Goal: Task Accomplishment & Management: Use online tool/utility

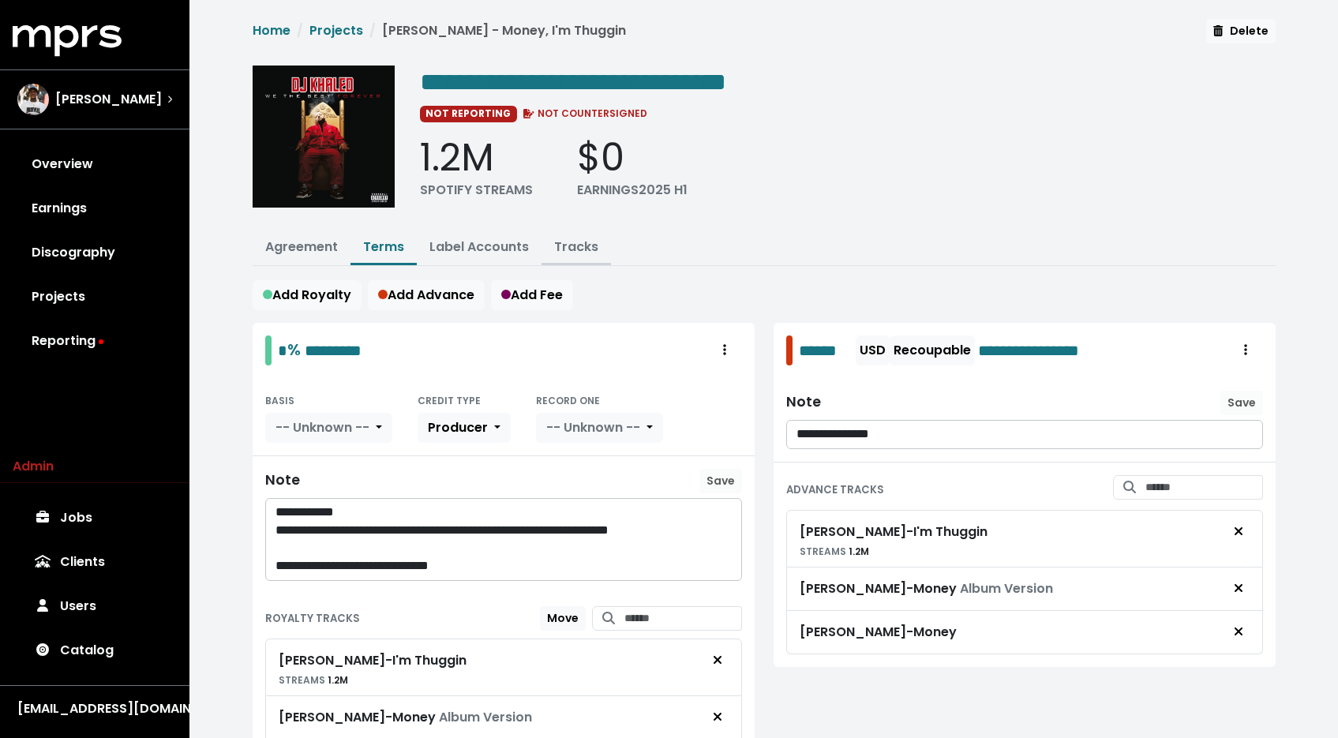
click at [563, 239] on link "Tracks" at bounding box center [576, 247] width 44 height 18
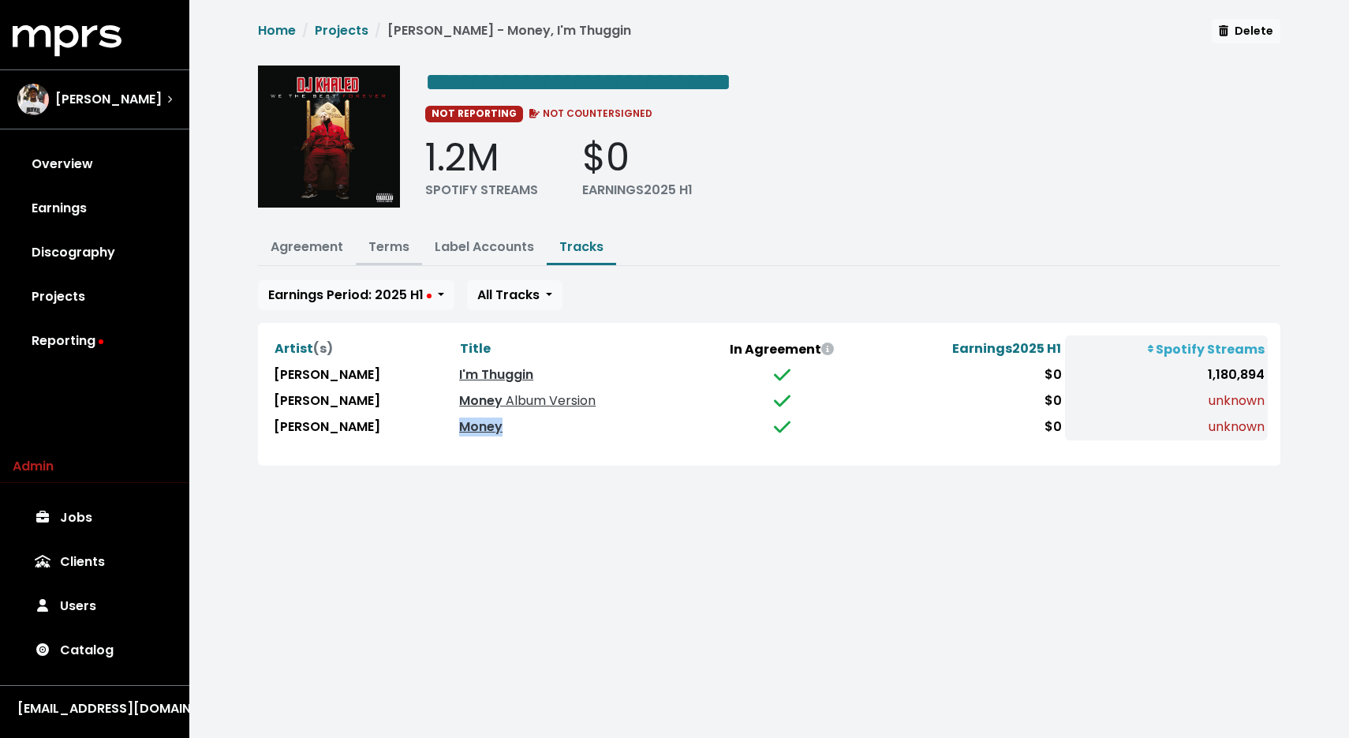
click at [376, 245] on link "Terms" at bounding box center [389, 247] width 41 height 18
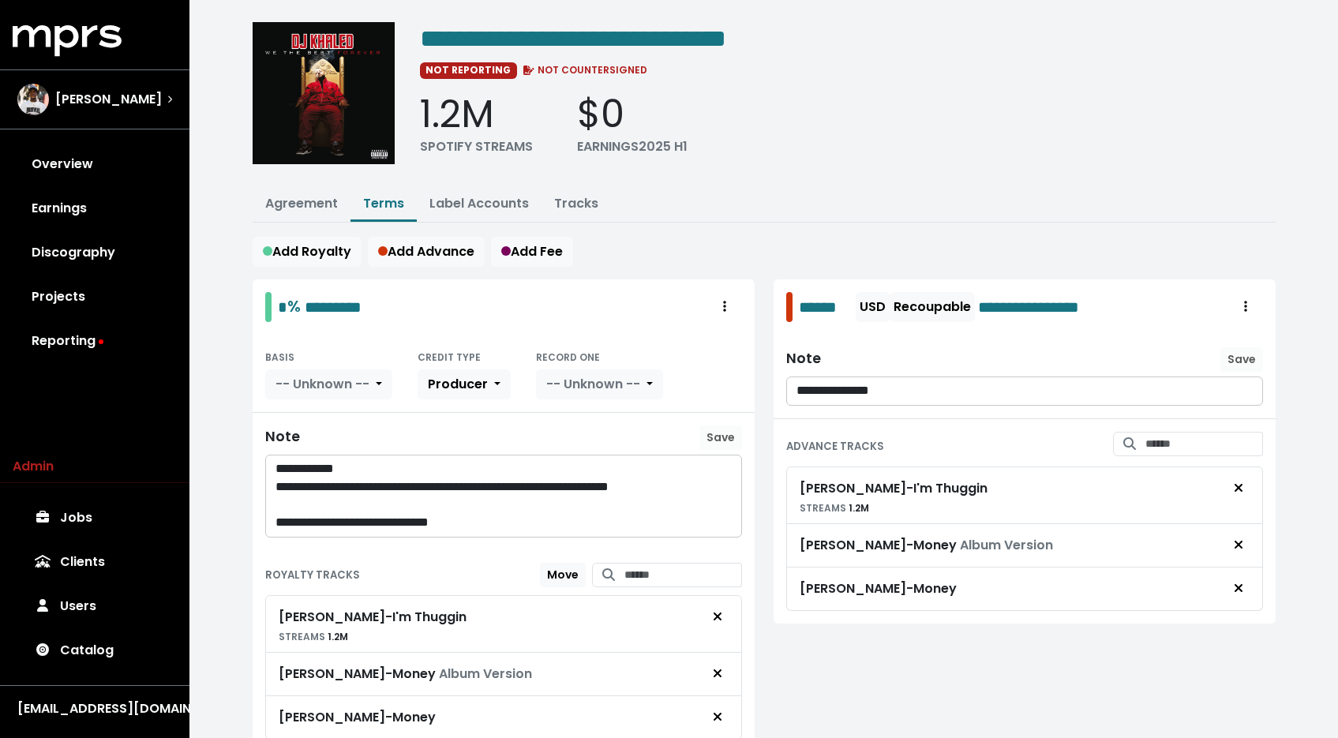
scroll to position [130, 0]
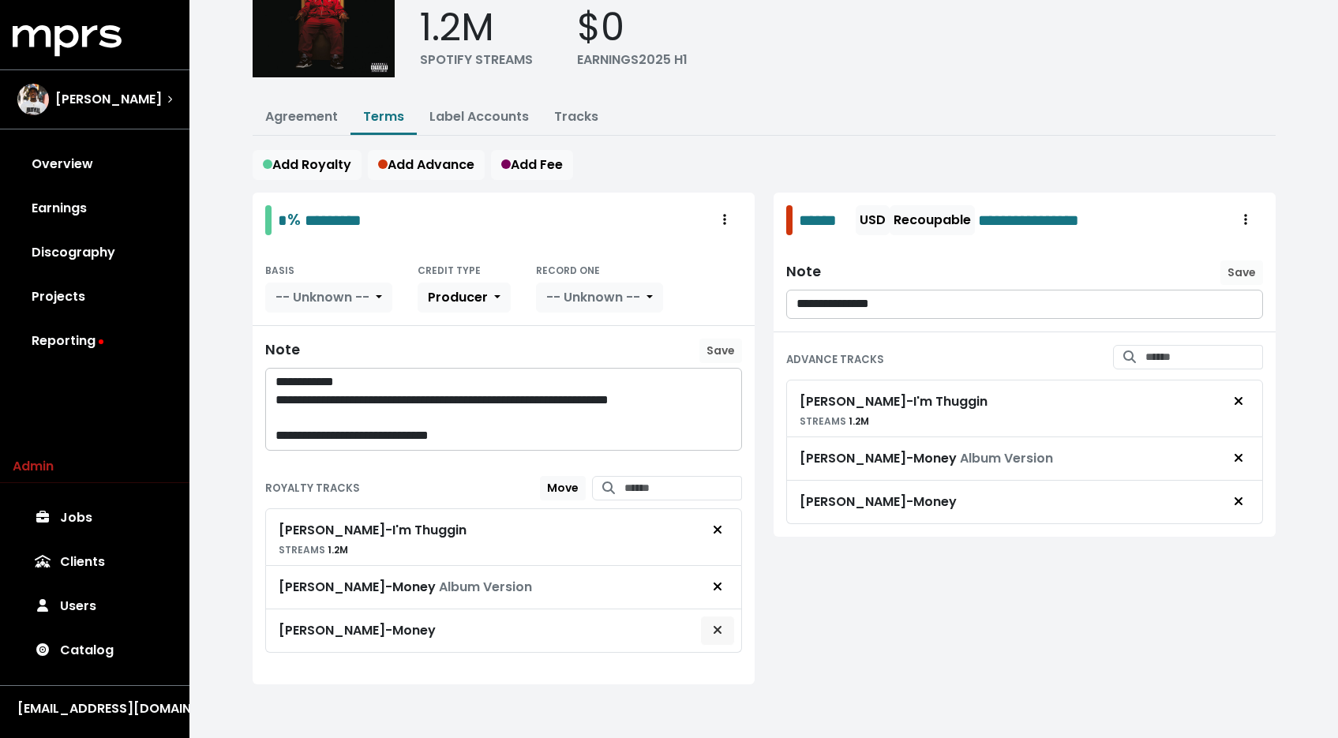
click at [732, 626] on button "Remove royalty target" at bounding box center [717, 631] width 35 height 30
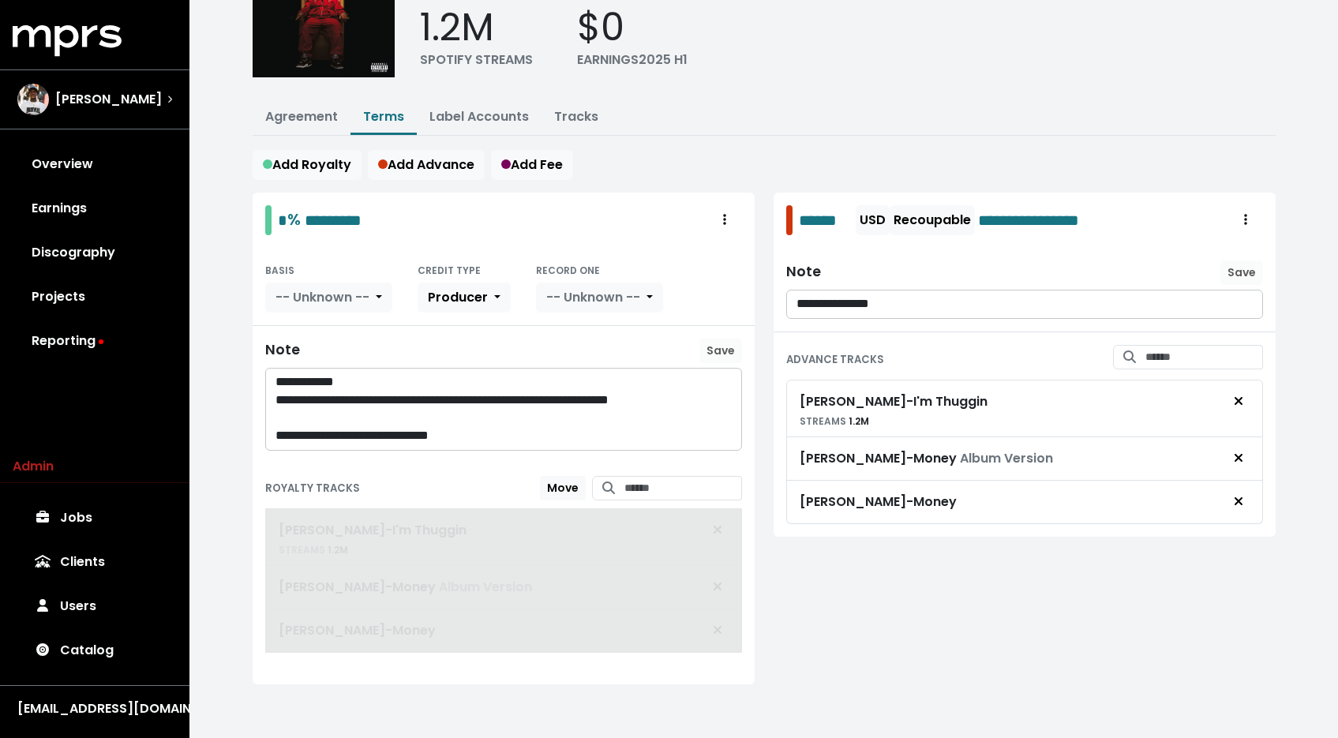
scroll to position [87, 0]
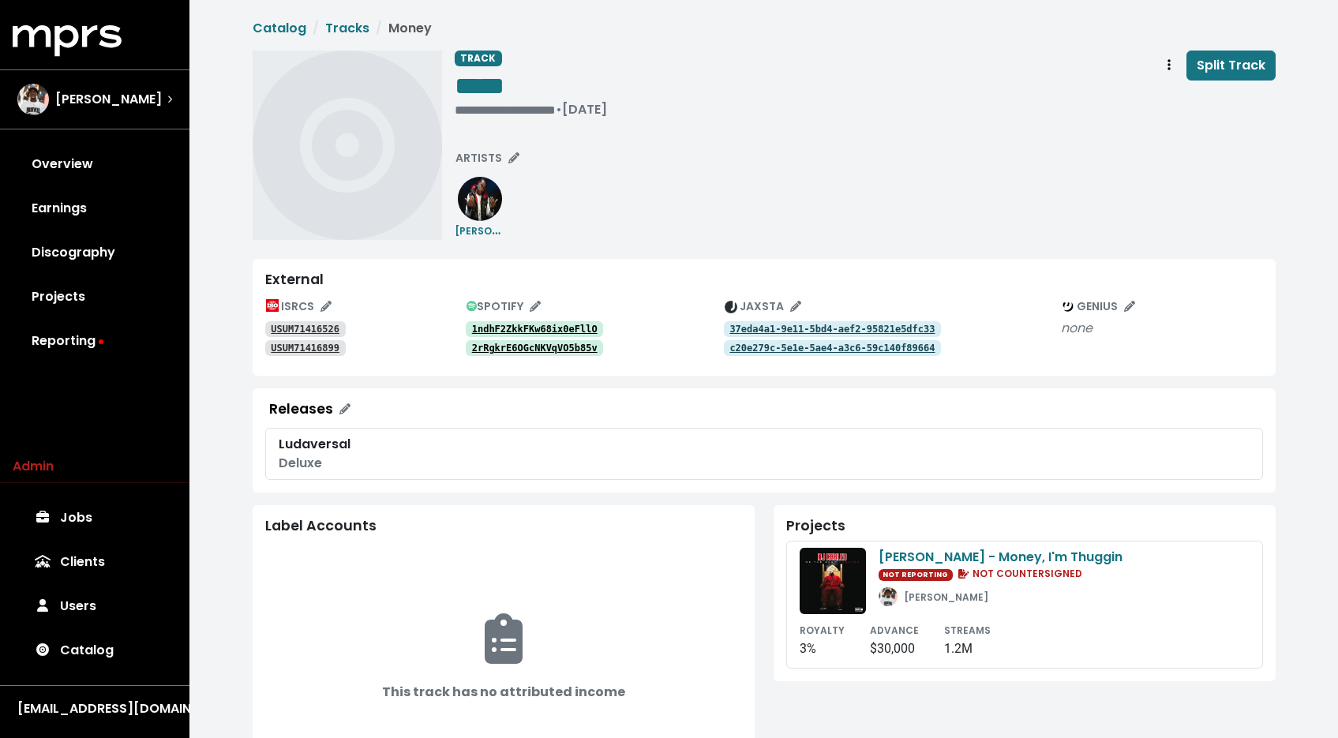
click at [301, 320] on div "USUM71416526" at bounding box center [365, 328] width 200 height 19
click at [299, 328] on tt "USUM71416526" at bounding box center [305, 329] width 69 height 11
click at [301, 350] on tt "USUM71416899" at bounding box center [305, 347] width 69 height 11
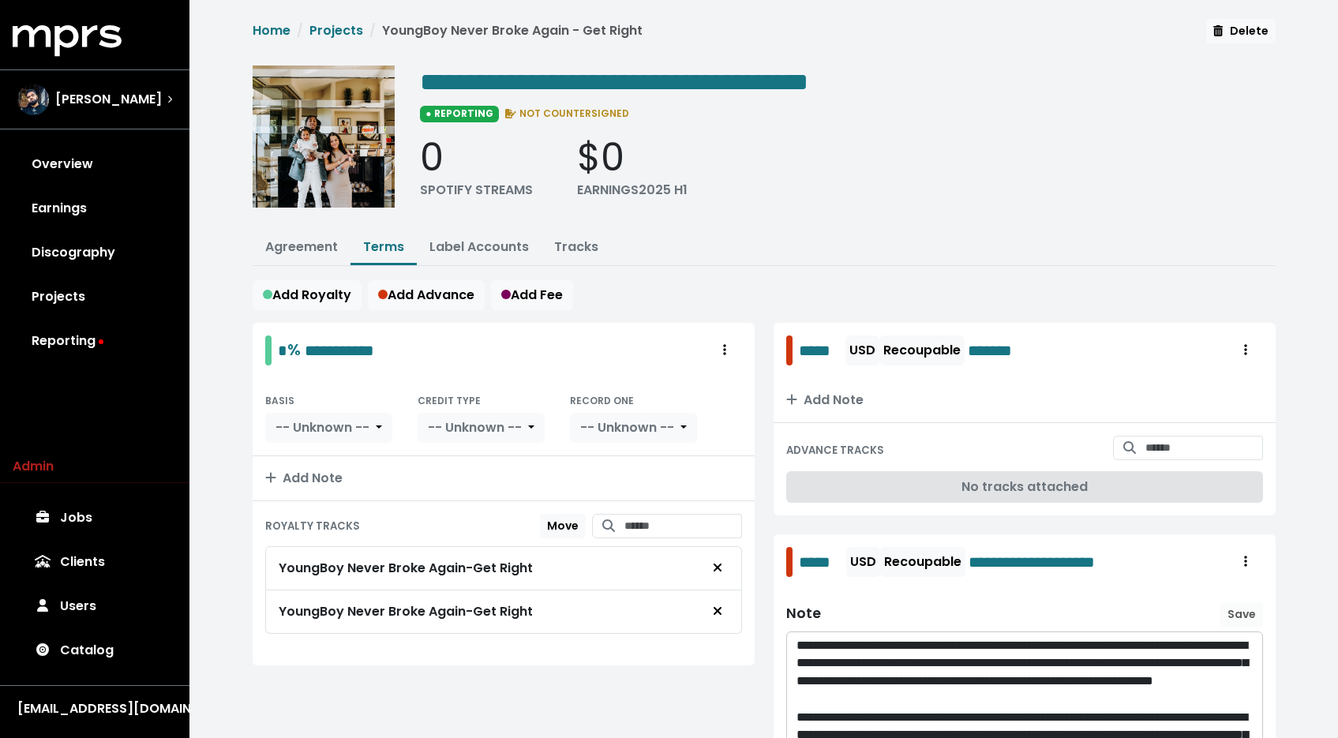
click at [568, 263] on ul "Agreement Terms Label Accounts Tracks" at bounding box center [764, 248] width 1023 height 35
click at [568, 250] on link "Tracks" at bounding box center [576, 247] width 44 height 18
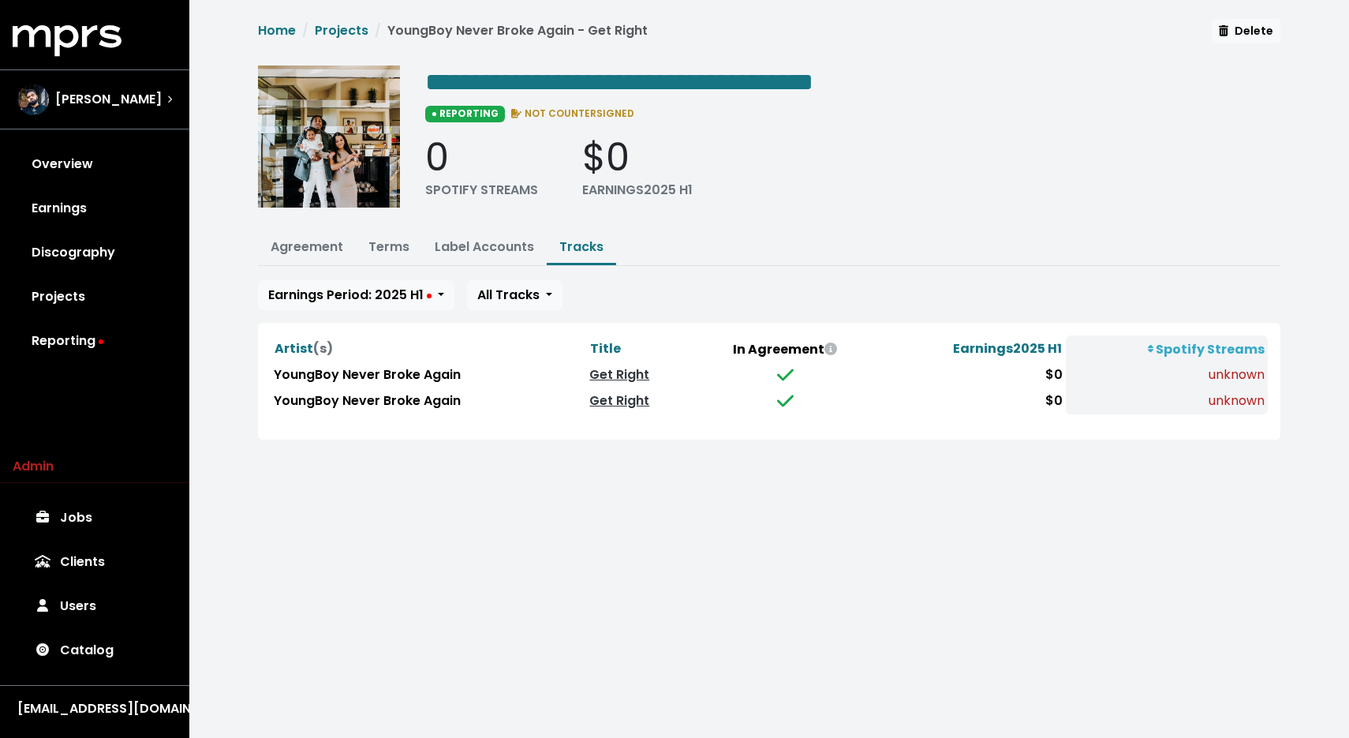
click at [817, 292] on div "Earnings Period: 2025 H1 All Tracks" at bounding box center [769, 295] width 1023 height 30
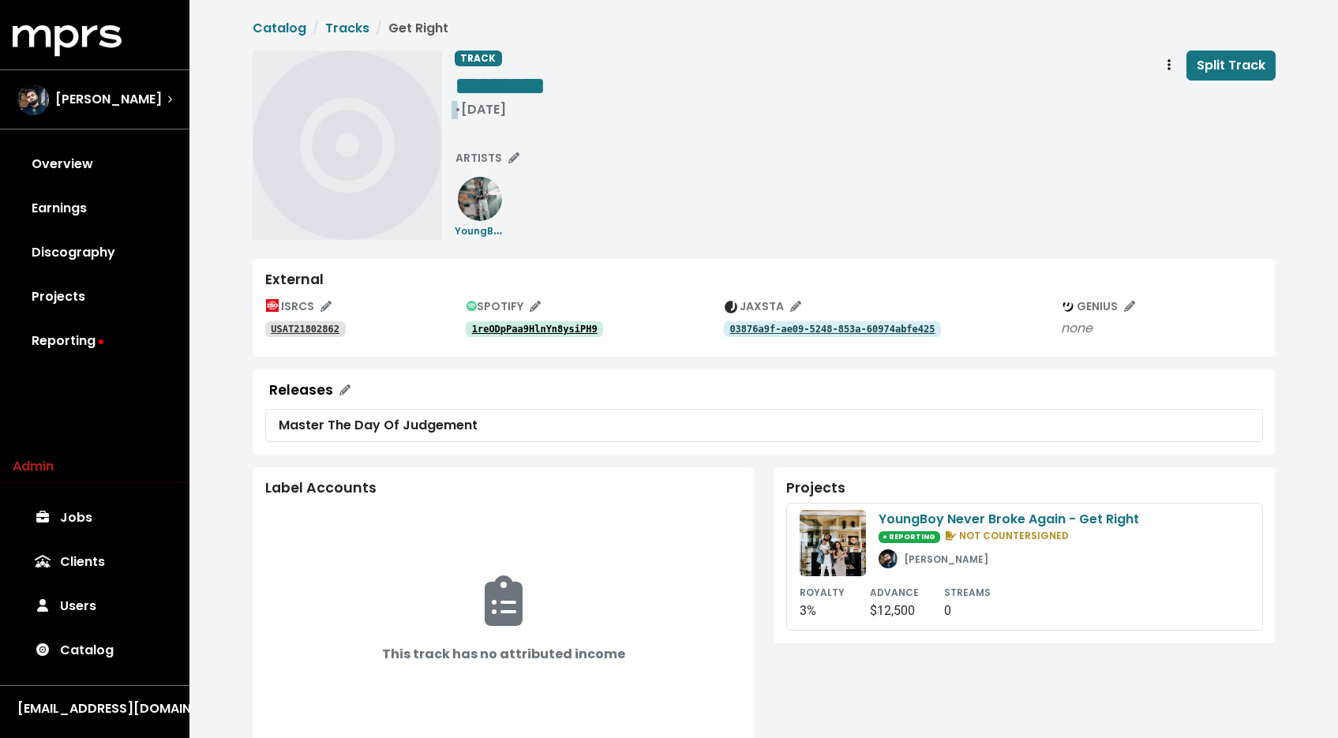
click at [518, 114] on div "• Jun 15th, 2018" at bounding box center [500, 110] width 91 height 16
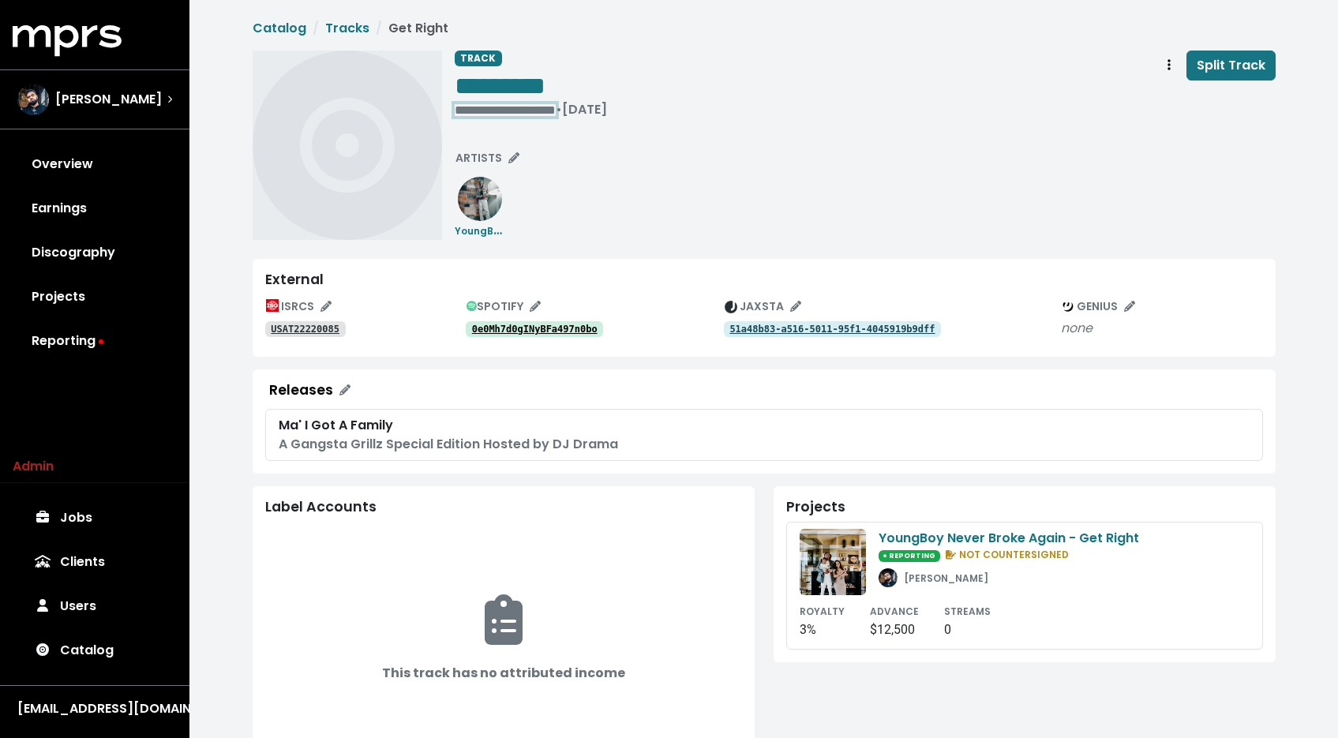
click at [483, 114] on div "**********" at bounding box center [531, 110] width 152 height 16
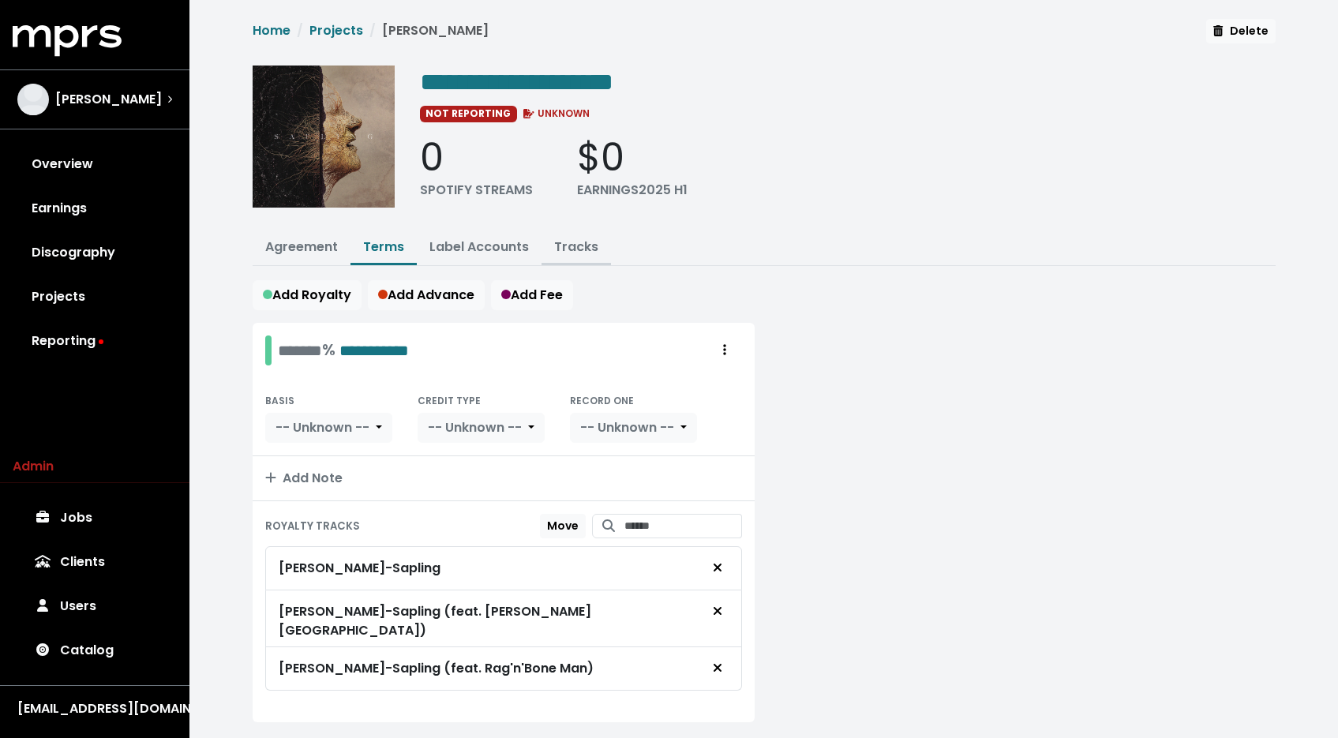
click at [586, 260] on button "Tracks" at bounding box center [575, 248] width 69 height 34
click at [582, 245] on link "Tracks" at bounding box center [576, 247] width 44 height 18
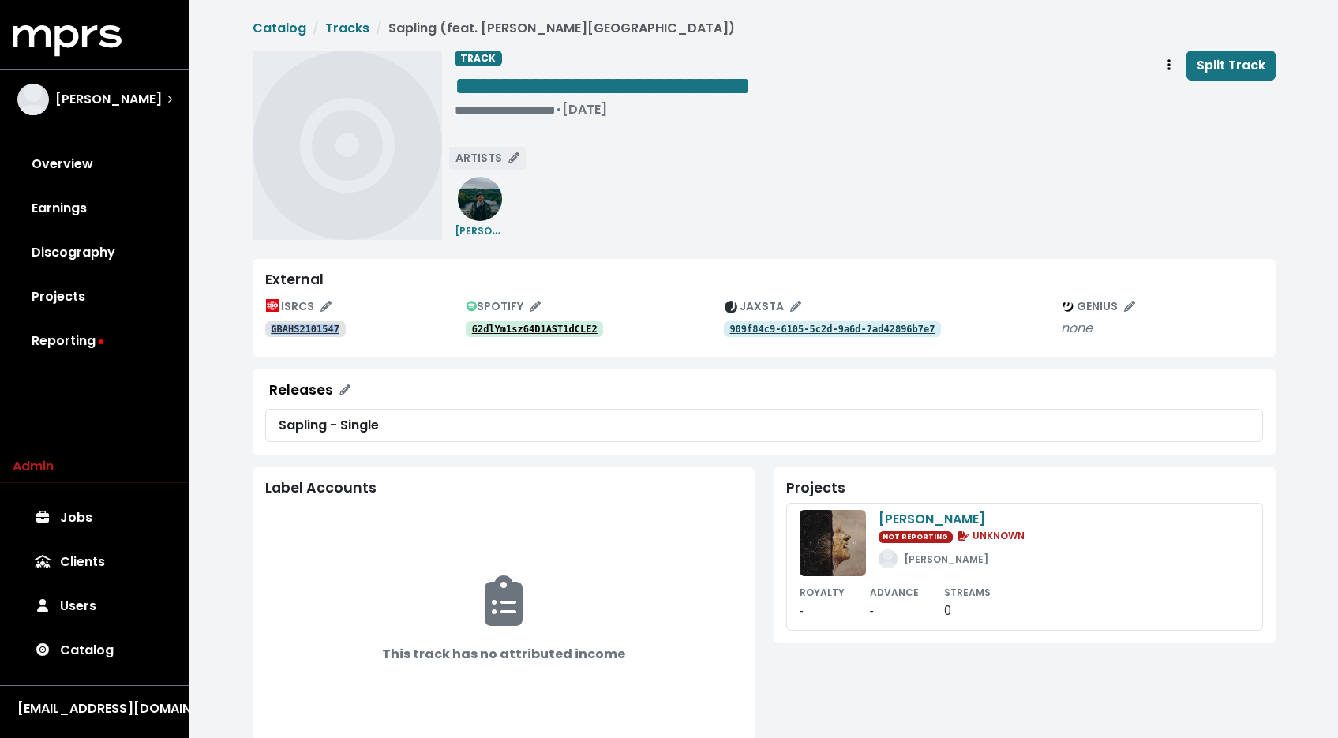
click at [499, 165] on span "ARTISTS" at bounding box center [487, 158] width 64 height 16
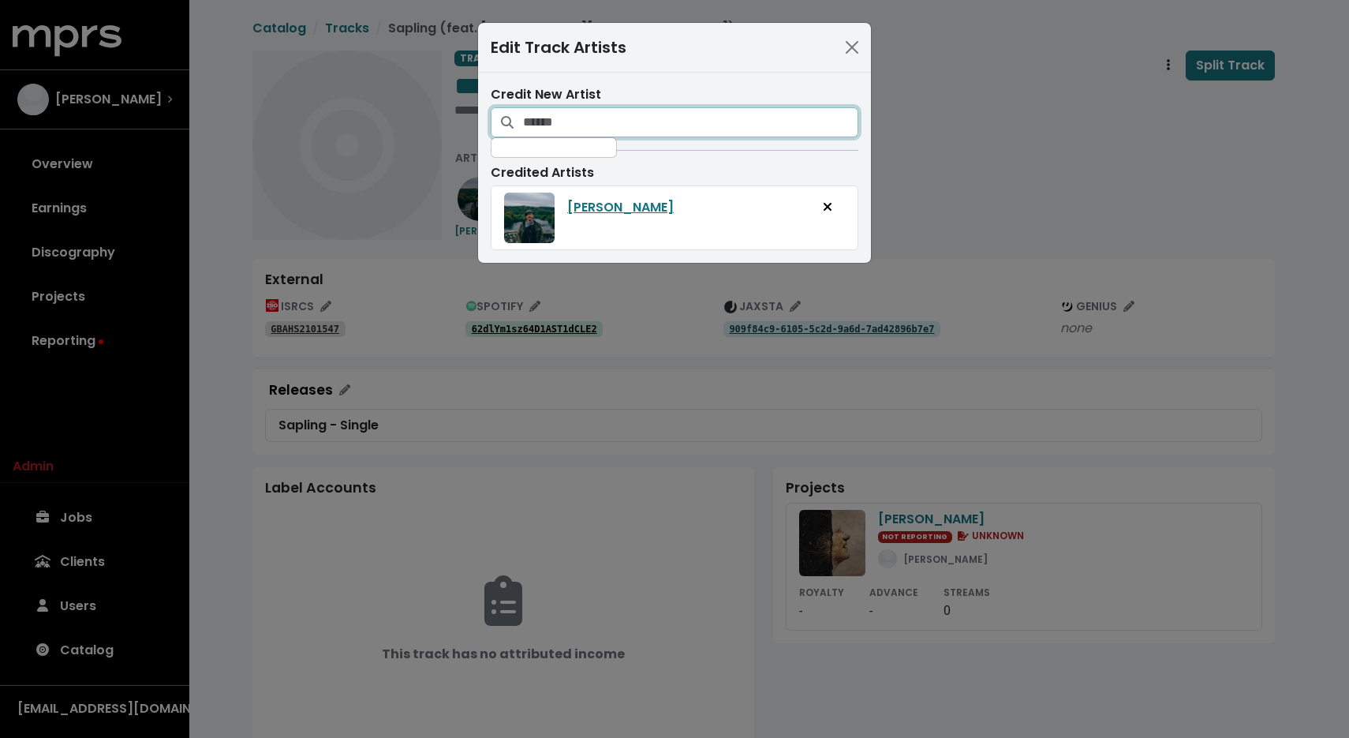
click at [645, 123] on input "Search for artists who should be credited on this track" at bounding box center [690, 122] width 335 height 30
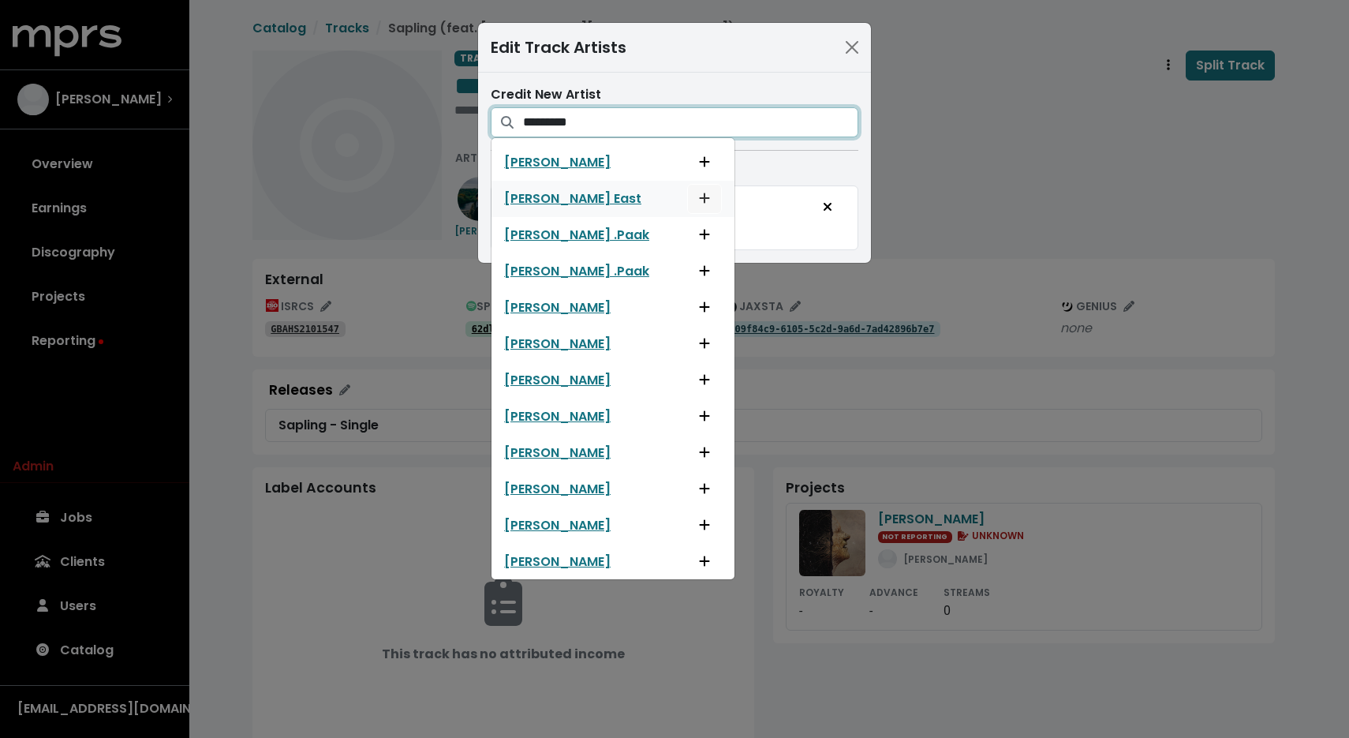
type input "********"
click at [699, 195] on icon "Add artist to this track's credited artists" at bounding box center [704, 198] width 11 height 13
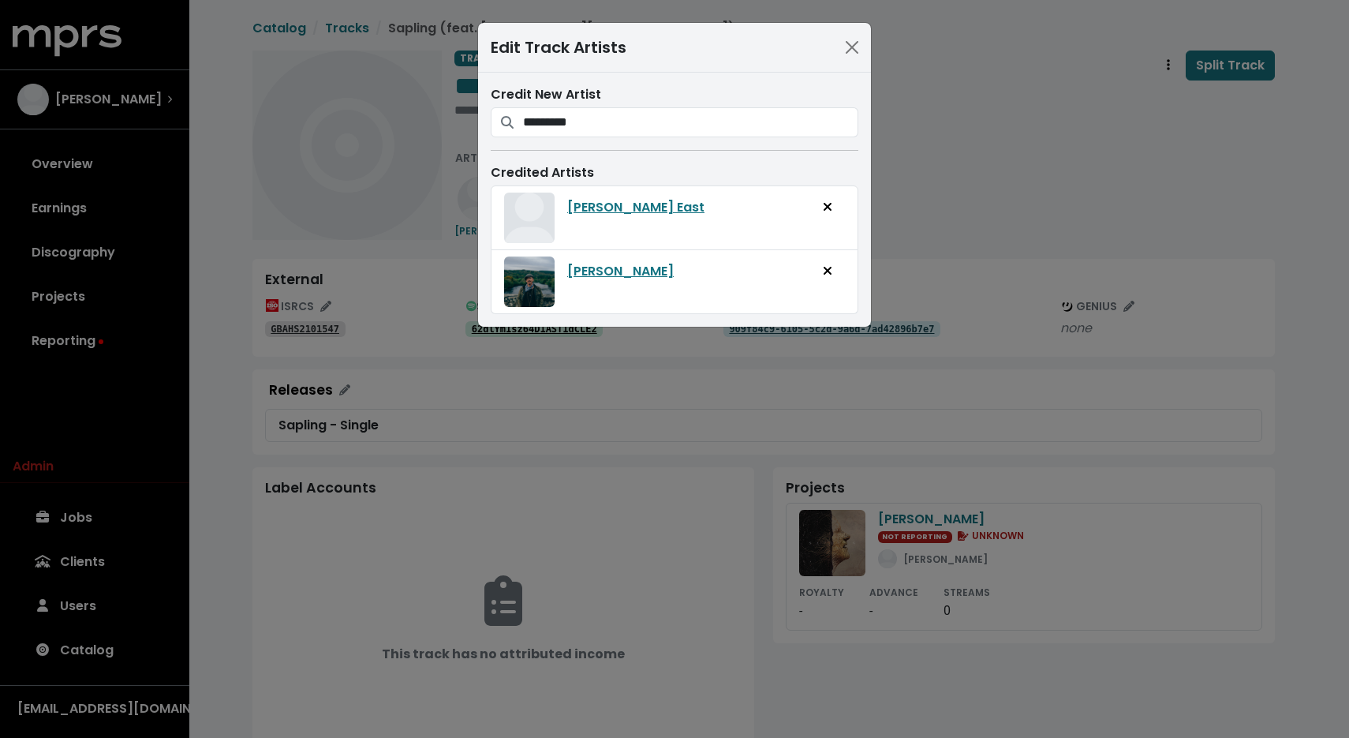
drag, startPoint x: 911, startPoint y: 24, endPoint x: 918, endPoint y: 1, distance: 23.7
click at [911, 24] on div "Edit Track Artists Credit New Artist ******** Abby Anderson Anderson East Ander…" at bounding box center [674, 369] width 1349 height 738
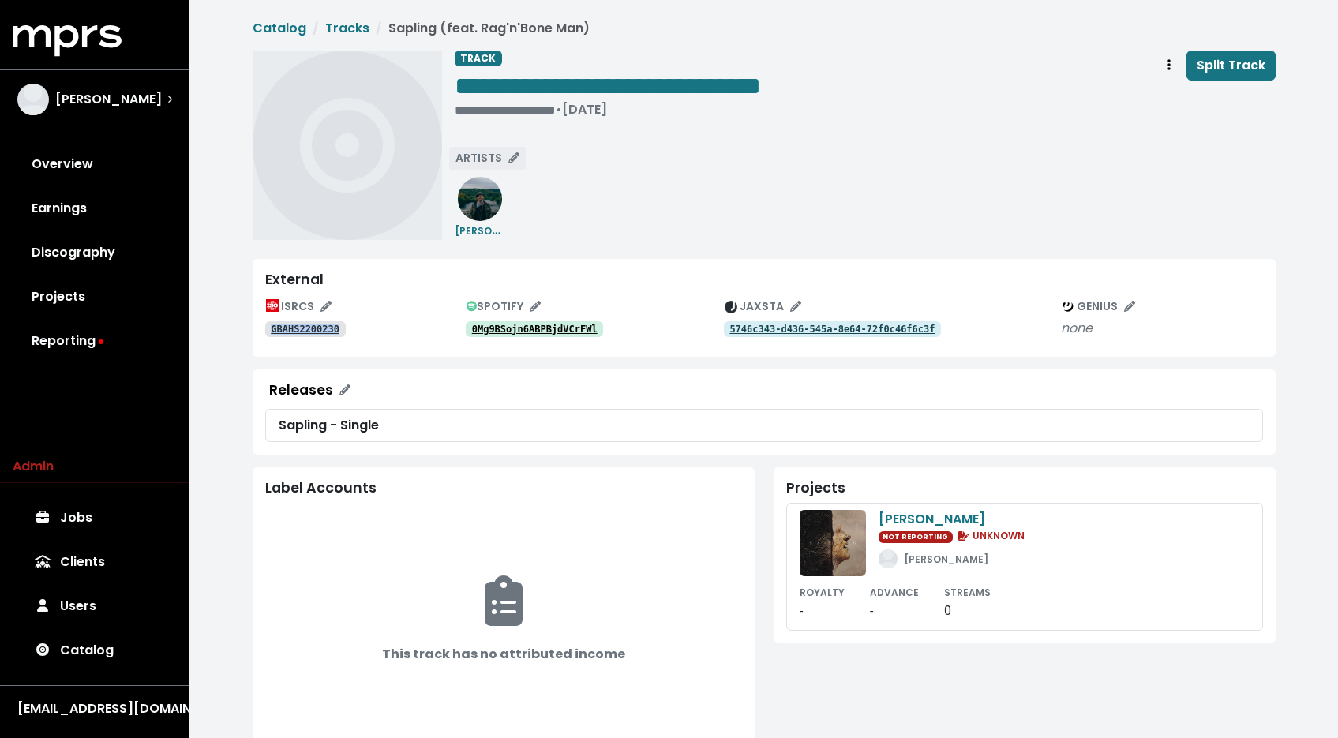
click at [500, 162] on span "ARTISTS" at bounding box center [487, 158] width 64 height 16
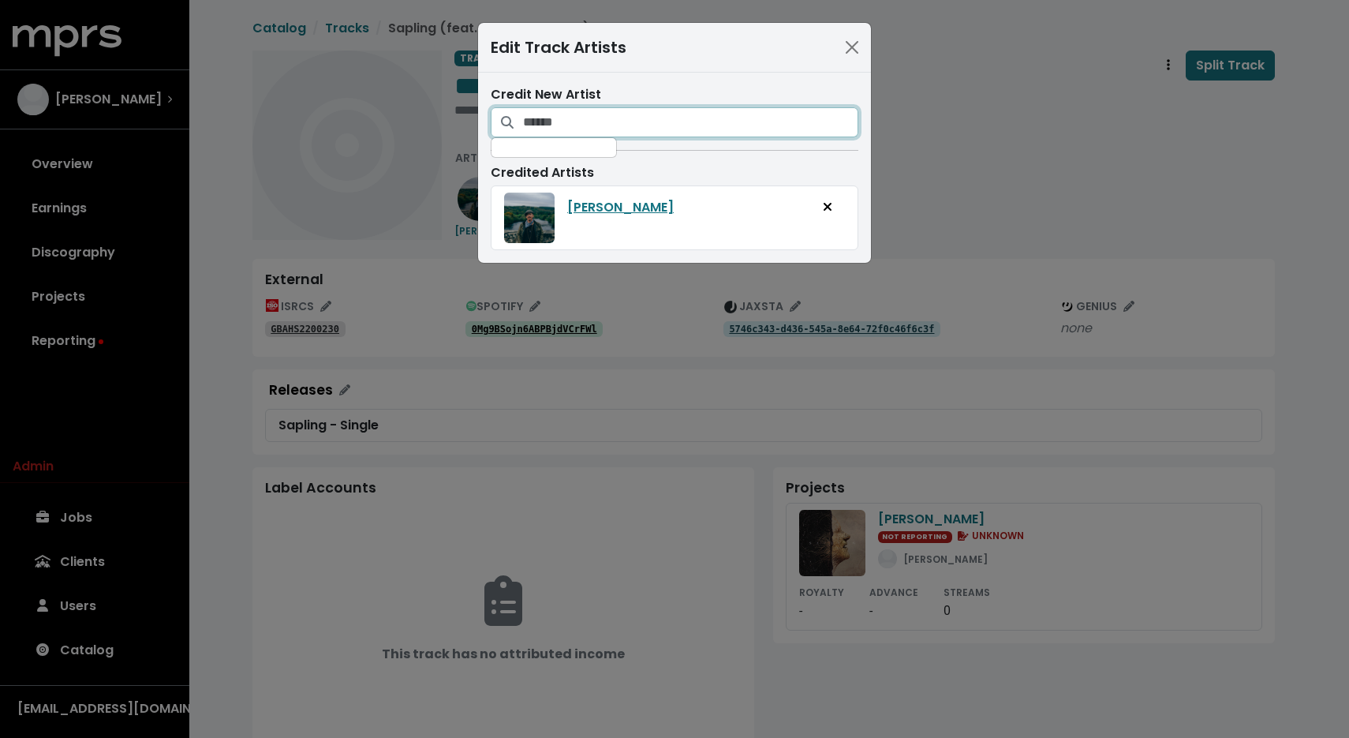
click at [588, 129] on input "Search for artists who should be credited on this track" at bounding box center [690, 122] width 335 height 30
type input "****"
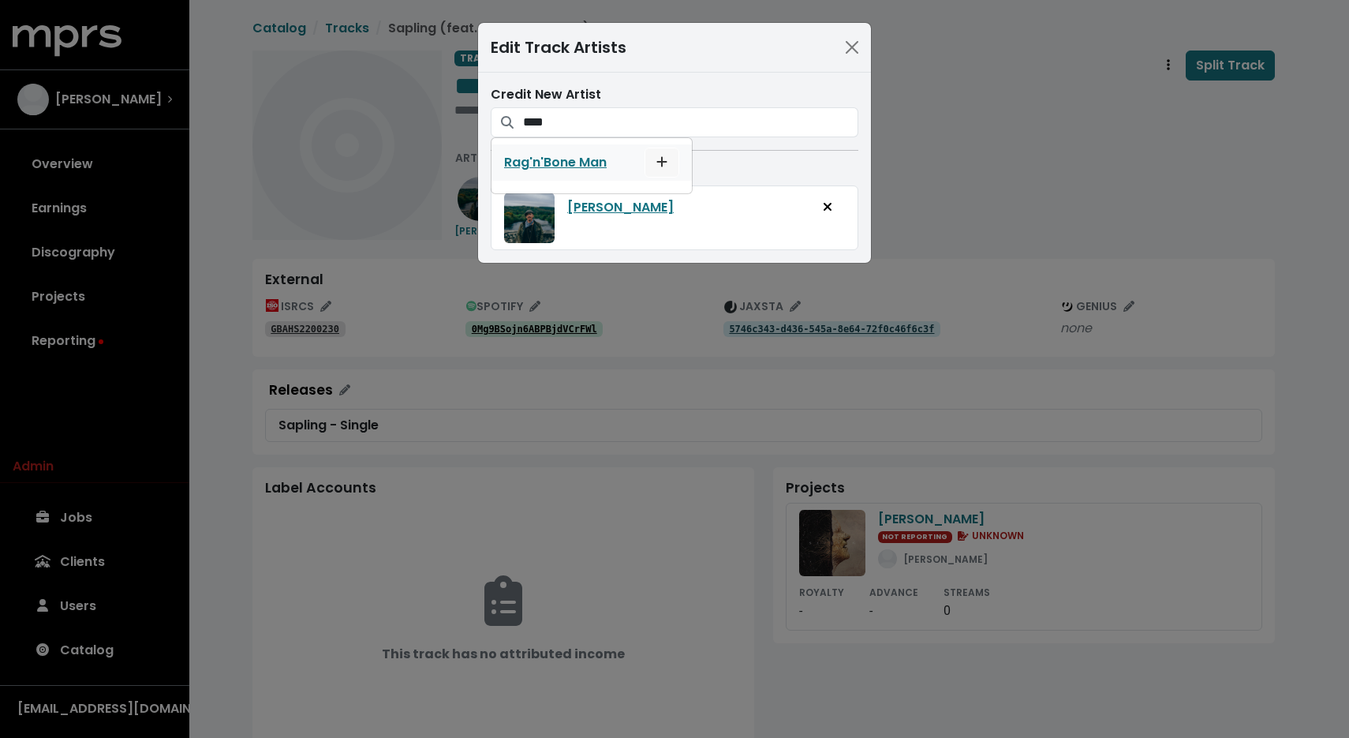
click at [672, 172] on button "Add artist to this track's credited artists" at bounding box center [662, 163] width 35 height 30
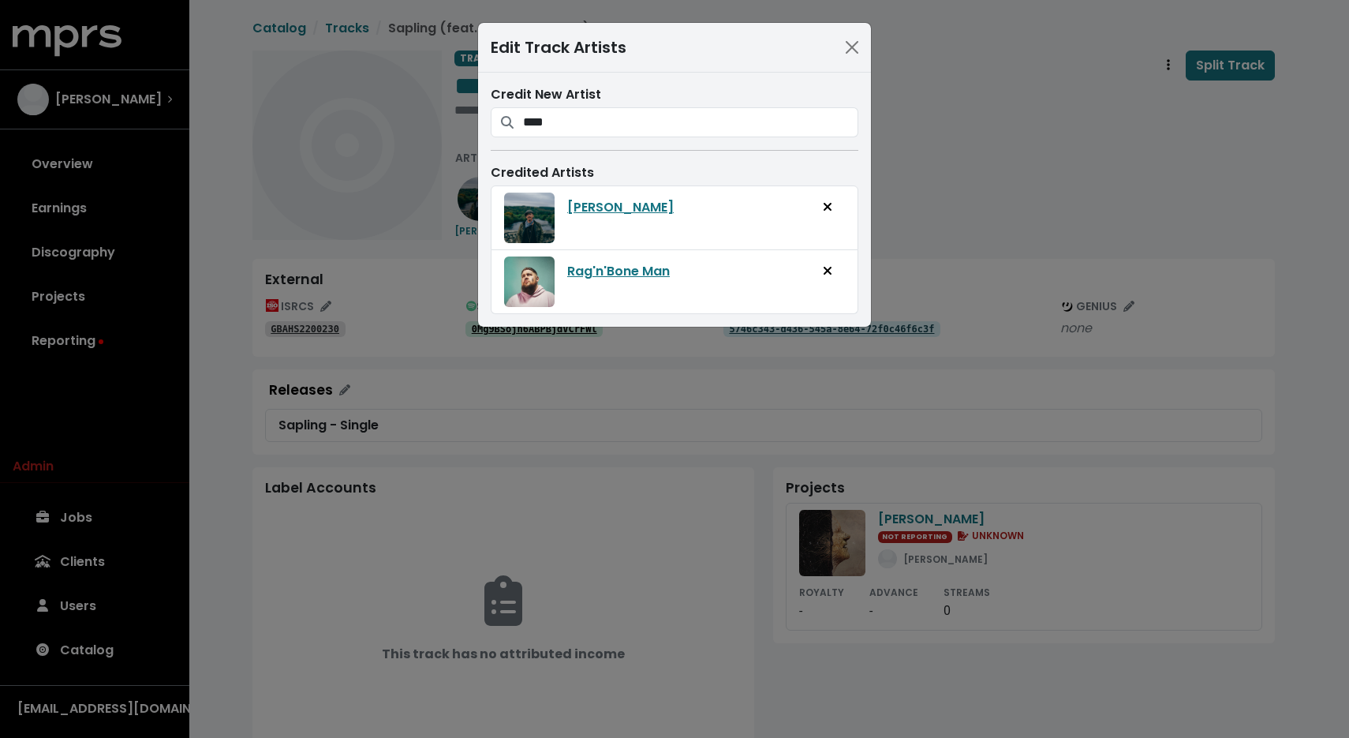
click at [971, 102] on div "Edit Track Artists Credit New Artist **** Rag'n'Bone Man Credited Artists Foy V…" at bounding box center [674, 369] width 1349 height 738
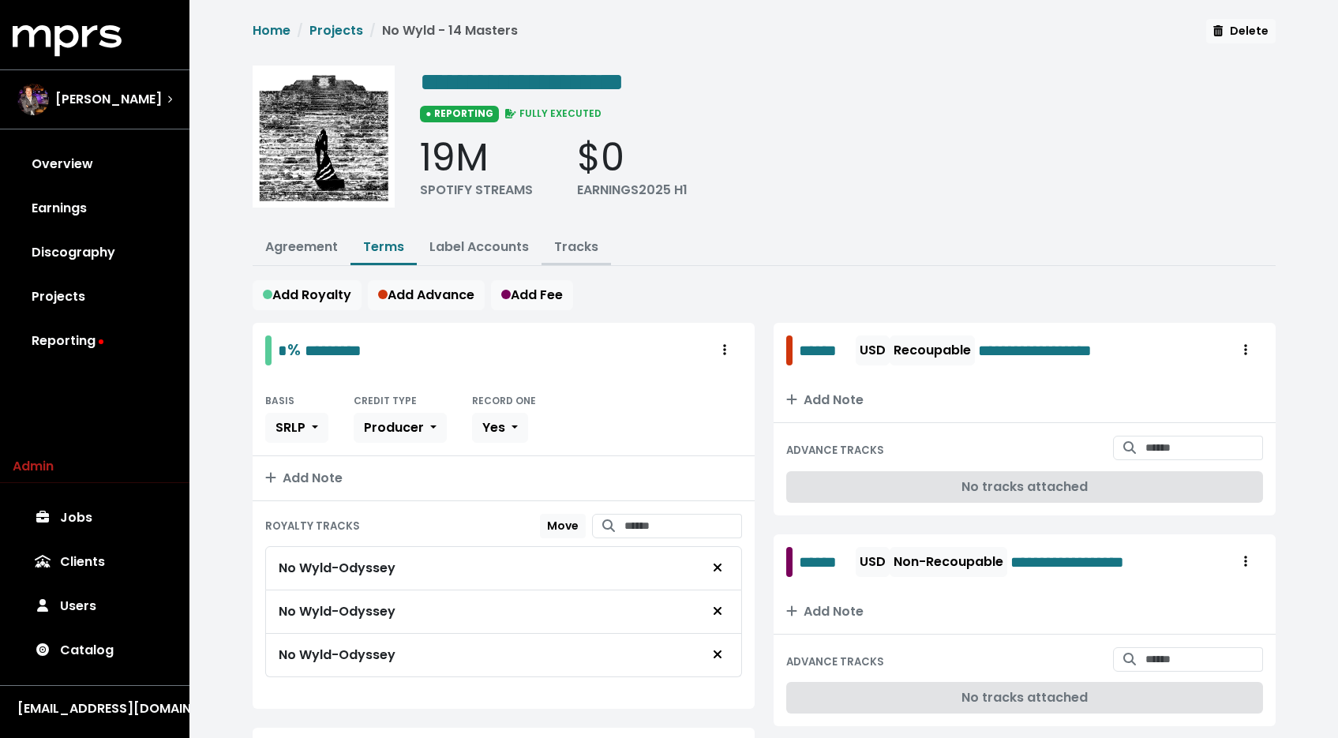
click at [583, 250] on link "Tracks" at bounding box center [576, 247] width 44 height 18
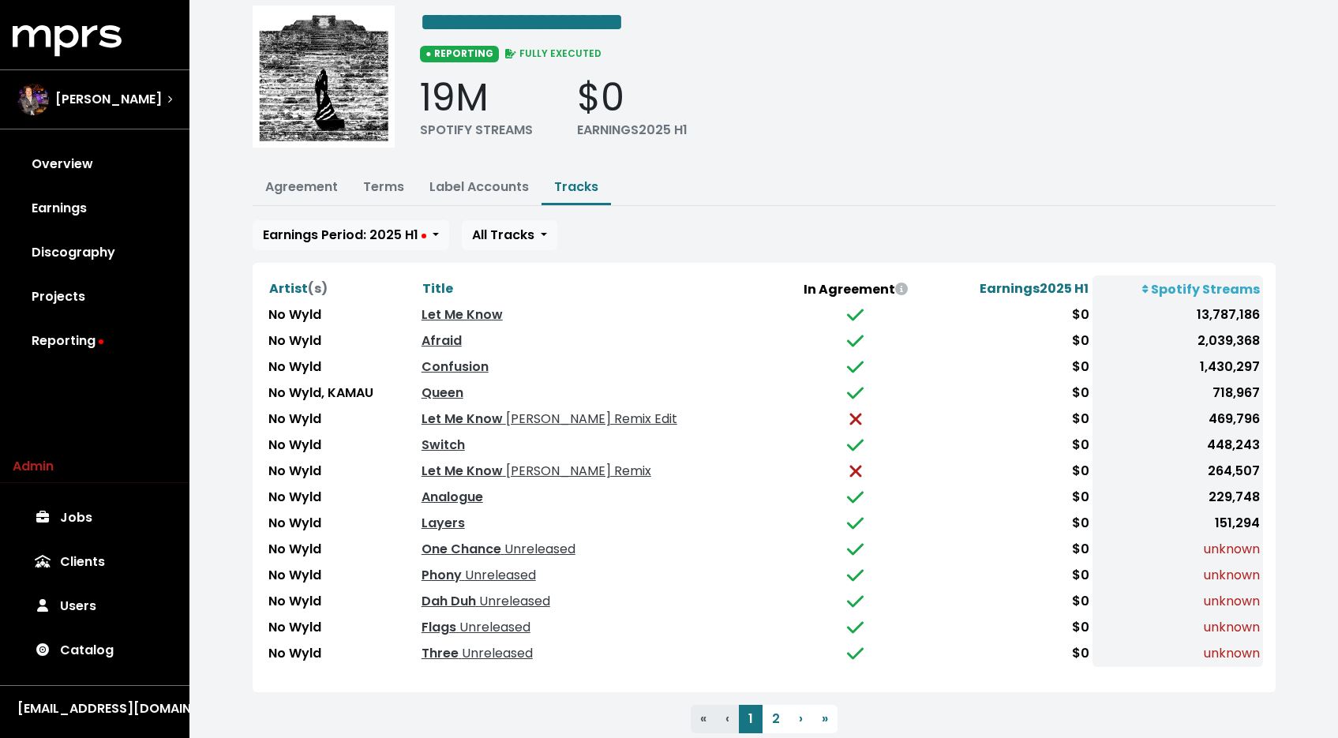
scroll to position [101, 0]
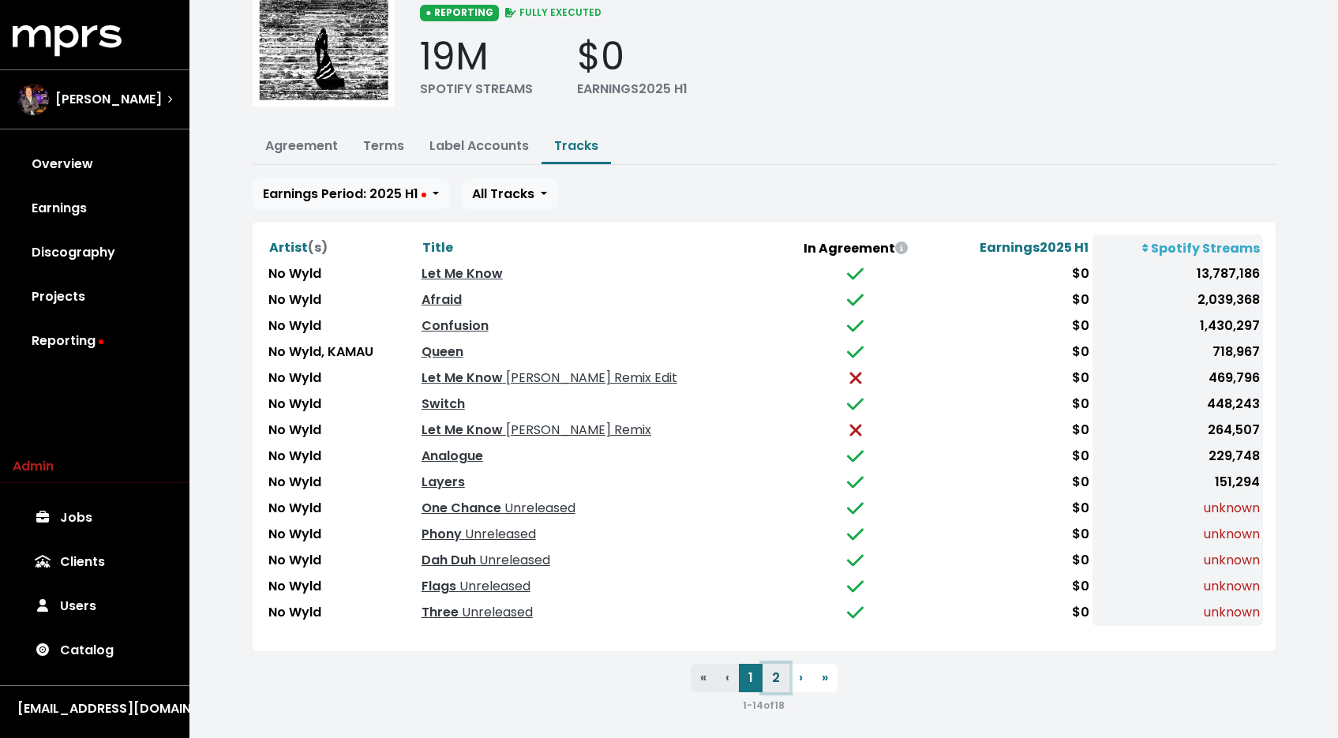
click at [773, 669] on button "2" at bounding box center [775, 678] width 27 height 28
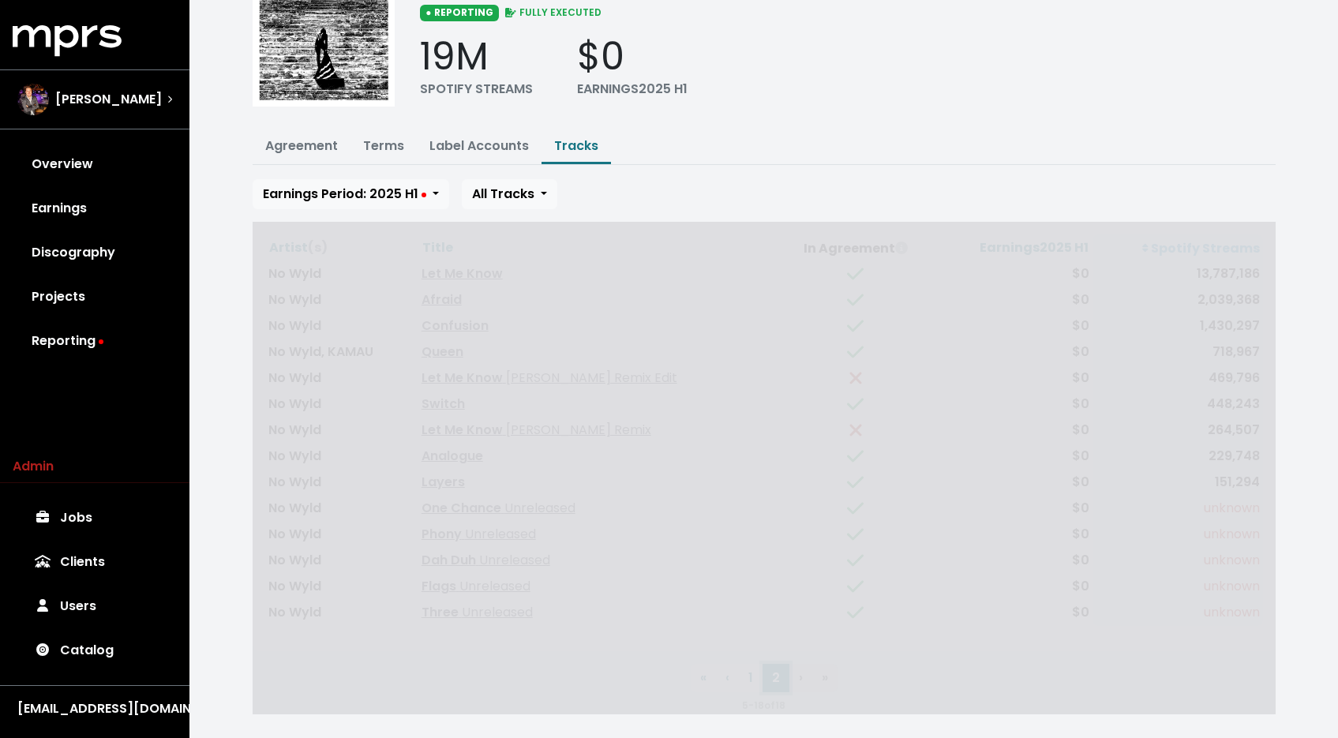
scroll to position [0, 0]
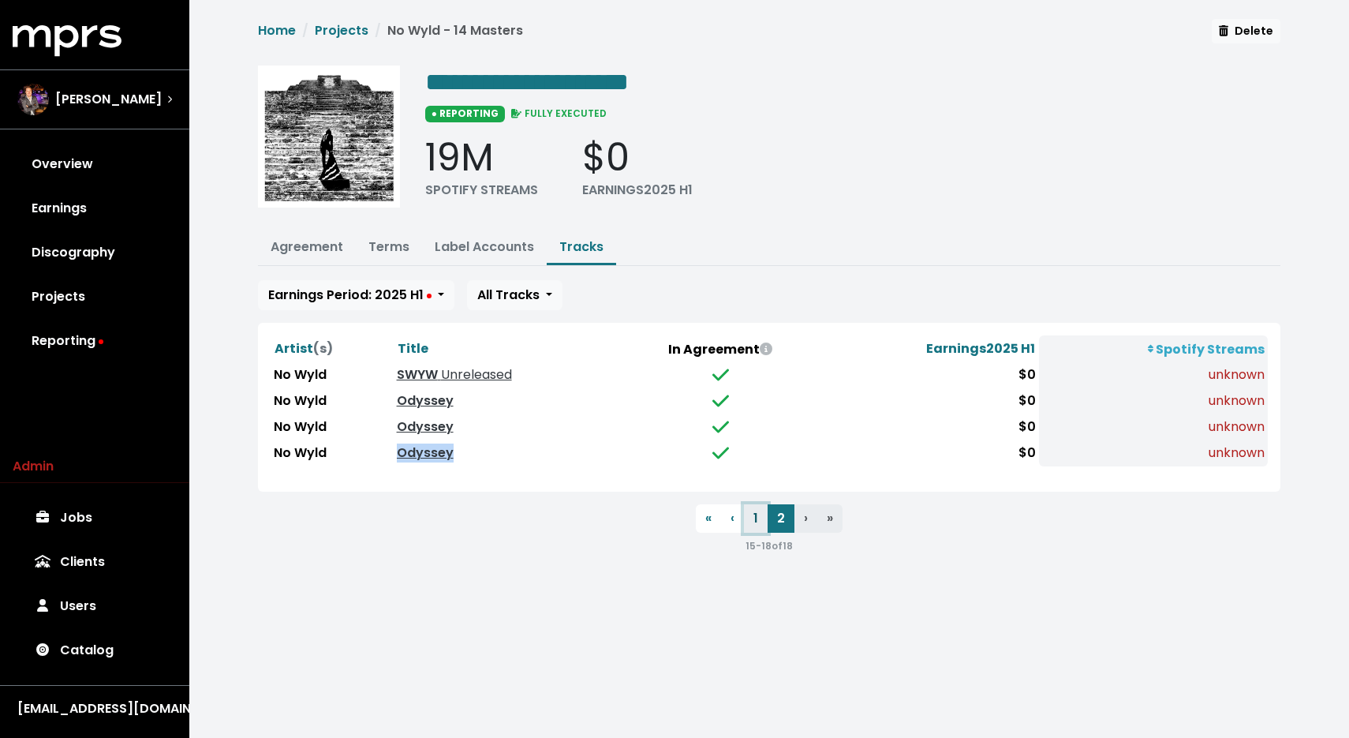
click at [750, 521] on button "1" at bounding box center [756, 518] width 24 height 28
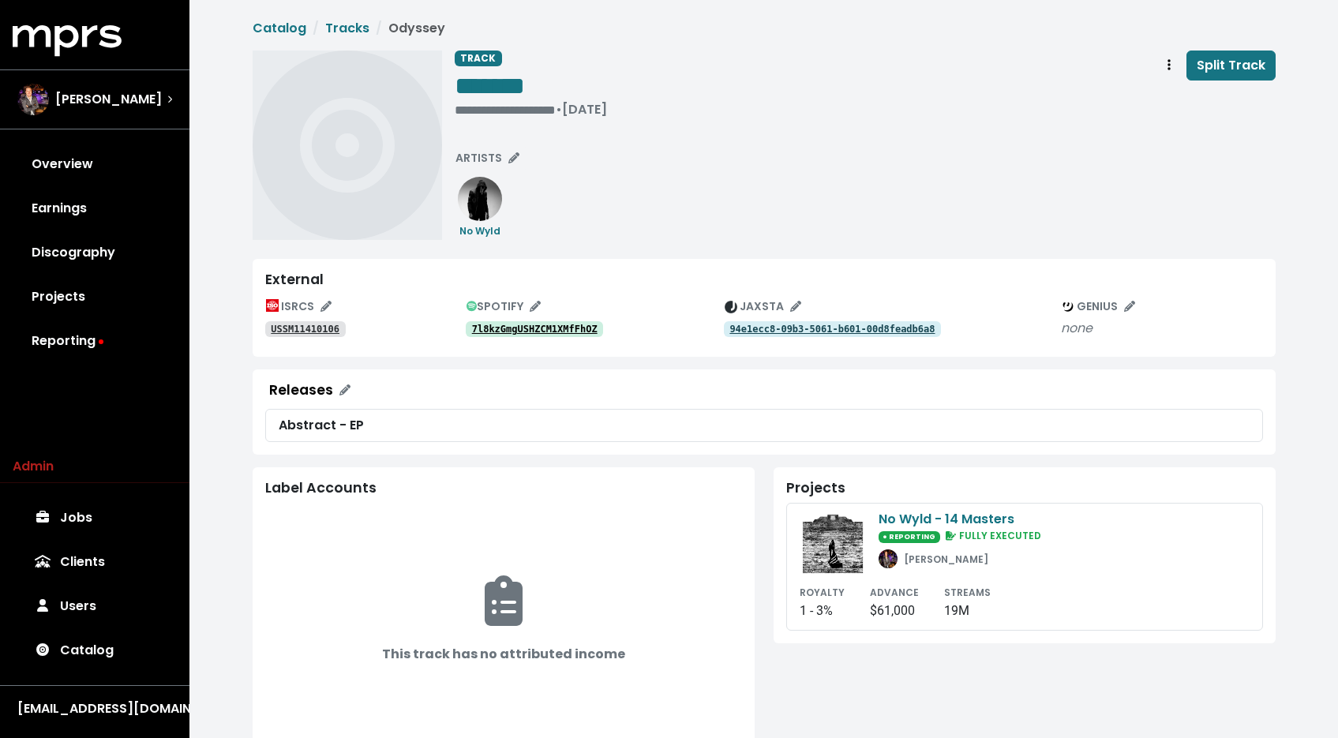
click at [499, 117] on div "**********" at bounding box center [531, 87] width 152 height 73
click at [499, 107] on div "**********" at bounding box center [531, 110] width 152 height 16
click at [673, 186] on div "**********" at bounding box center [865, 145] width 821 height 189
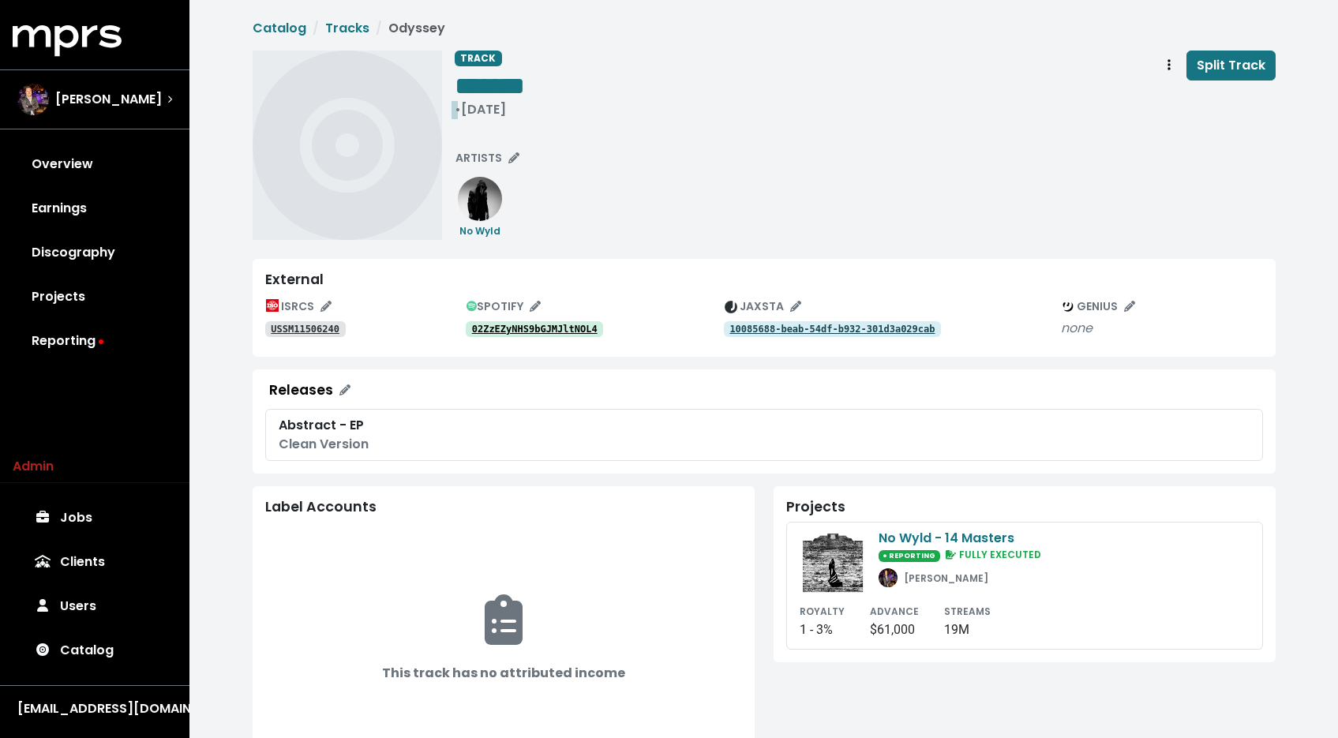
click at [525, 110] on div "• Jul 31st, 2015" at bounding box center [490, 110] width 70 height 16
click at [457, 108] on span "• Jul 31st, 2015" at bounding box center [480, 109] width 51 height 18
click at [791, 189] on div "**********" at bounding box center [865, 145] width 821 height 189
click at [1164, 69] on span "Track actions" at bounding box center [1169, 65] width 14 height 19
click at [1183, 95] on link "Merge" at bounding box center [1214, 100] width 125 height 25
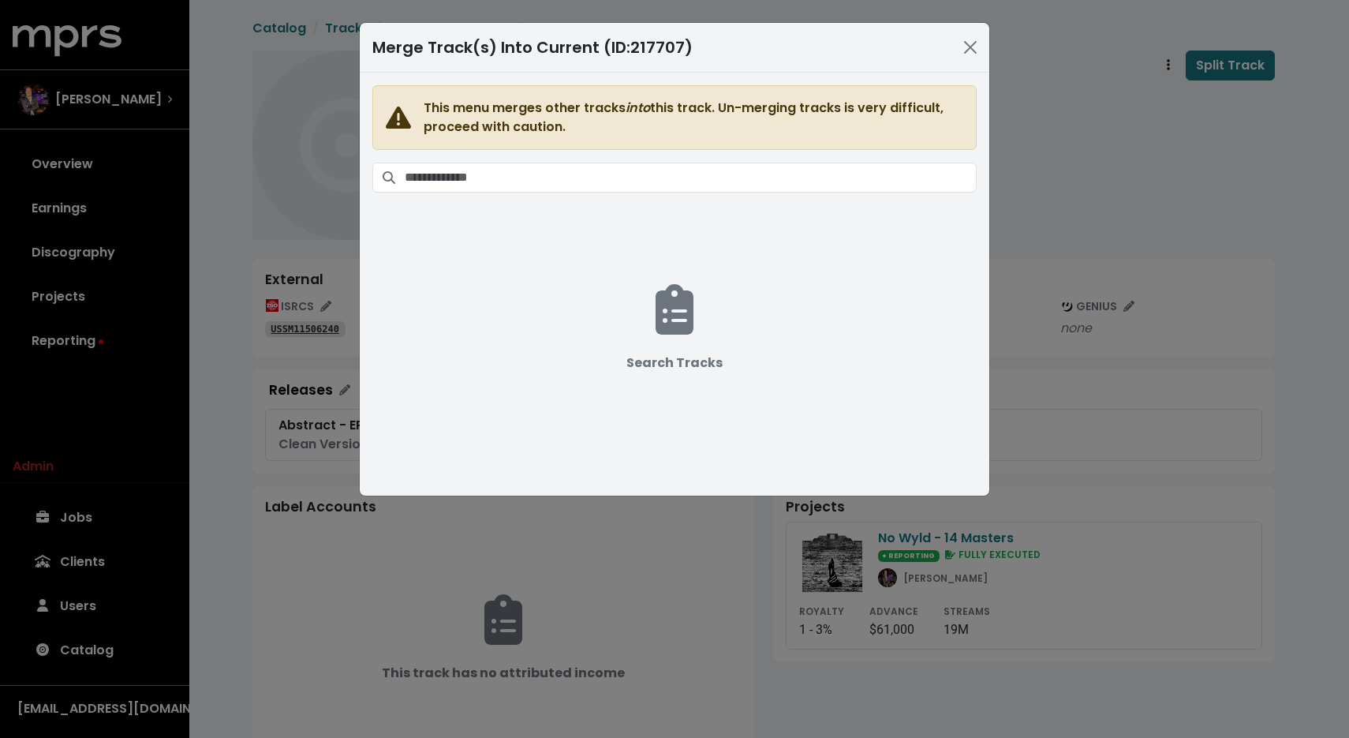
click at [794, 158] on span "This menu merges other tracks into this track. Un-merging tracks is very diffic…" at bounding box center [674, 274] width 604 height 379
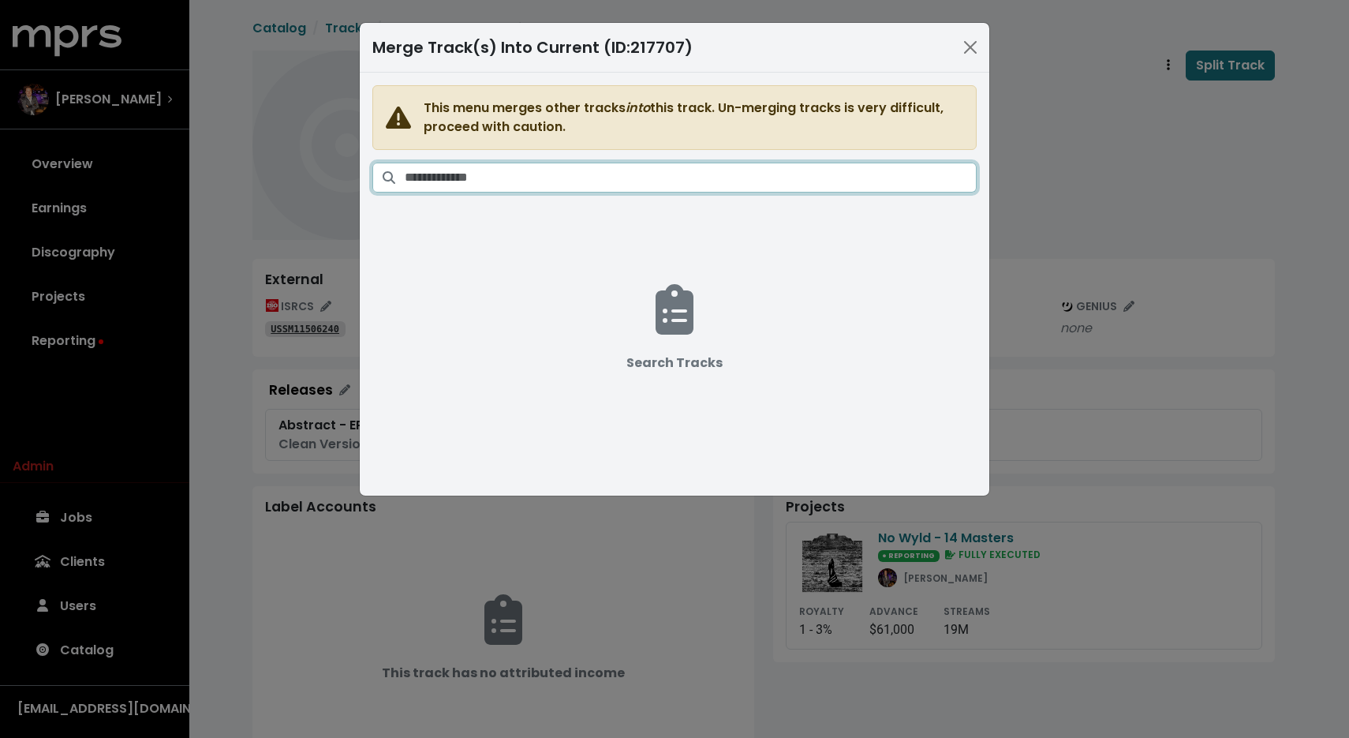
click at [794, 165] on input "Search tracks" at bounding box center [691, 178] width 572 height 30
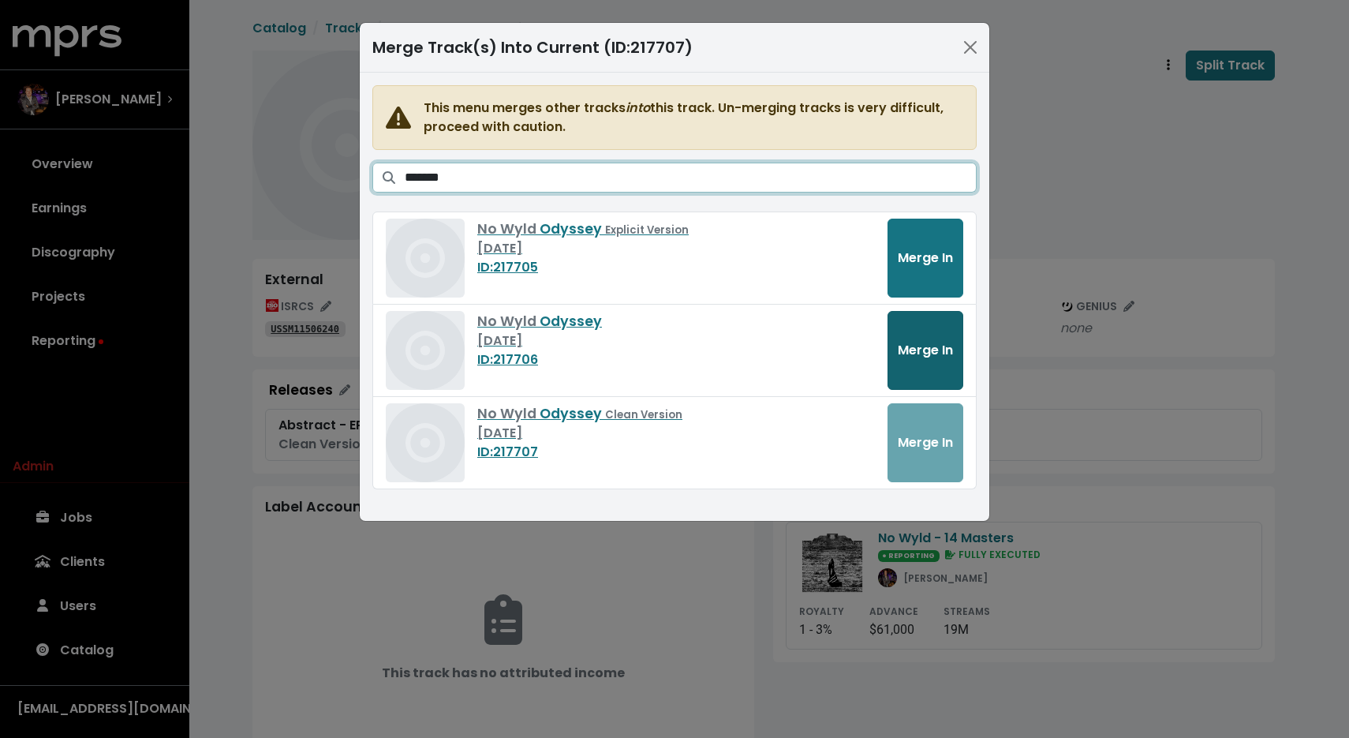
type input "*******"
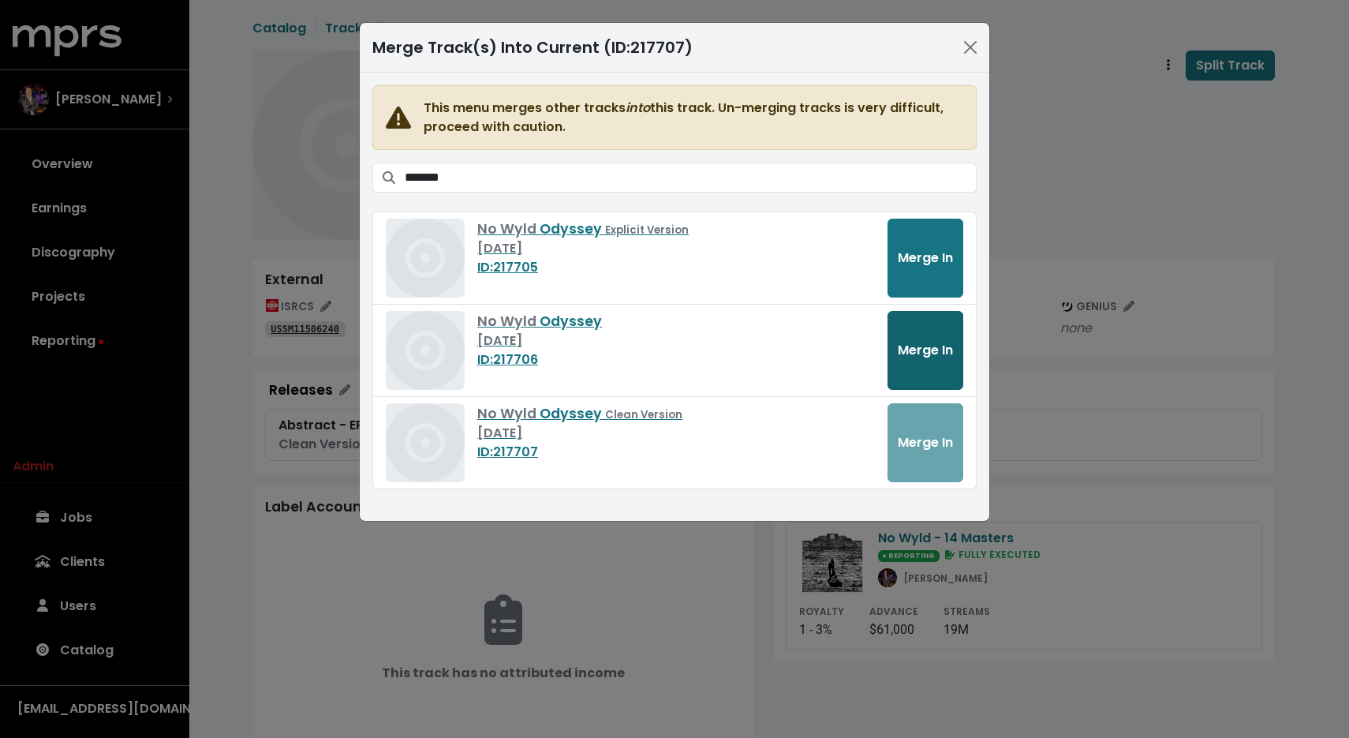
click at [913, 335] on button "Merge In" at bounding box center [926, 350] width 76 height 79
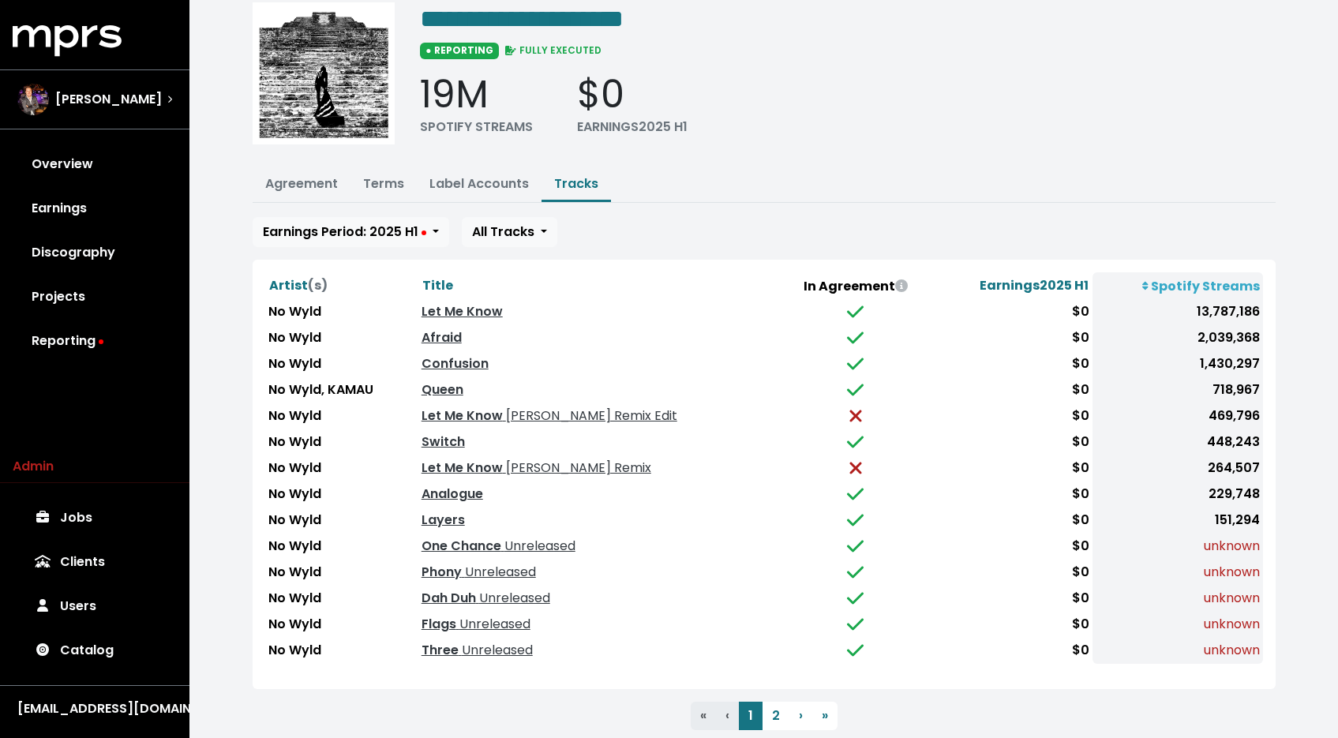
scroll to position [101, 0]
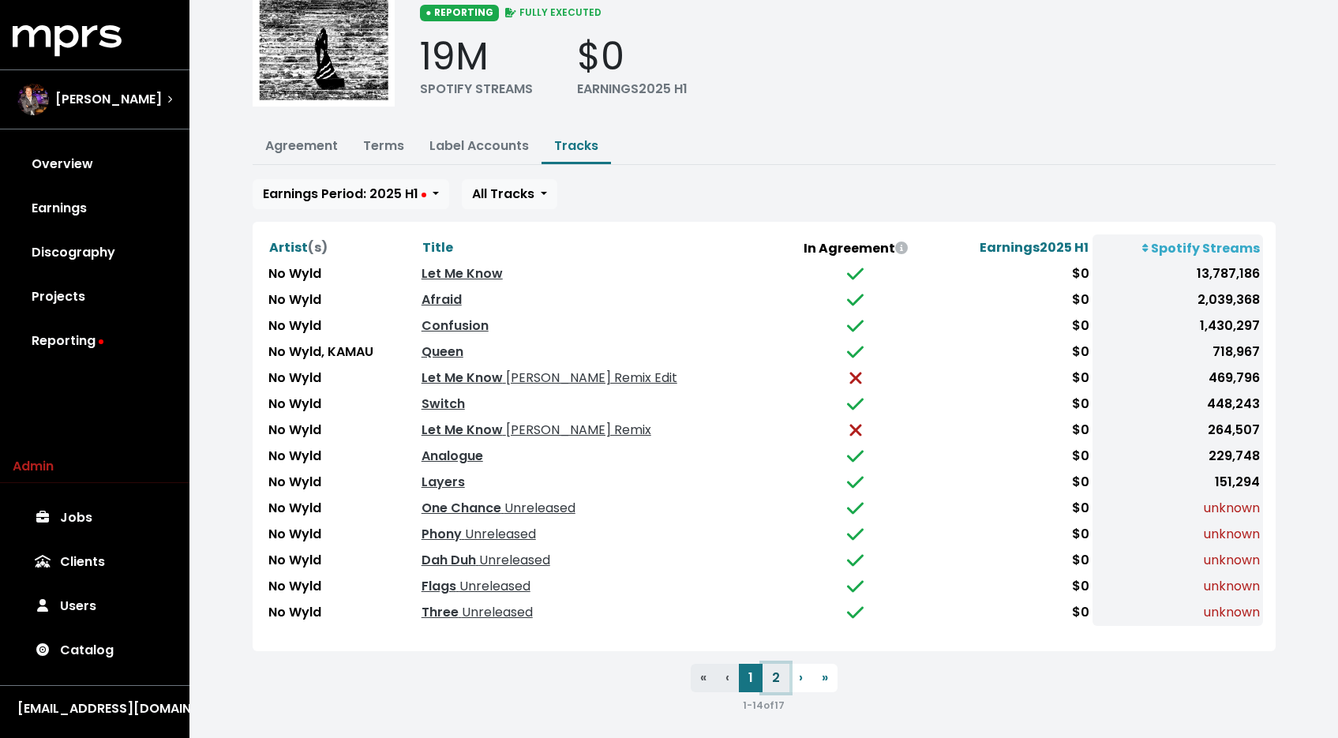
click at [780, 667] on button "2" at bounding box center [775, 678] width 27 height 28
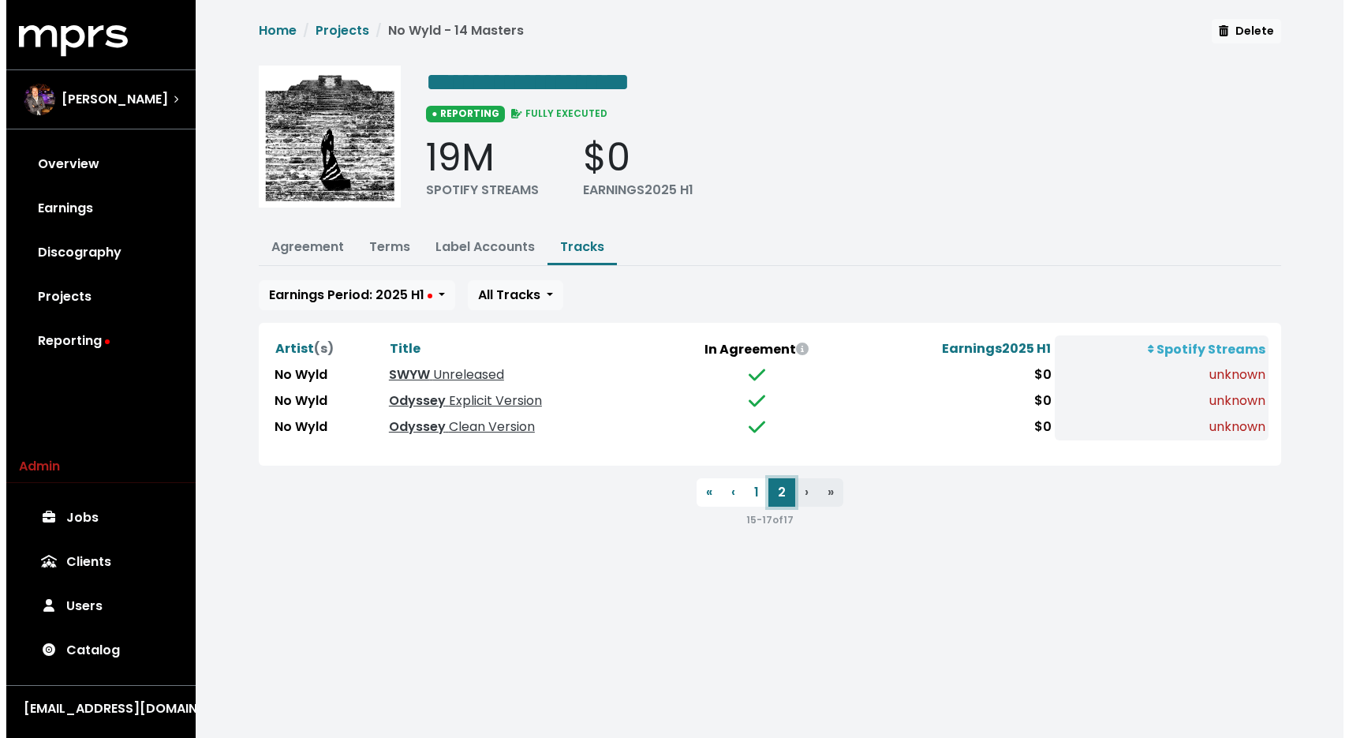
scroll to position [0, 0]
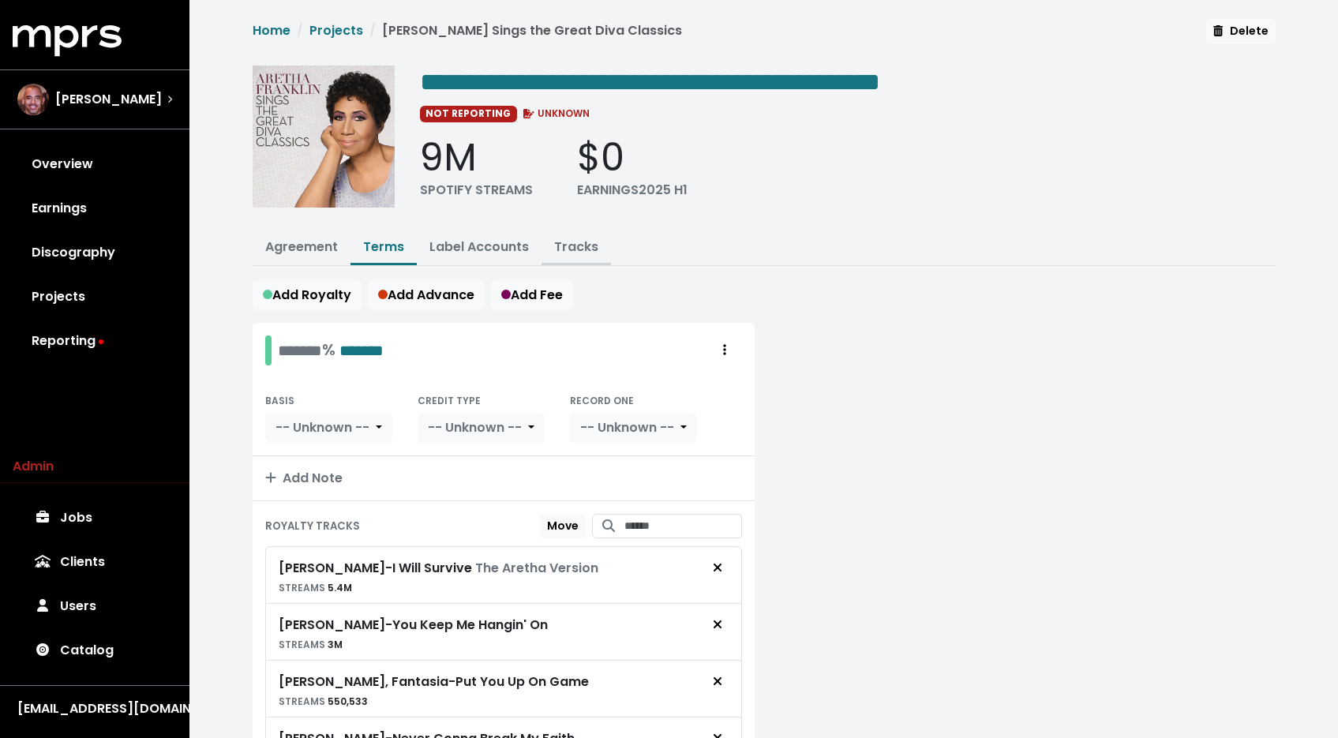
click at [572, 241] on link "Tracks" at bounding box center [576, 247] width 44 height 18
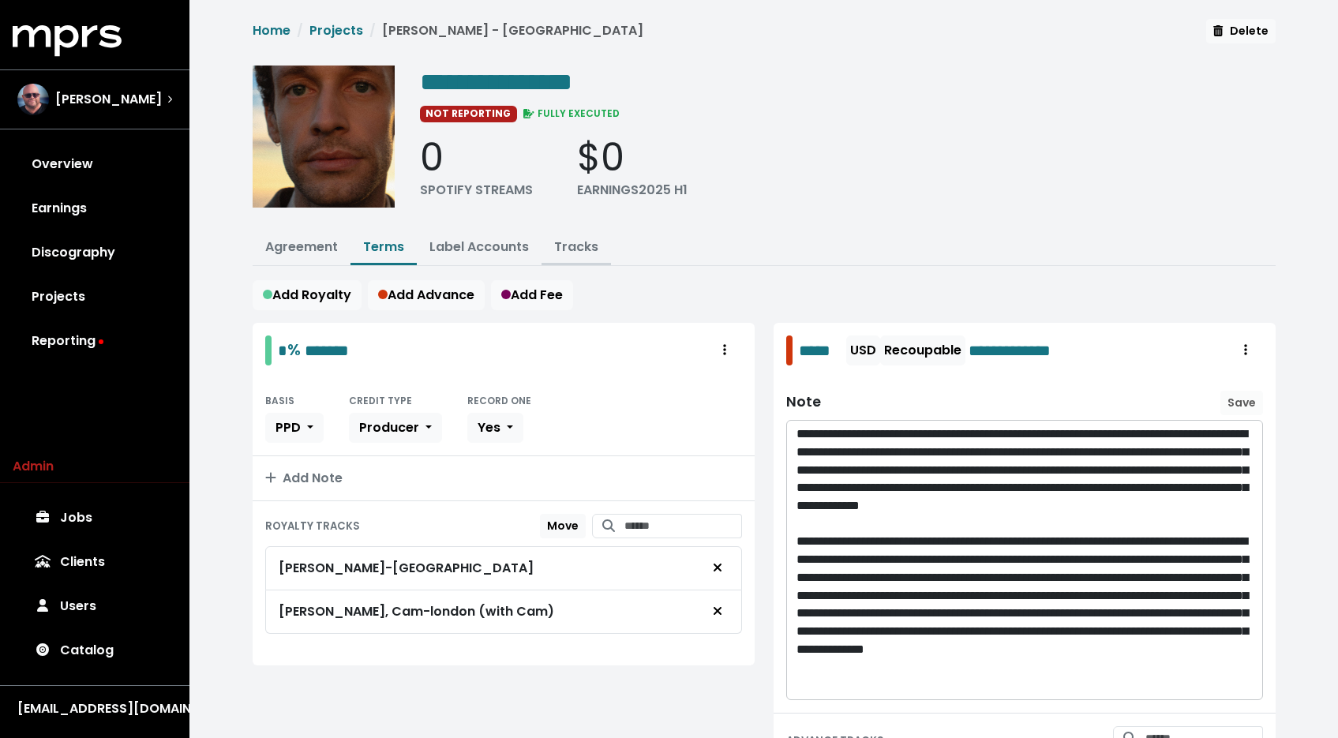
click at [568, 240] on link "Tracks" at bounding box center [576, 247] width 44 height 18
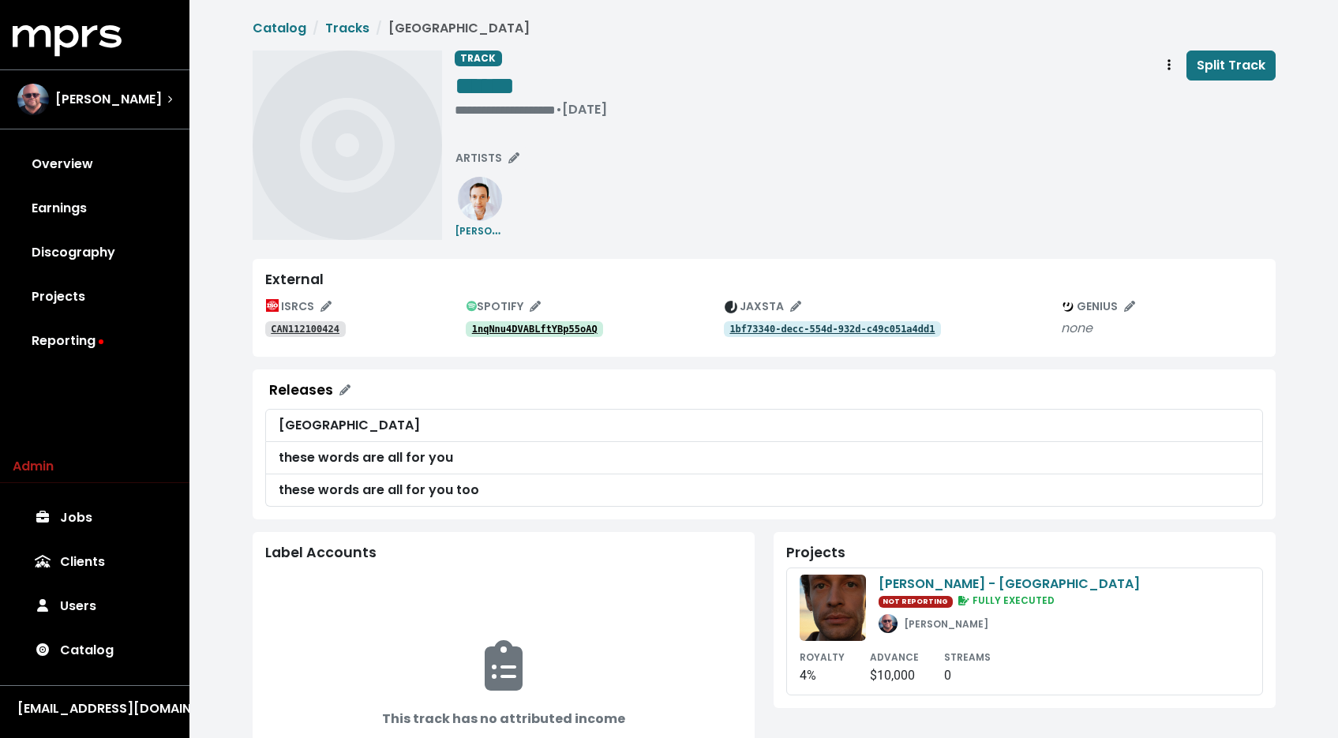
click at [488, 325] on tt "1nqNnu4DVABLftYBp55oAQ" at bounding box center [534, 329] width 125 height 11
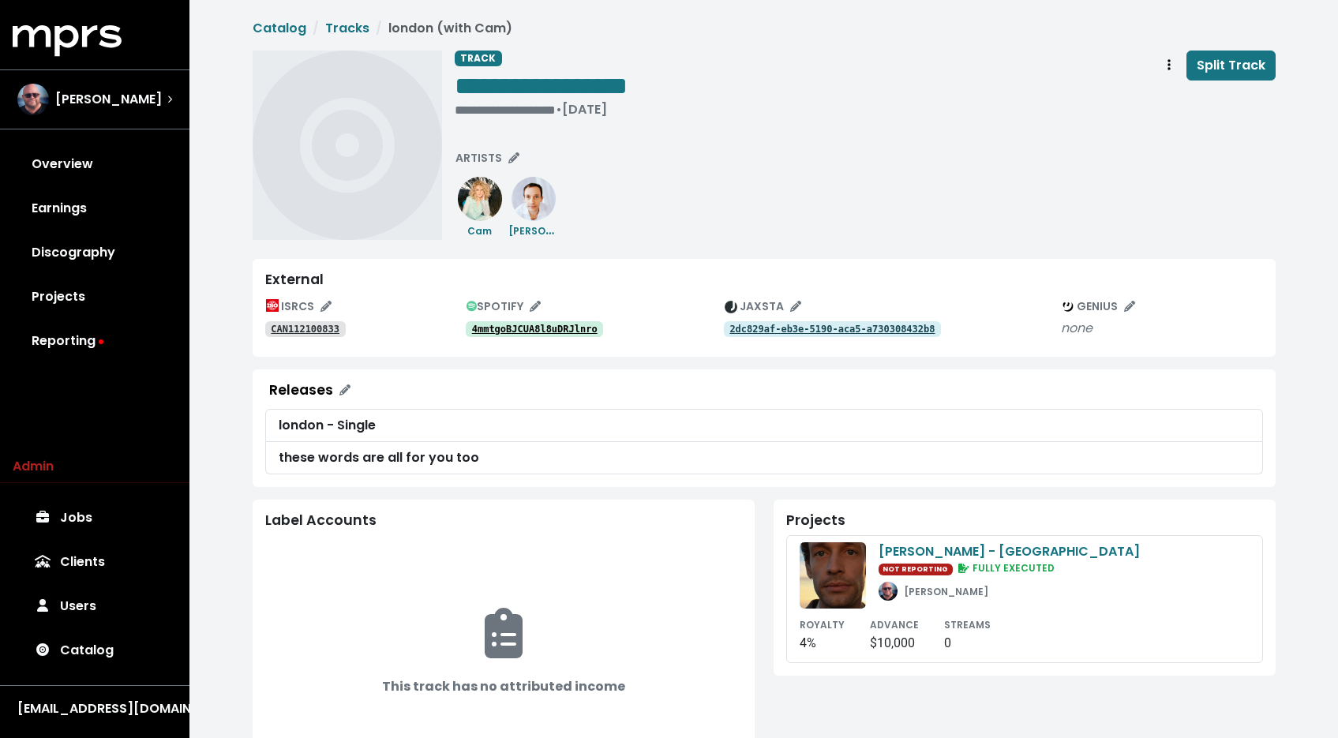
click at [517, 323] on link "4mmtgoBJCUA8l8uDRJlnro" at bounding box center [535, 329] width 138 height 16
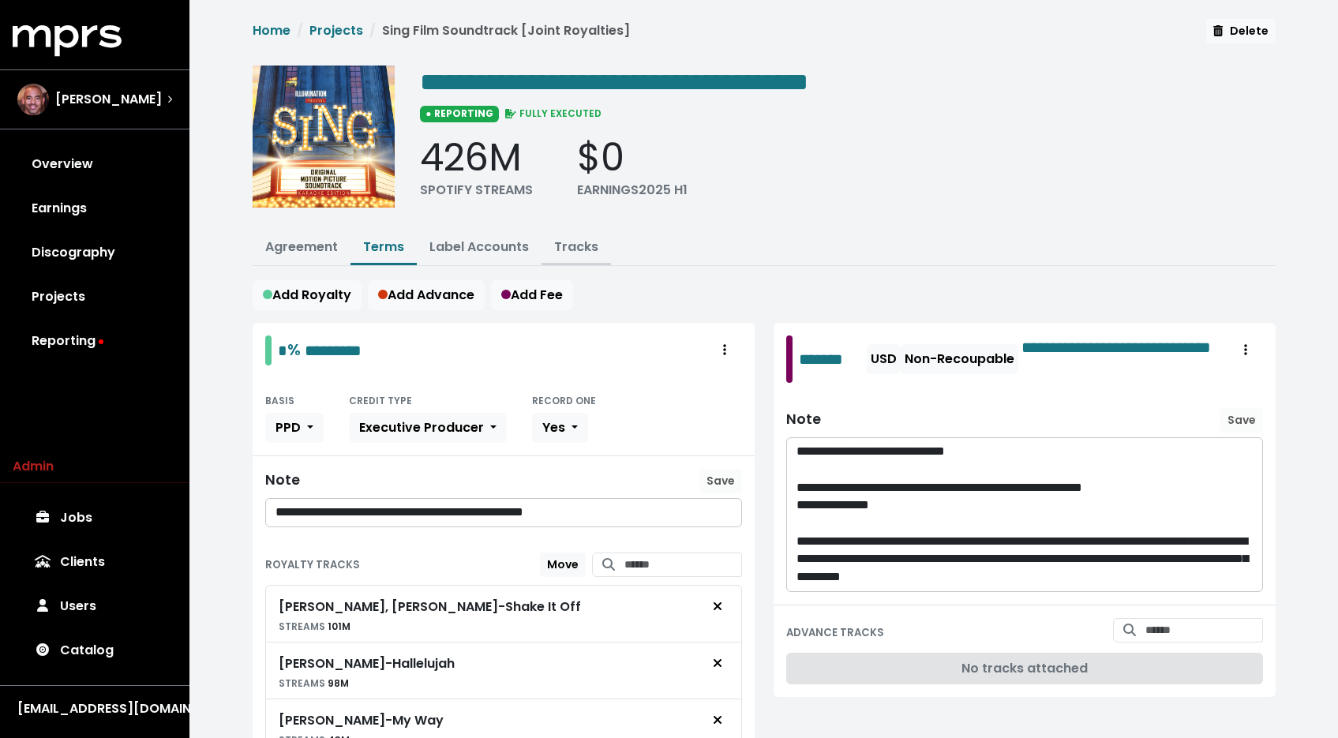
click at [568, 244] on link "Tracks" at bounding box center [576, 247] width 44 height 18
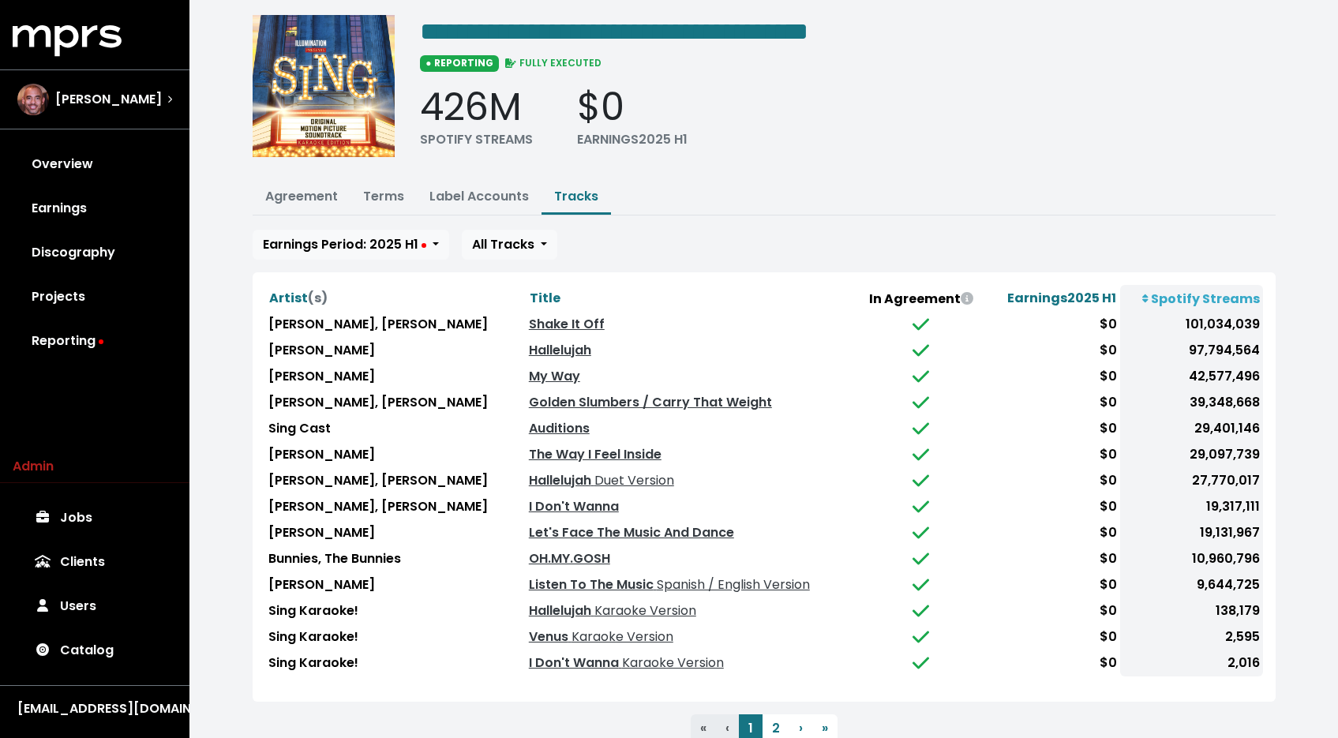
scroll to position [101, 0]
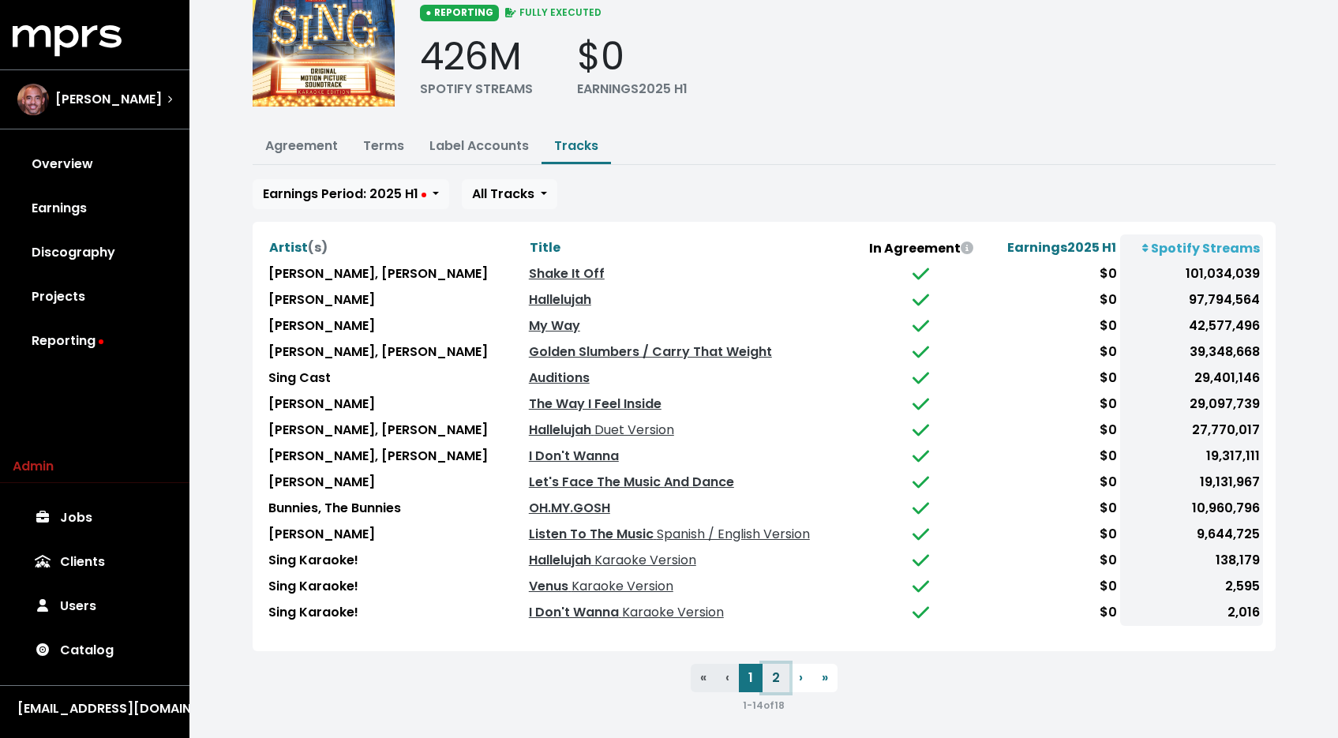
click at [771, 671] on button "2" at bounding box center [775, 678] width 27 height 28
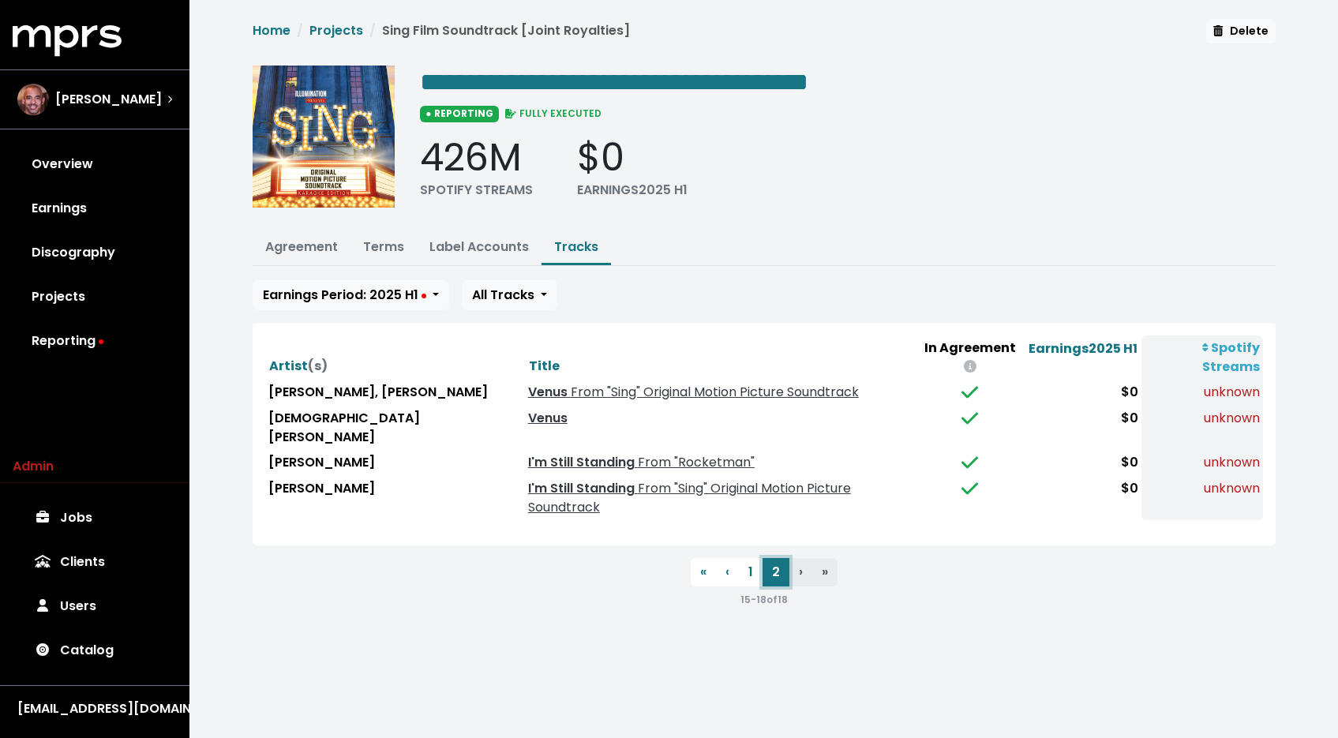
scroll to position [0, 0]
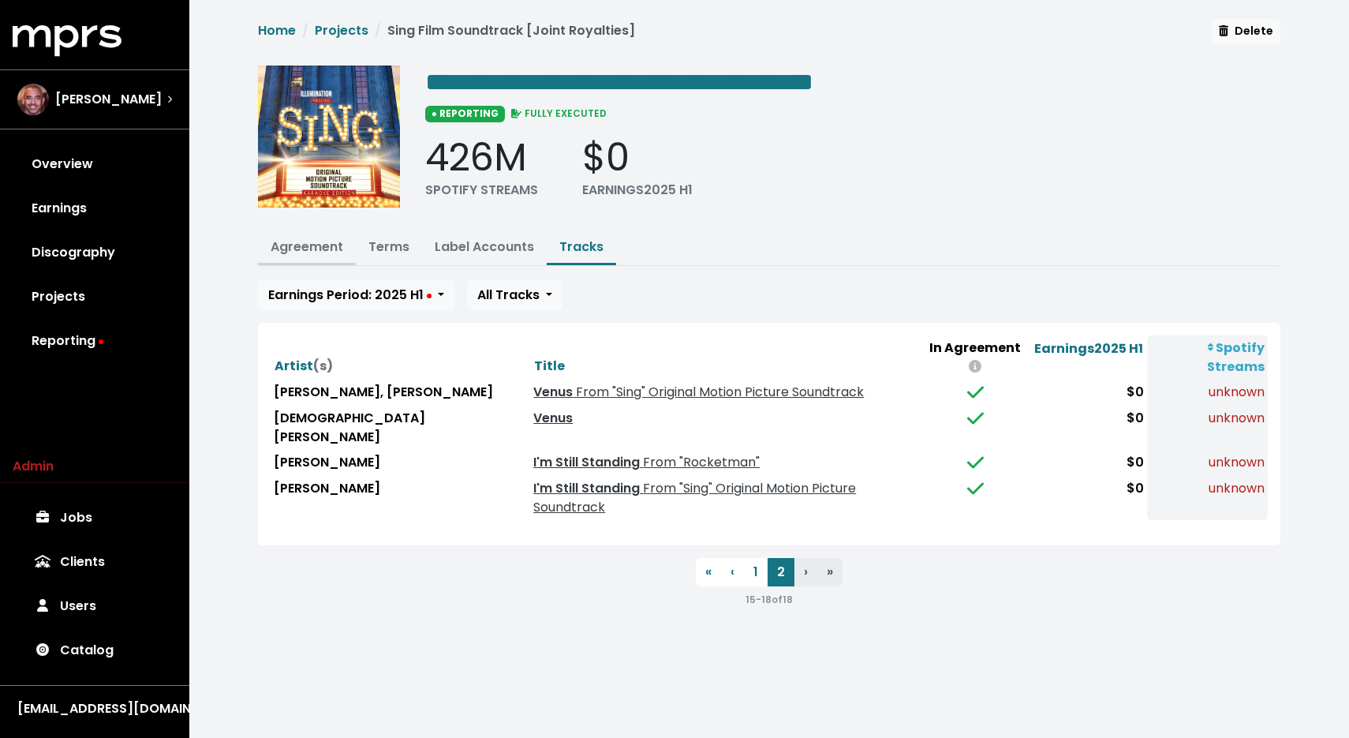
click at [317, 253] on link "Agreement" at bounding box center [307, 247] width 73 height 18
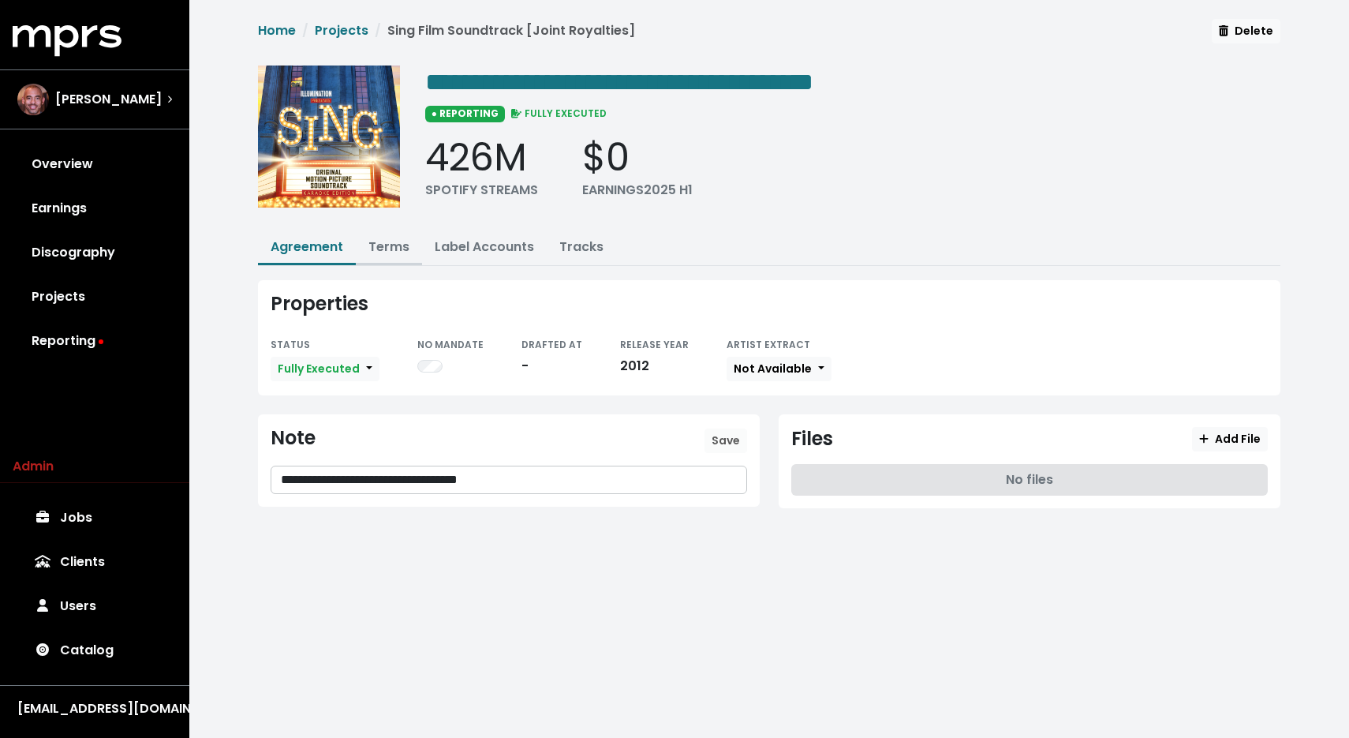
click at [402, 254] on button "Terms" at bounding box center [389, 248] width 66 height 34
click at [405, 257] on button "Terms" at bounding box center [389, 248] width 66 height 34
click at [397, 256] on button "Terms" at bounding box center [389, 248] width 66 height 34
click at [392, 248] on link "Terms" at bounding box center [389, 247] width 41 height 18
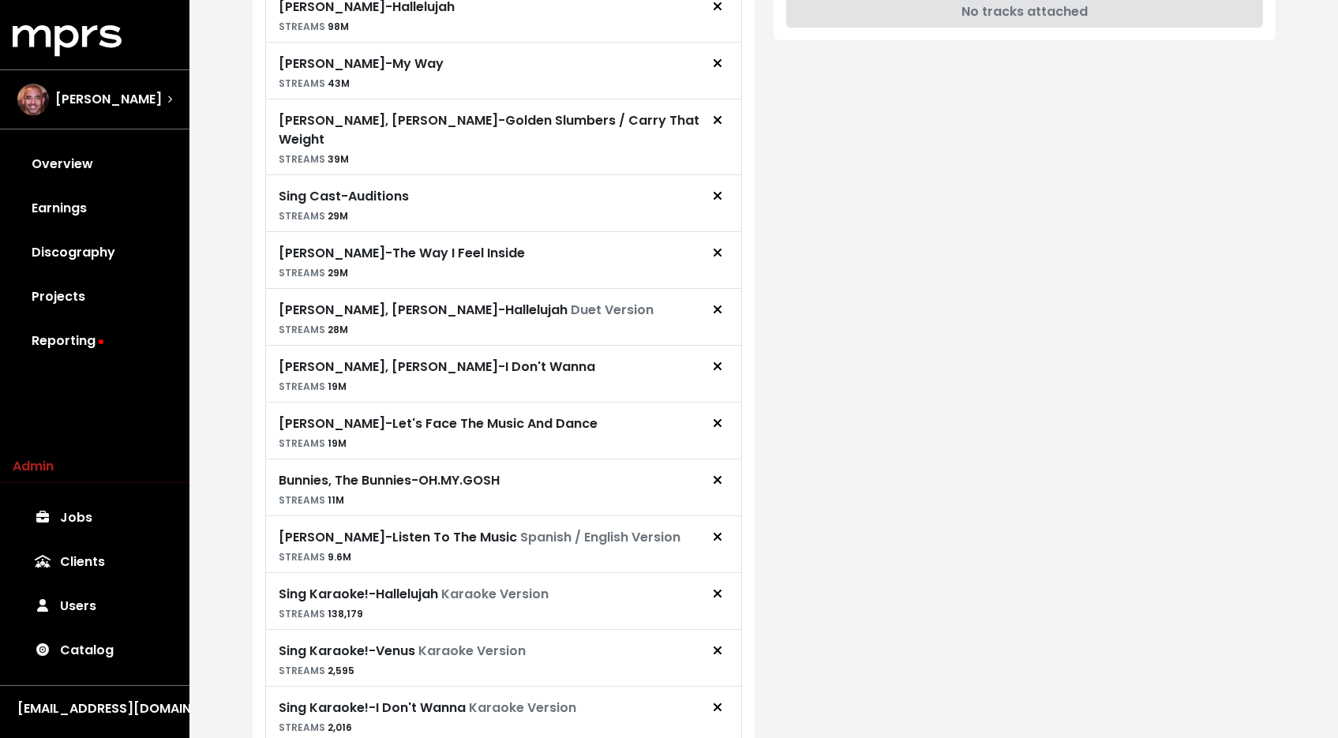
scroll to position [948, 0]
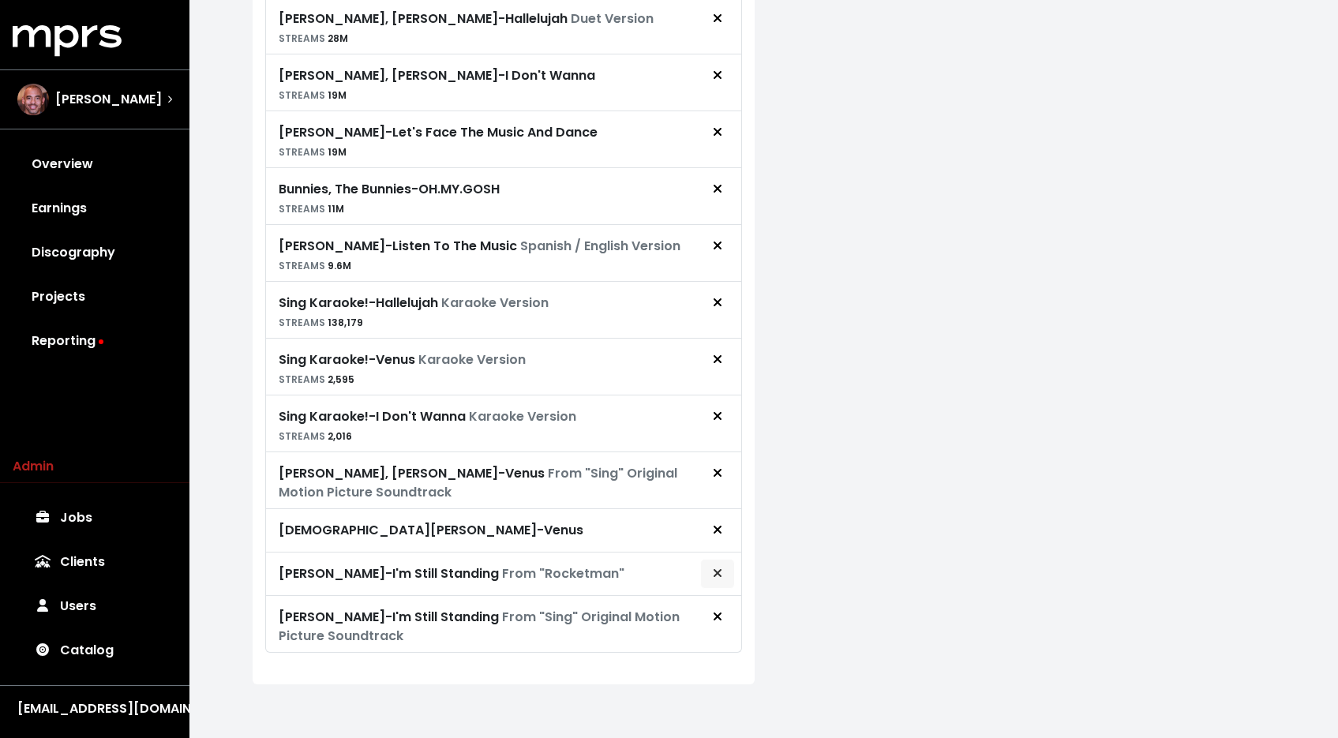
click at [711, 567] on span "Remove royalty target" at bounding box center [717, 573] width 14 height 19
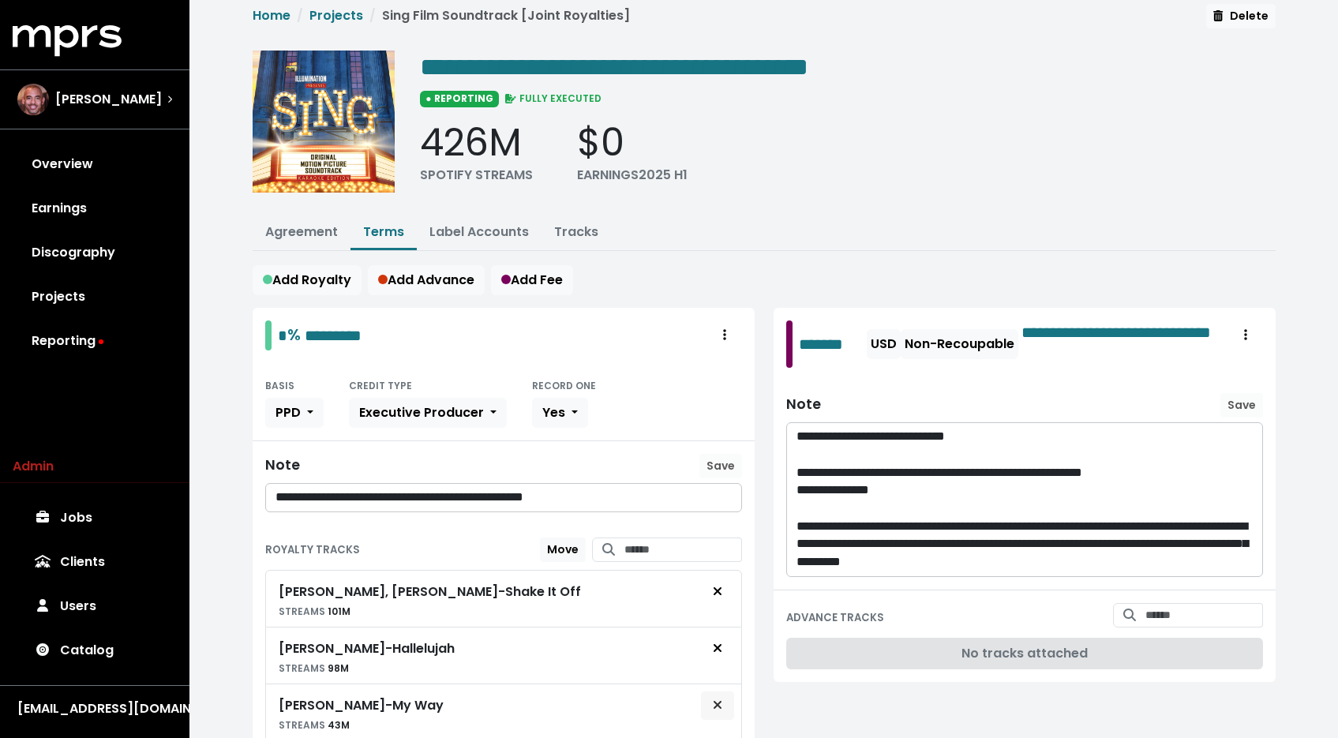
scroll to position [0, 0]
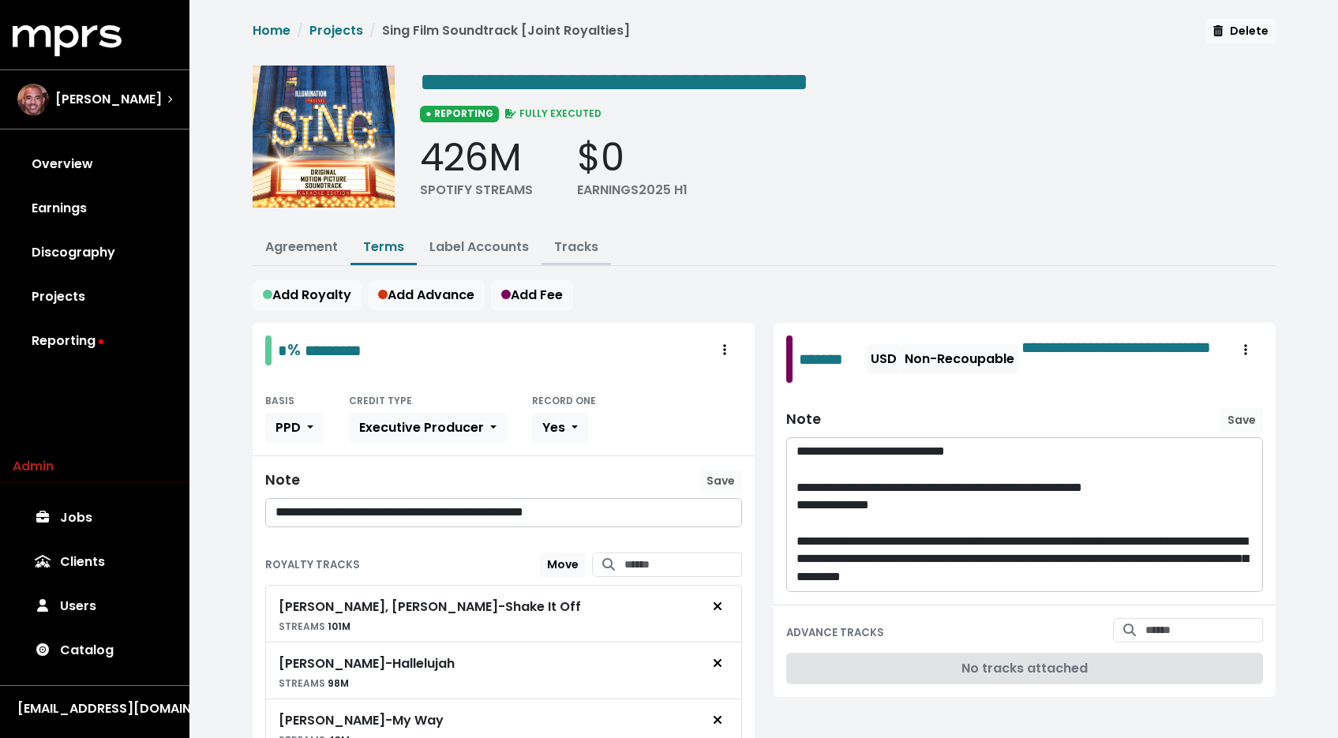
click at [562, 250] on link "Tracks" at bounding box center [576, 247] width 44 height 18
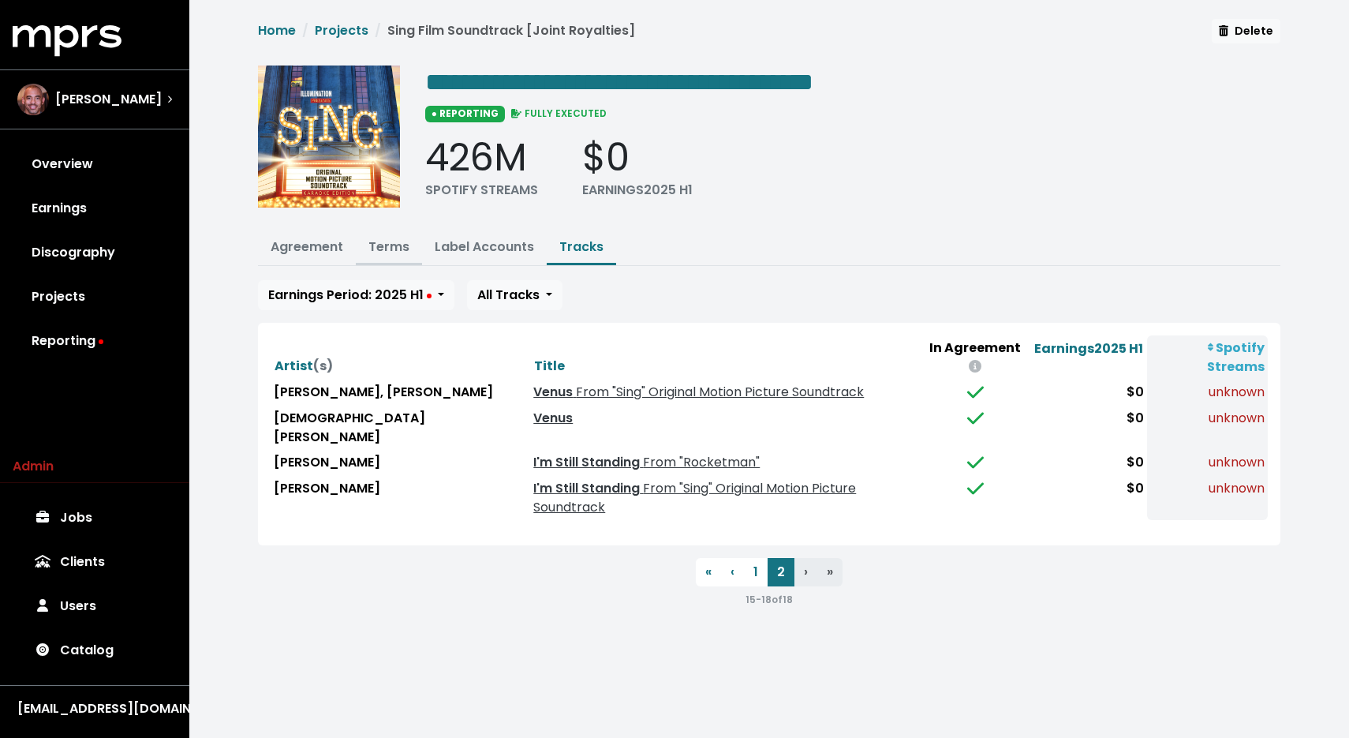
click at [376, 248] on link "Terms" at bounding box center [389, 247] width 41 height 18
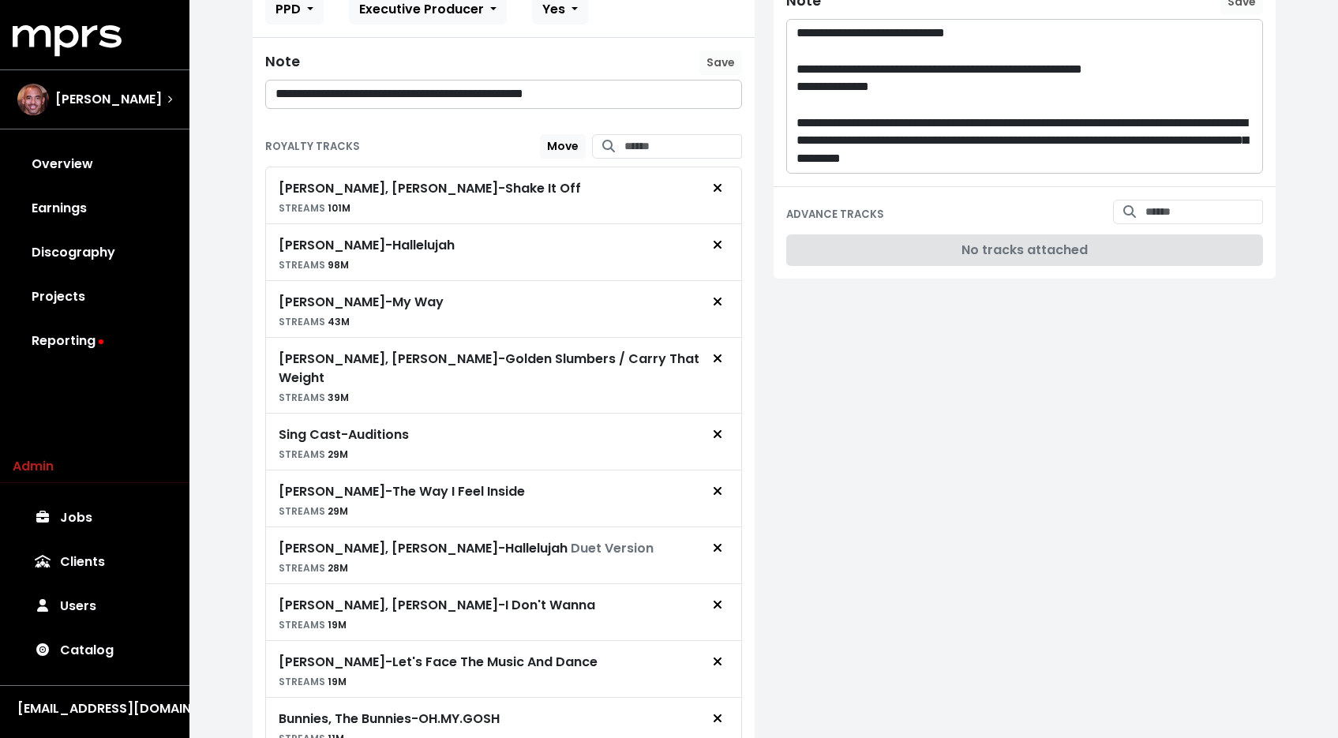
scroll to position [904, 0]
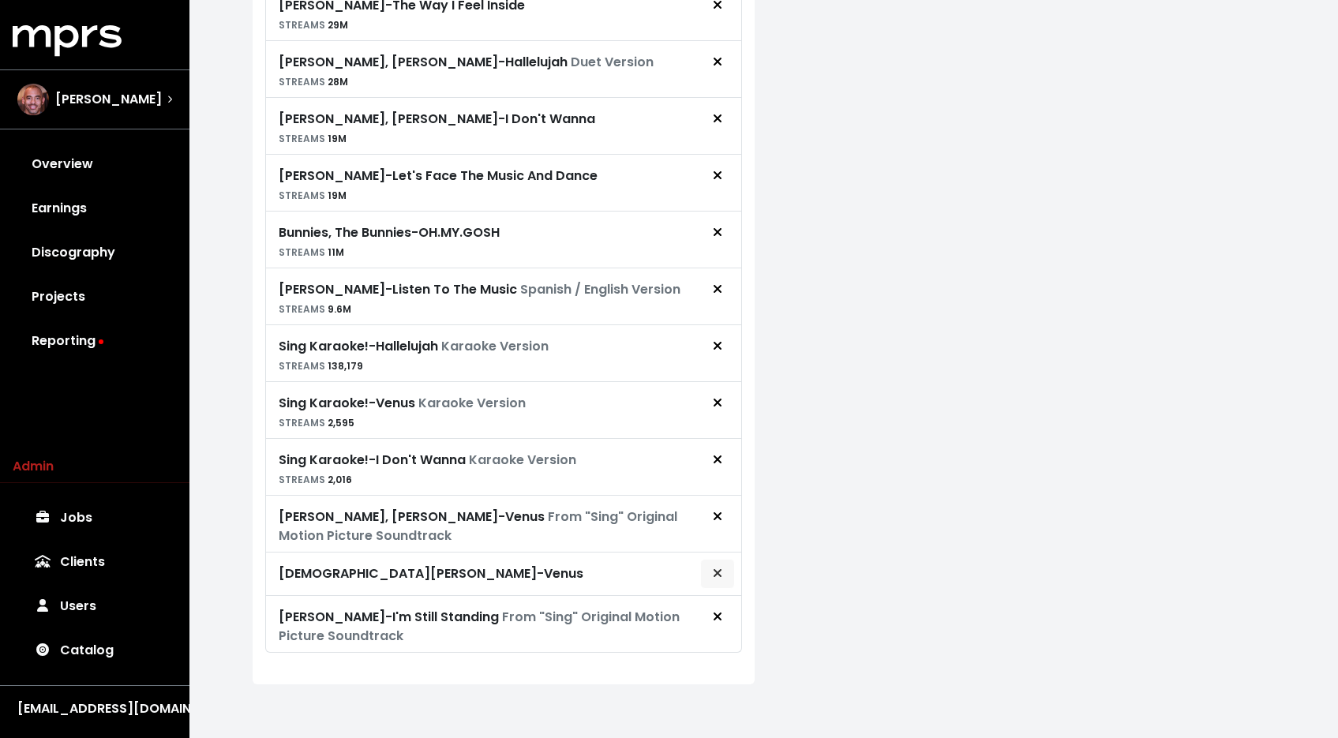
click at [717, 567] on icon "Remove royalty target" at bounding box center [717, 573] width 9 height 13
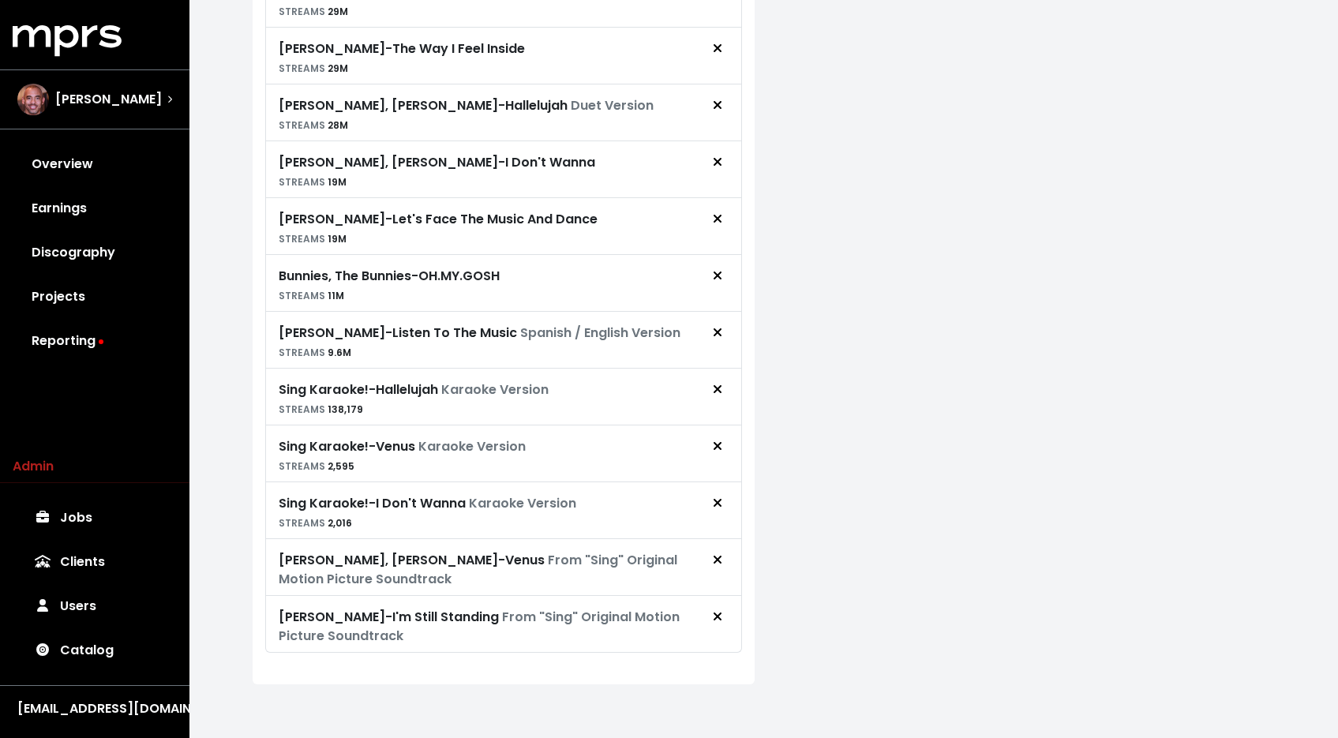
scroll to position [0, 0]
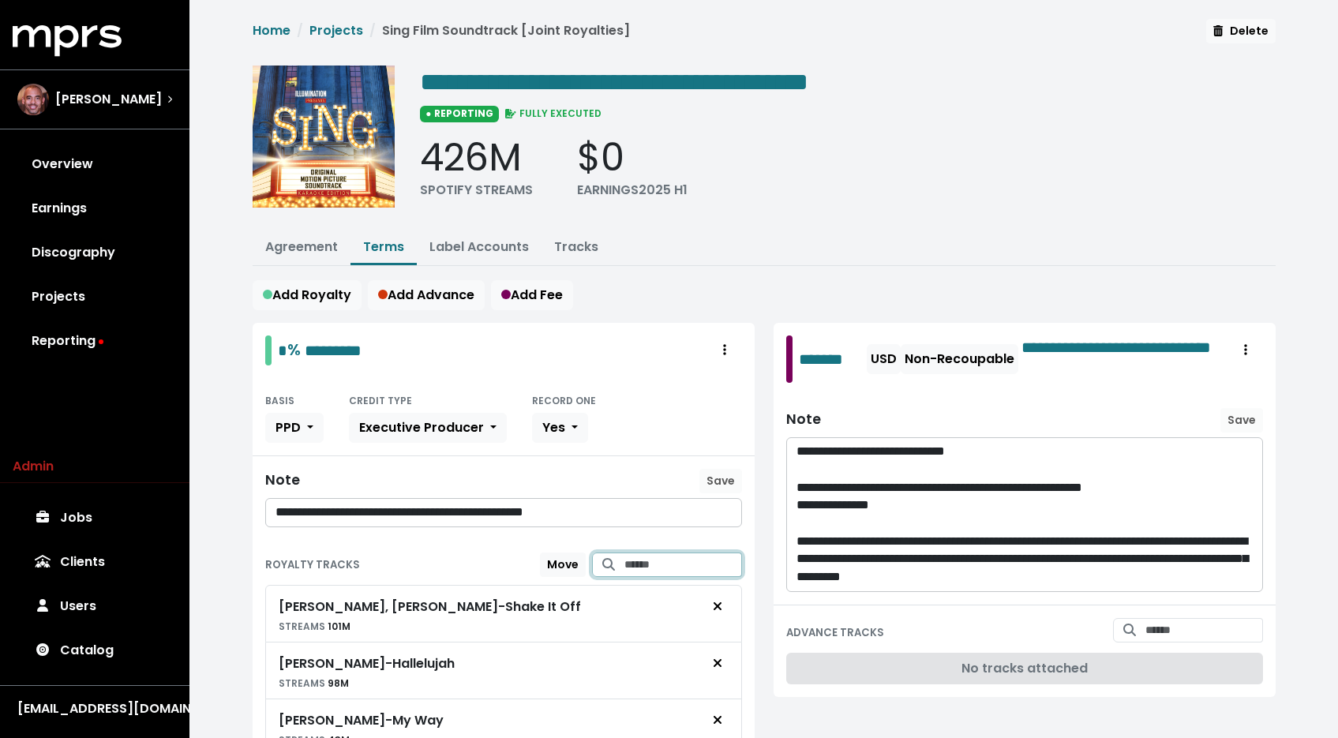
click at [629, 564] on input "Search for tracks by title and link them to this royalty" at bounding box center [683, 564] width 118 height 24
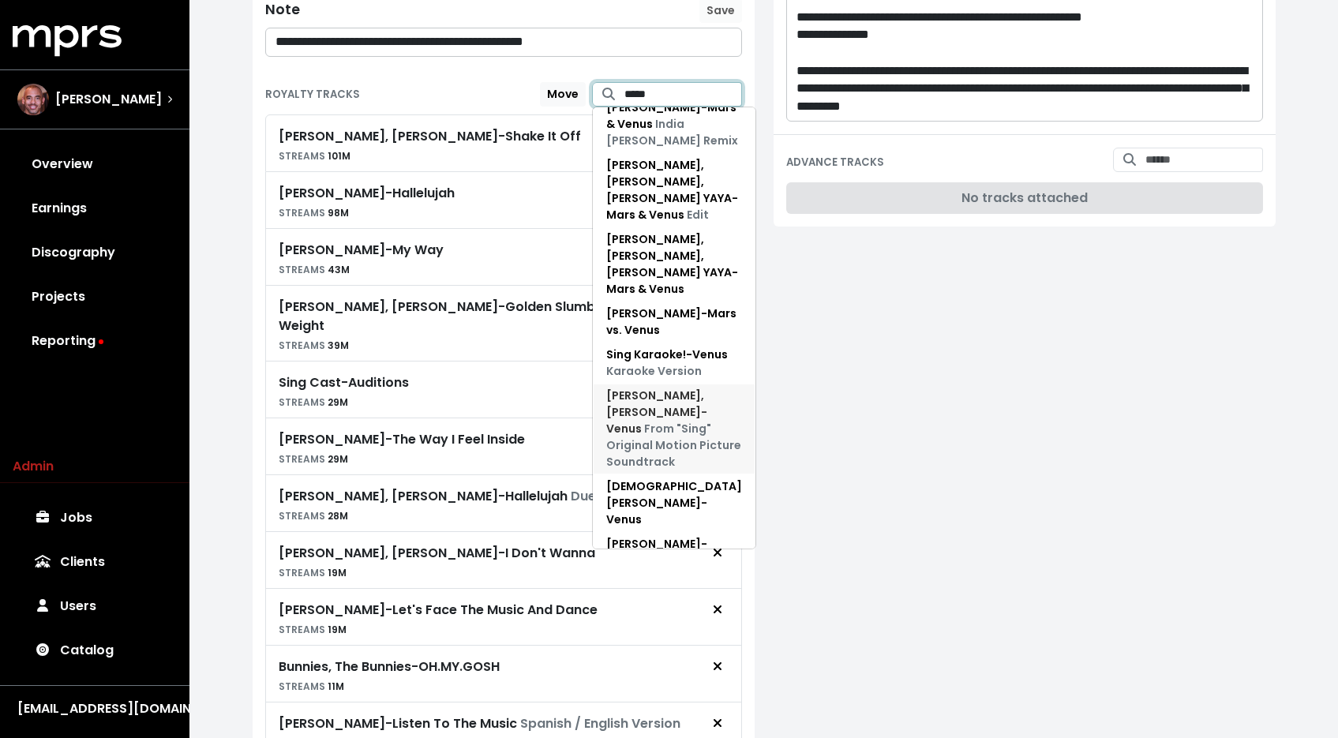
scroll to position [113, 0]
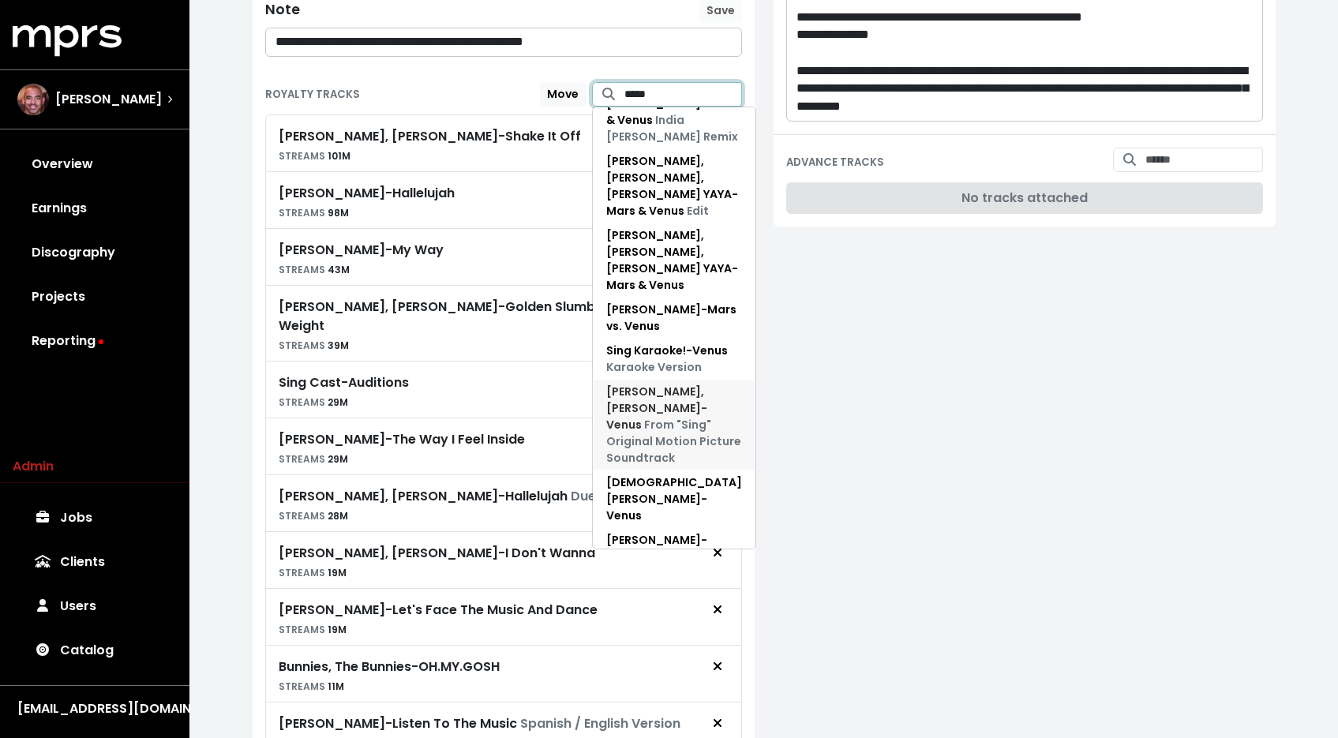
type input "*****"
click at [675, 436] on span "Reese Witherspoon, Nick Kroll - Venus From "Sing" Original Motion Picture Sound…" at bounding box center [674, 425] width 136 height 83
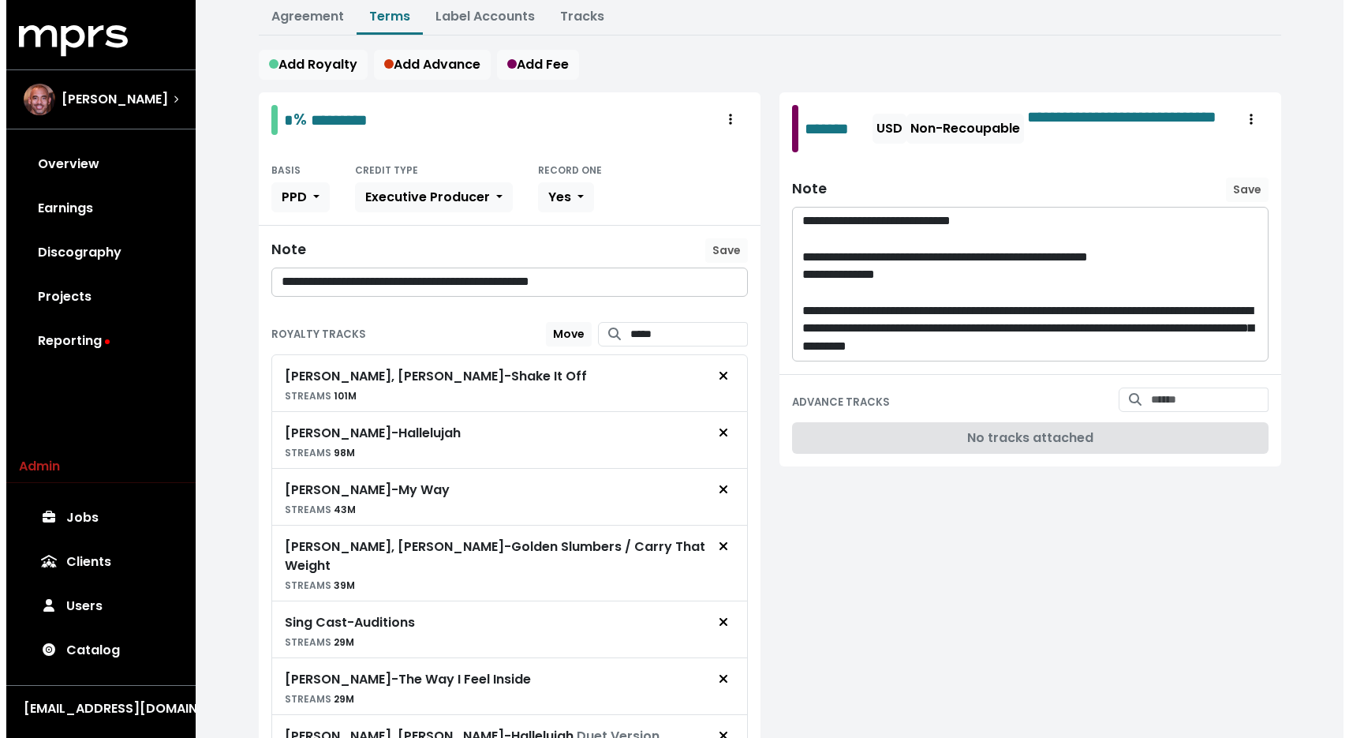
scroll to position [0, 0]
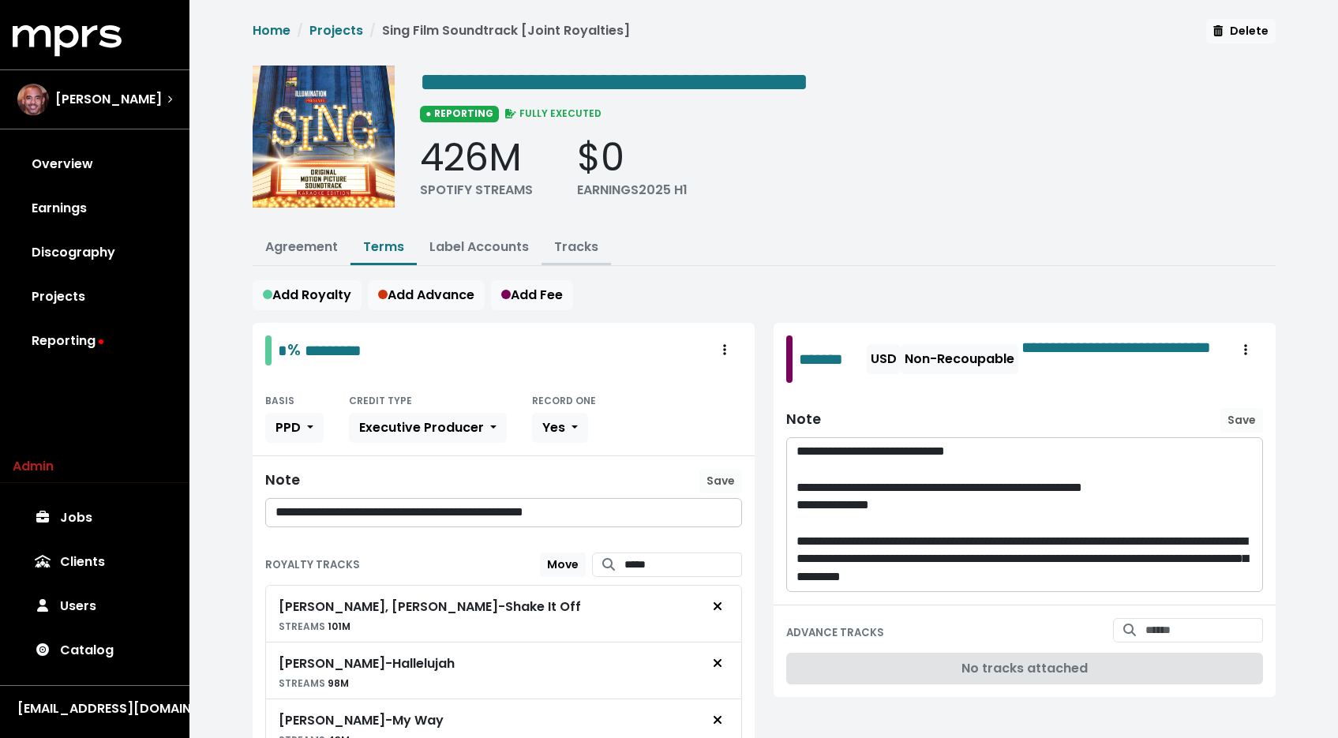
click at [567, 246] on link "Tracks" at bounding box center [576, 247] width 44 height 18
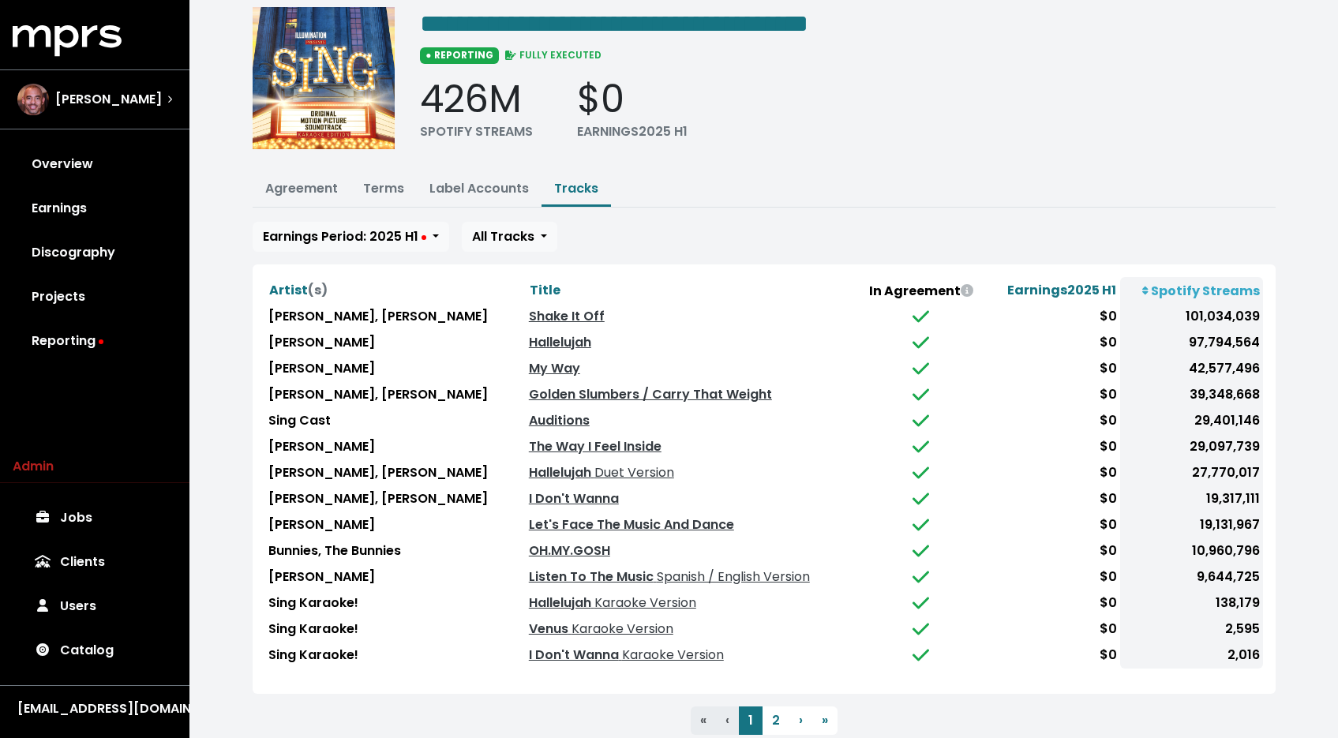
scroll to position [101, 0]
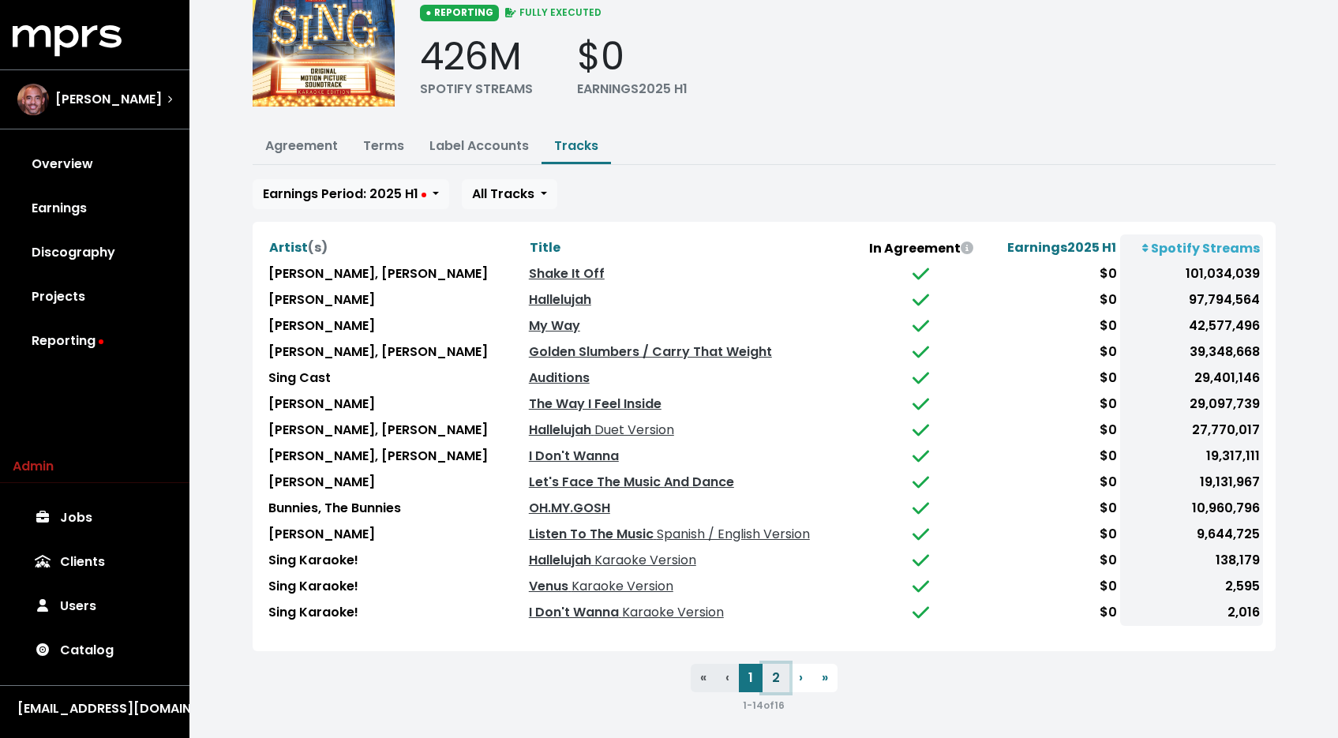
click at [770, 669] on button "2" at bounding box center [775, 678] width 27 height 28
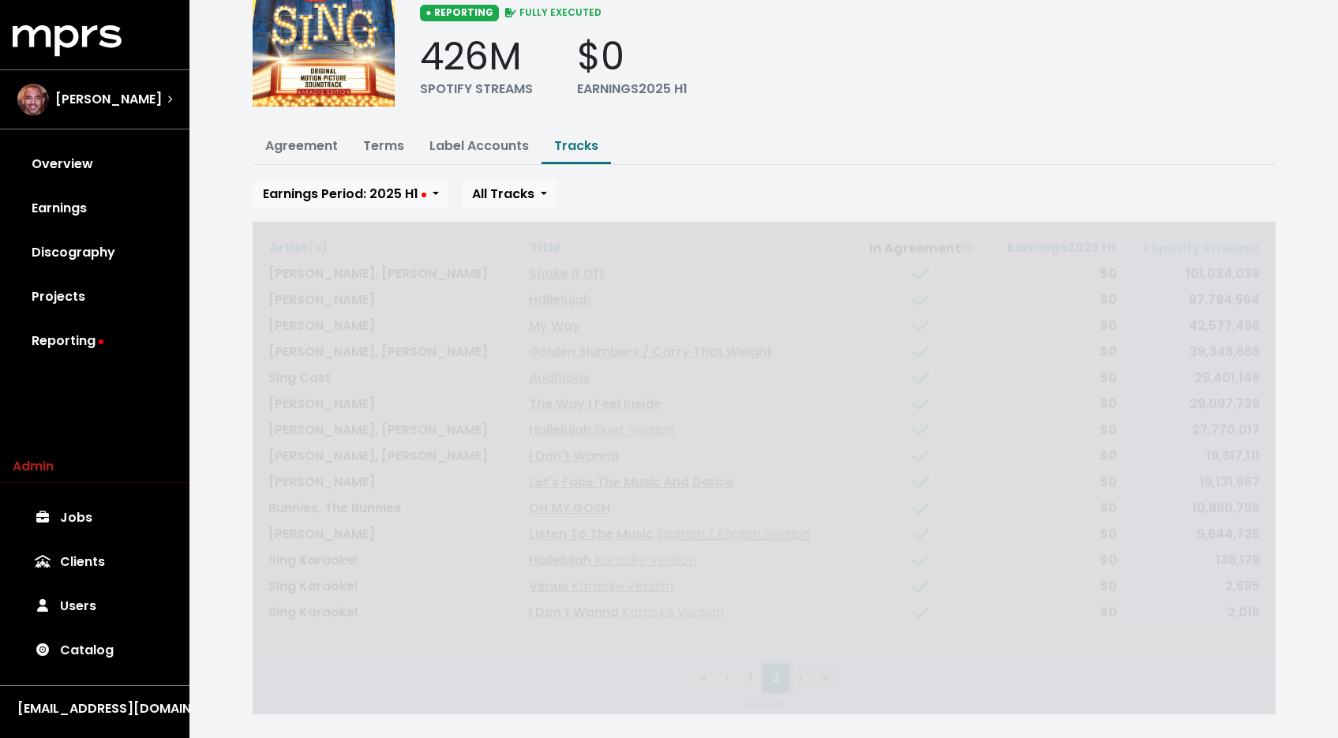
scroll to position [0, 0]
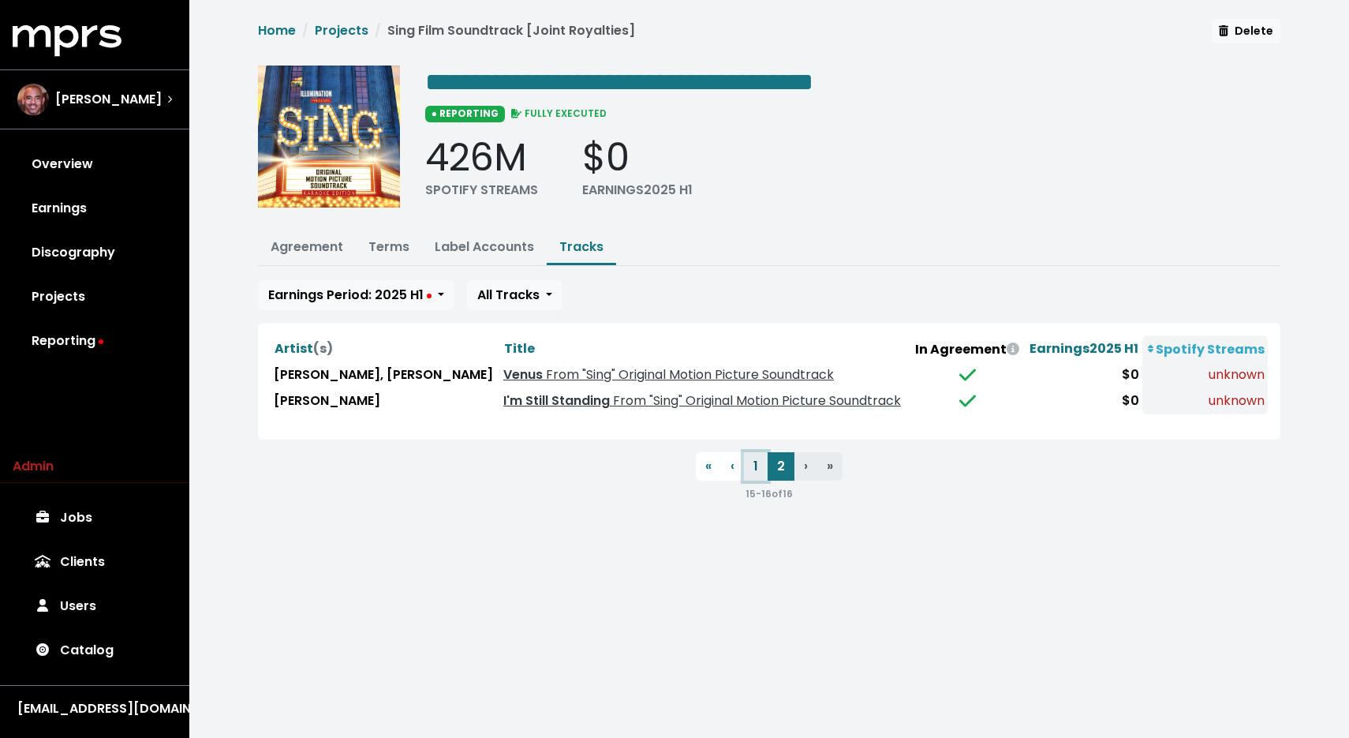
click at [754, 462] on button "1" at bounding box center [756, 466] width 24 height 28
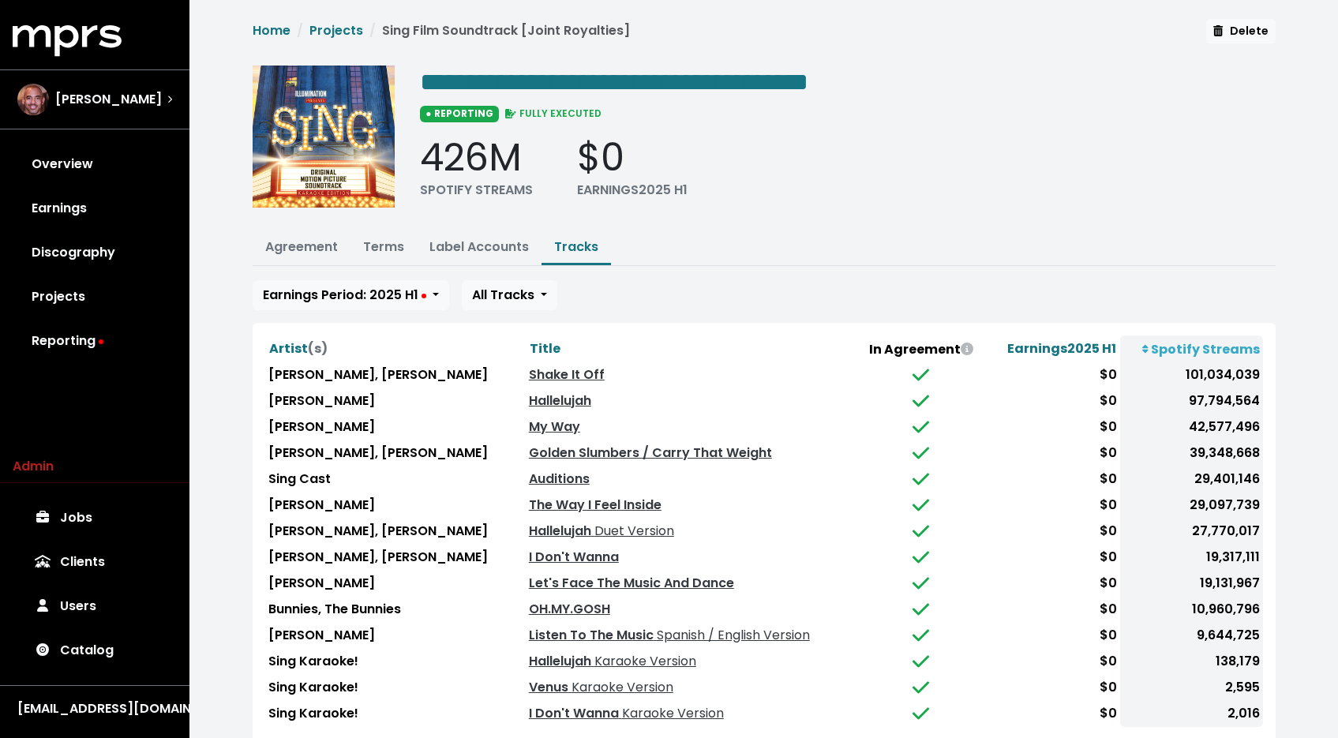
scroll to position [101, 0]
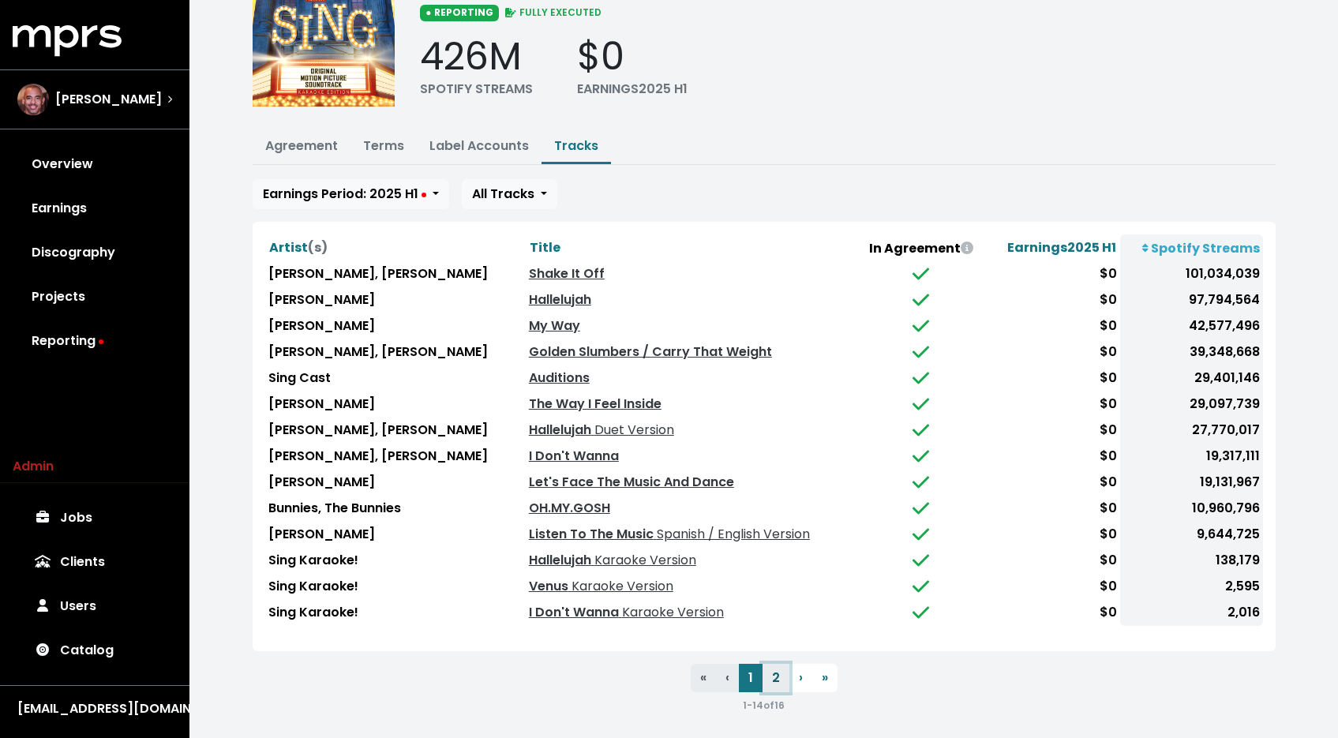
click at [777, 664] on button "2" at bounding box center [775, 678] width 27 height 28
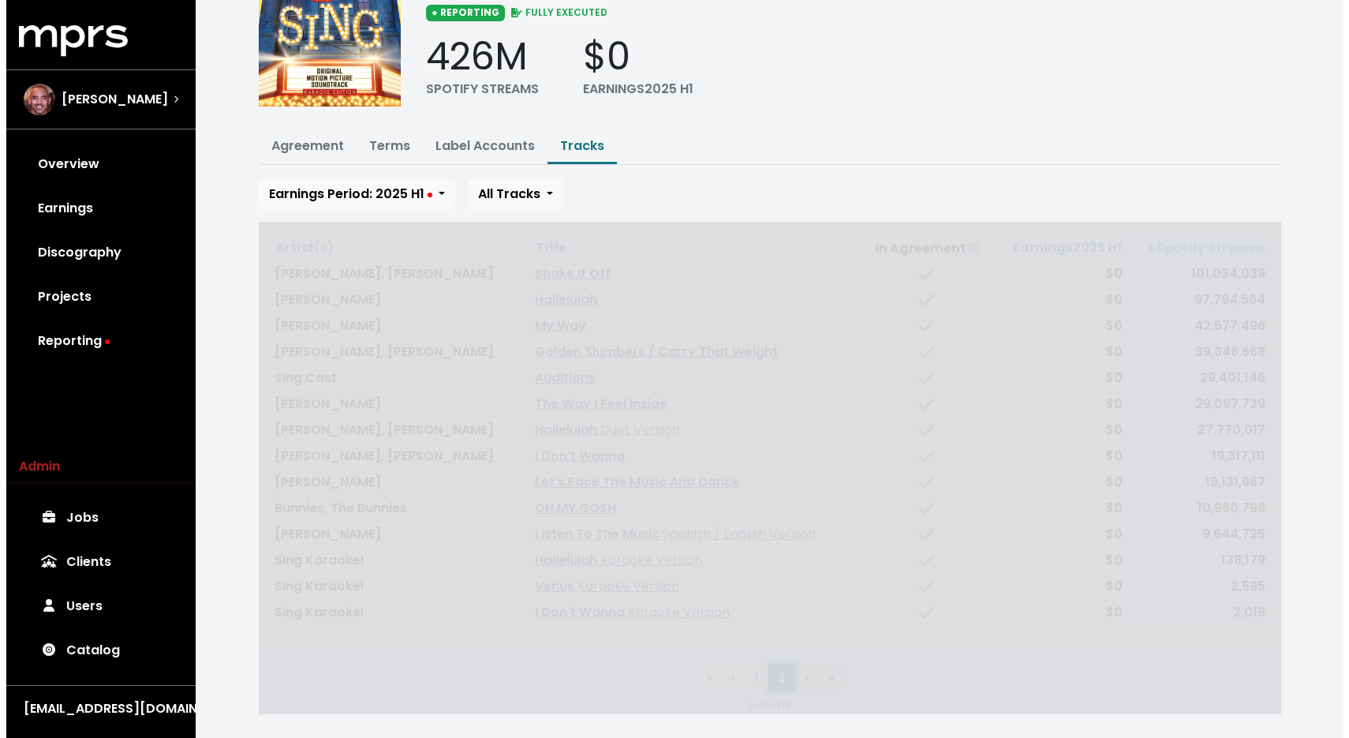
scroll to position [0, 0]
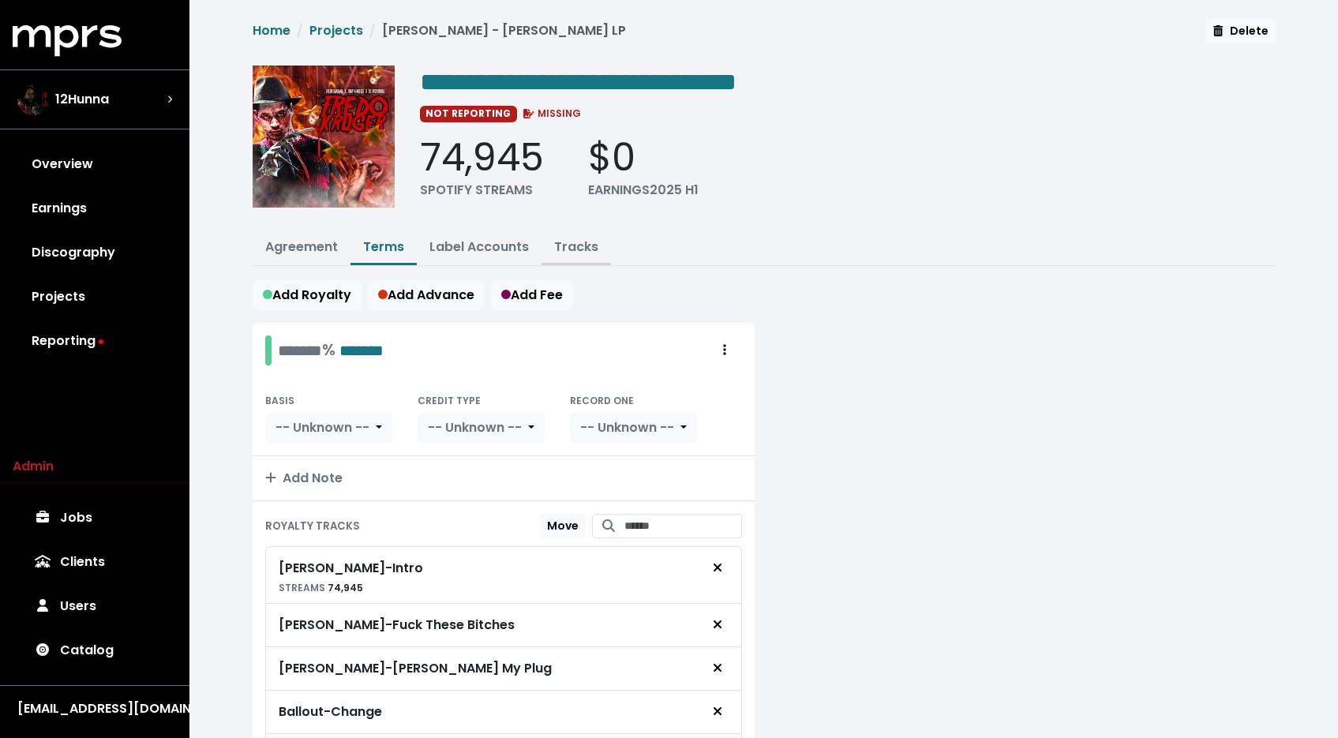
click at [582, 253] on link "Tracks" at bounding box center [576, 247] width 44 height 18
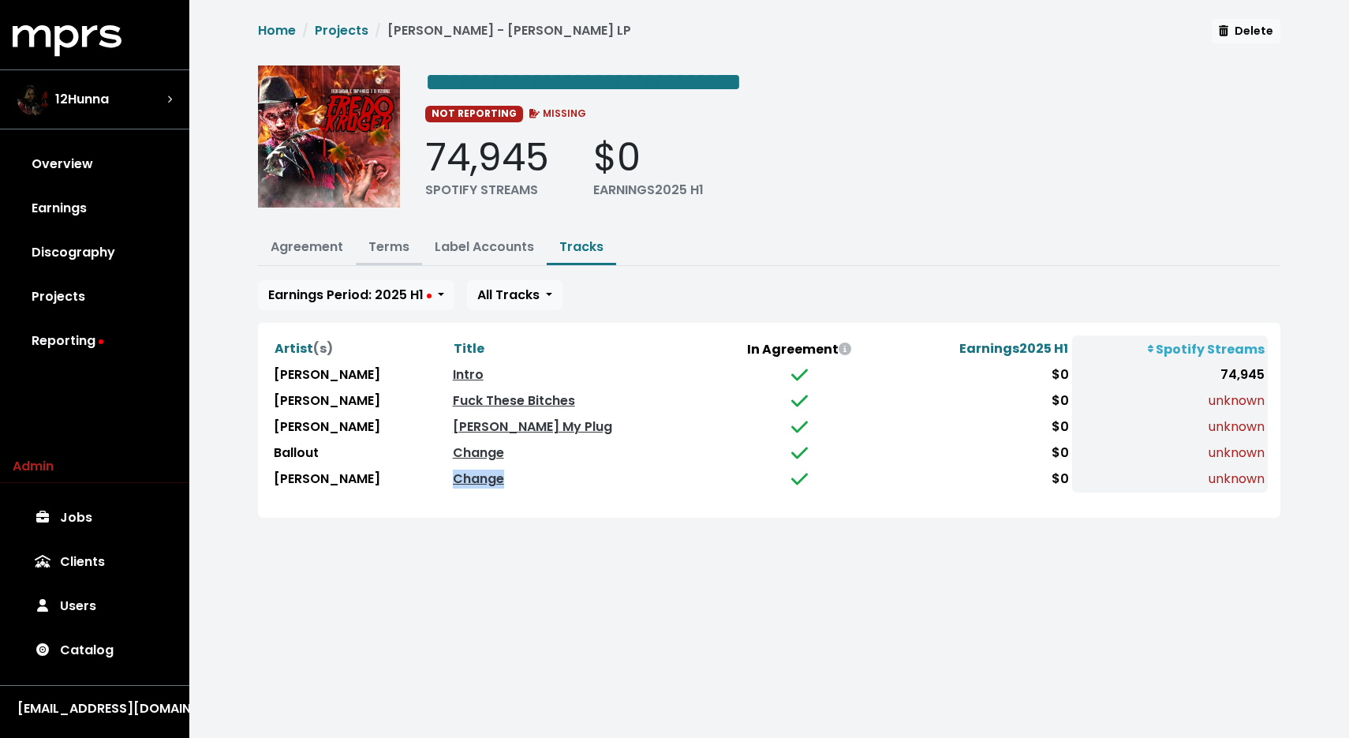
click at [380, 241] on link "Terms" at bounding box center [389, 247] width 41 height 18
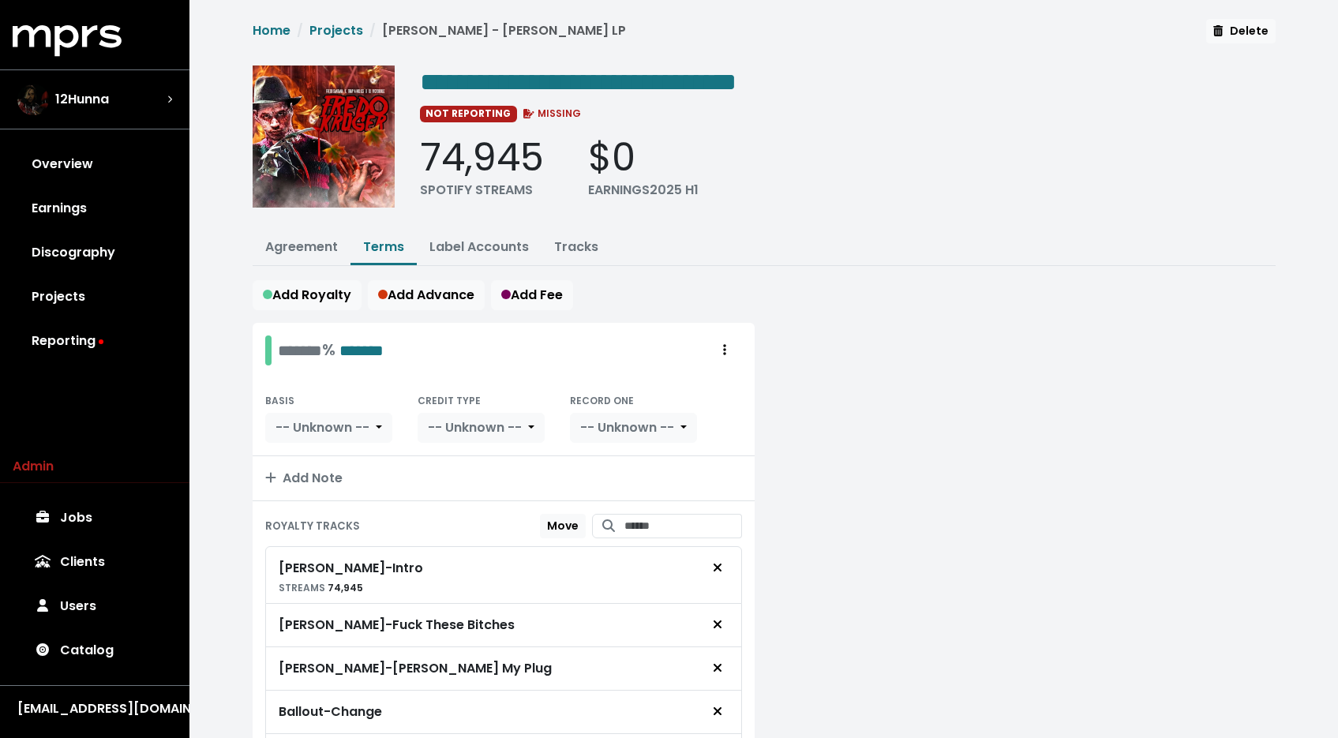
scroll to position [125, 0]
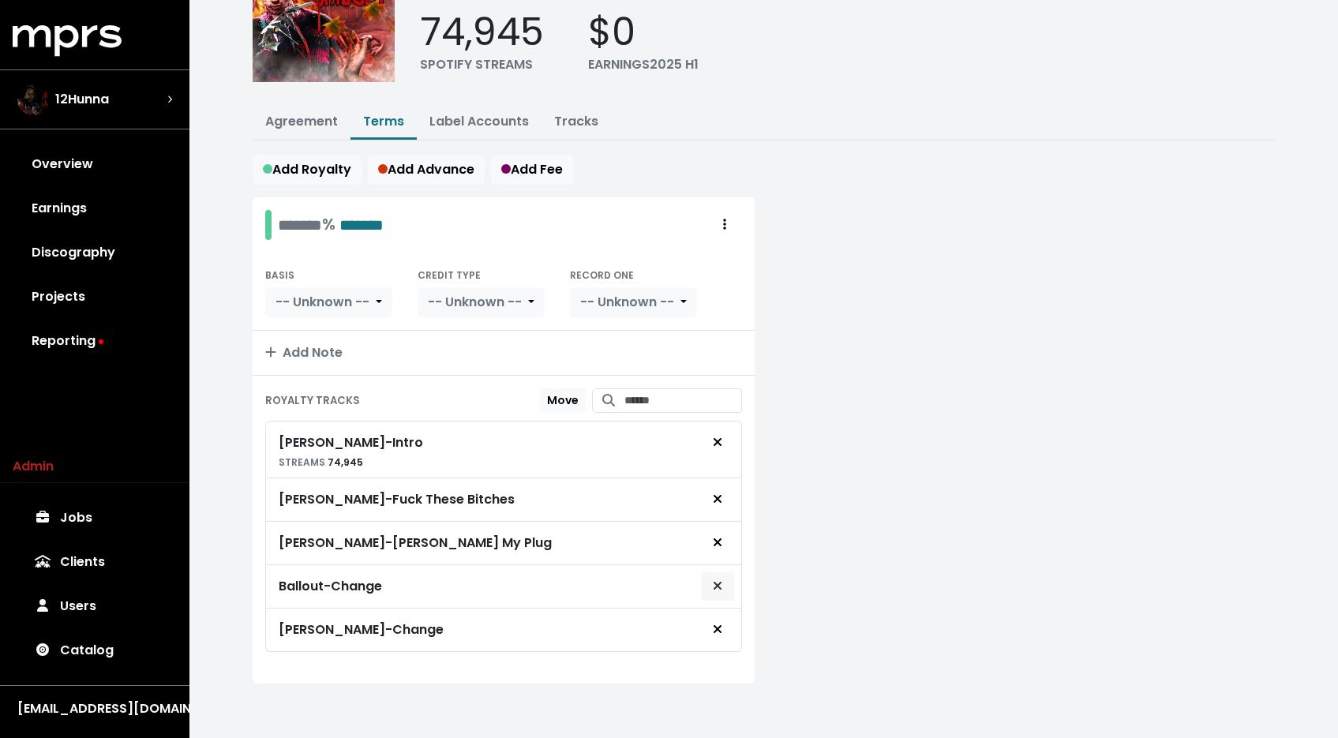
click at [717, 579] on icon "Remove royalty target" at bounding box center [717, 585] width 9 height 13
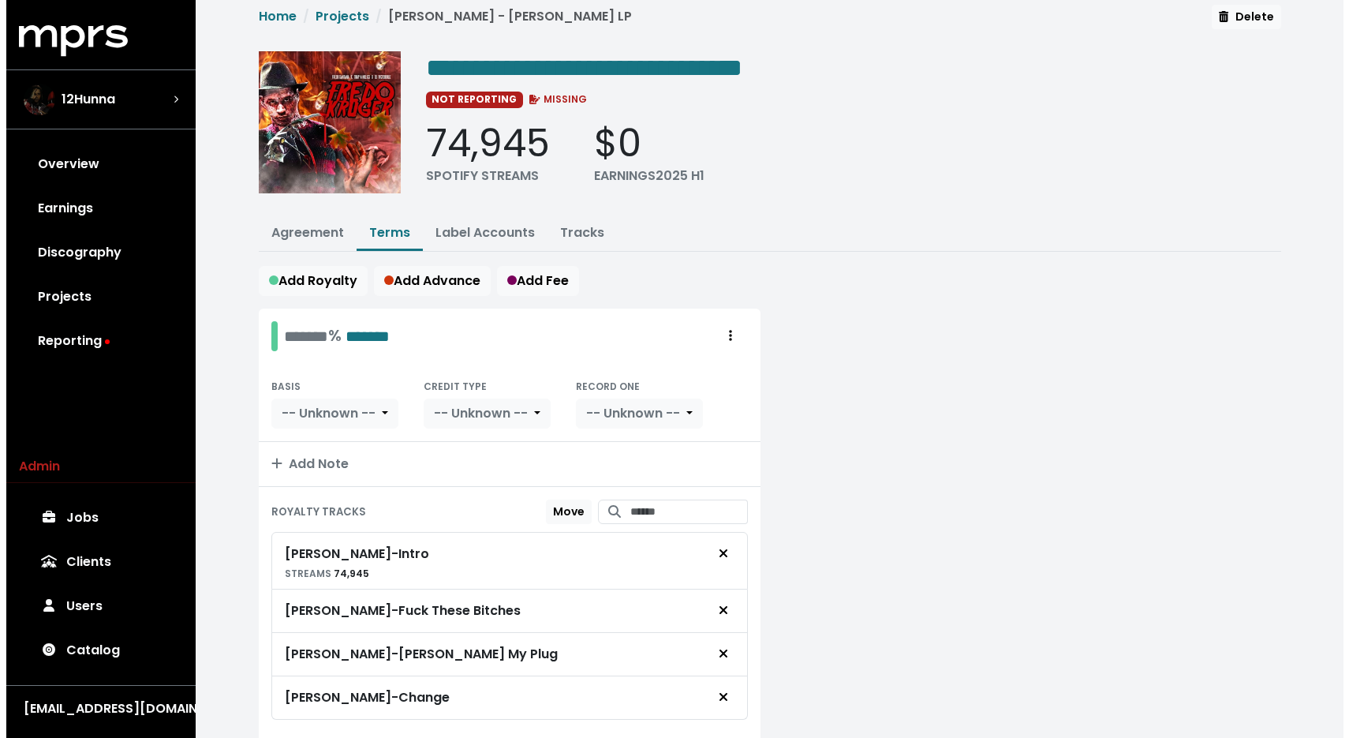
scroll to position [0, 0]
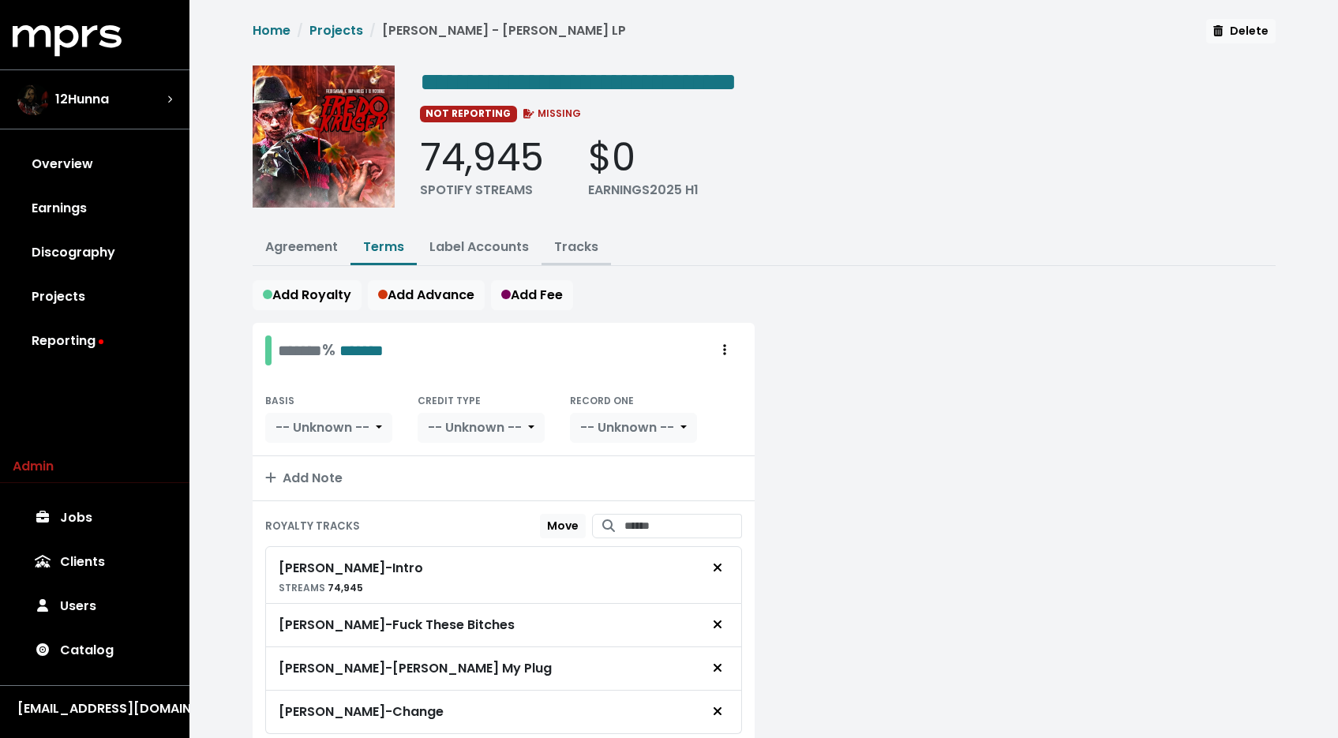
click at [584, 248] on link "Tracks" at bounding box center [576, 247] width 44 height 18
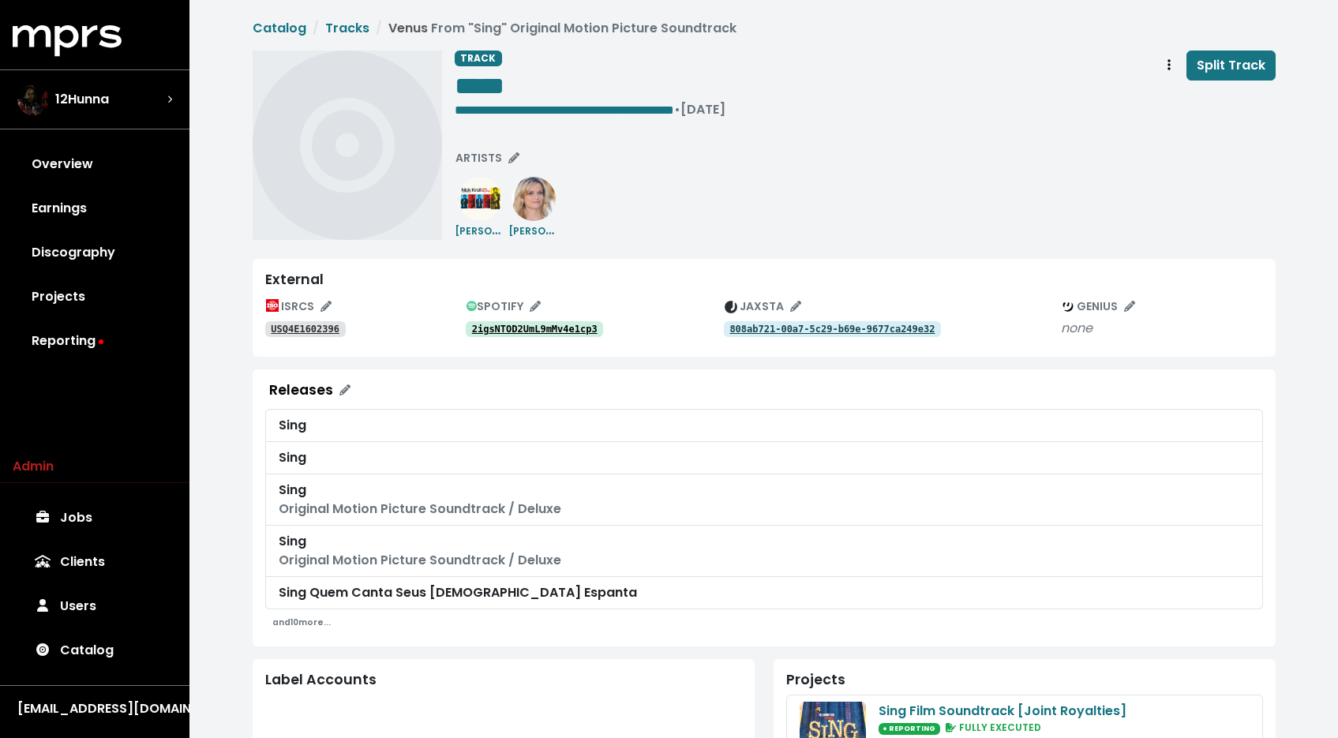
click at [564, 329] on tt "2igsNTOD2UmL9mMv4e1cp3" at bounding box center [534, 329] width 125 height 11
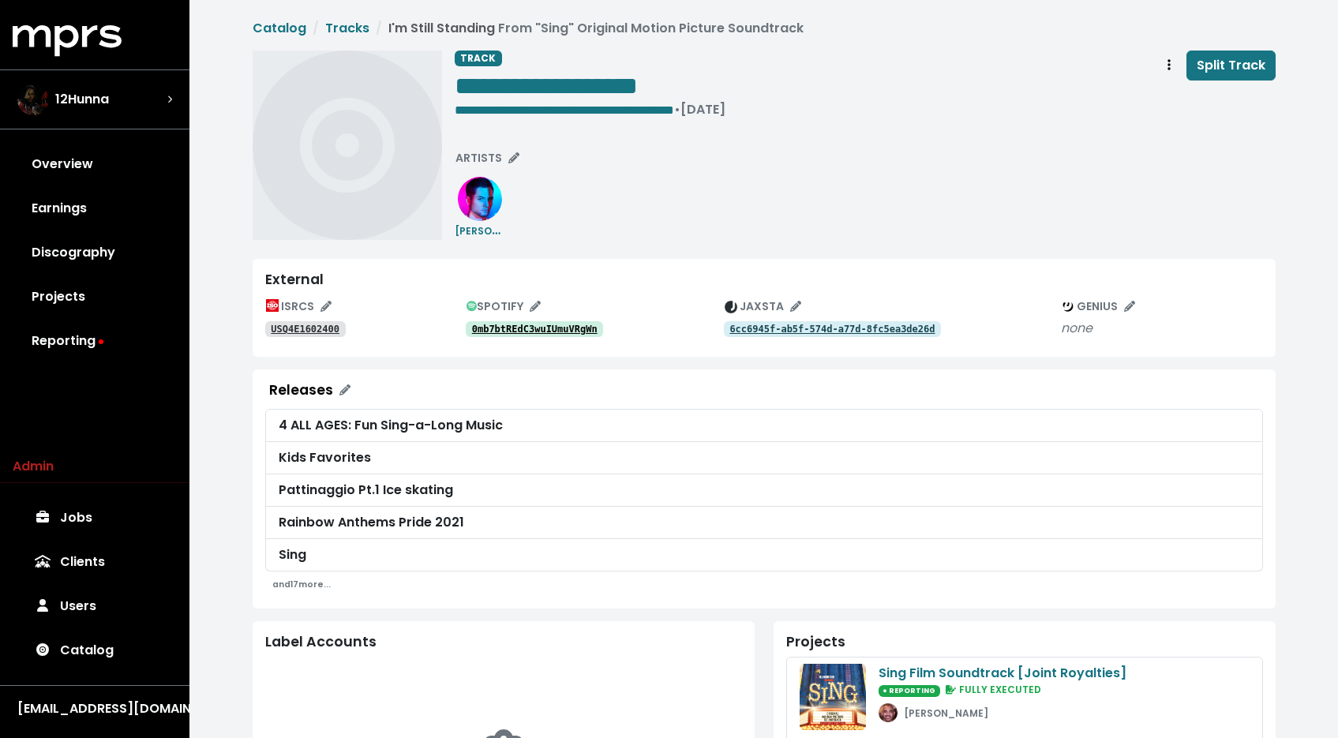
click at [574, 332] on tt "0mb7btREdC3wuIUmuVRgWn" at bounding box center [534, 329] width 125 height 11
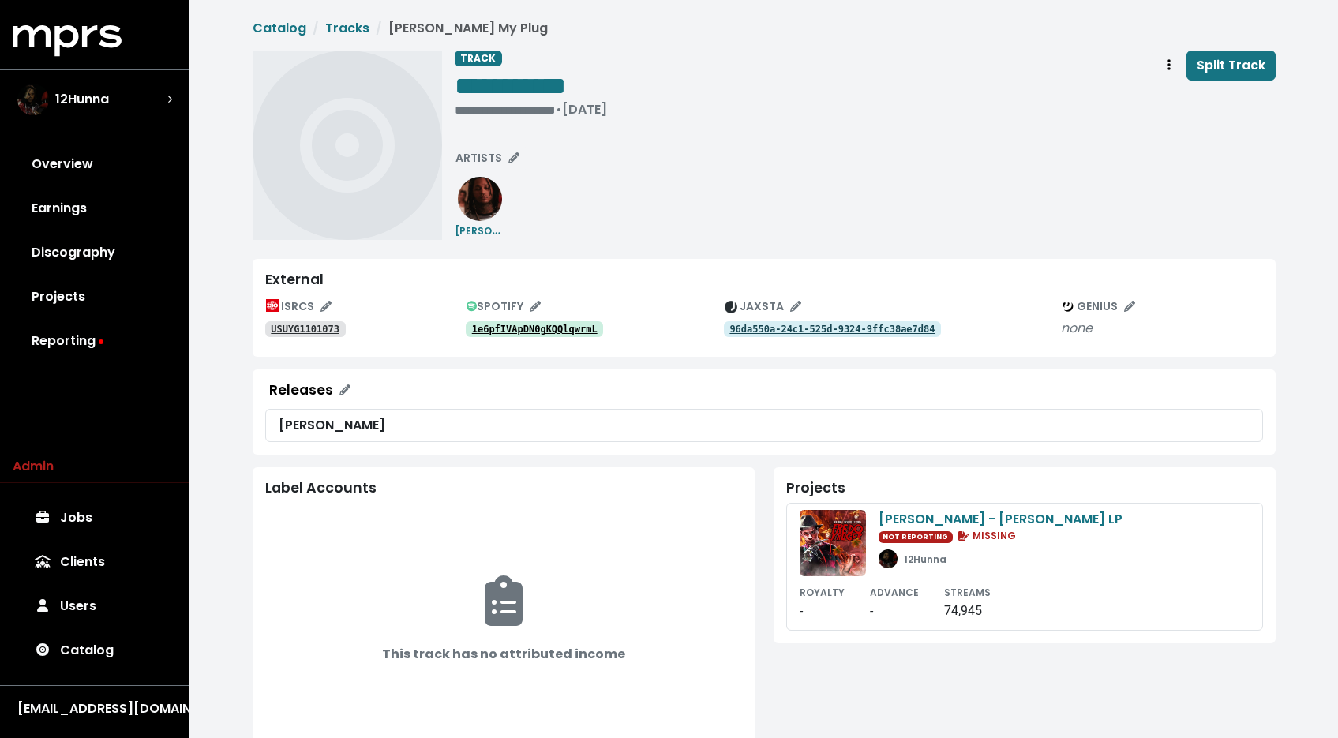
click at [525, 328] on tt "1e6pfIVApDN0gKQQlqwrmL" at bounding box center [534, 329] width 125 height 11
click at [287, 321] on link "USUYG1101073" at bounding box center [305, 329] width 80 height 16
click at [514, 332] on tt "04Fi8Xd5sIjEcYKhWJh9Go" at bounding box center [534, 329] width 125 height 11
click at [333, 329] on tt "USUYG1101081" at bounding box center [305, 329] width 69 height 11
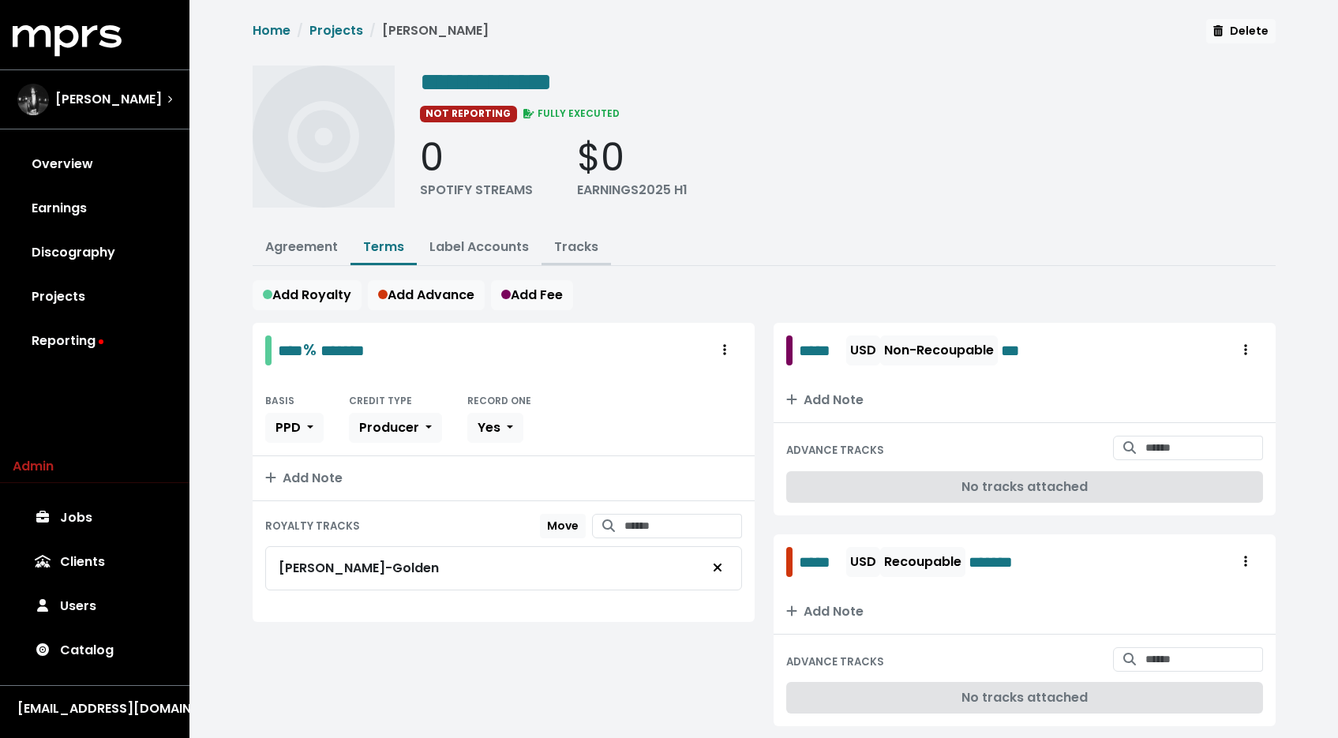
click at [565, 244] on link "Tracks" at bounding box center [576, 247] width 44 height 18
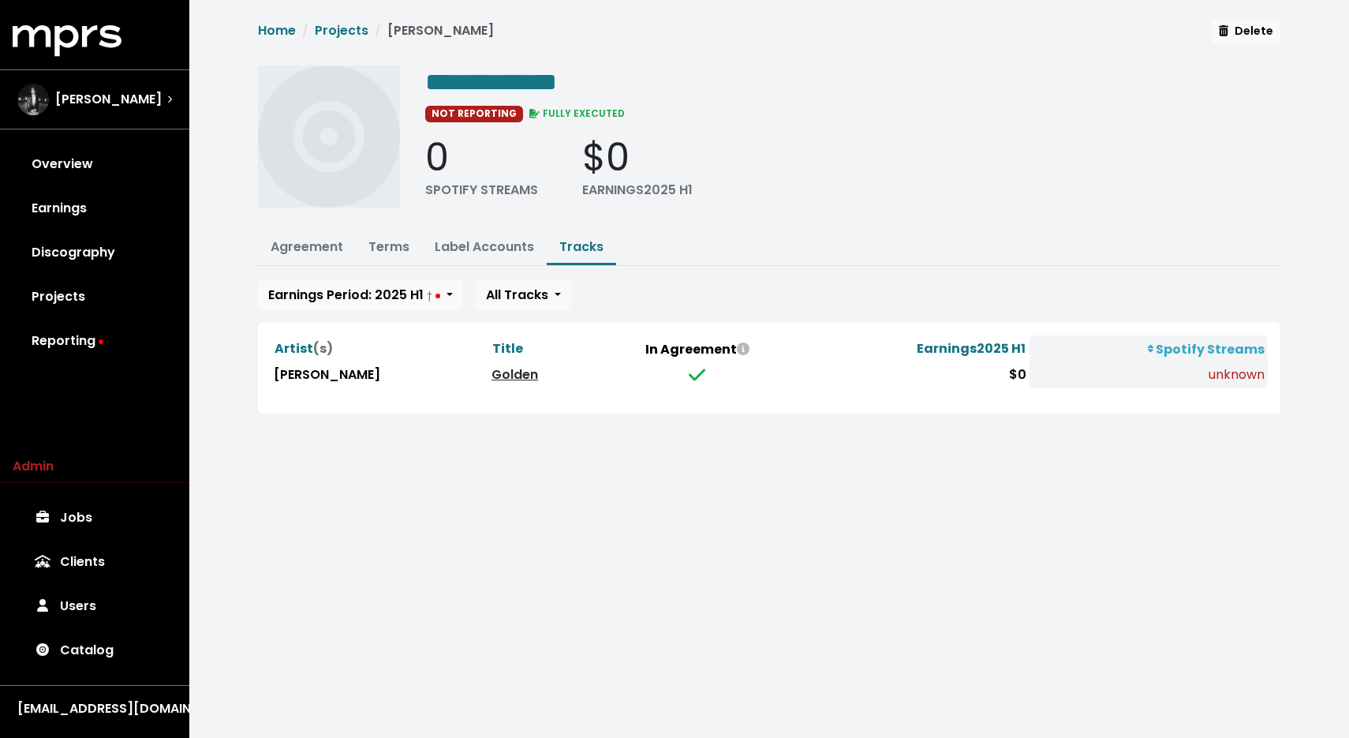
click at [492, 375] on link "Golden" at bounding box center [515, 374] width 47 height 18
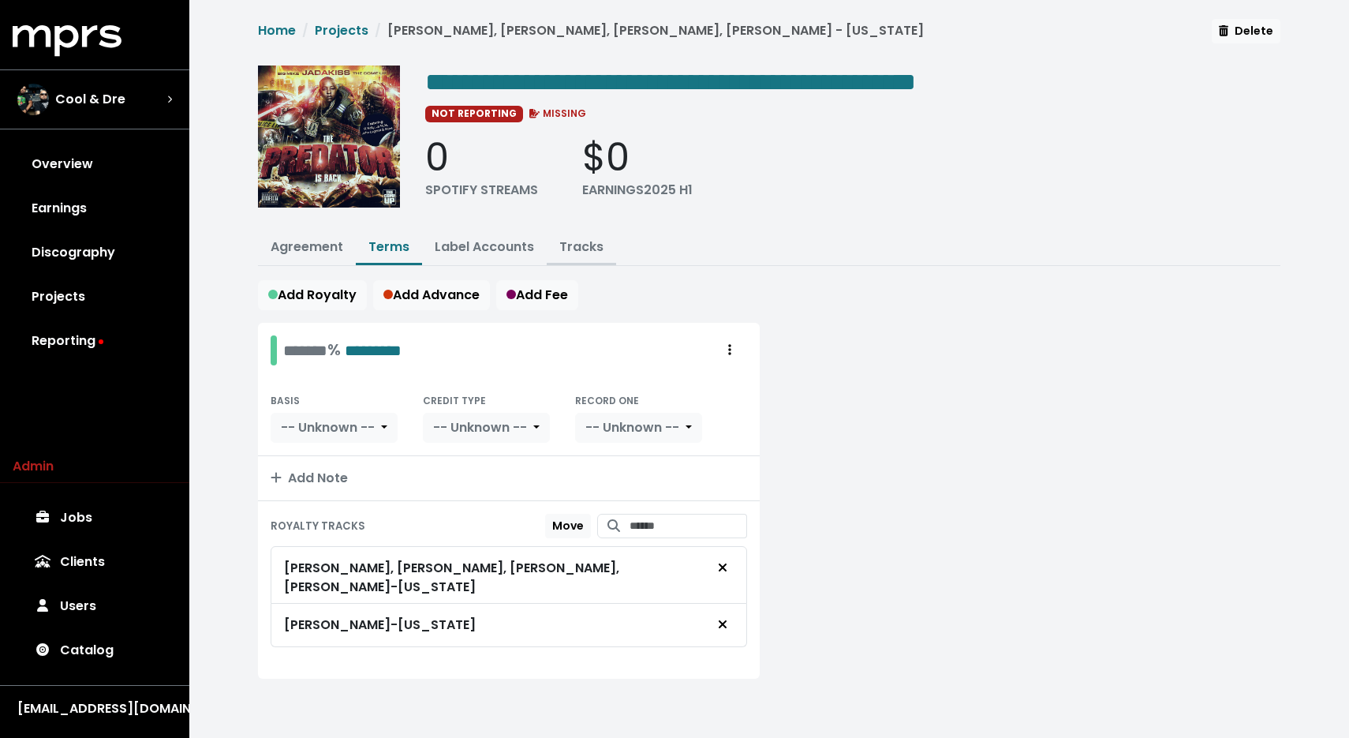
click at [573, 246] on link "Tracks" at bounding box center [581, 247] width 44 height 18
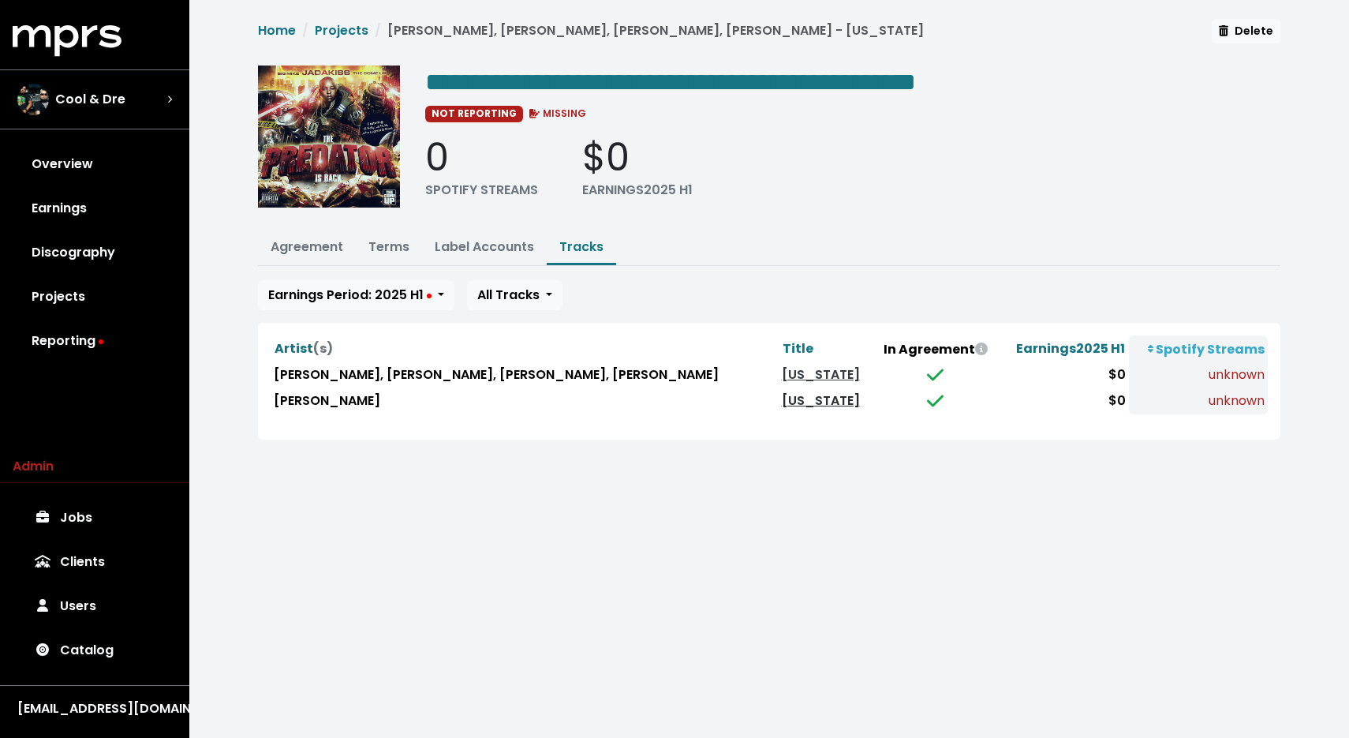
click at [782, 396] on link "[US_STATE]" at bounding box center [821, 400] width 78 height 18
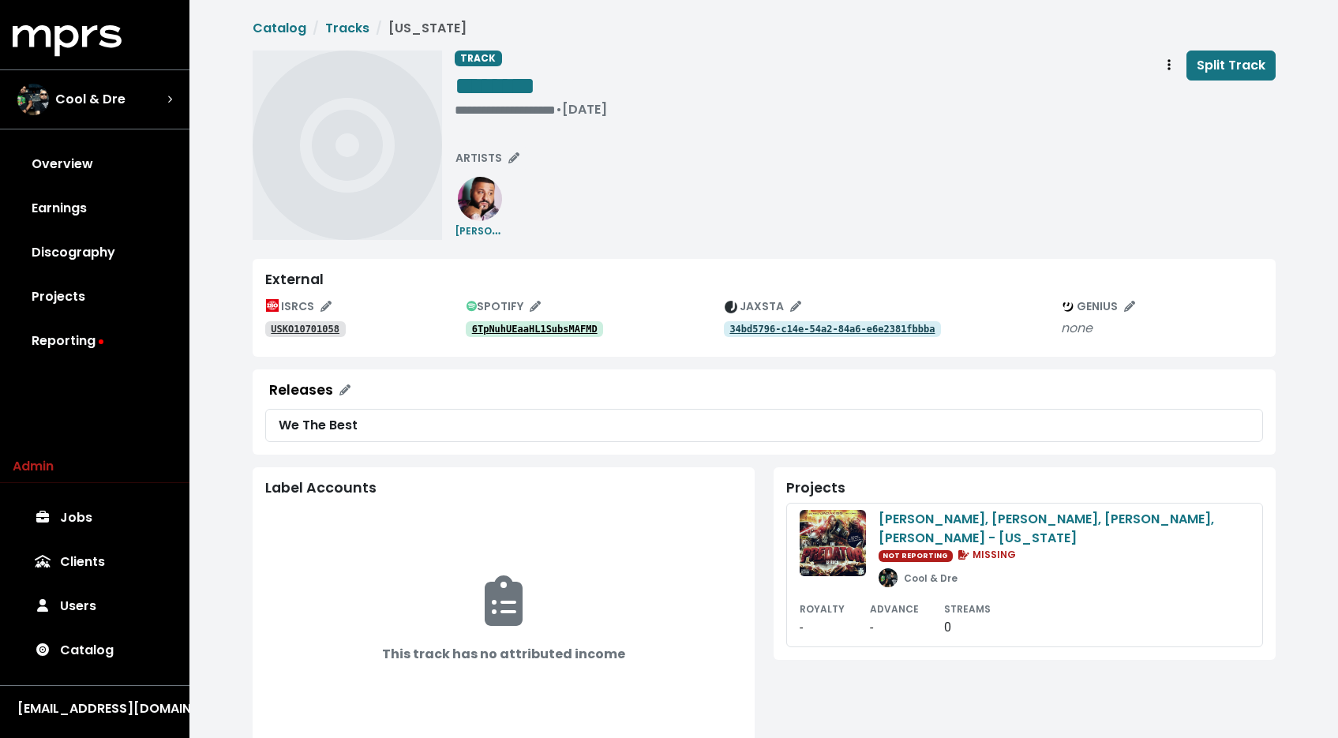
click at [568, 332] on tt "6TpNuhUEaaHL1SubsMAFMD" at bounding box center [534, 329] width 125 height 11
click at [320, 327] on tt "USKO10701058" at bounding box center [305, 329] width 69 height 11
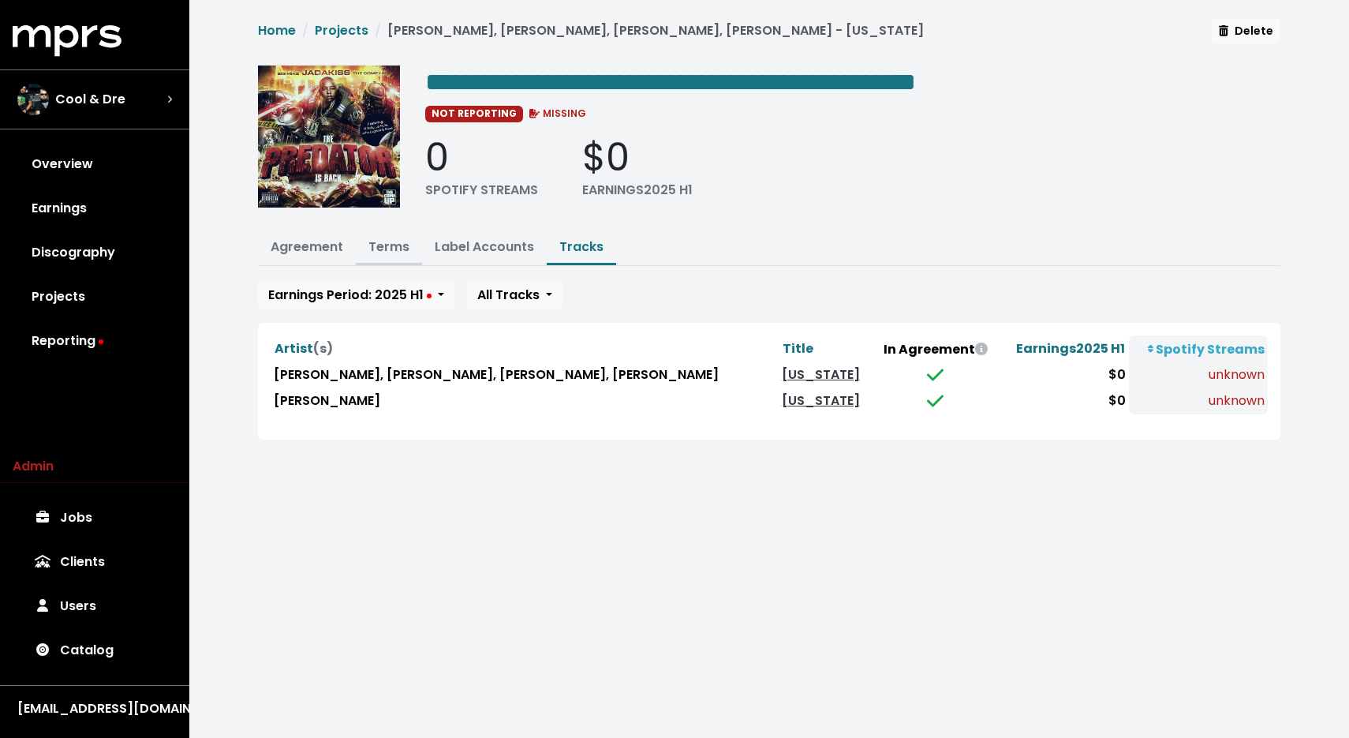
click at [384, 239] on link "Terms" at bounding box center [389, 247] width 41 height 18
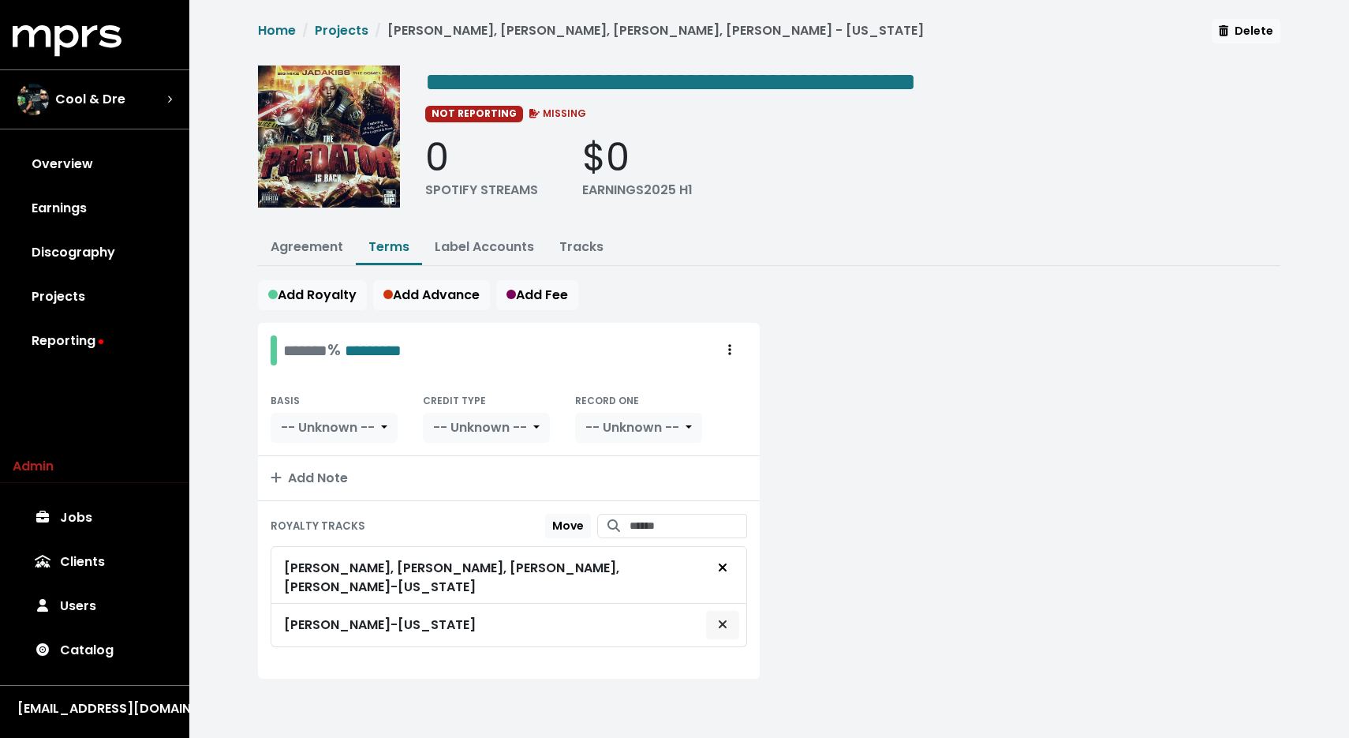
click at [719, 616] on span "Remove royalty target" at bounding box center [722, 625] width 9 height 18
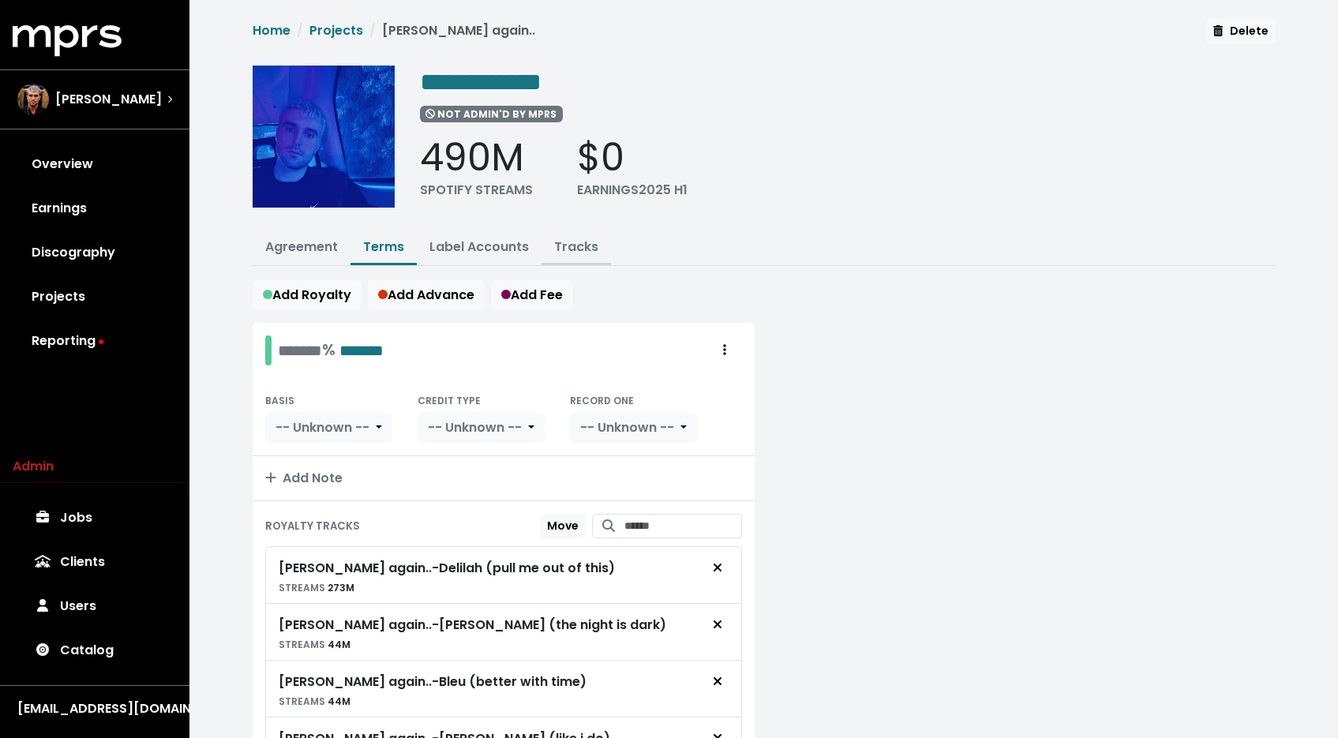
click at [581, 257] on button "Tracks" at bounding box center [575, 248] width 69 height 34
click at [582, 252] on link "Tracks" at bounding box center [576, 247] width 44 height 18
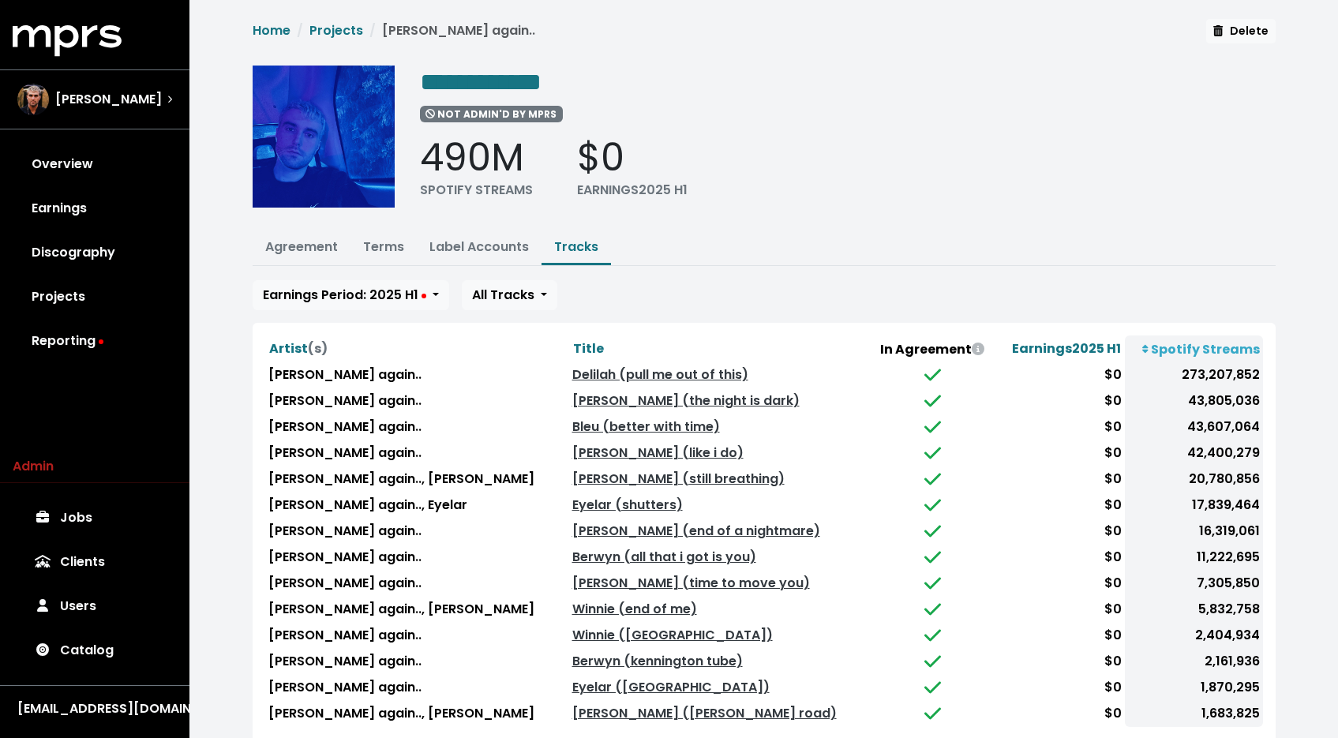
scroll to position [101, 0]
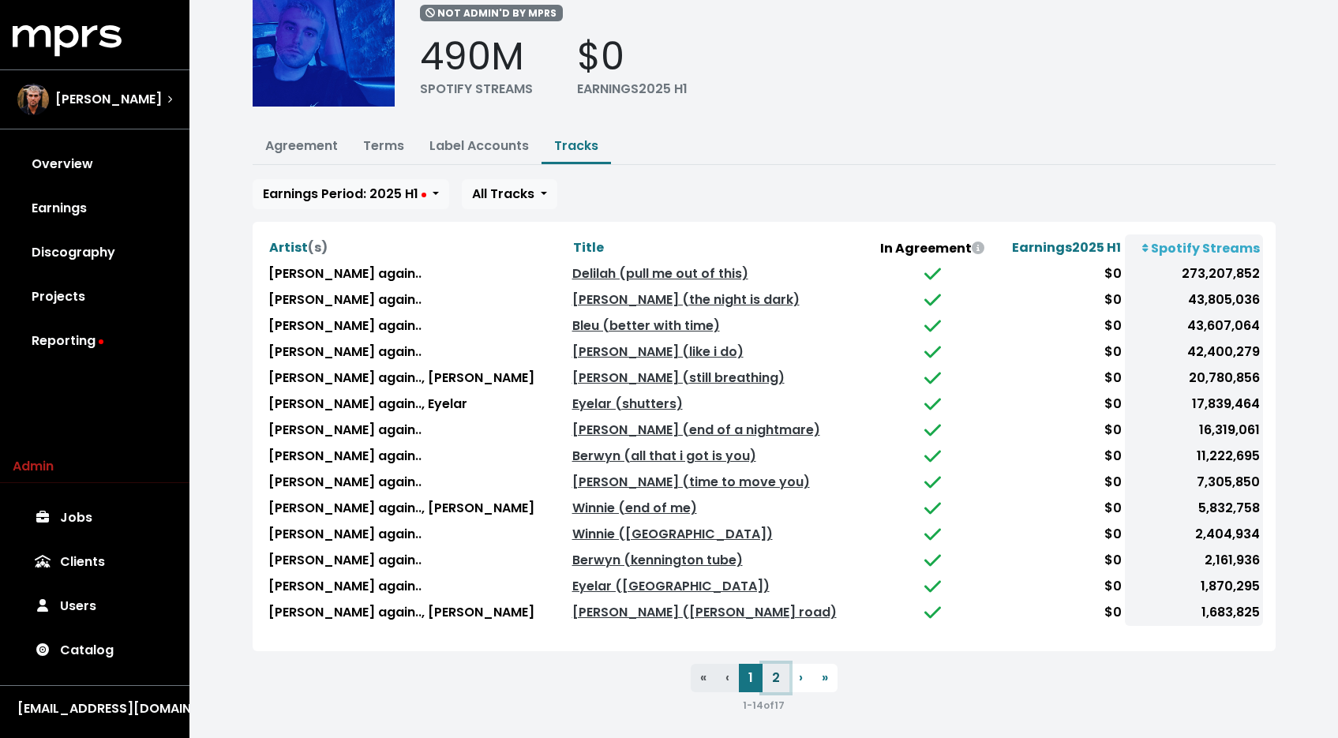
click at [770, 670] on button "2" at bounding box center [775, 678] width 27 height 28
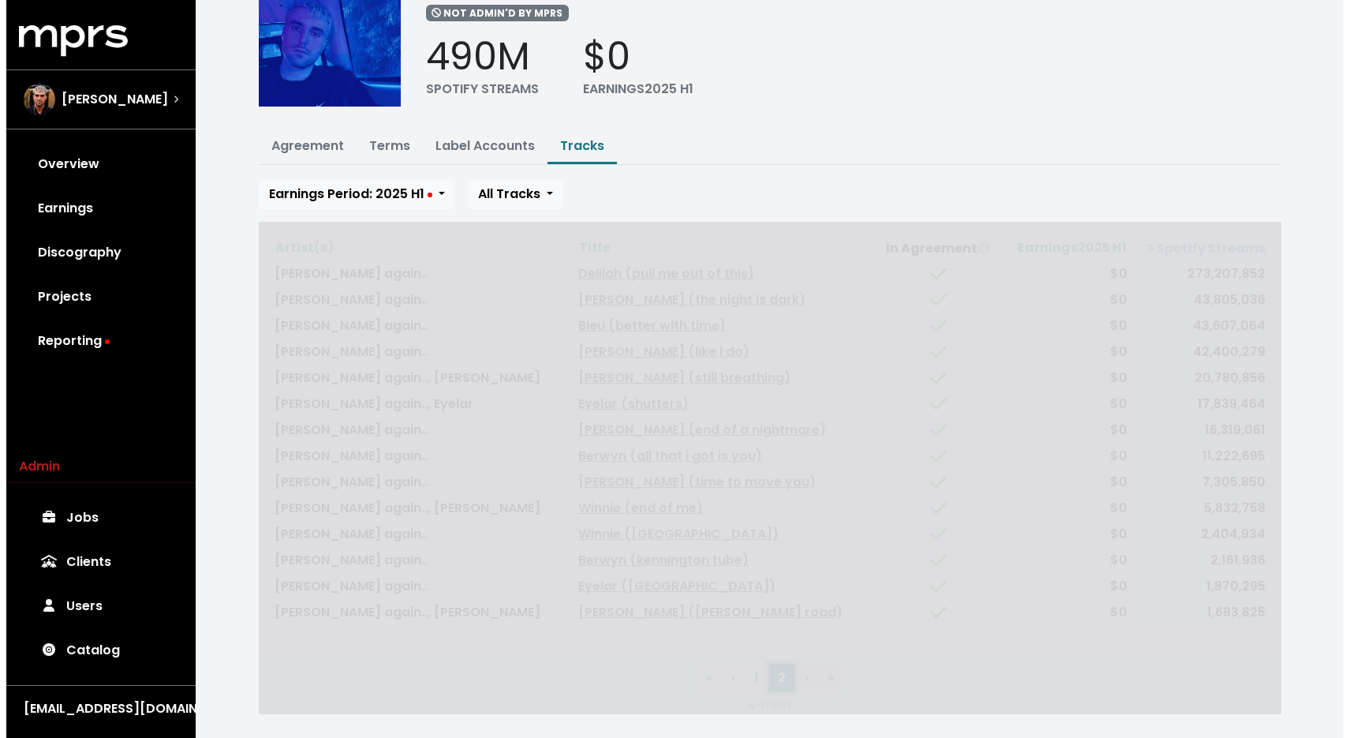
scroll to position [0, 0]
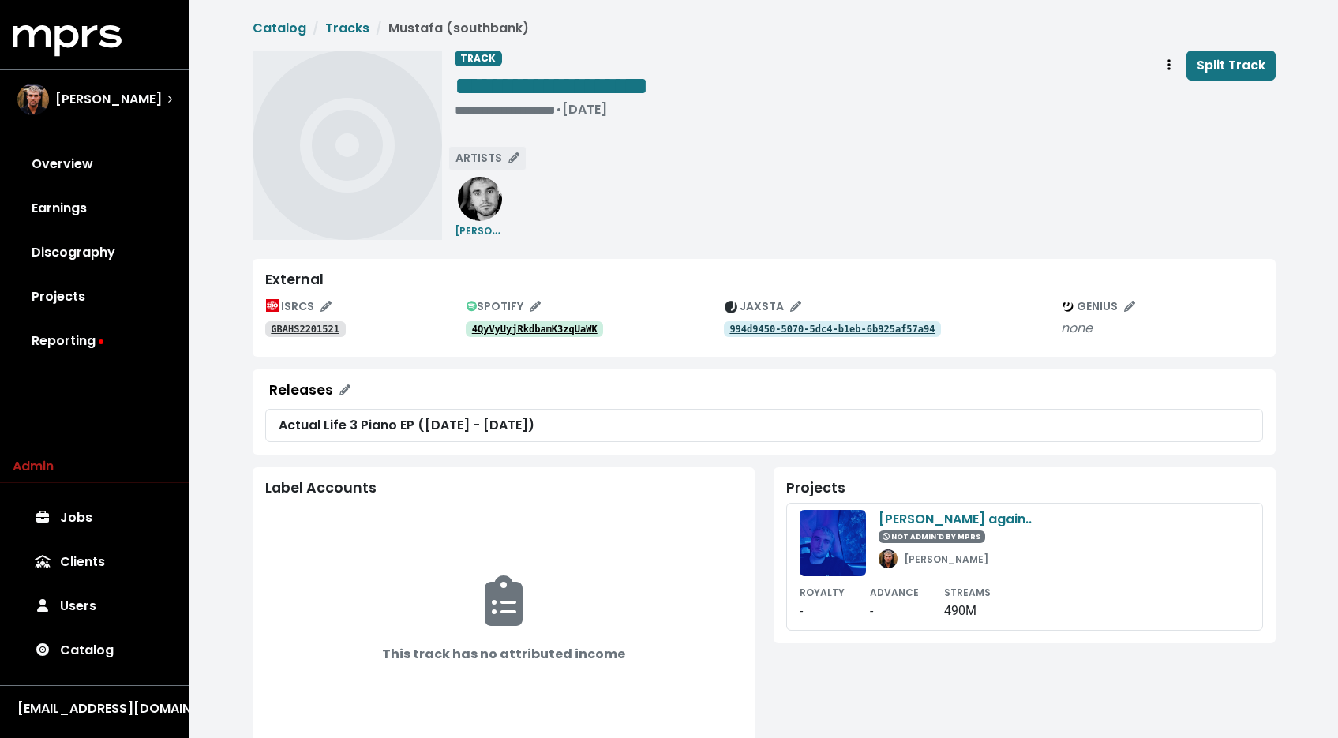
click at [479, 163] on span "ARTISTS" at bounding box center [487, 158] width 64 height 16
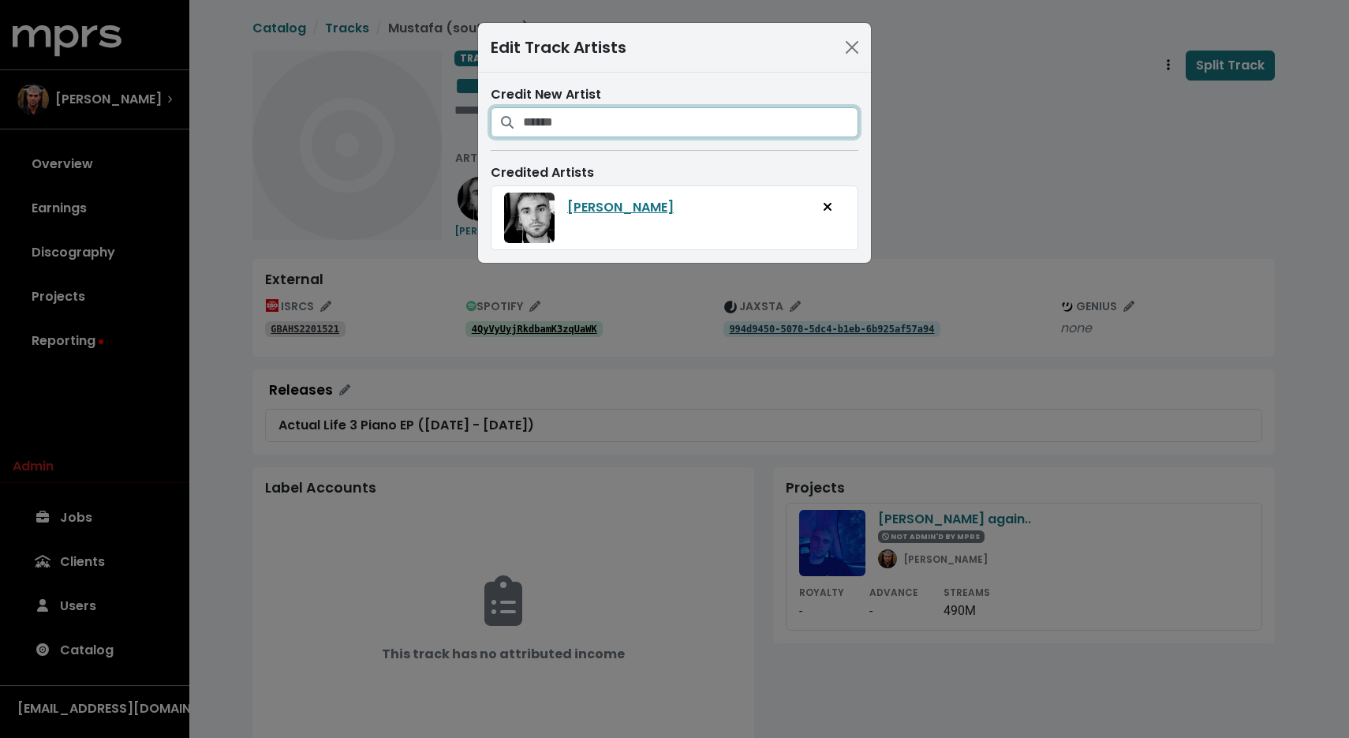
click at [577, 133] on input "Search for artists who should be credited on this track" at bounding box center [690, 122] width 335 height 30
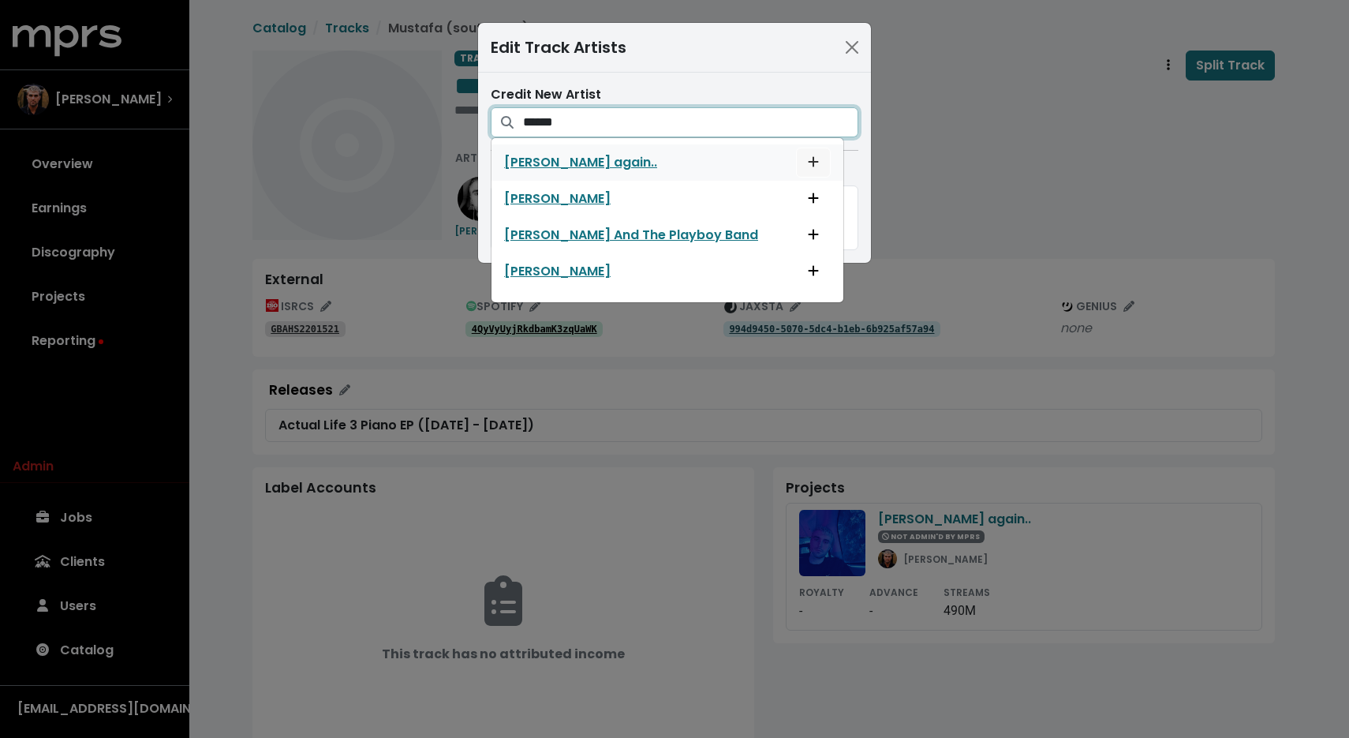
type input "******"
click at [806, 153] on span "Add artist to this track's credited artists" at bounding box center [813, 162] width 14 height 19
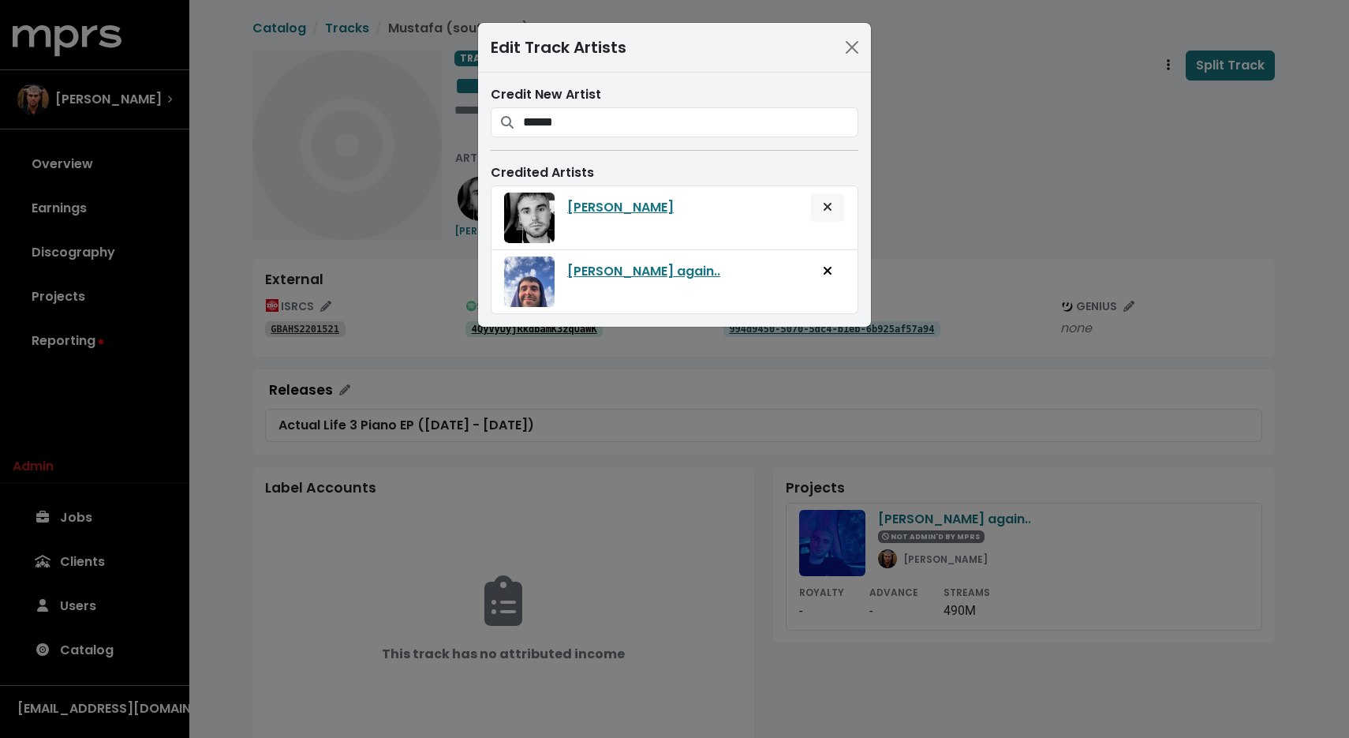
click at [838, 207] on button "Remove artist from track" at bounding box center [827, 208] width 35 height 30
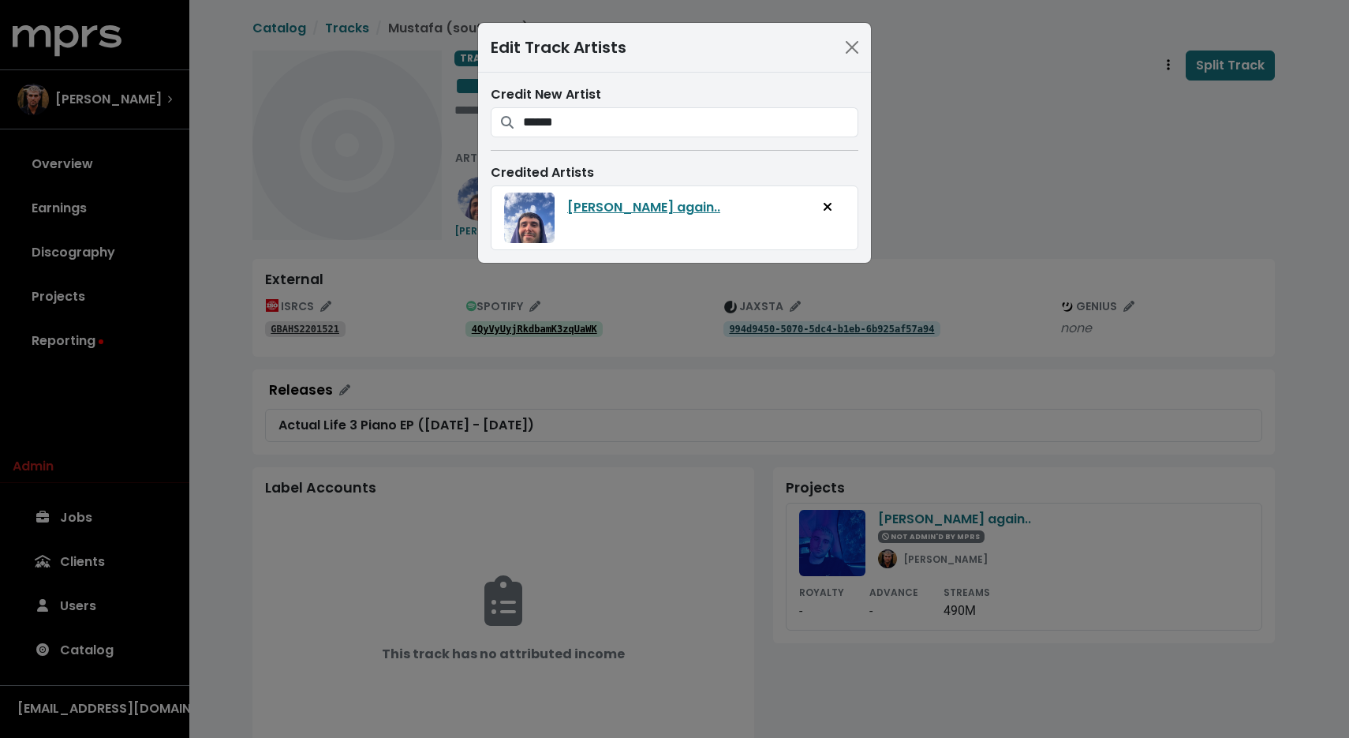
click at [950, 182] on div "Edit Track Artists Credit New Artist ****** Fred again.. Fred Astaire John Fred…" at bounding box center [674, 369] width 1349 height 738
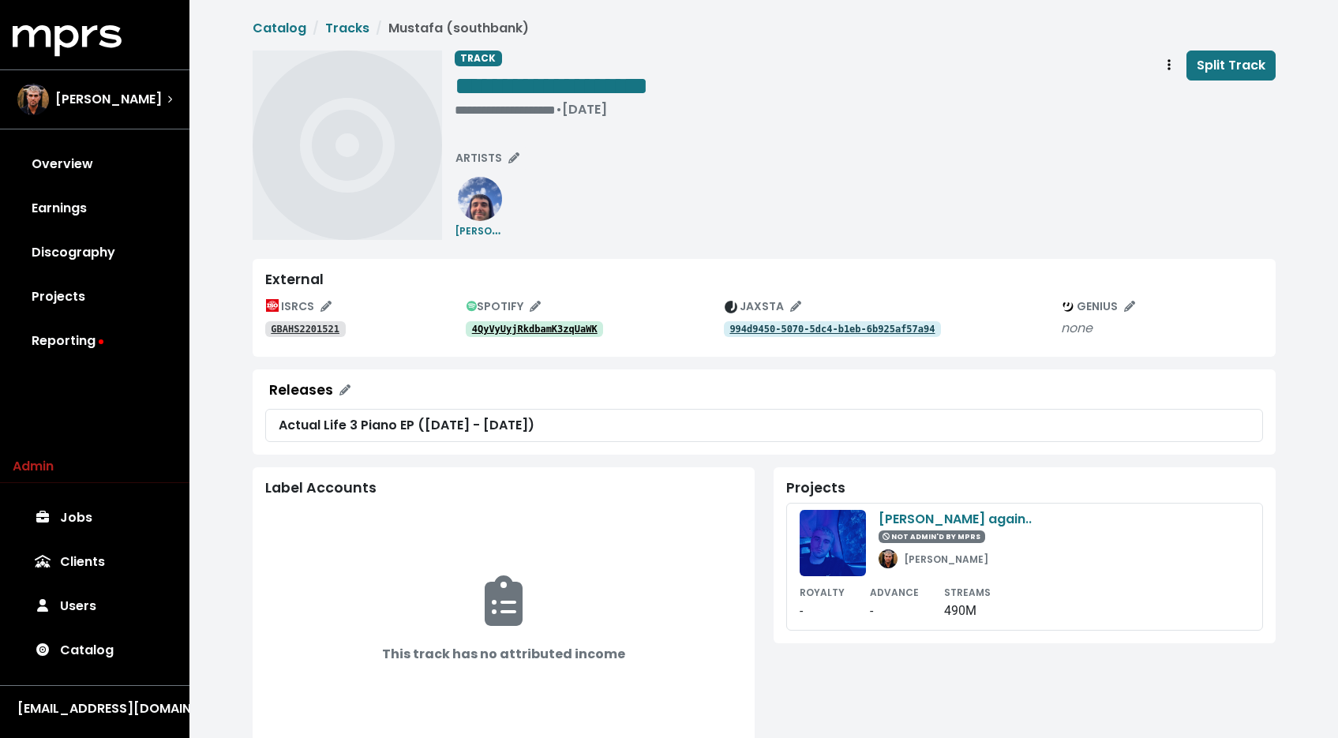
click at [552, 329] on tt "4QyVyUyjRkdbamK3zqUaWK" at bounding box center [534, 329] width 125 height 11
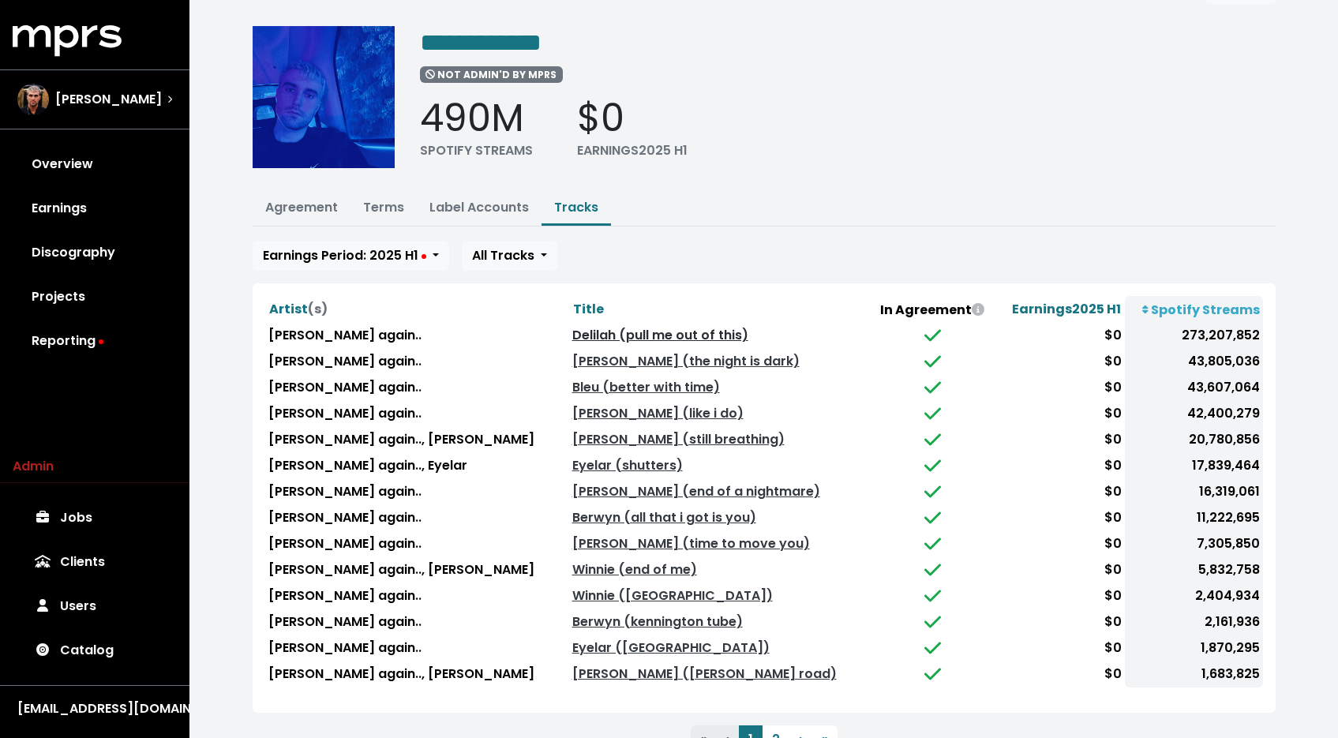
scroll to position [101, 0]
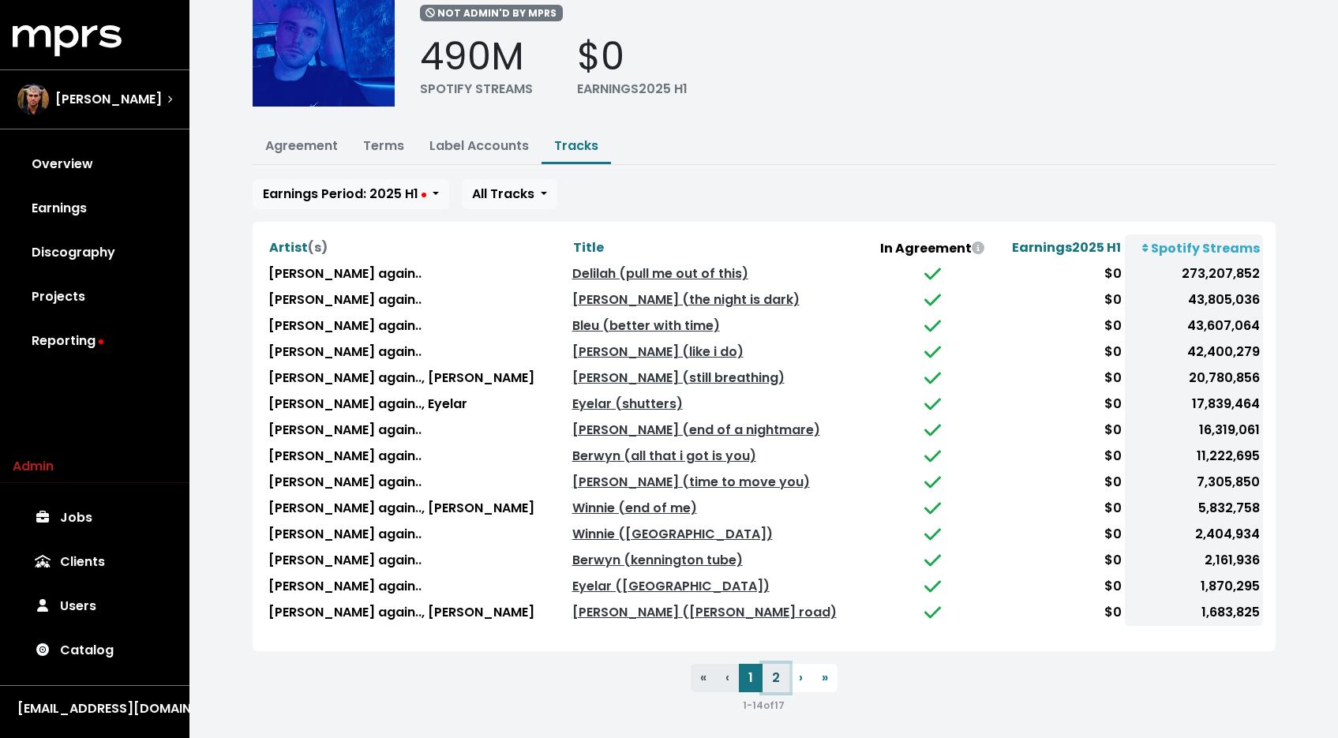
click at [769, 668] on button "2" at bounding box center [775, 678] width 27 height 28
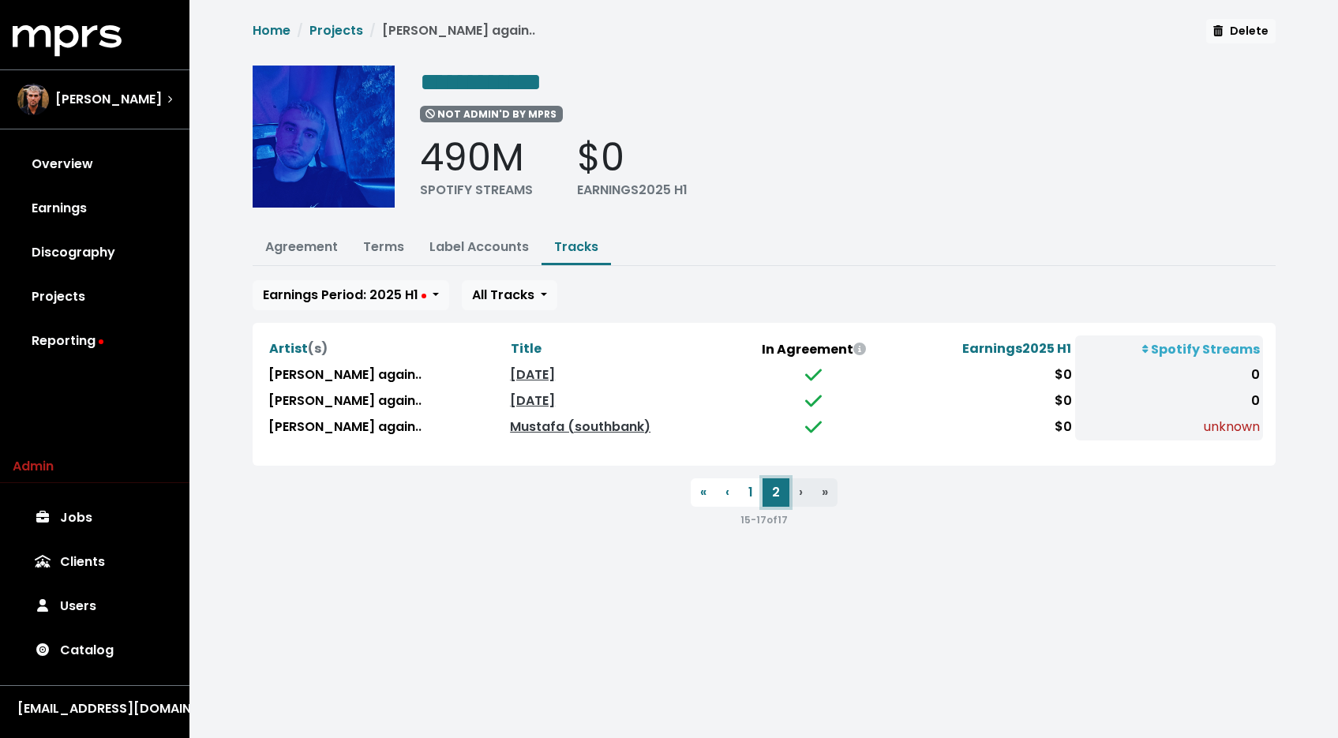
scroll to position [0, 0]
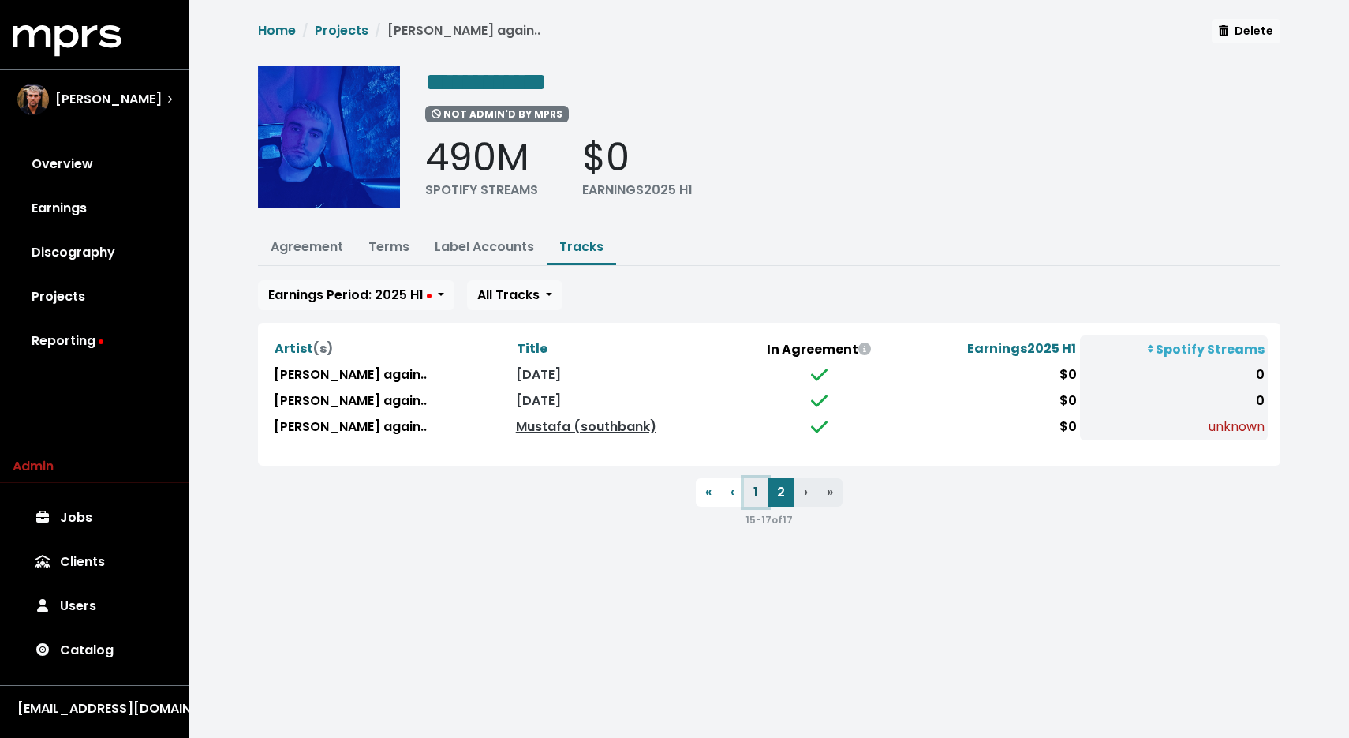
click at [753, 486] on button "1" at bounding box center [756, 492] width 24 height 28
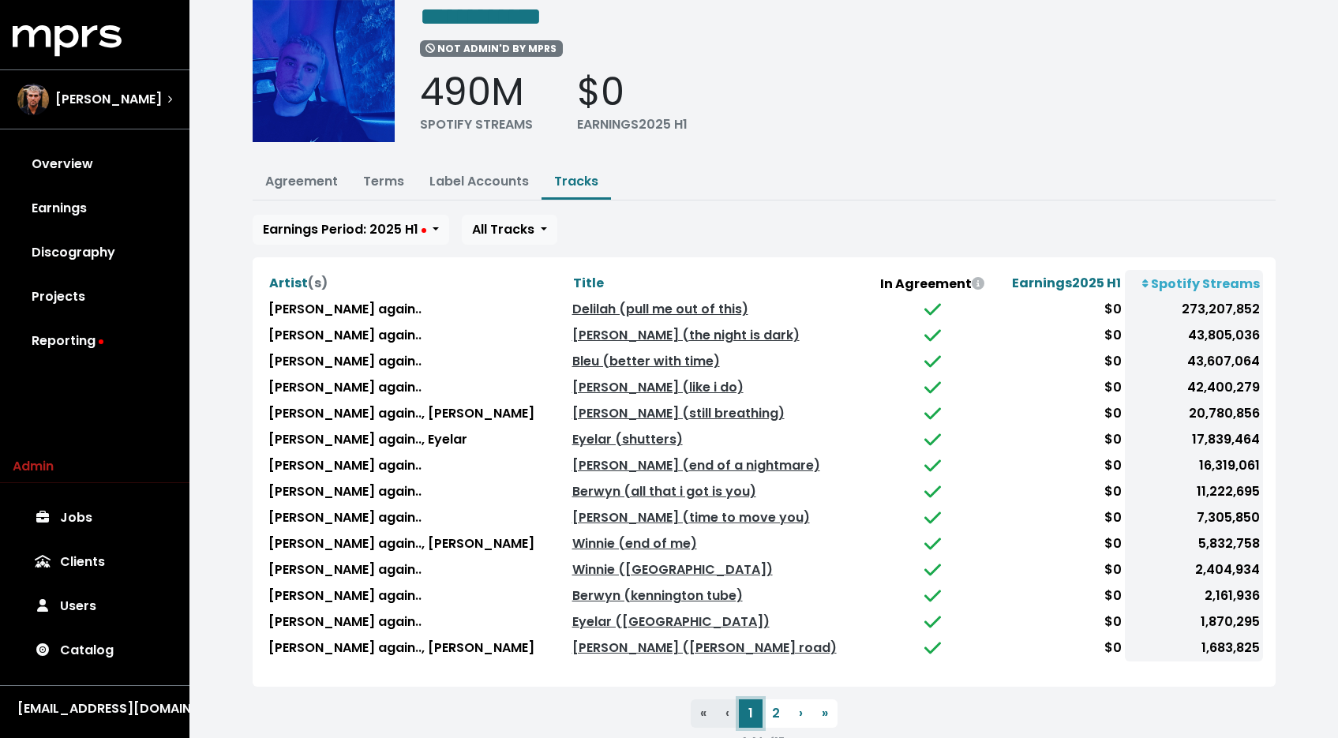
scroll to position [101, 0]
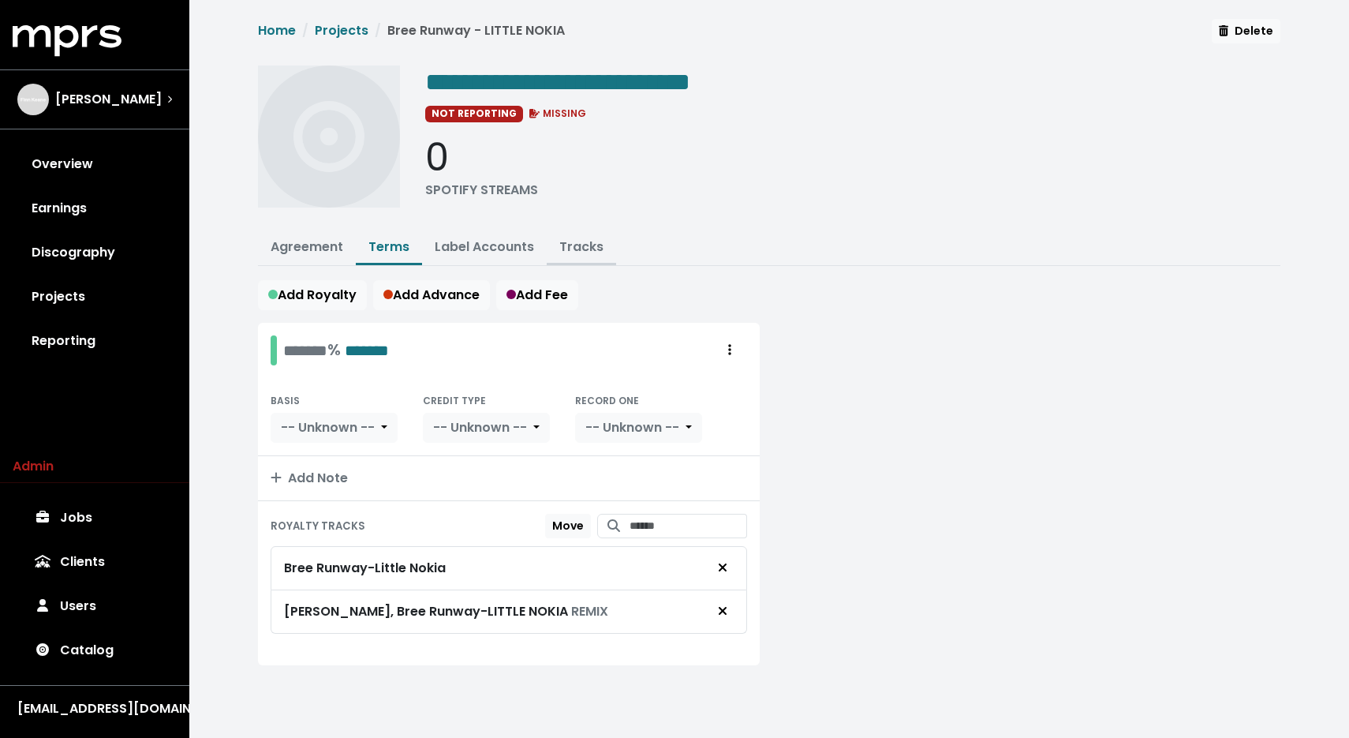
click at [598, 252] on link "Tracks" at bounding box center [581, 247] width 44 height 18
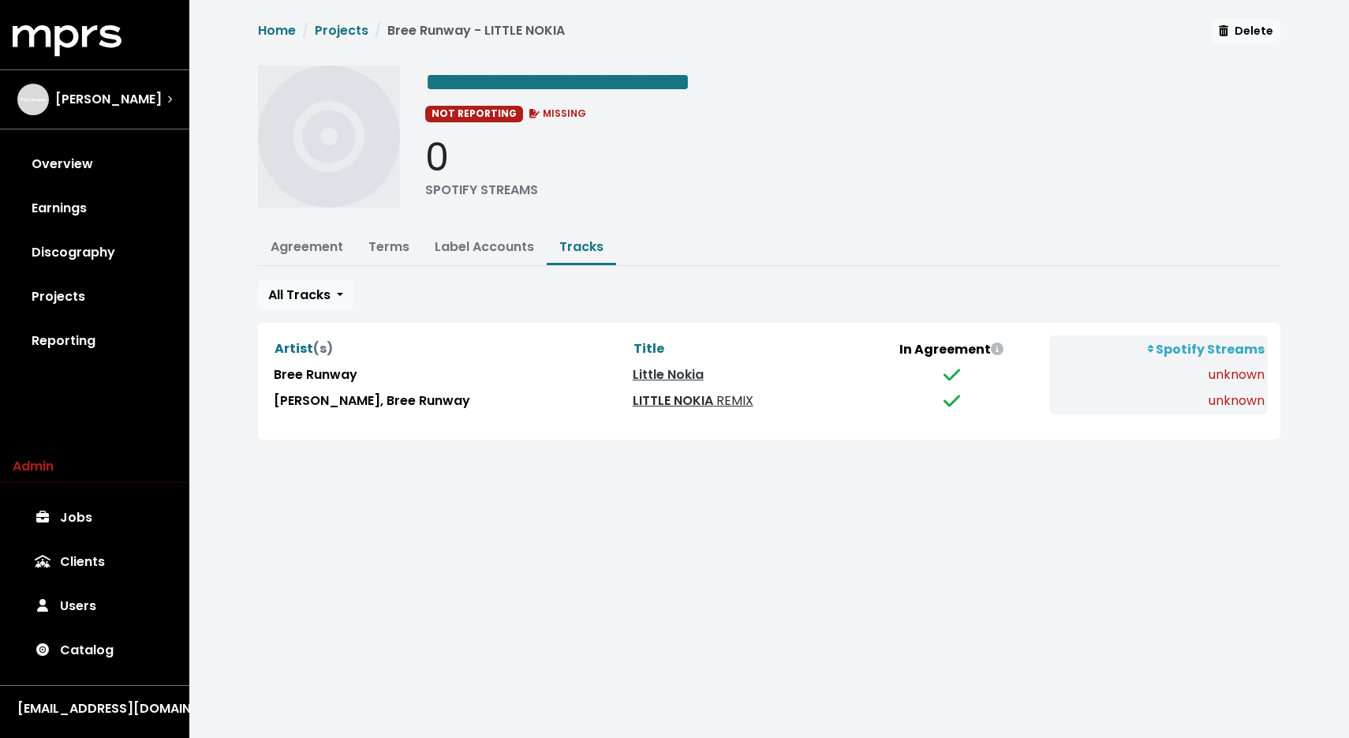
click at [633, 393] on link "LITTLE NOKIA REMIX" at bounding box center [693, 400] width 121 height 18
click at [633, 365] on link "Little Nokia" at bounding box center [668, 374] width 71 height 18
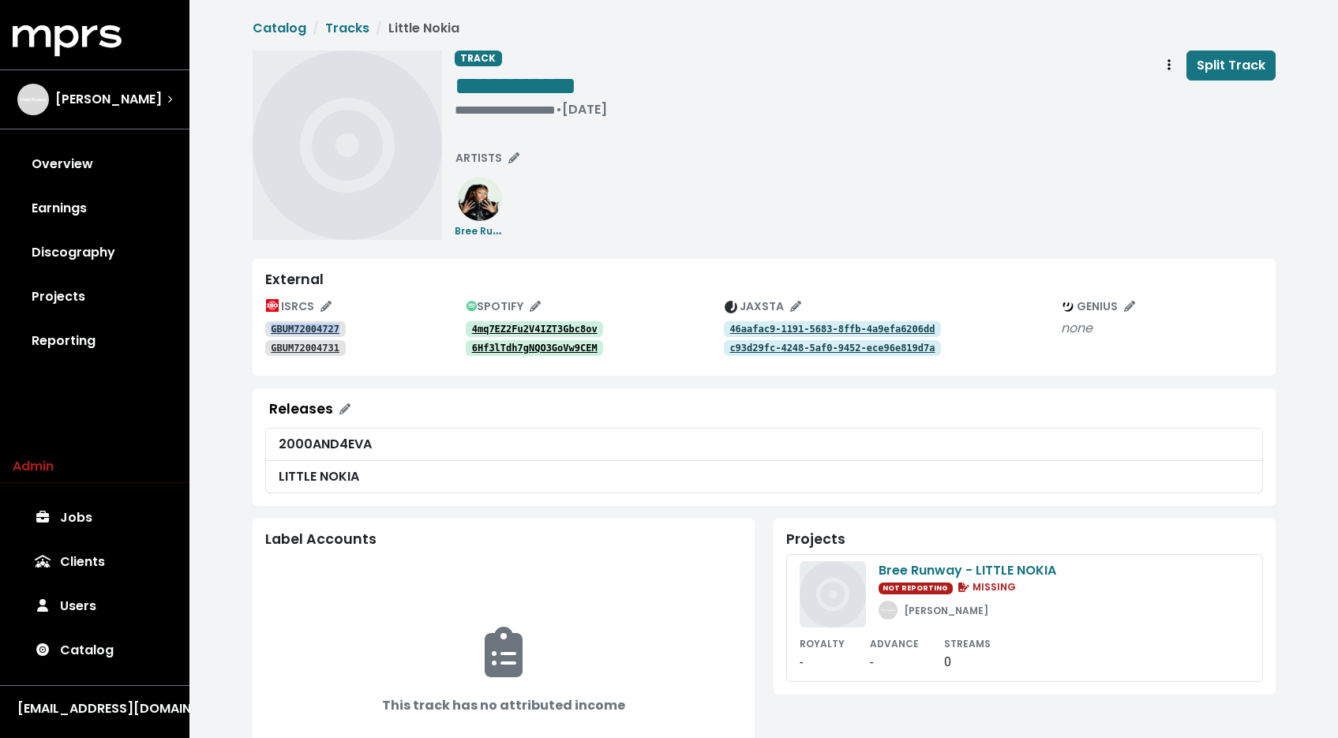
click at [324, 346] on tt "GBUM72004731" at bounding box center [305, 347] width 69 height 11
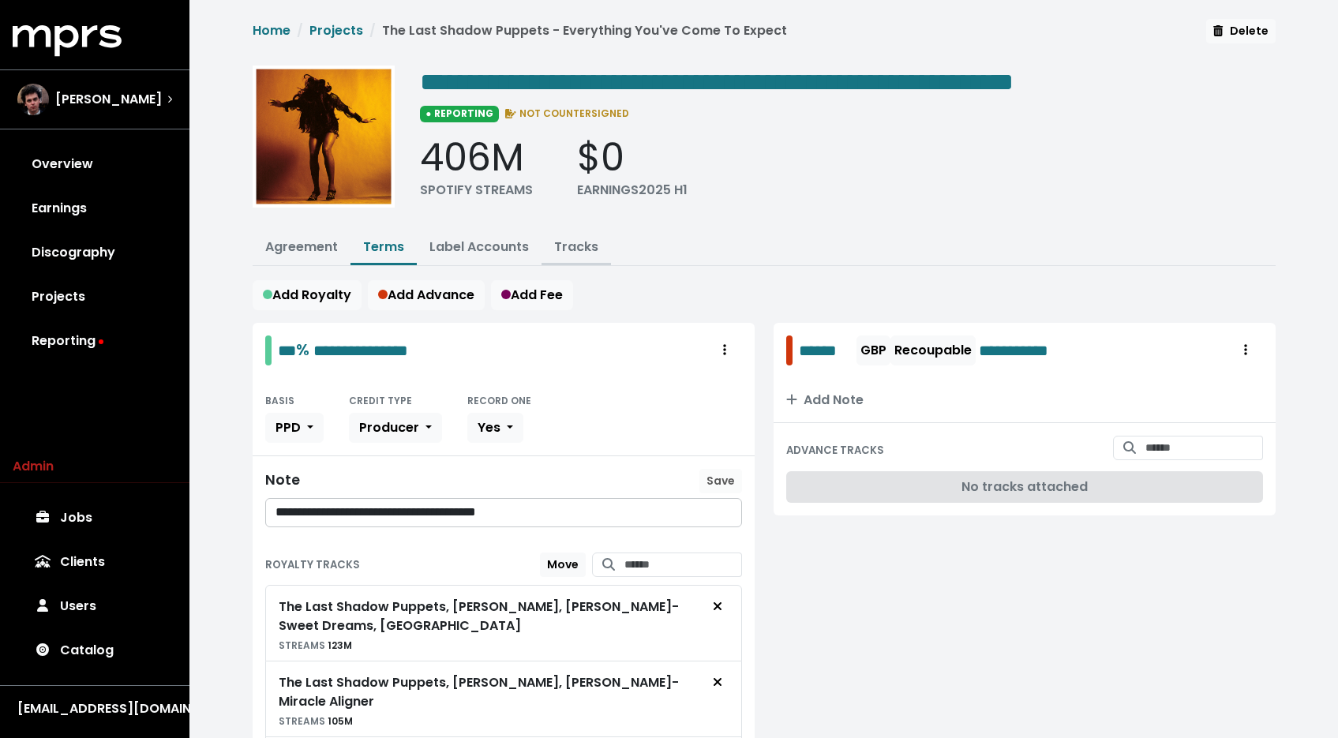
click at [554, 244] on link "Tracks" at bounding box center [576, 247] width 44 height 18
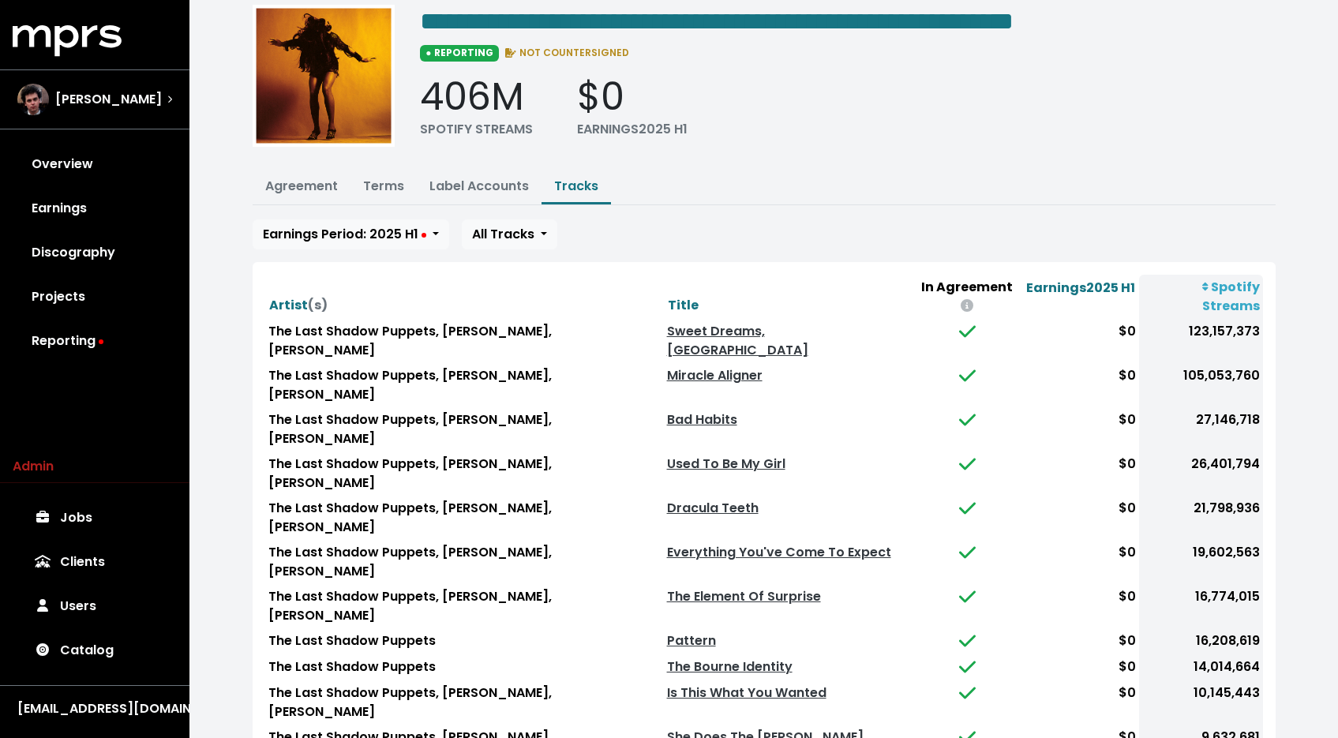
scroll to position [101, 0]
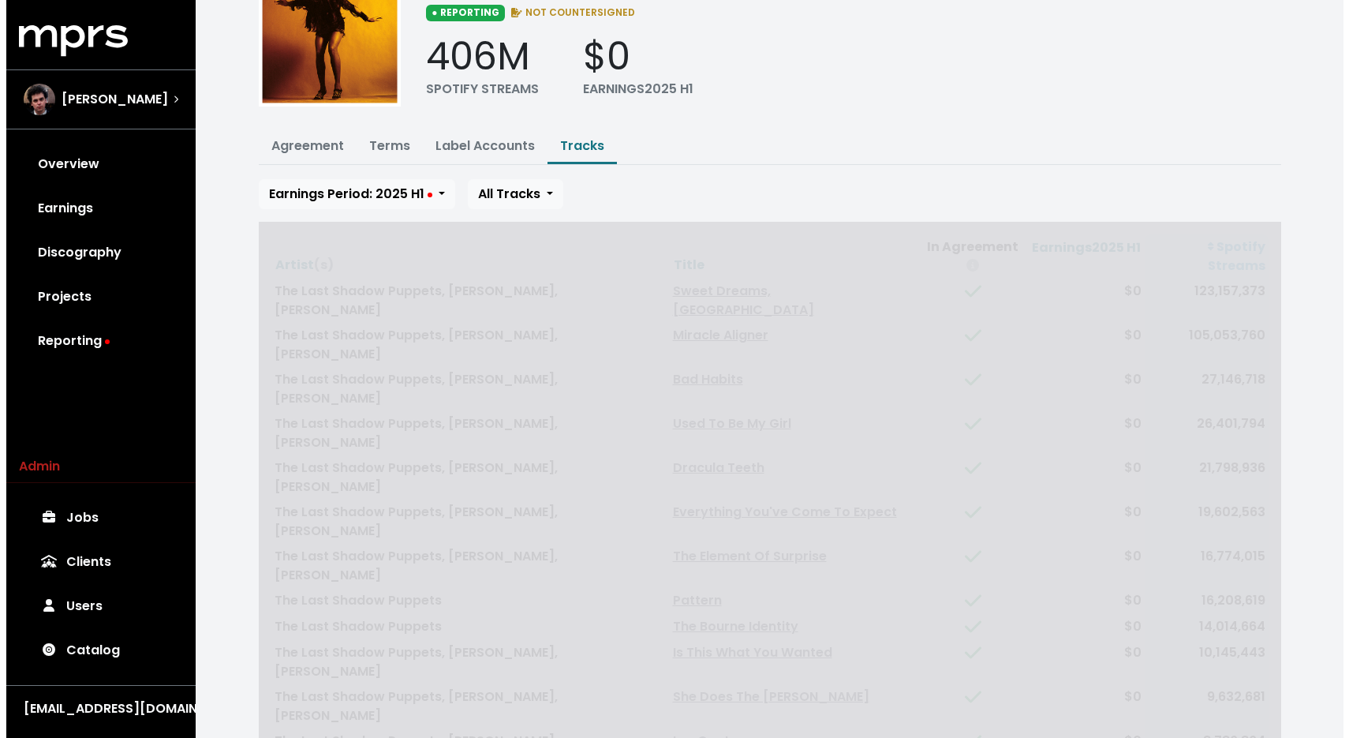
scroll to position [0, 0]
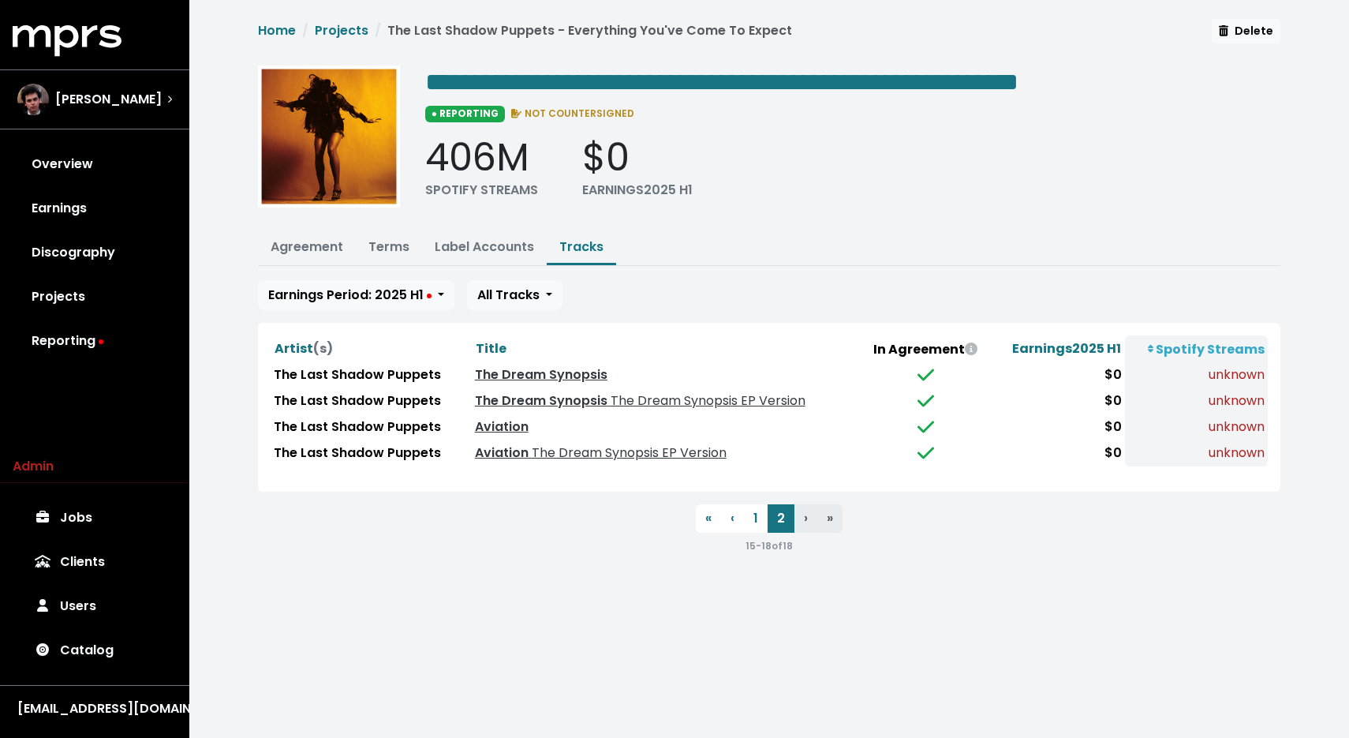
click at [743, 350] on th "Title" at bounding box center [667, 348] width 390 height 27
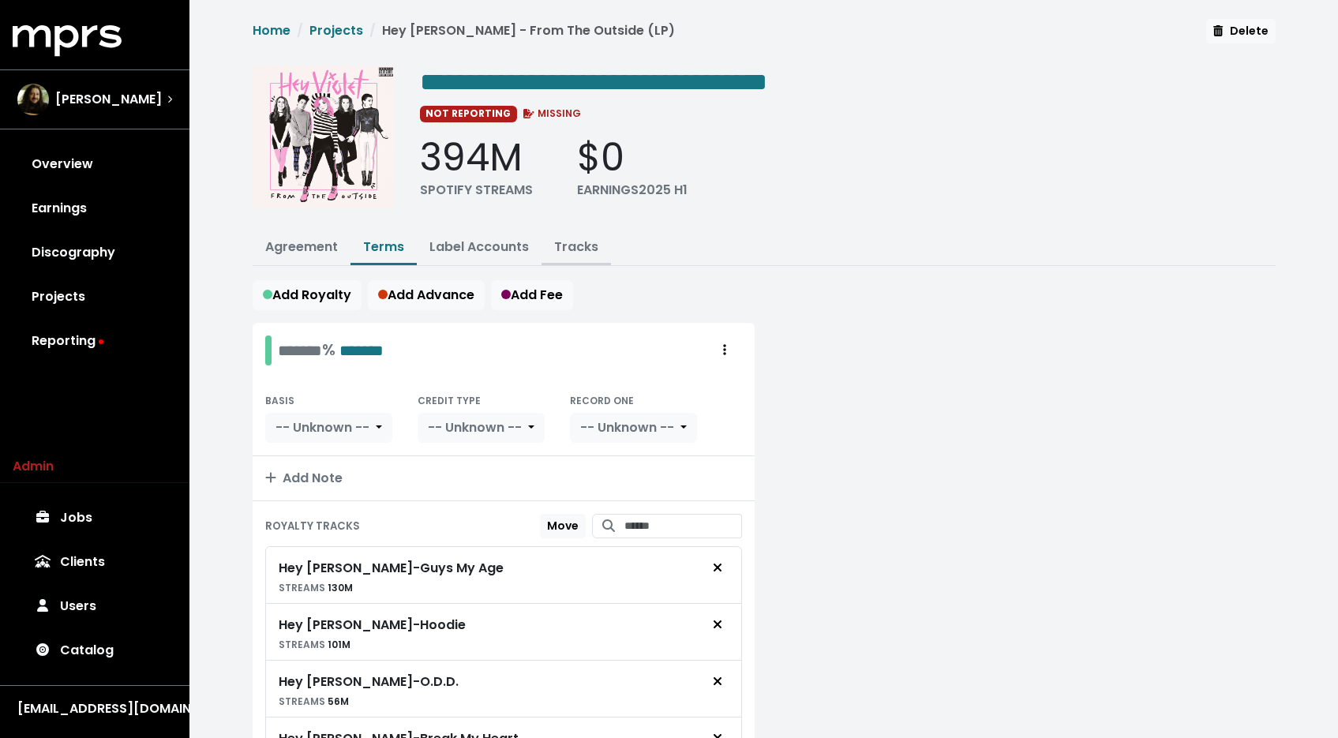
click at [582, 238] on link "Tracks" at bounding box center [576, 247] width 44 height 18
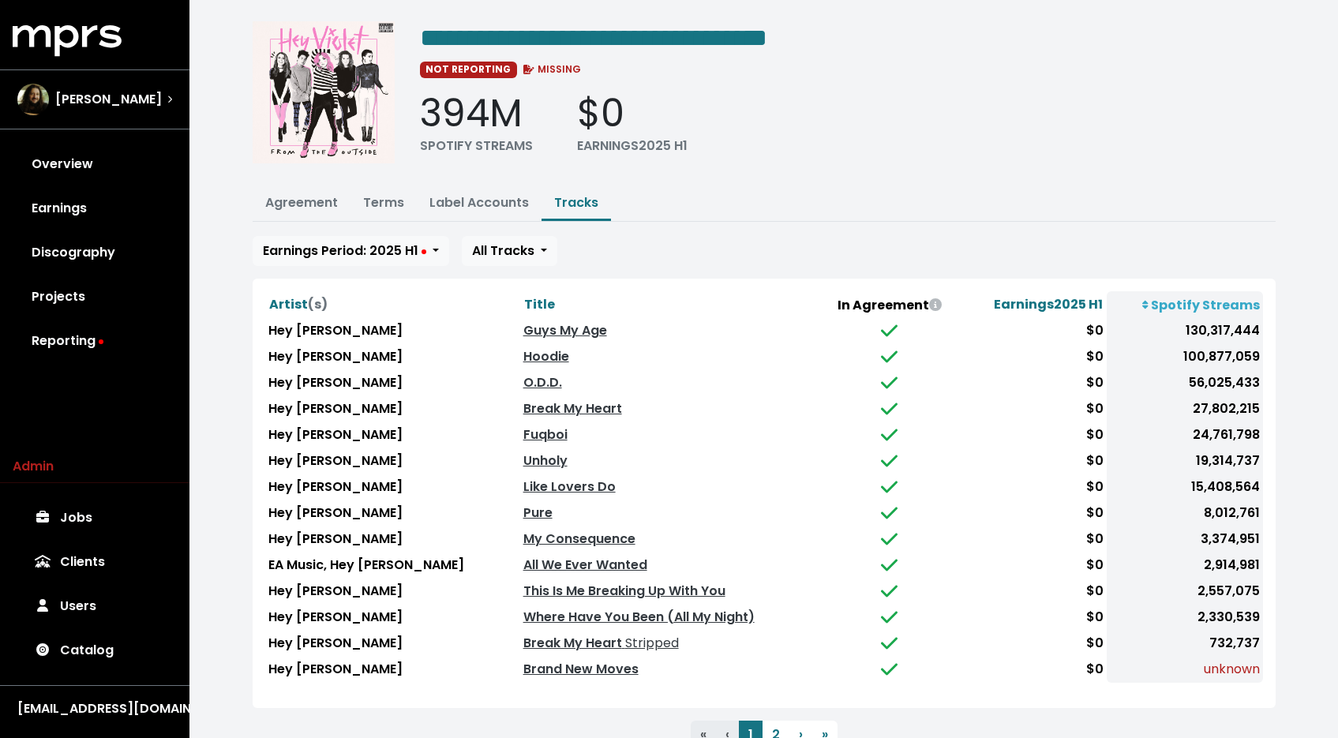
scroll to position [101, 0]
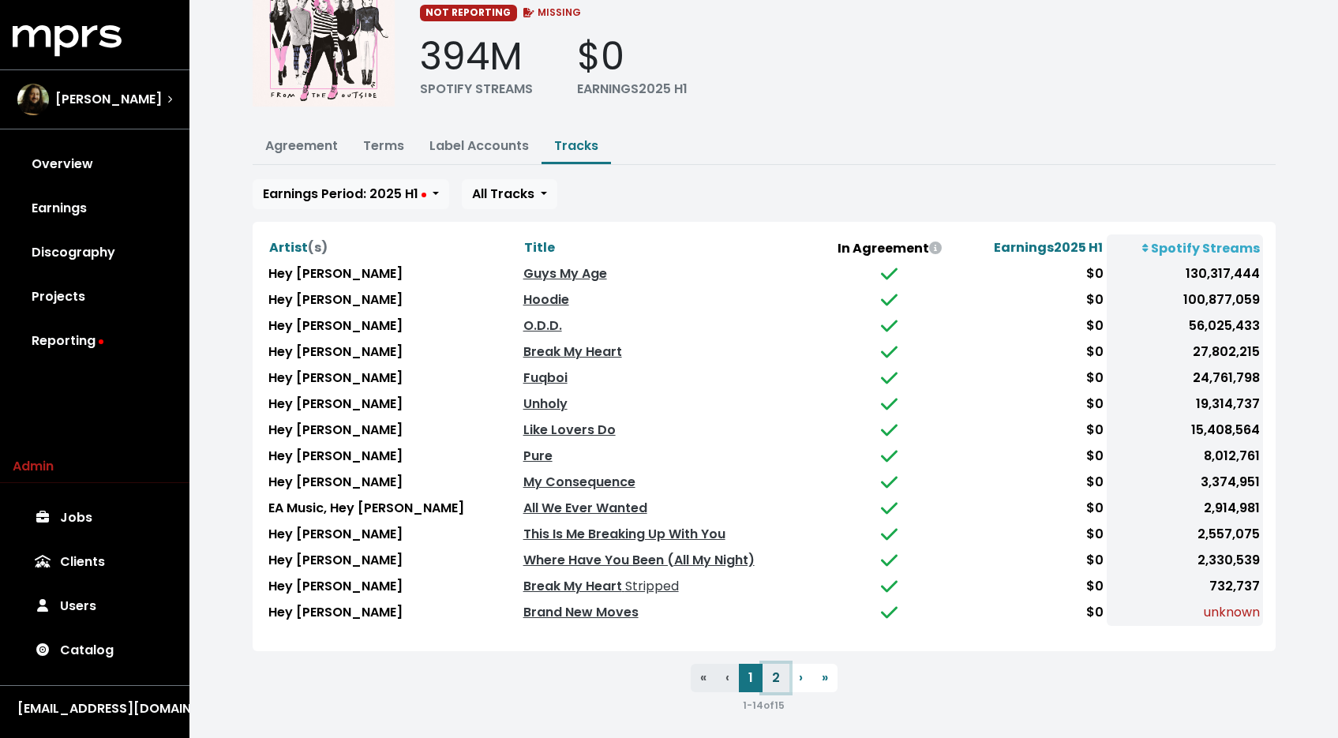
click at [775, 674] on button "2" at bounding box center [775, 678] width 27 height 28
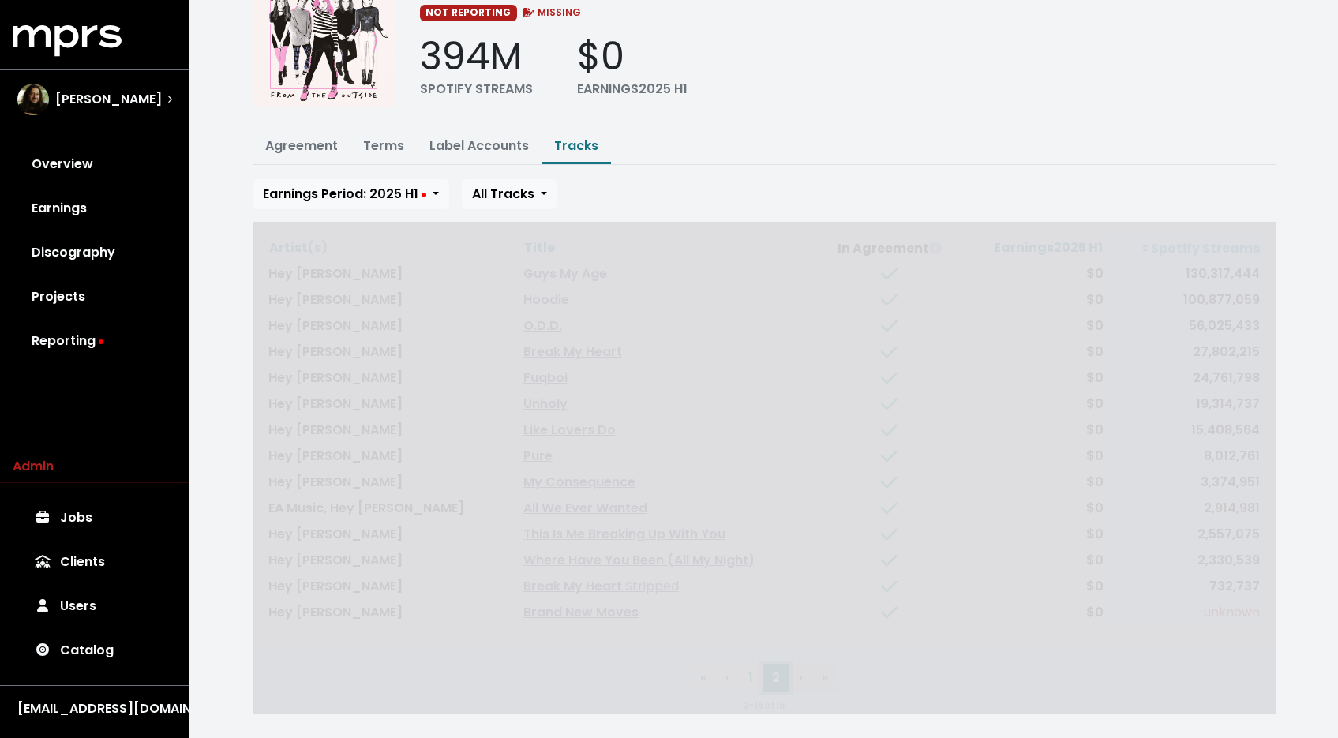
scroll to position [0, 0]
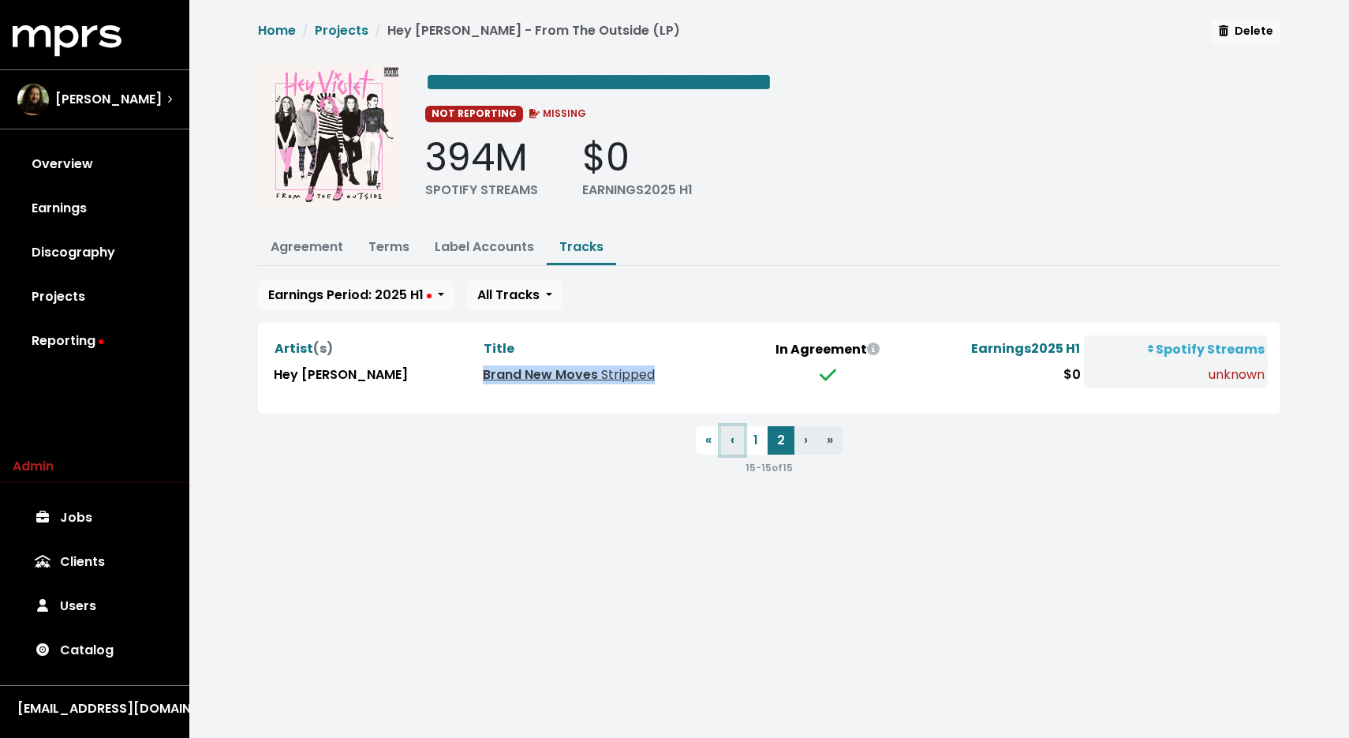
click at [743, 440] on button "‹ Previous" at bounding box center [732, 440] width 23 height 28
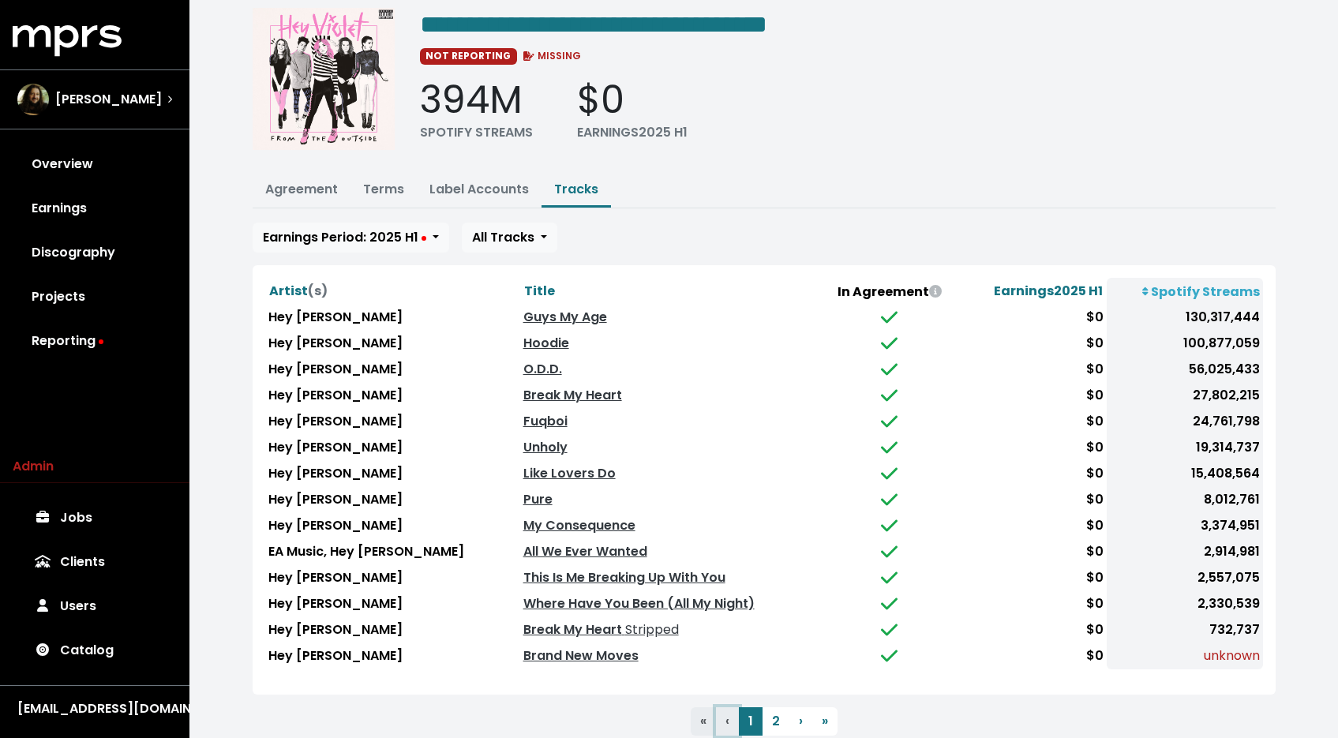
scroll to position [101, 0]
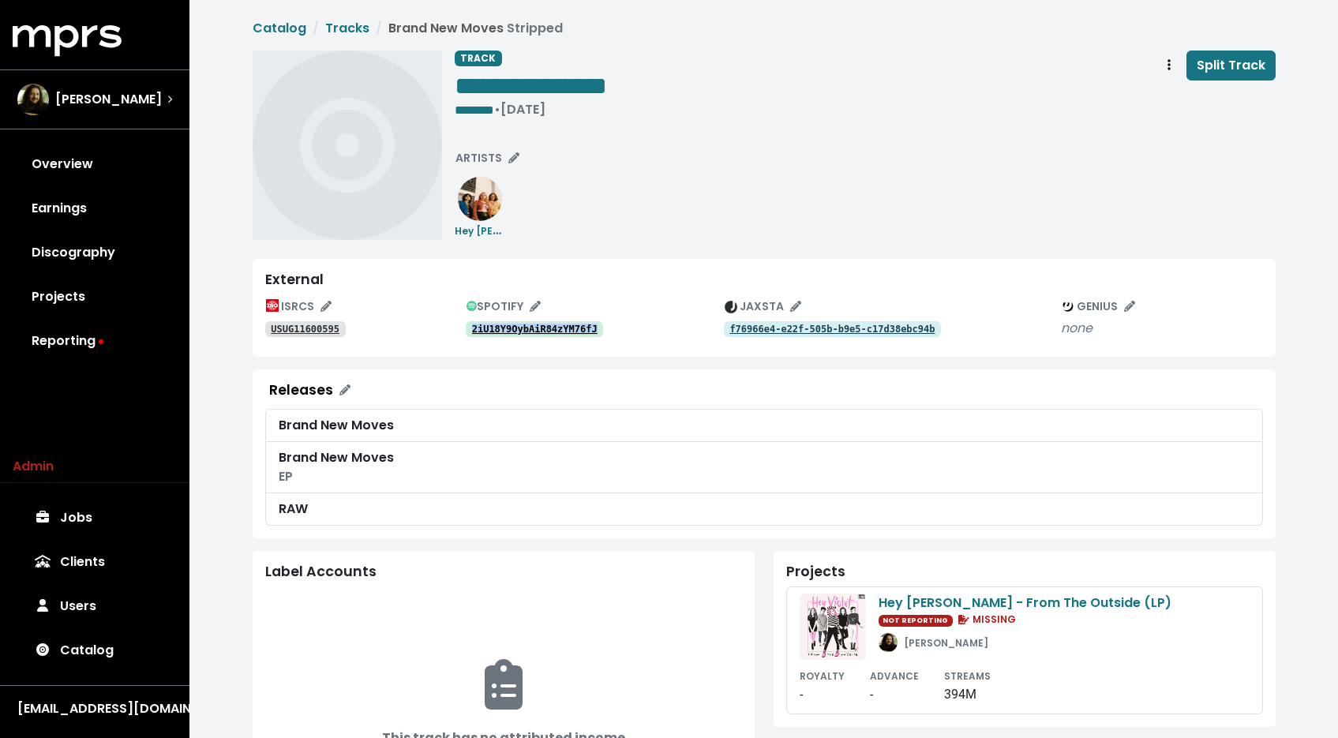
click at [312, 328] on tt "USUG11600595" at bounding box center [305, 329] width 69 height 11
click at [271, 334] on tt "USUG11600533" at bounding box center [305, 329] width 69 height 11
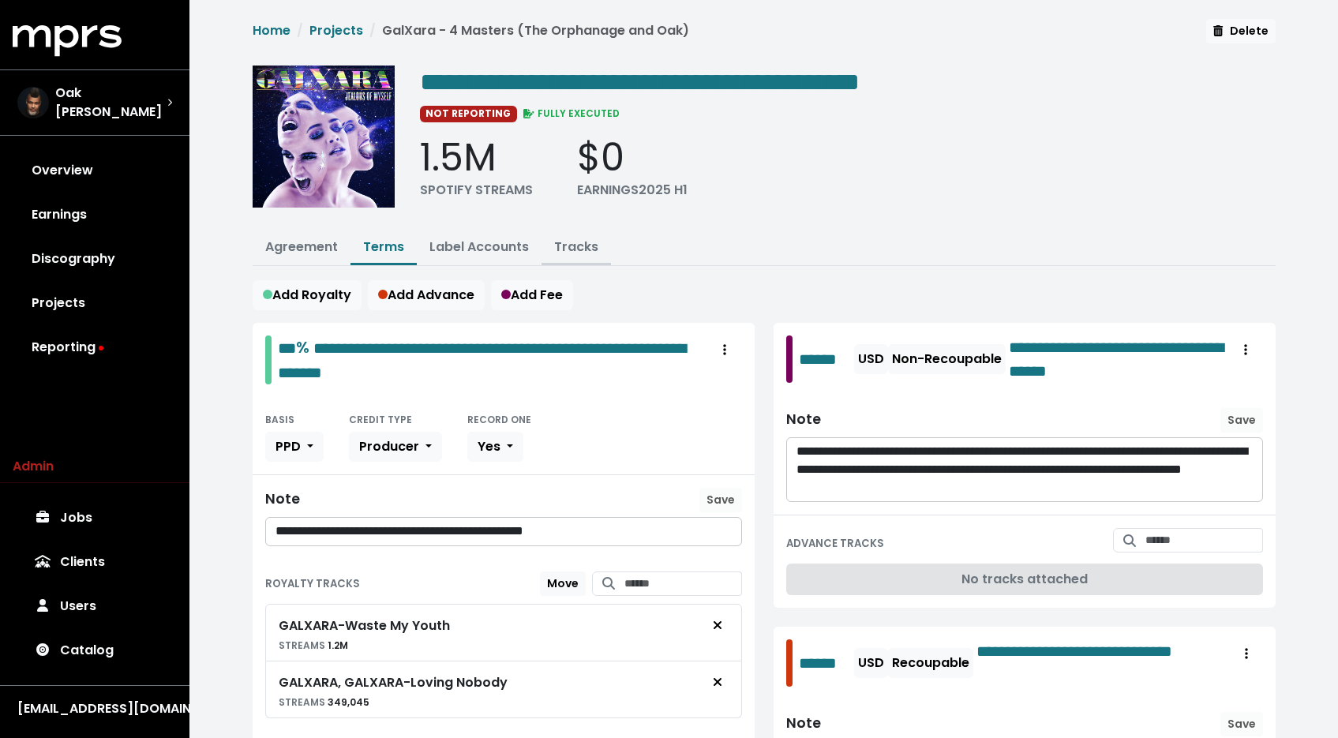
click at [573, 249] on link "Tracks" at bounding box center [576, 247] width 44 height 18
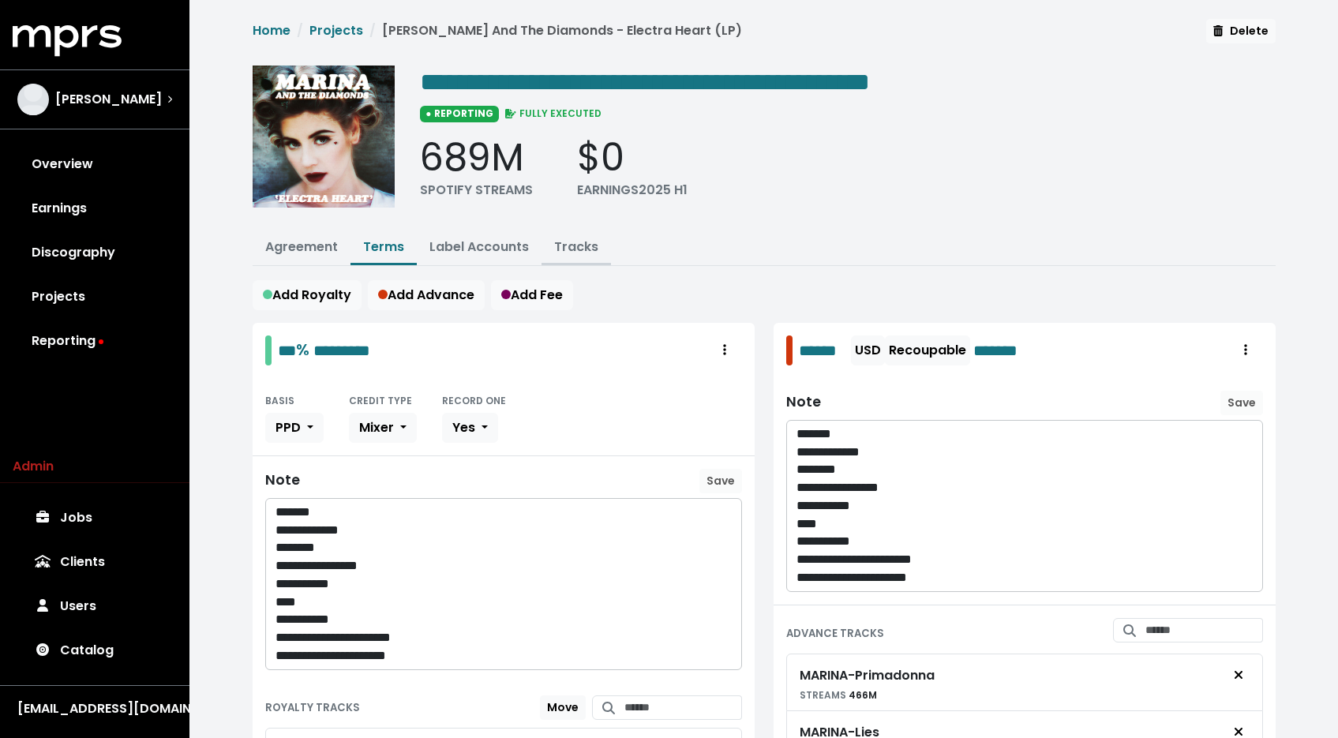
click at [571, 249] on link "Tracks" at bounding box center [576, 247] width 44 height 18
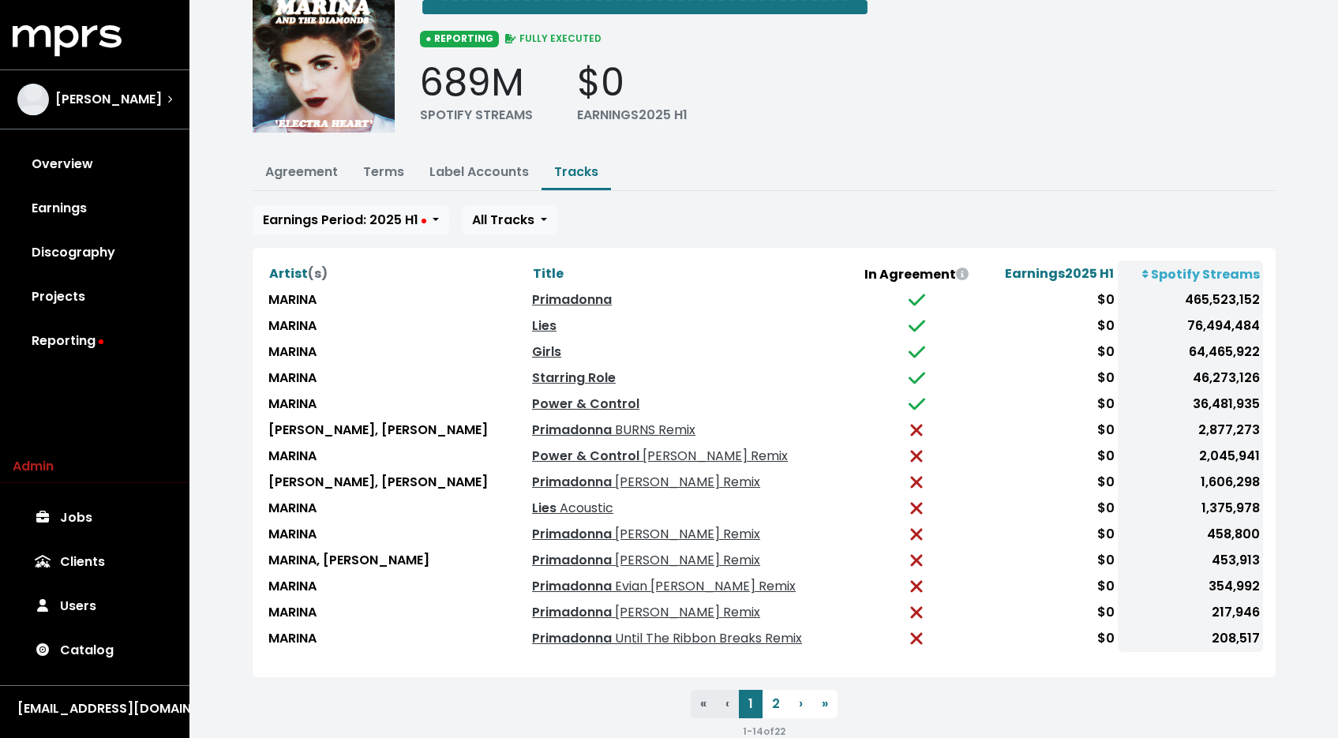
scroll to position [101, 0]
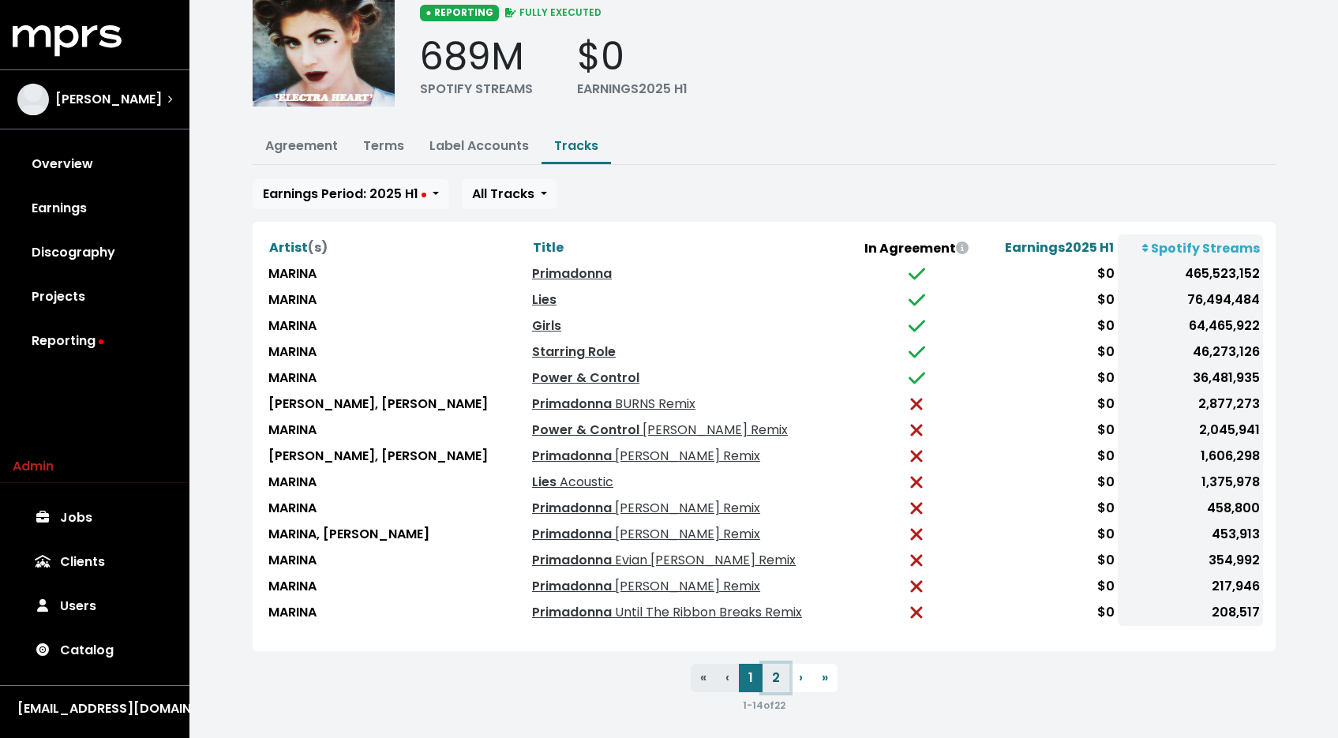
click at [773, 669] on button "2" at bounding box center [775, 678] width 27 height 28
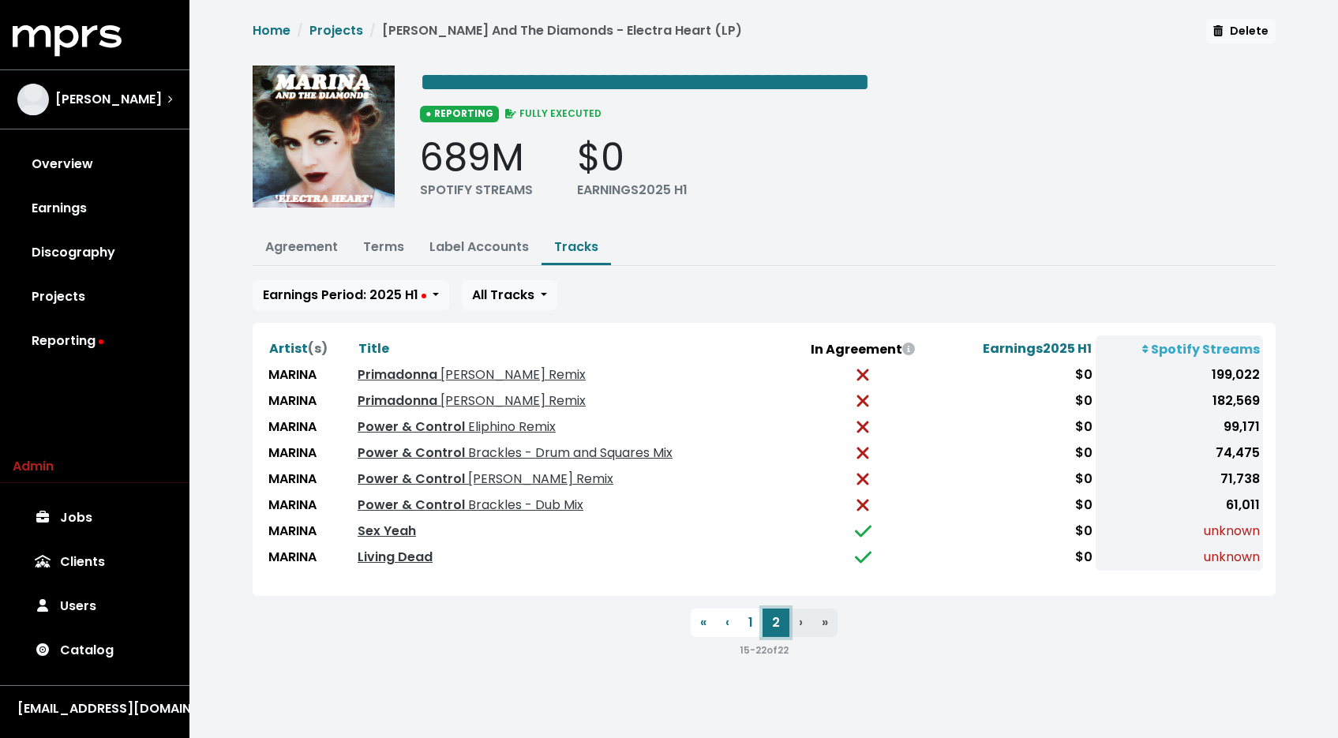
scroll to position [0, 0]
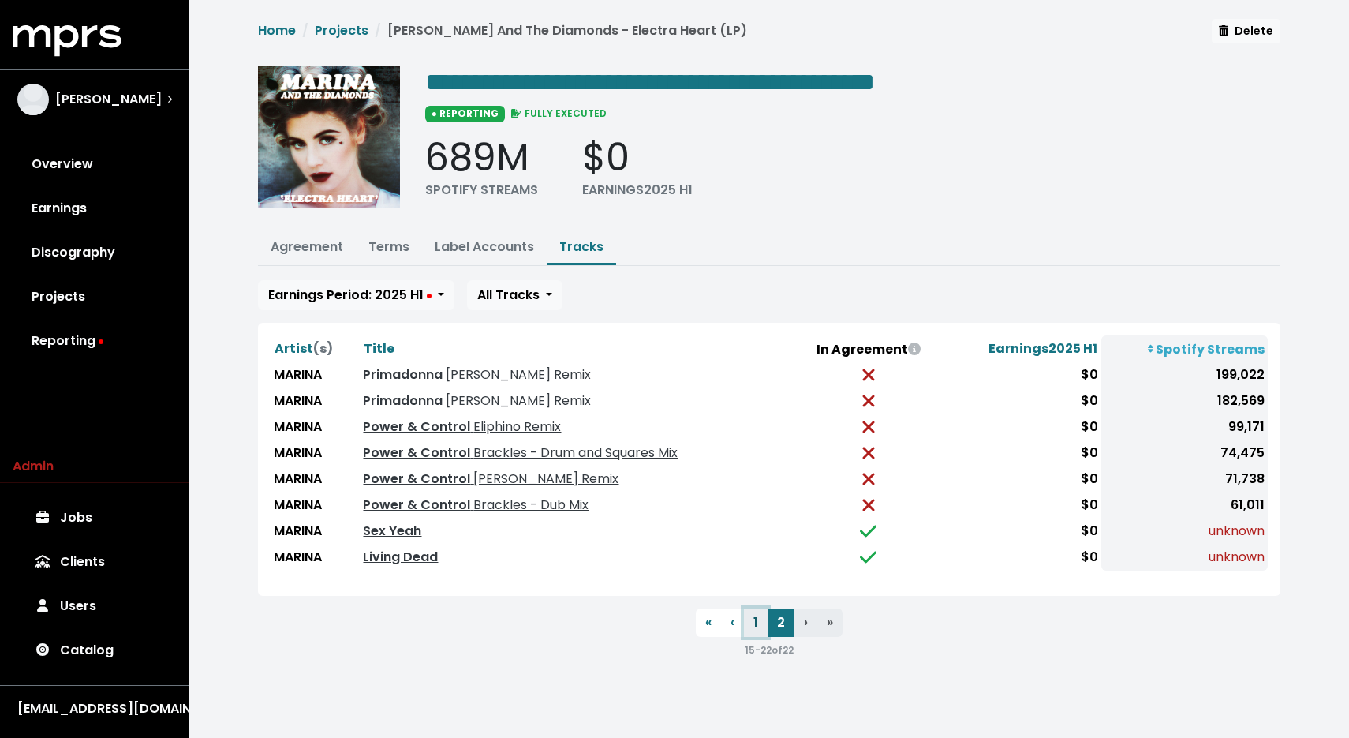
click at [757, 620] on button "1" at bounding box center [756, 622] width 24 height 28
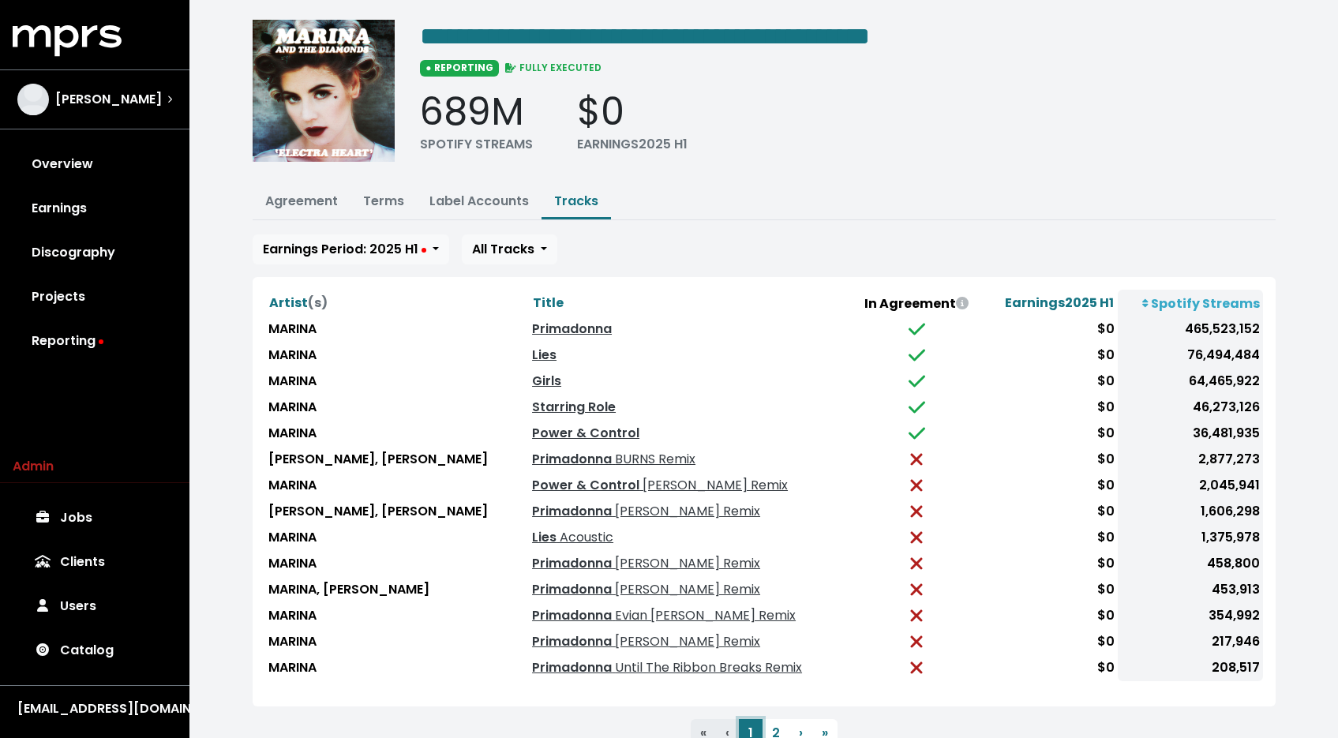
scroll to position [101, 0]
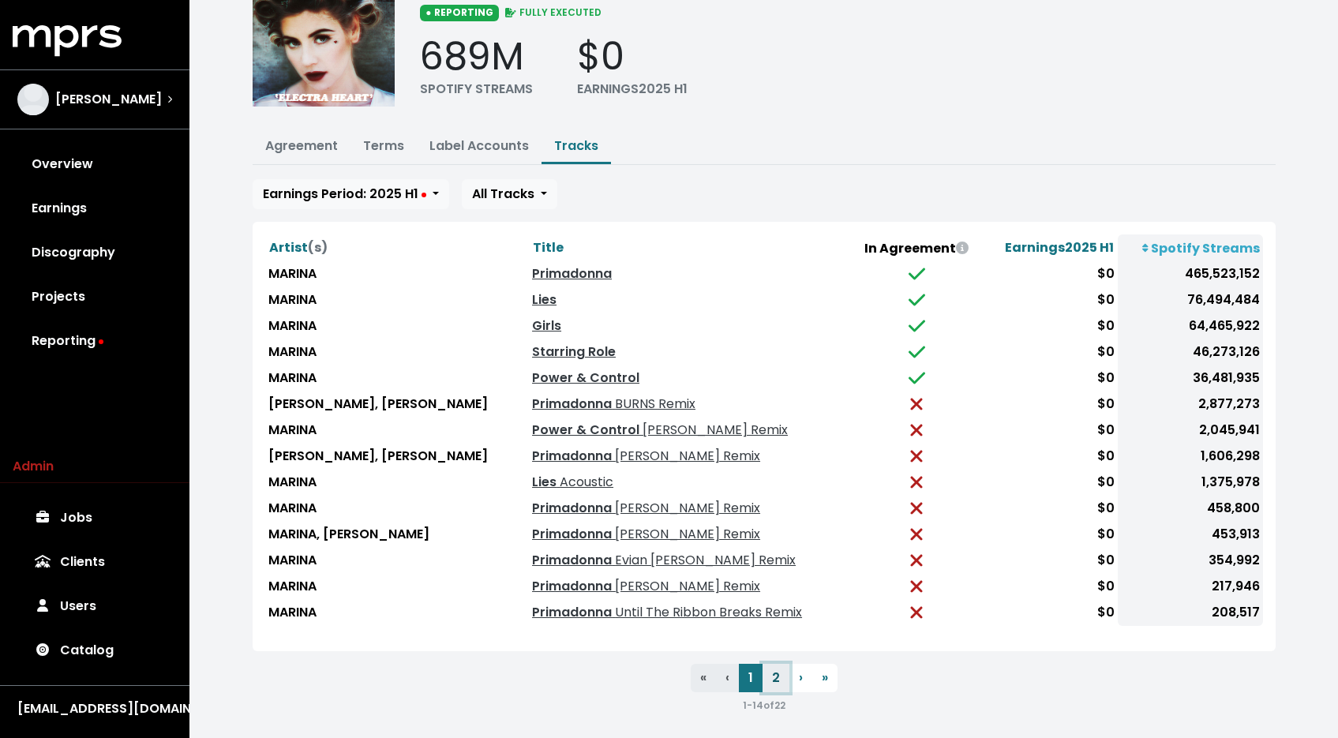
click at [769, 668] on button "2" at bounding box center [775, 678] width 27 height 28
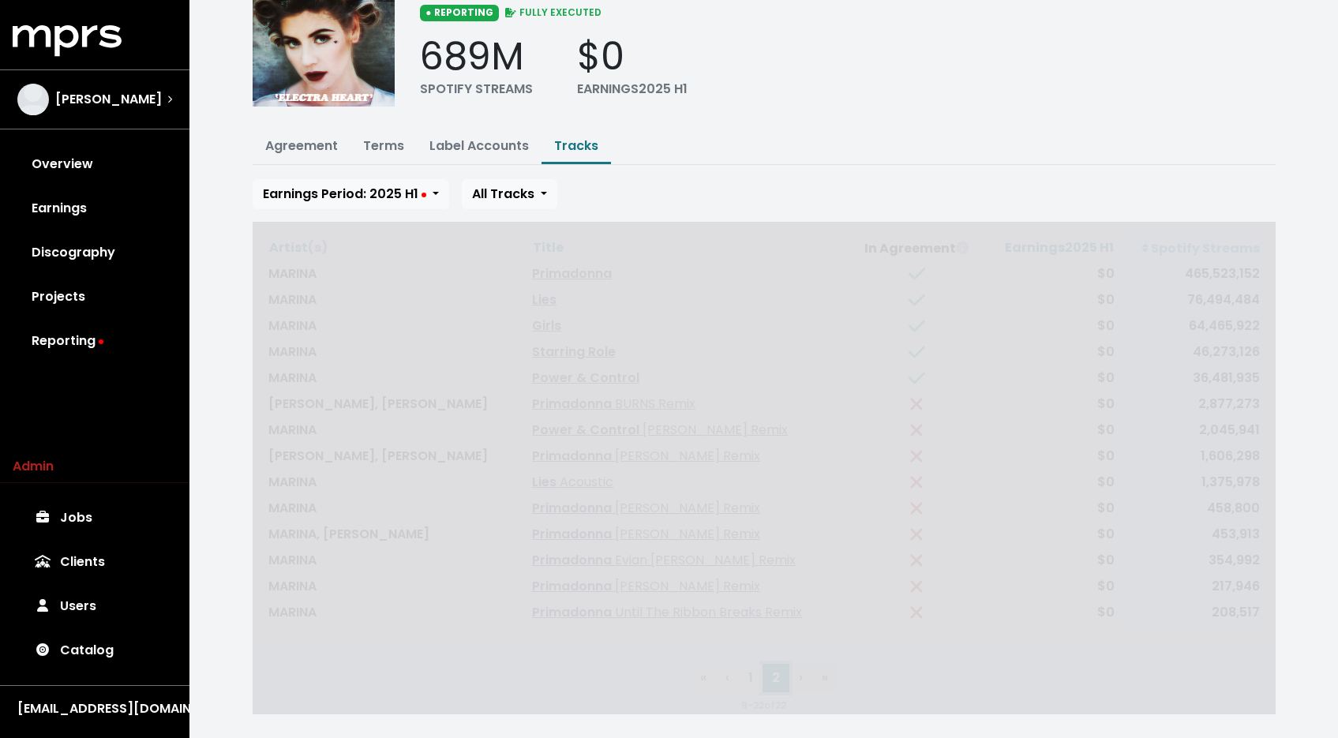
scroll to position [0, 0]
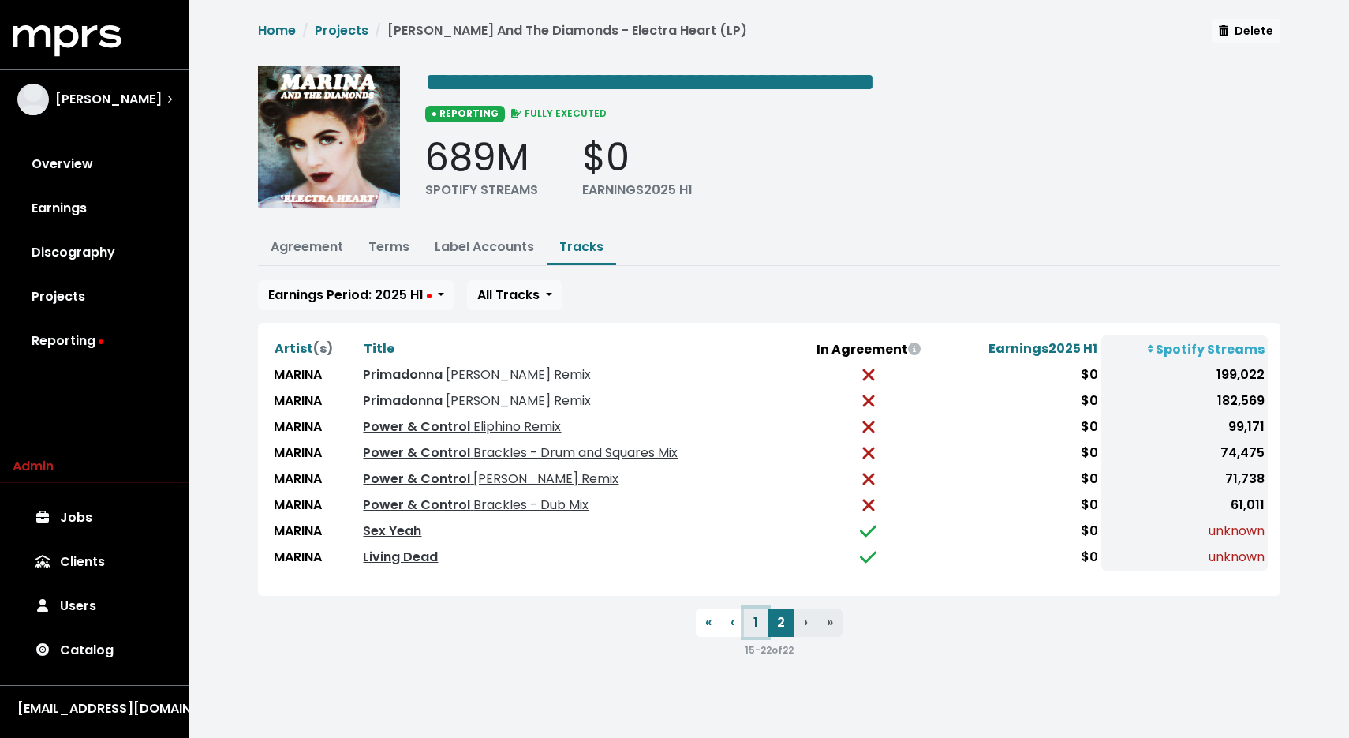
click at [754, 622] on button "1" at bounding box center [756, 622] width 24 height 28
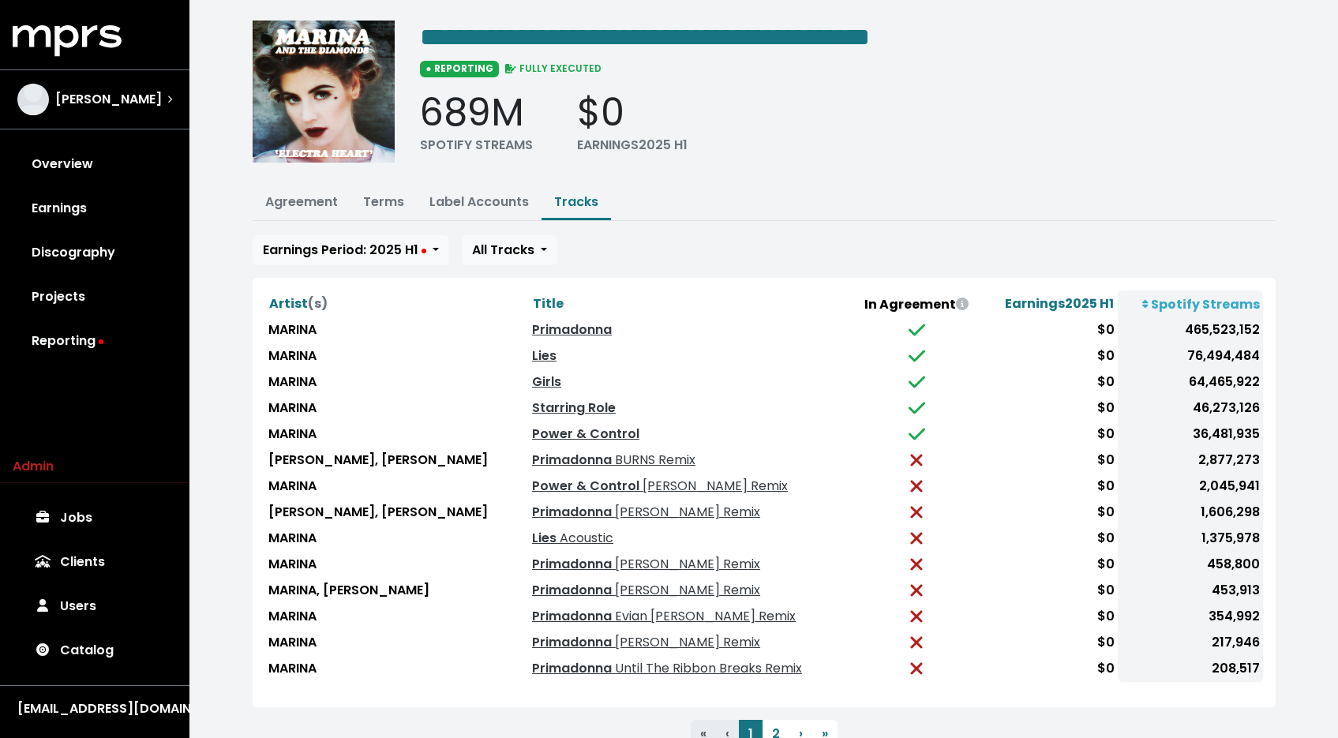
scroll to position [101, 0]
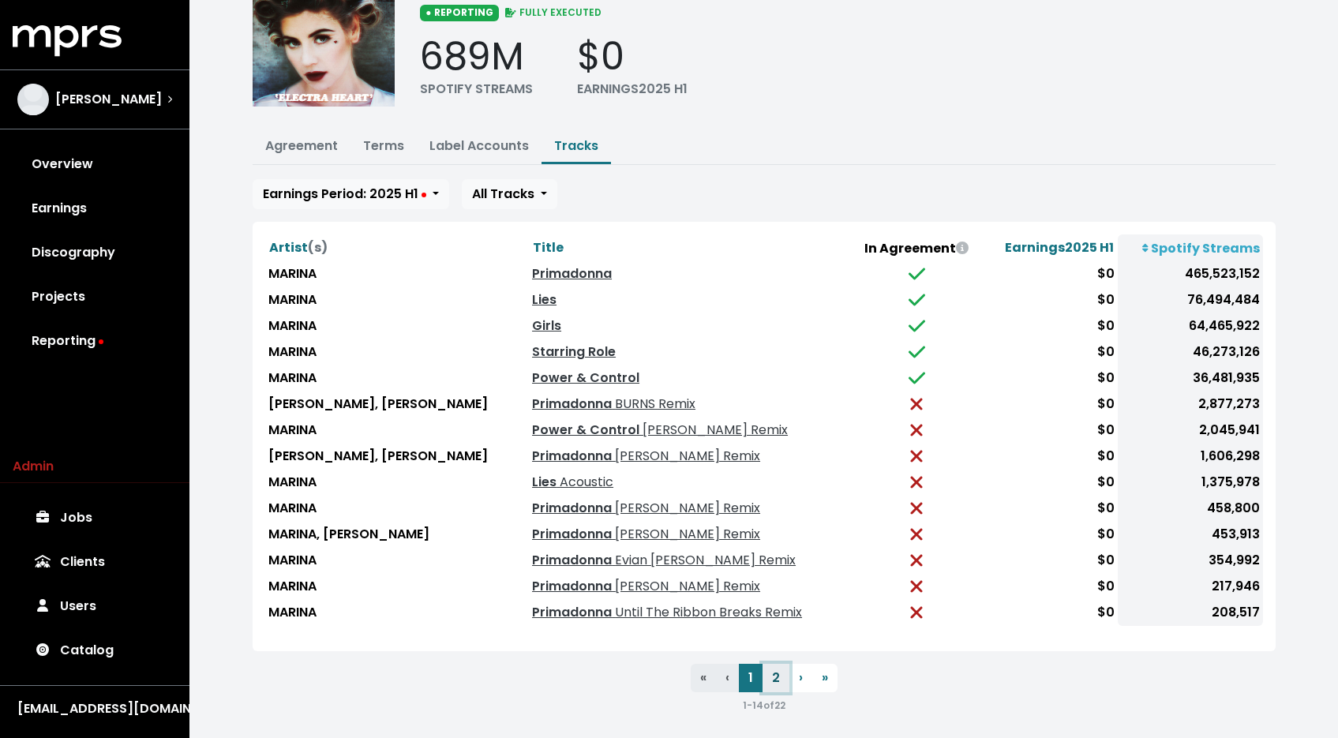
click at [773, 674] on button "2" at bounding box center [775, 678] width 27 height 28
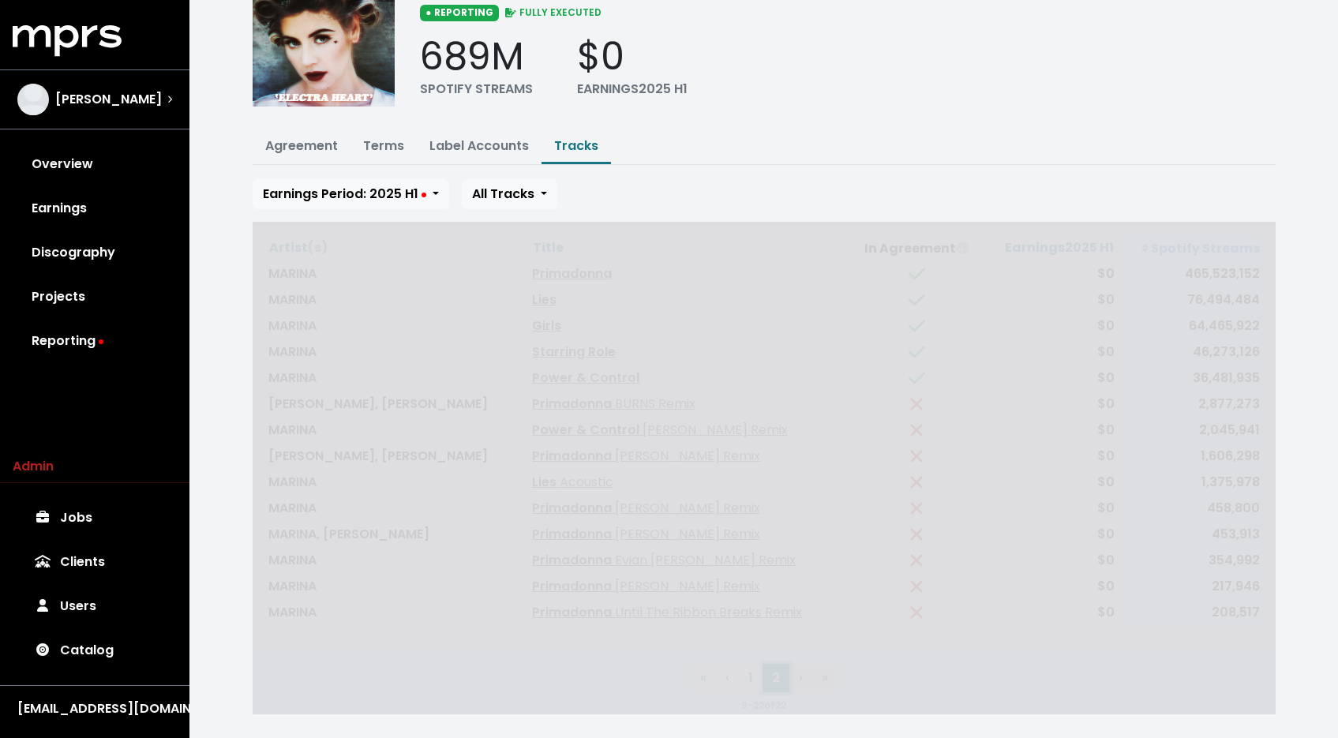
scroll to position [0, 0]
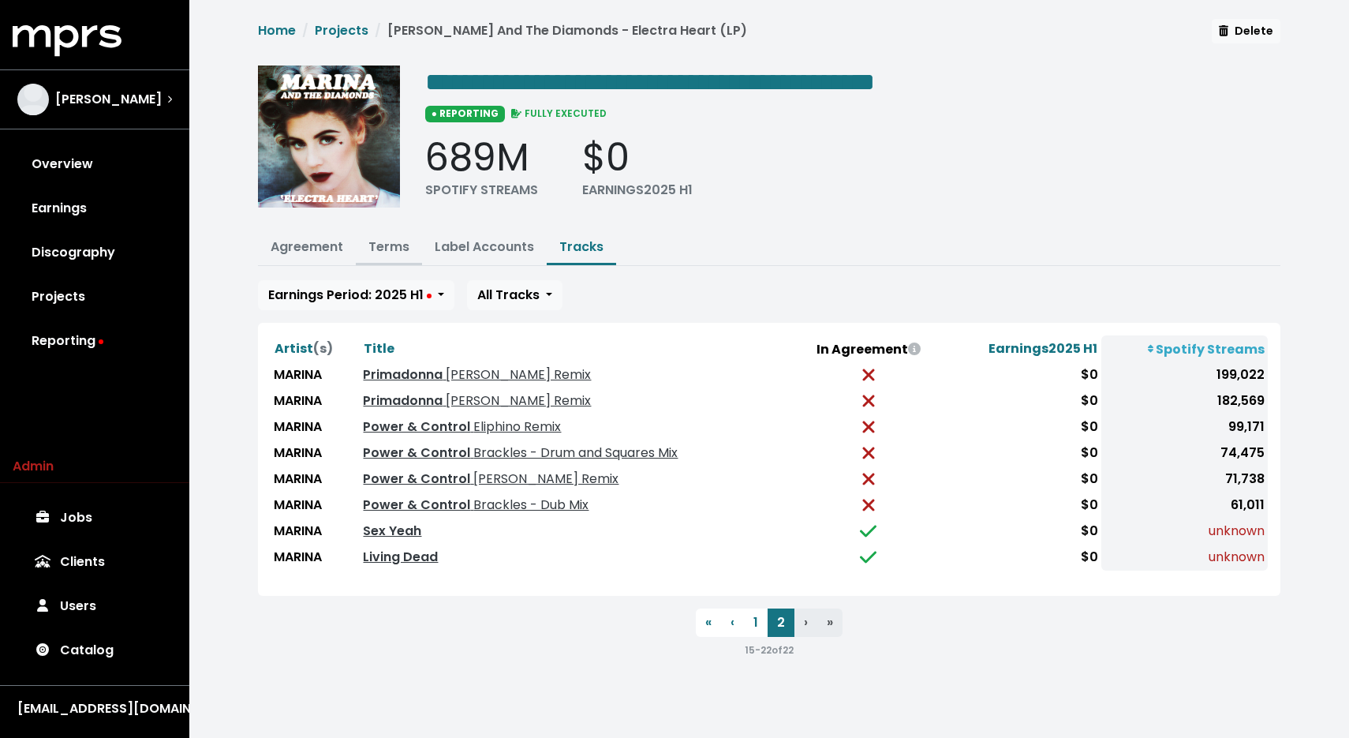
click at [378, 235] on button "Terms" at bounding box center [389, 248] width 66 height 34
click at [386, 254] on button "Terms" at bounding box center [389, 248] width 66 height 34
click at [388, 249] on link "Terms" at bounding box center [389, 247] width 41 height 18
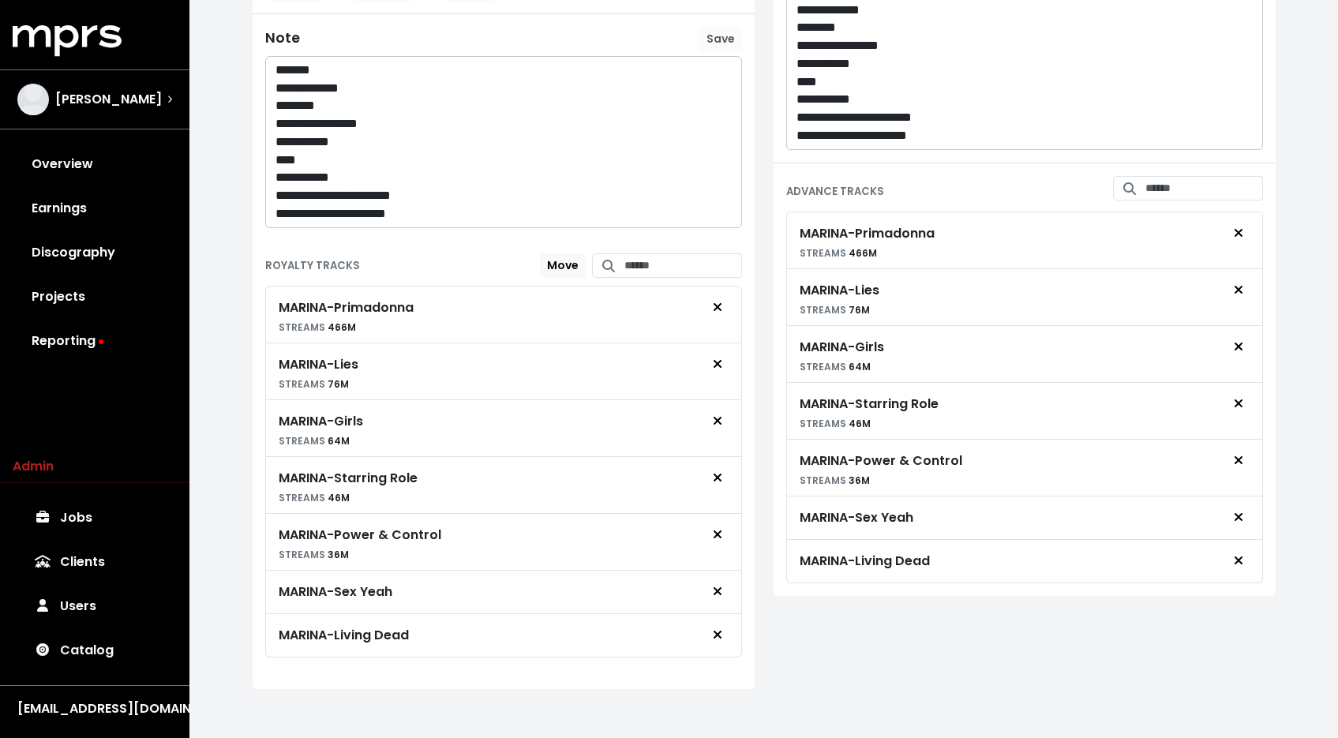
scroll to position [283, 0]
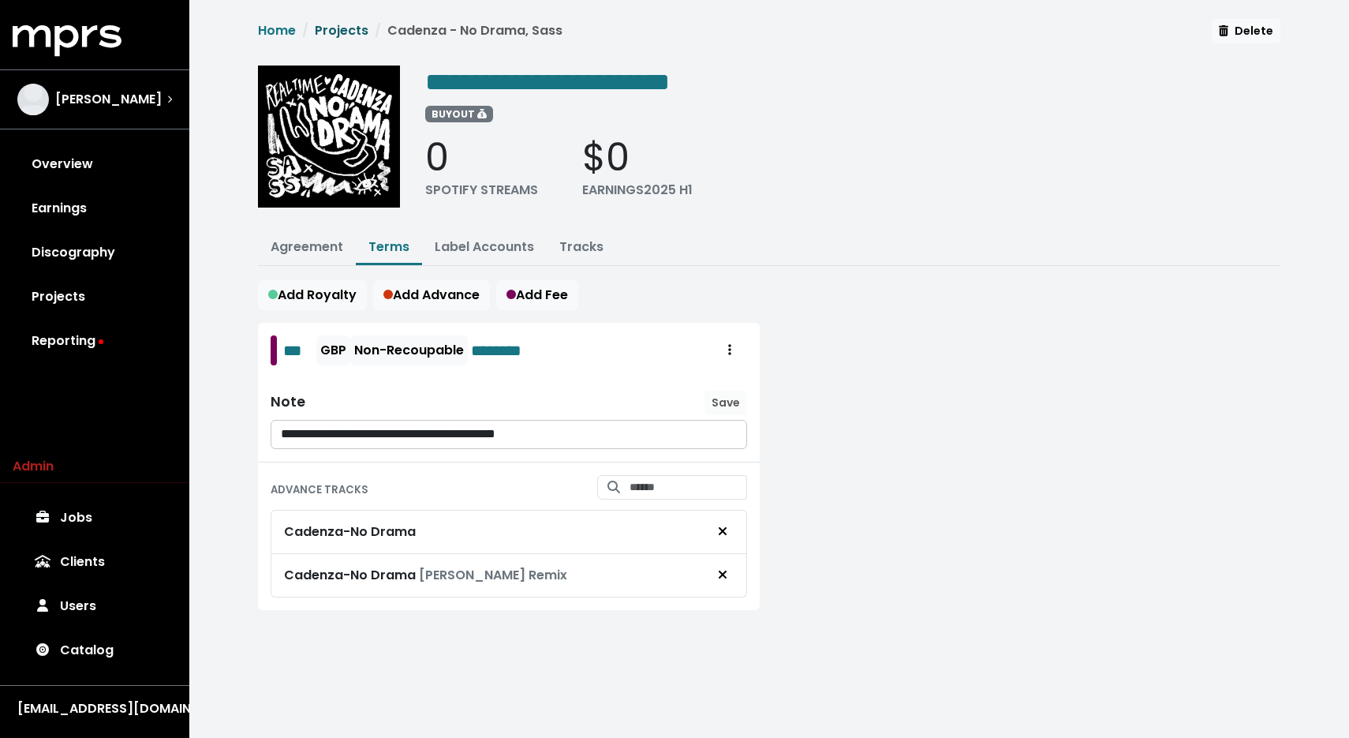
click at [335, 33] on link "Projects" at bounding box center [342, 30] width 54 height 18
click at [572, 256] on button "Tracks" at bounding box center [581, 248] width 69 height 34
click at [576, 250] on link "Tracks" at bounding box center [581, 247] width 44 height 18
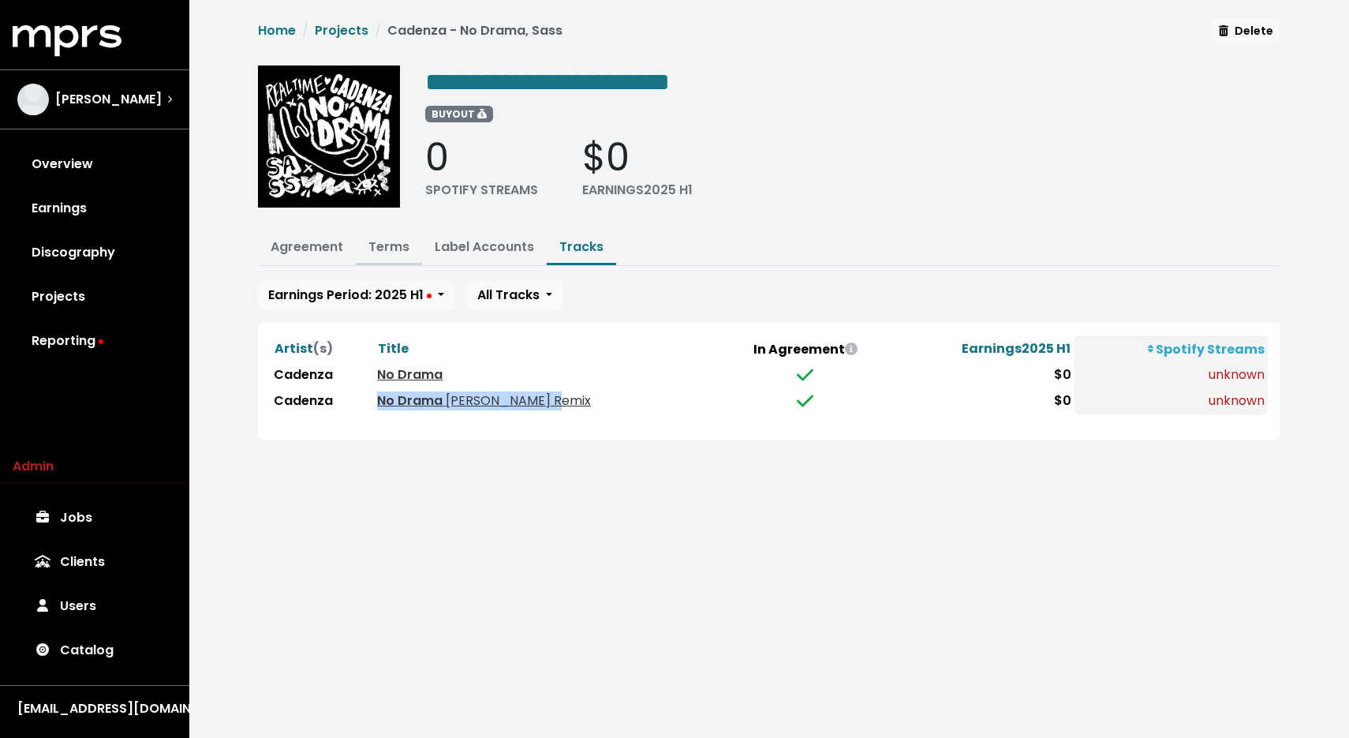
click at [399, 244] on link "Terms" at bounding box center [389, 247] width 41 height 18
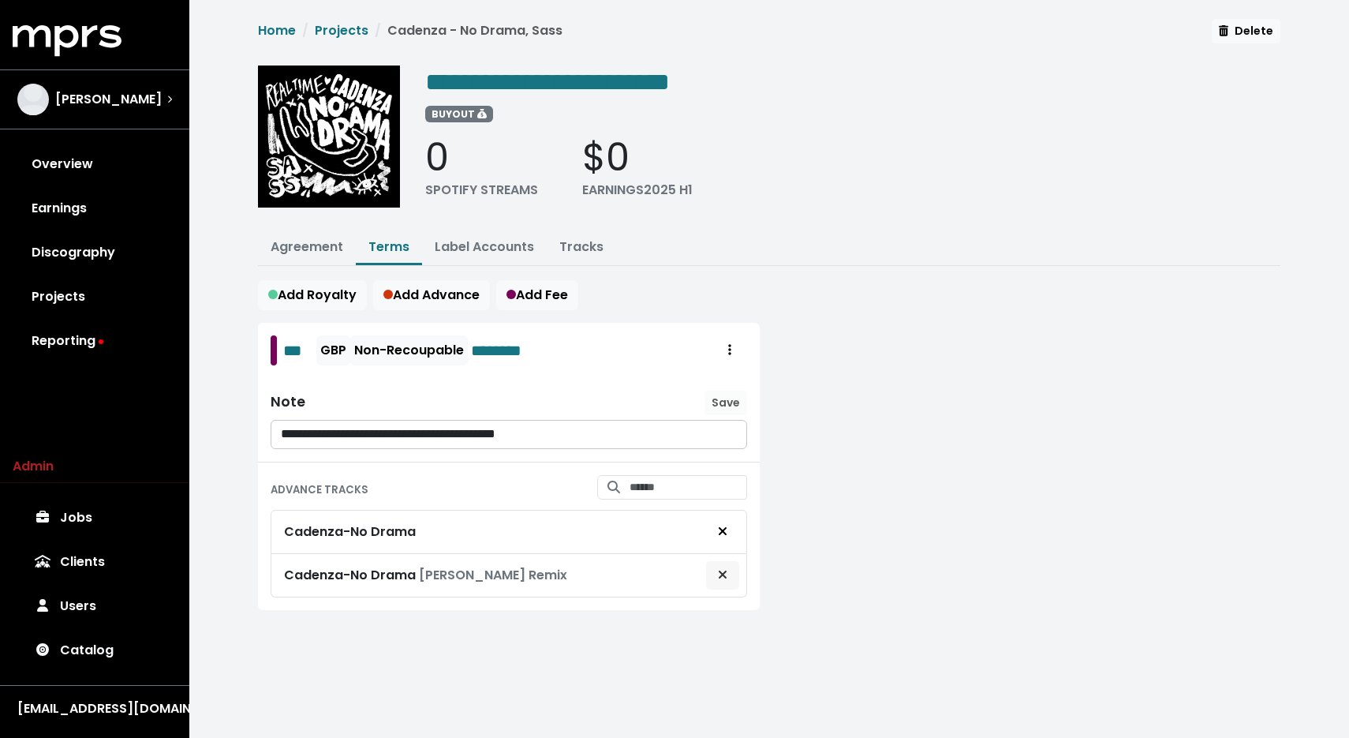
click at [716, 572] on span "Remove advance target" at bounding box center [723, 575] width 14 height 19
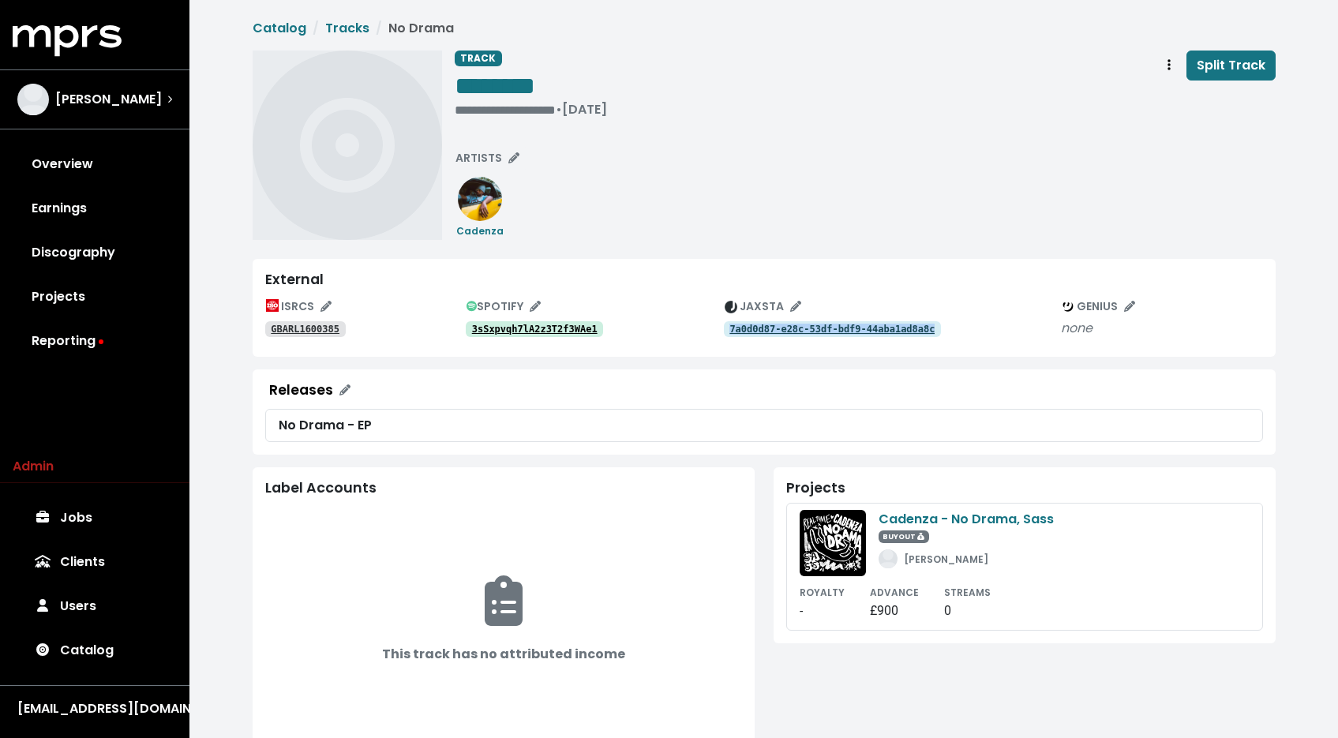
click at [508, 152] on icon "Edit artists" at bounding box center [513, 157] width 11 height 11
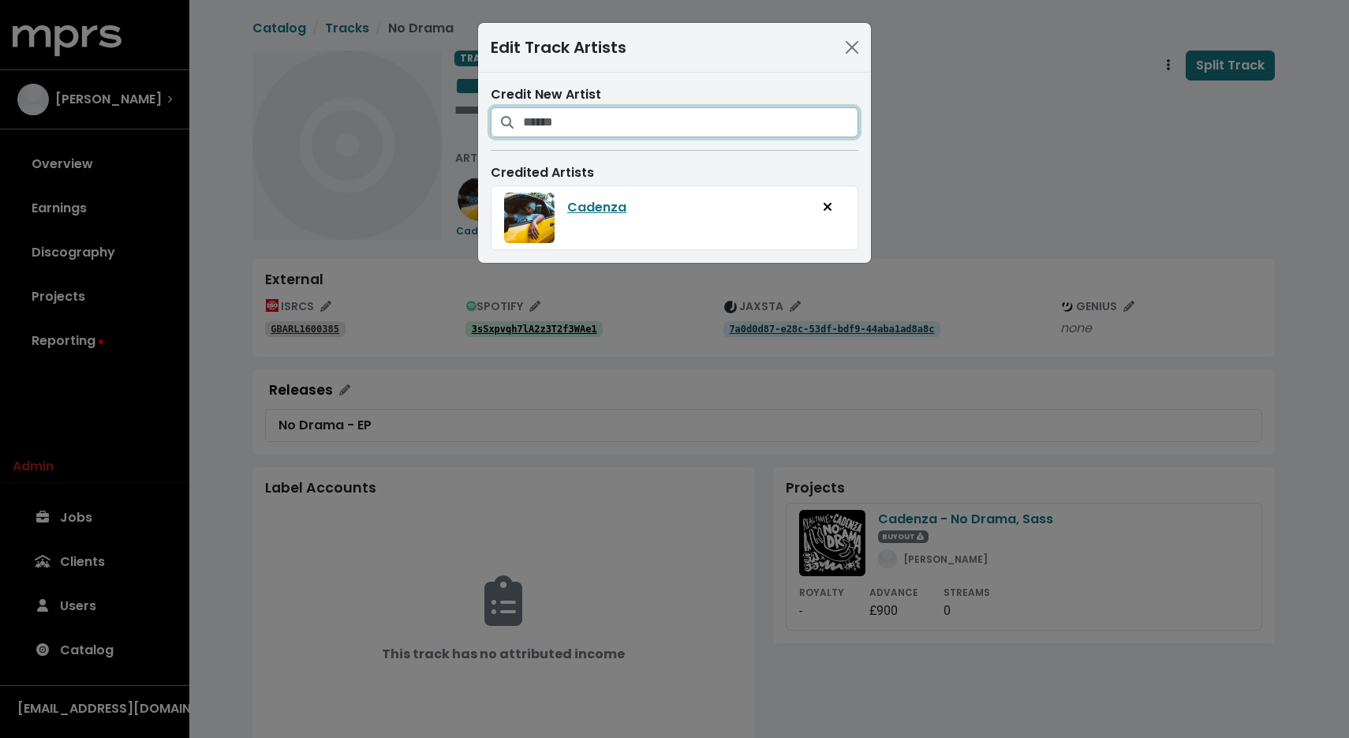
click at [612, 108] on input "Search for artists who should be credited on this track" at bounding box center [690, 122] width 335 height 30
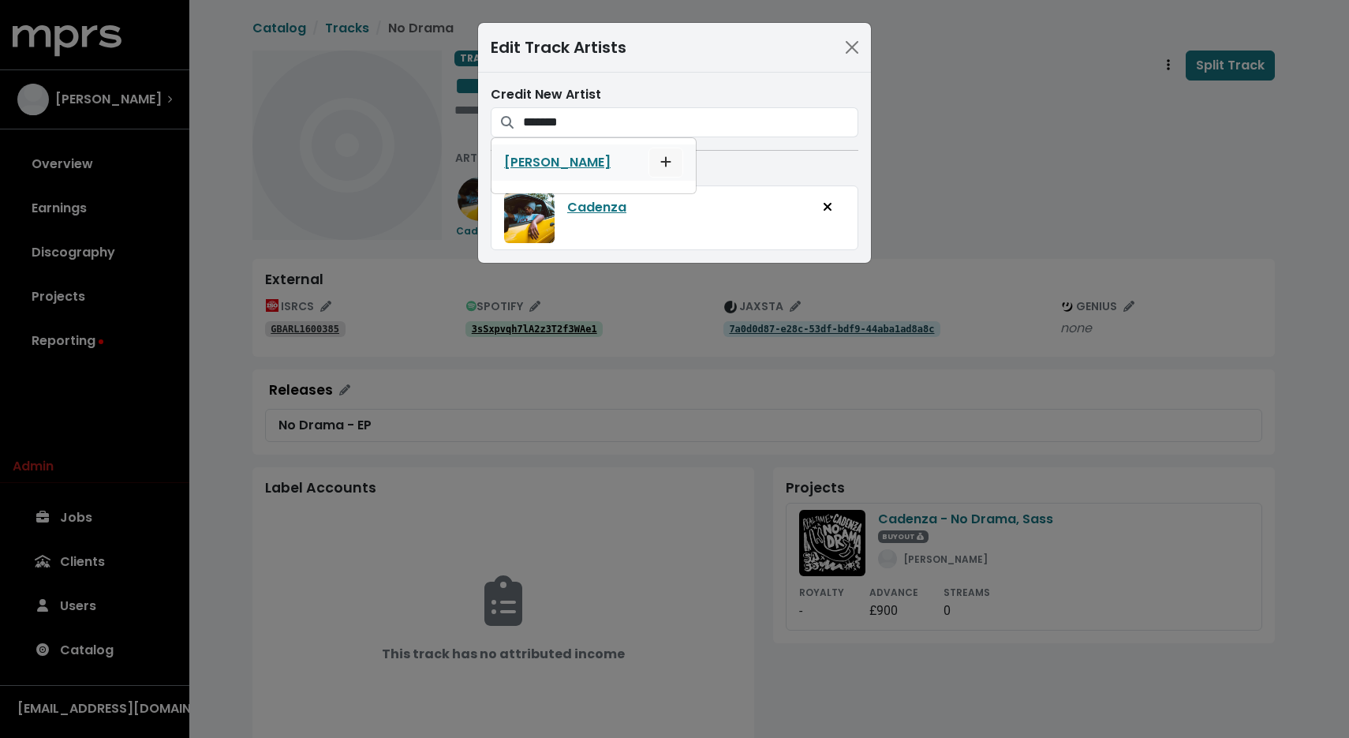
click at [649, 169] on button "Add artist to this track's credited artists" at bounding box center [666, 163] width 35 height 30
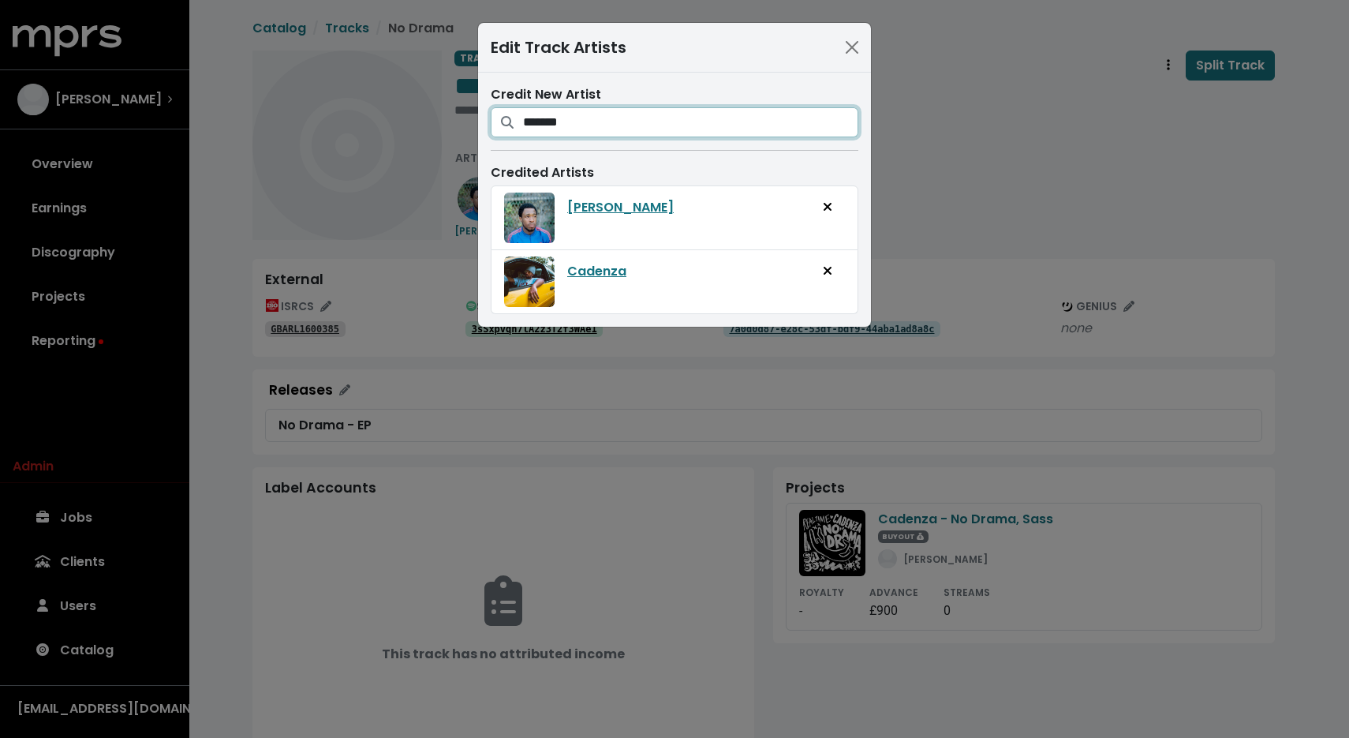
click at [627, 117] on input "*******" at bounding box center [690, 122] width 335 height 30
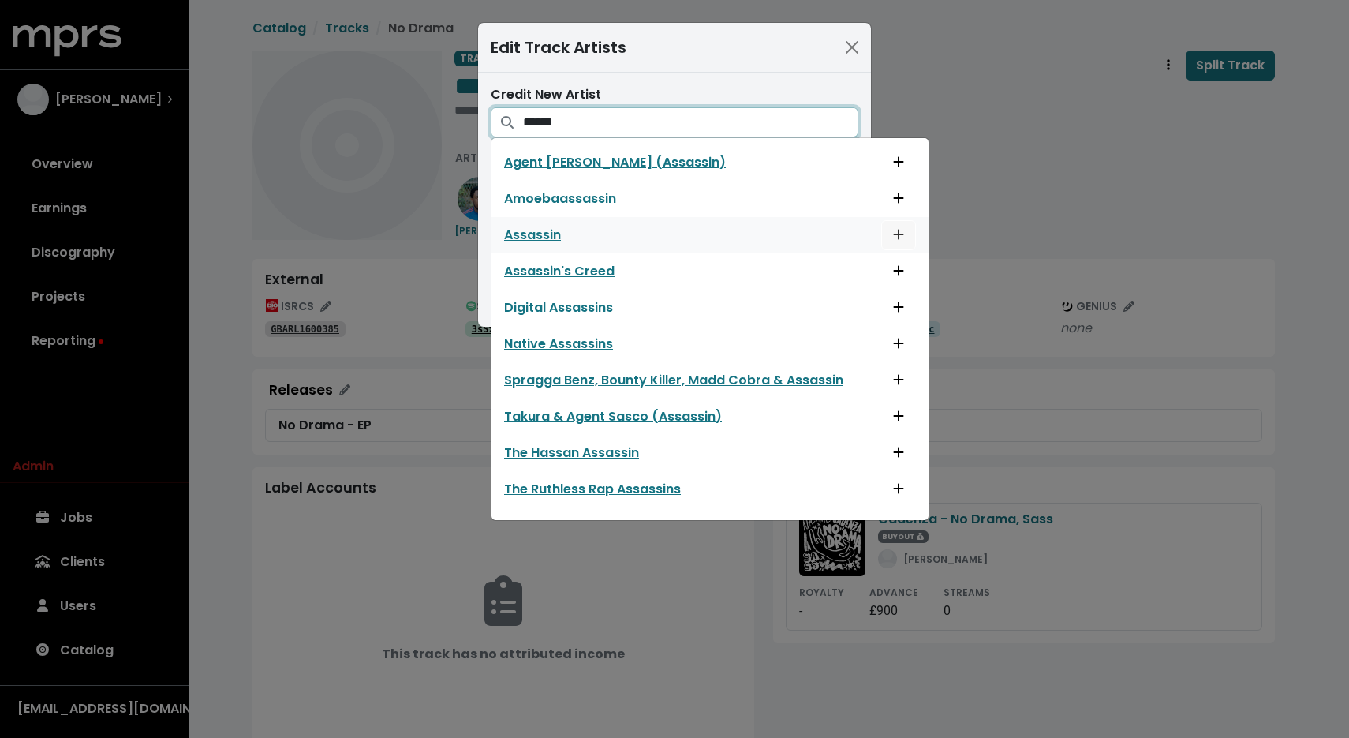
type input "******"
click at [893, 241] on span "Add artist to this track's credited artists" at bounding box center [898, 235] width 11 height 18
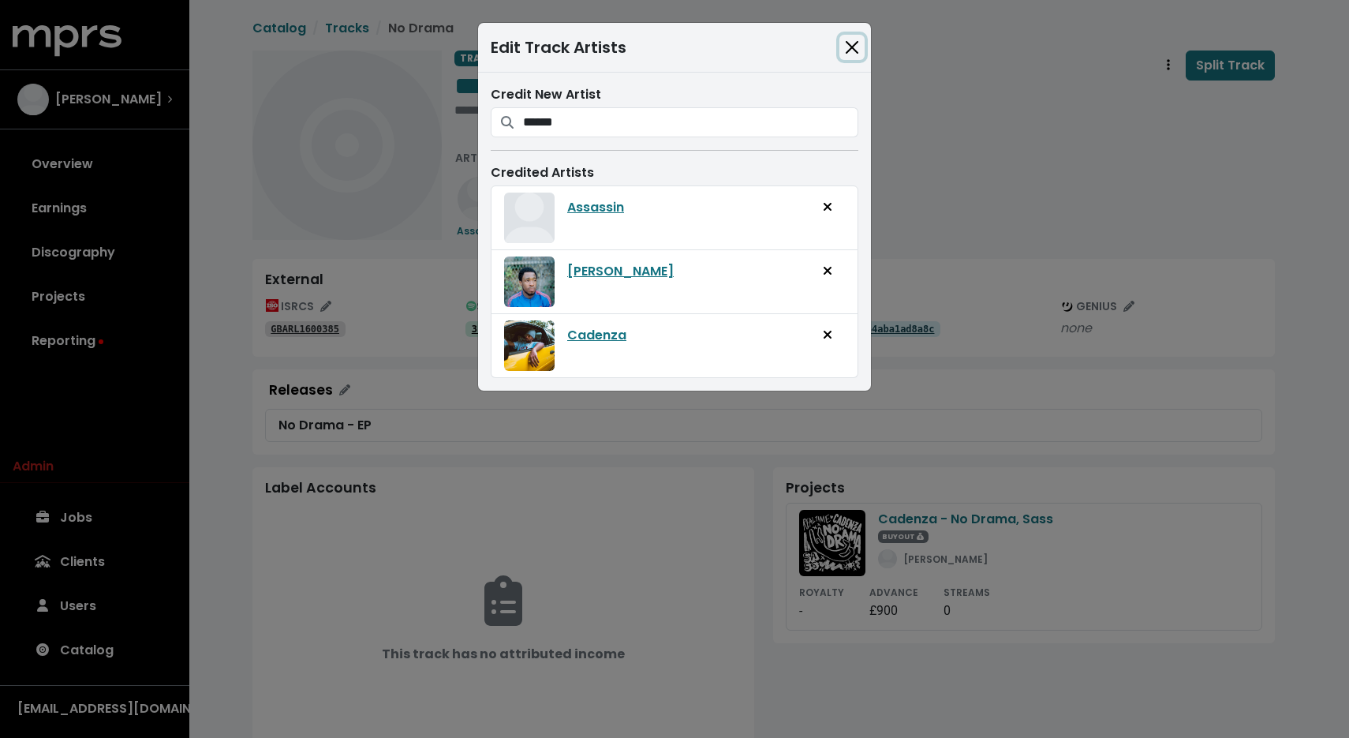
click at [855, 51] on button "Close" at bounding box center [852, 47] width 25 height 25
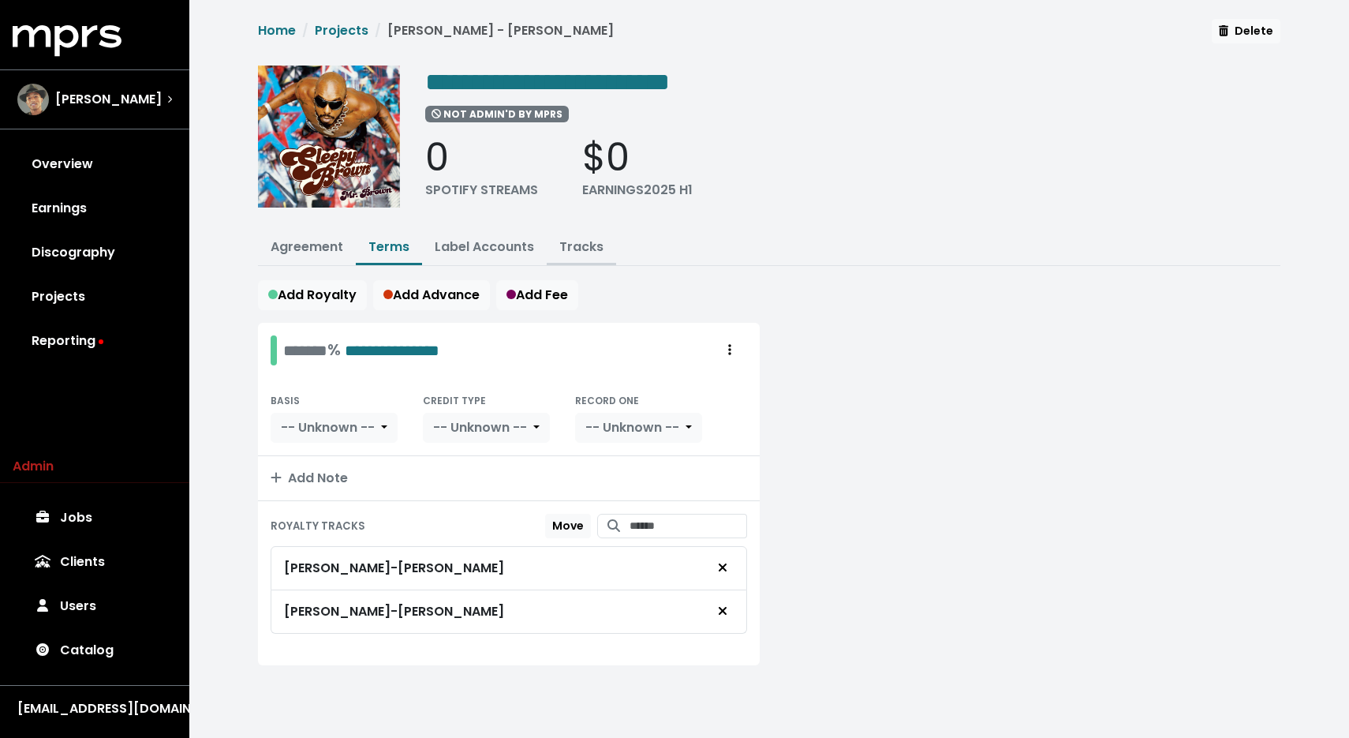
click at [581, 251] on link "Tracks" at bounding box center [581, 247] width 44 height 18
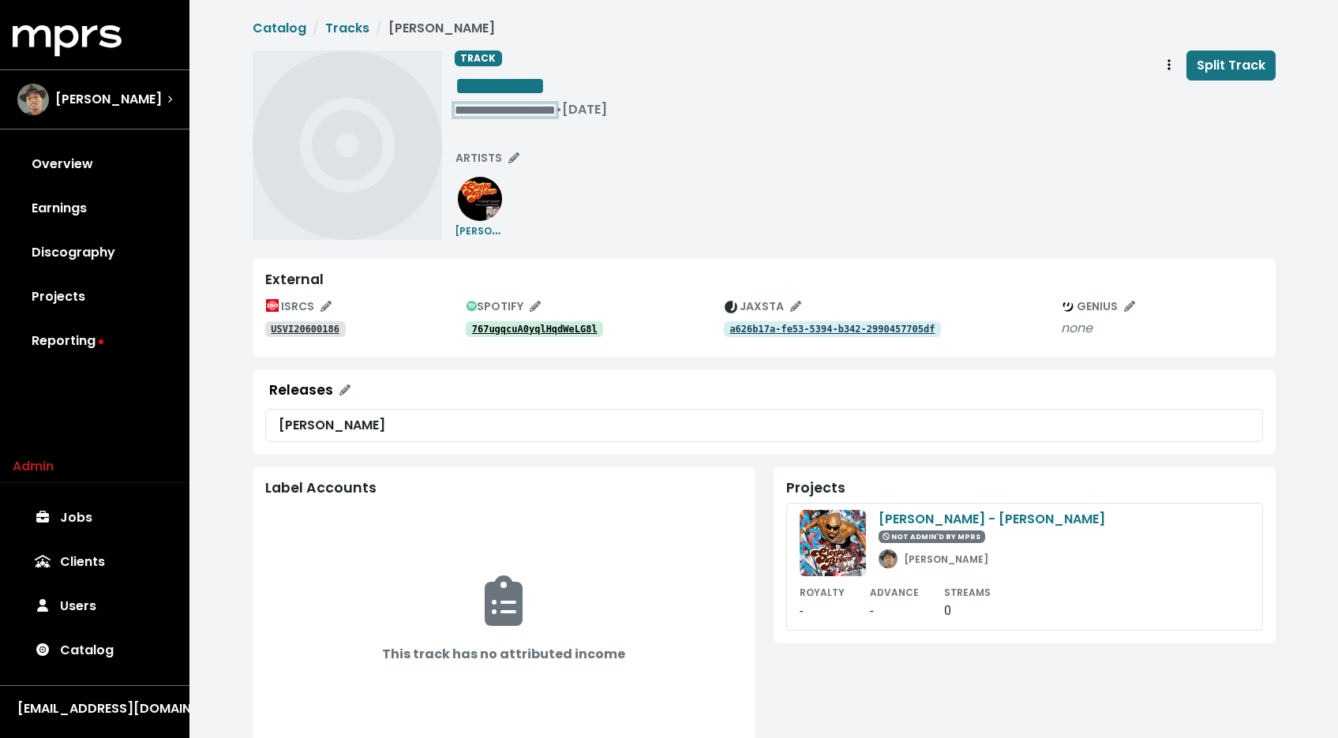
click at [498, 114] on div "**********" at bounding box center [531, 110] width 152 height 16
click at [519, 164] on button "ARTISTS" at bounding box center [487, 158] width 78 height 24
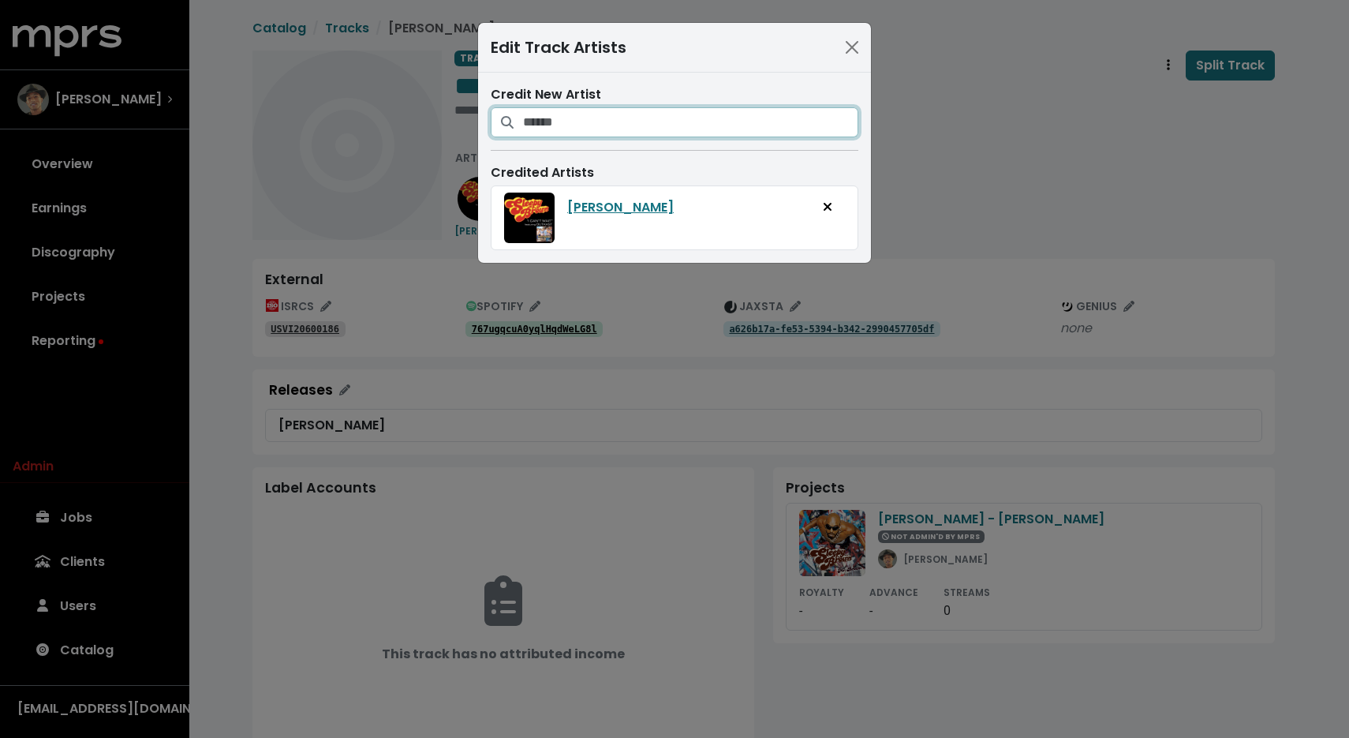
click at [626, 122] on input "Search for artists who should be credited on this track" at bounding box center [690, 122] width 335 height 30
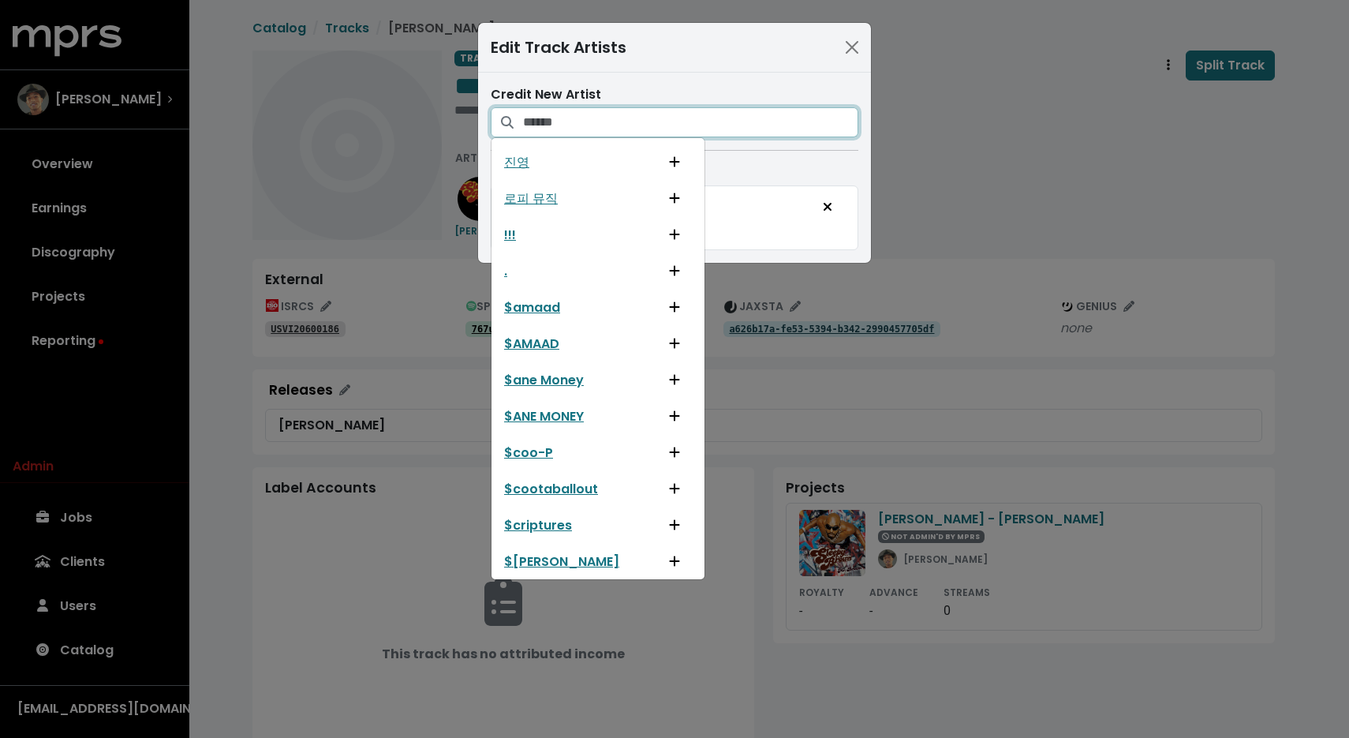
type input "*"
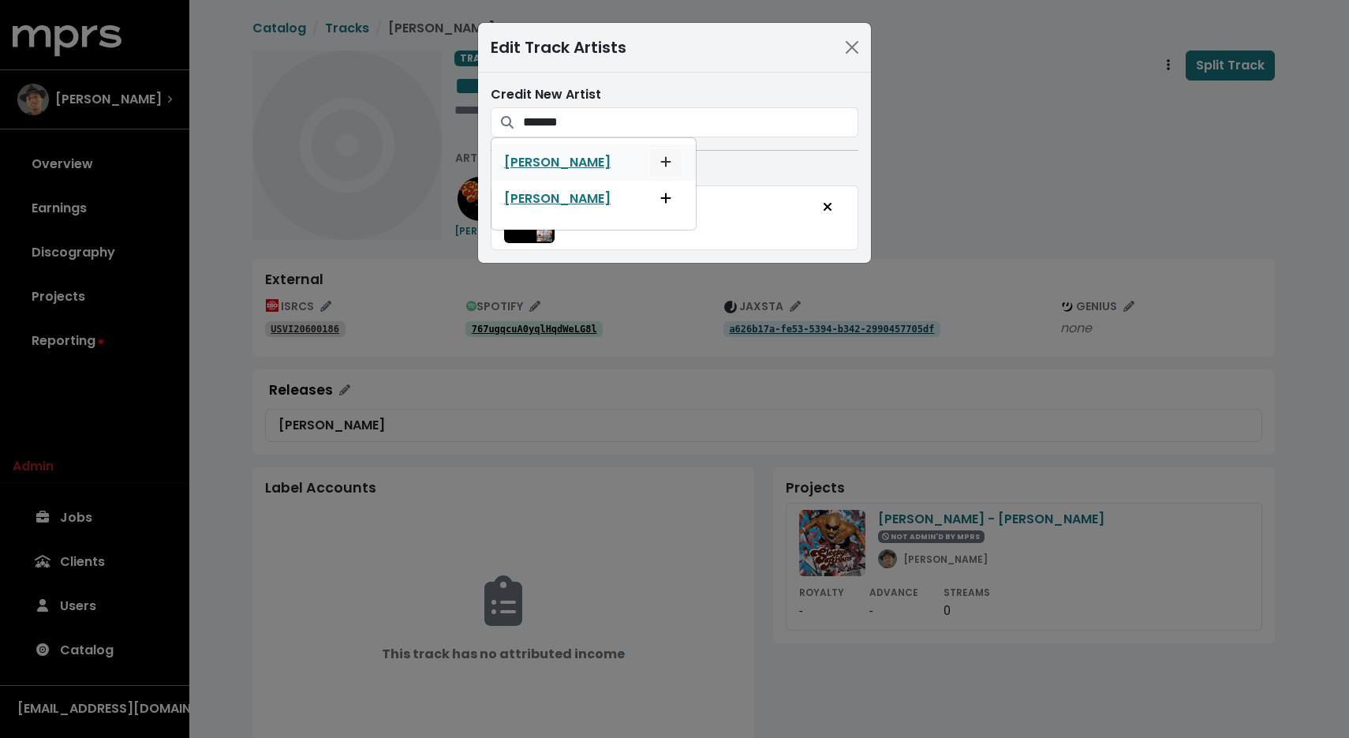
click at [661, 167] on icon "Add artist to this track's credited artists" at bounding box center [666, 161] width 11 height 13
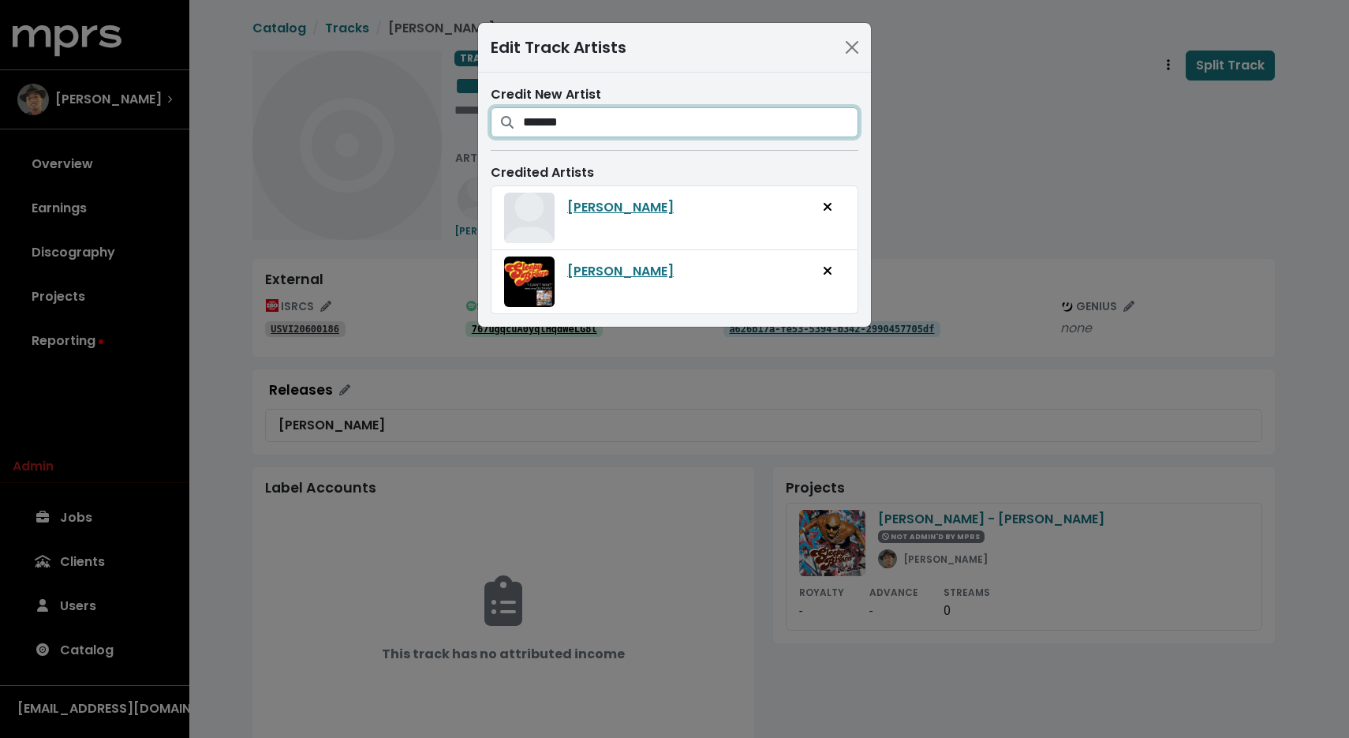
click at [623, 112] on input "*******" at bounding box center [690, 122] width 335 height 30
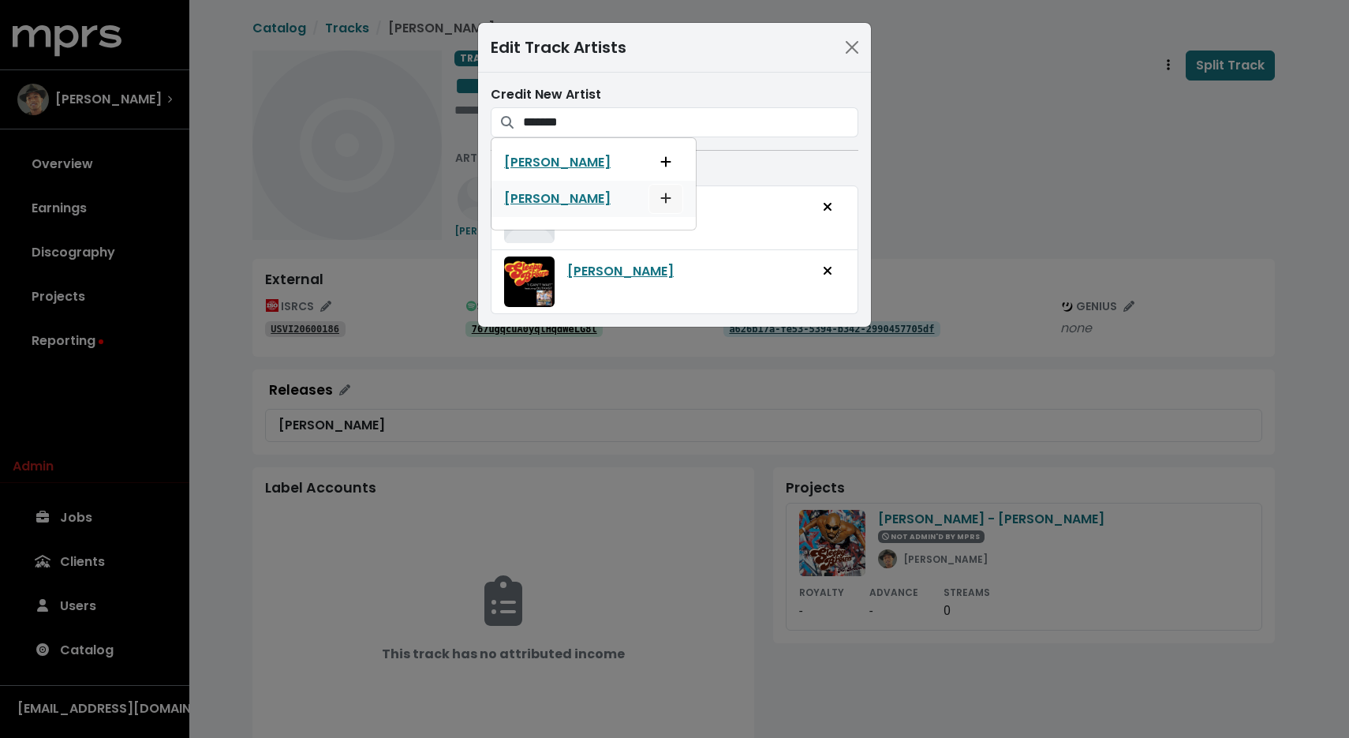
click at [649, 192] on button "Add artist to this track's credited artists" at bounding box center [666, 199] width 35 height 30
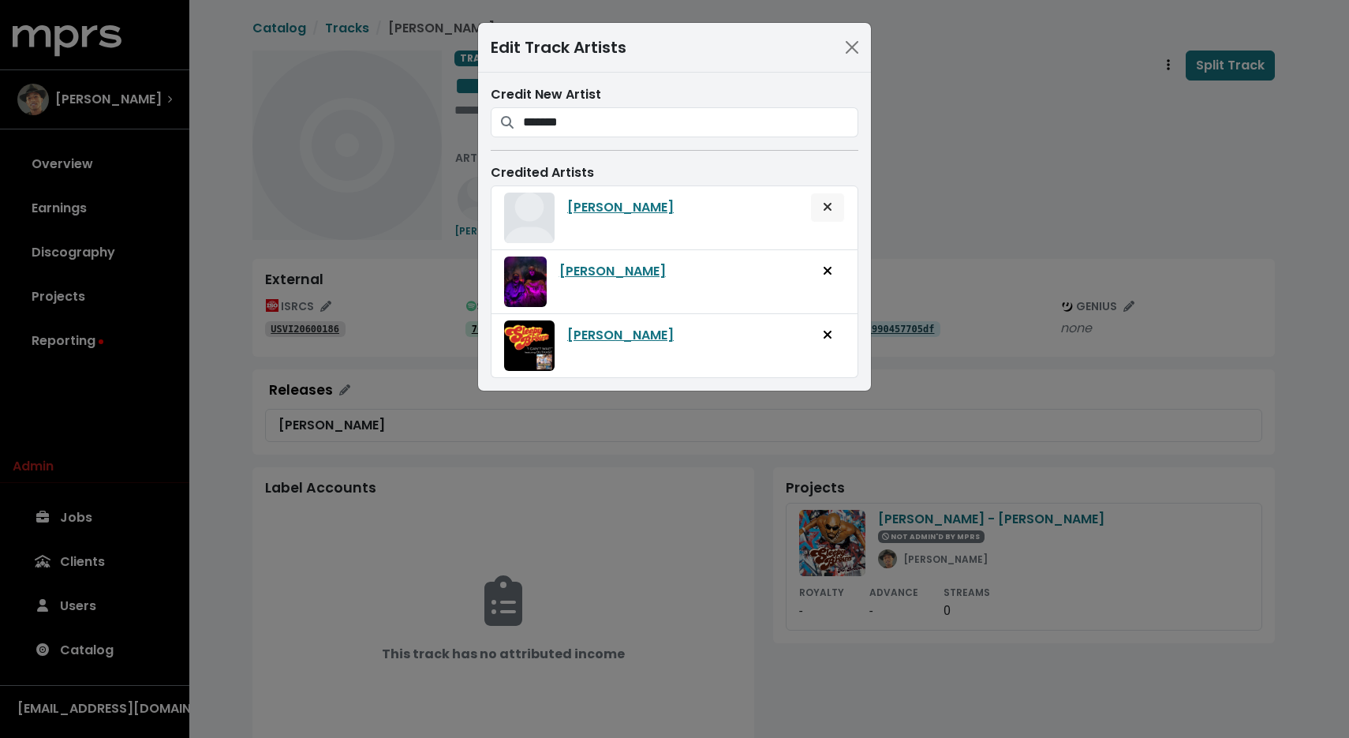
click at [833, 212] on span "Remove artist from track" at bounding box center [828, 207] width 14 height 19
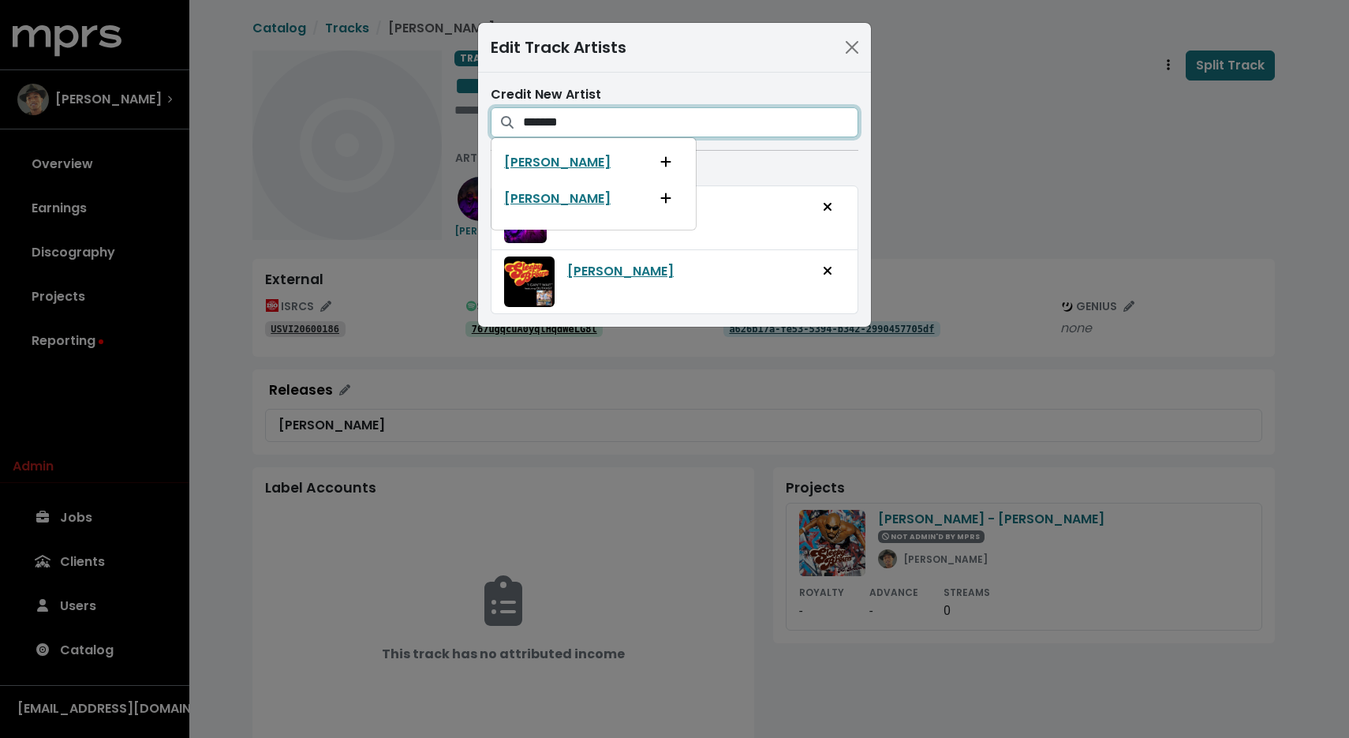
click at [717, 130] on input "*******" at bounding box center [690, 122] width 335 height 30
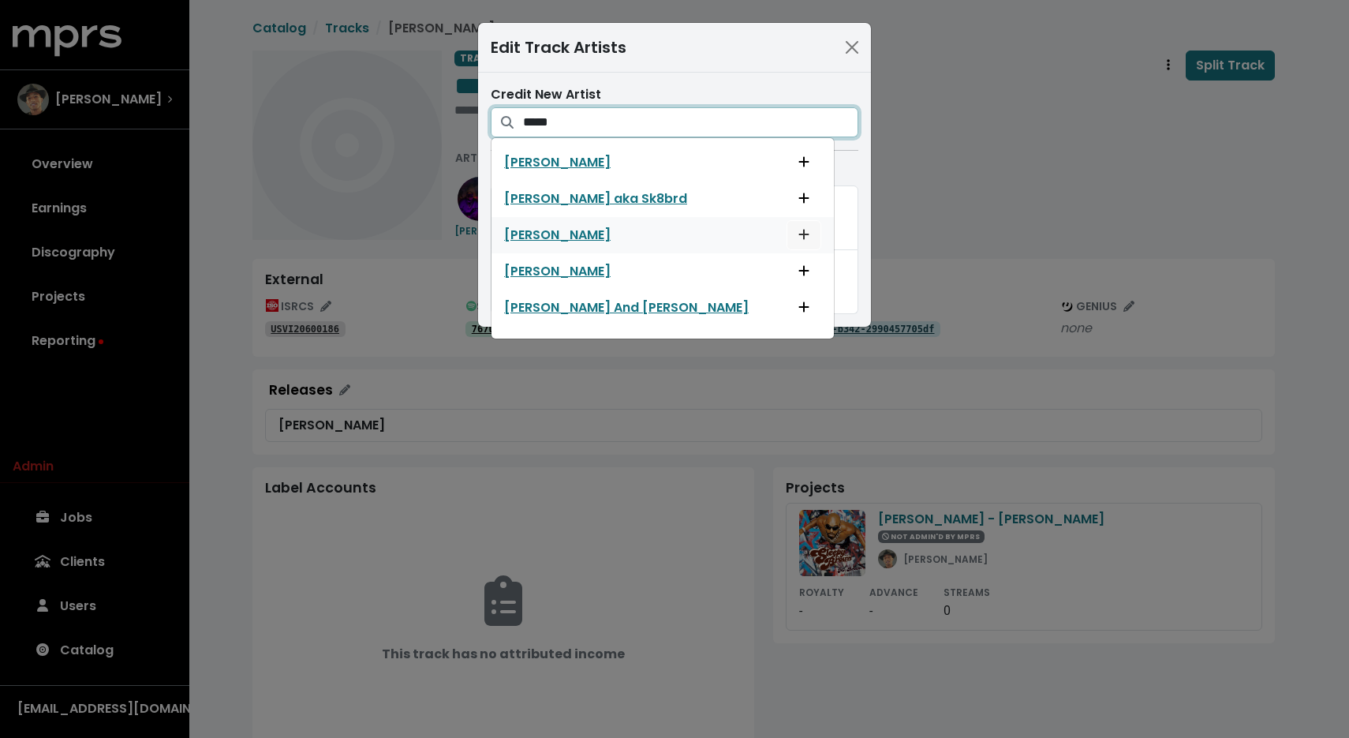
type input "*****"
click at [787, 235] on button "Add artist to this track's credited artists" at bounding box center [804, 235] width 35 height 30
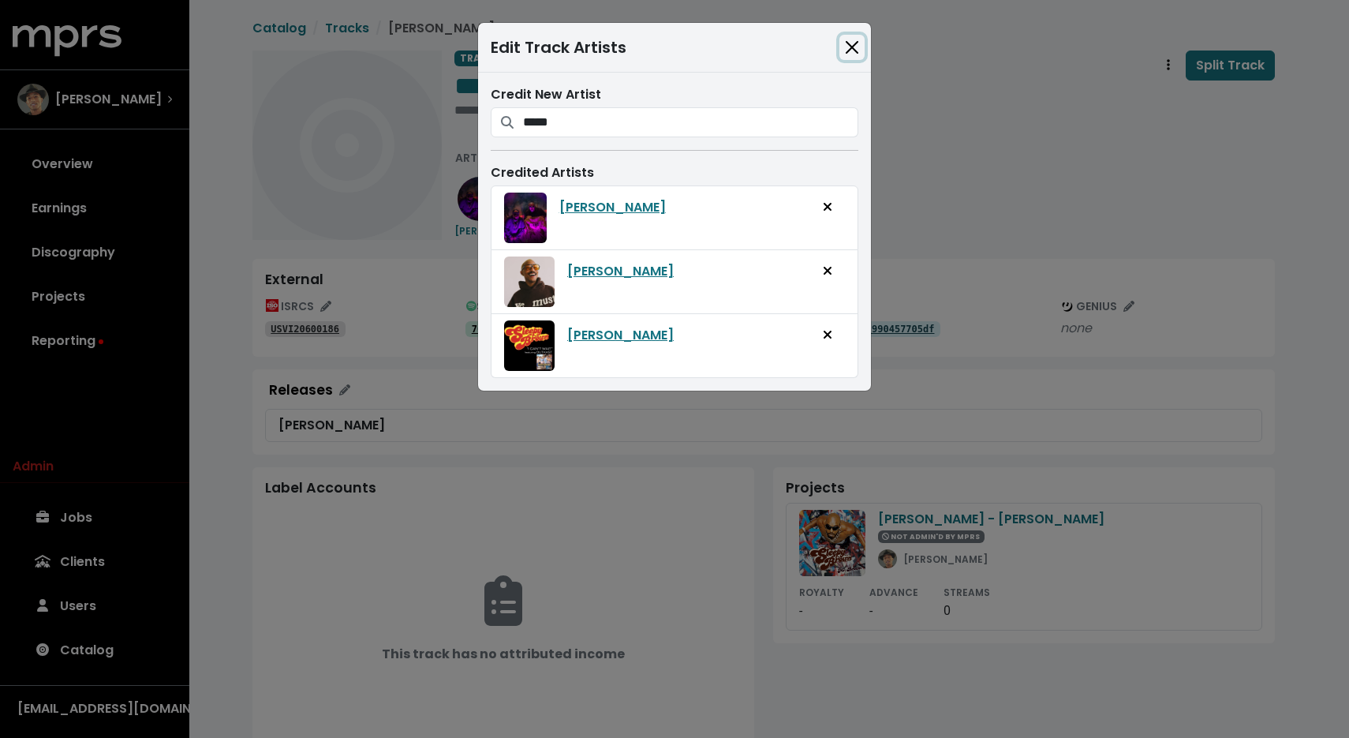
click at [861, 44] on button "Close" at bounding box center [852, 47] width 25 height 25
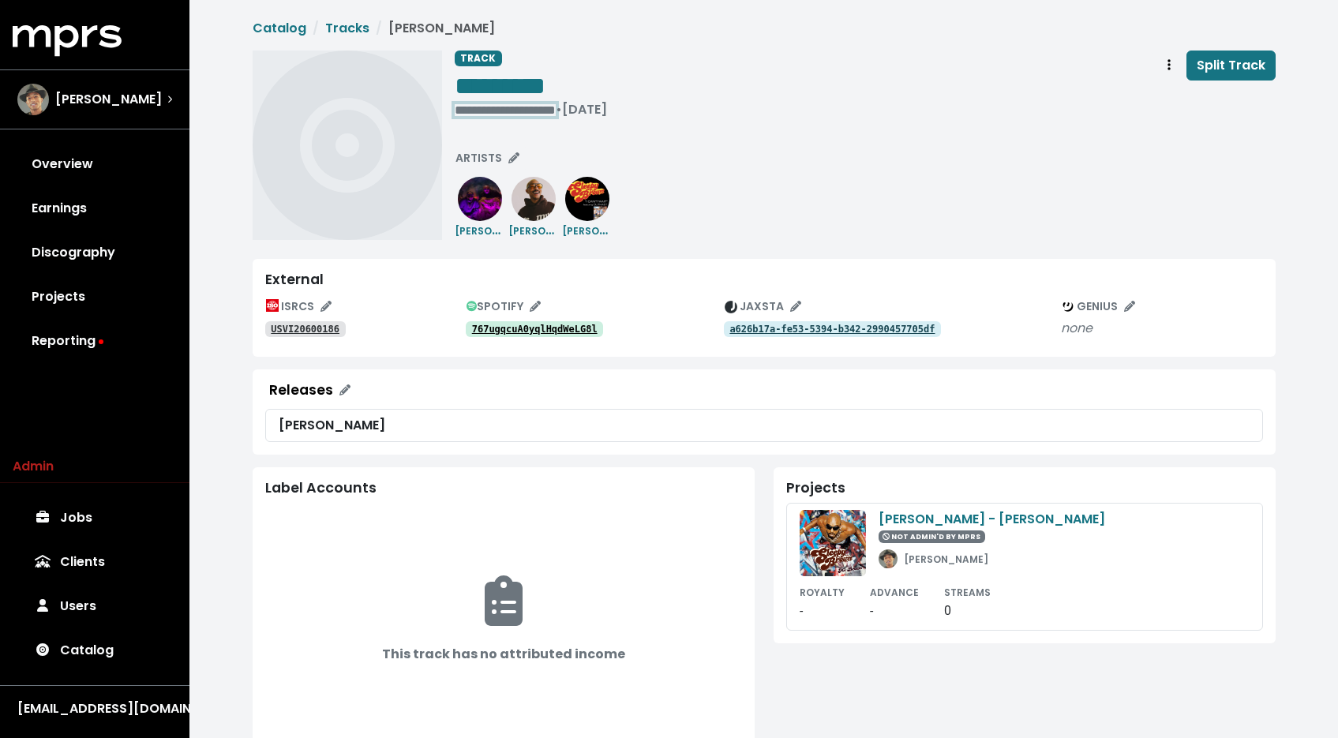
click at [516, 111] on div "**********" at bounding box center [531, 110] width 152 height 16
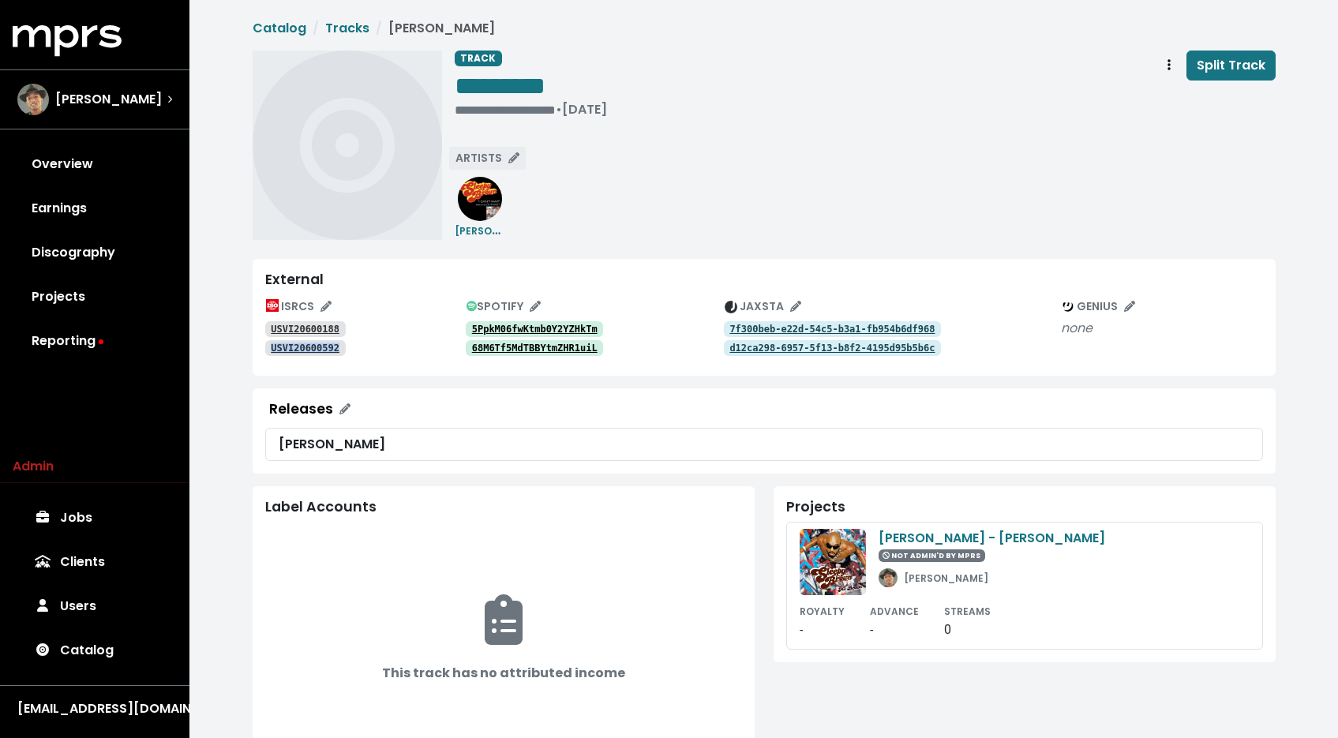
click at [478, 156] on span "ARTISTS" at bounding box center [487, 158] width 64 height 16
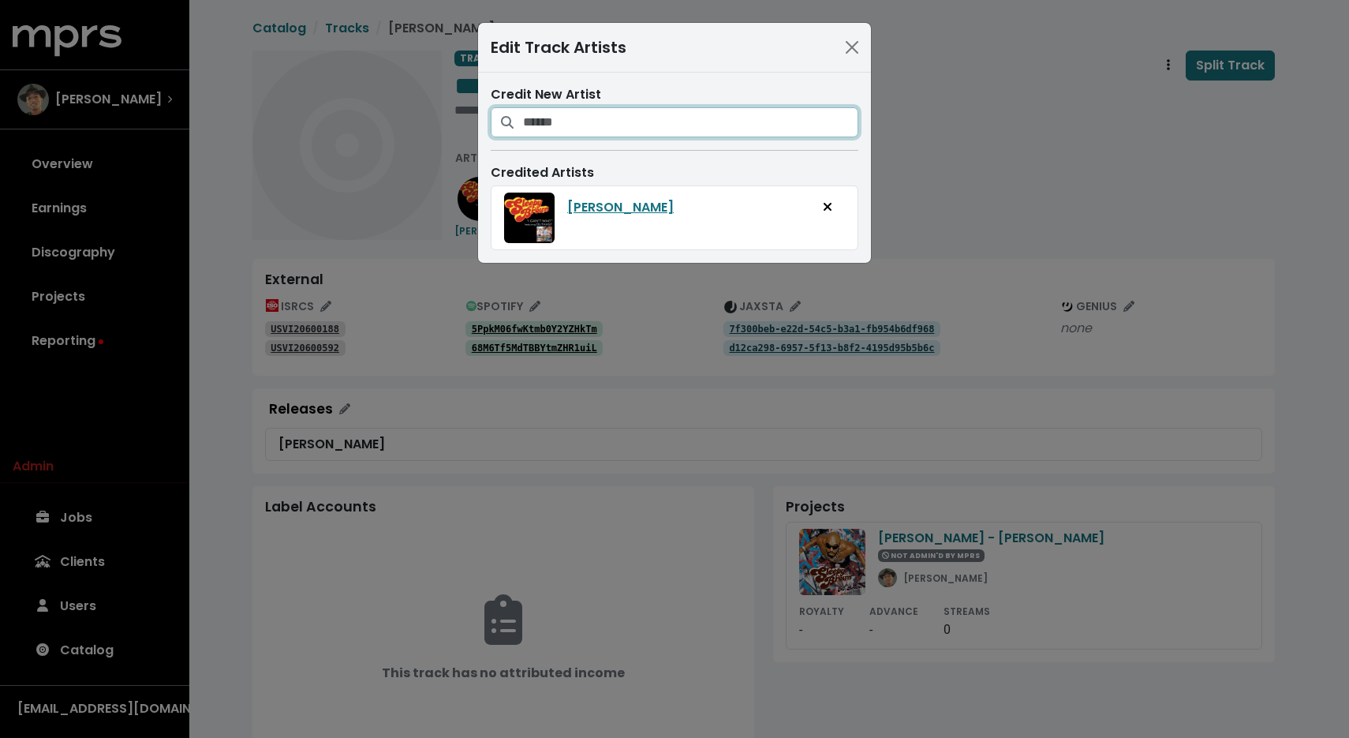
click at [529, 117] on input "Search for artists who should be credited on this track" at bounding box center [690, 122] width 335 height 30
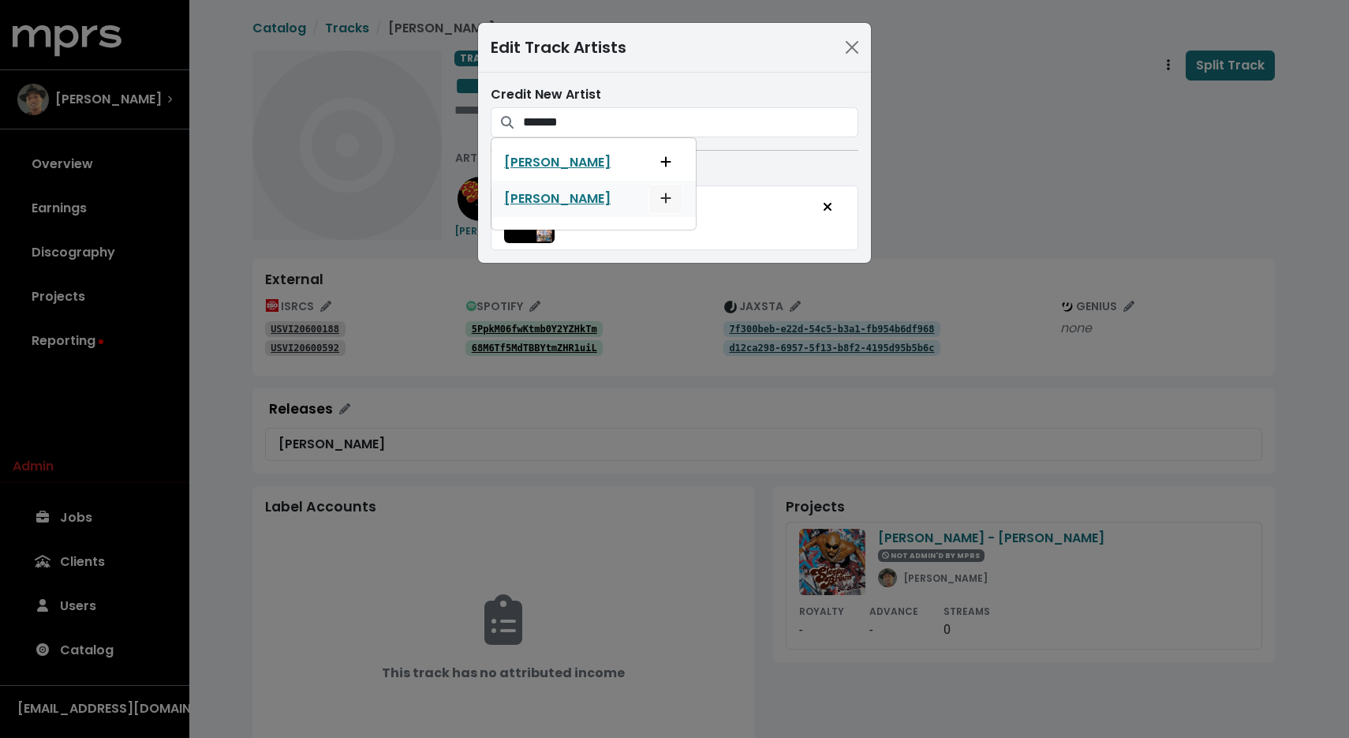
click at [661, 199] on icon "Add artist to this track's credited artists" at bounding box center [666, 198] width 11 height 13
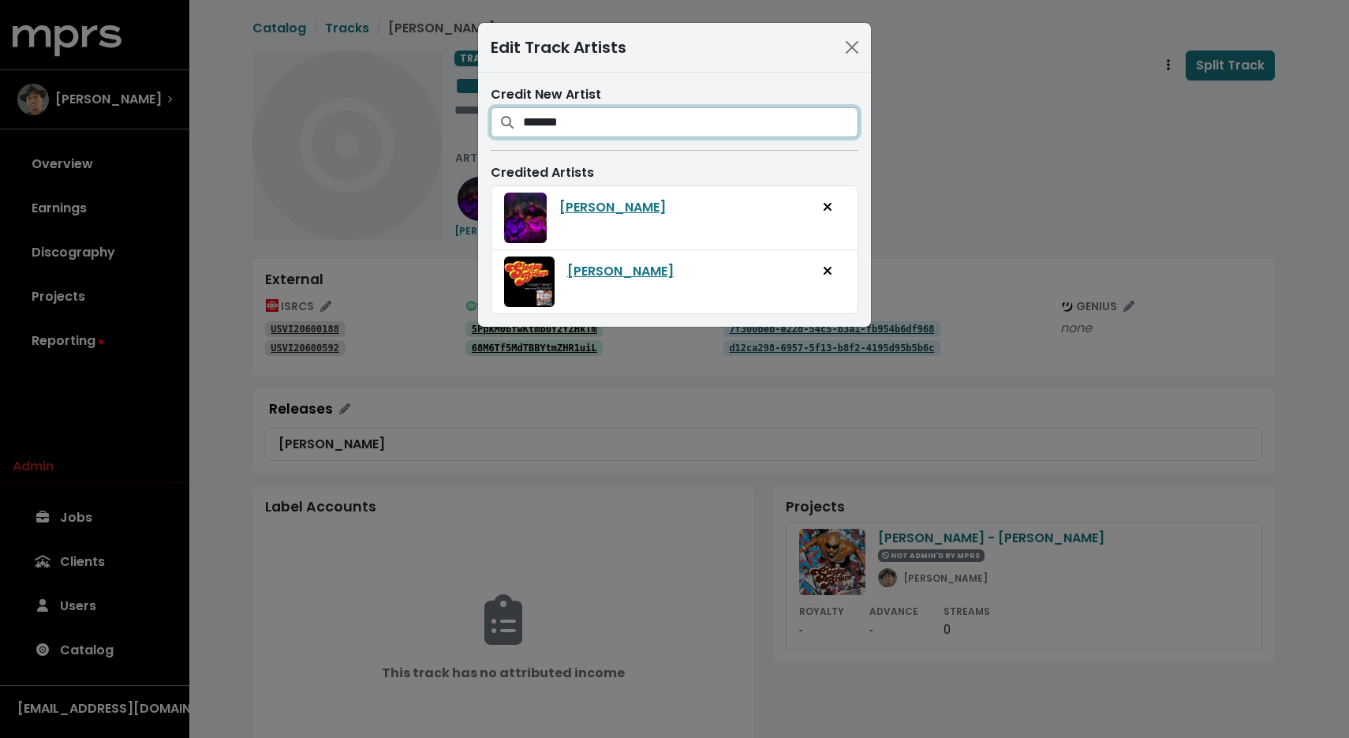
click at [613, 118] on input "*******" at bounding box center [690, 122] width 335 height 30
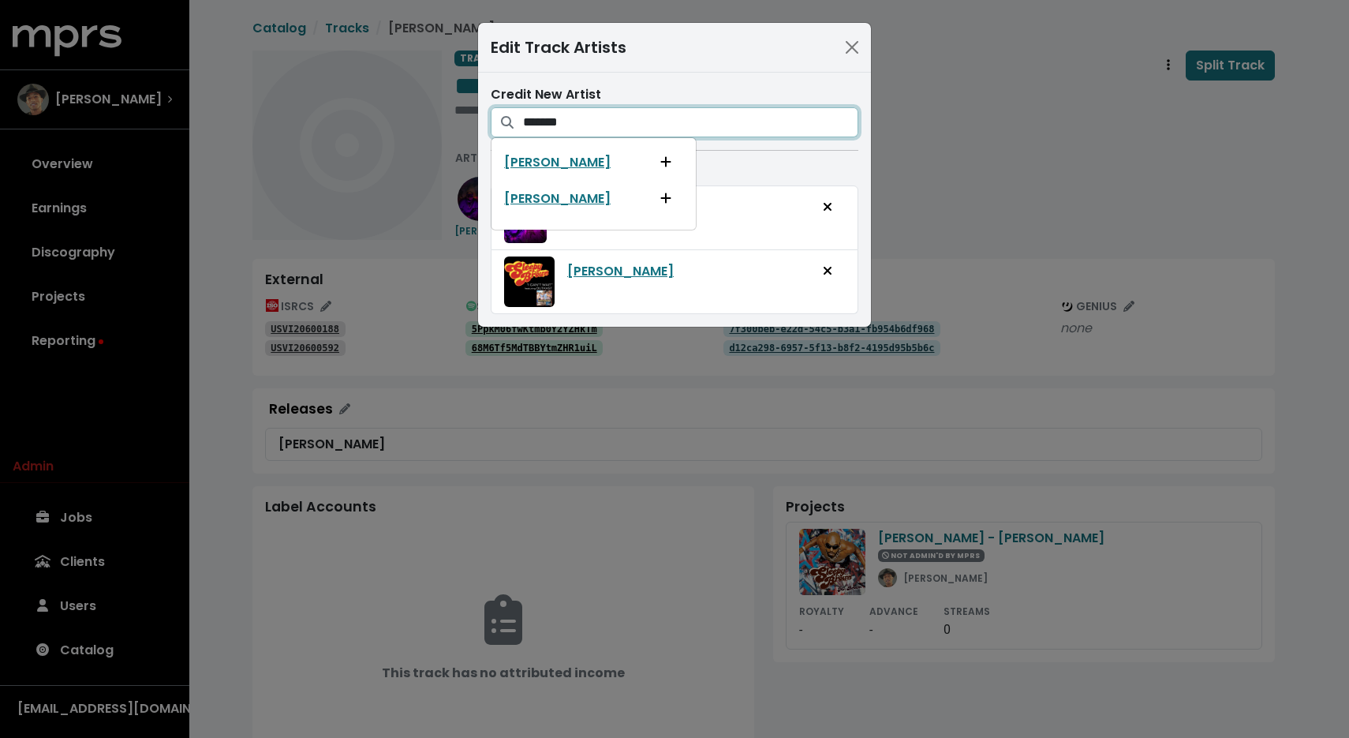
click at [613, 118] on input "*******" at bounding box center [690, 122] width 335 height 30
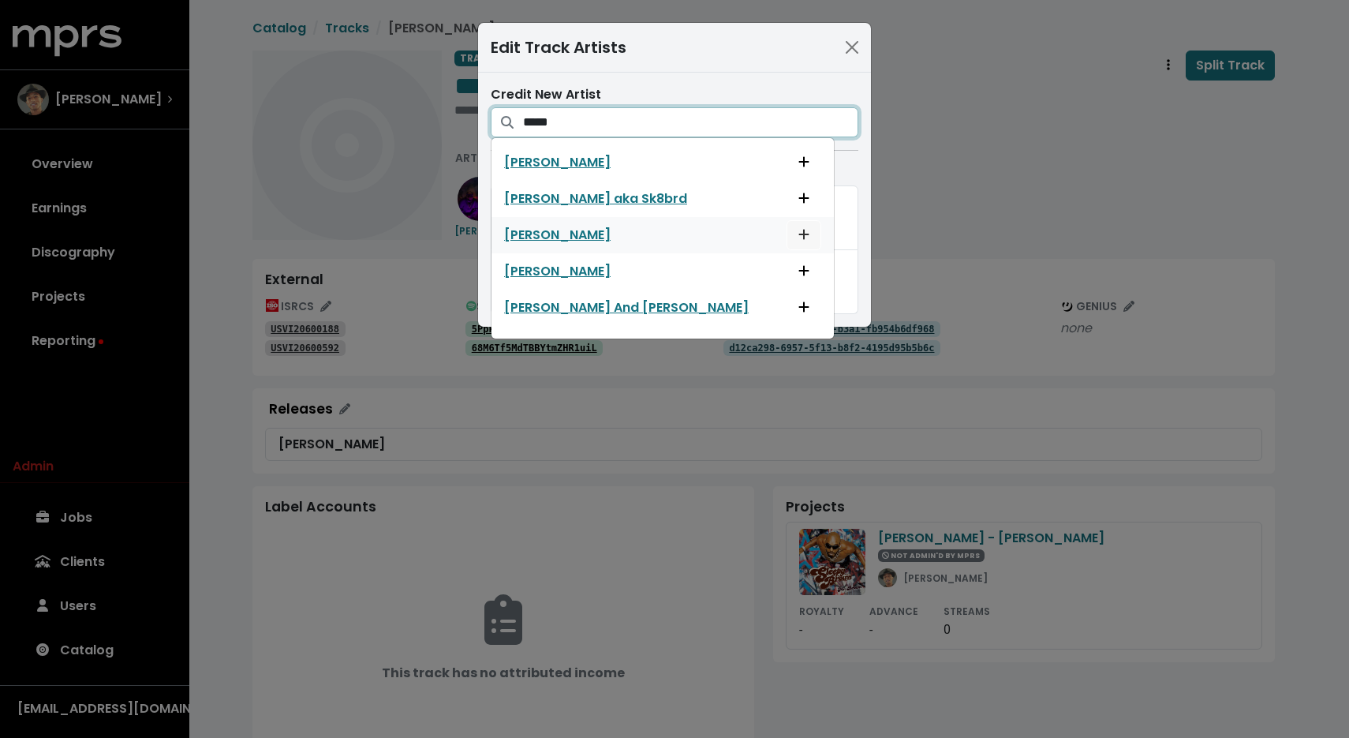
type input "*****"
click at [799, 238] on icon "Add artist to this track's credited artists" at bounding box center [804, 234] width 11 height 13
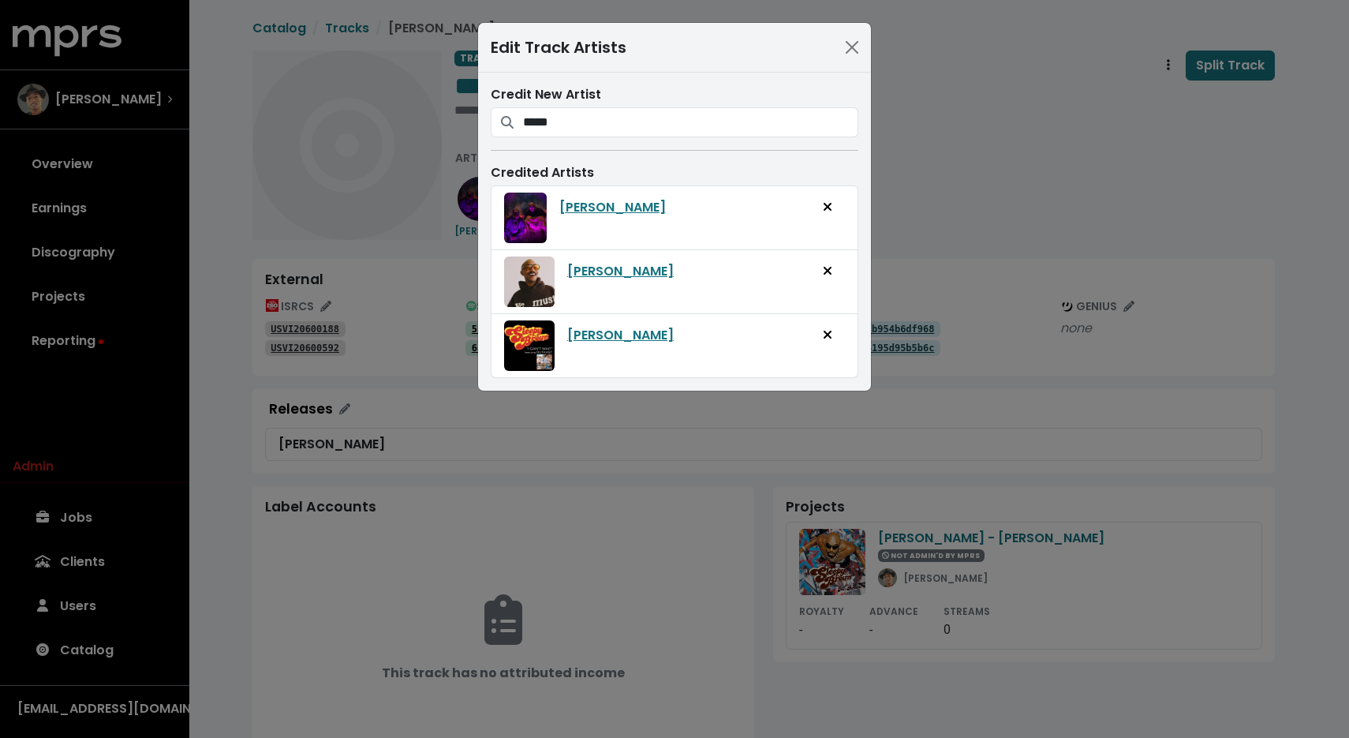
click at [945, 132] on div "Edit Track Artists Credit New Artist ***** Pharrell Pharrell aka Sk8brd Pharrel…" at bounding box center [674, 369] width 1349 height 738
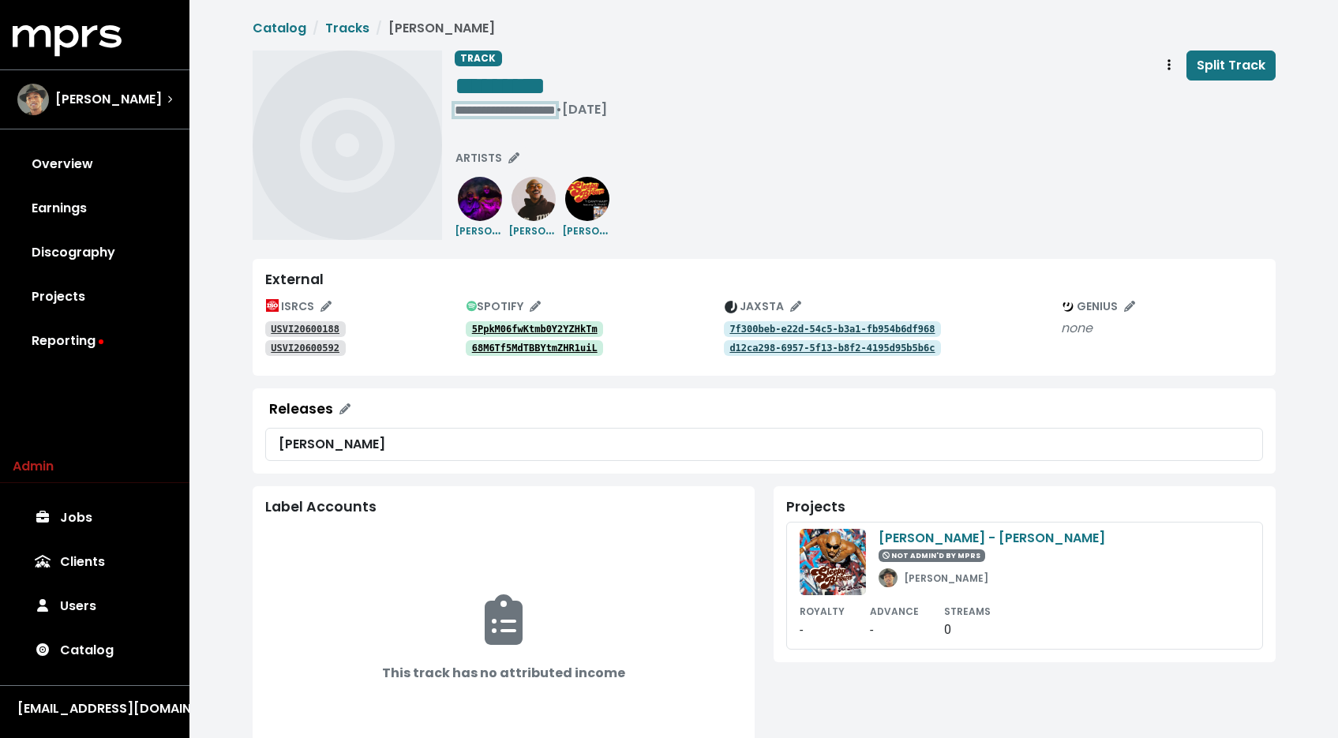
click at [522, 110] on div "**********" at bounding box center [531, 110] width 152 height 16
click at [452, 114] on div "TRACK ********* • Jan 1st, 2006 Split Track ARTISTS Big Boi Pharrell Williams S…" at bounding box center [764, 145] width 1023 height 189
click at [455, 110] on span "• Jan 1st, 2006" at bounding box center [480, 109] width 51 height 18
click at [891, 114] on div "**********" at bounding box center [865, 87] width 821 height 73
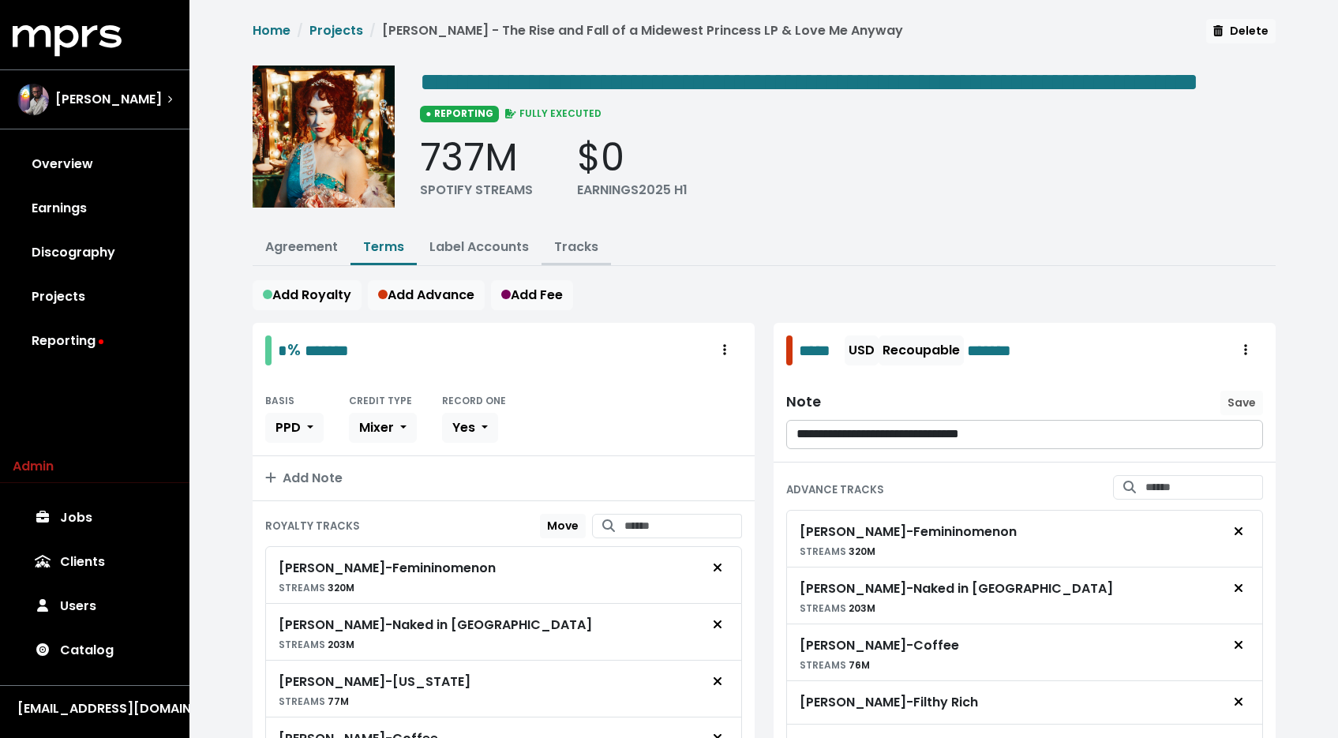
click at [575, 265] on button "Tracks" at bounding box center [575, 248] width 69 height 34
click at [581, 256] on link "Tracks" at bounding box center [576, 247] width 44 height 18
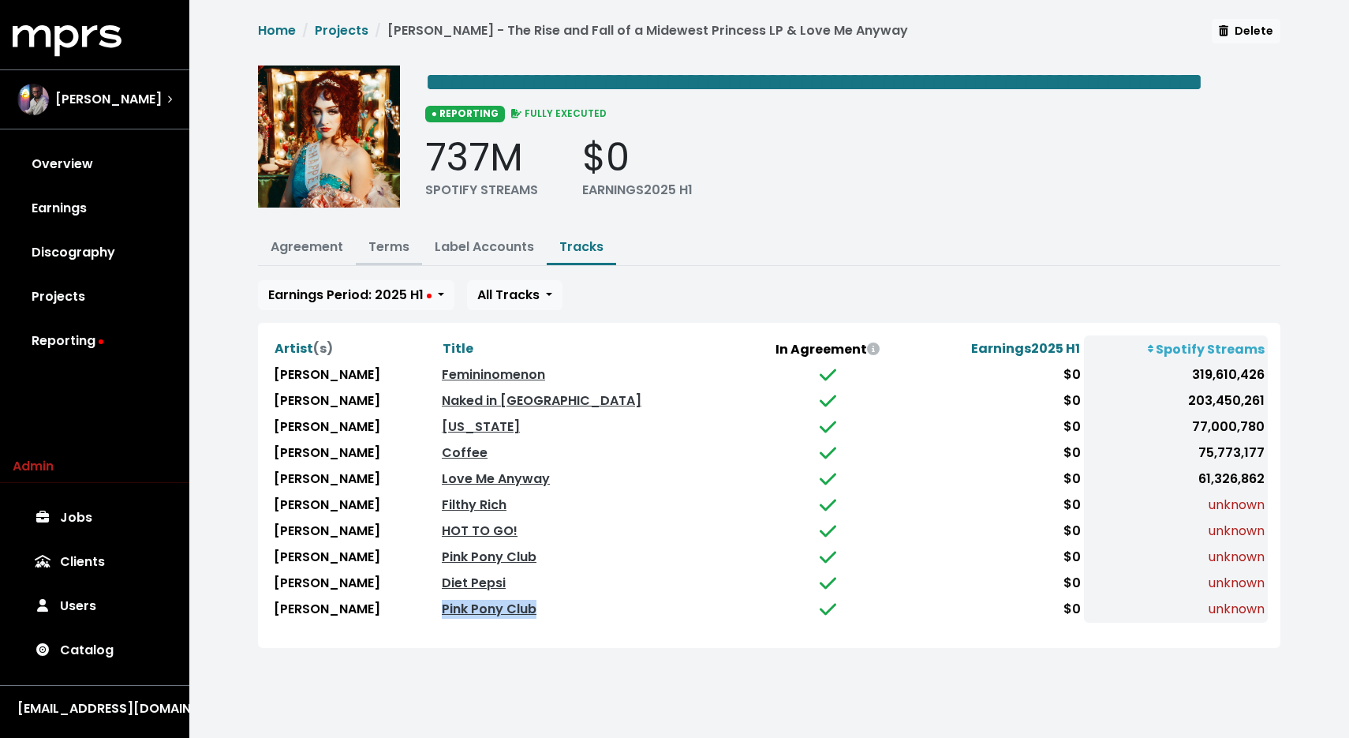
click at [389, 256] on link "Terms" at bounding box center [389, 247] width 41 height 18
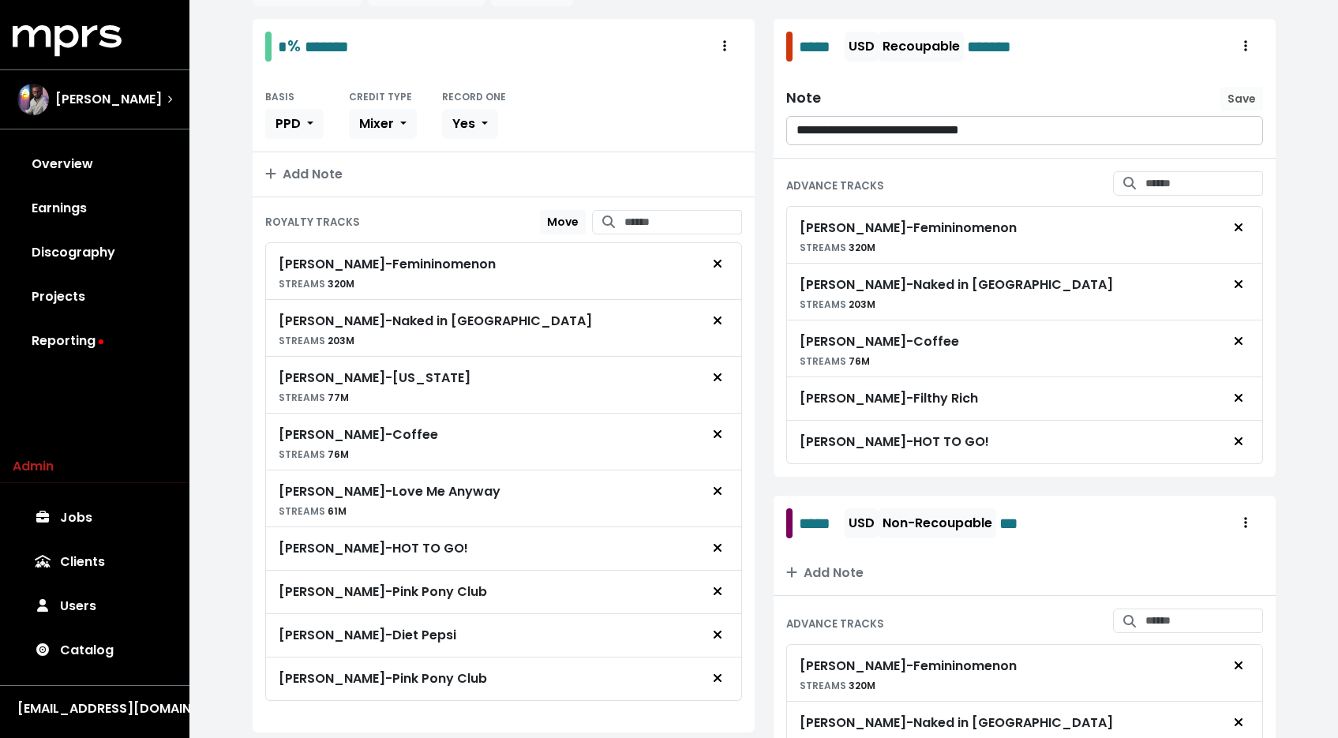
scroll to position [465, 0]
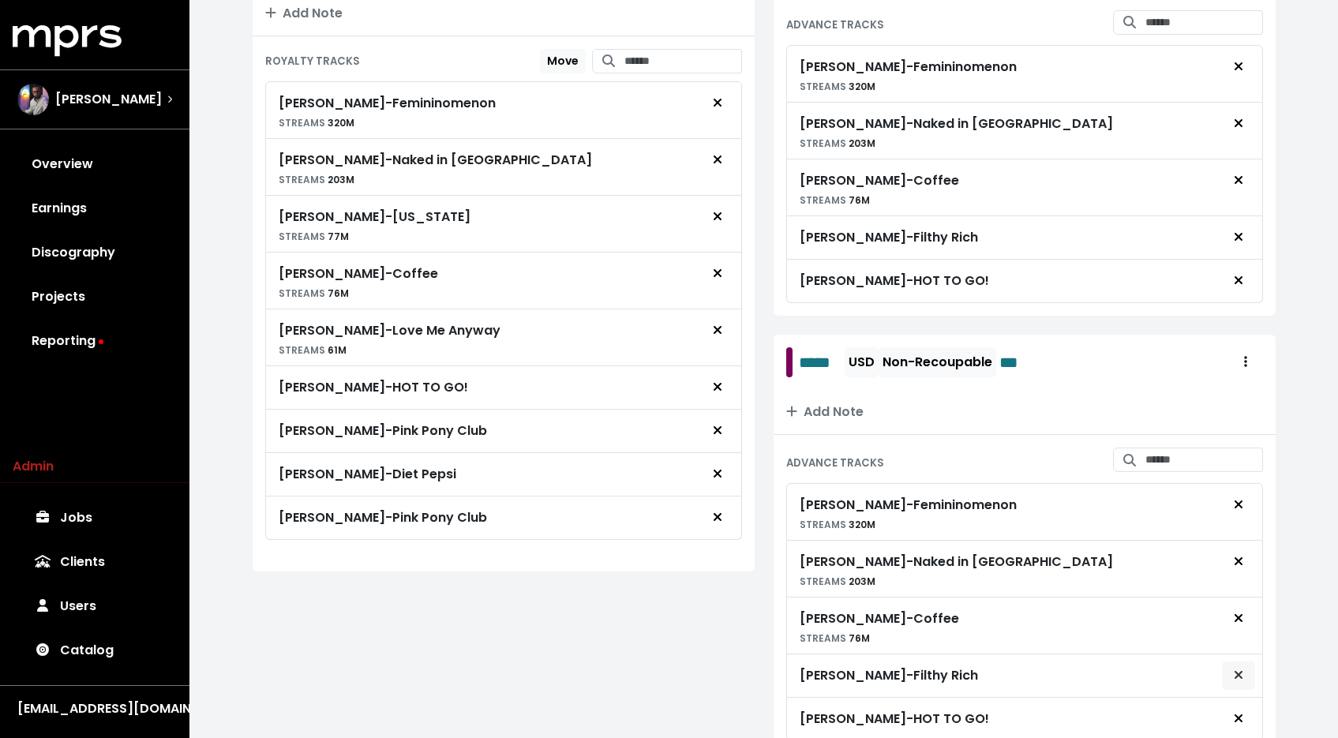
click at [1246, 690] on button "Remove advance target" at bounding box center [1238, 676] width 35 height 30
click at [719, 477] on icon "Remove royalty target" at bounding box center [717, 474] width 8 height 8
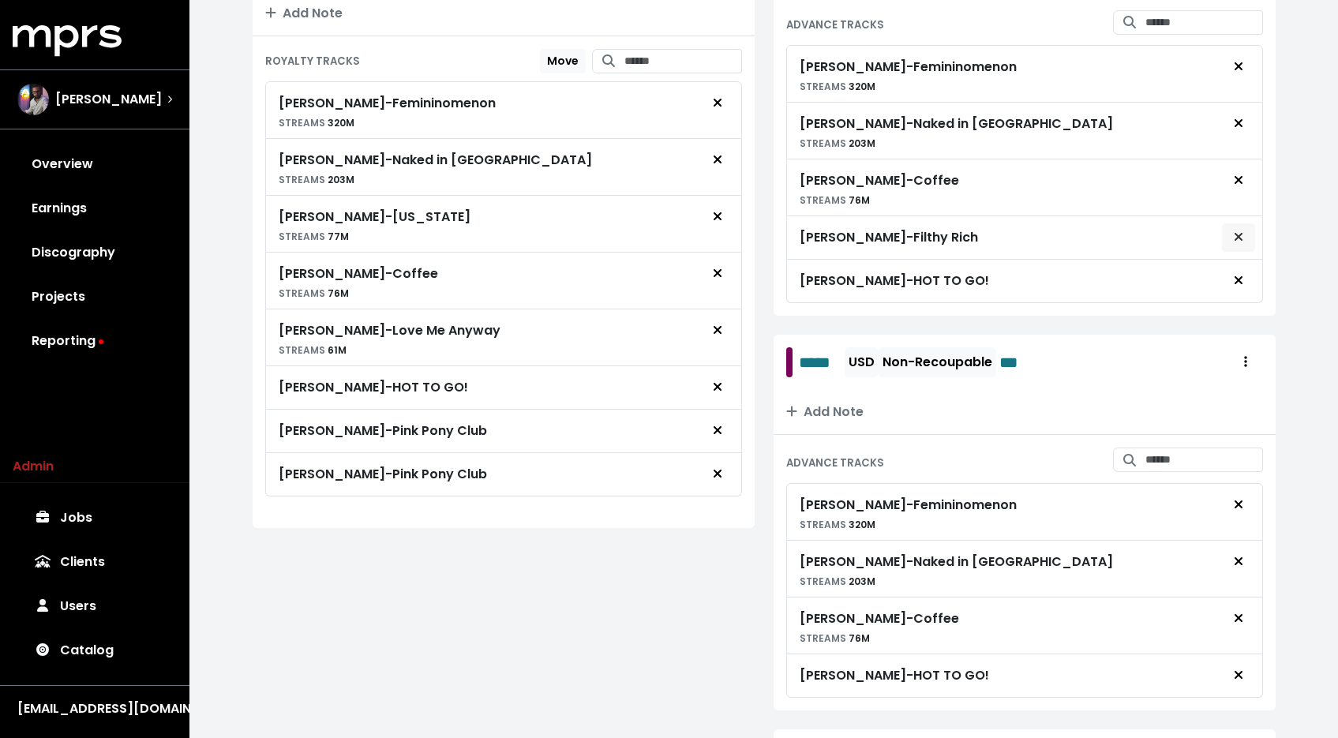
click at [1236, 243] on icon "Remove advance target" at bounding box center [1237, 236] width 9 height 13
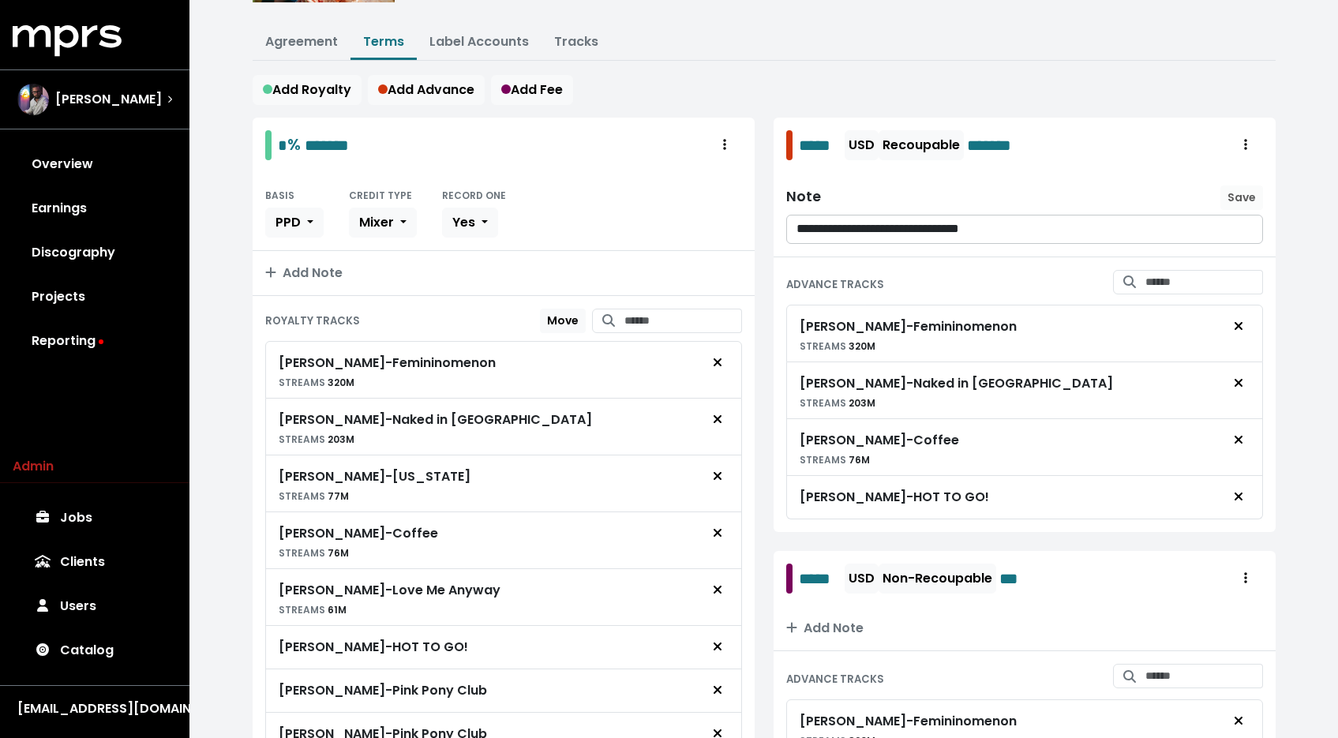
scroll to position [1174, 0]
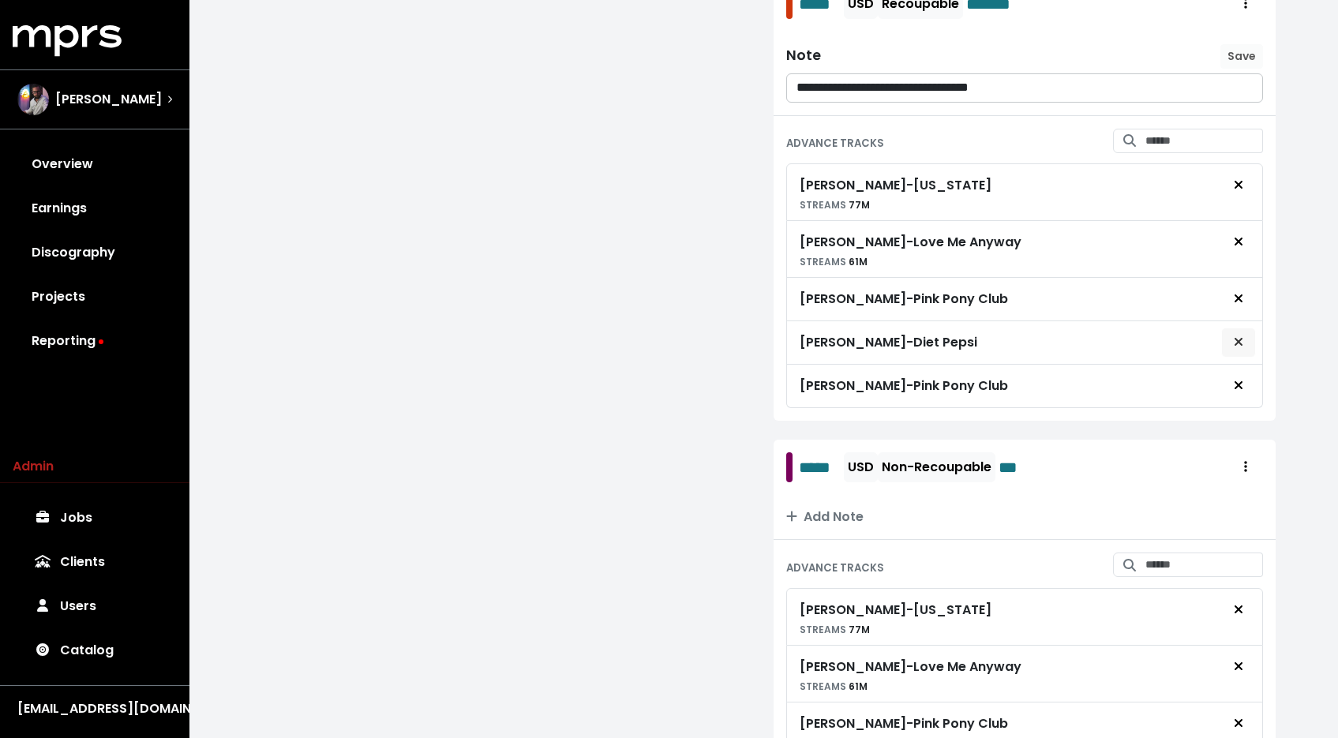
click at [1240, 348] on icon "Remove advance target" at bounding box center [1237, 341] width 9 height 13
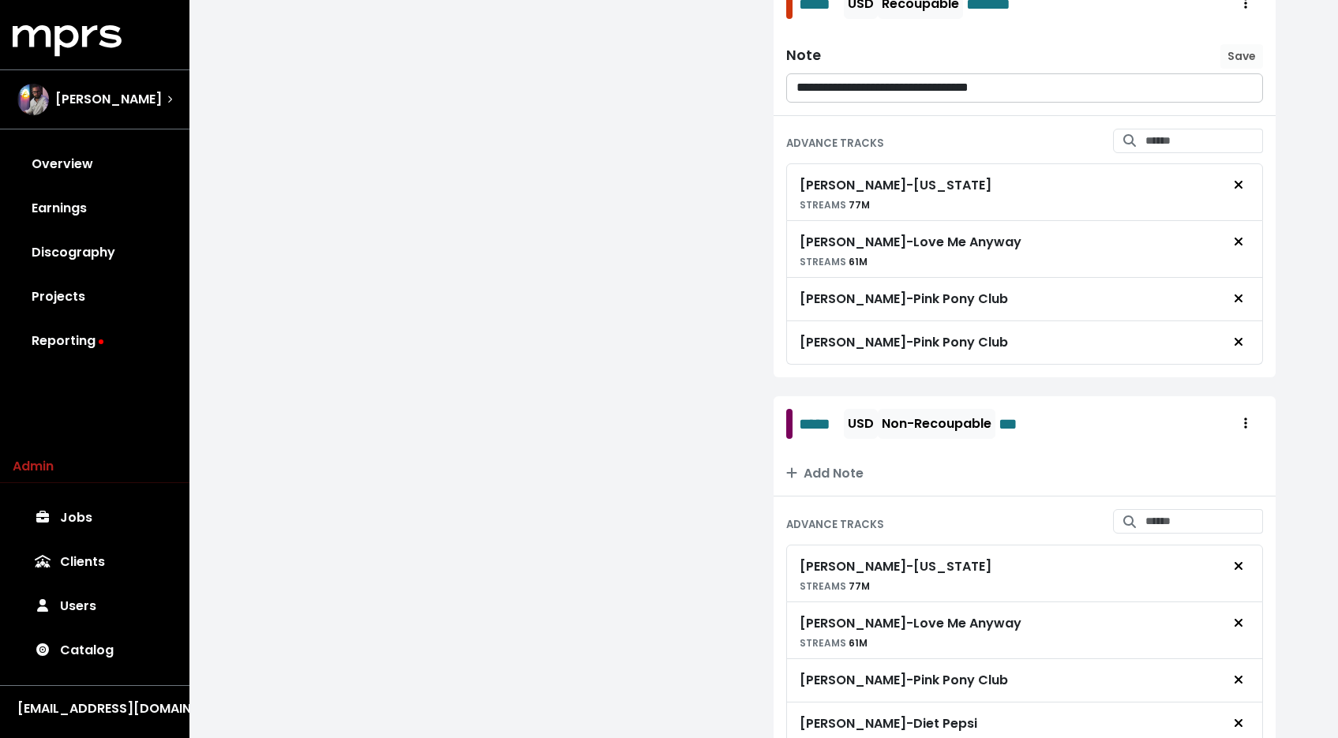
scroll to position [1321, 0]
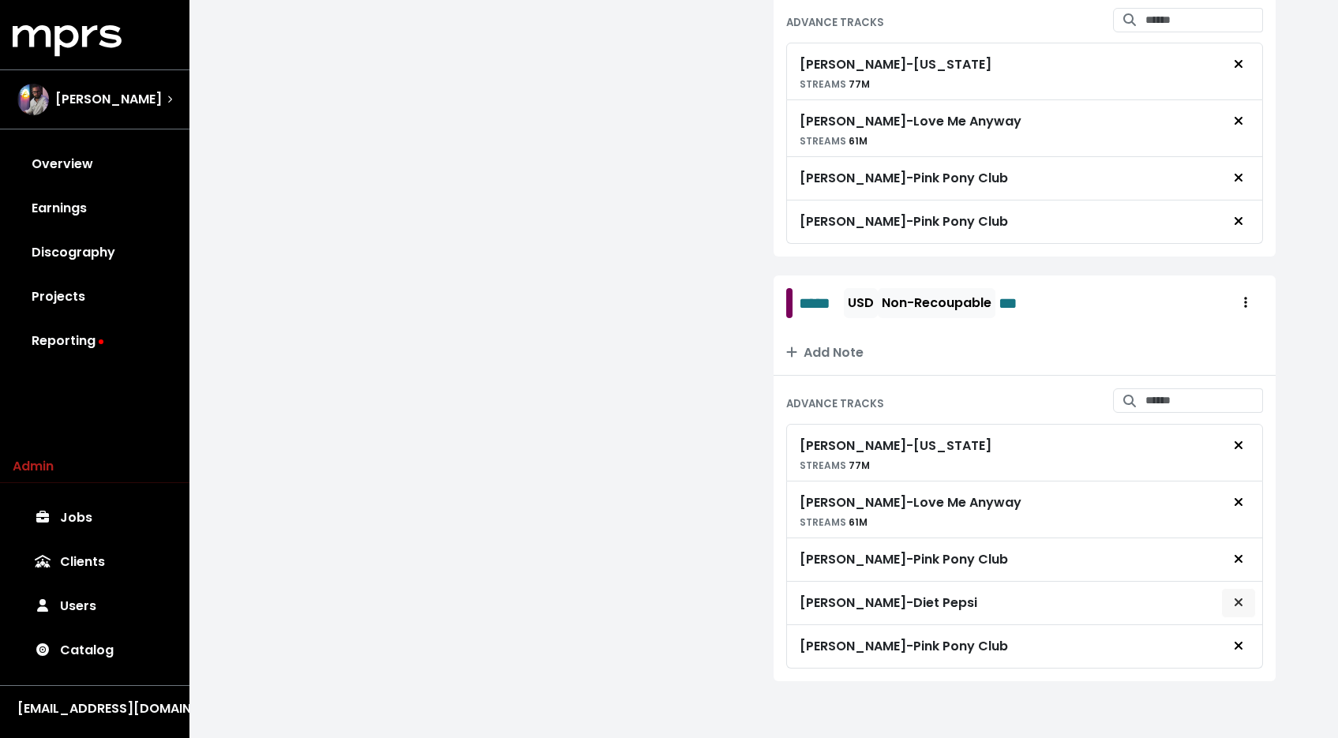
click at [1243, 604] on span "Remove advance target" at bounding box center [1238, 602] width 14 height 19
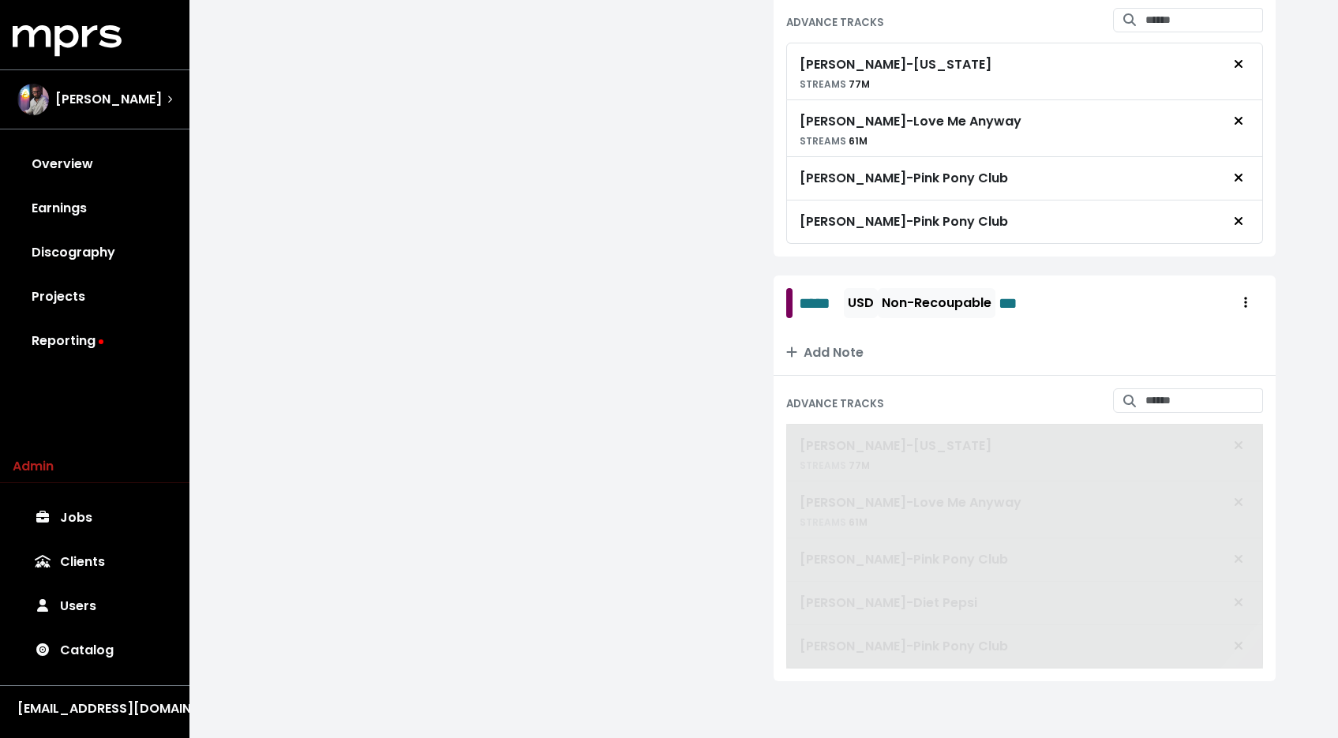
scroll to position [1278, 0]
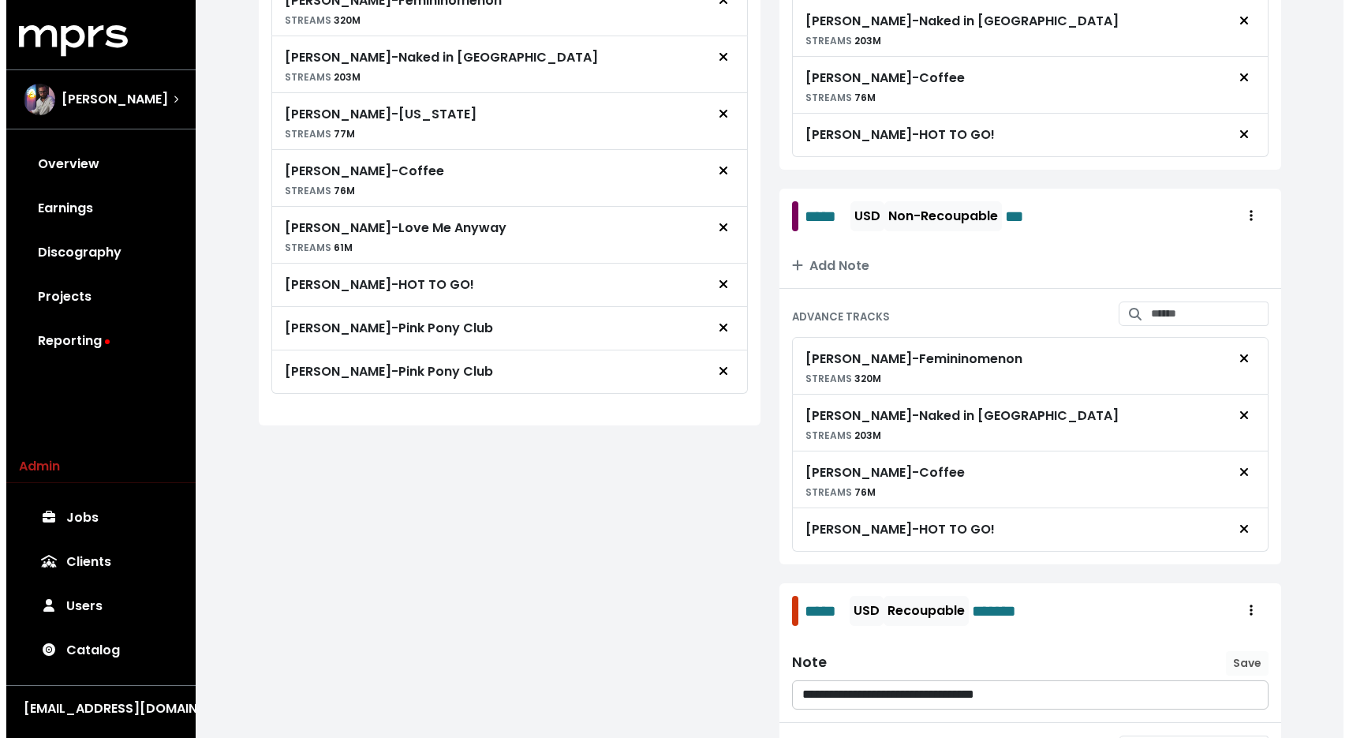
scroll to position [0, 0]
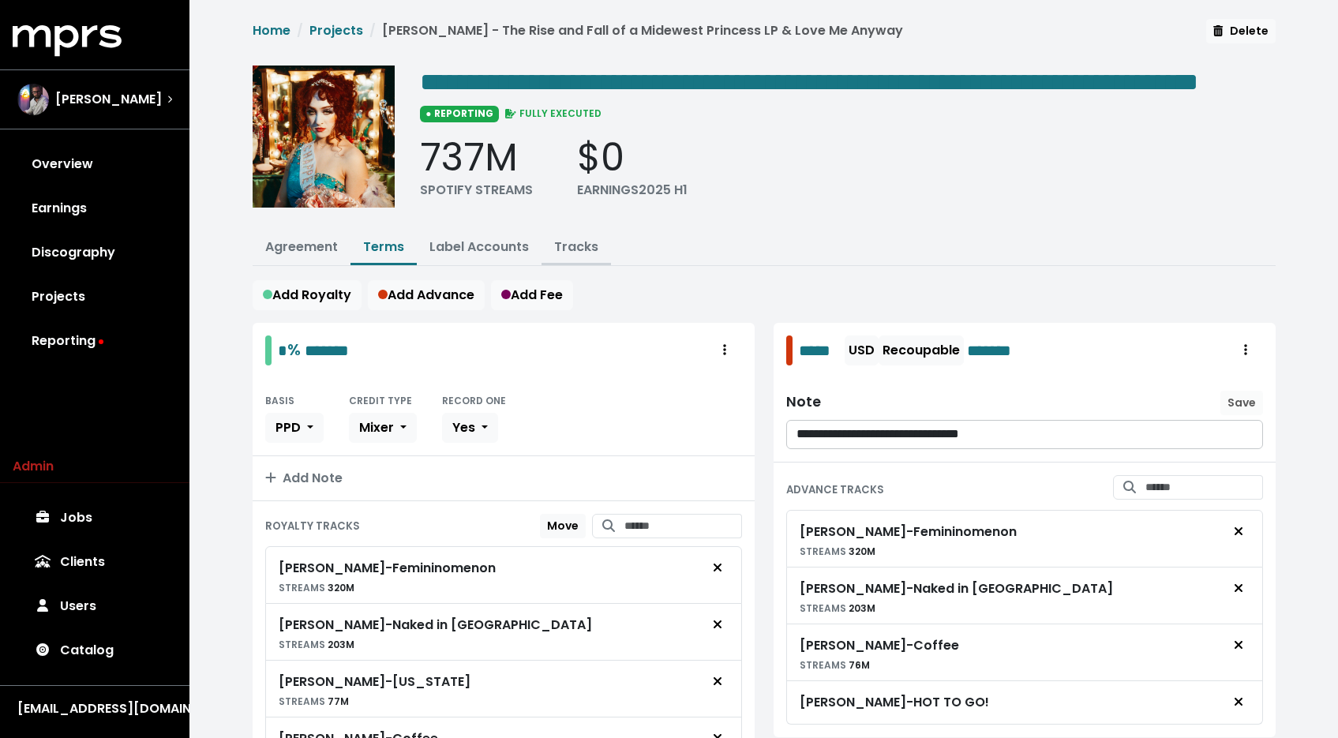
click at [564, 256] on link "Tracks" at bounding box center [576, 247] width 44 height 18
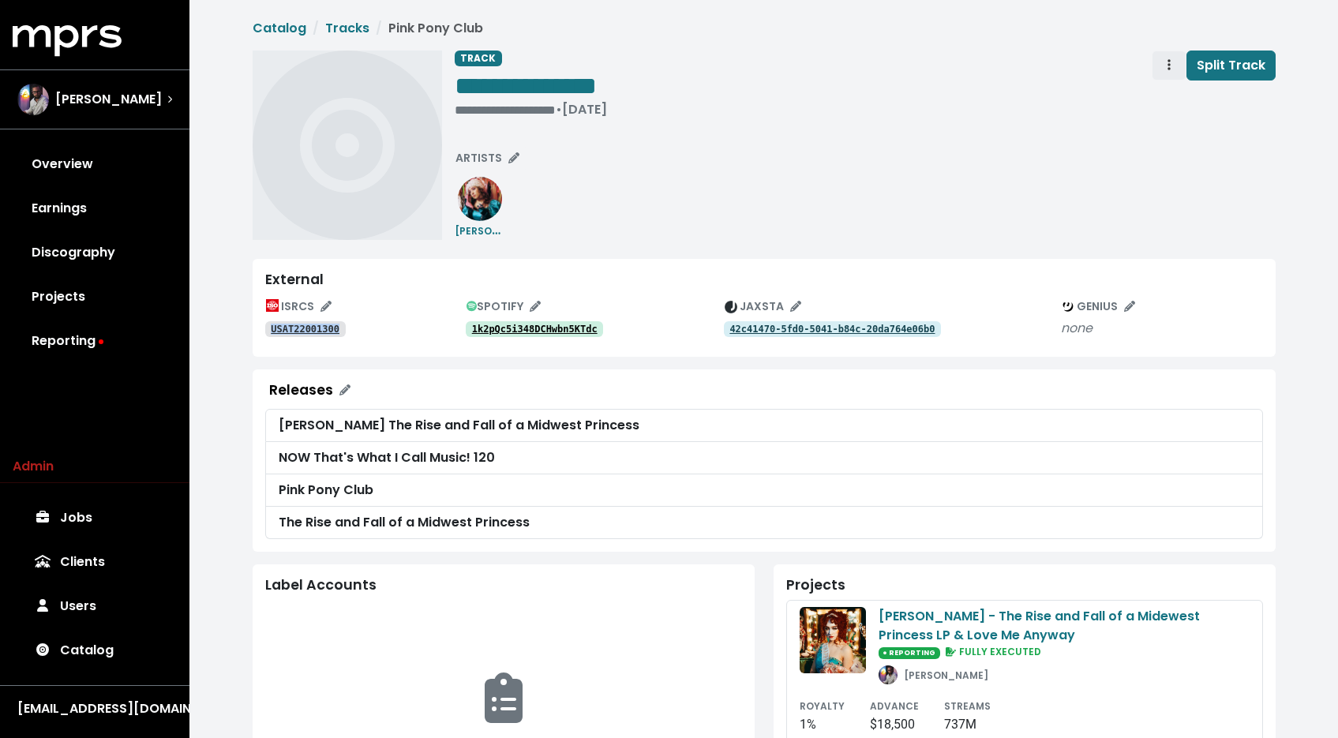
click at [1172, 67] on span "Track actions" at bounding box center [1169, 65] width 14 height 19
click at [1169, 105] on link "Merge" at bounding box center [1214, 100] width 125 height 25
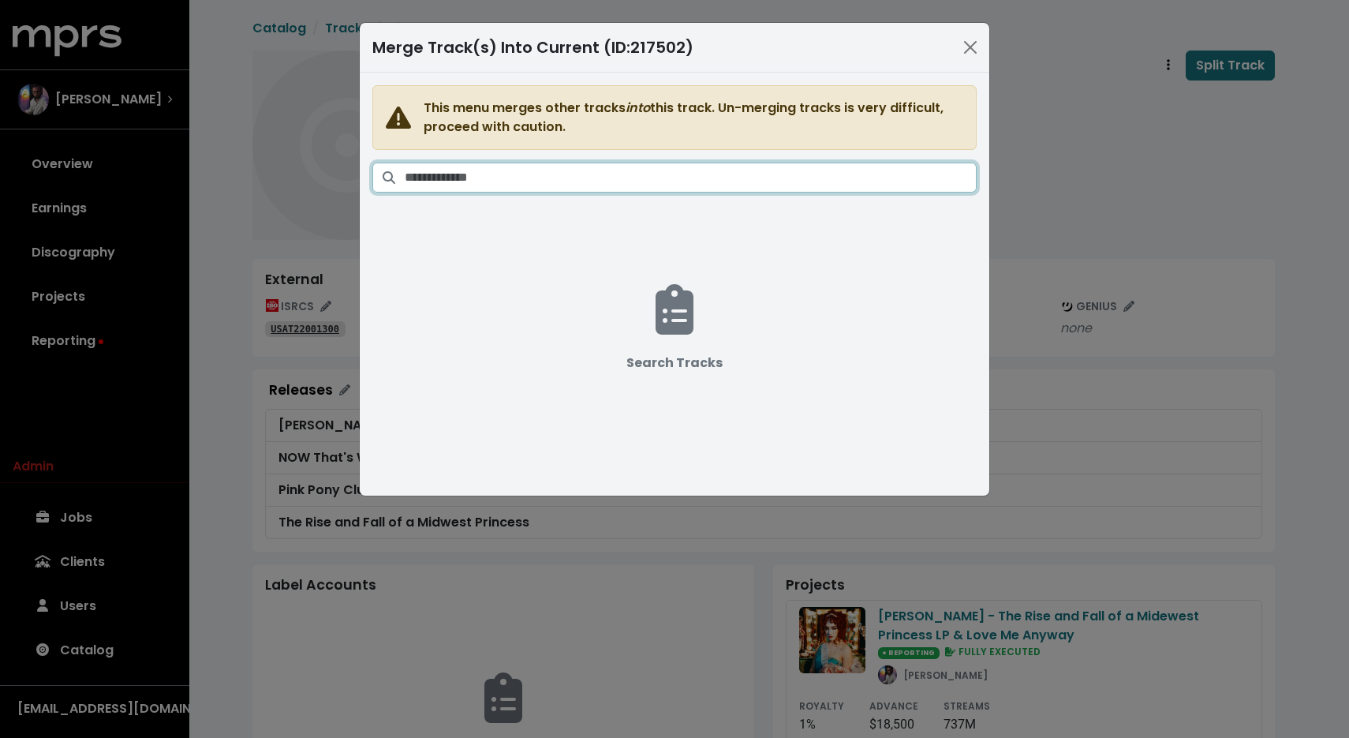
click at [695, 168] on input "Search tracks" at bounding box center [691, 178] width 572 height 30
paste input "**********"
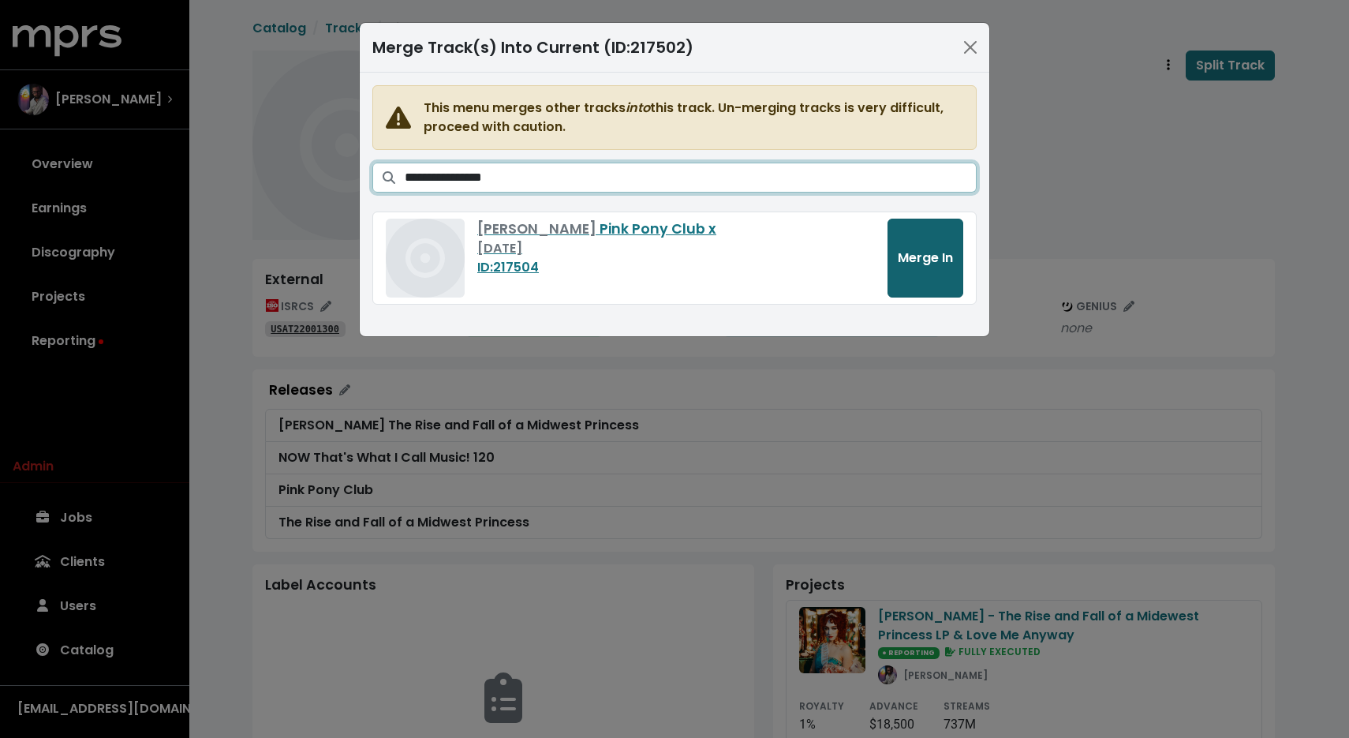
type input "**********"
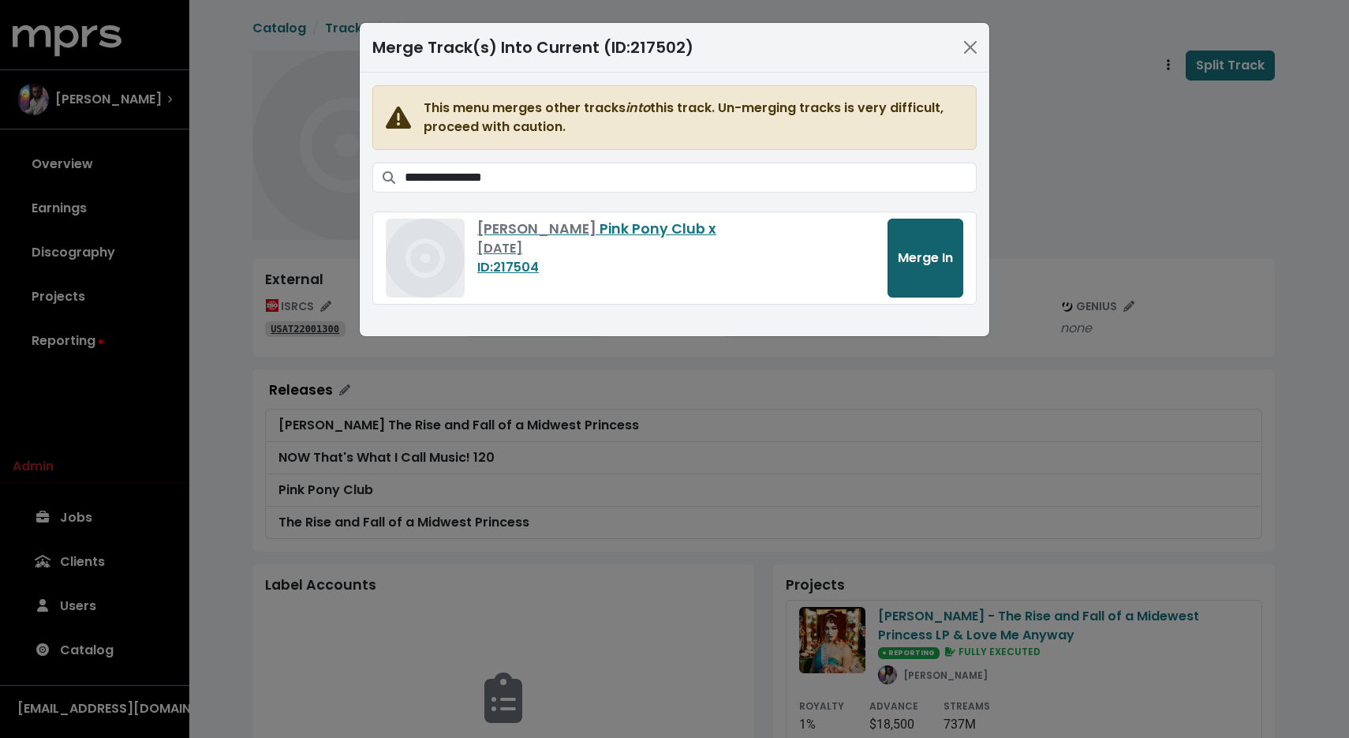
click at [954, 259] on button "Merge In" at bounding box center [926, 258] width 76 height 79
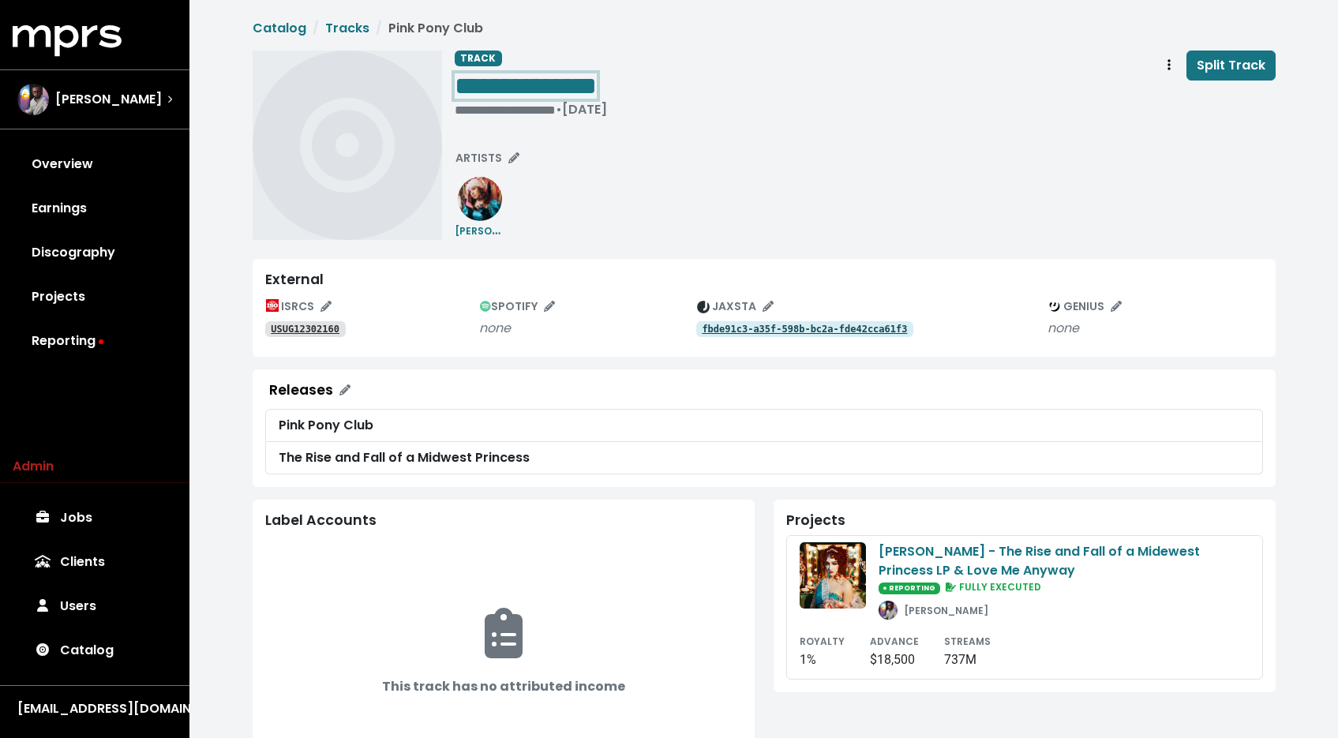
click at [607, 92] on div "**********" at bounding box center [531, 85] width 152 height 32
click at [597, 90] on span "**********" at bounding box center [526, 85] width 142 height 25
click at [617, 83] on span "**********" at bounding box center [536, 85] width 163 height 25
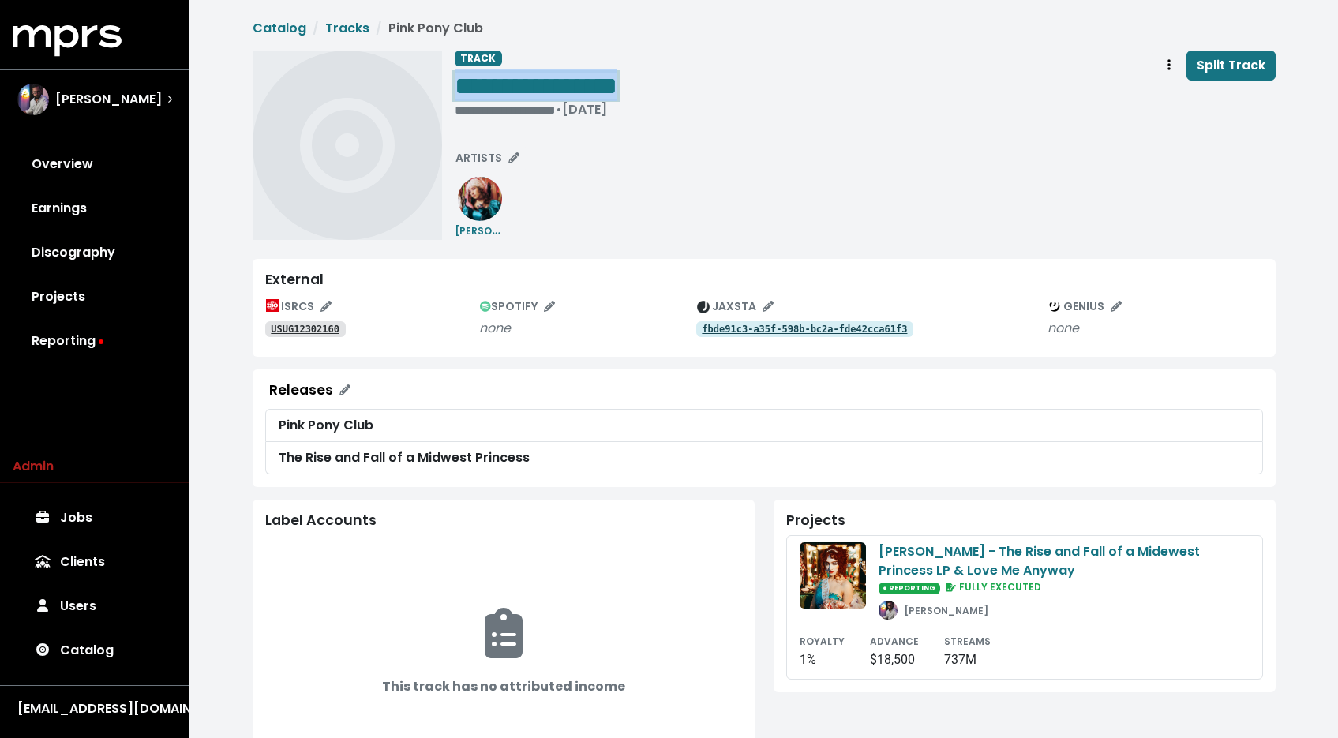
click at [617, 83] on span "**********" at bounding box center [536, 85] width 163 height 25
copy span "**********"
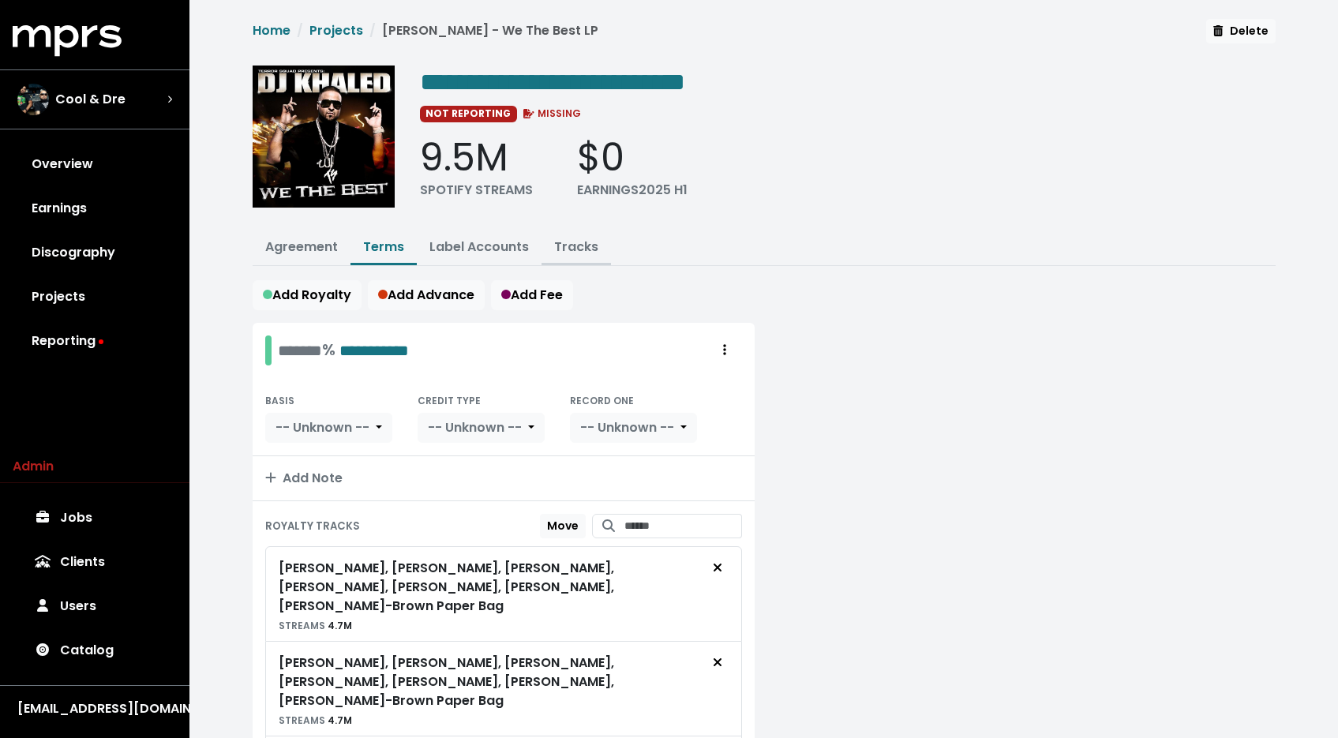
click at [582, 245] on link "Tracks" at bounding box center [576, 247] width 44 height 18
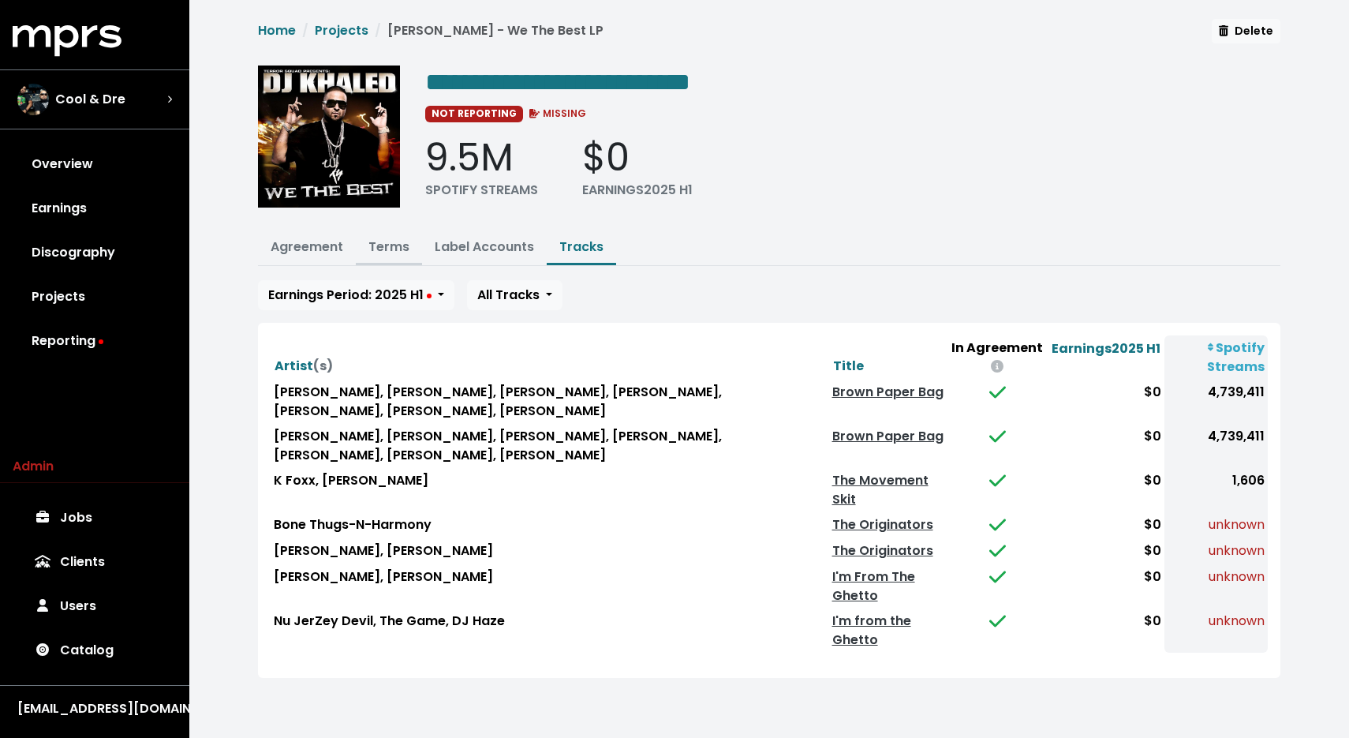
click at [387, 254] on button "Terms" at bounding box center [389, 248] width 66 height 34
click at [391, 243] on link "Terms" at bounding box center [389, 247] width 41 height 18
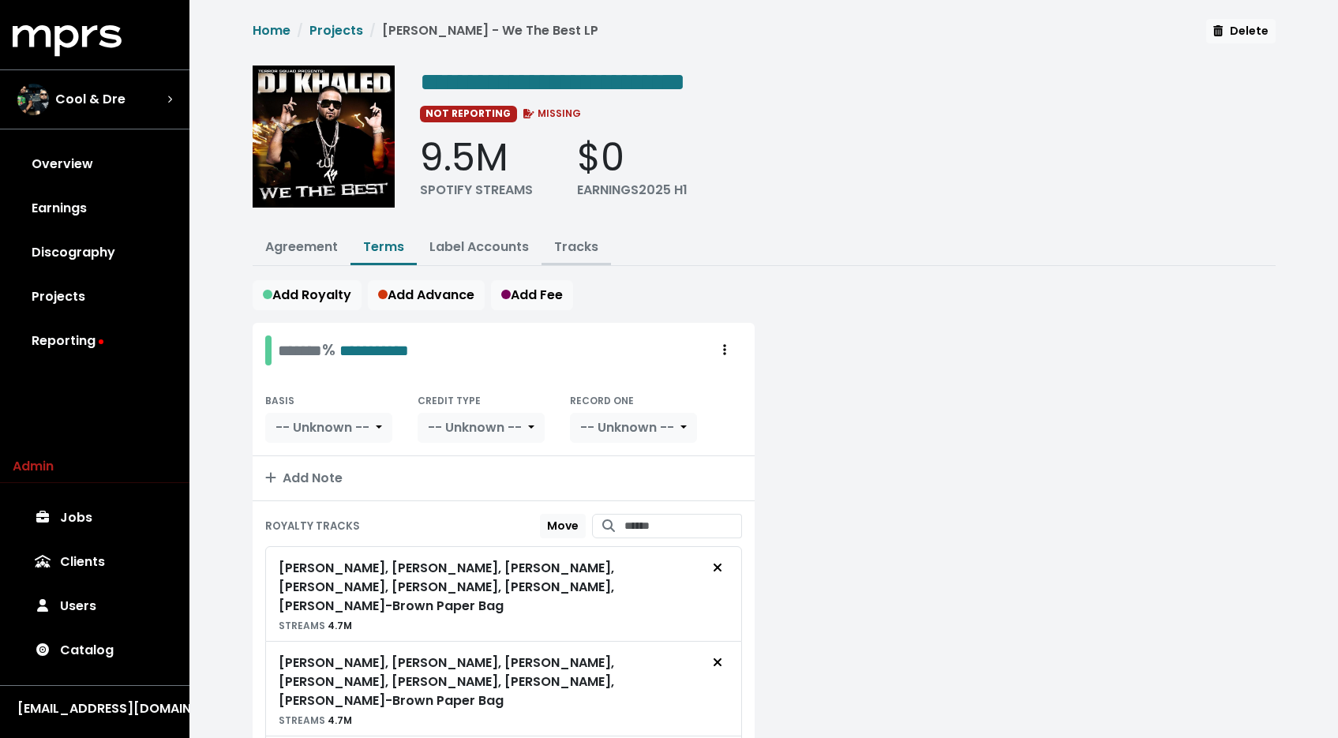
click at [567, 243] on link "Tracks" at bounding box center [576, 247] width 44 height 18
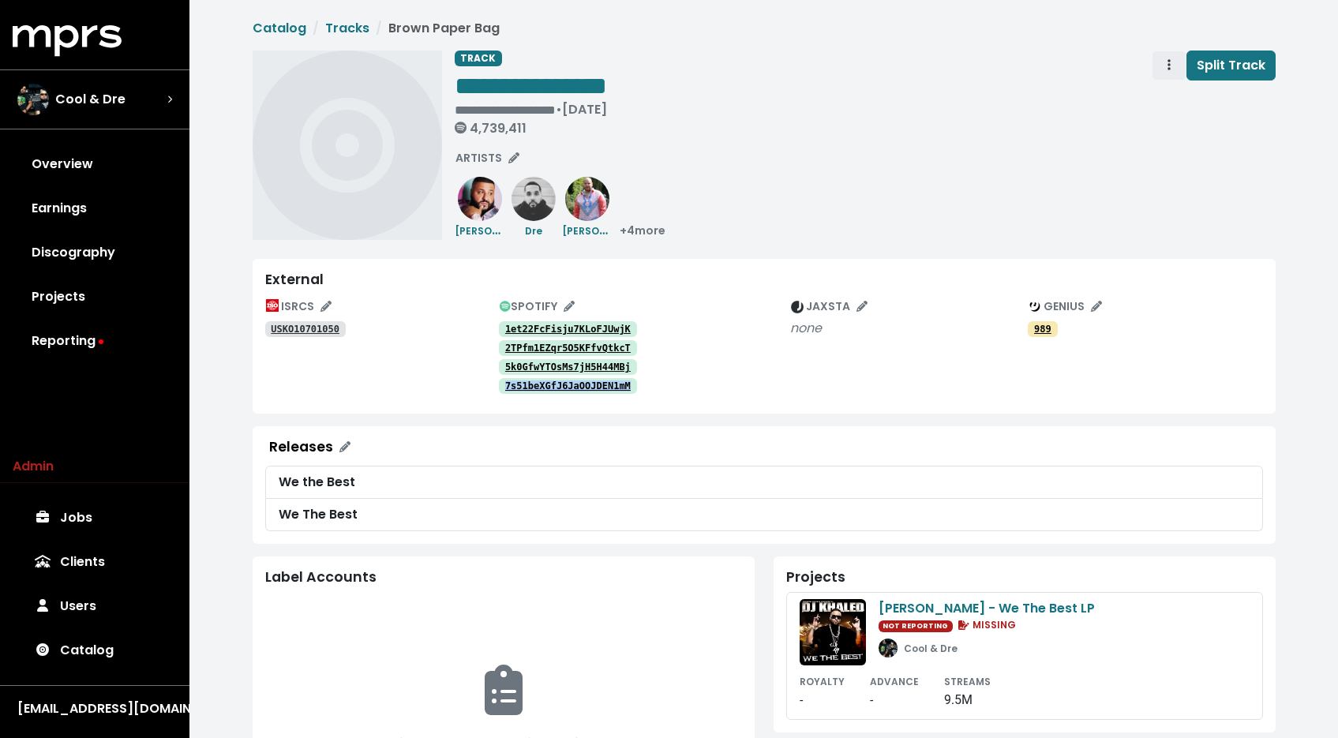
click at [1171, 61] on span "Track actions" at bounding box center [1169, 65] width 14 height 19
click at [1172, 96] on link "Merge" at bounding box center [1214, 100] width 125 height 25
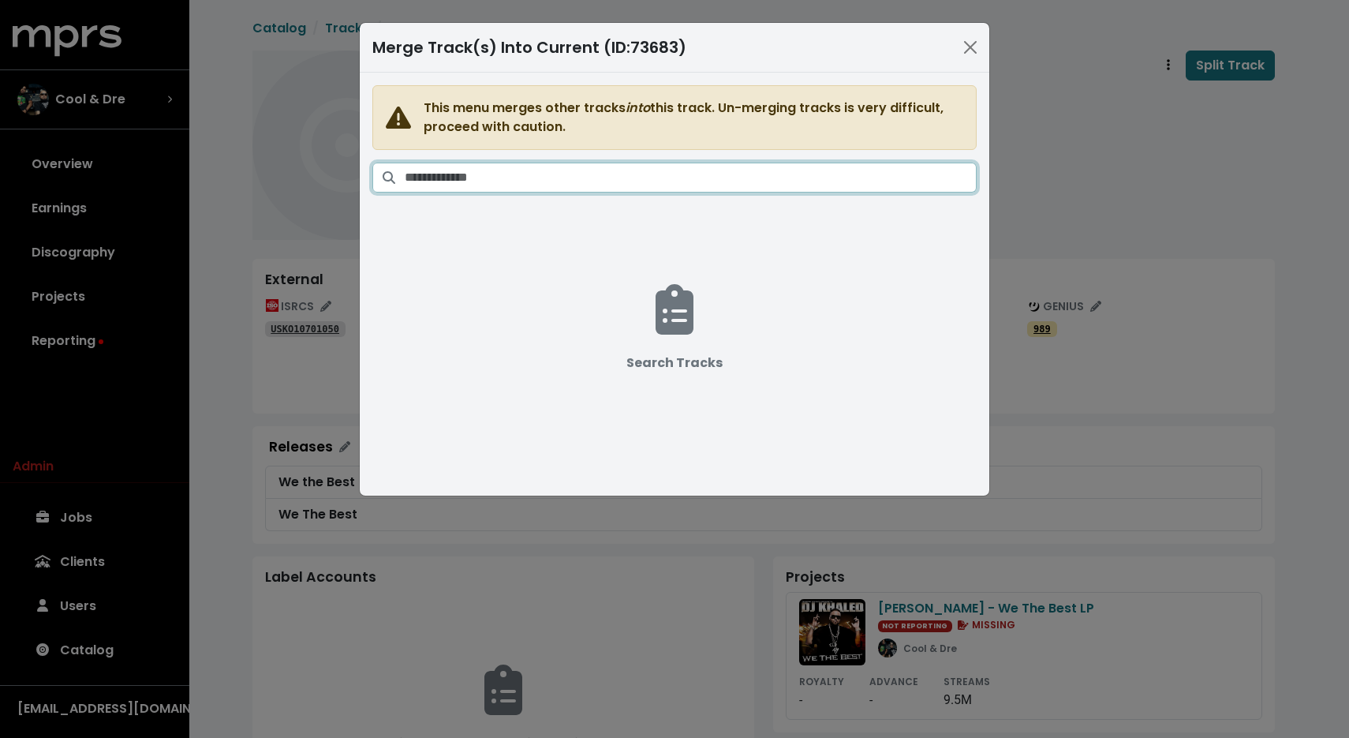
click at [734, 168] on input "Search tracks" at bounding box center [691, 178] width 572 height 30
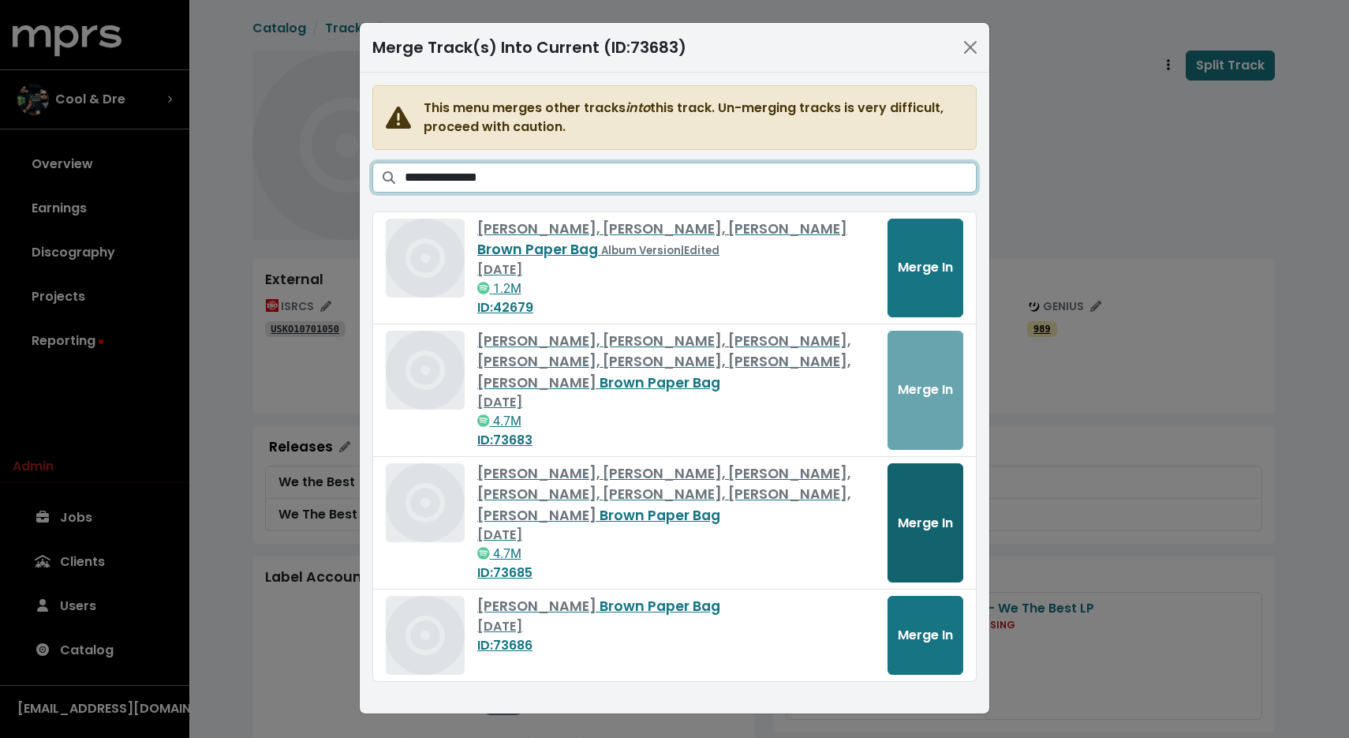
type input "**********"
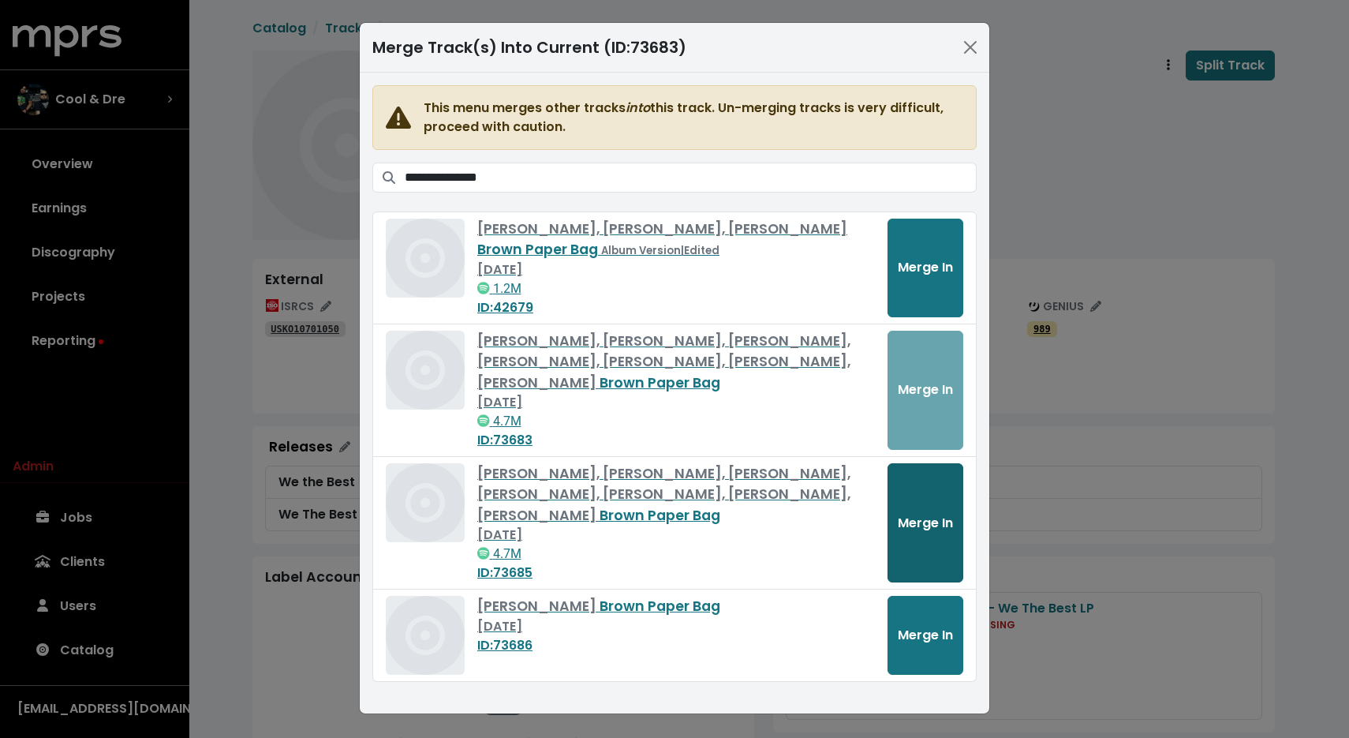
click at [907, 477] on button "Merge In" at bounding box center [926, 522] width 76 height 119
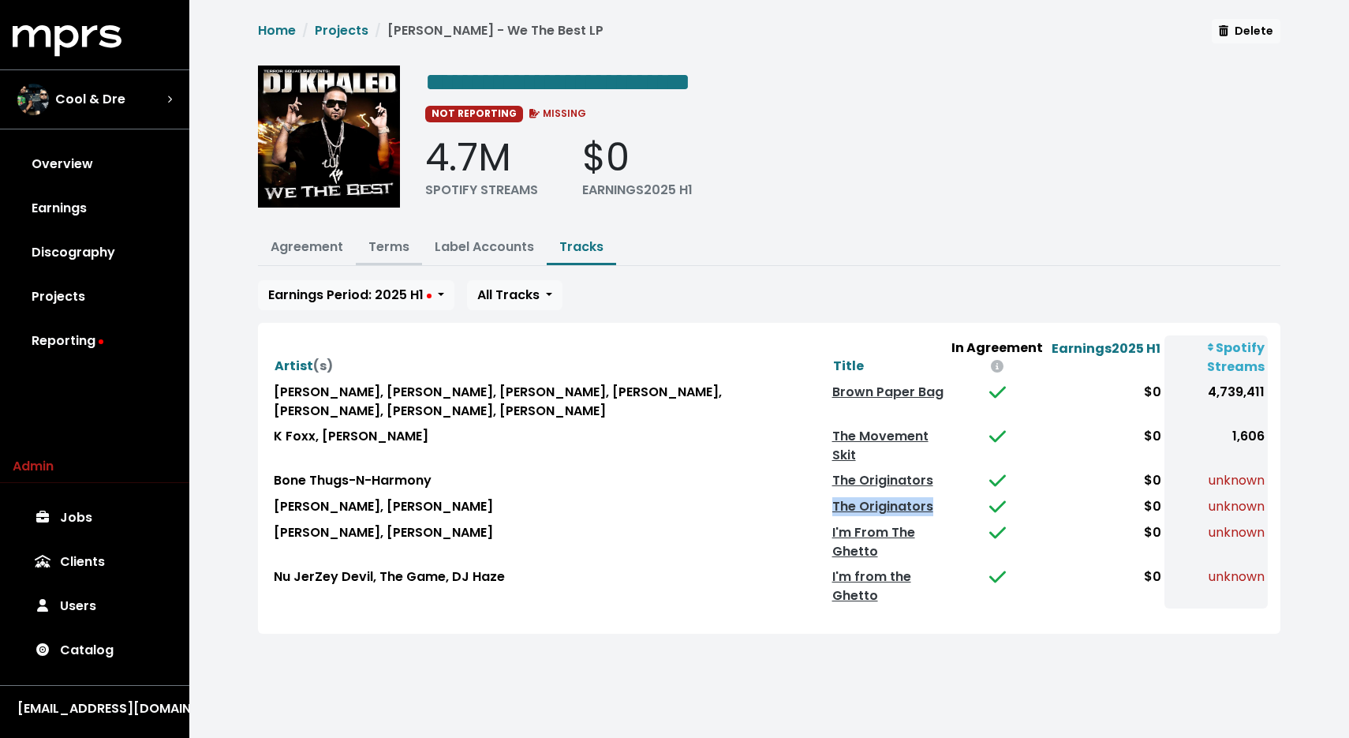
click at [389, 255] on button "Terms" at bounding box center [389, 248] width 66 height 34
click at [387, 252] on link "Terms" at bounding box center [389, 247] width 41 height 18
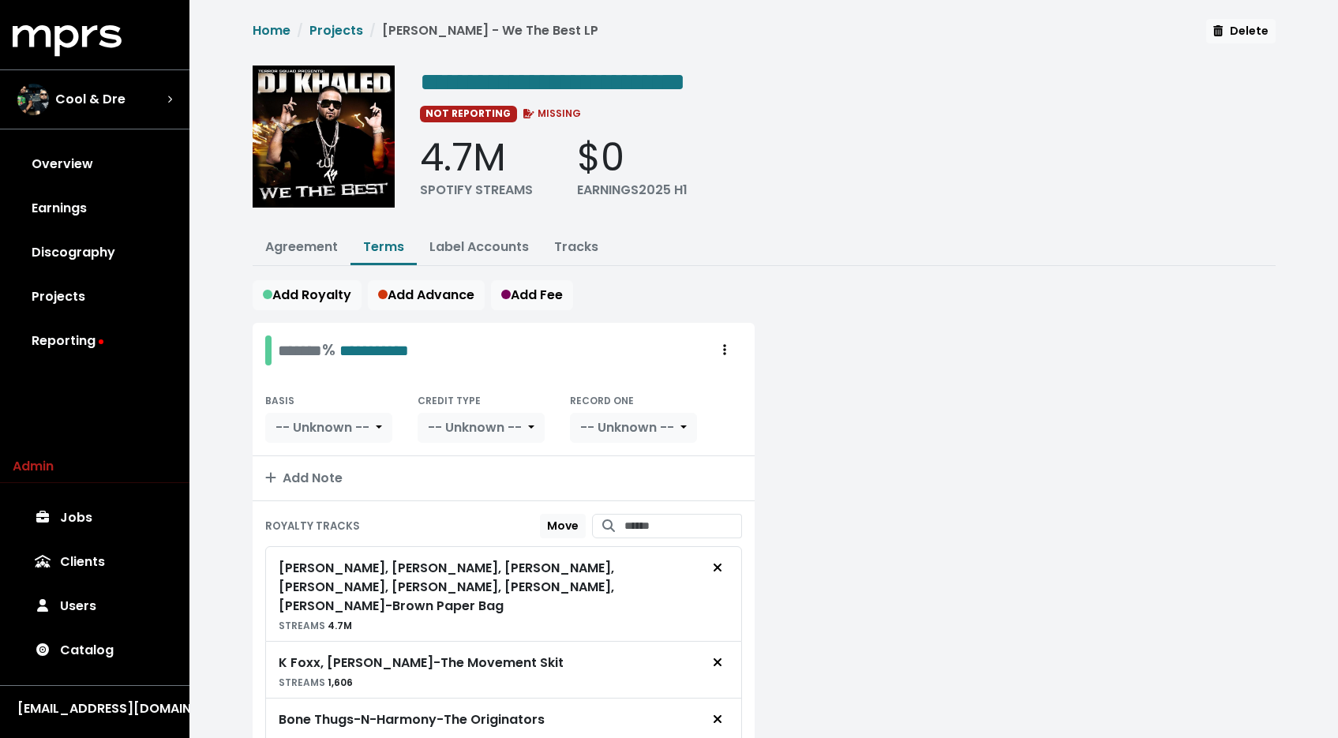
scroll to position [201, 0]
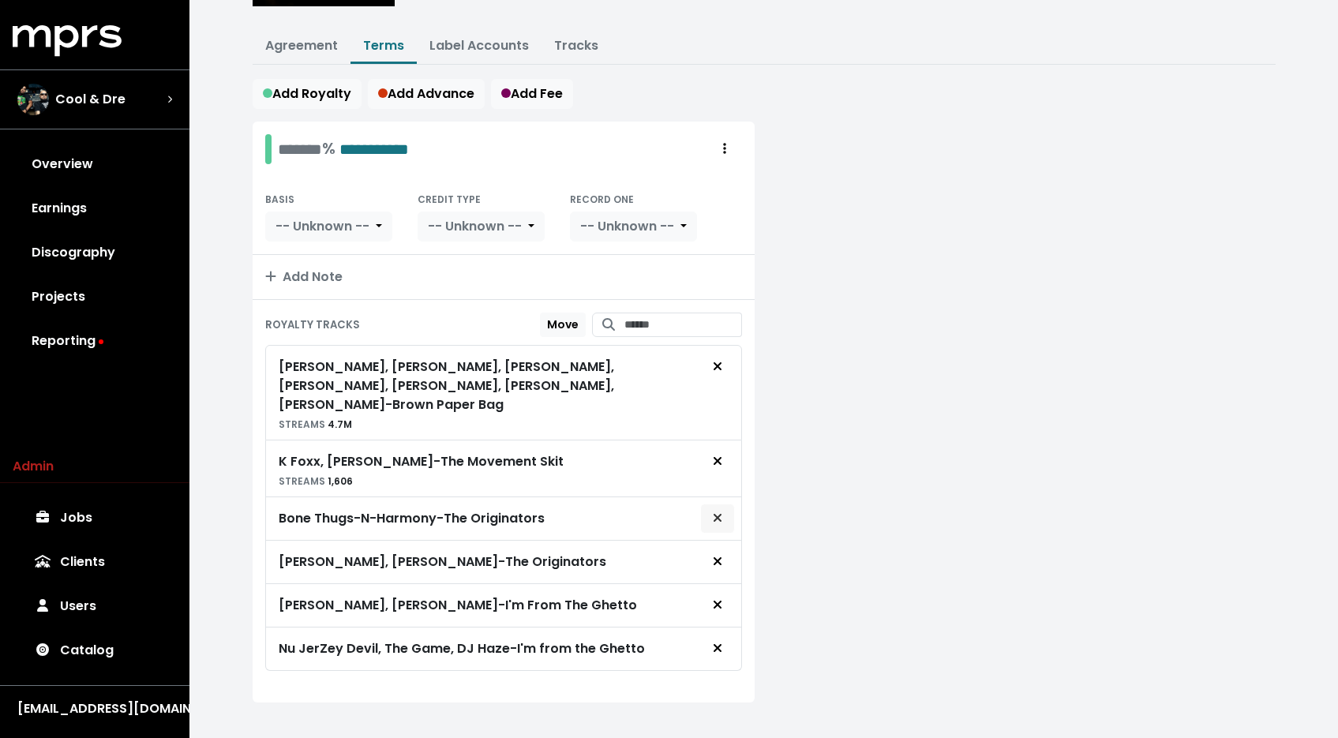
click at [706, 503] on button "Remove royalty target" at bounding box center [717, 518] width 35 height 30
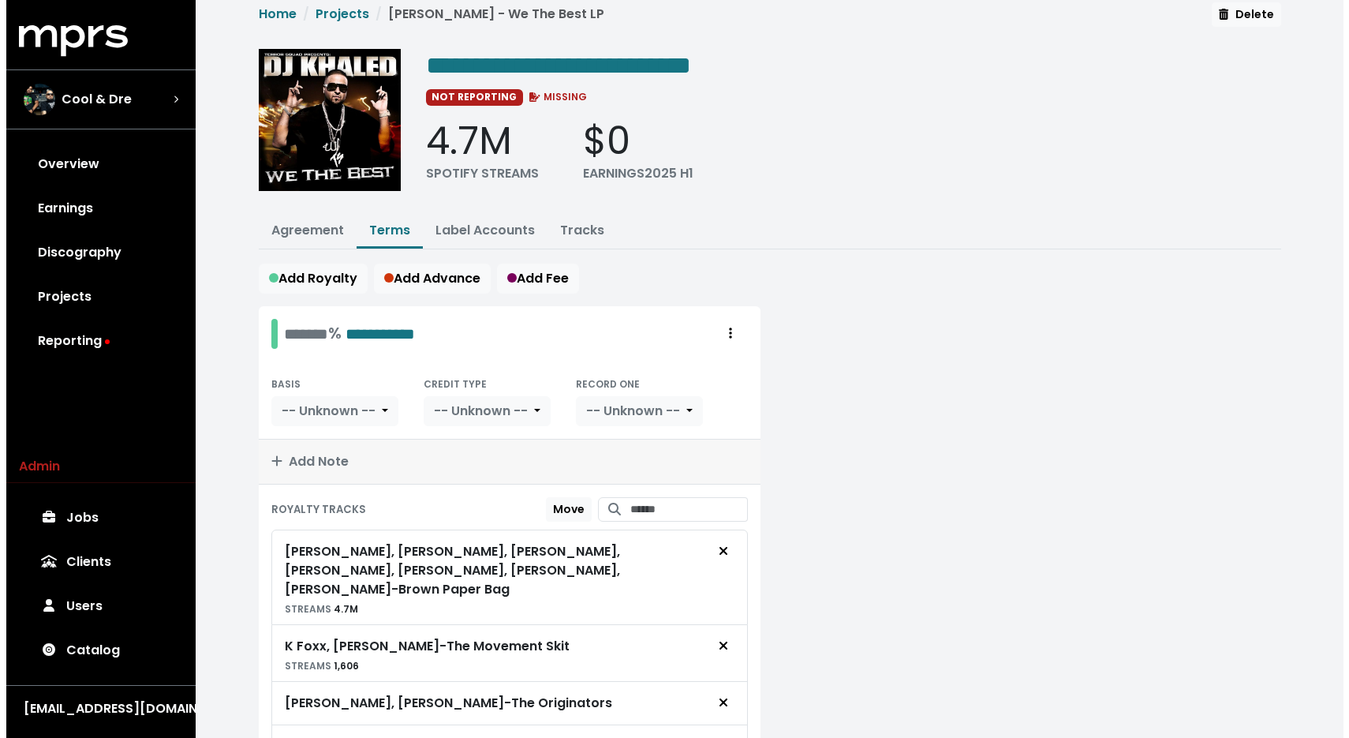
scroll to position [0, 0]
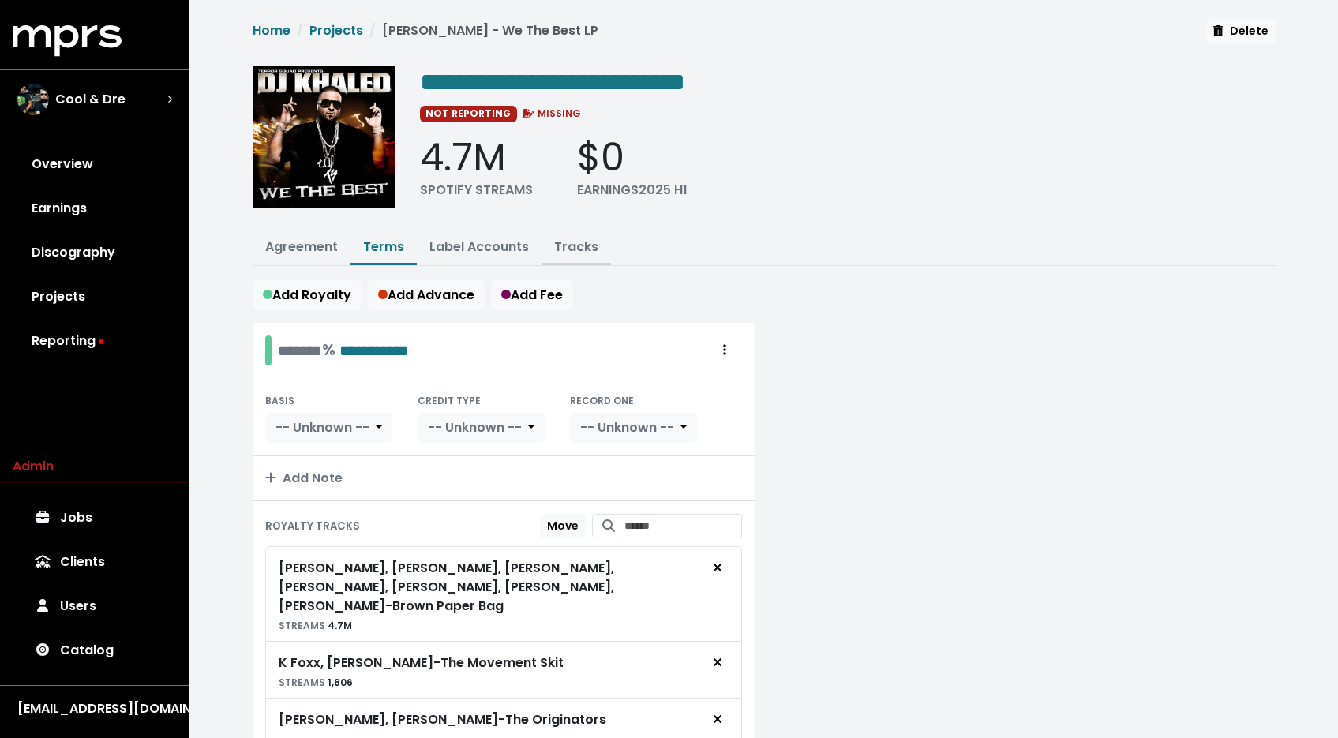
click at [575, 245] on link "Tracks" at bounding box center [576, 247] width 44 height 18
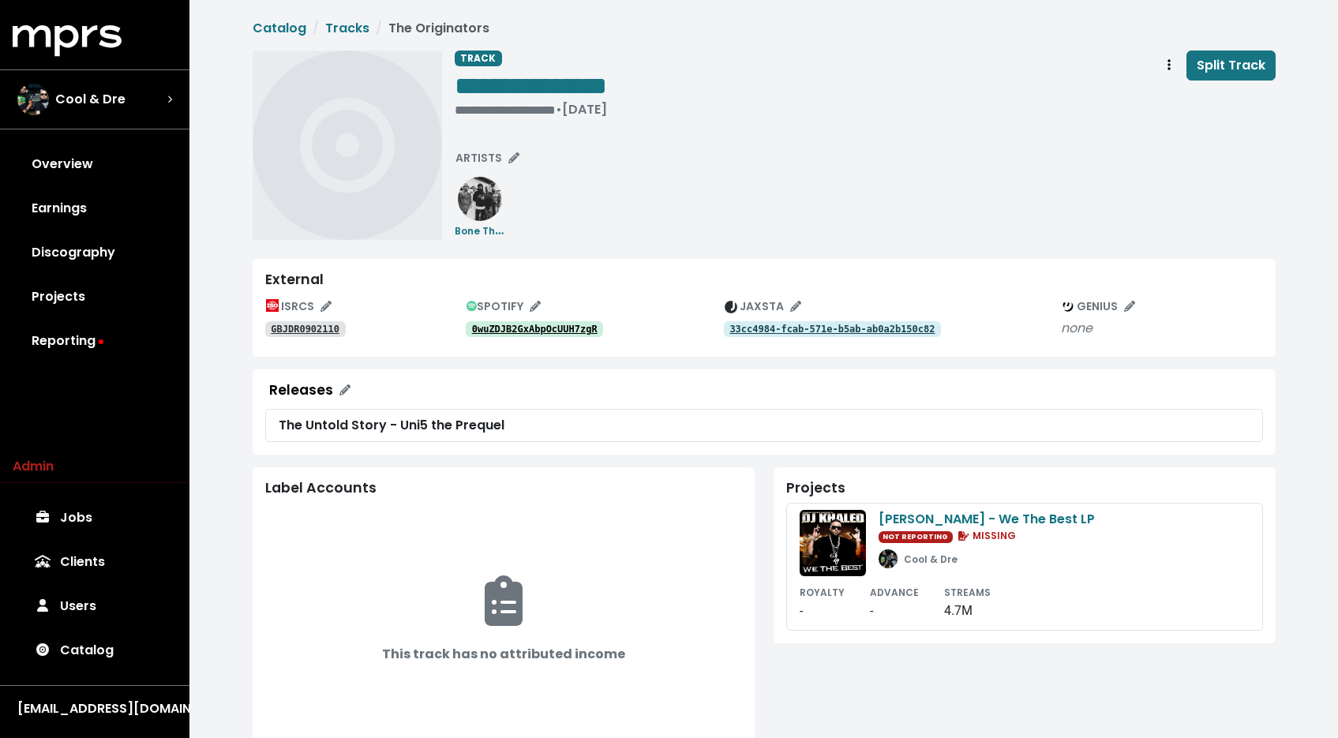
click at [524, 332] on tt "0wuZDJB2GxAbpOcUUH7zgR" at bounding box center [534, 329] width 125 height 11
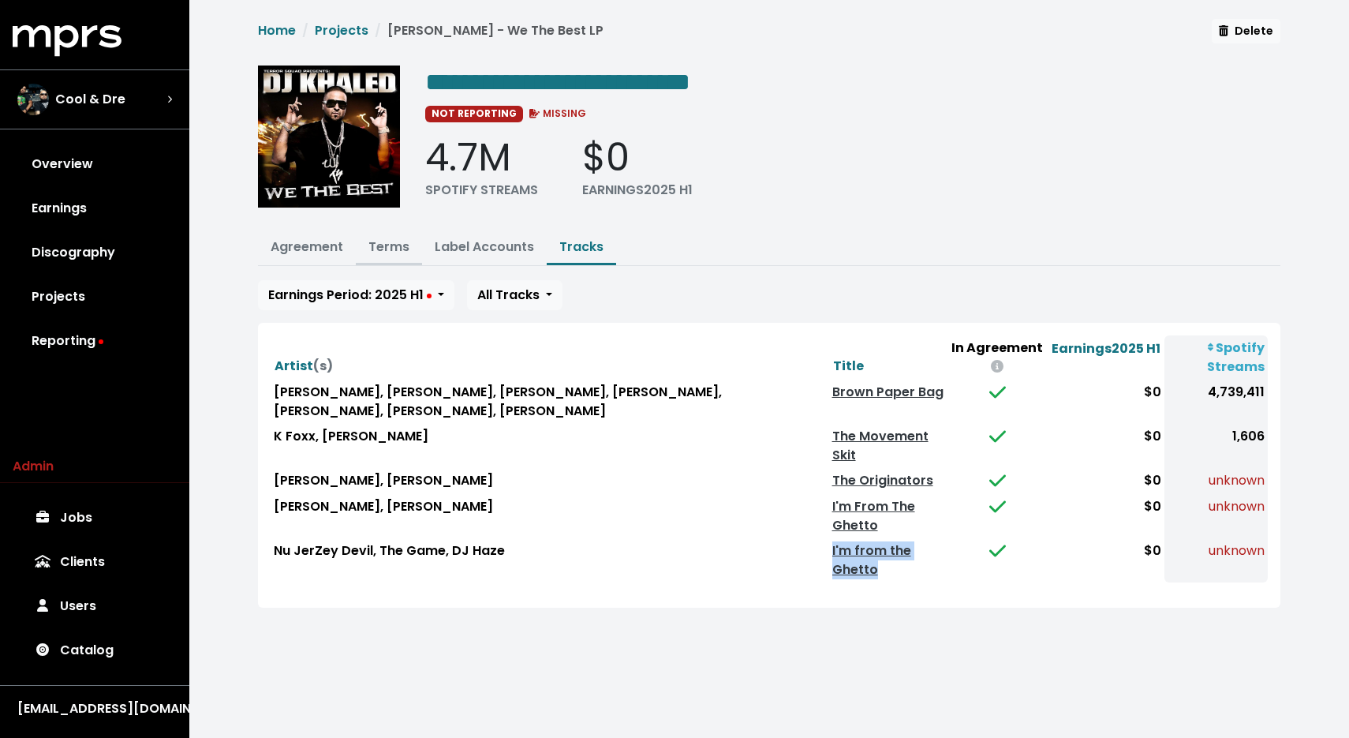
click at [399, 248] on link "Terms" at bounding box center [389, 247] width 41 height 18
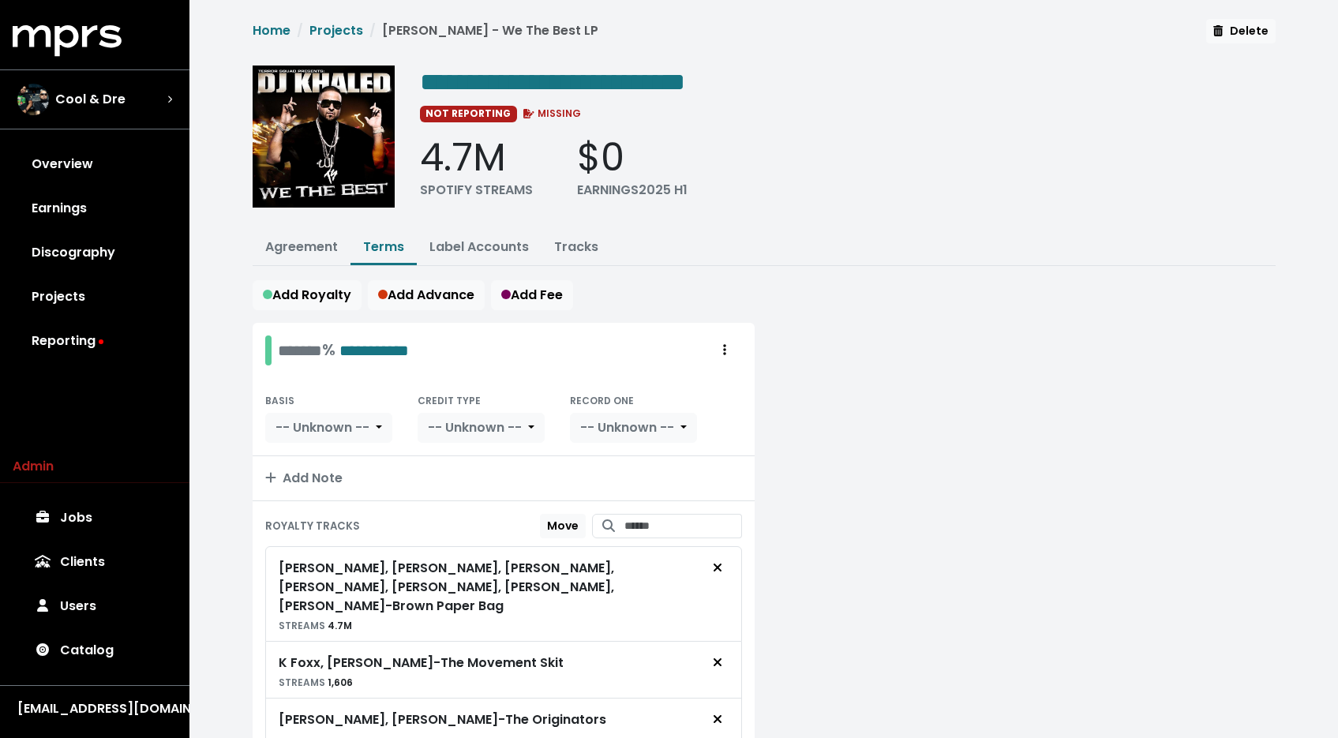
scroll to position [158, 0]
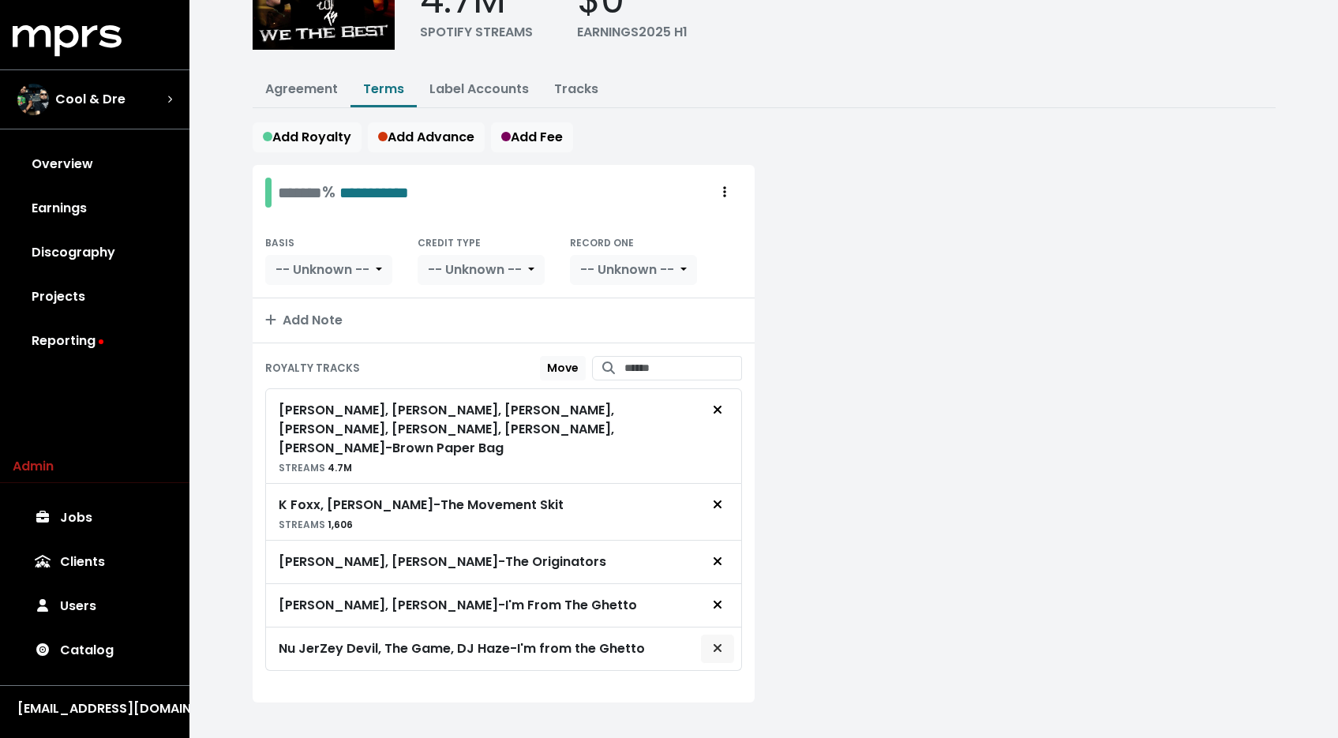
click at [721, 639] on span "Remove royalty target" at bounding box center [717, 648] width 14 height 19
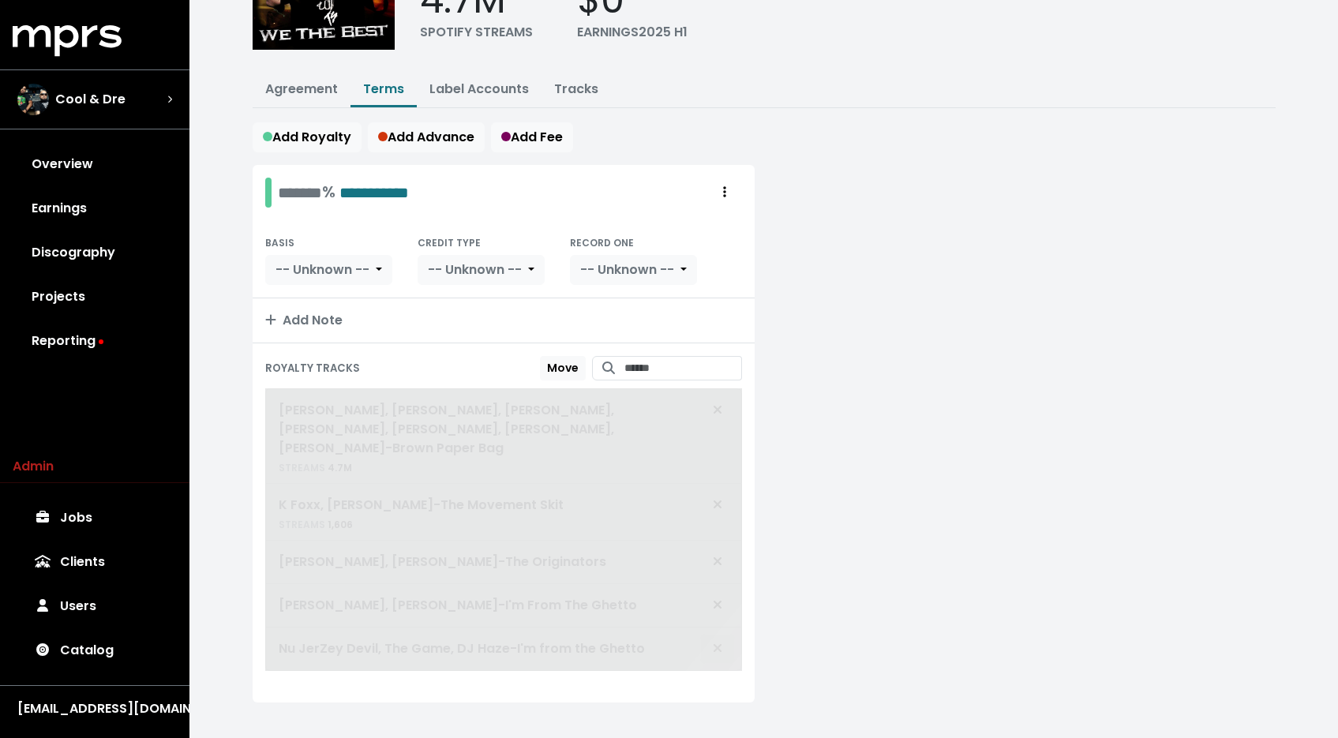
scroll to position [114, 0]
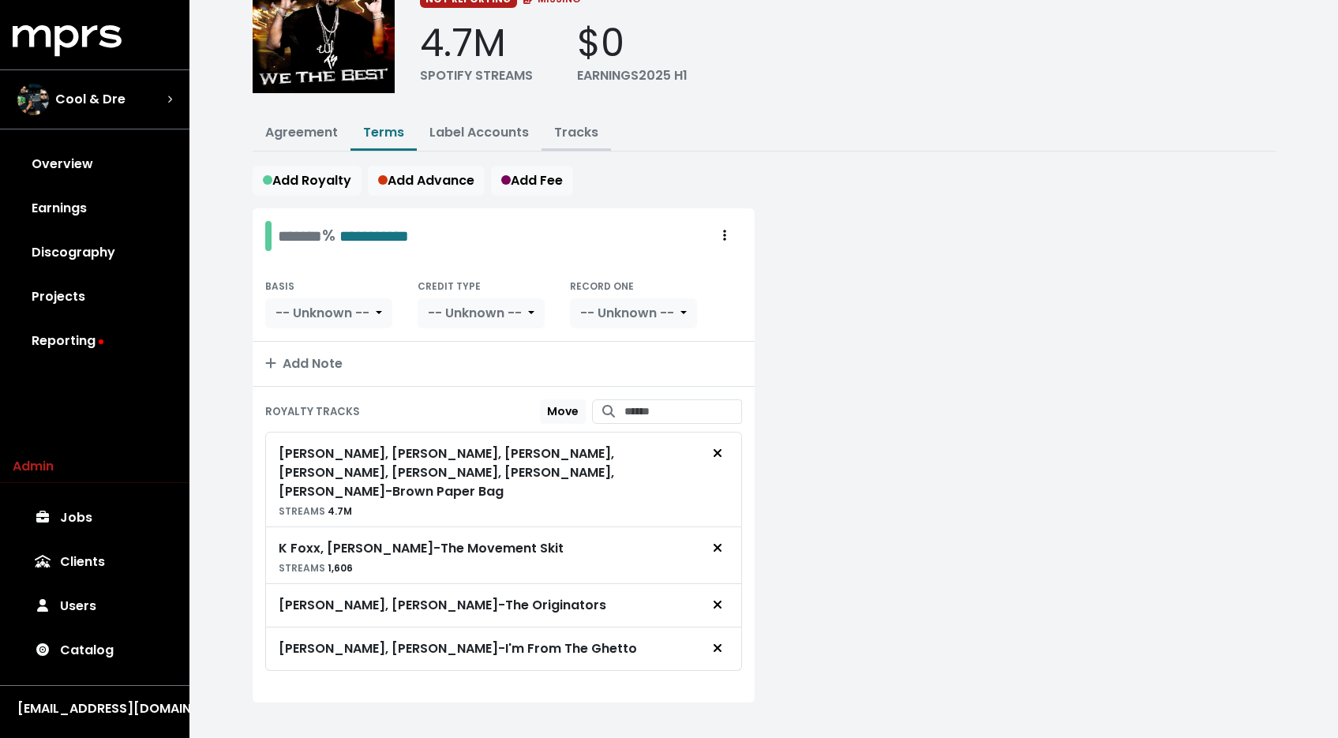
click at [583, 137] on link "Tracks" at bounding box center [576, 132] width 44 height 18
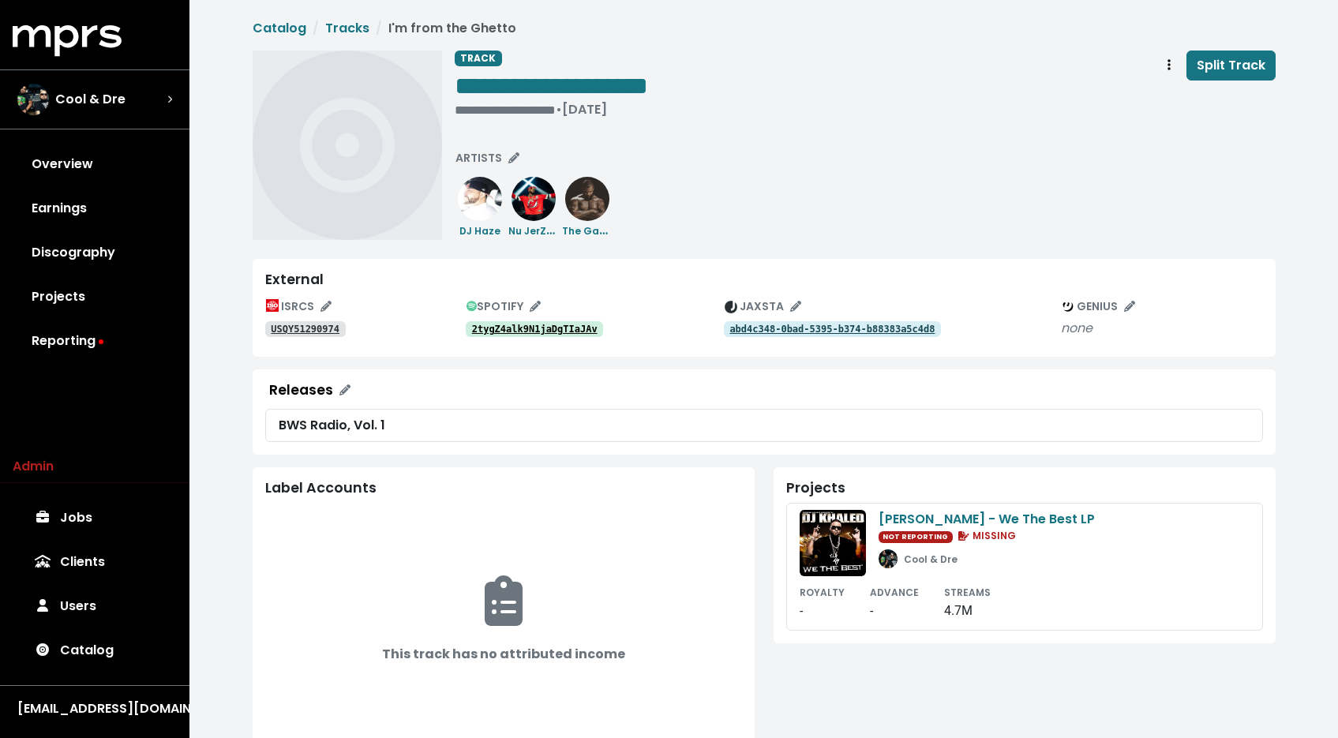
click at [478, 320] on div "2tygZ4alk9N1jaDgTIaJAv" at bounding box center [595, 328] width 258 height 19
click at [481, 332] on tt "2tygZ4alk9N1jaDgTIaJAv" at bounding box center [534, 329] width 125 height 11
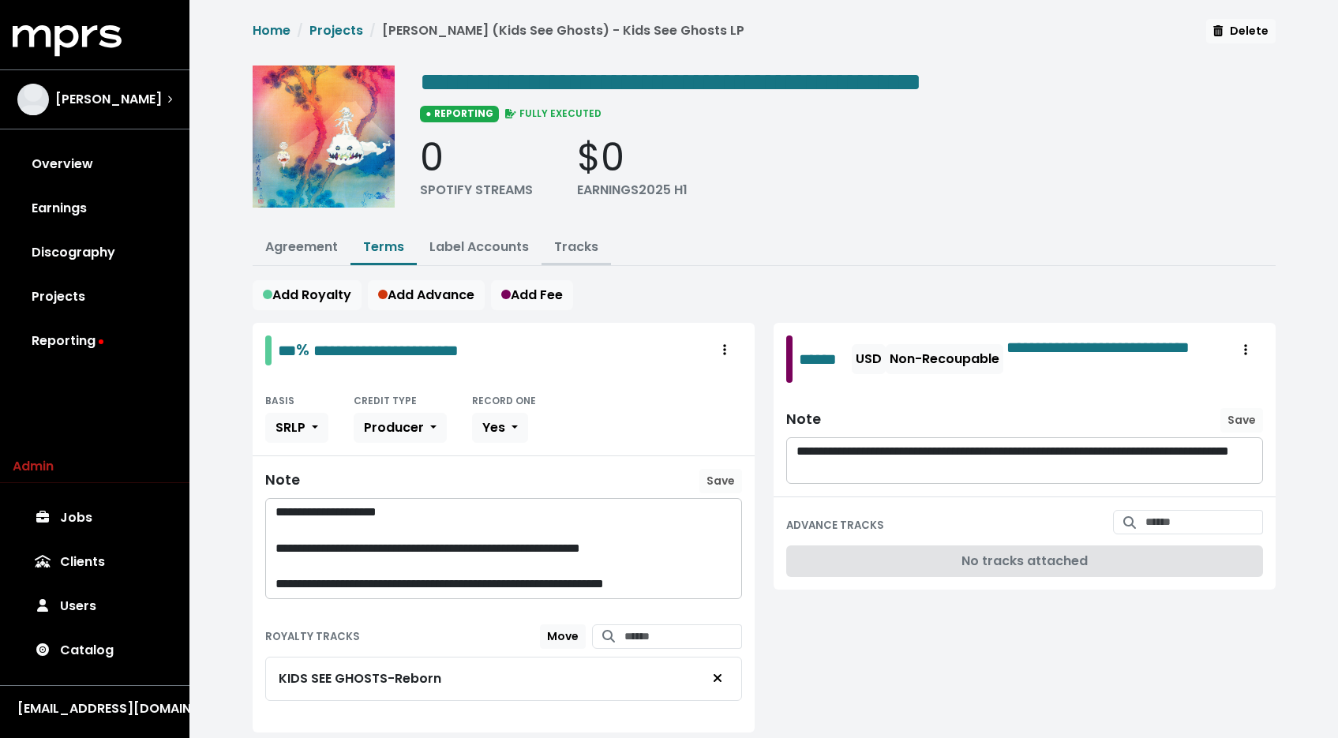
click at [586, 256] on button "Tracks" at bounding box center [575, 248] width 69 height 34
click at [579, 249] on link "Tracks" at bounding box center [576, 247] width 44 height 18
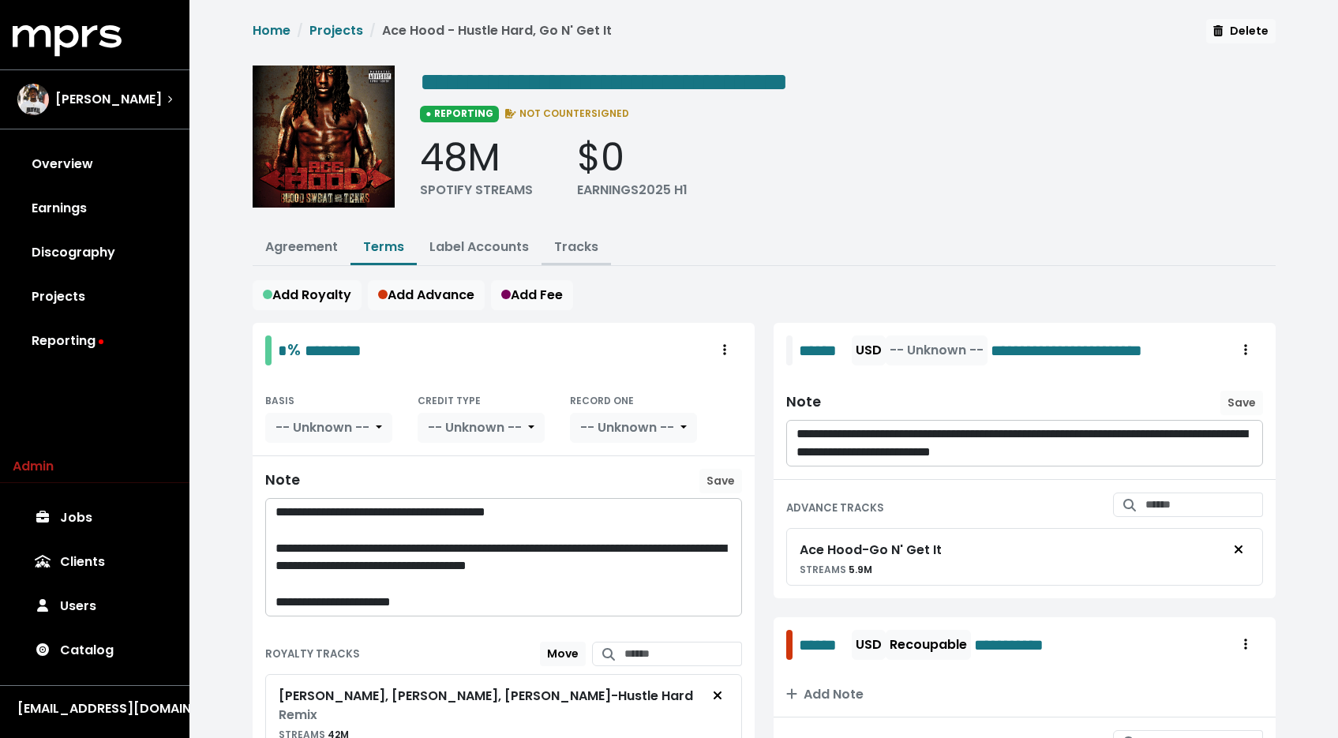
click at [567, 242] on link "Tracks" at bounding box center [576, 247] width 44 height 18
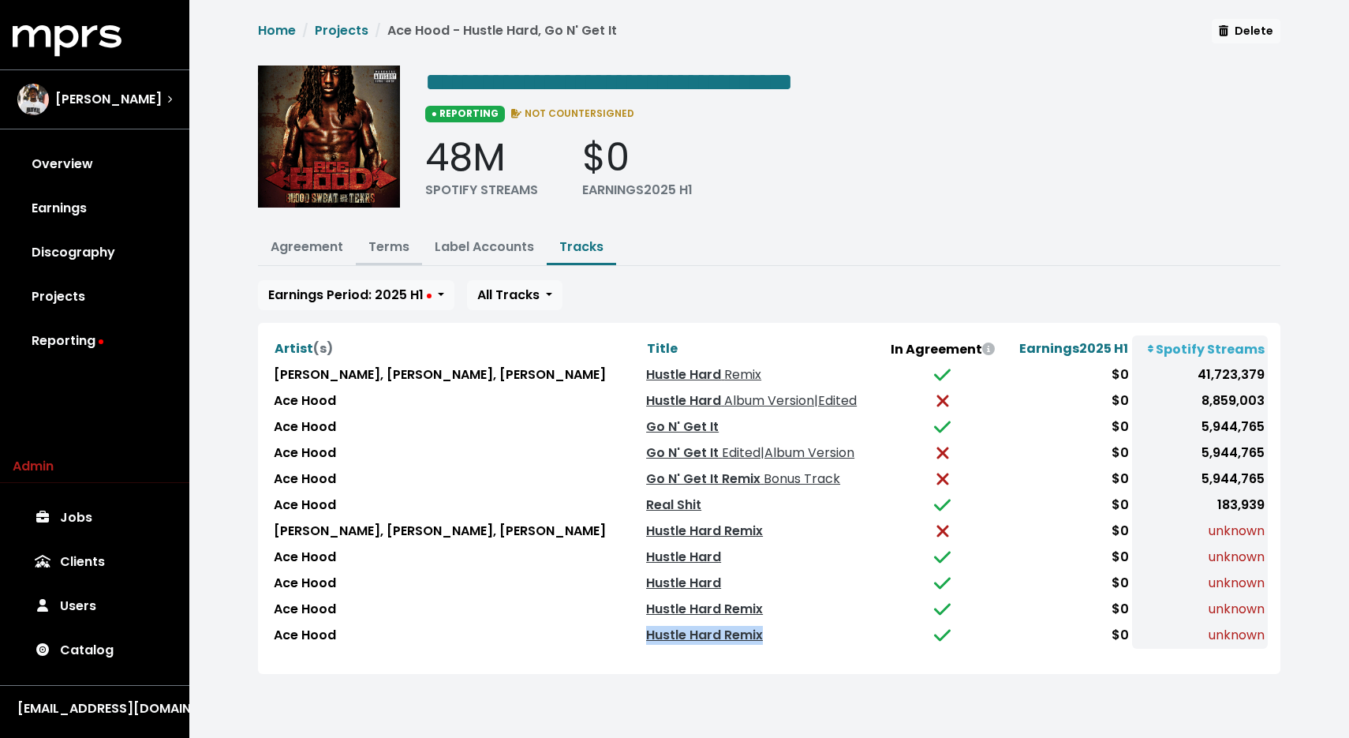
click at [365, 244] on button "Terms" at bounding box center [389, 248] width 66 height 34
click at [391, 250] on link "Terms" at bounding box center [389, 247] width 41 height 18
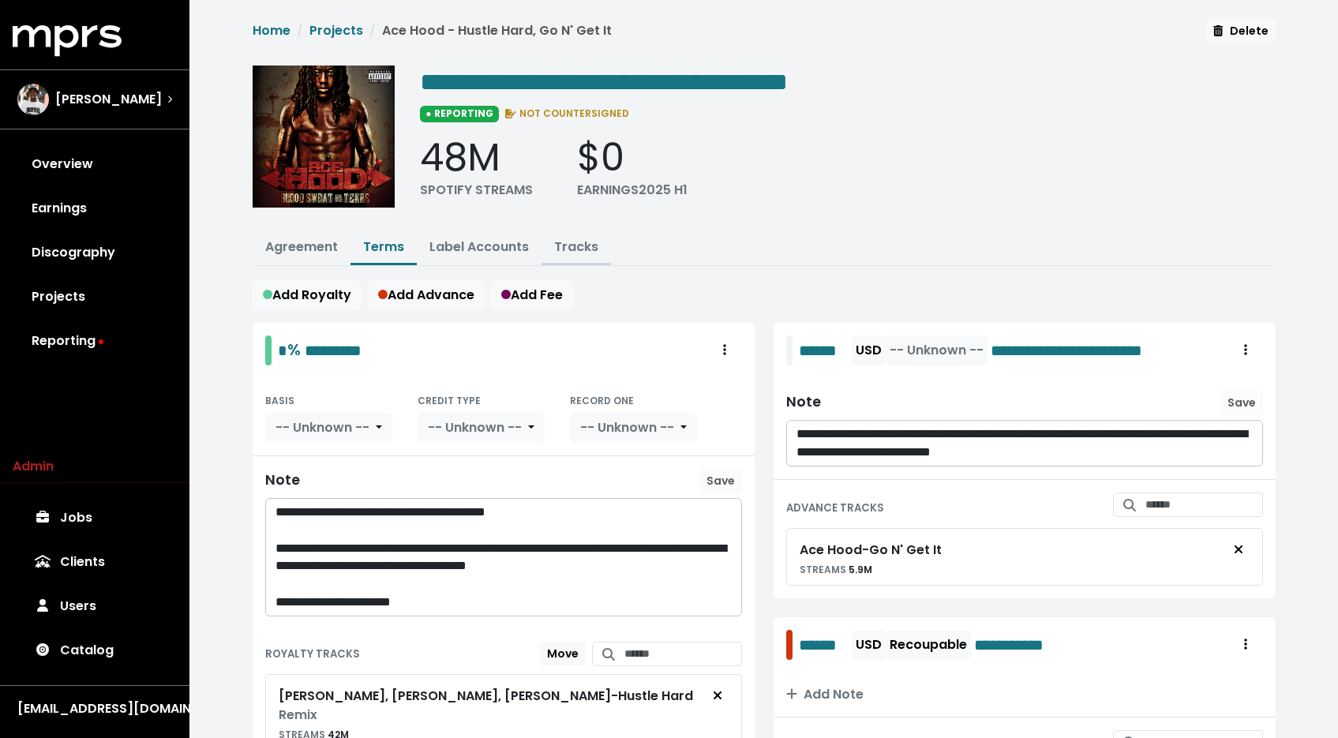
click at [582, 244] on link "Tracks" at bounding box center [576, 247] width 44 height 18
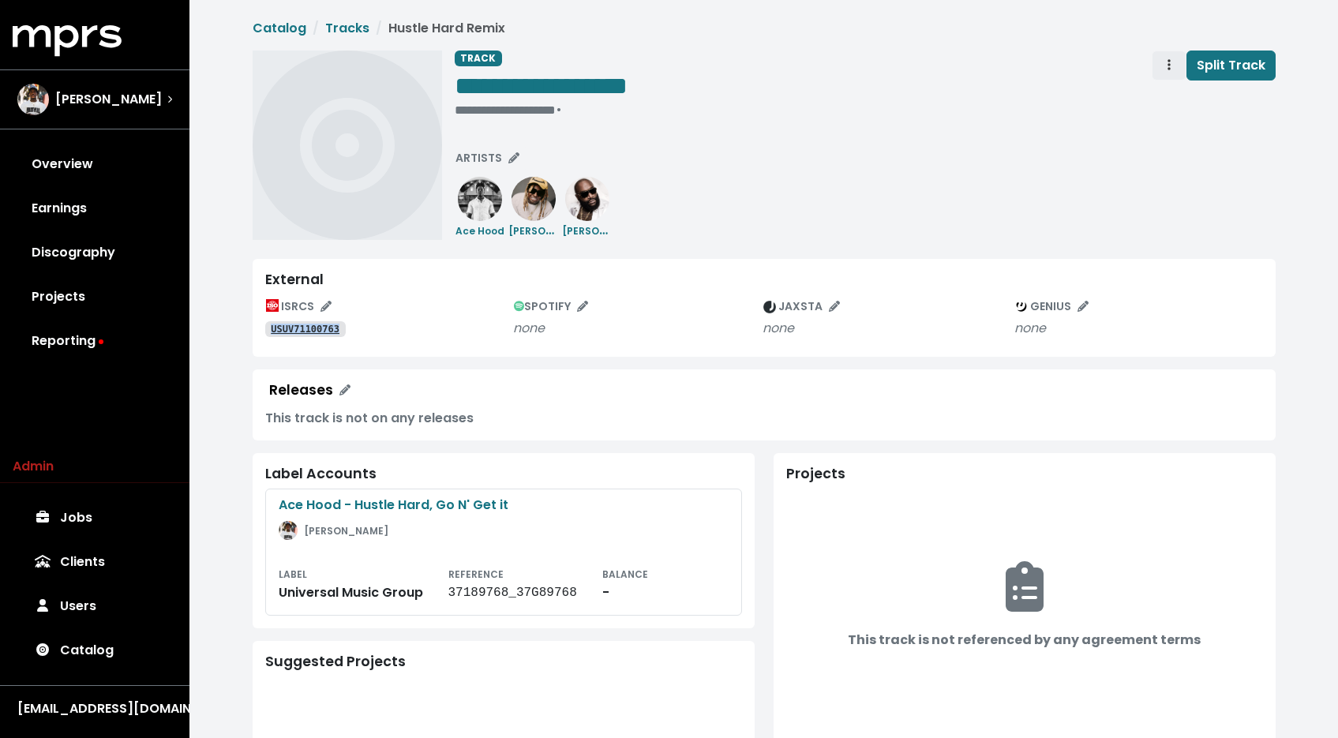
click at [1161, 64] on button "Track actions" at bounding box center [1168, 66] width 35 height 30
click at [1160, 84] on div "Merge Delete" at bounding box center [1214, 112] width 126 height 65
click at [1165, 94] on link "Merge" at bounding box center [1214, 100] width 125 height 25
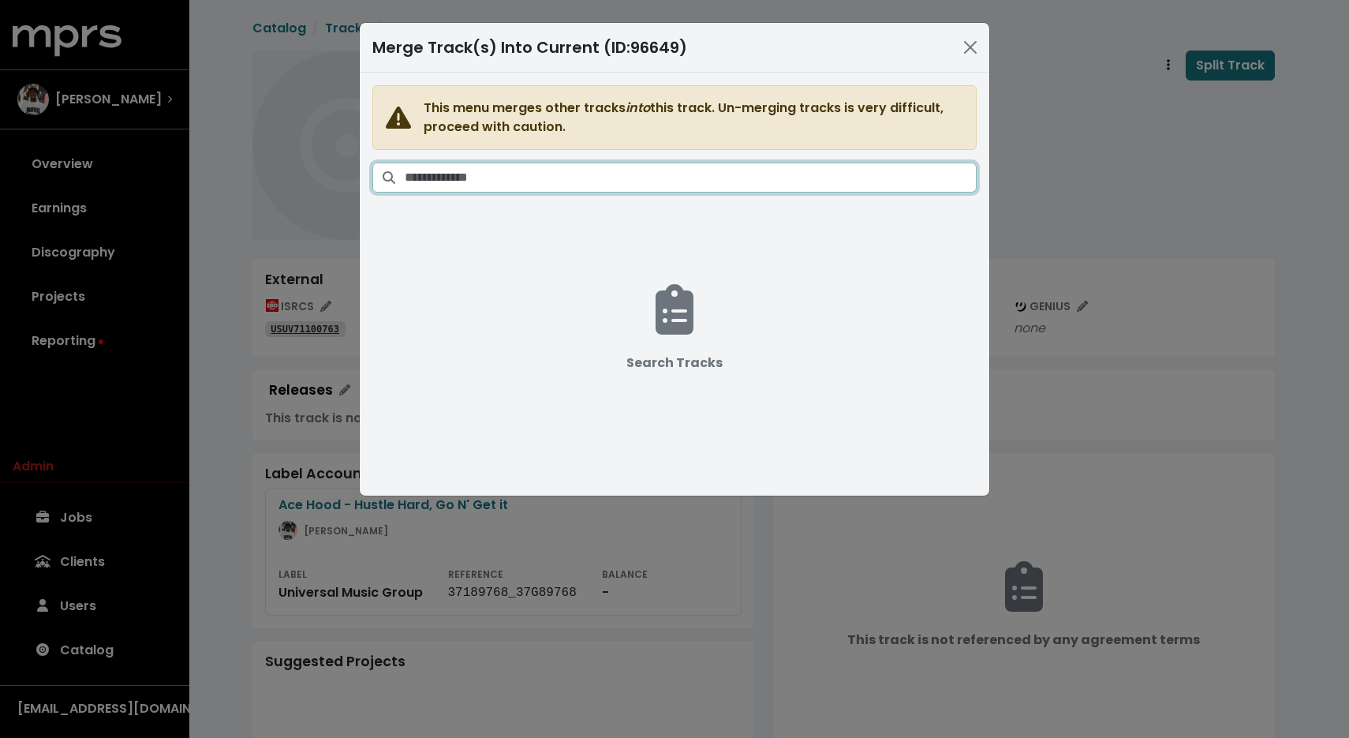
click at [928, 178] on input "Search tracks" at bounding box center [691, 178] width 572 height 30
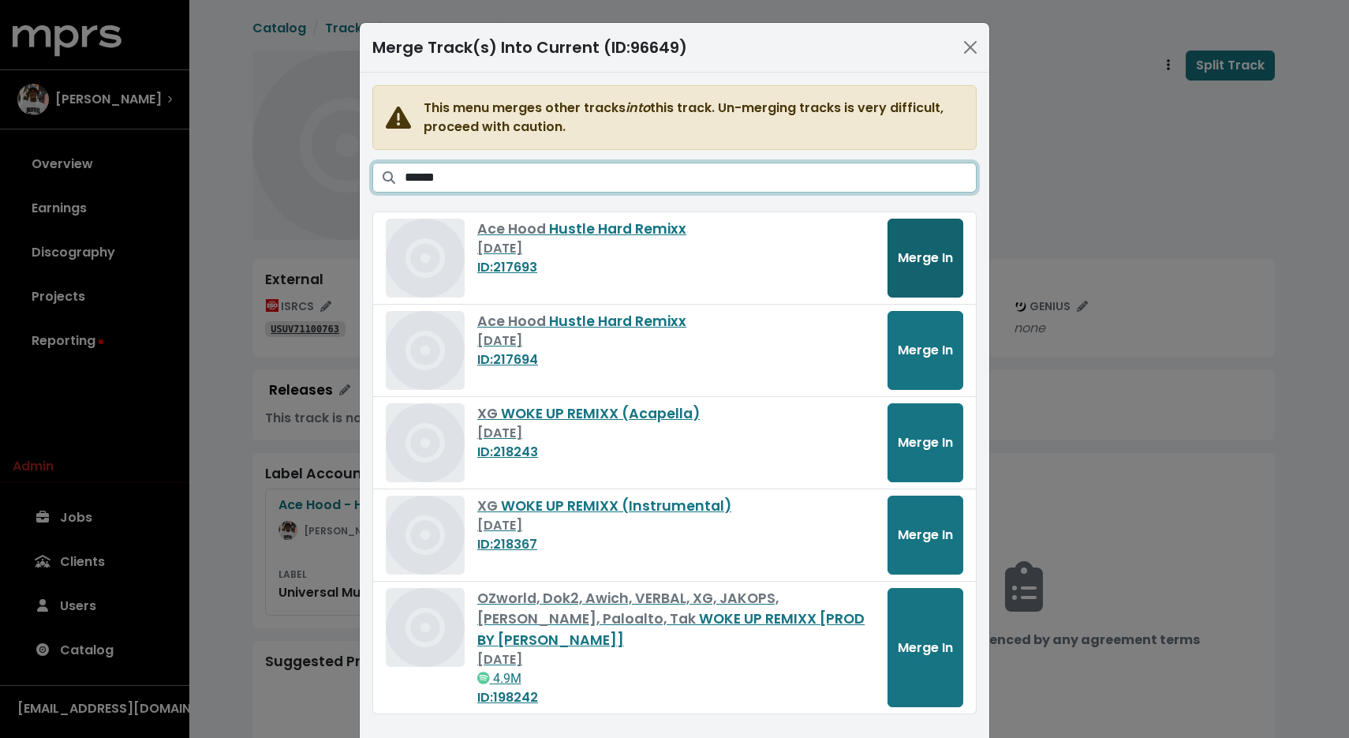
type input "******"
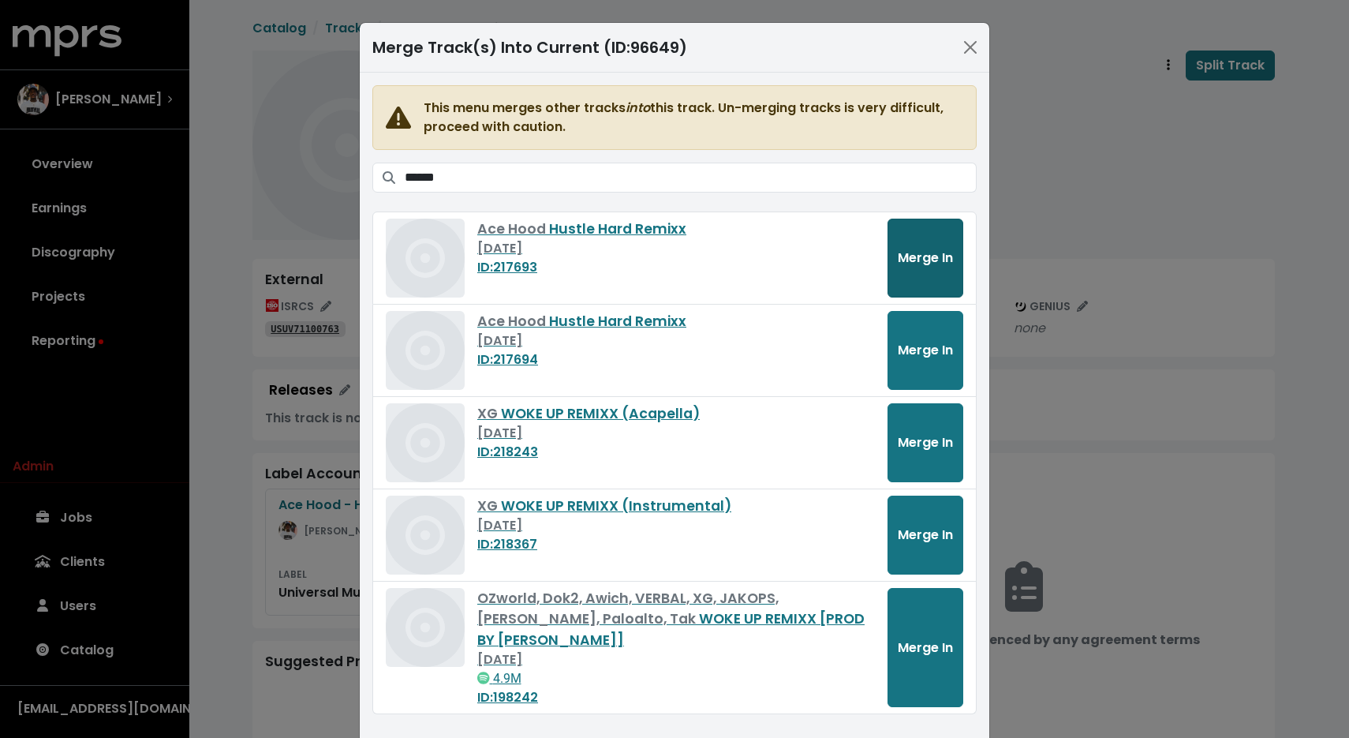
click at [922, 262] on span "Merge In" at bounding box center [925, 258] width 55 height 18
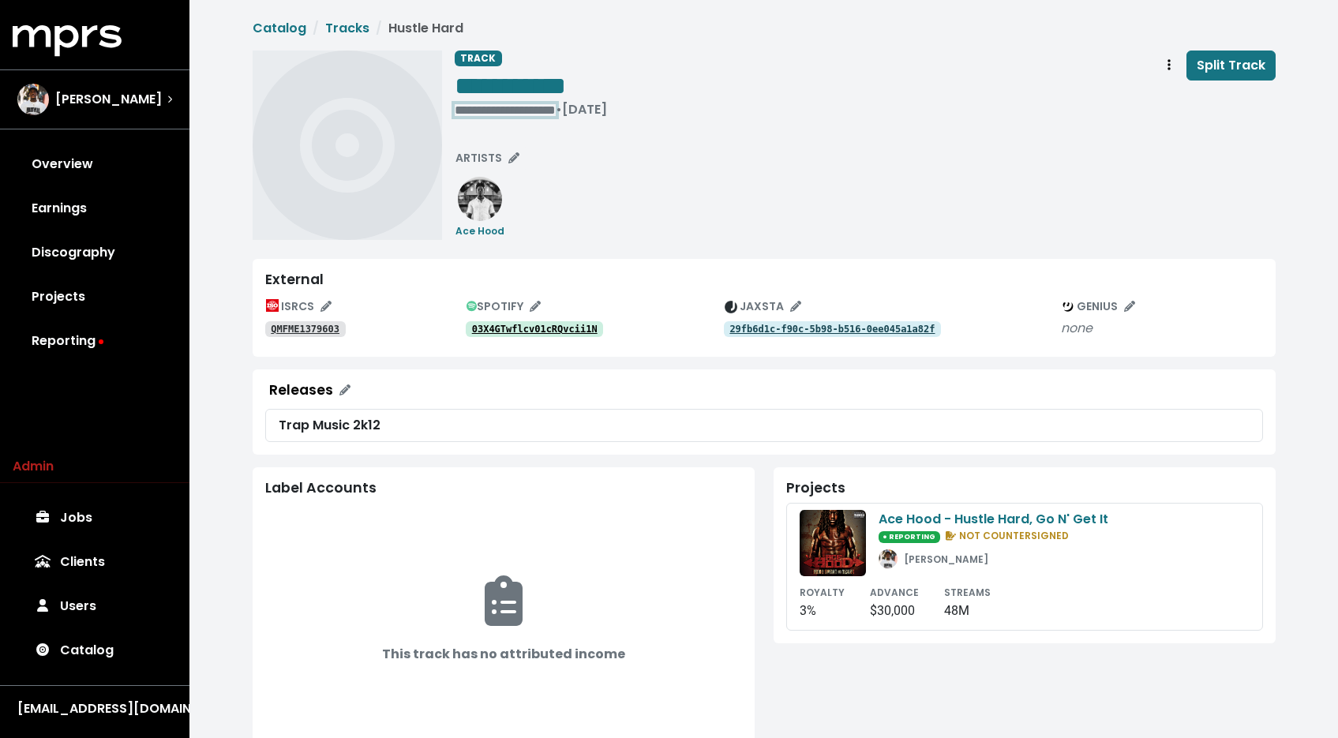
click at [536, 114] on div "**********" at bounding box center [531, 110] width 152 height 16
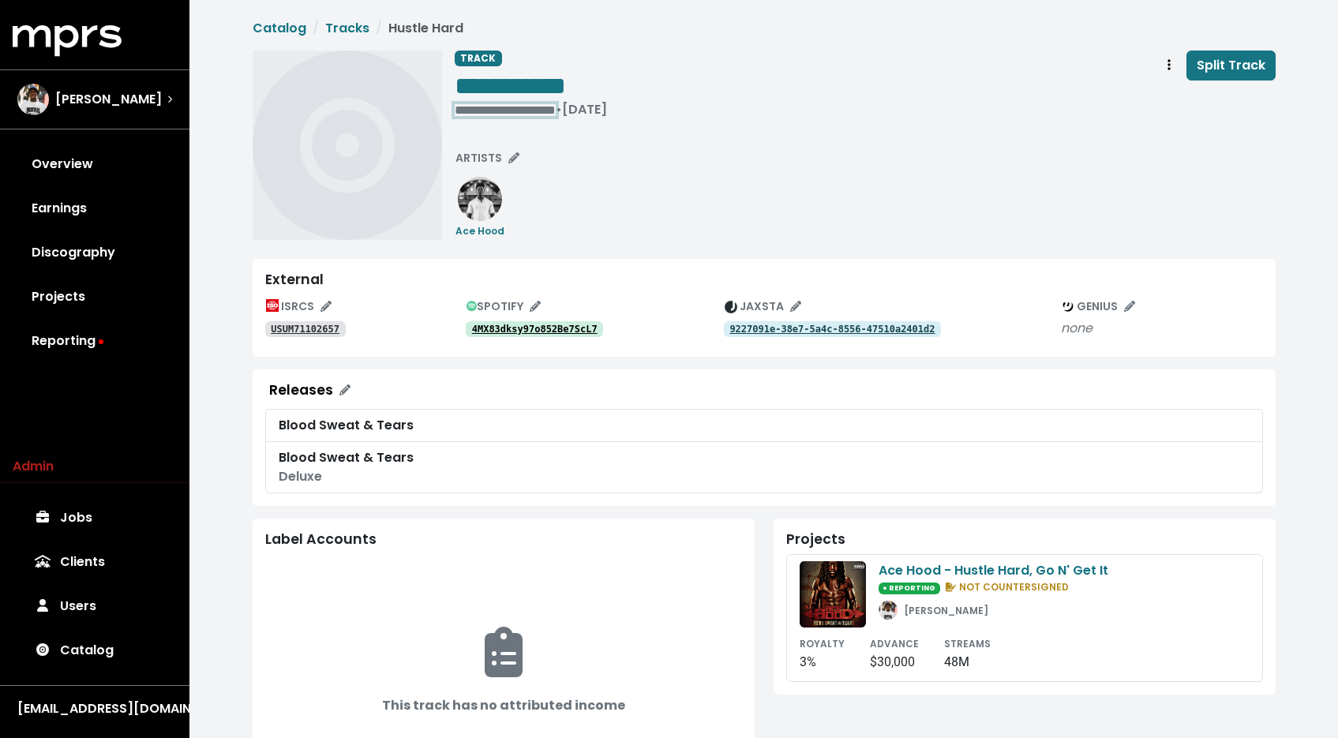
click at [492, 114] on div "**********" at bounding box center [531, 110] width 152 height 16
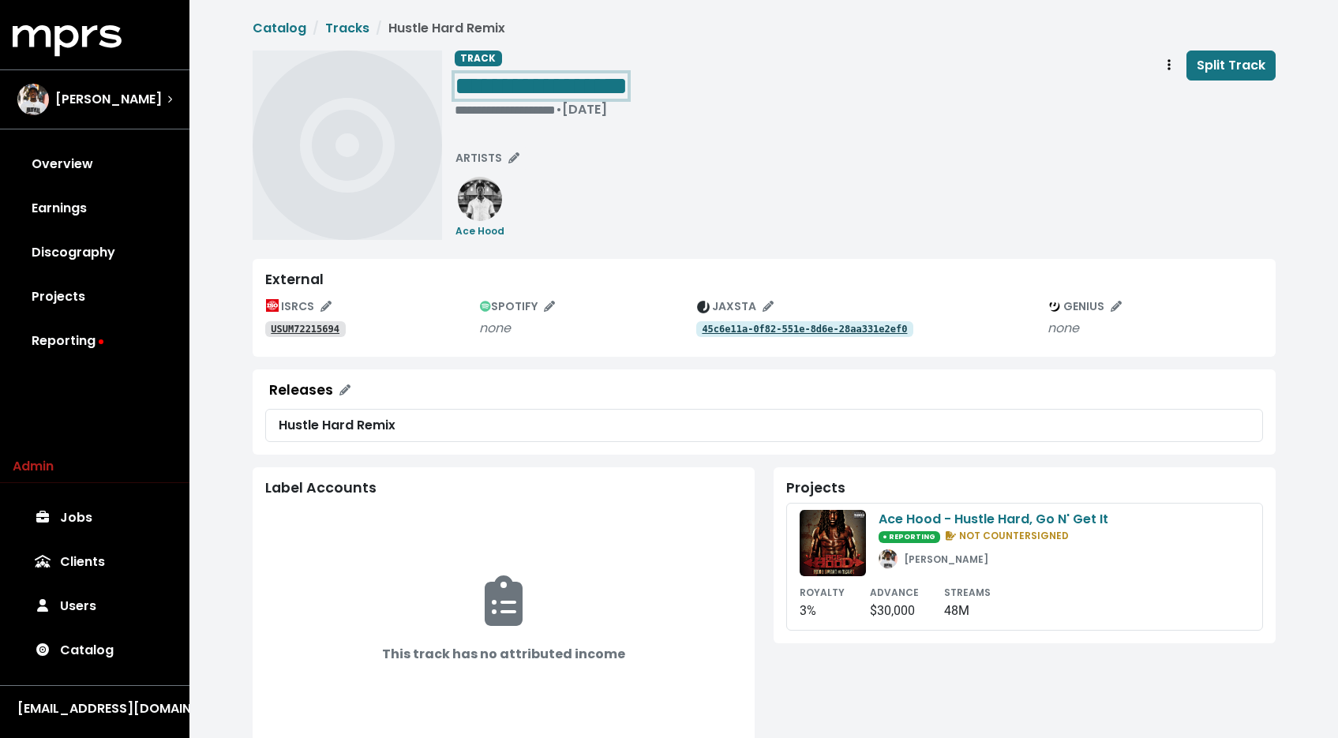
click at [627, 89] on span "**********" at bounding box center [541, 85] width 173 height 25
click at [689, 80] on div "**********" at bounding box center [865, 87] width 821 height 73
click at [627, 82] on span "**********" at bounding box center [541, 85] width 173 height 25
click at [742, 140] on div "**********" at bounding box center [865, 145] width 821 height 189
click at [690, 85] on div "**********" at bounding box center [865, 87] width 821 height 73
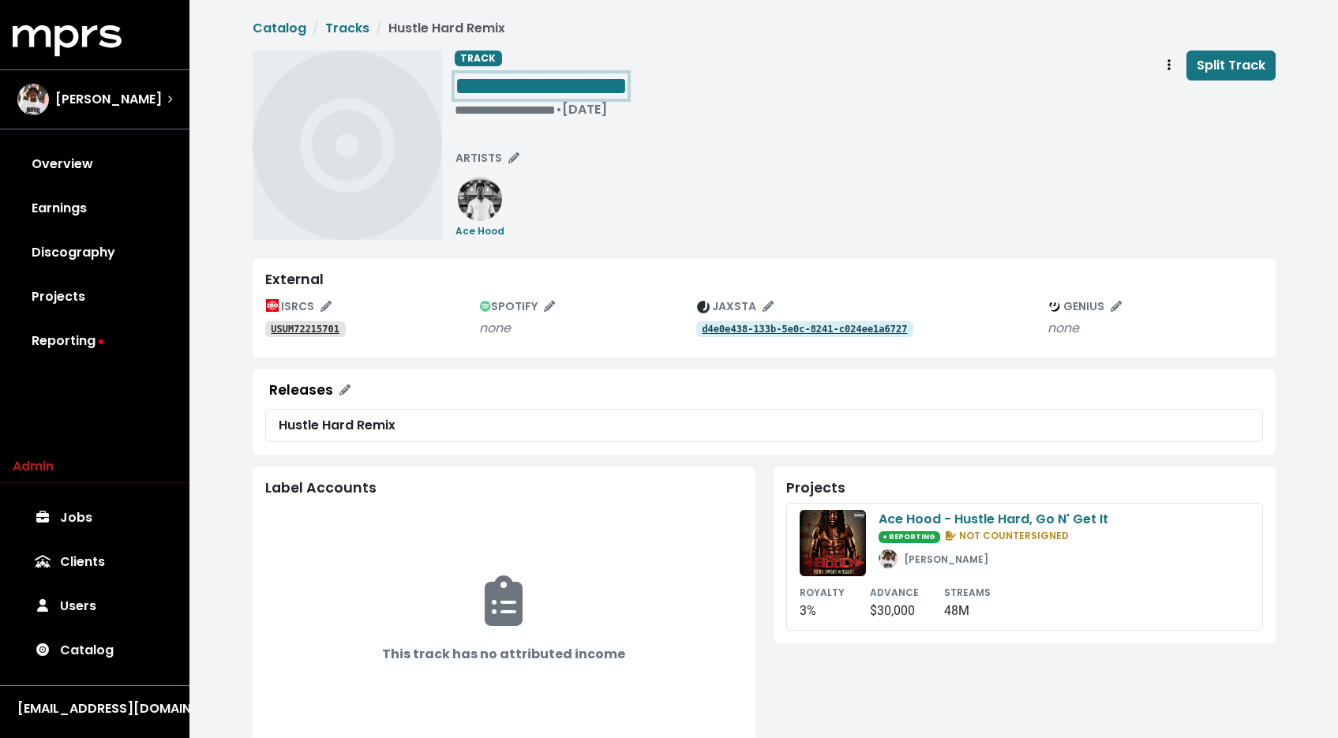
click at [627, 83] on span "**********" at bounding box center [541, 85] width 173 height 25
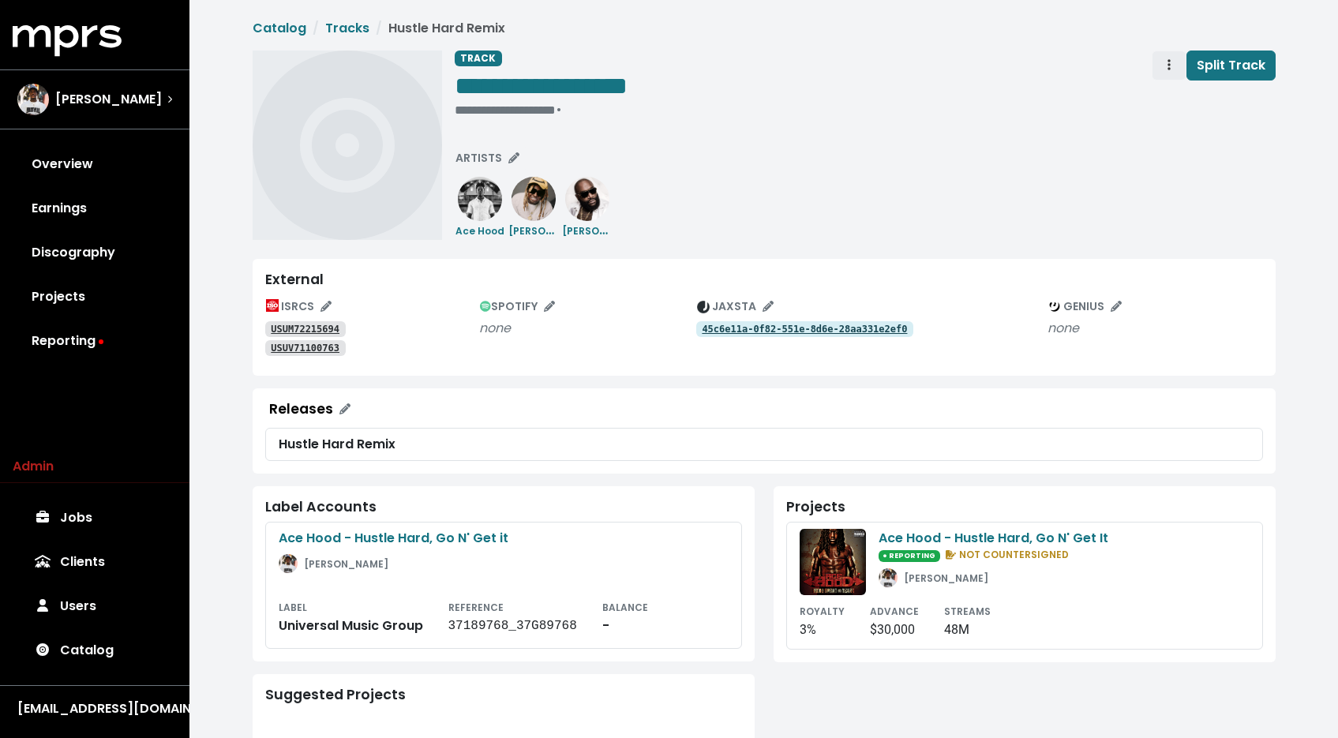
click at [1169, 70] on icon "Track actions" at bounding box center [1168, 64] width 3 height 13
click at [1162, 93] on link "Merge" at bounding box center [1214, 100] width 125 height 25
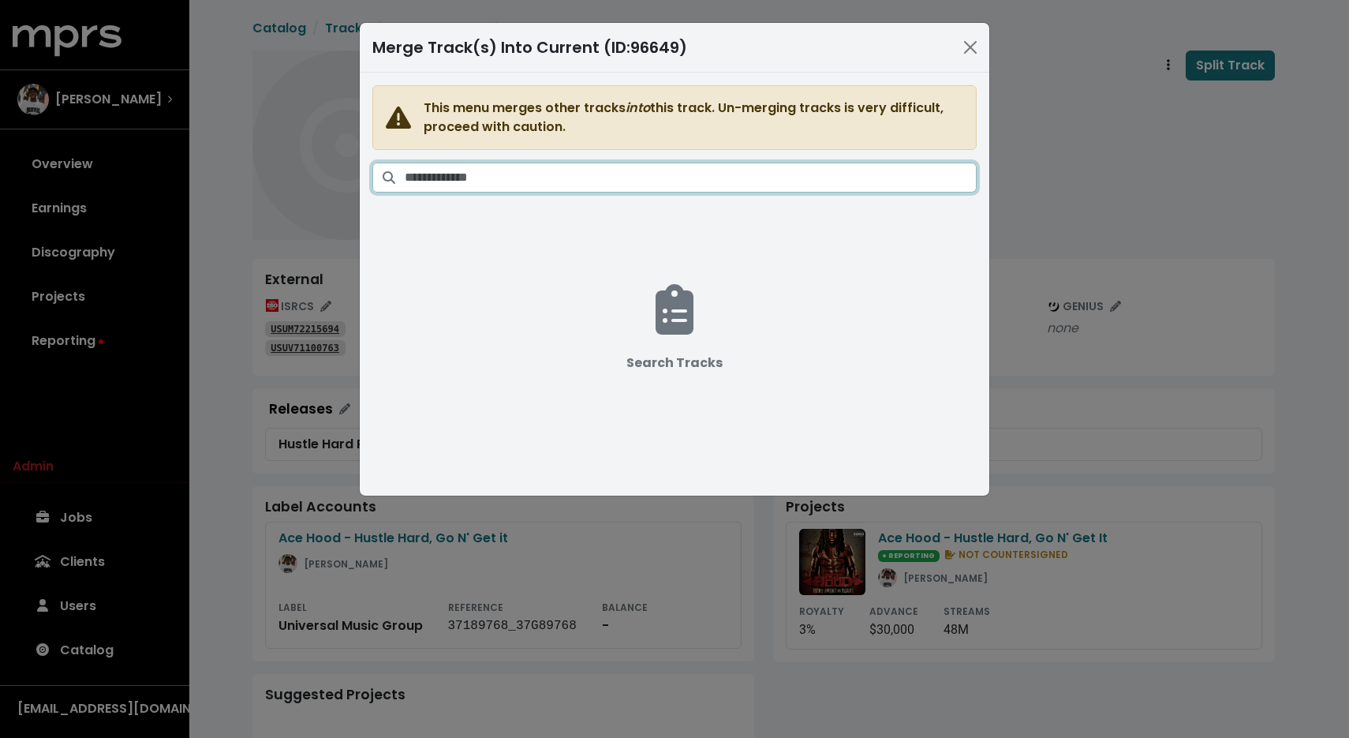
click at [729, 175] on input "Search tracks" at bounding box center [691, 178] width 572 height 30
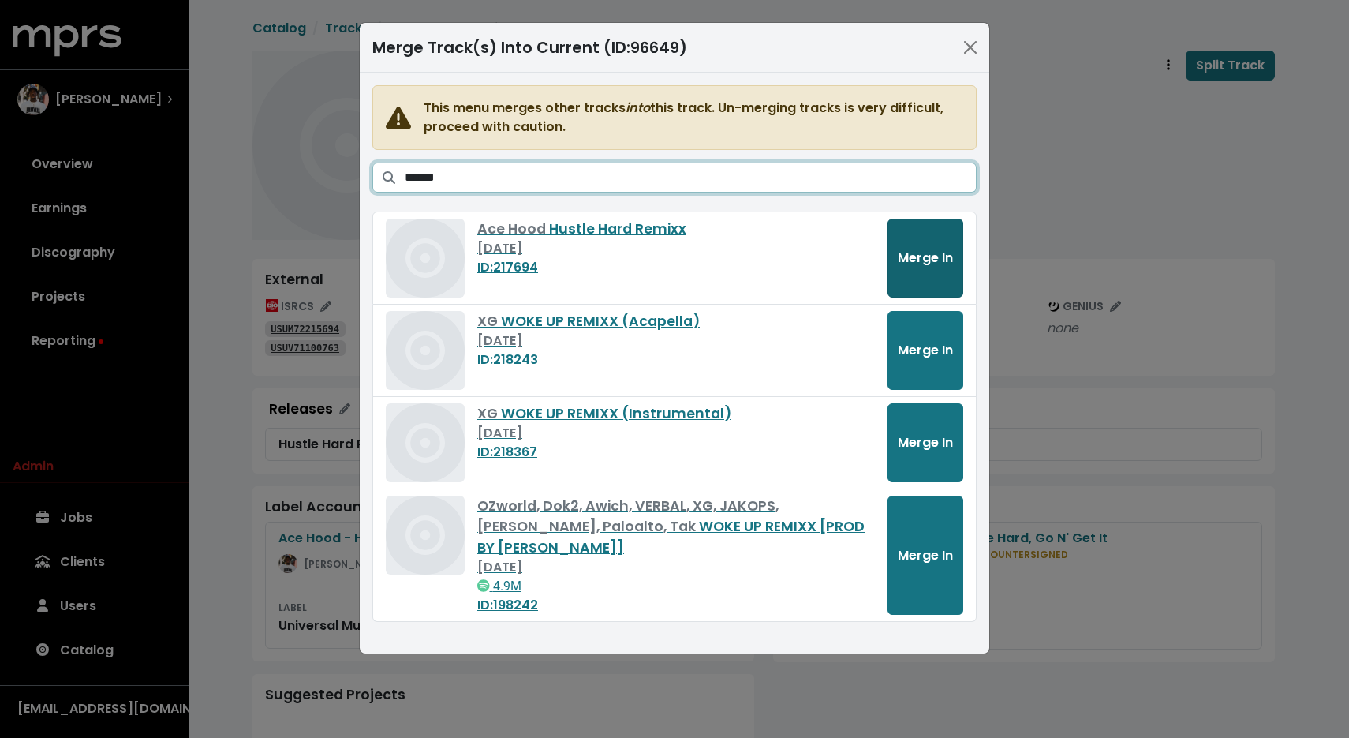
type input "******"
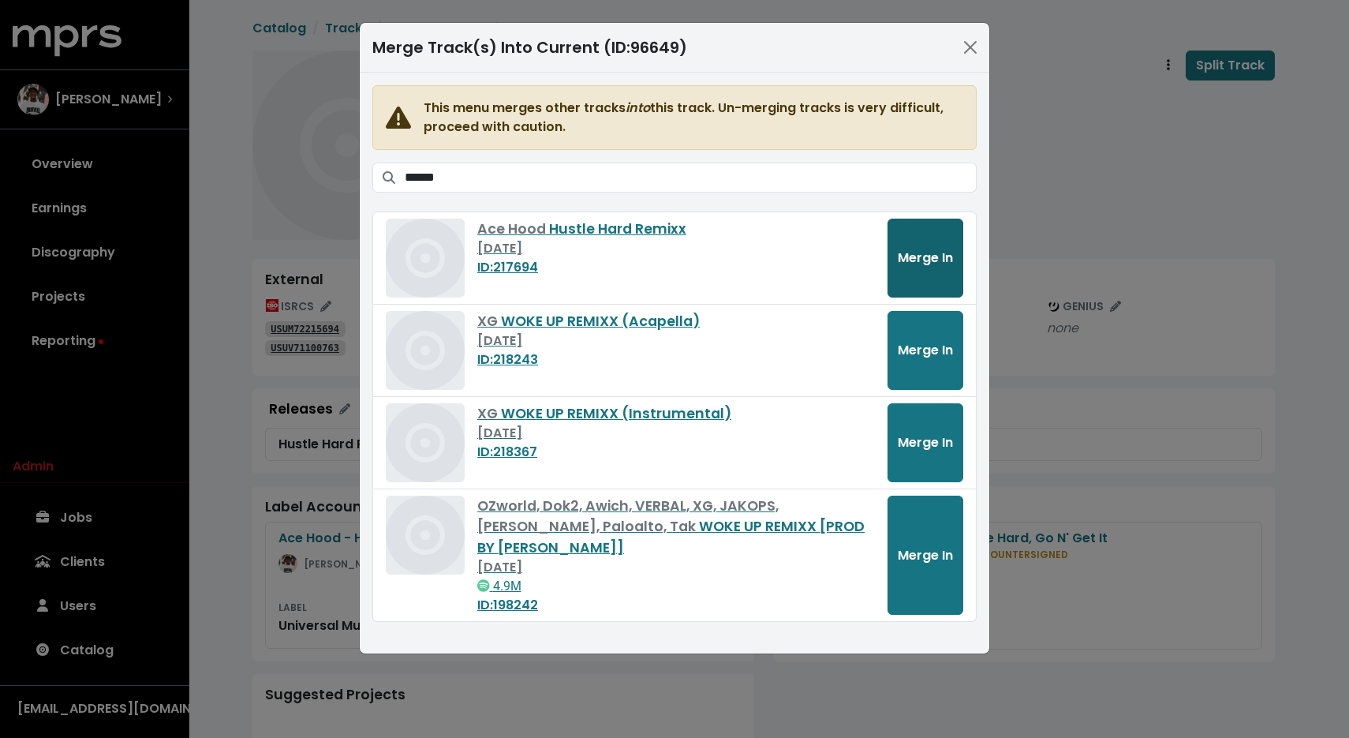
click at [921, 268] on button "Merge In" at bounding box center [926, 258] width 76 height 79
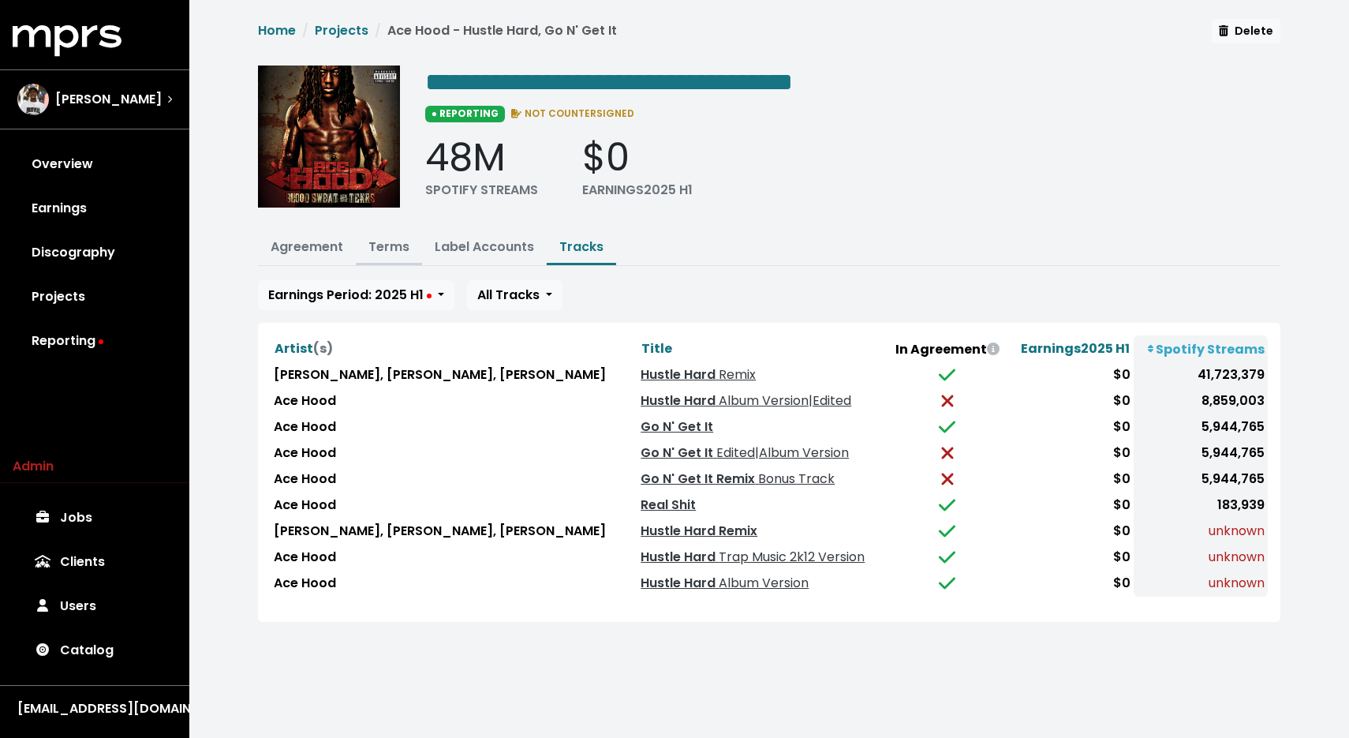
click at [406, 241] on link "Terms" at bounding box center [389, 247] width 41 height 18
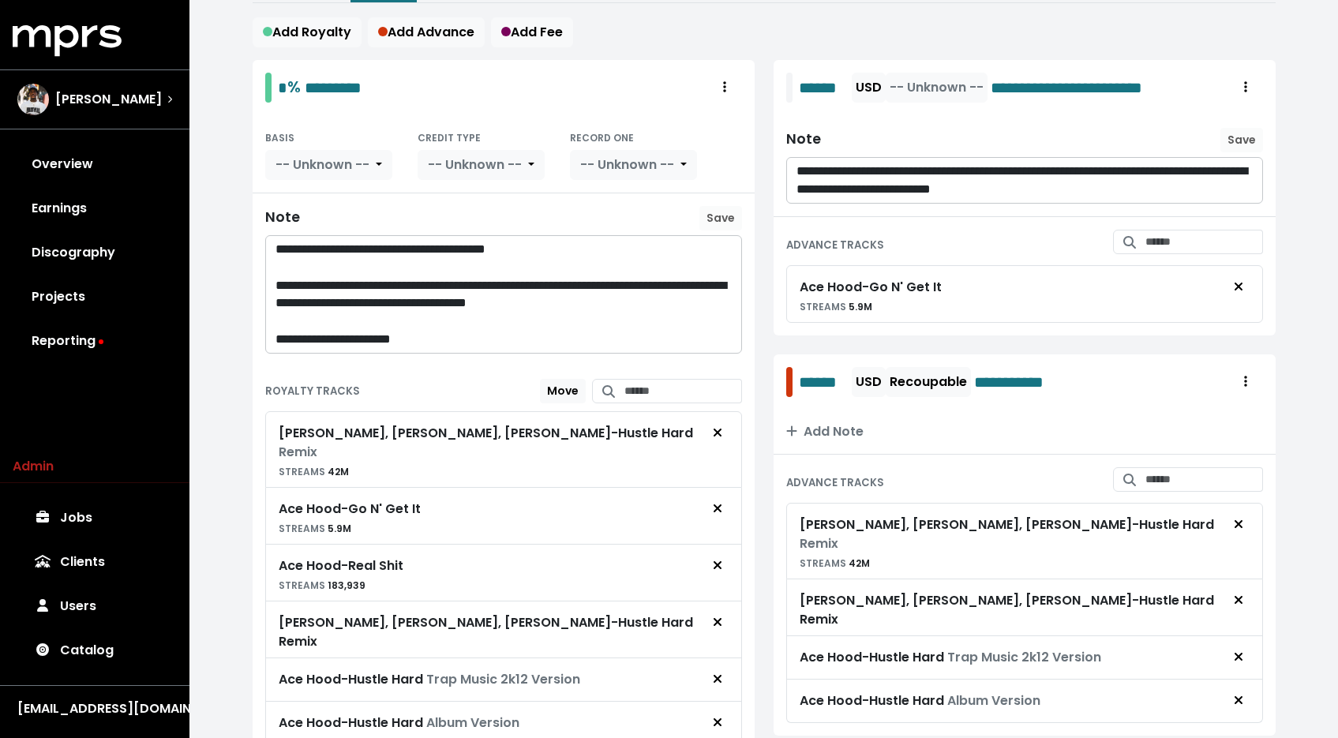
scroll to position [324, 0]
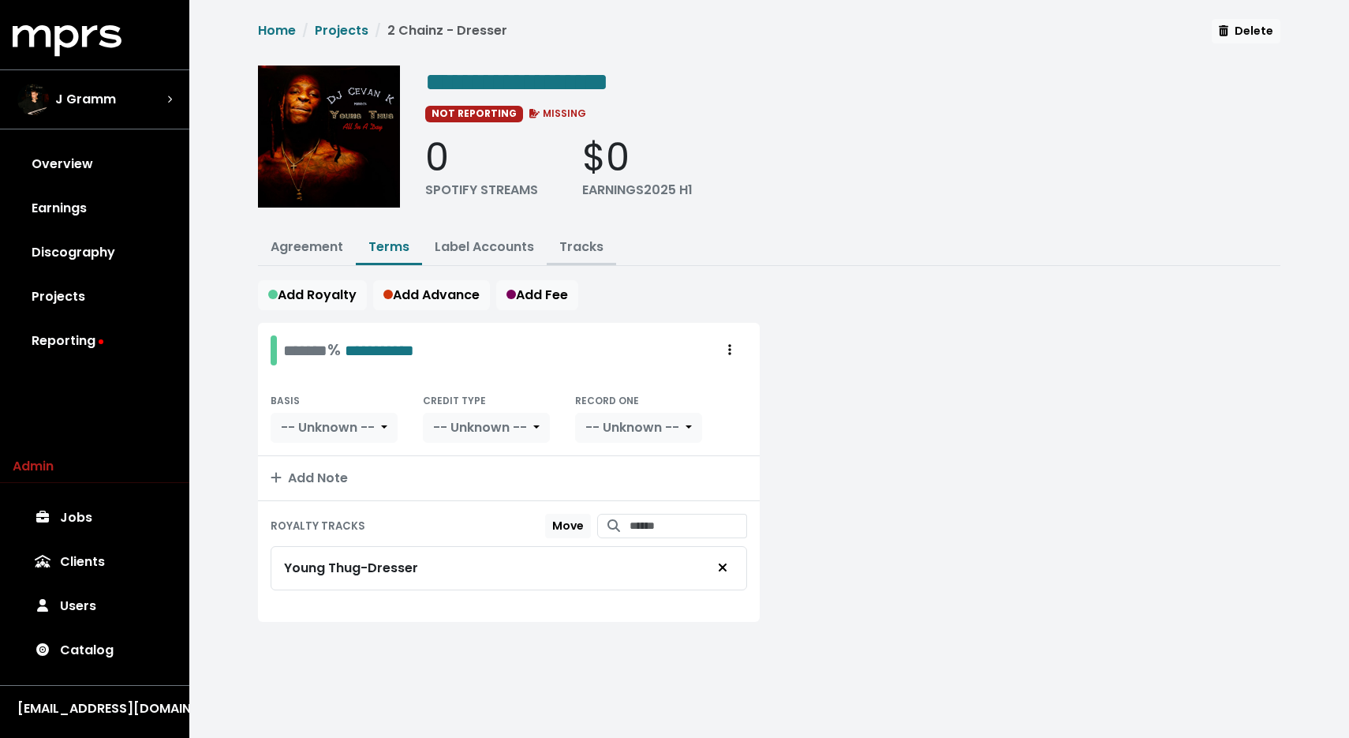
click at [583, 247] on link "Tracks" at bounding box center [581, 247] width 44 height 18
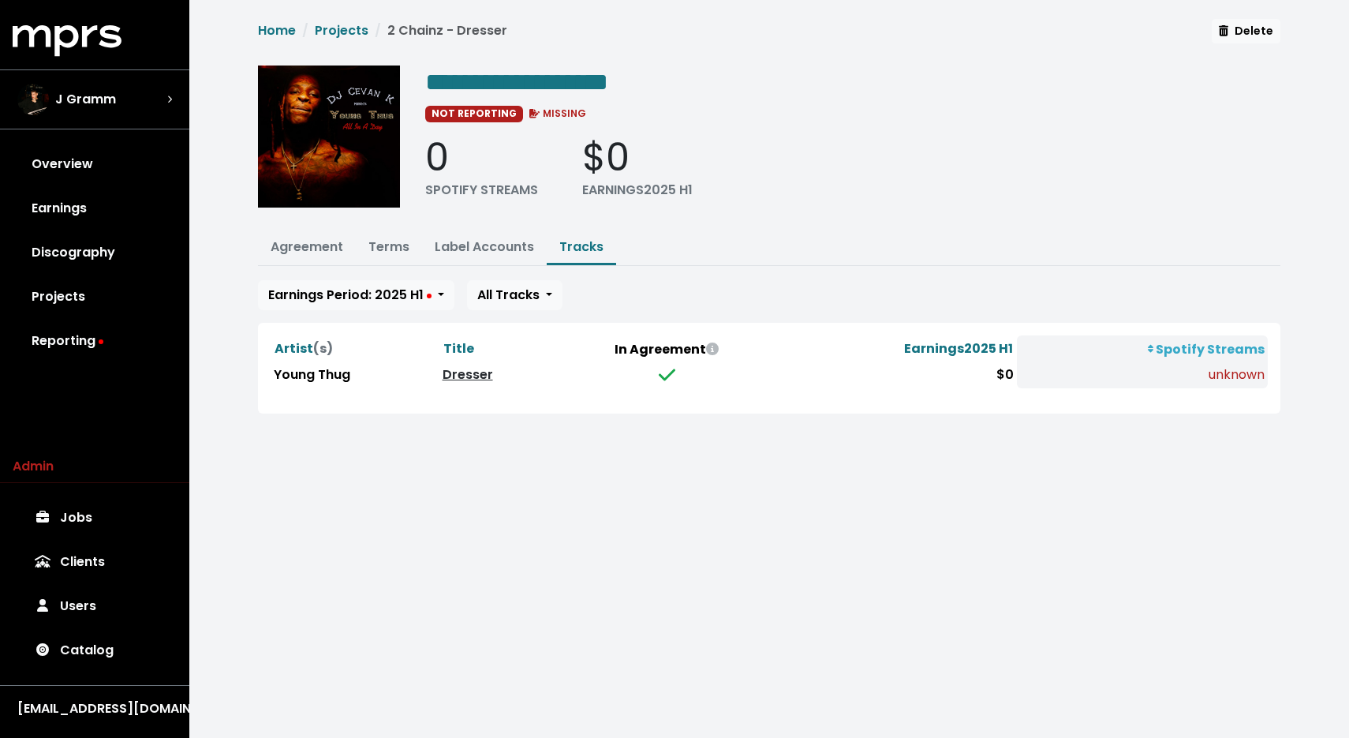
click at [472, 371] on link "Dresser" at bounding box center [468, 374] width 51 height 18
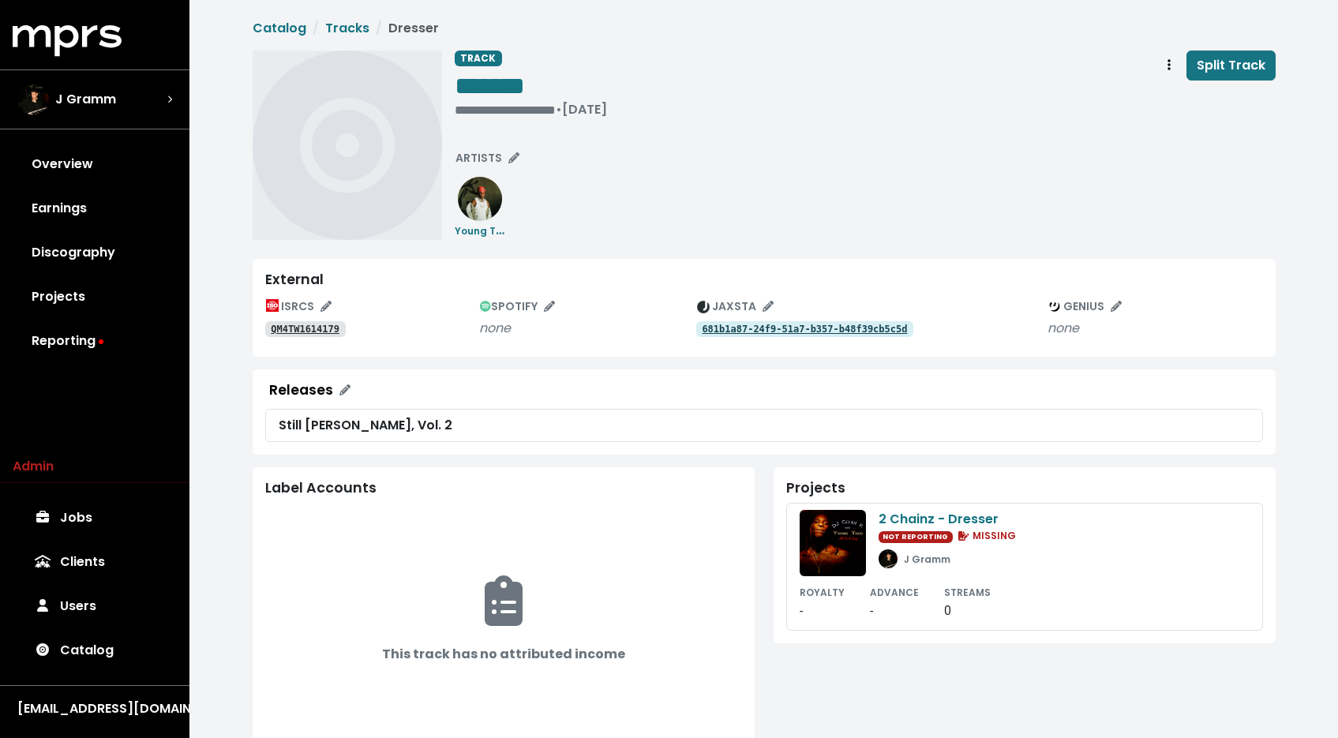
click at [316, 341] on div "ISRCS QM4TW1614179 SPOTIFY none JAXSTA 681b1a87-24f9-51a7-b357-b48f39cb5c5d GEN…" at bounding box center [763, 319] width 997 height 50
click at [316, 333] on tt "QM4TW1614179" at bounding box center [305, 329] width 69 height 11
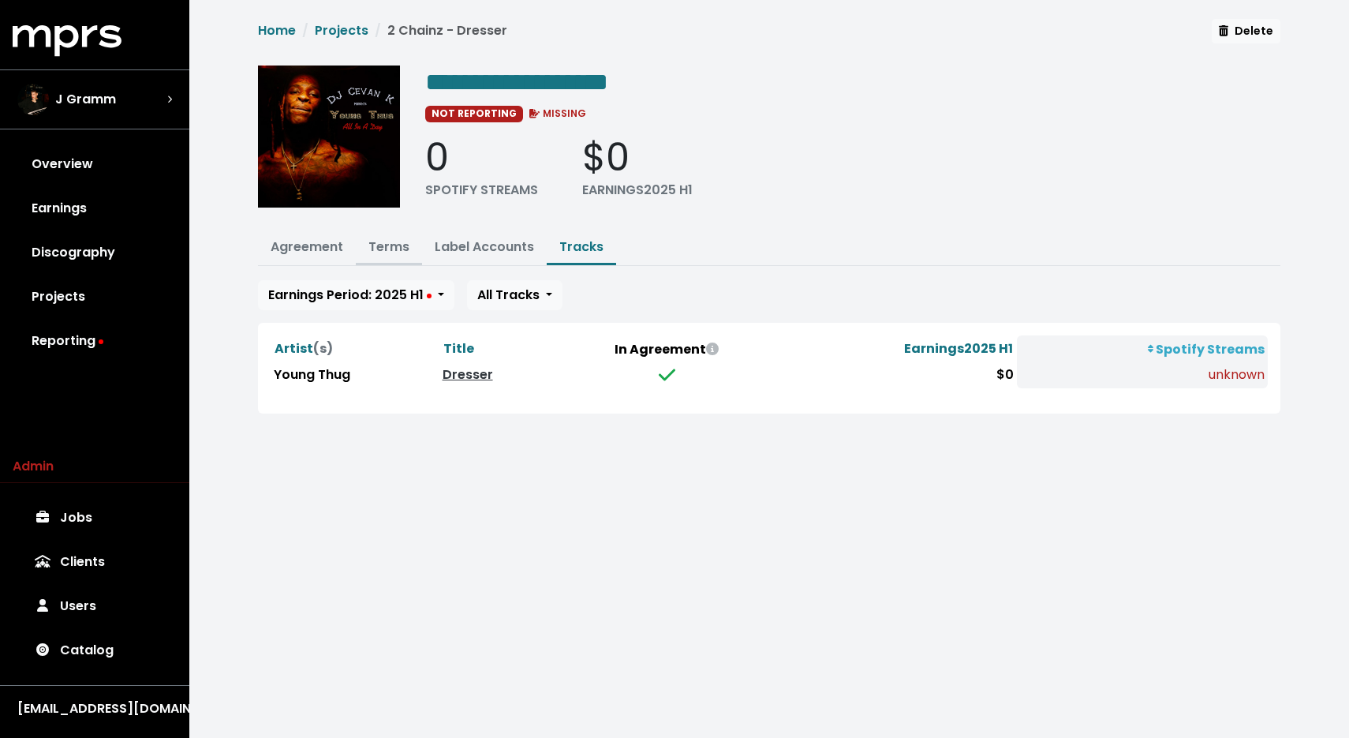
click at [366, 256] on button "Terms" at bounding box center [389, 248] width 66 height 34
click at [380, 247] on link "Terms" at bounding box center [389, 247] width 41 height 18
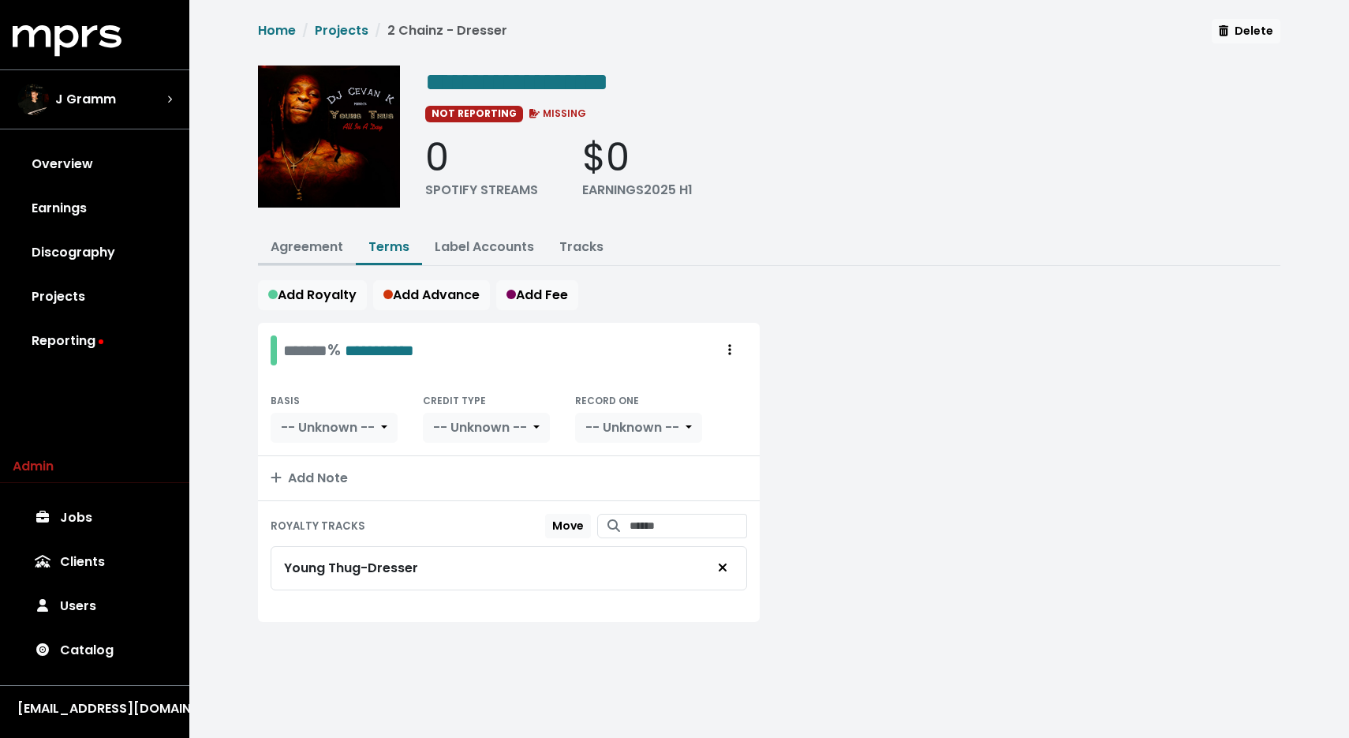
click at [300, 251] on link "Agreement" at bounding box center [307, 247] width 73 height 18
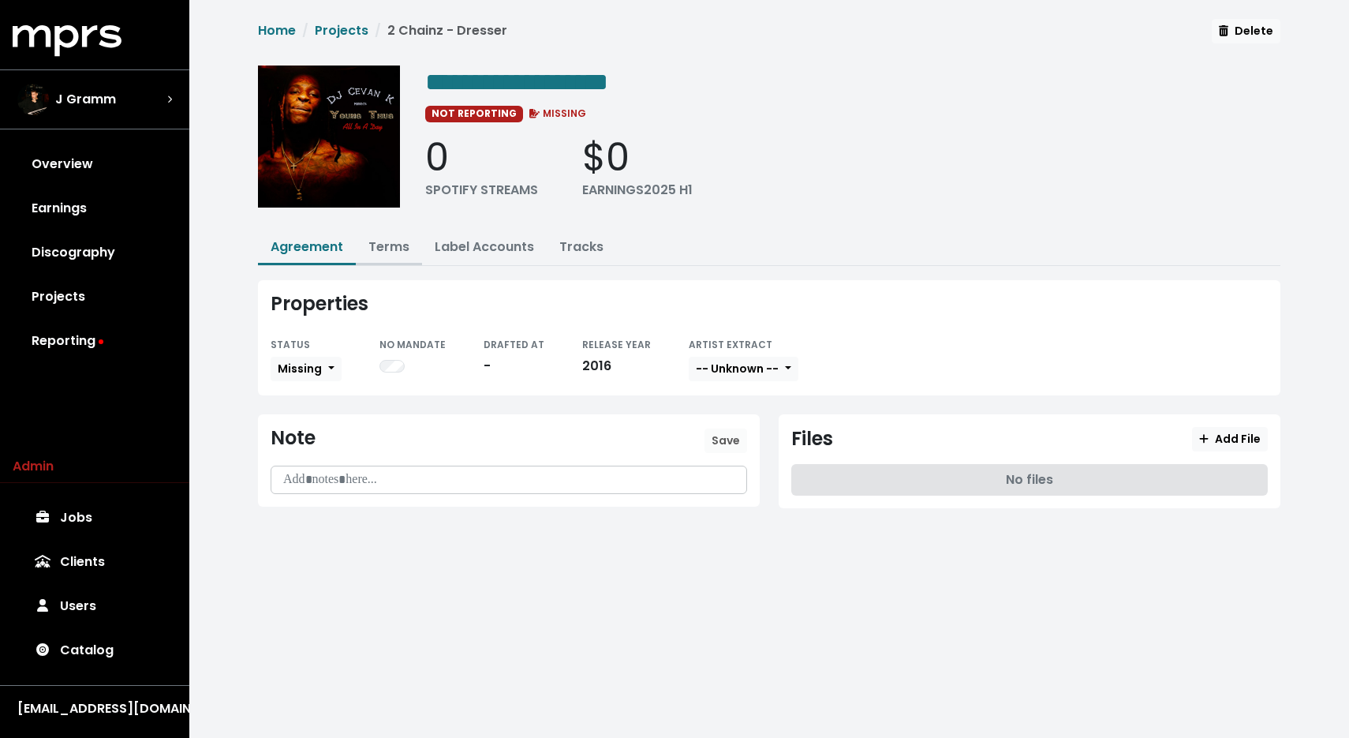
click at [408, 249] on link "Terms" at bounding box center [389, 247] width 41 height 18
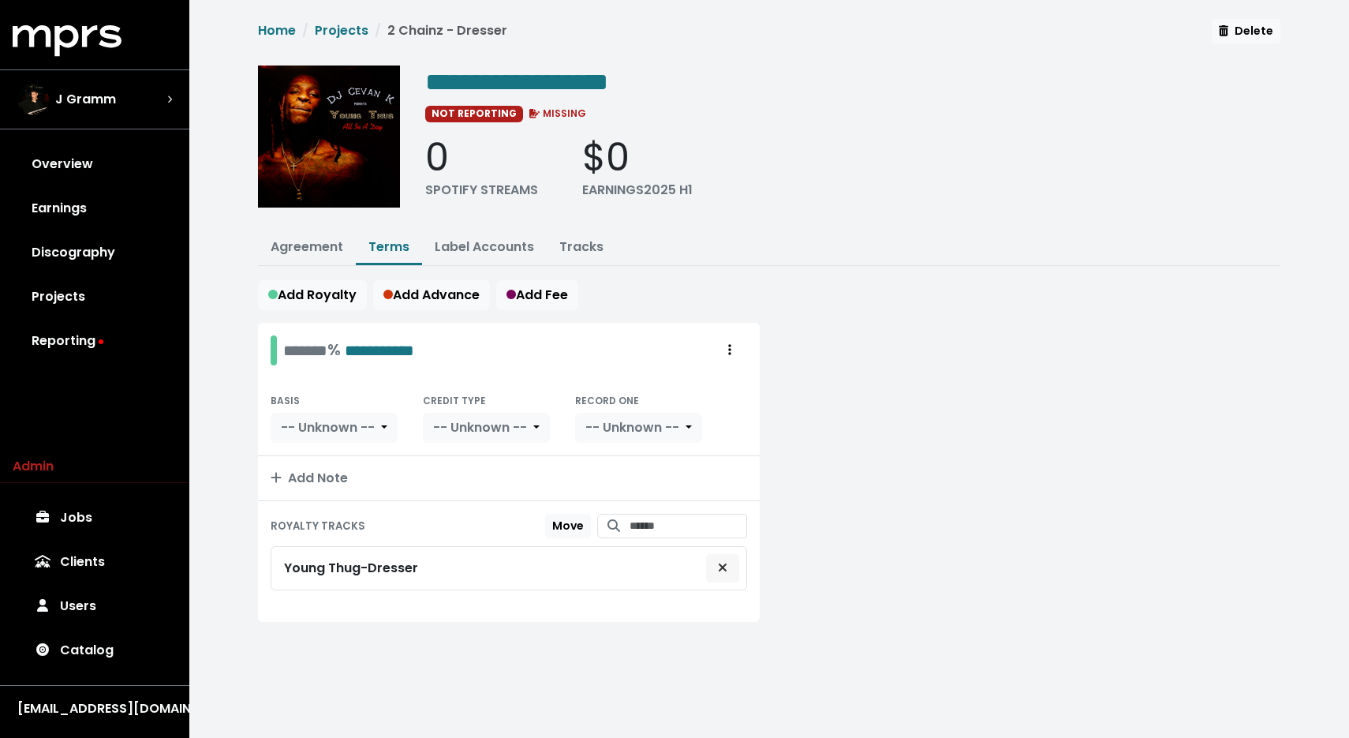
click at [718, 570] on icon "Remove royalty target" at bounding box center [722, 567] width 9 height 13
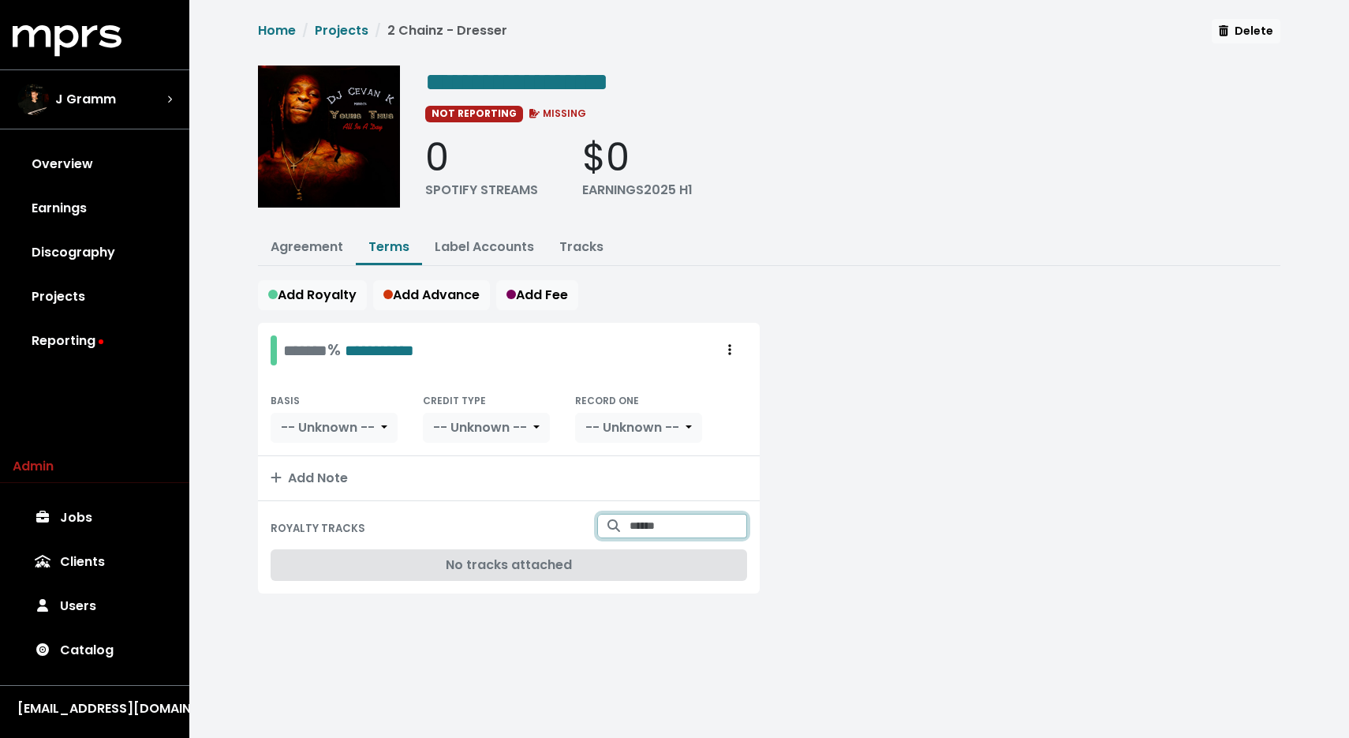
click at [704, 526] on input "Search for tracks by title and link them to this royalty" at bounding box center [689, 526] width 118 height 24
type input "*******"
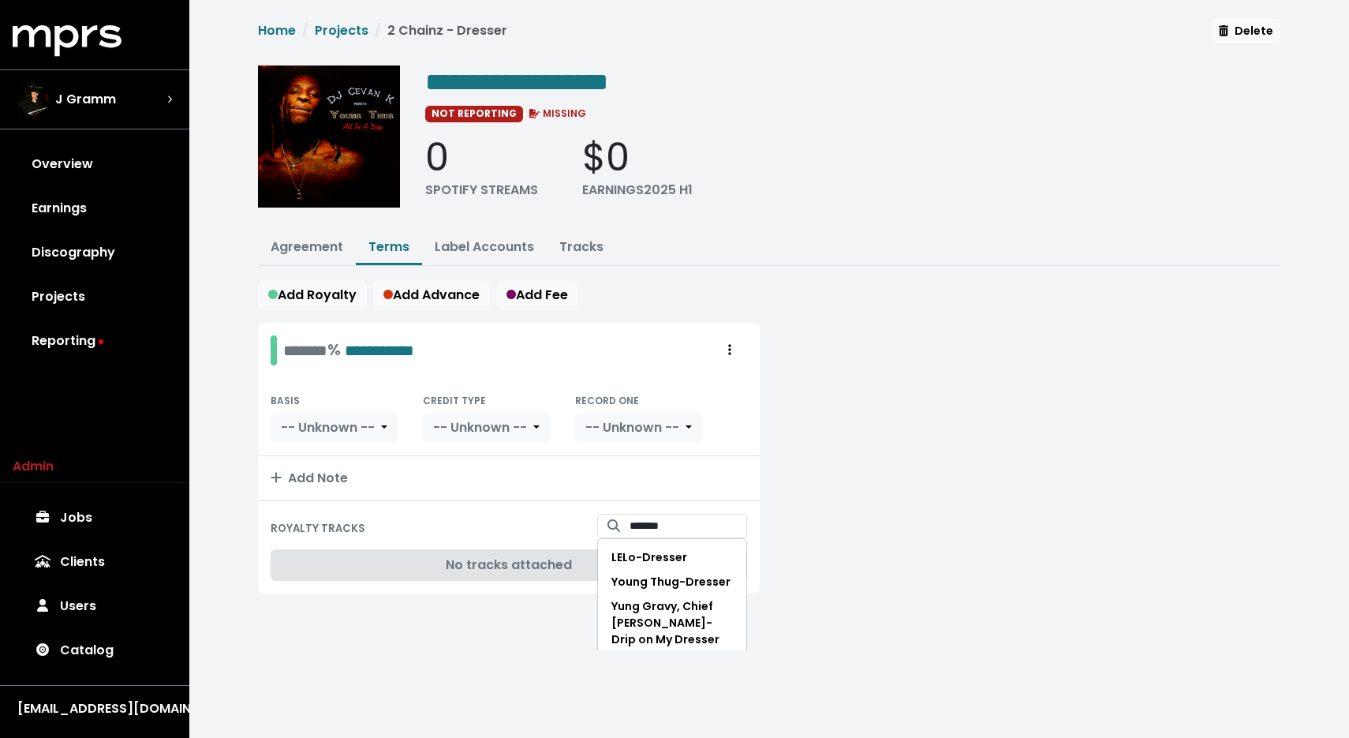
click at [828, 551] on div at bounding box center [1029, 468] width 521 height 290
click at [499, 238] on link "Label Accounts" at bounding box center [484, 247] width 99 height 18
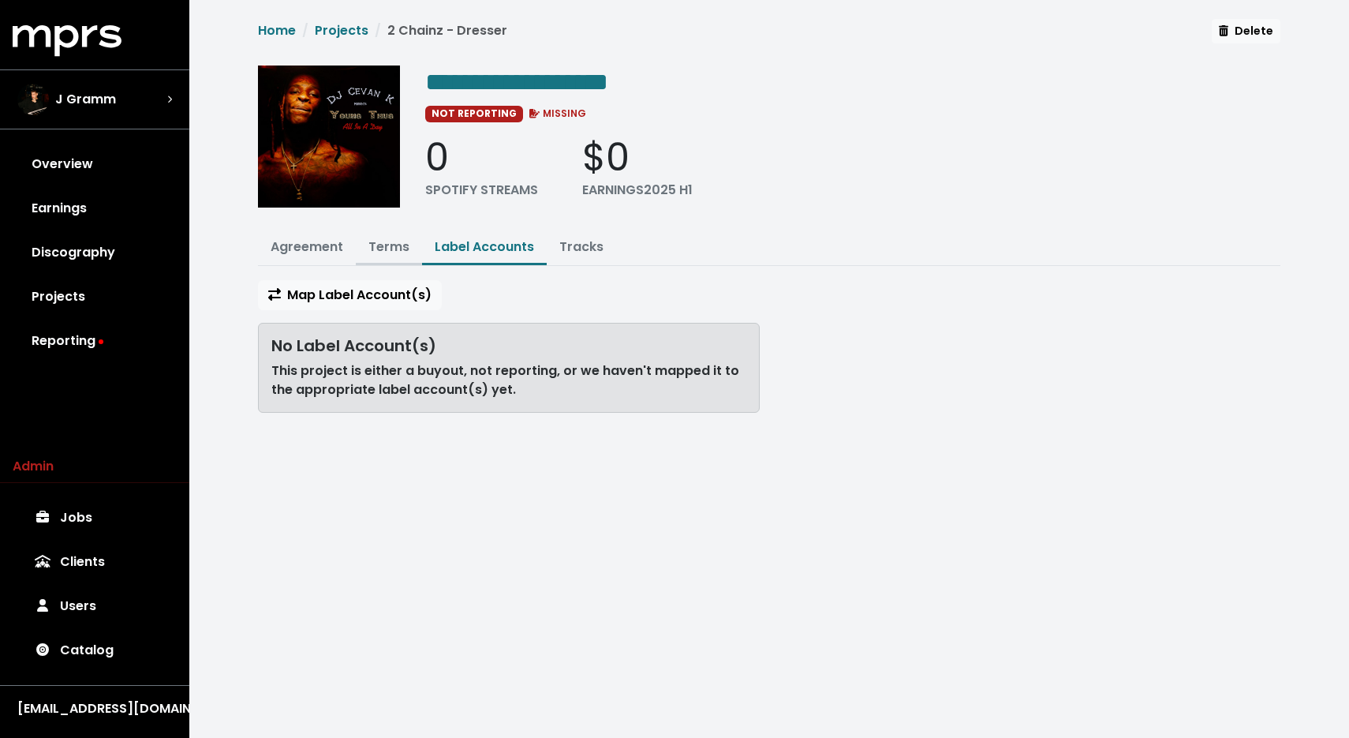
click at [371, 249] on link "Terms" at bounding box center [389, 247] width 41 height 18
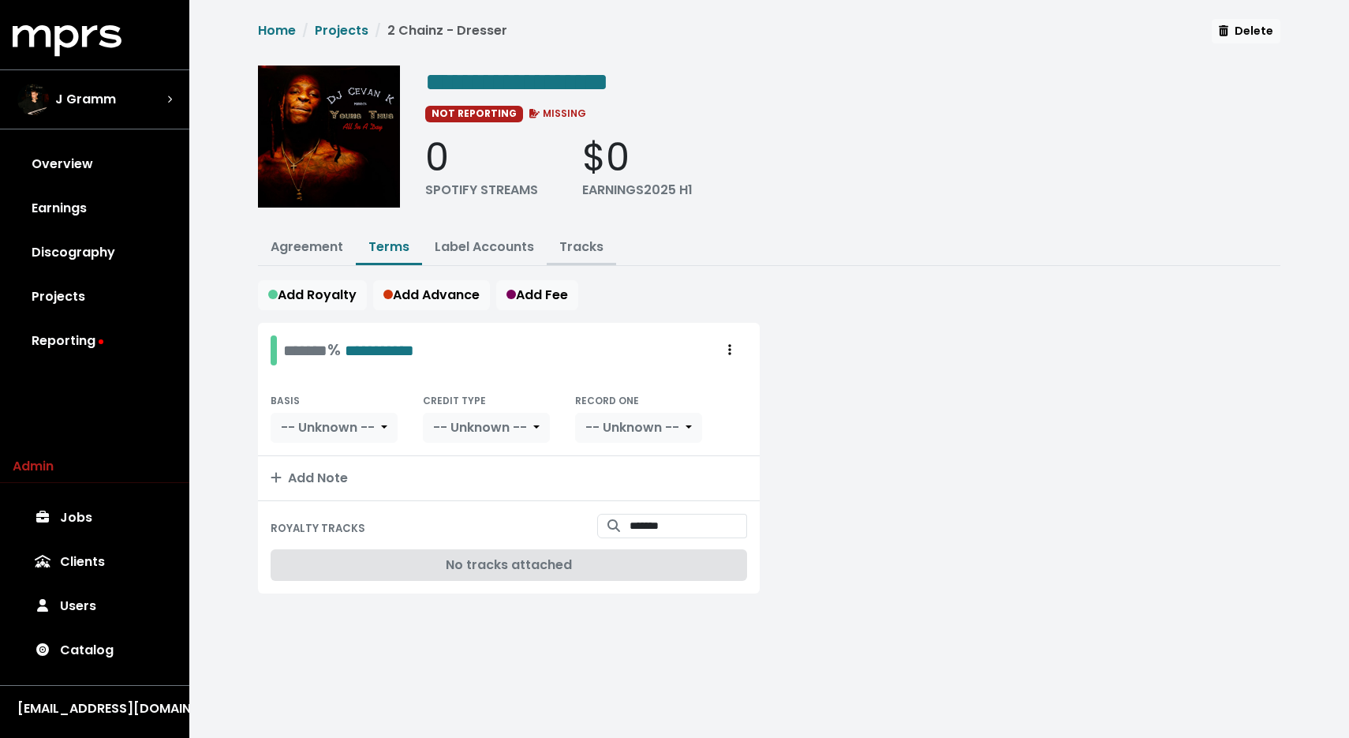
click at [581, 245] on link "Tracks" at bounding box center [581, 247] width 44 height 18
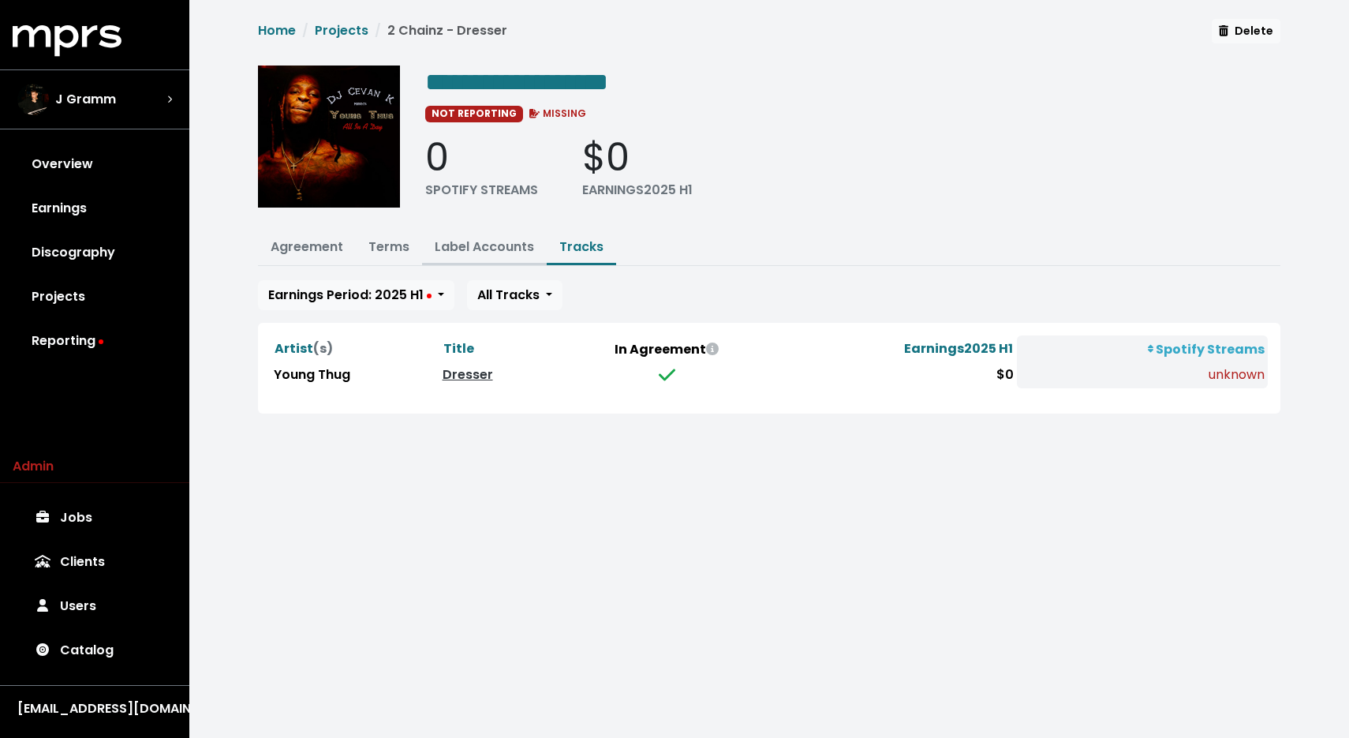
click at [508, 248] on link "Label Accounts" at bounding box center [484, 247] width 99 height 18
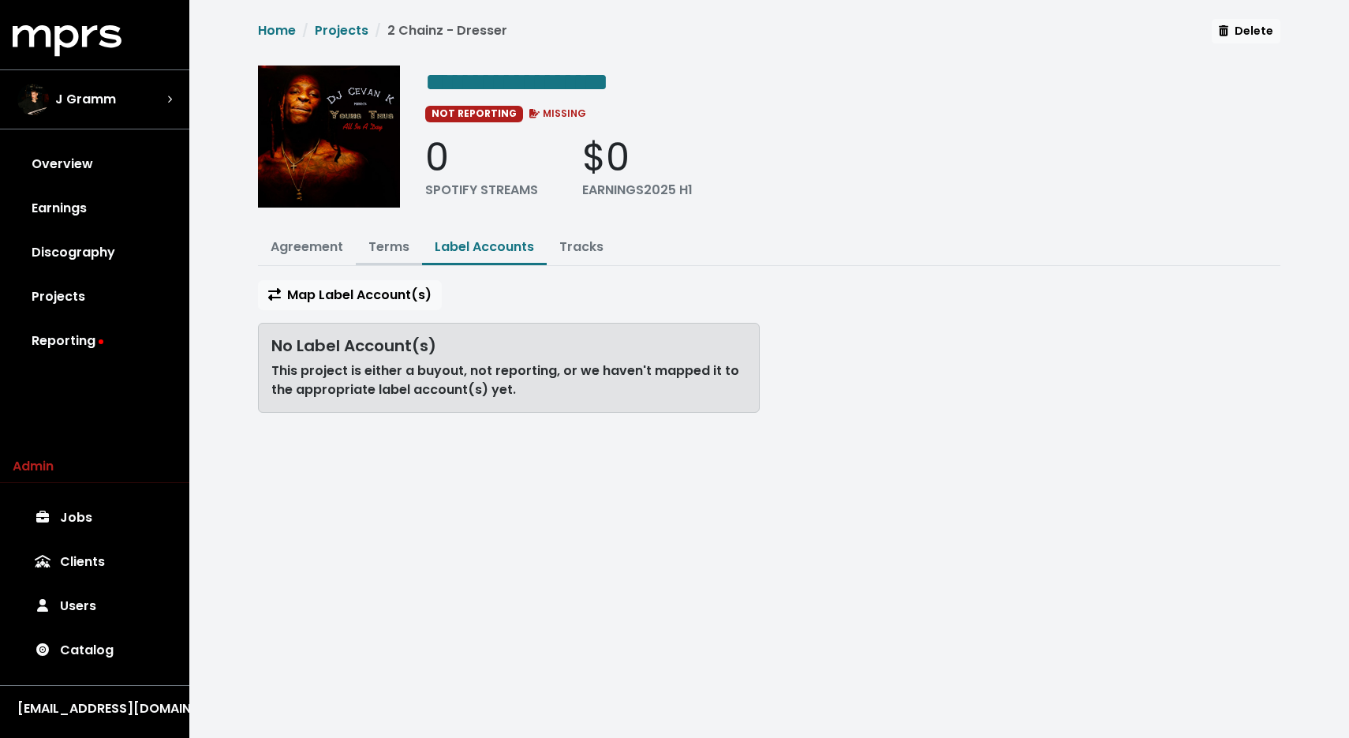
click at [380, 255] on button "Terms" at bounding box center [389, 248] width 66 height 34
click at [384, 251] on link "Terms" at bounding box center [389, 247] width 41 height 18
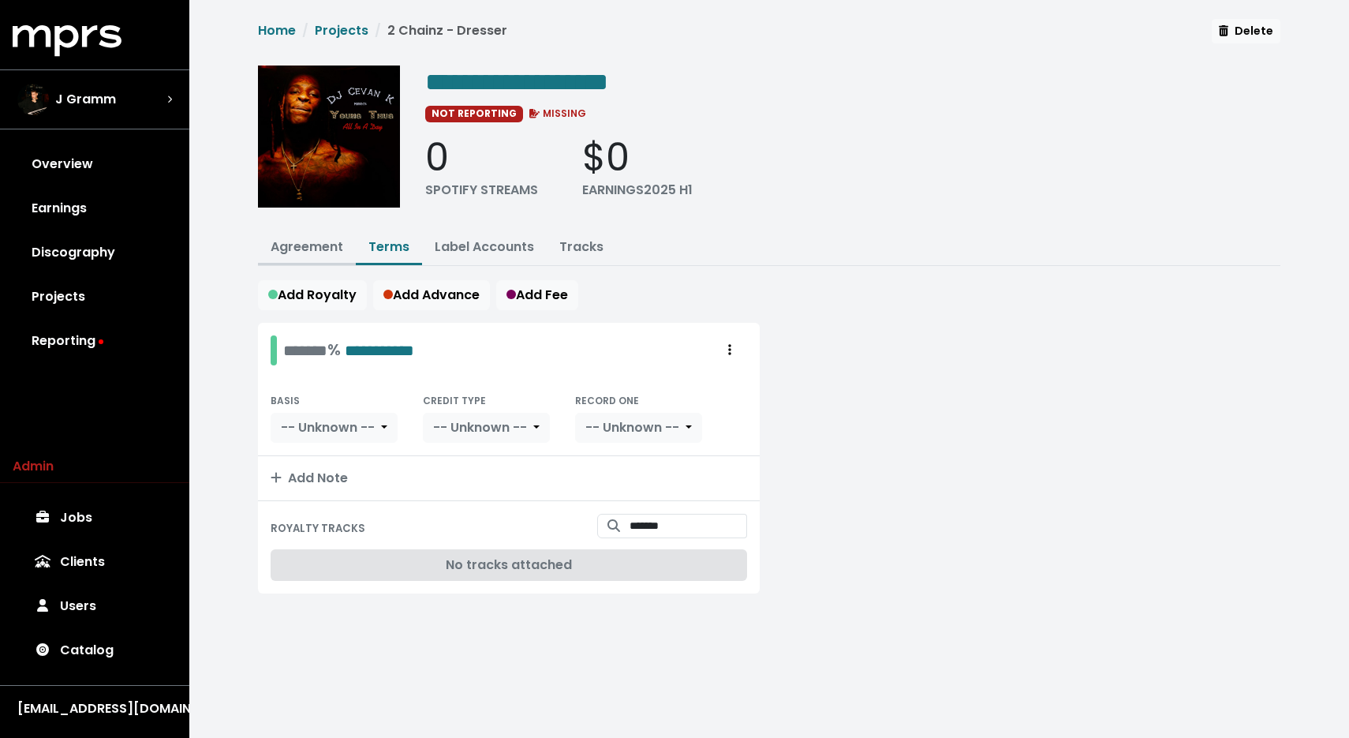
click at [311, 246] on link "Agreement" at bounding box center [307, 247] width 73 height 18
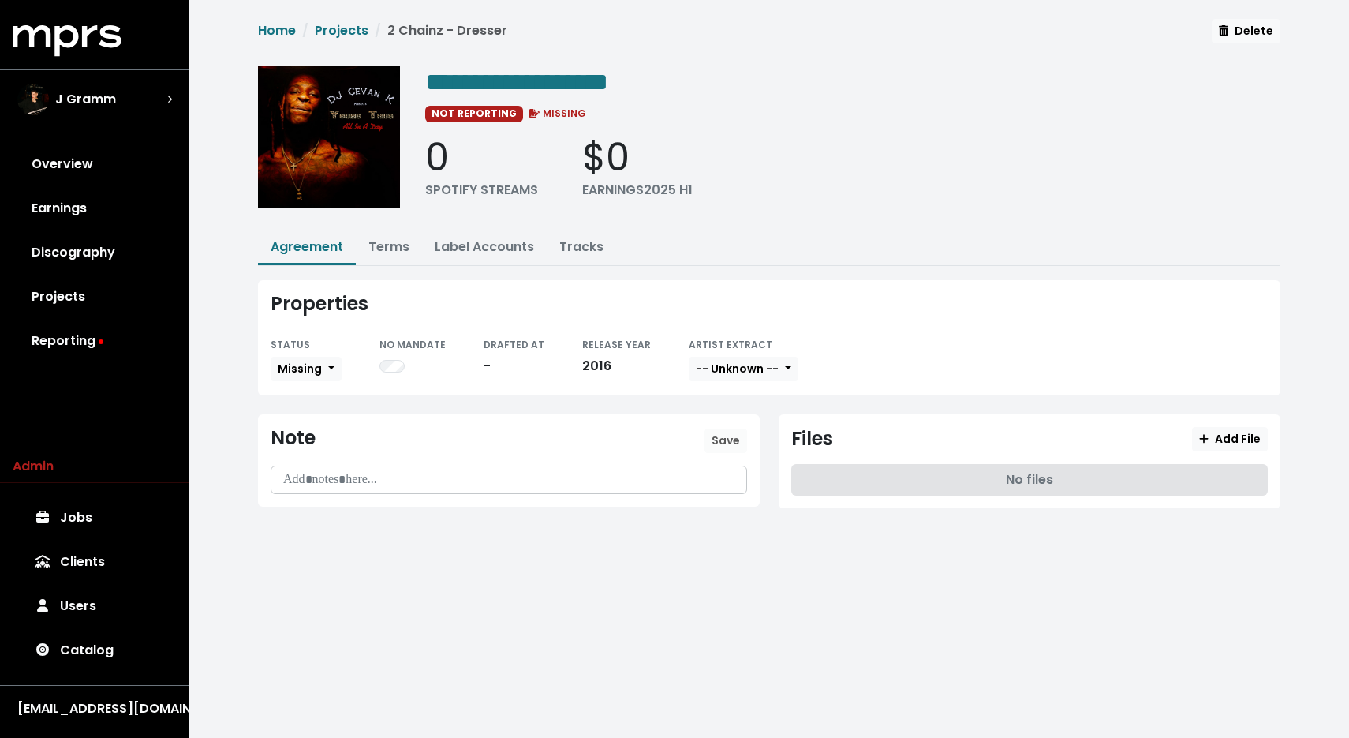
click at [417, 477] on p at bounding box center [509, 480] width 456 height 18
click at [735, 440] on span "Save" at bounding box center [726, 440] width 28 height 16
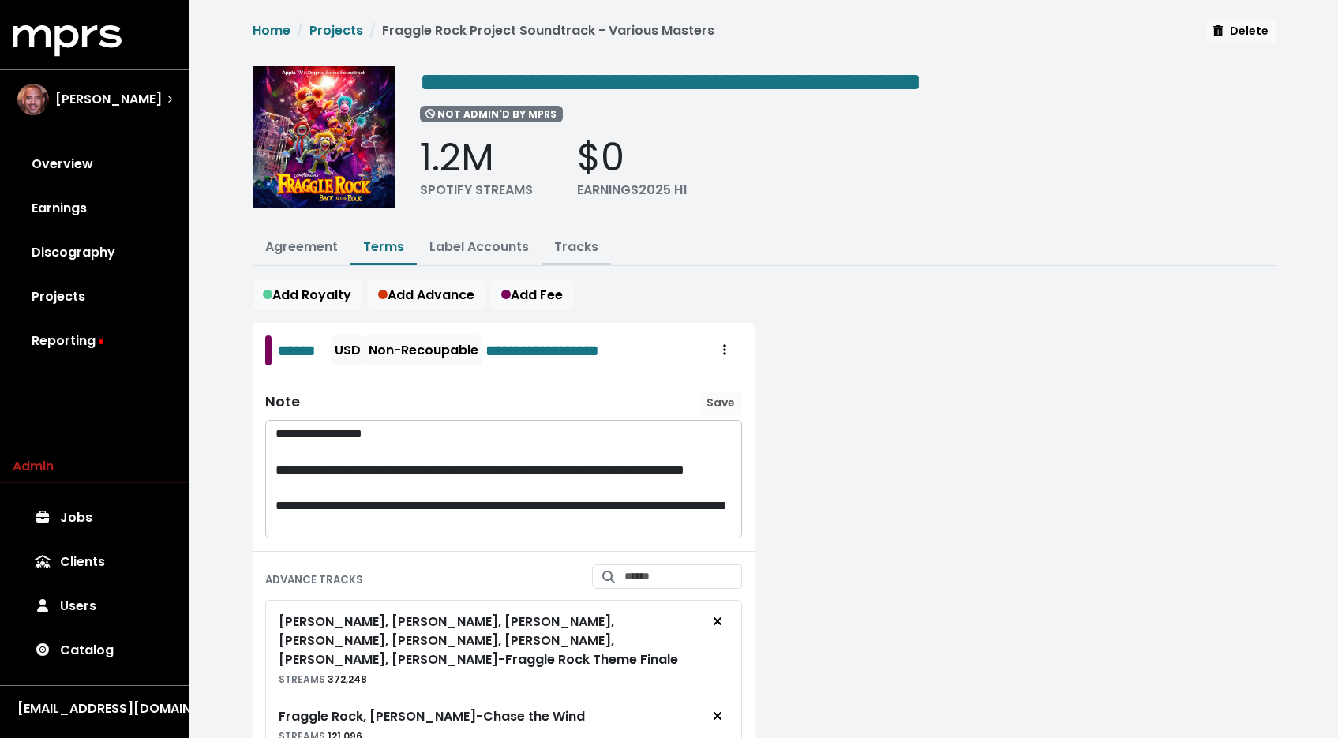
click at [554, 252] on link "Tracks" at bounding box center [576, 247] width 44 height 18
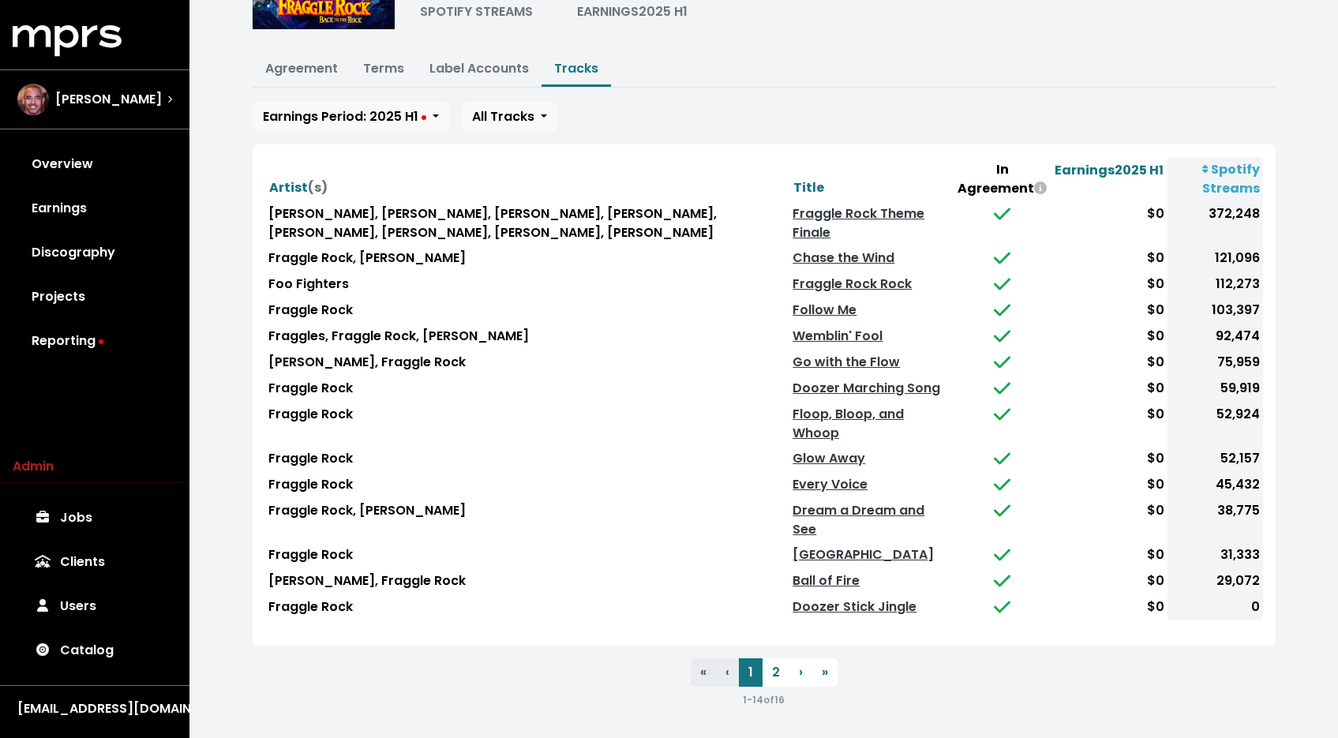
scroll to position [193, 0]
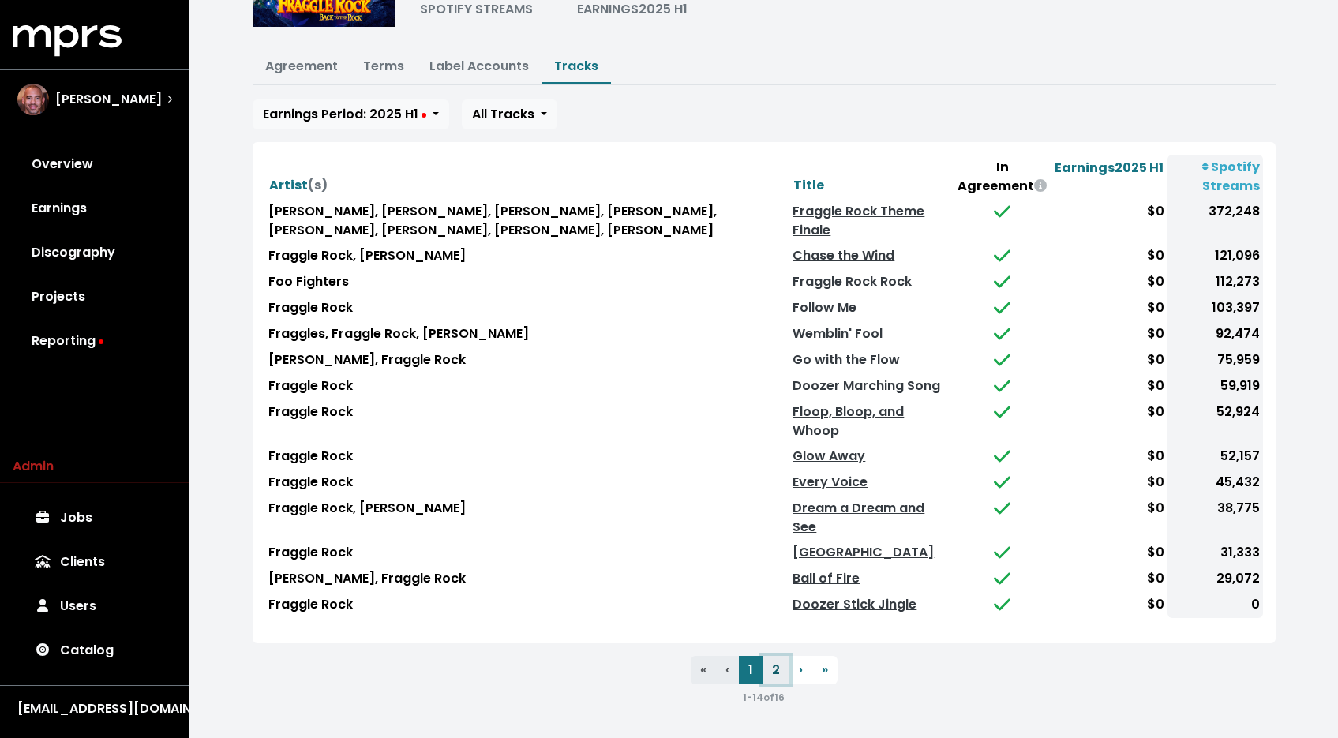
click at [769, 659] on button "2" at bounding box center [775, 670] width 27 height 28
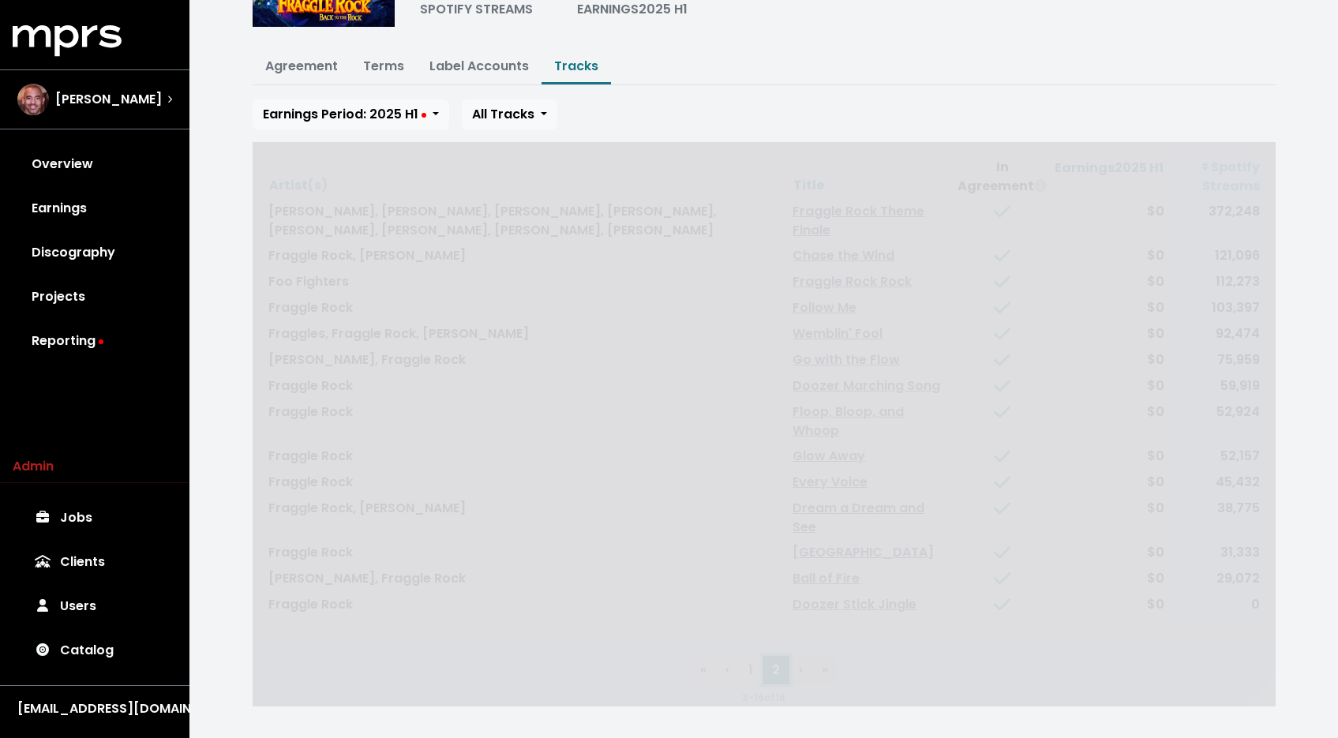
scroll to position [0, 0]
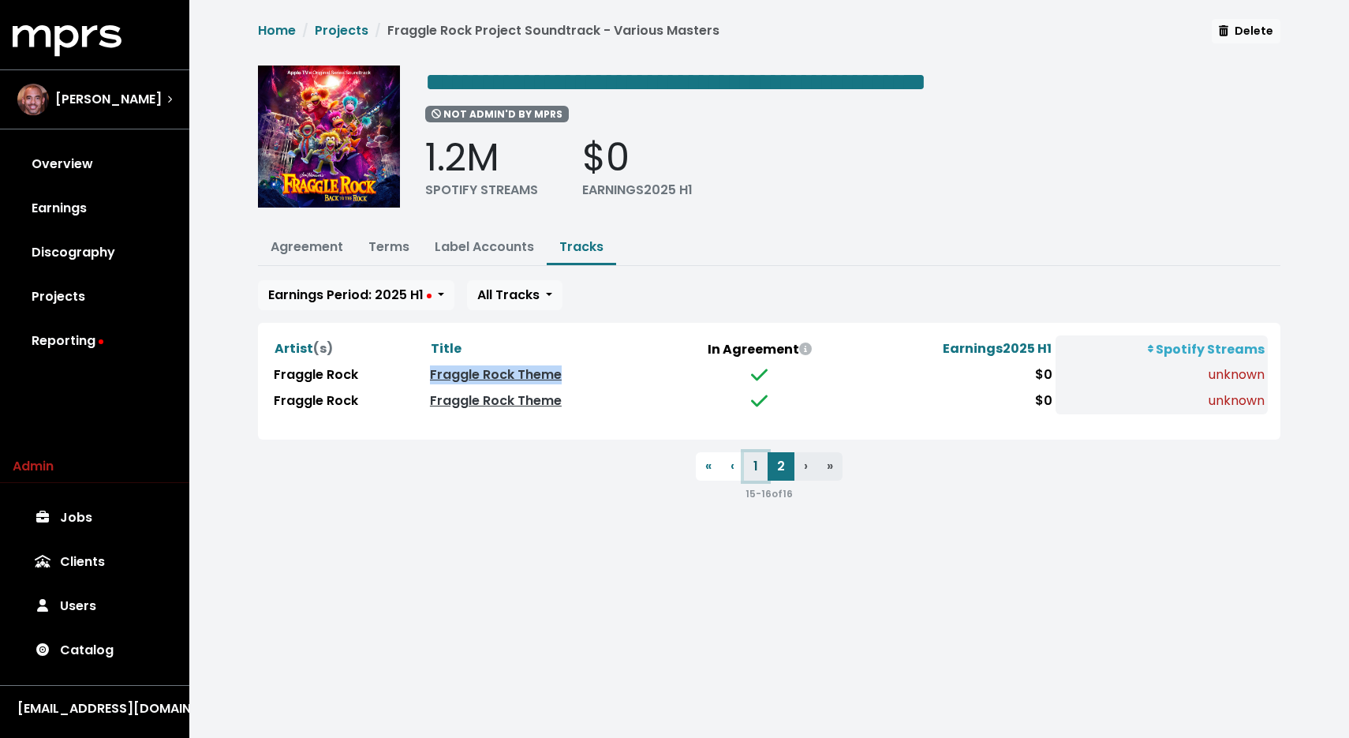
click at [754, 470] on button "1" at bounding box center [756, 466] width 24 height 28
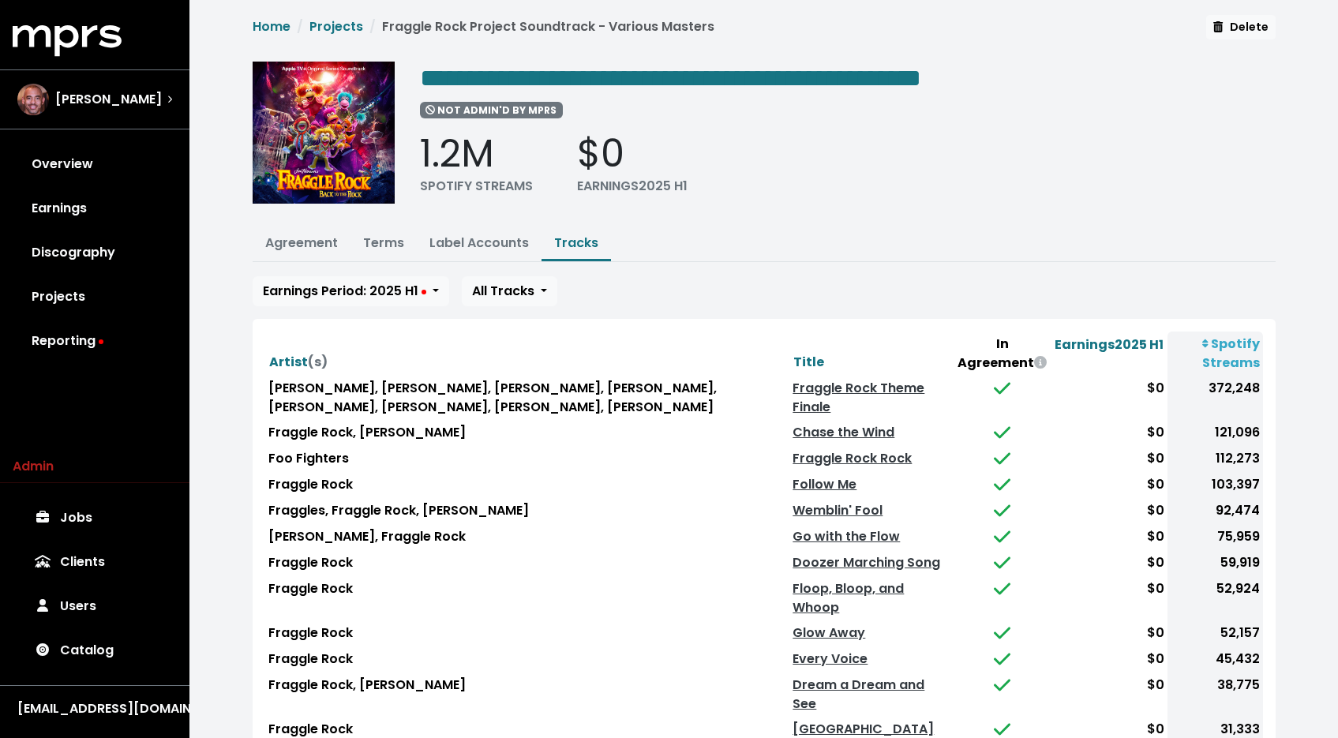
scroll to position [193, 0]
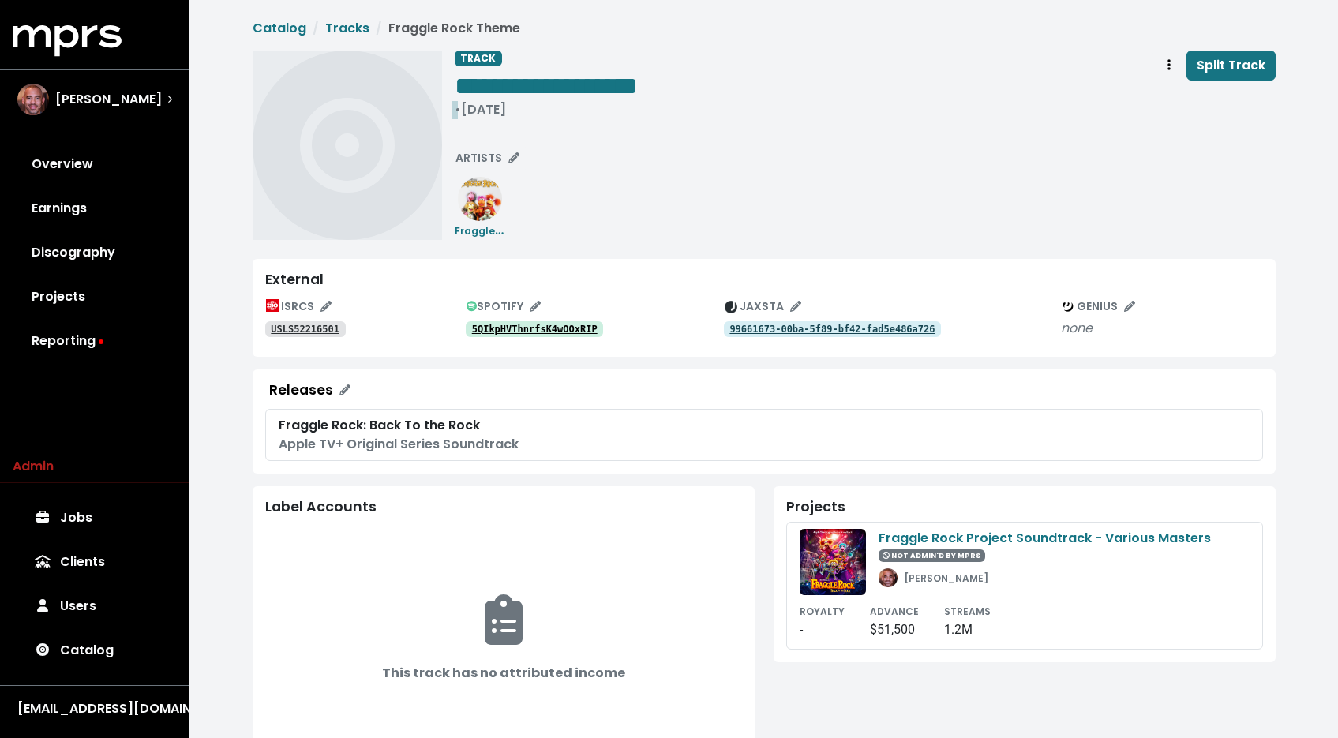
click at [480, 114] on div "• [DATE]" at bounding box center [546, 110] width 183 height 16
click at [638, 84] on span "**********" at bounding box center [546, 85] width 183 height 25
click at [638, 80] on span "**********" at bounding box center [546, 85] width 183 height 25
click at [558, 110] on div "**********" at bounding box center [546, 110] width 183 height 16
click at [462, 191] on img at bounding box center [480, 199] width 44 height 44
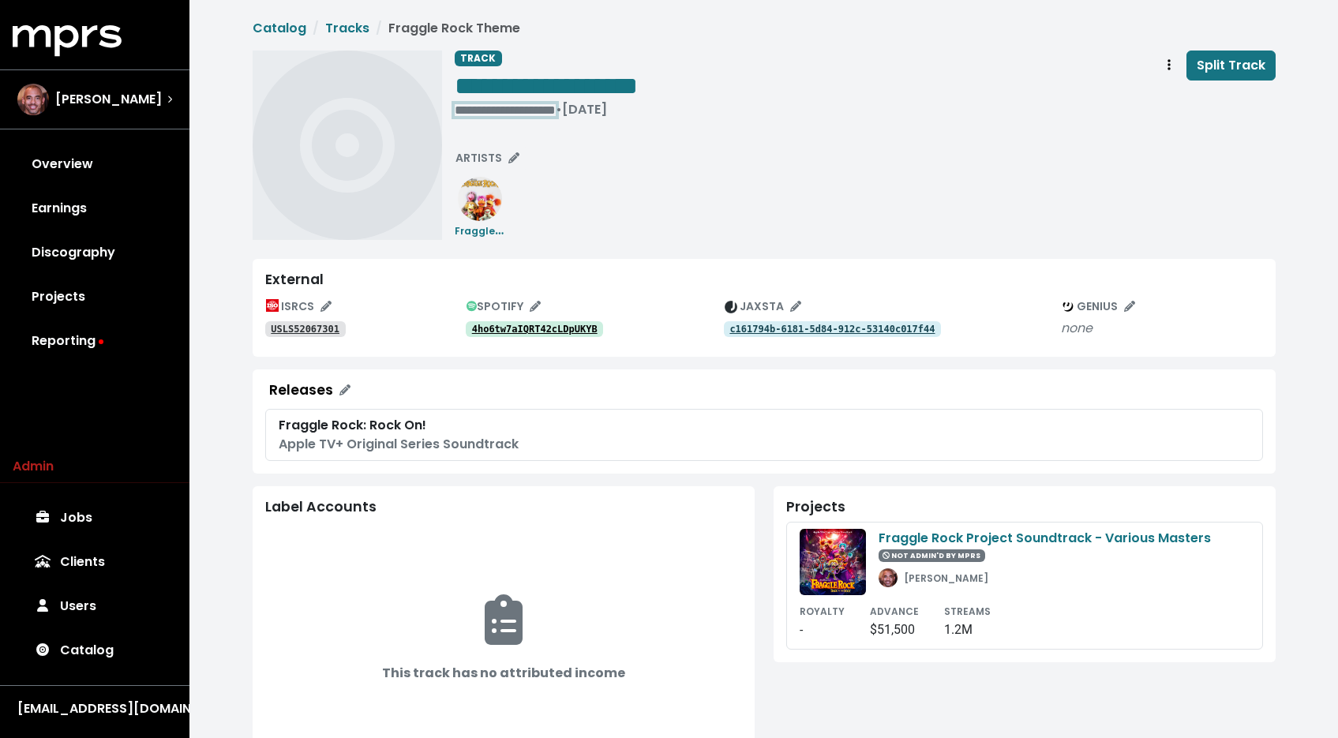
click at [458, 112] on div "**********" at bounding box center [546, 110] width 183 height 16
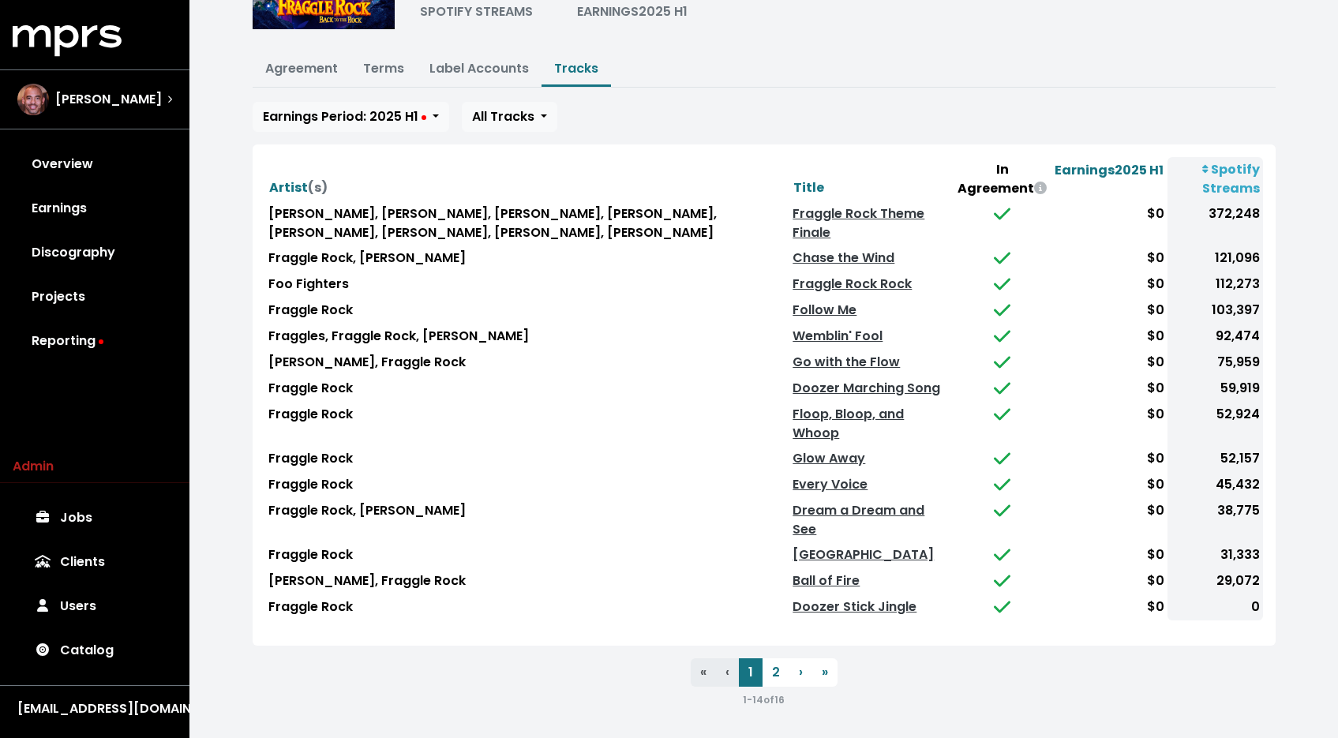
scroll to position [193, 0]
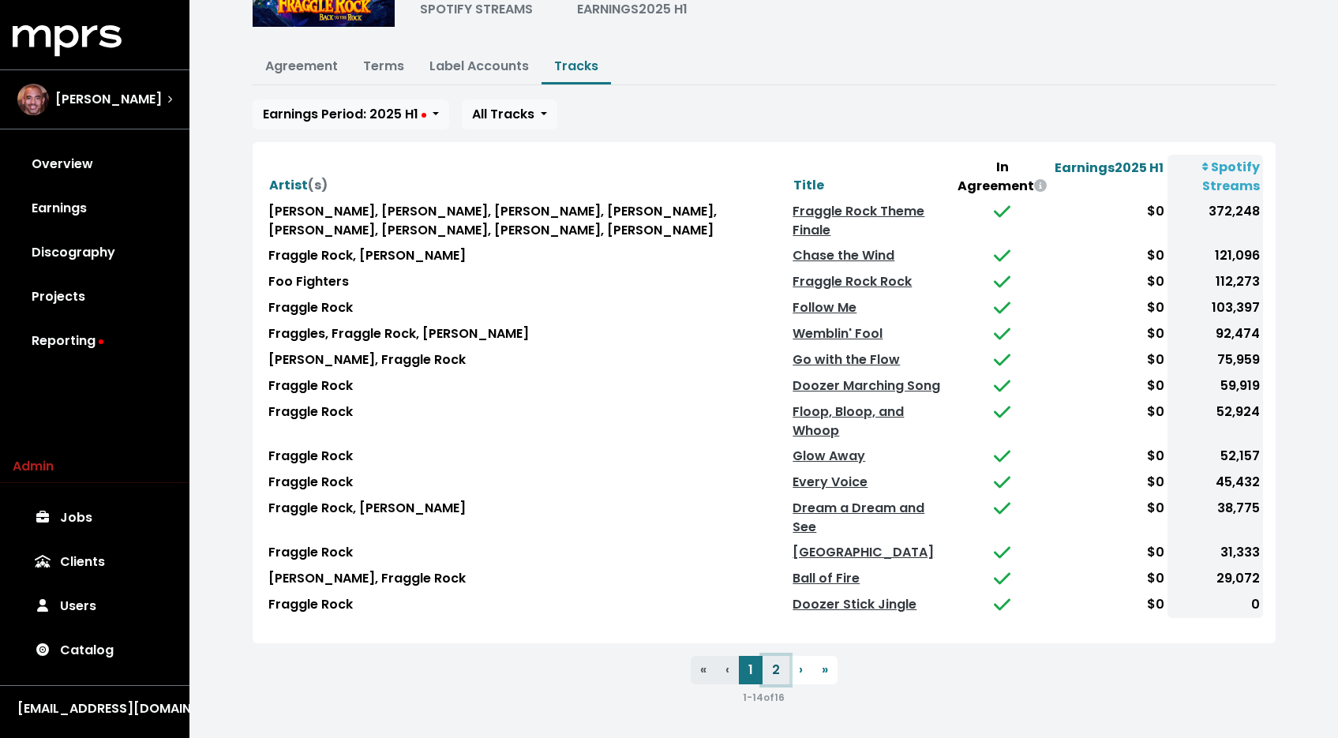
click at [779, 666] on button "2" at bounding box center [775, 670] width 27 height 28
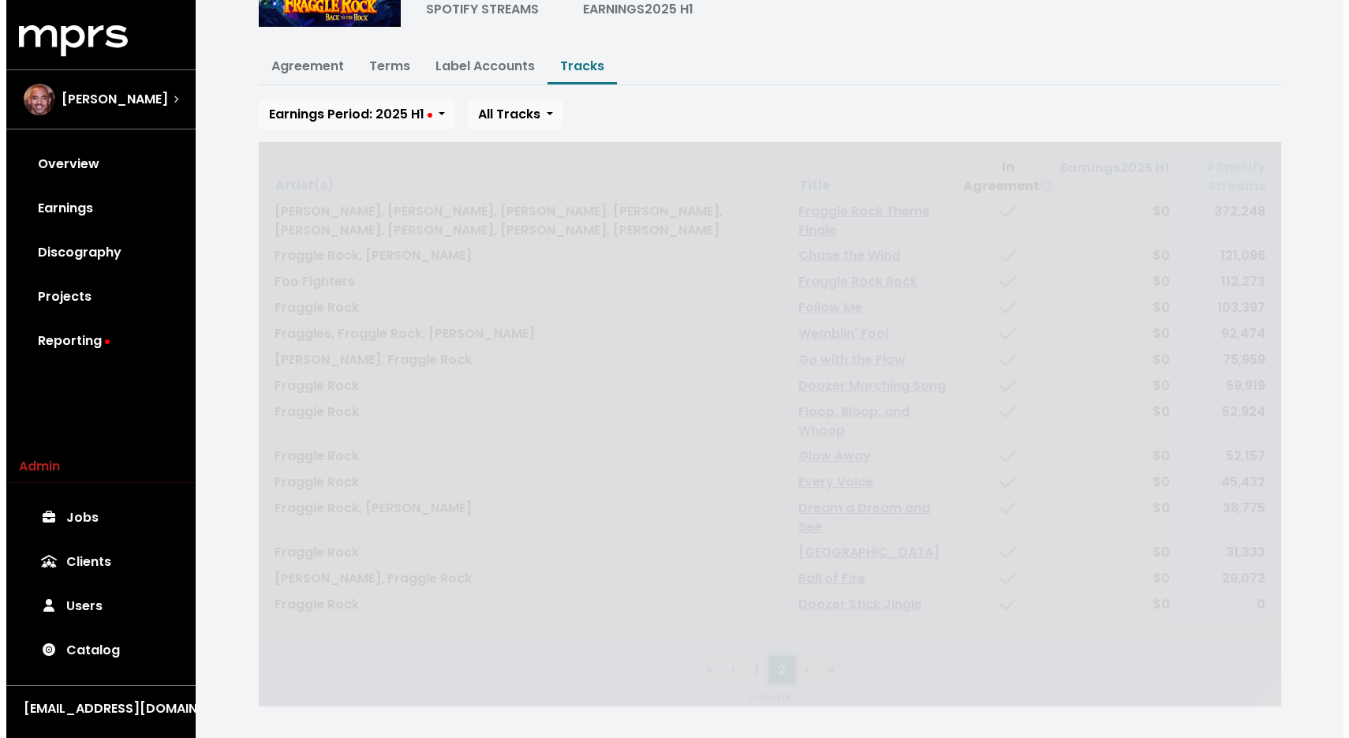
scroll to position [0, 0]
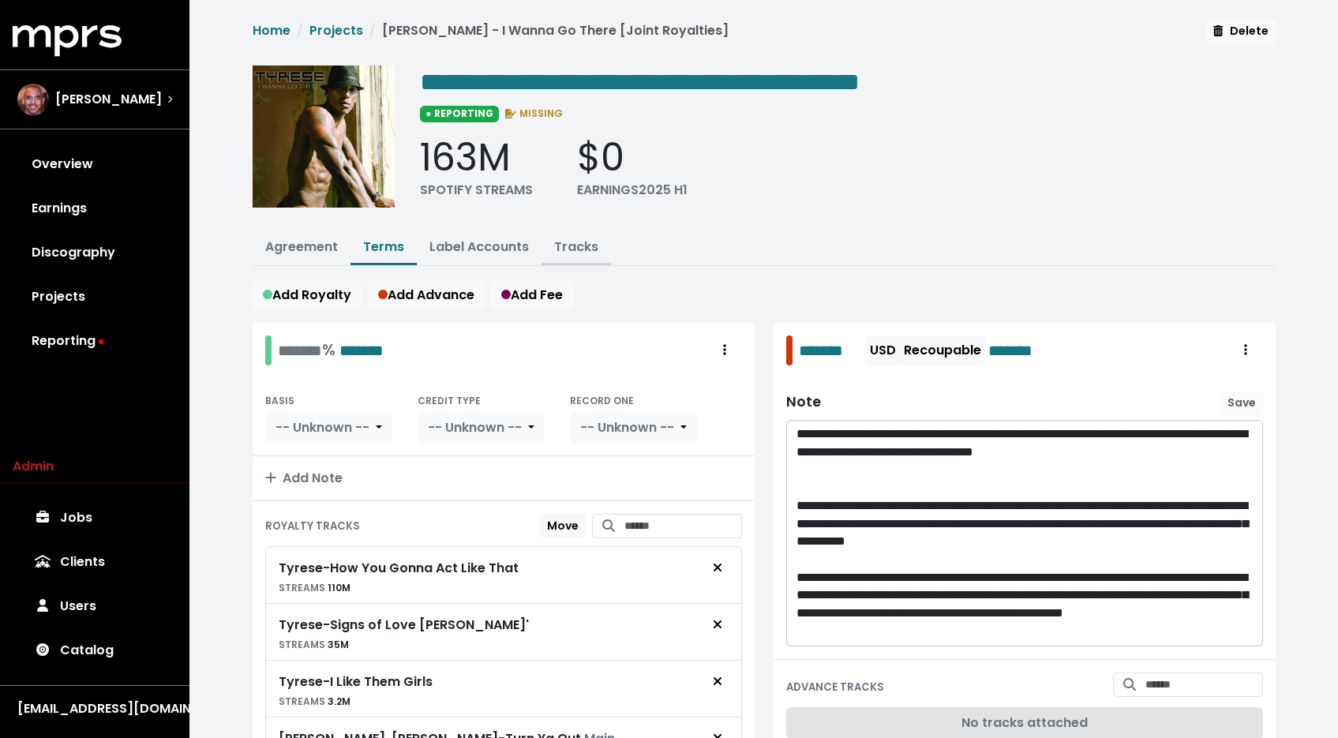
click at [574, 245] on link "Tracks" at bounding box center [576, 247] width 44 height 18
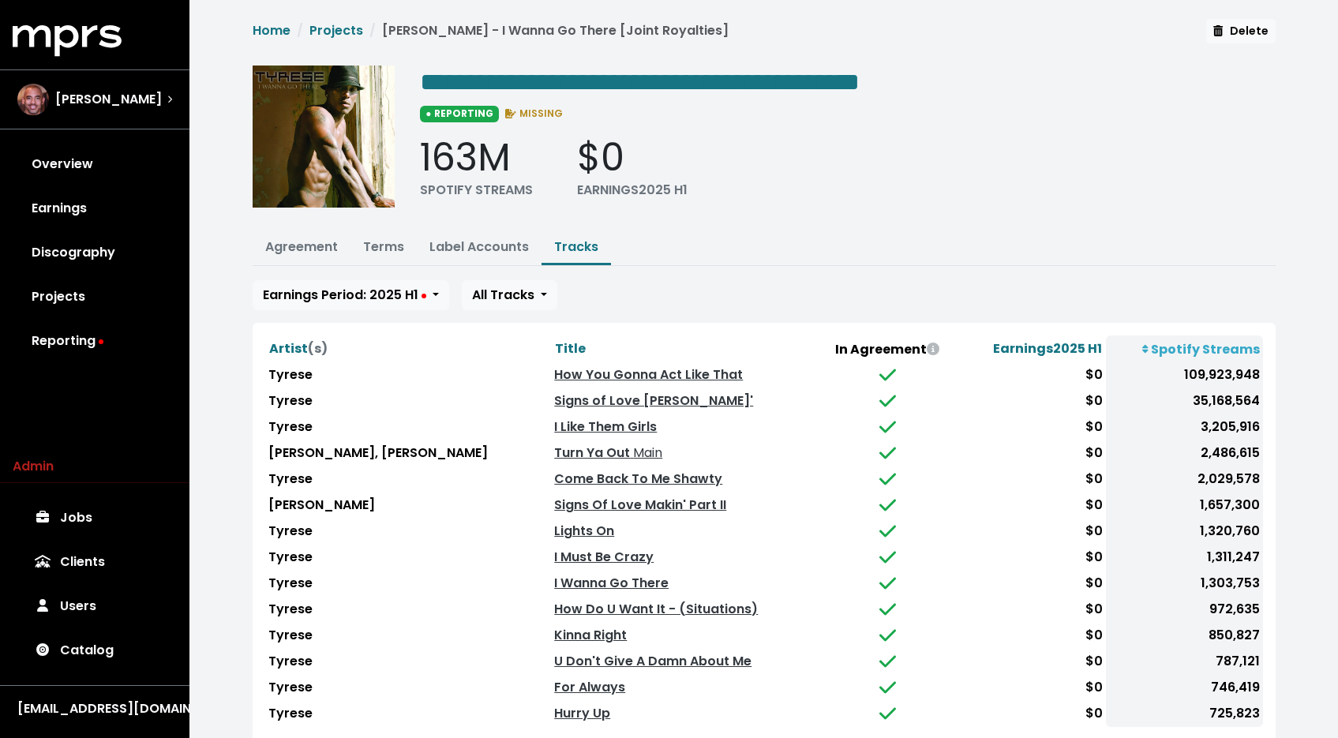
scroll to position [101, 0]
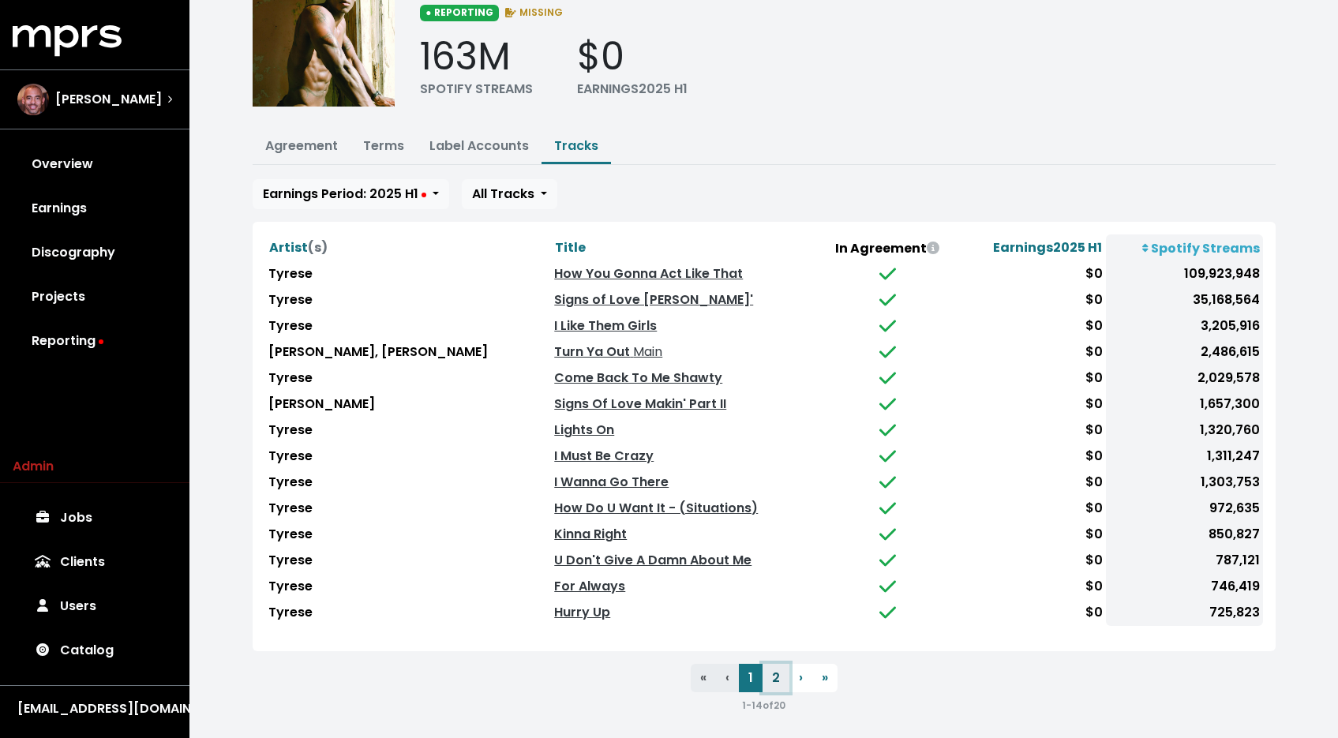
click at [780, 664] on button "2" at bounding box center [775, 678] width 27 height 28
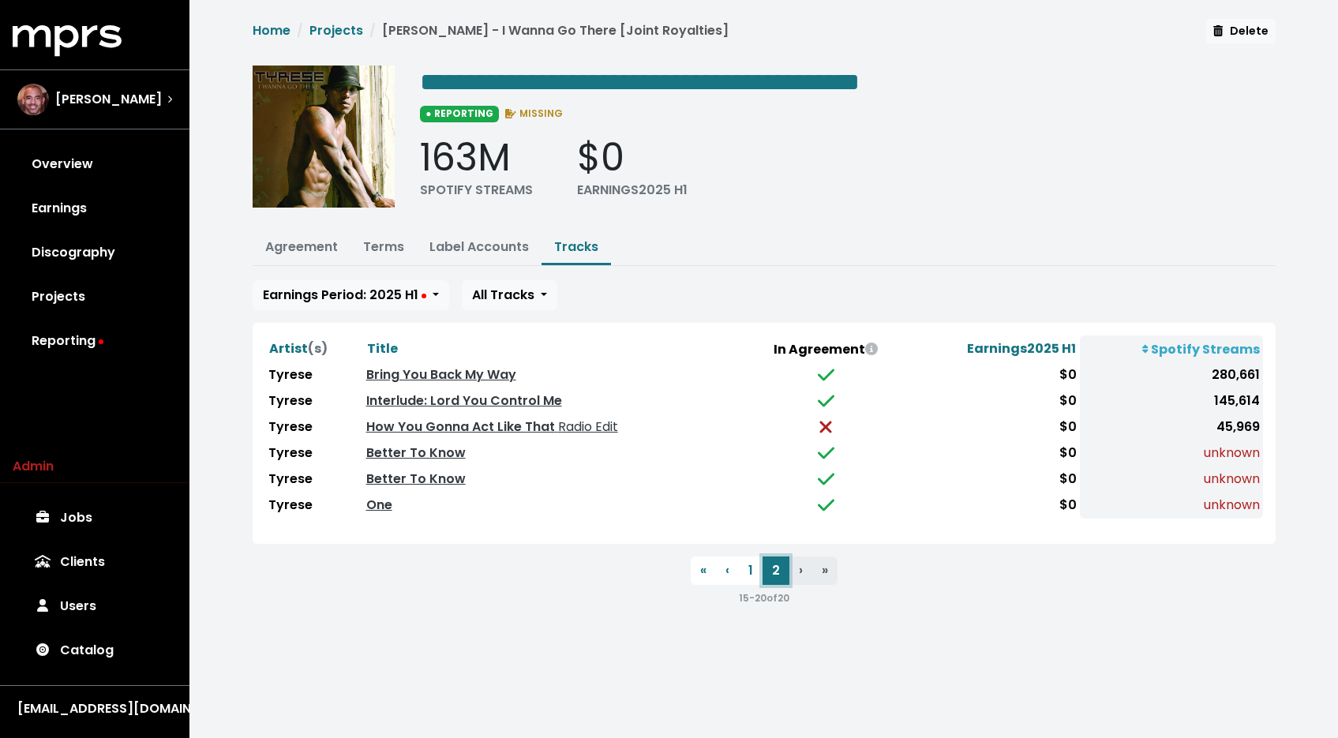
scroll to position [0, 0]
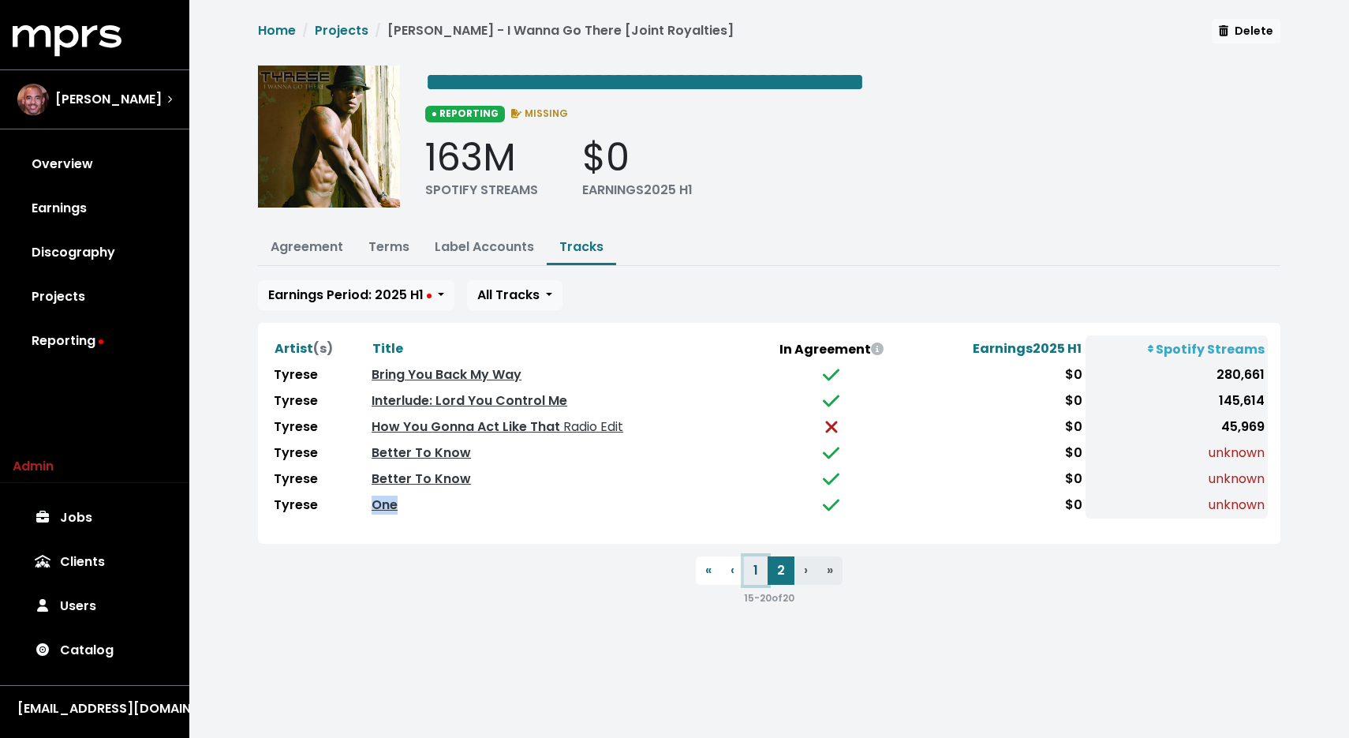
click at [759, 568] on button "1" at bounding box center [756, 570] width 24 height 28
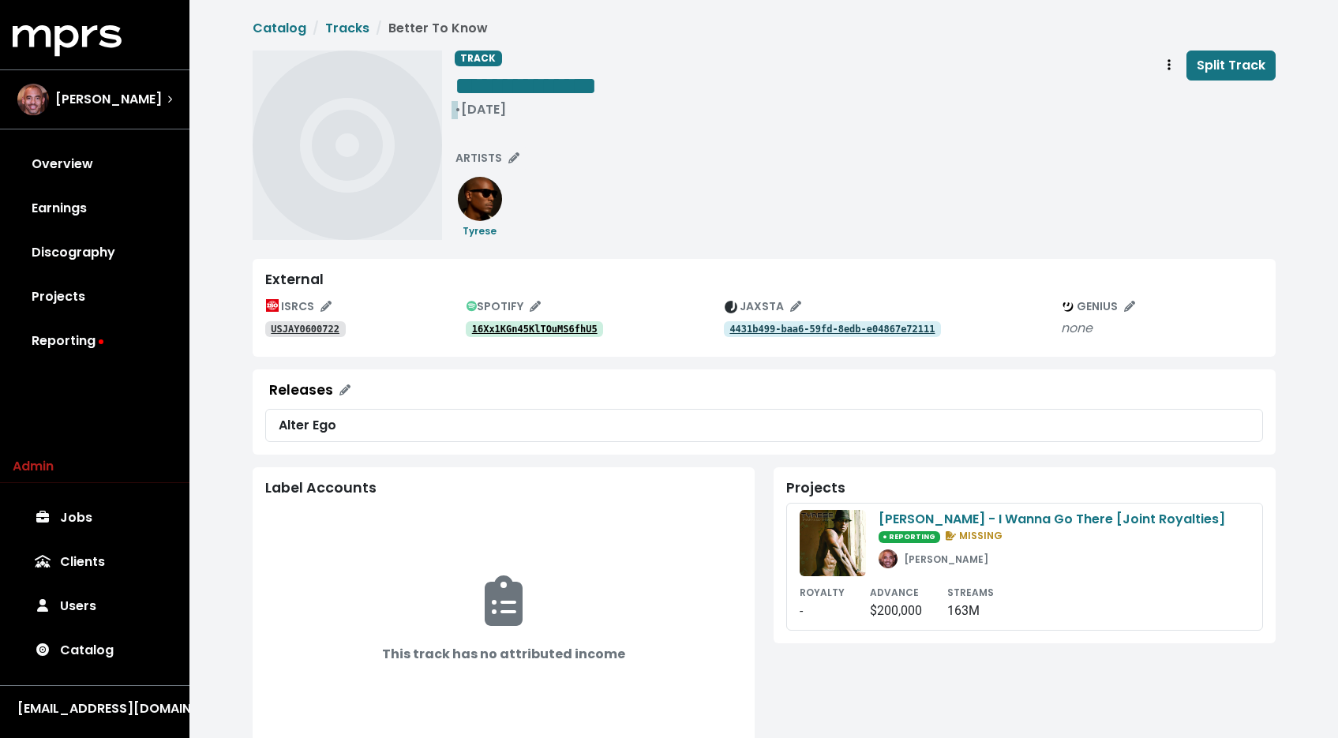
click at [459, 114] on div "• [DATE]" at bounding box center [526, 110] width 142 height 16
click at [457, 114] on span "• [DATE]" at bounding box center [480, 109] width 51 height 18
click at [492, 106] on div "**********" at bounding box center [531, 110] width 152 height 16
click at [481, 114] on span "• Dec 11th, 2006" at bounding box center [480, 109] width 51 height 18
click at [444, 102] on div "**********" at bounding box center [764, 145] width 1023 height 189
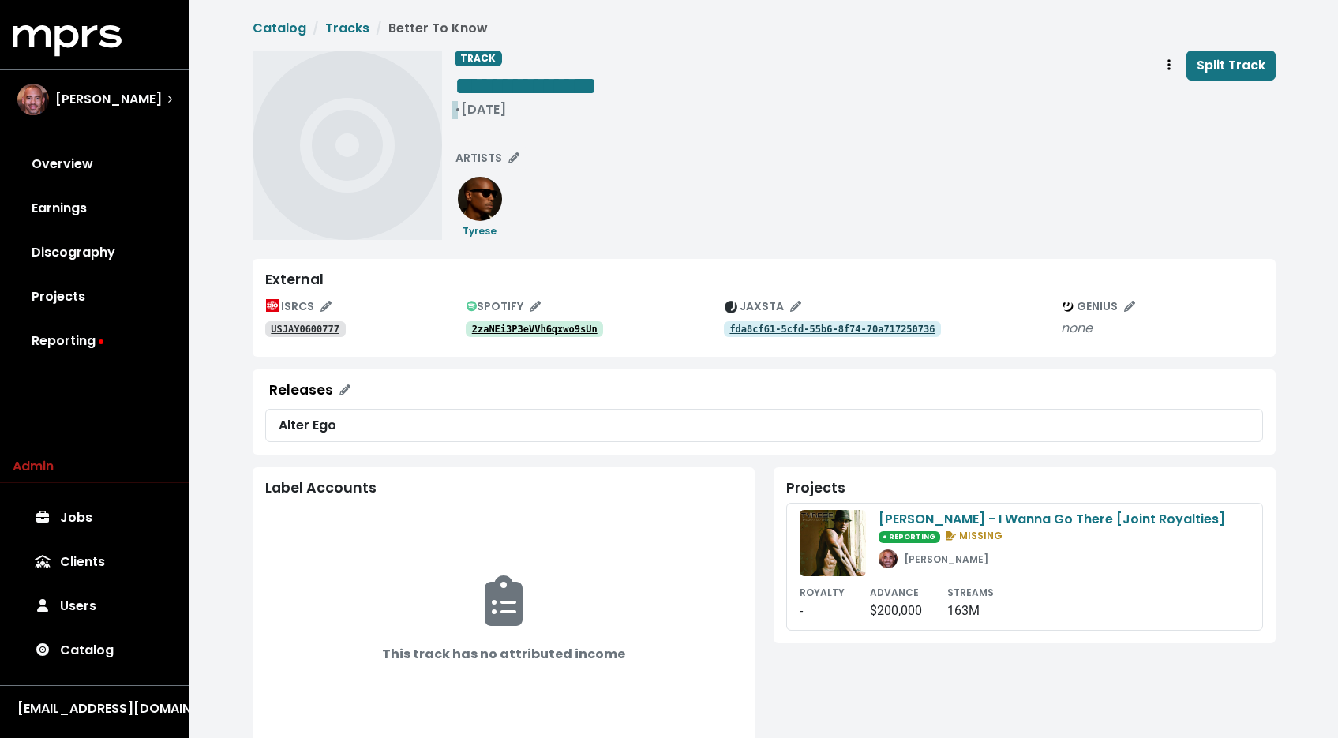
click at [455, 107] on div "• Dec 11th, 2006" at bounding box center [526, 110] width 142 height 16
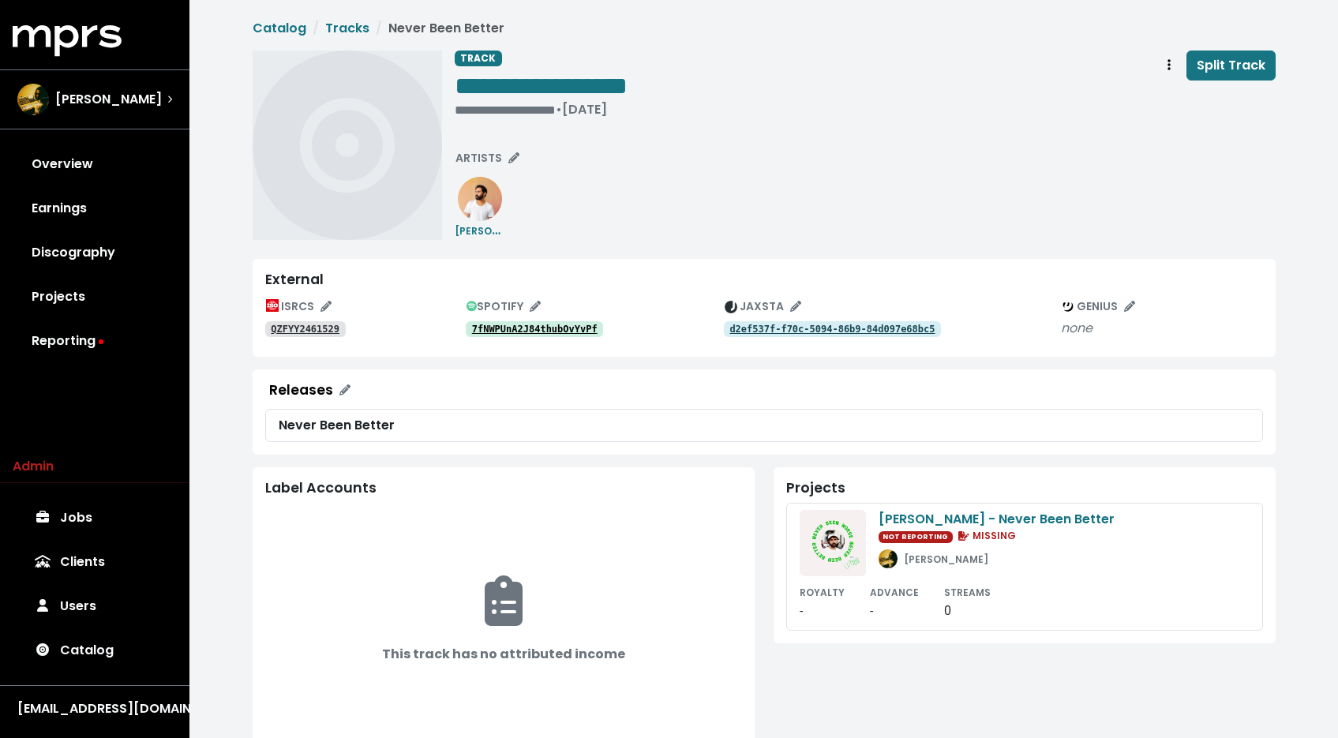
click at [501, 174] on div "ARTISTS Ben Abraham" at bounding box center [491, 193] width 72 height 94
click at [495, 174] on div "ARTISTS Ben Abraham" at bounding box center [491, 193] width 72 height 94
click at [495, 154] on span "ARTISTS" at bounding box center [487, 158] width 64 height 16
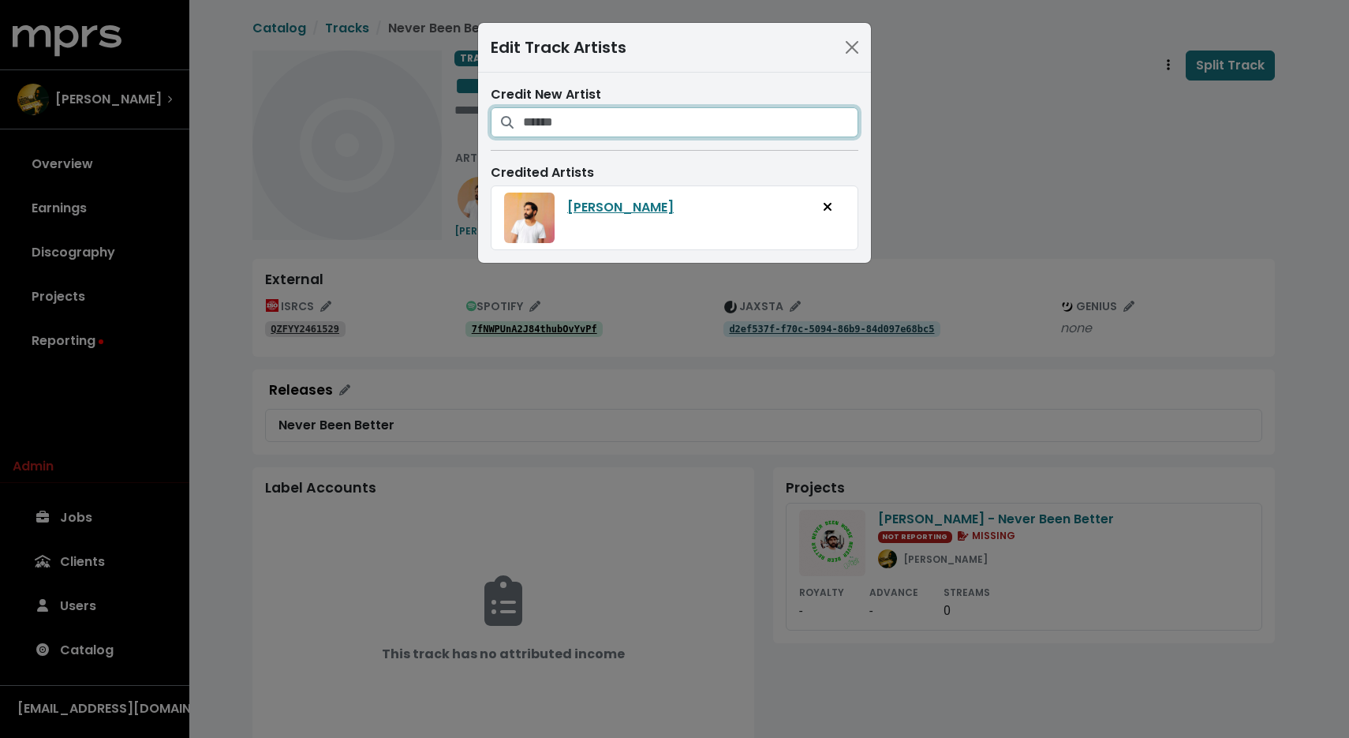
click at [552, 127] on input "Search for artists who should be credited on this track" at bounding box center [690, 122] width 335 height 30
type input "******"
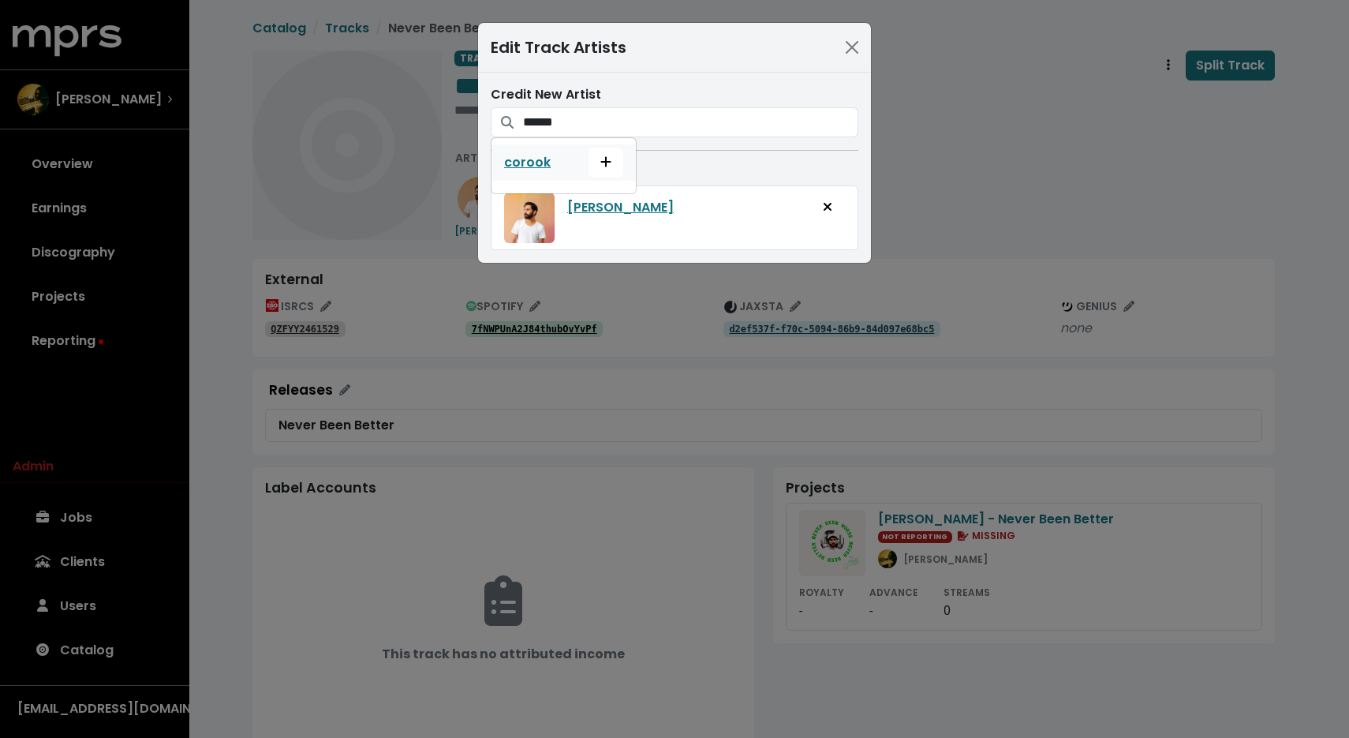
click at [623, 158] on span "corook" at bounding box center [564, 162] width 144 height 36
click at [616, 163] on button "Add artist to this track's credited artists" at bounding box center [606, 163] width 35 height 30
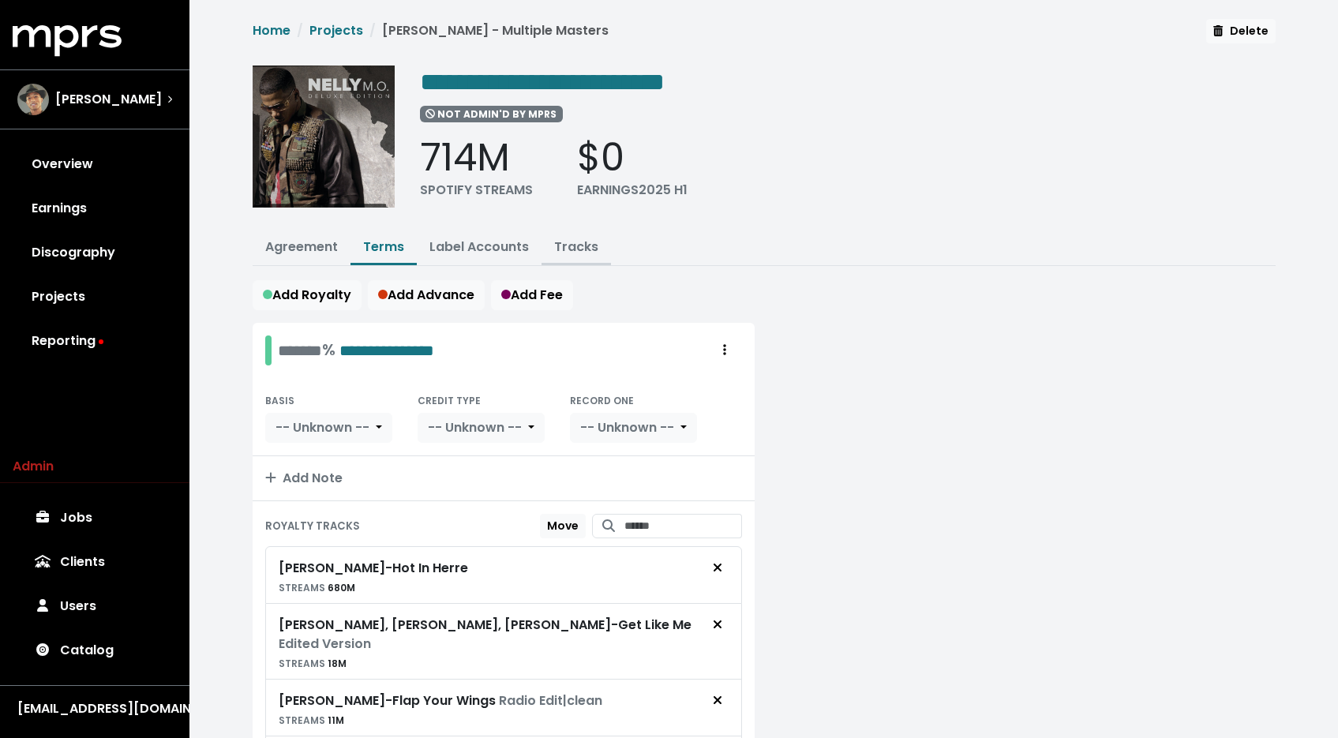
click at [579, 238] on link "Tracks" at bounding box center [576, 247] width 44 height 18
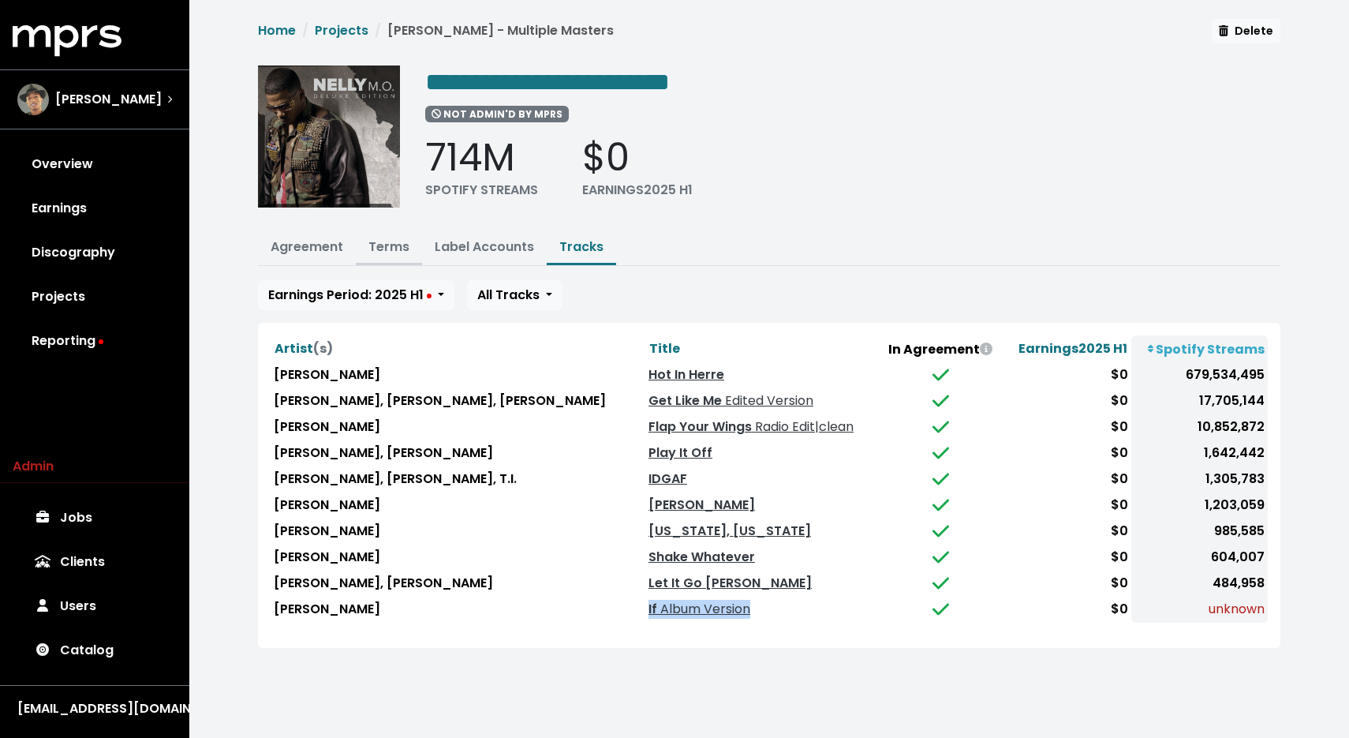
click at [387, 258] on button "Terms" at bounding box center [389, 248] width 66 height 34
click at [382, 243] on link "Terms" at bounding box center [389, 247] width 41 height 18
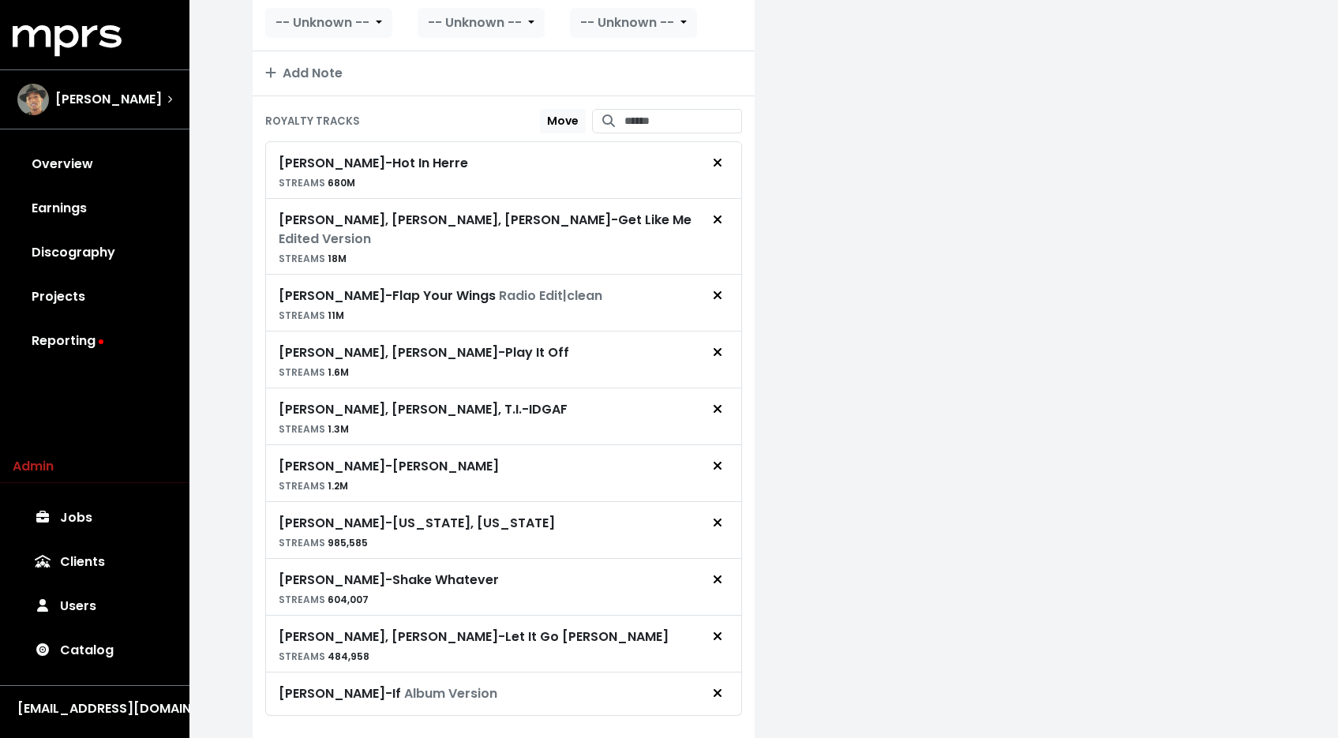
scroll to position [125, 0]
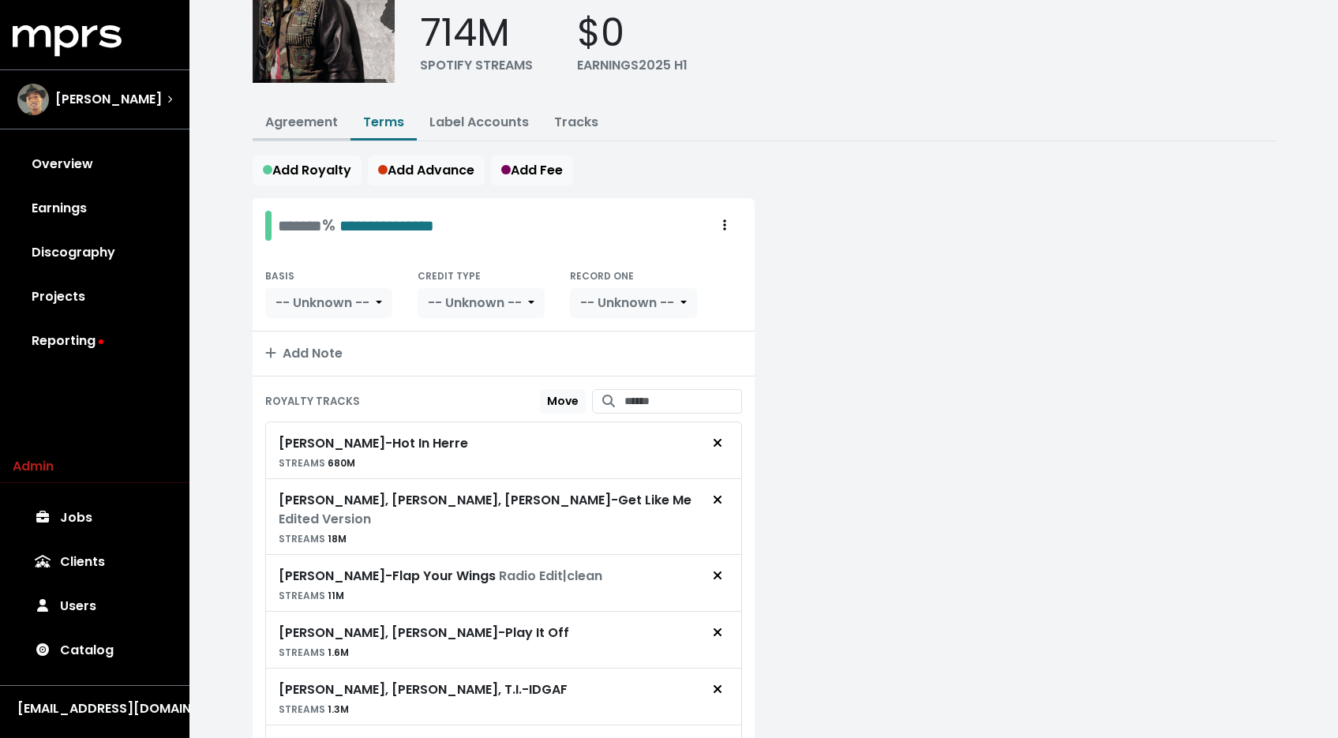
click at [326, 117] on link "Agreement" at bounding box center [301, 122] width 73 height 18
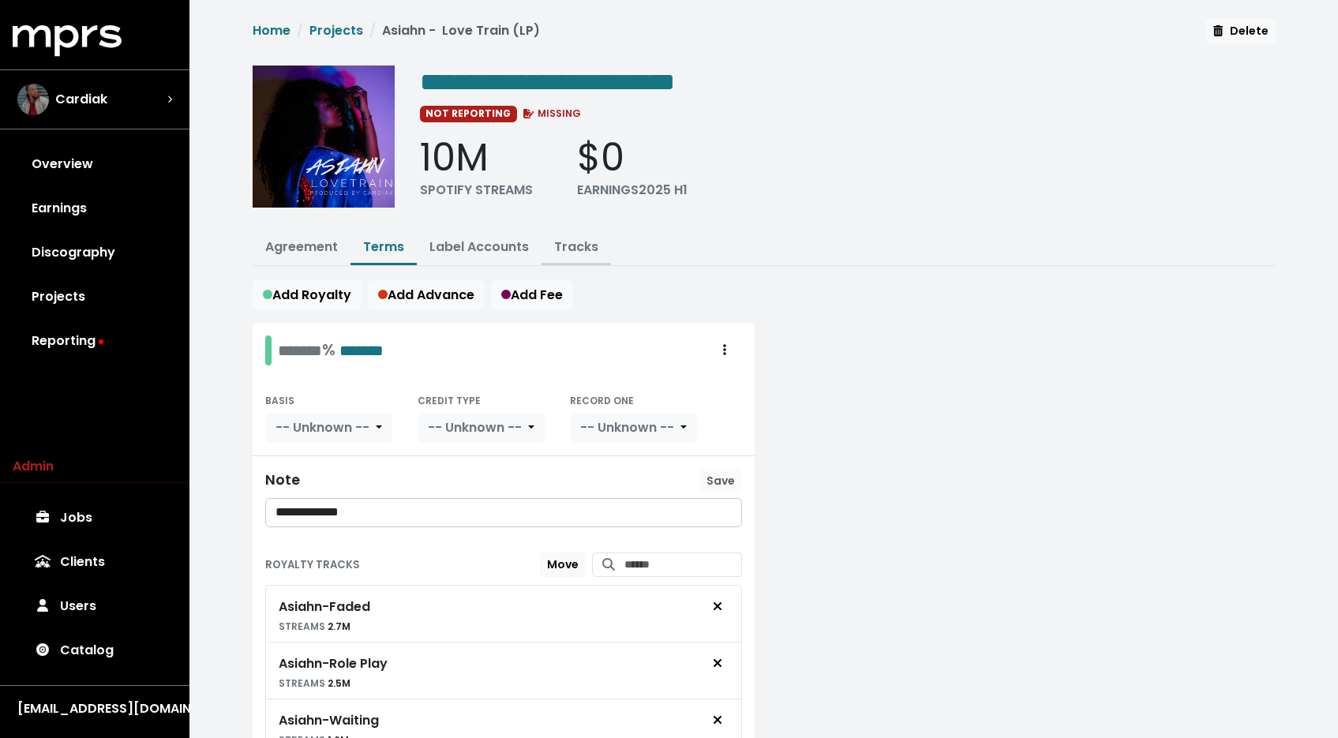
click at [571, 251] on link "Tracks" at bounding box center [576, 247] width 44 height 18
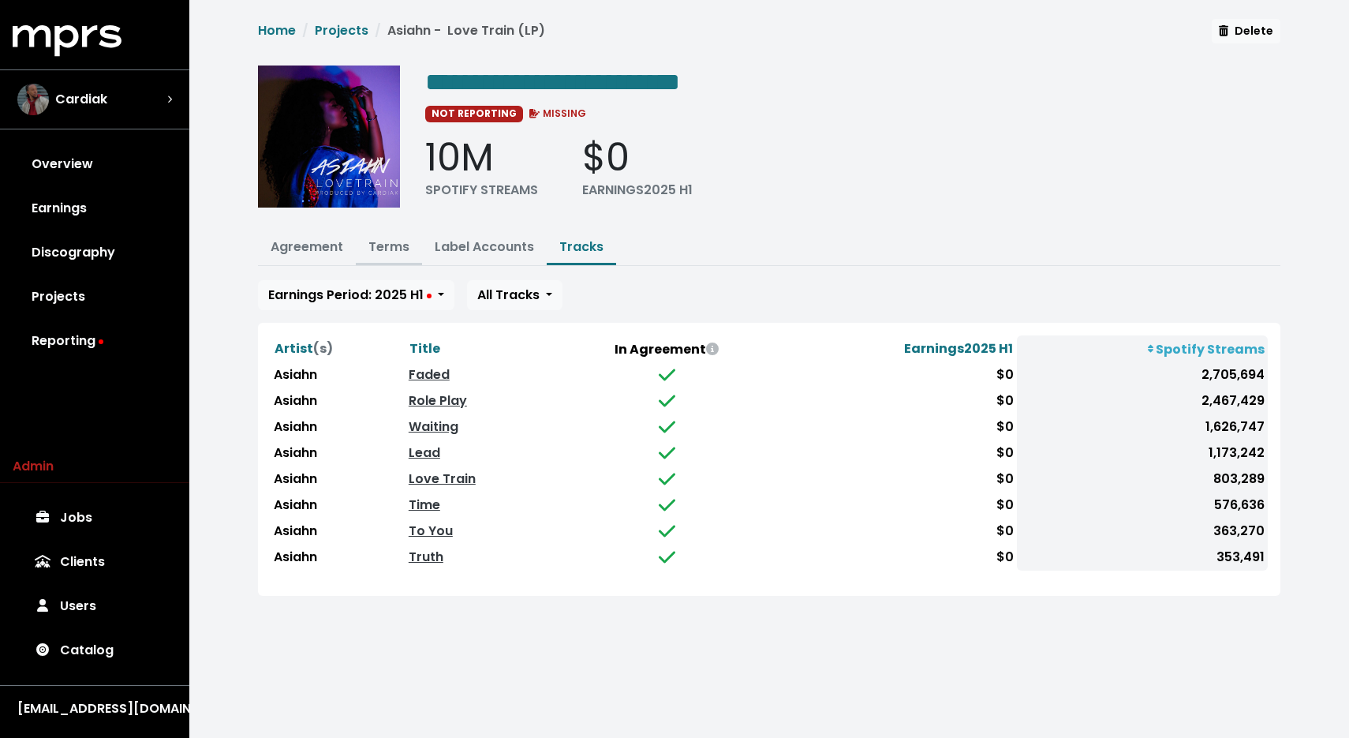
click at [391, 252] on link "Terms" at bounding box center [389, 247] width 41 height 18
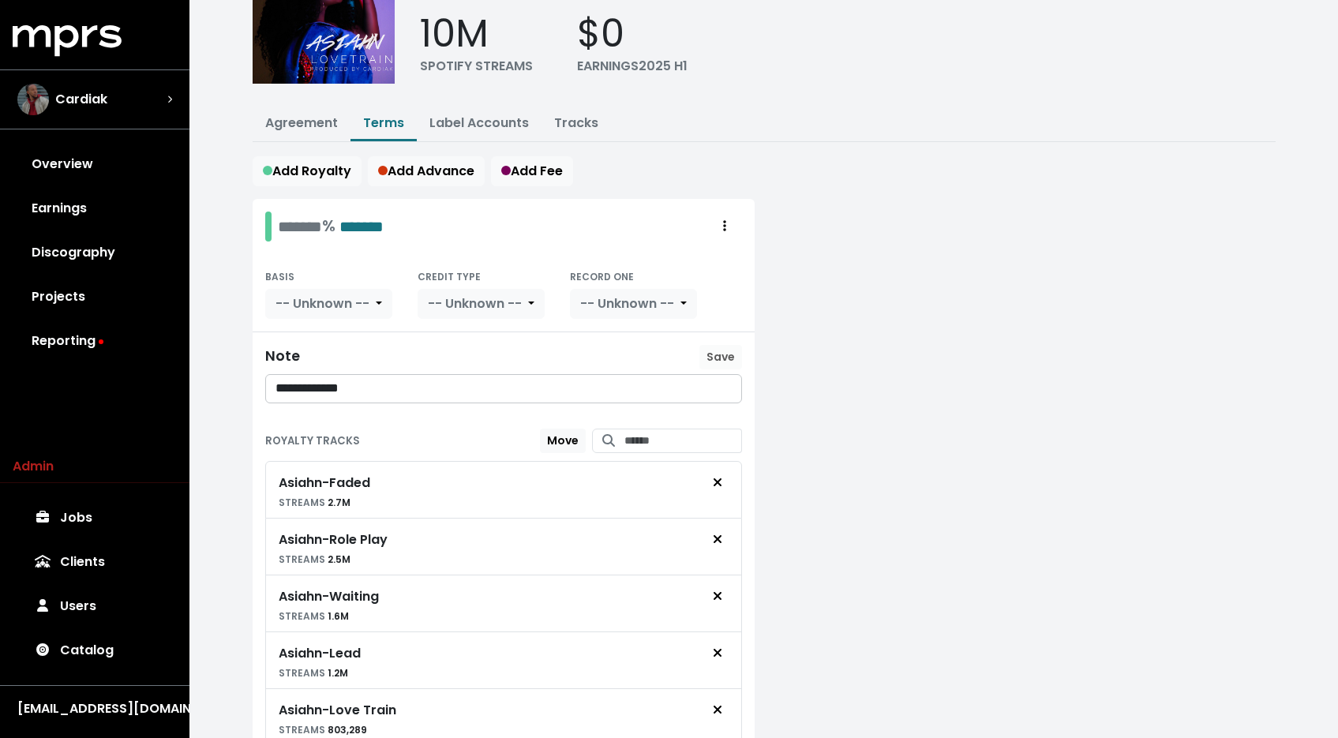
scroll to position [34, 0]
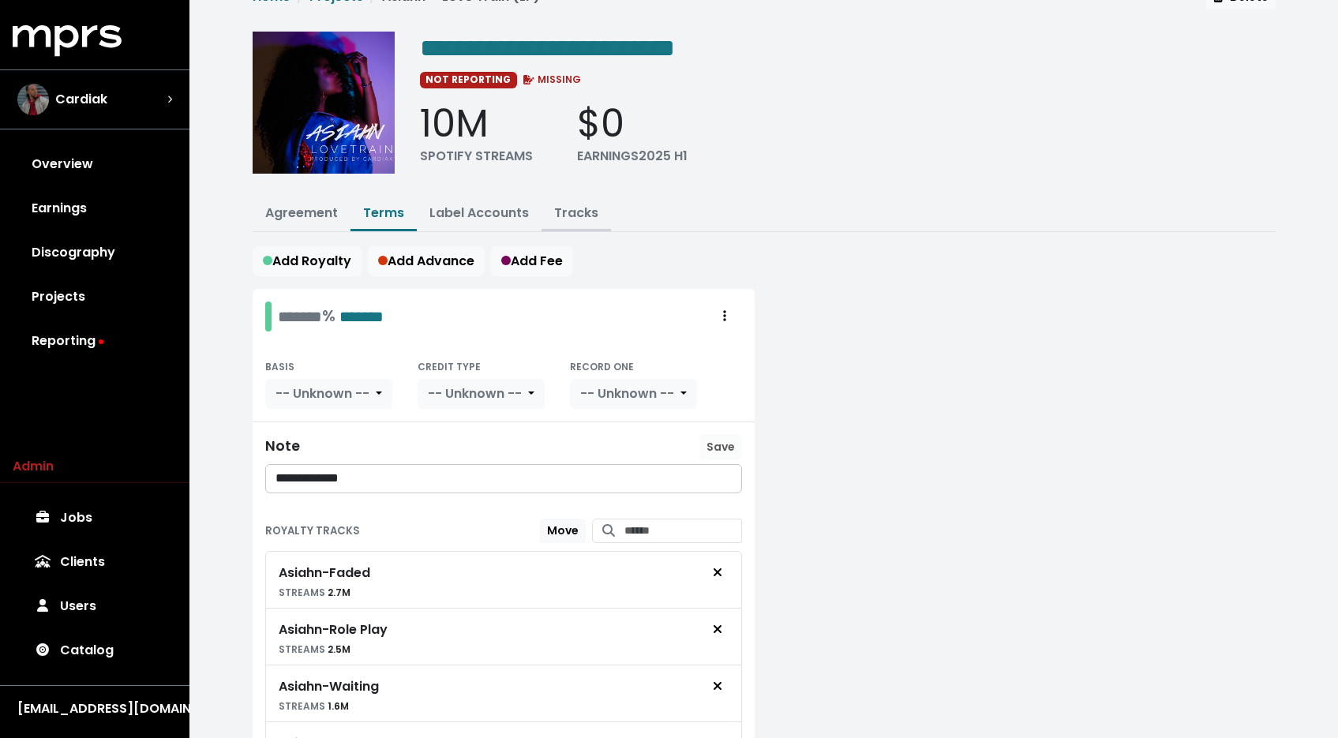
click at [563, 208] on link "Tracks" at bounding box center [576, 213] width 44 height 18
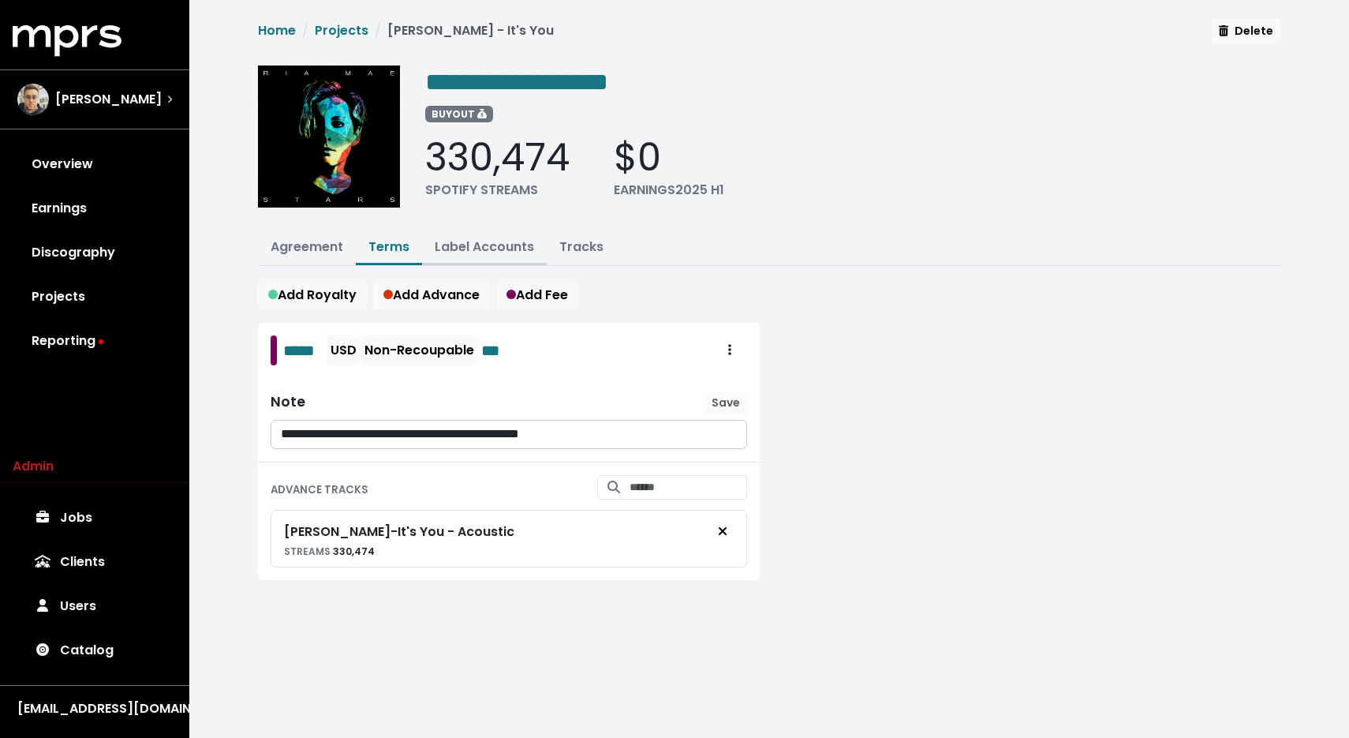
click at [510, 249] on link "Label Accounts" at bounding box center [484, 247] width 99 height 18
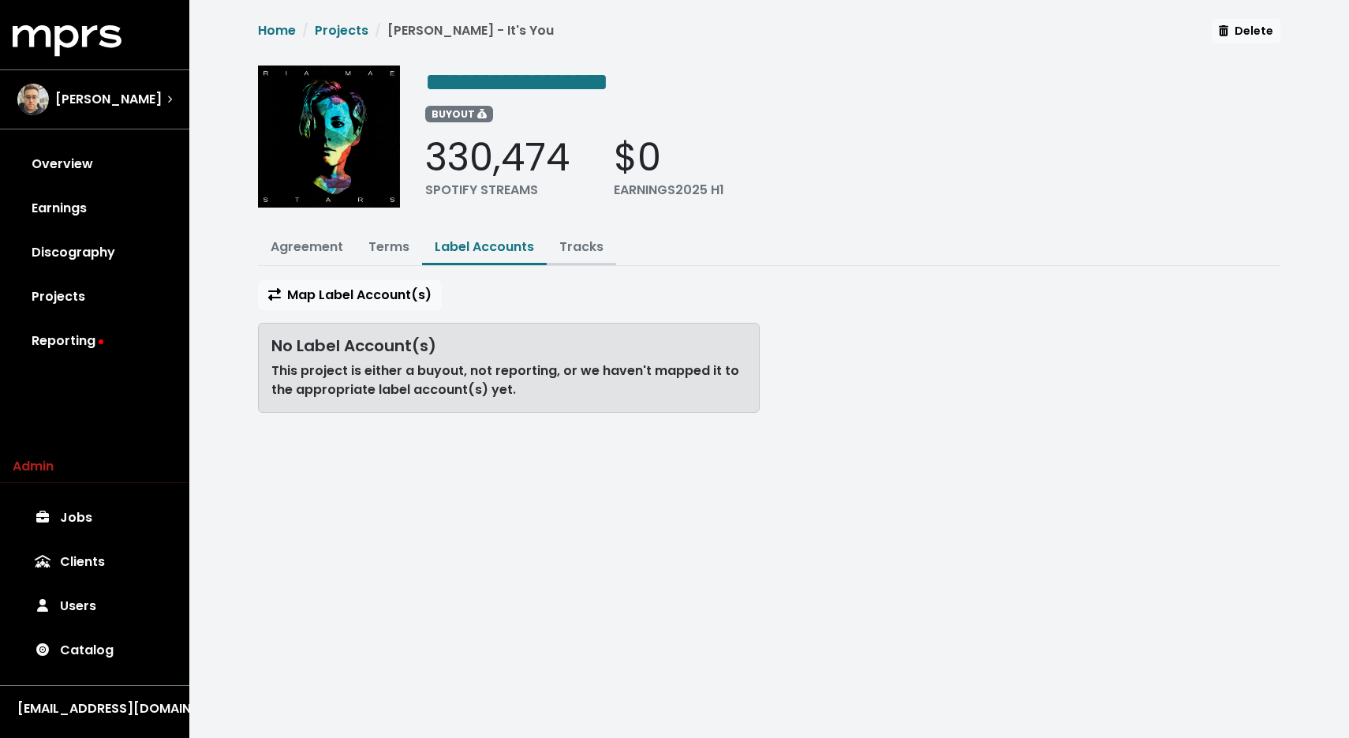
click at [559, 245] on link "Tracks" at bounding box center [581, 247] width 44 height 18
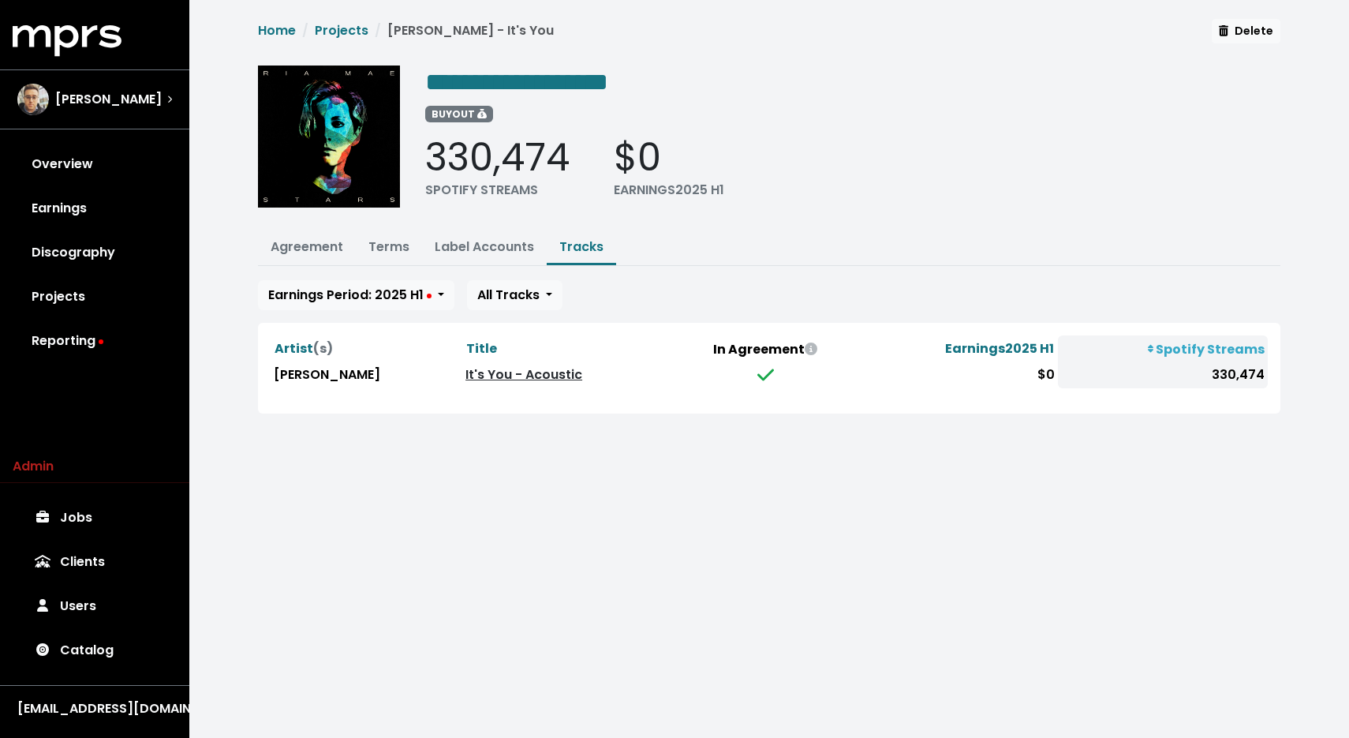
click at [471, 368] on link "It's You - Acoustic" at bounding box center [524, 374] width 117 height 18
click at [466, 372] on link "It's You - Acoustic" at bounding box center [524, 374] width 117 height 18
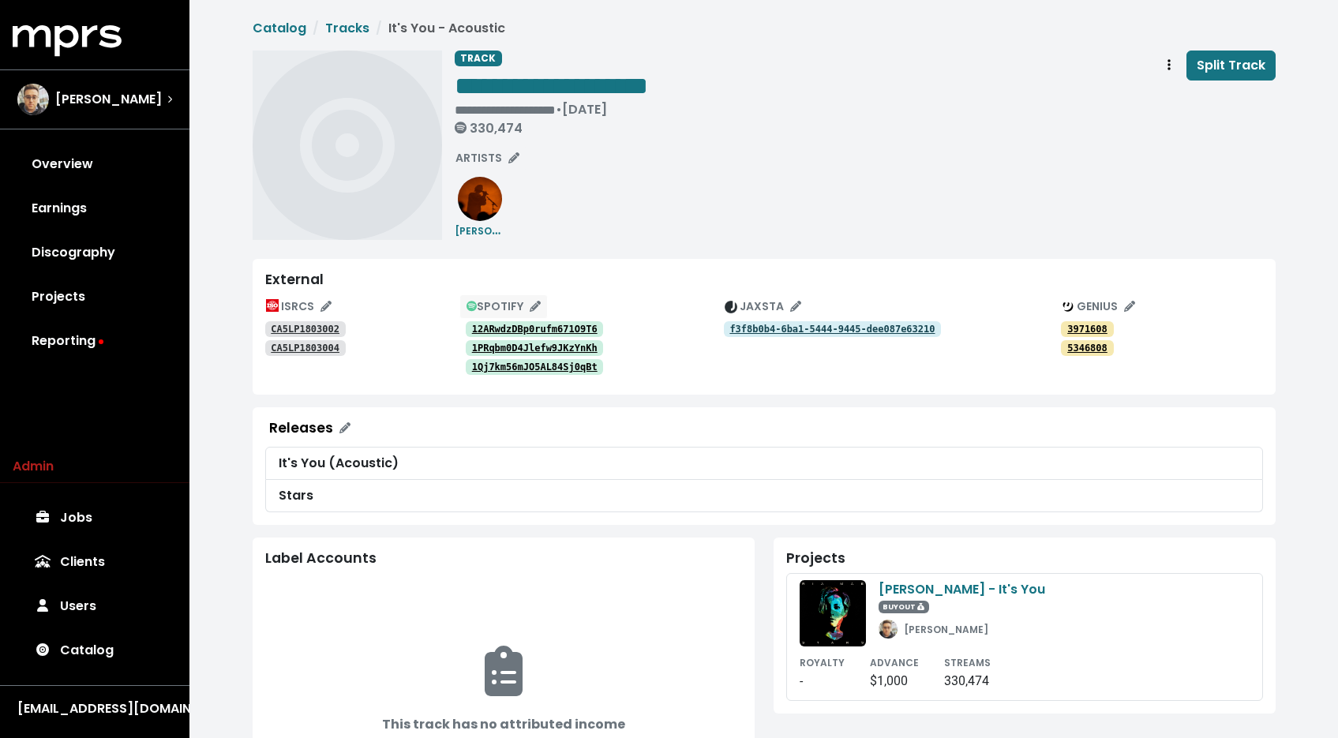
click at [510, 301] on span "SPOTIFY" at bounding box center [503, 306] width 75 height 16
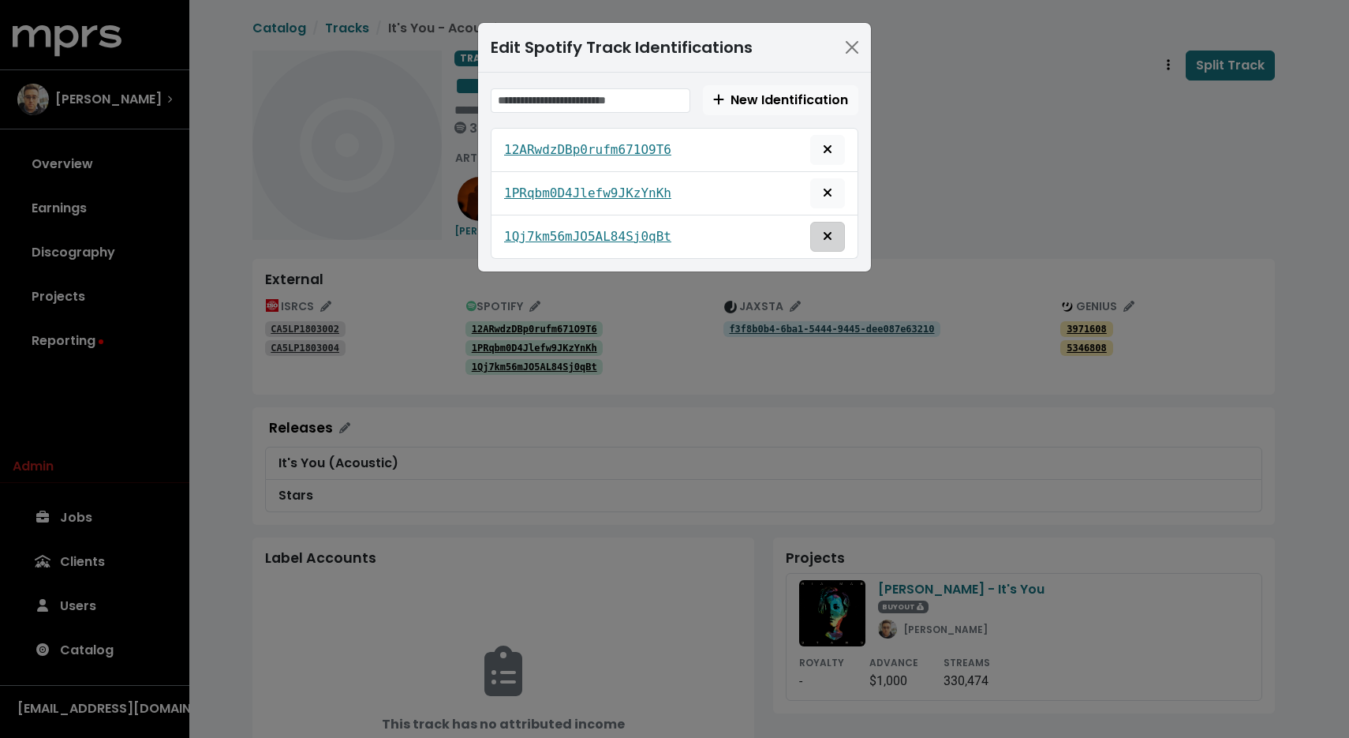
click at [829, 246] on button "Remove this spotify identification" at bounding box center [827, 237] width 35 height 30
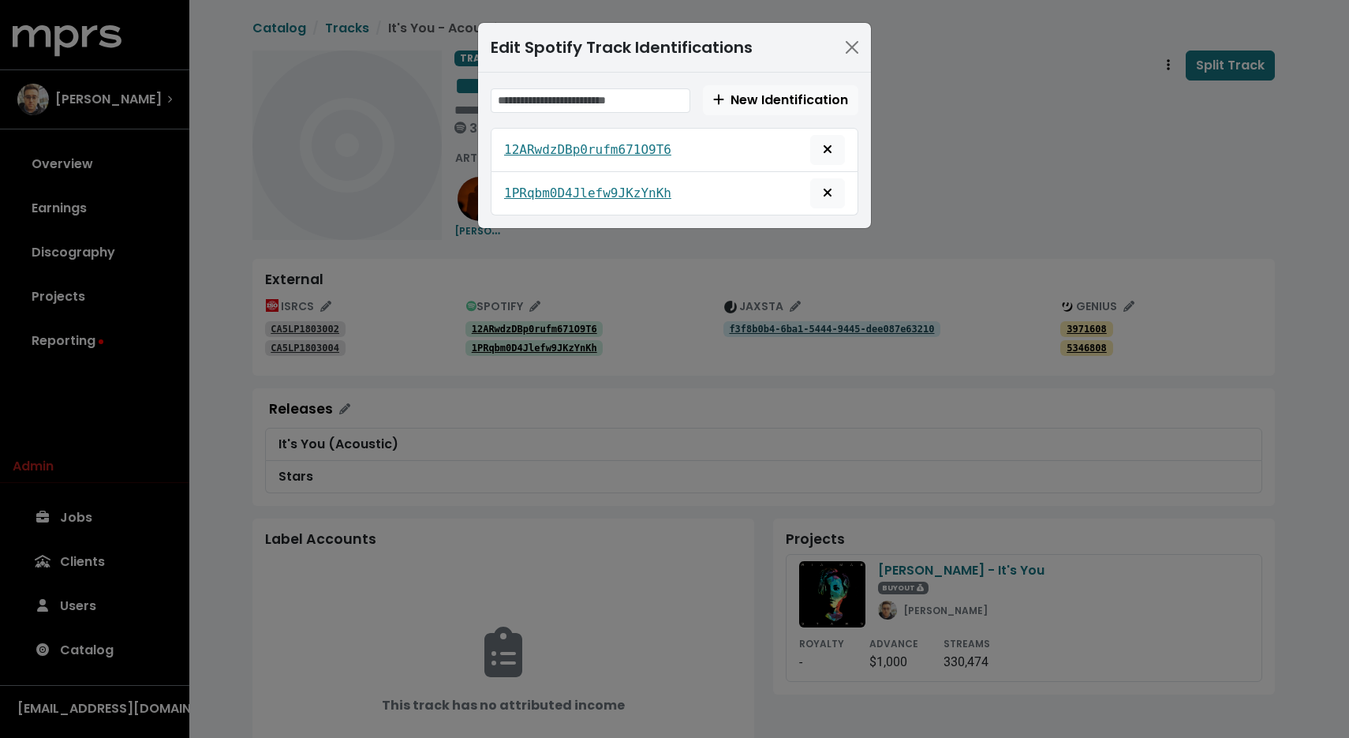
click at [949, 260] on div "Edit Spotify Track Identifications New Identification 12ARwdzDBp0rufm671O9T6 1P…" at bounding box center [674, 369] width 1349 height 738
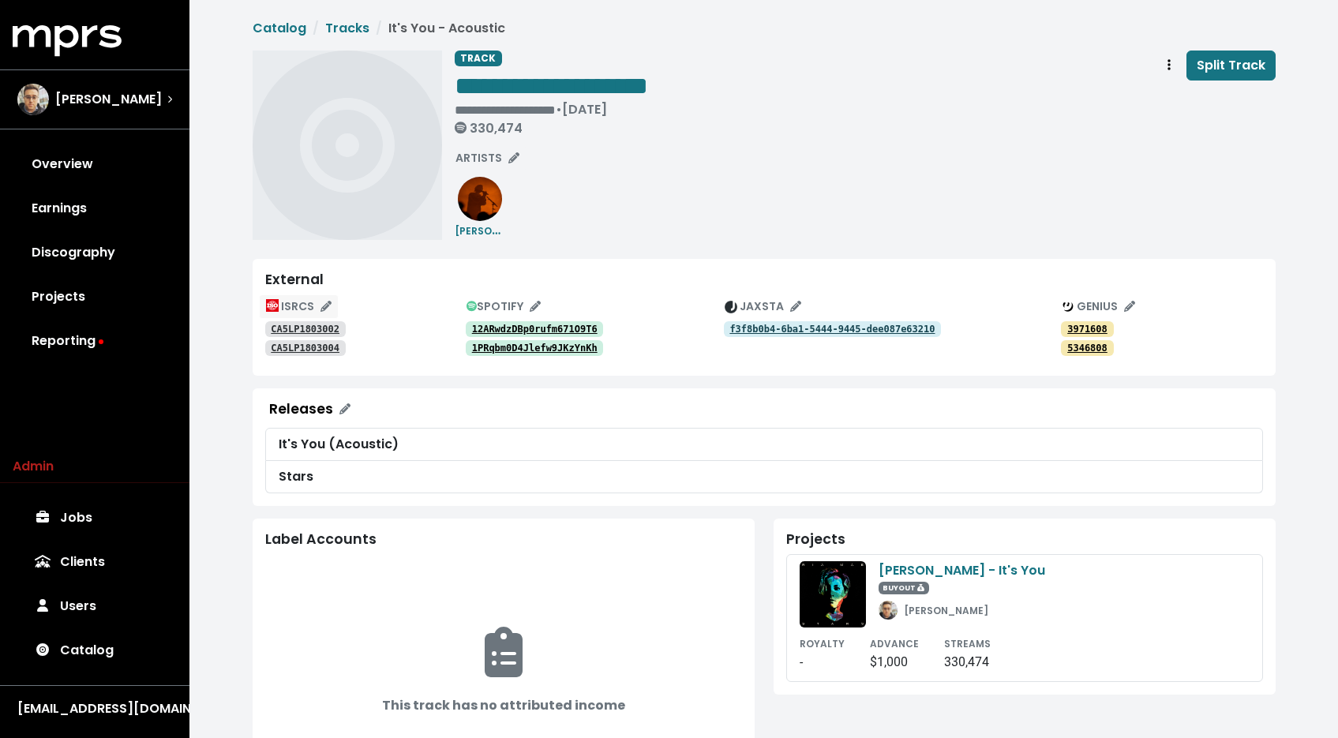
click at [289, 305] on span "ISRCS" at bounding box center [298, 306] width 65 height 16
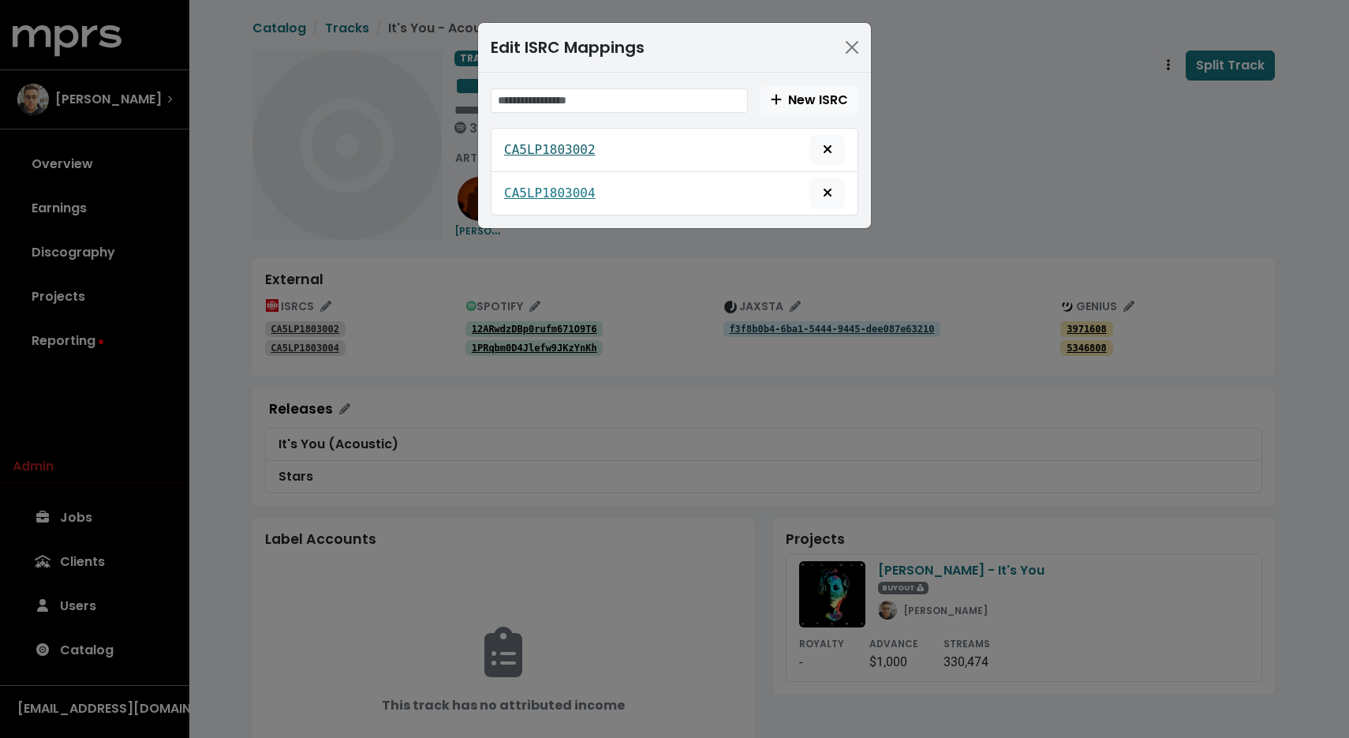
click at [580, 152] on tt "CA5LP1803002" at bounding box center [550, 149] width 92 height 15
click at [819, 195] on button "Delete mapping for this ISRC" at bounding box center [827, 193] width 35 height 30
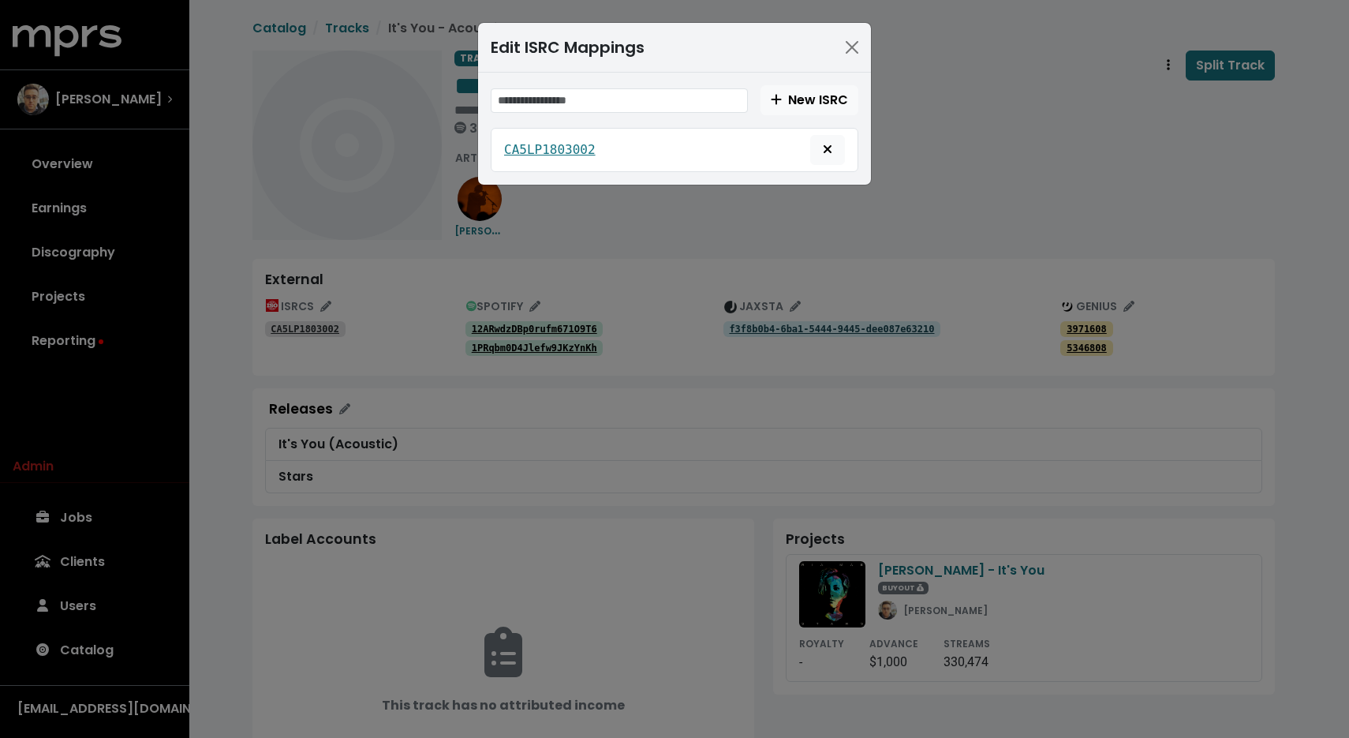
click at [898, 197] on div "Edit ISRC Mappings New ISRC CA5LP1803002" at bounding box center [674, 369] width 1349 height 738
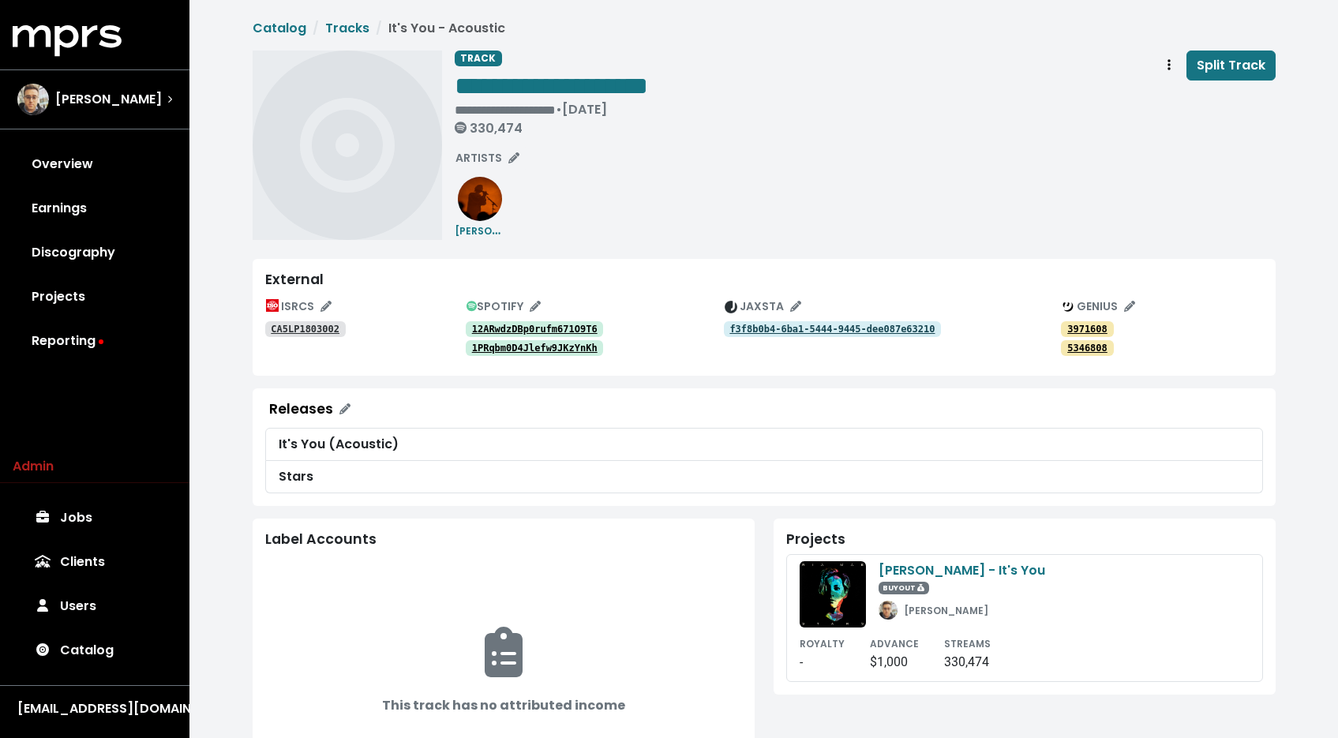
click at [713, 164] on div "**********" at bounding box center [865, 145] width 821 height 189
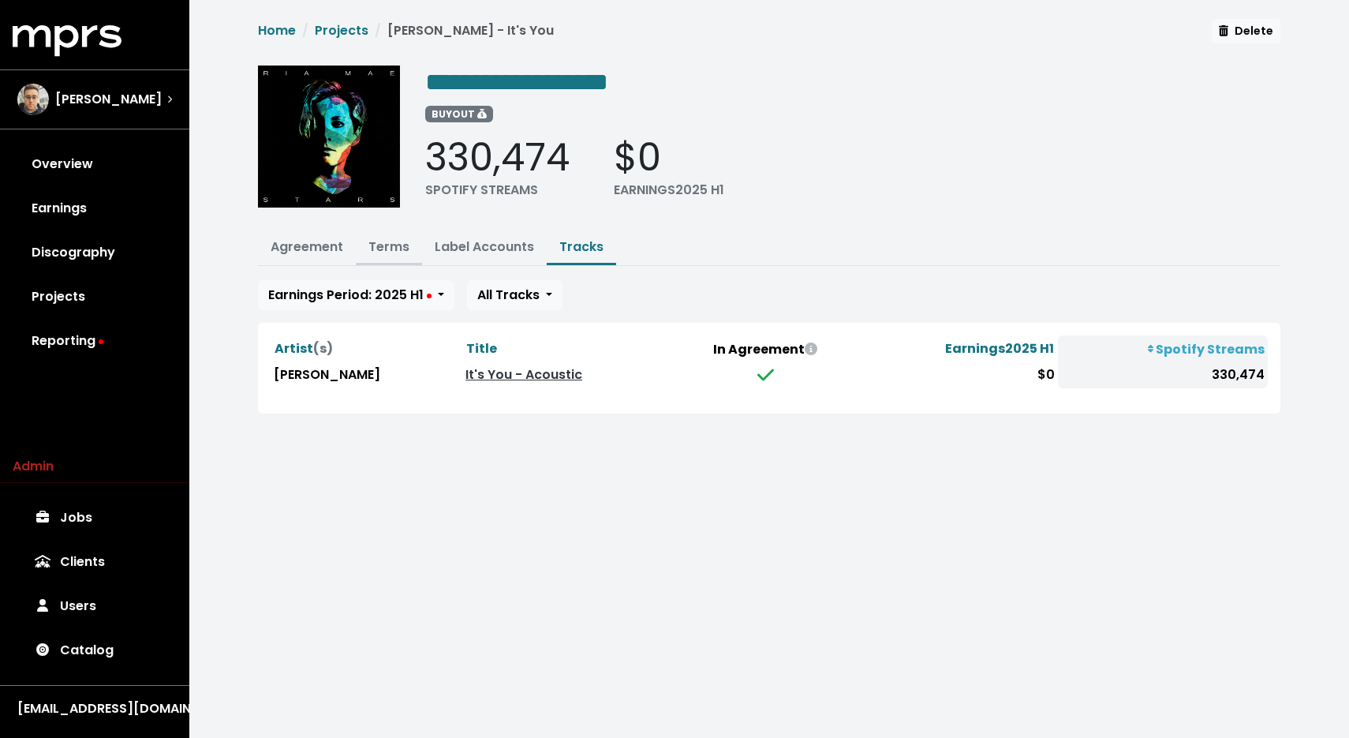
click at [392, 238] on link "Terms" at bounding box center [389, 247] width 41 height 18
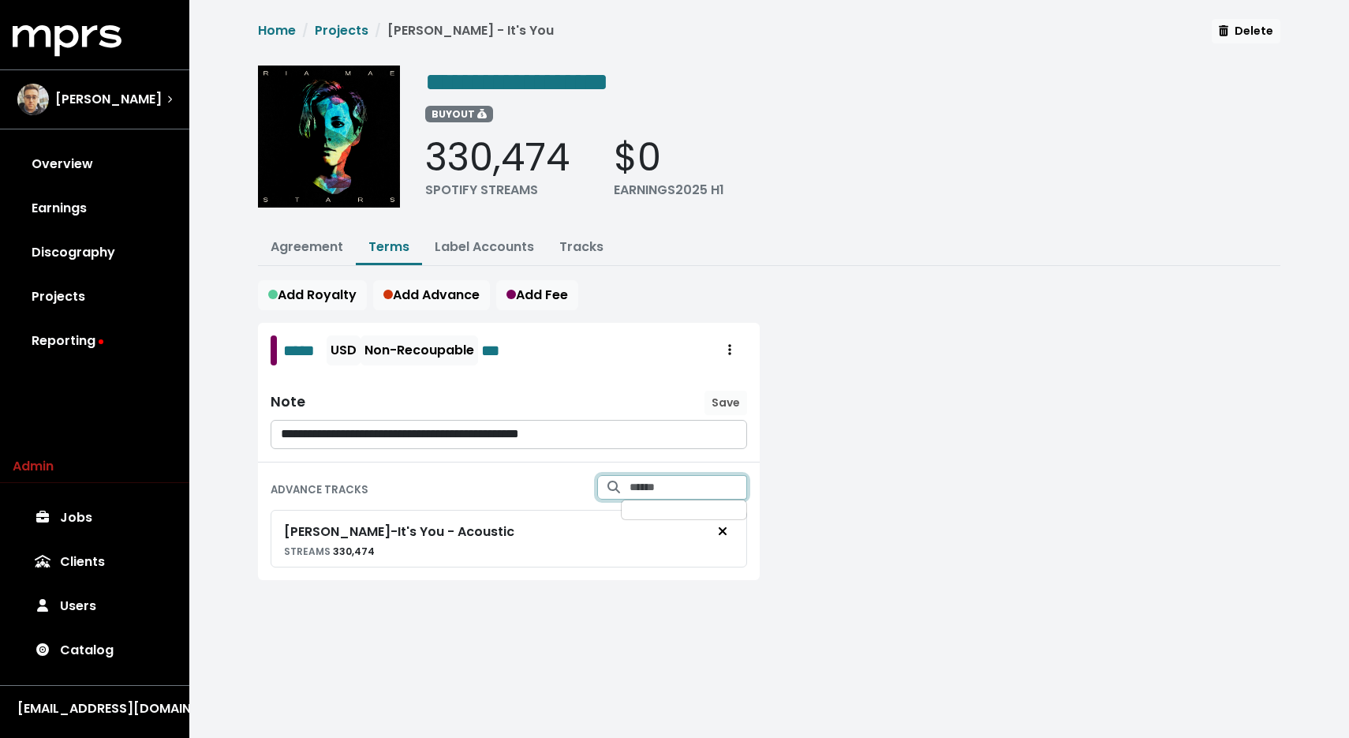
click at [662, 484] on input "Search for tracks by title and link them to this advance" at bounding box center [689, 487] width 118 height 24
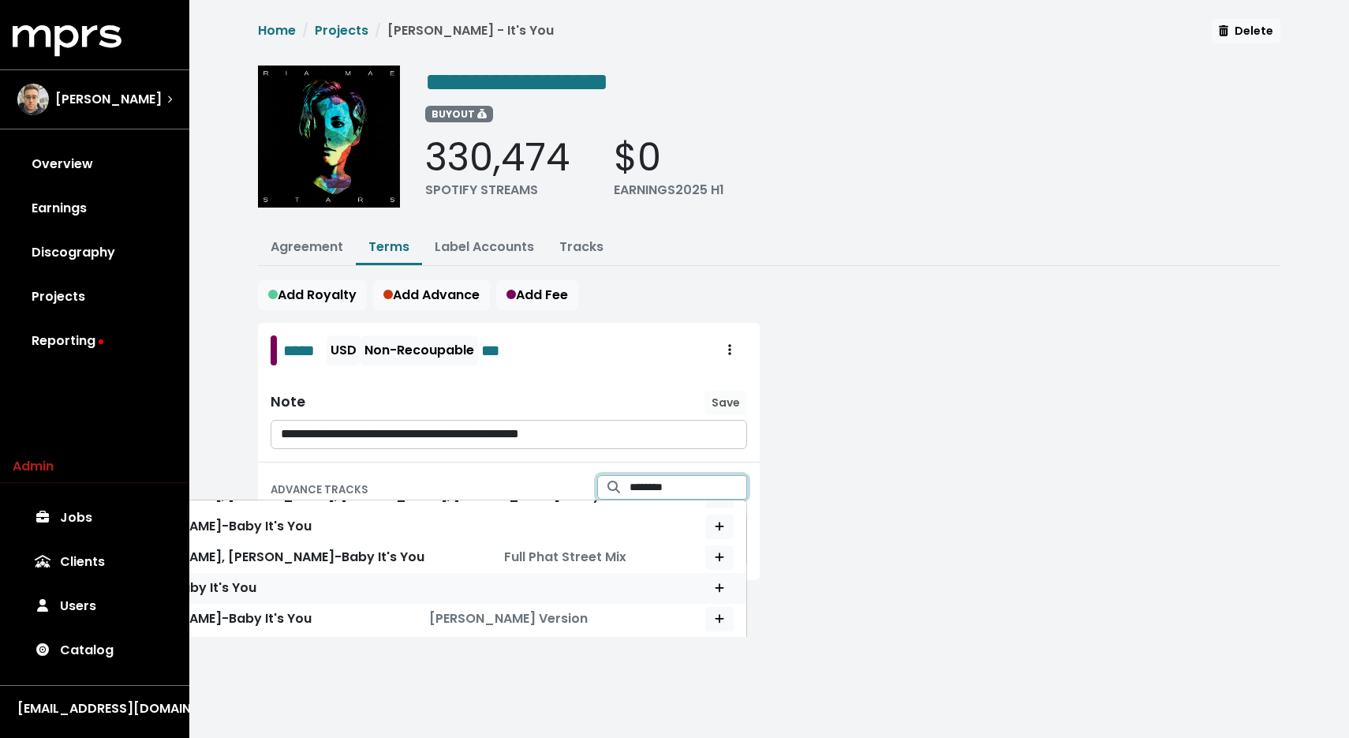
scroll to position [39, 0]
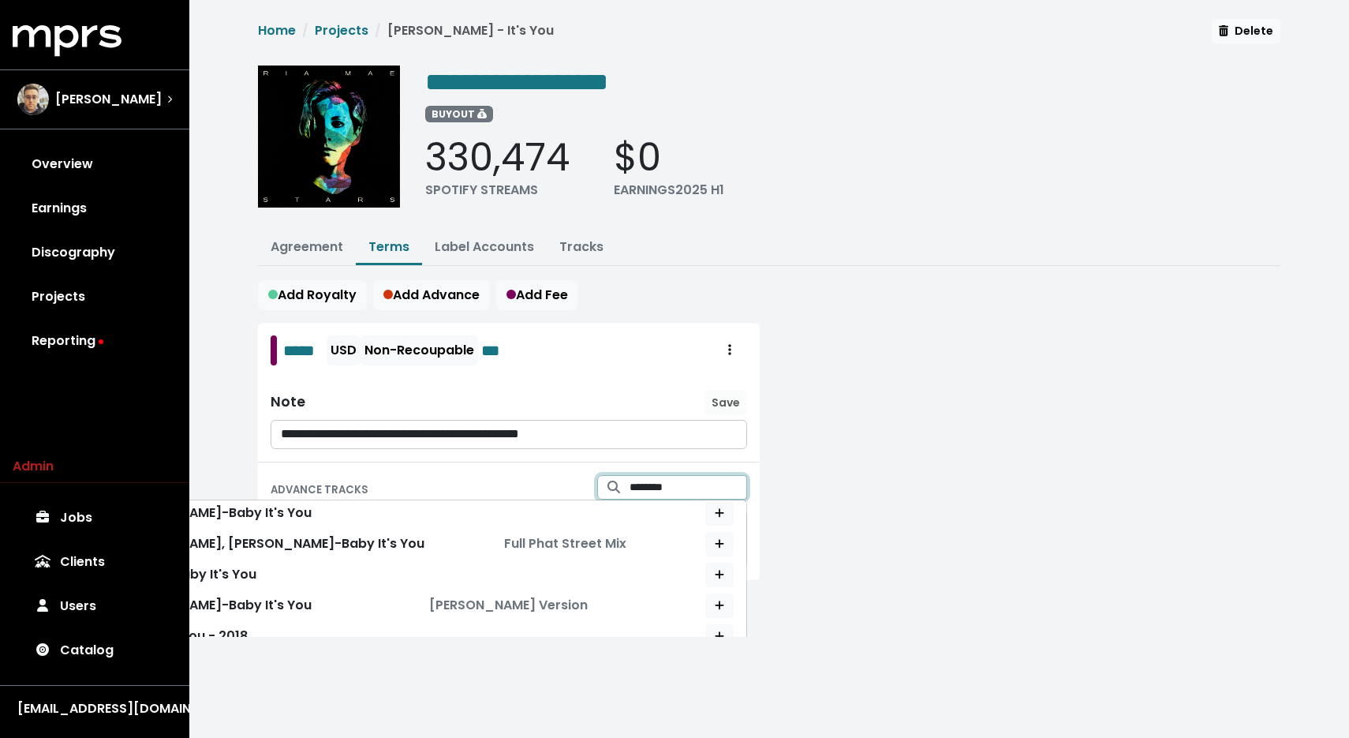
click at [649, 485] on input "********" at bounding box center [689, 487] width 118 height 24
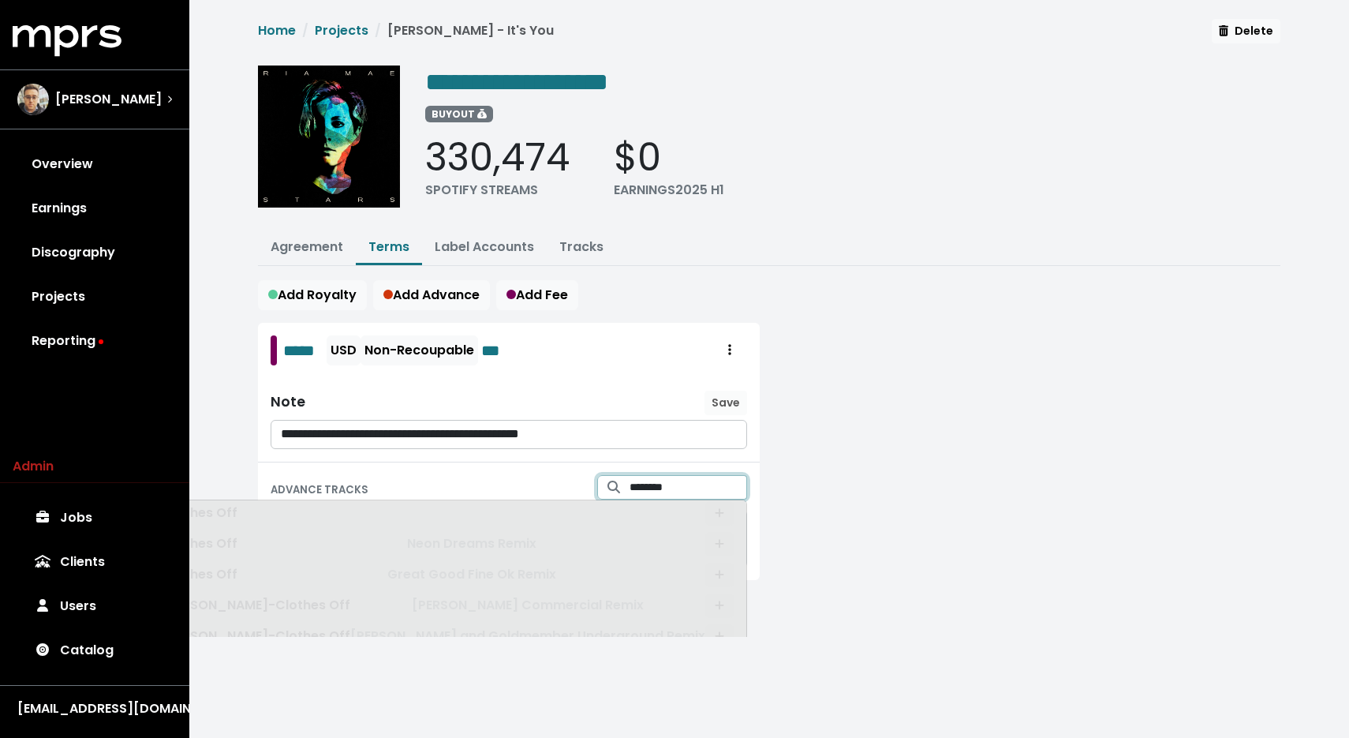
scroll to position [0, 0]
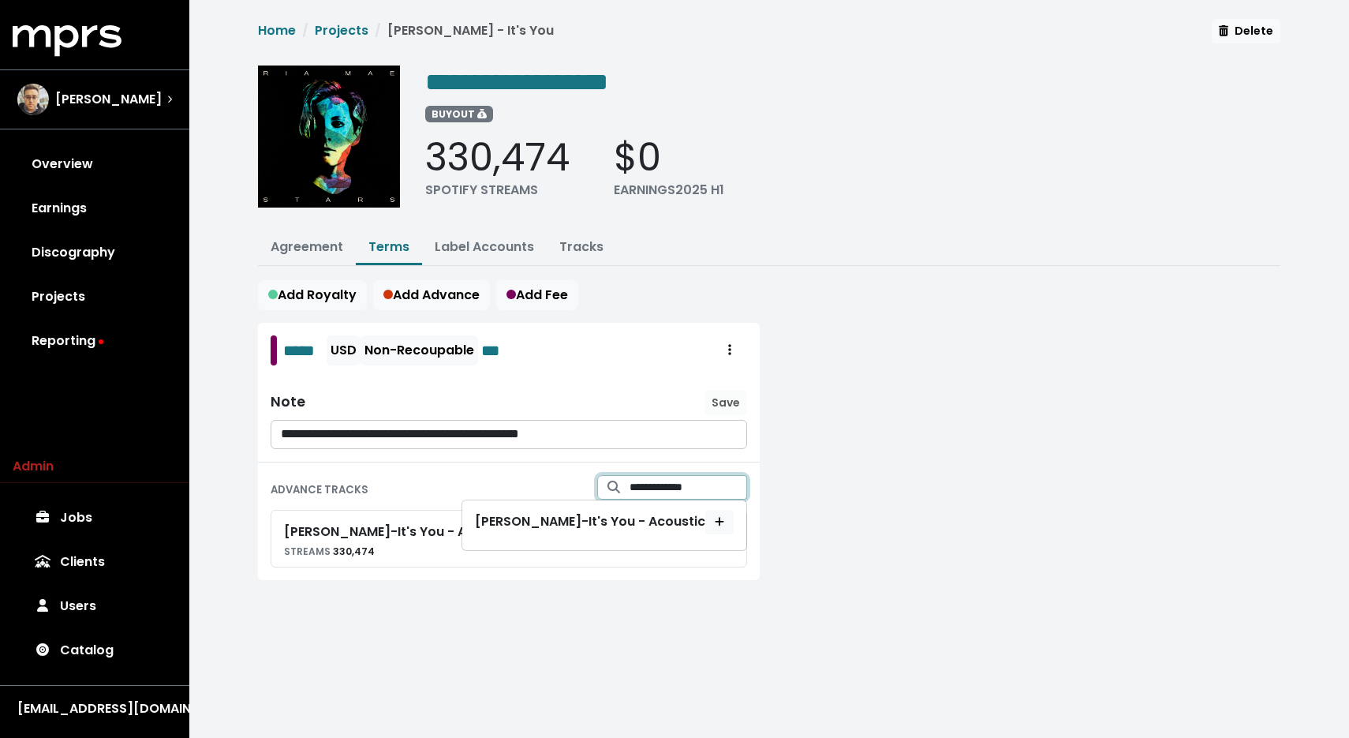
type input "**********"
click at [668, 283] on div "Add Royalty Add Advance Add Fee" at bounding box center [769, 295] width 1023 height 30
click at [291, 249] on link "Agreement" at bounding box center [307, 247] width 73 height 18
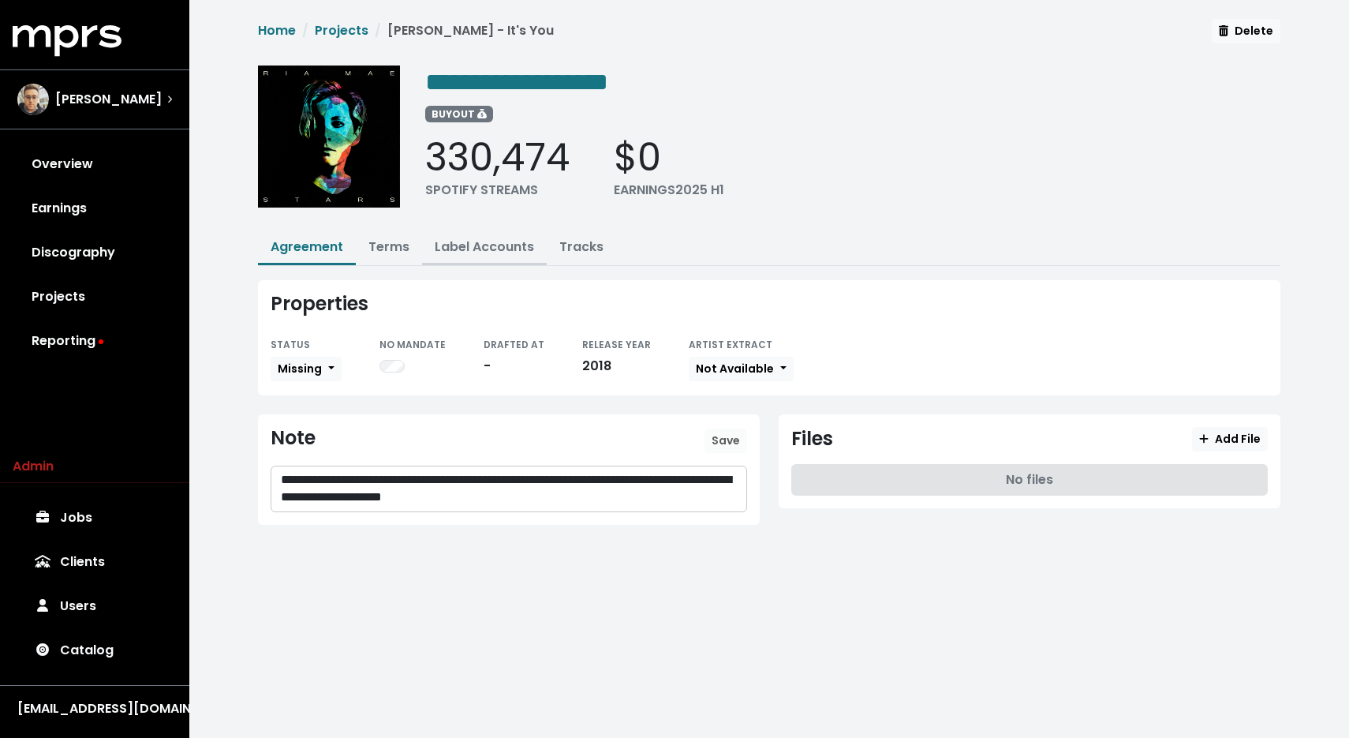
click at [470, 250] on link "Label Accounts" at bounding box center [484, 247] width 99 height 18
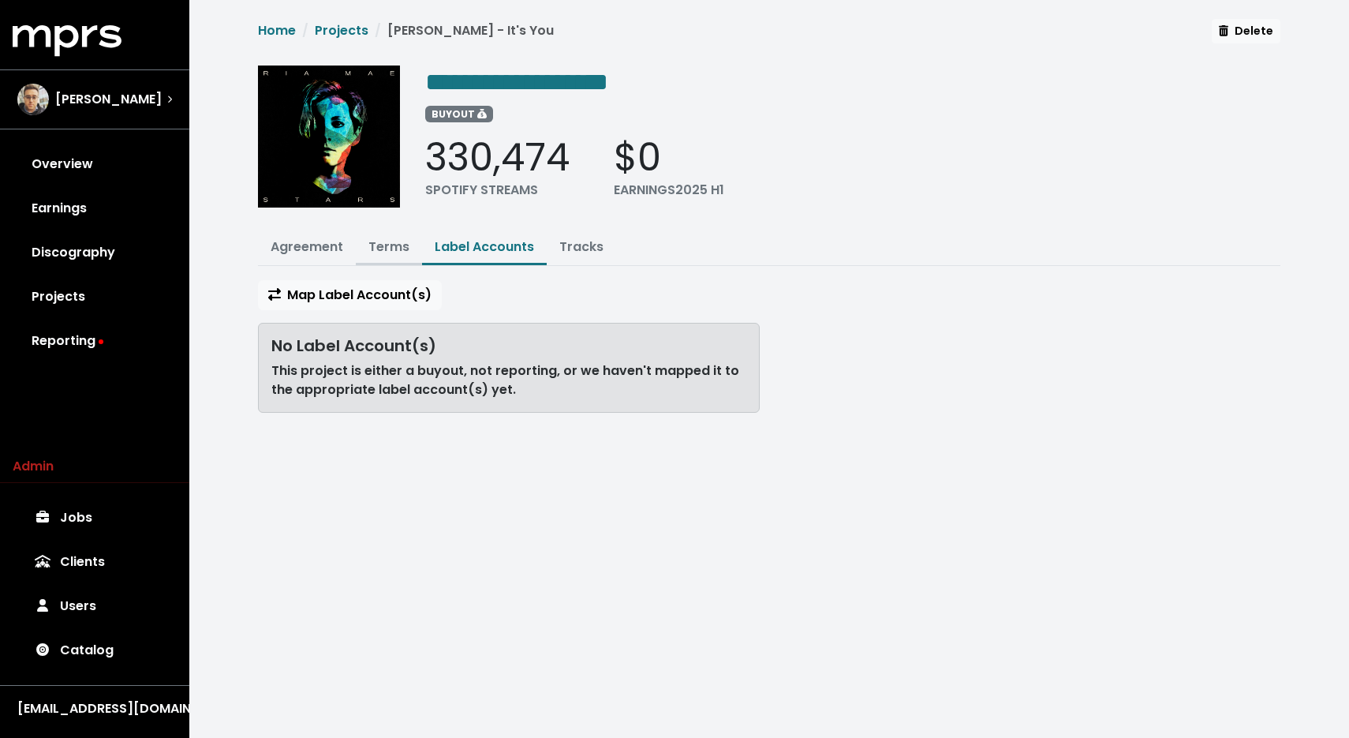
click at [396, 263] on button "Terms" at bounding box center [389, 248] width 66 height 34
click at [392, 244] on link "Terms" at bounding box center [389, 247] width 41 height 18
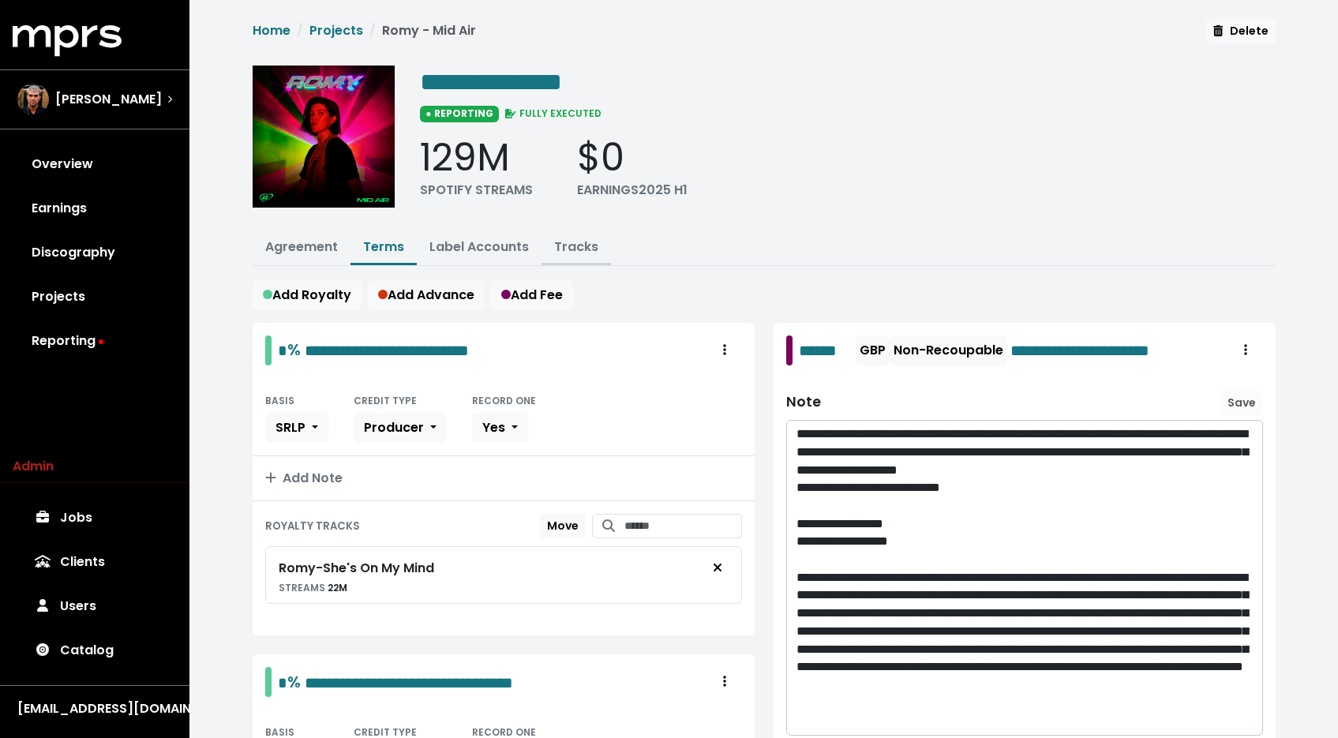
click at [550, 241] on button "Tracks" at bounding box center [575, 248] width 69 height 34
click at [560, 243] on link "Tracks" at bounding box center [576, 247] width 44 height 18
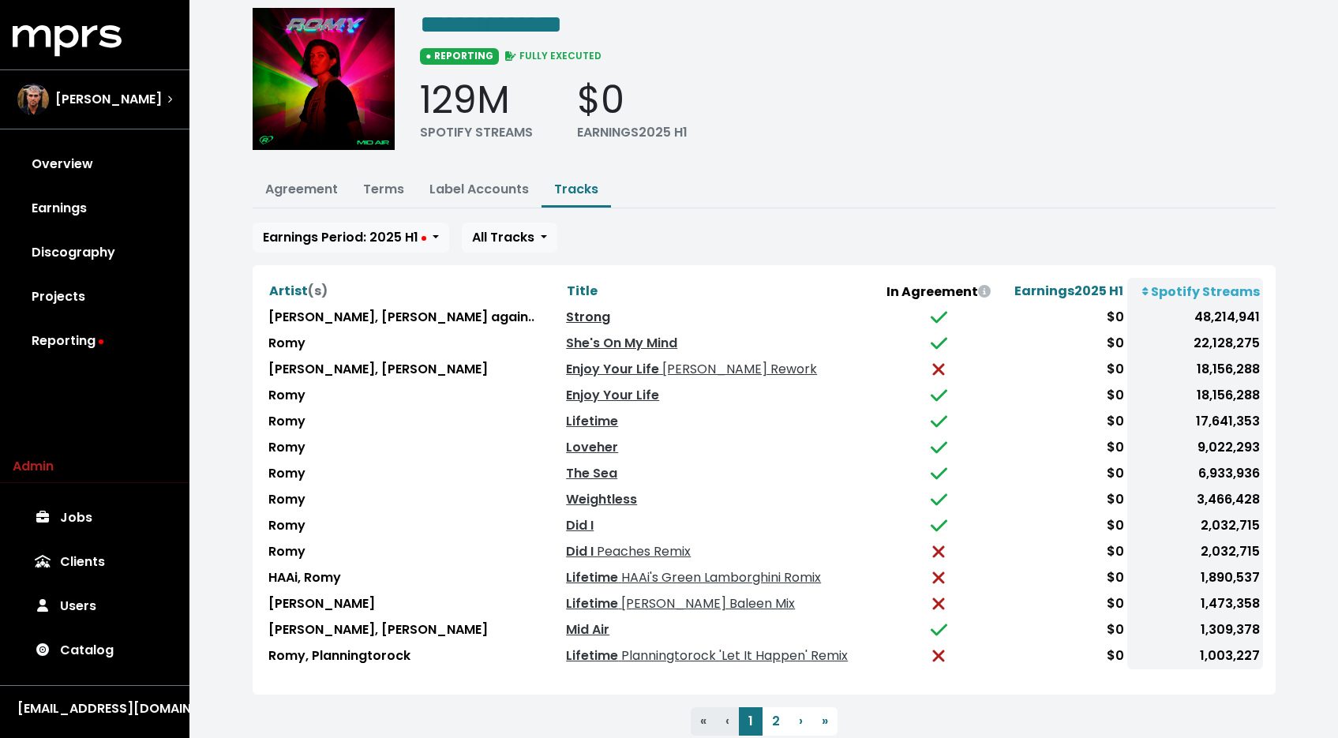
scroll to position [101, 0]
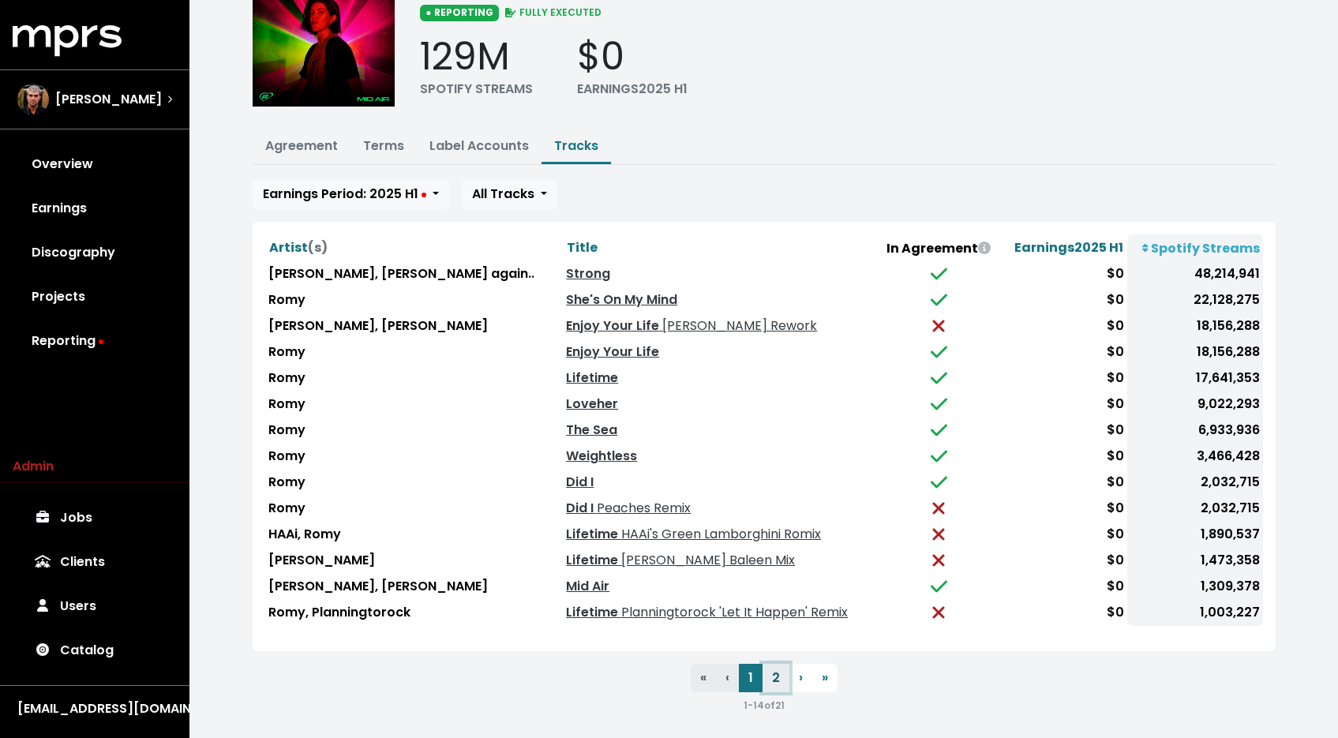
click at [775, 666] on button "2" at bounding box center [775, 678] width 27 height 28
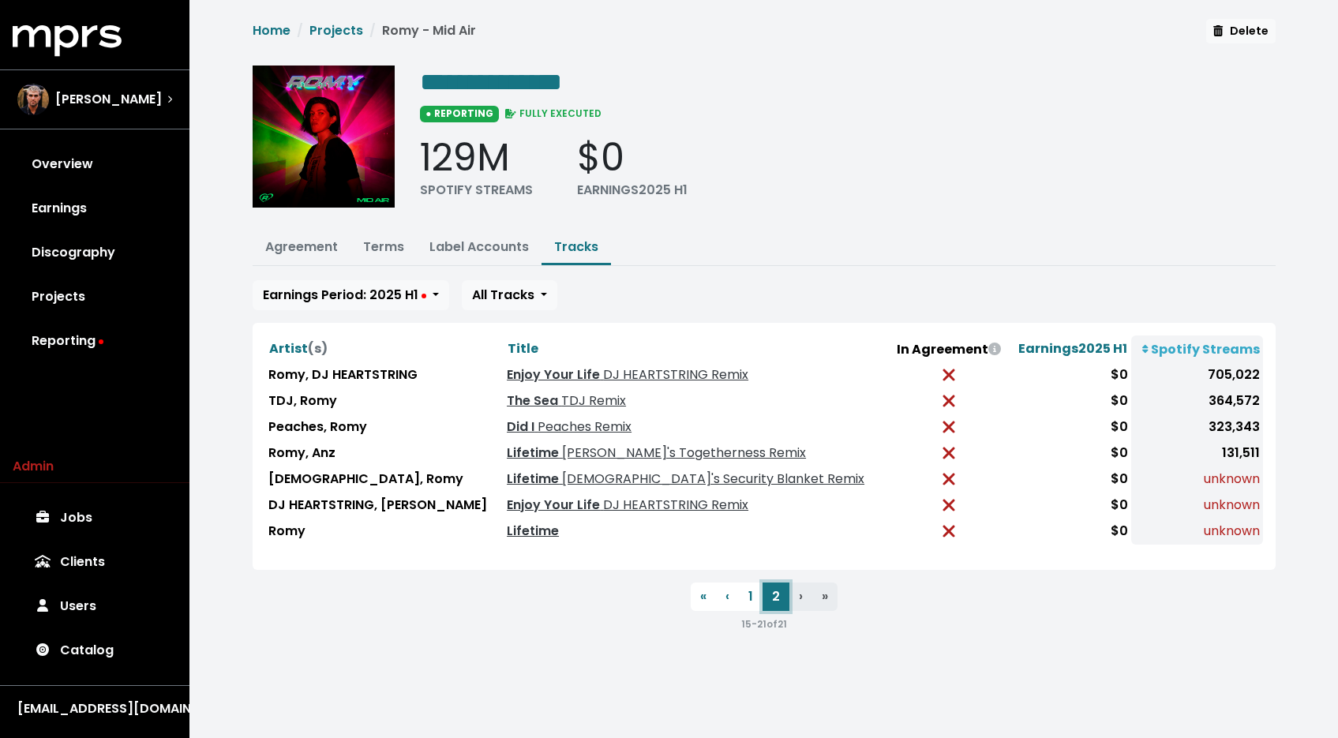
scroll to position [0, 0]
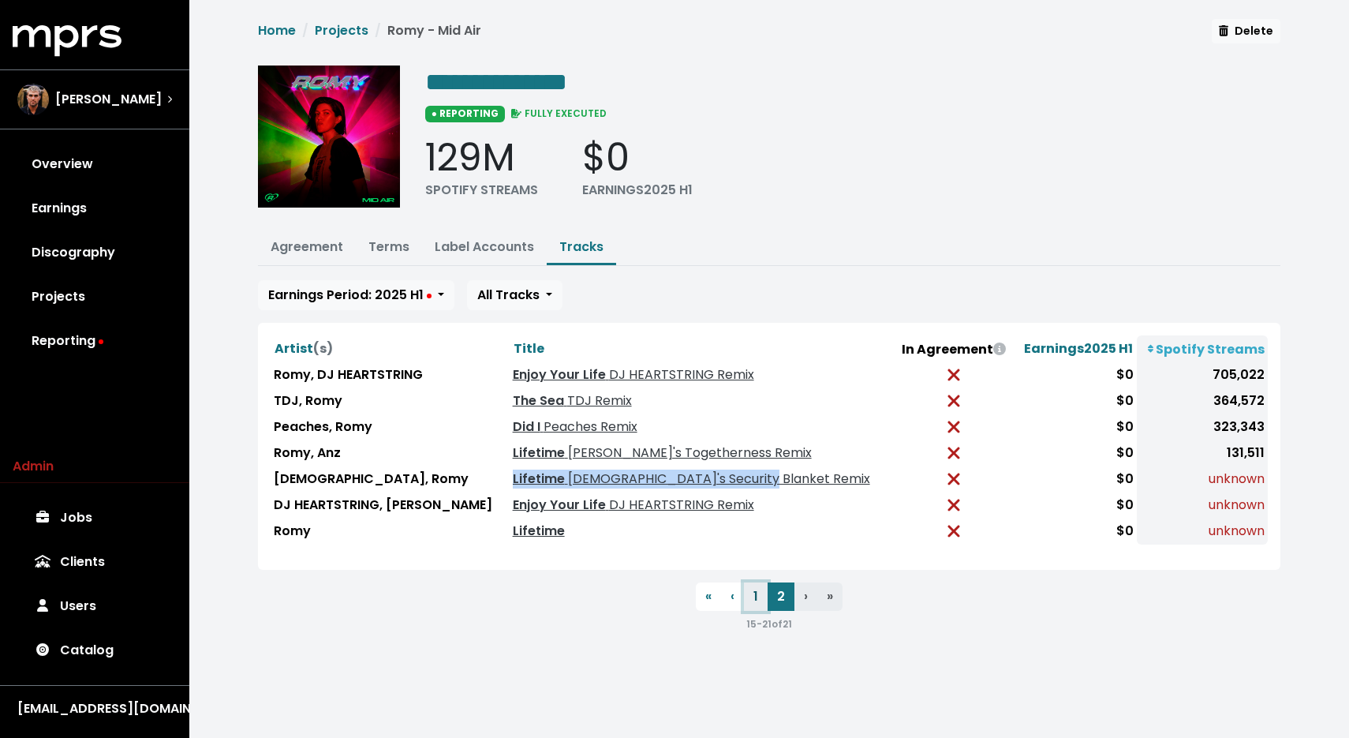
click at [758, 593] on button "1" at bounding box center [756, 596] width 24 height 28
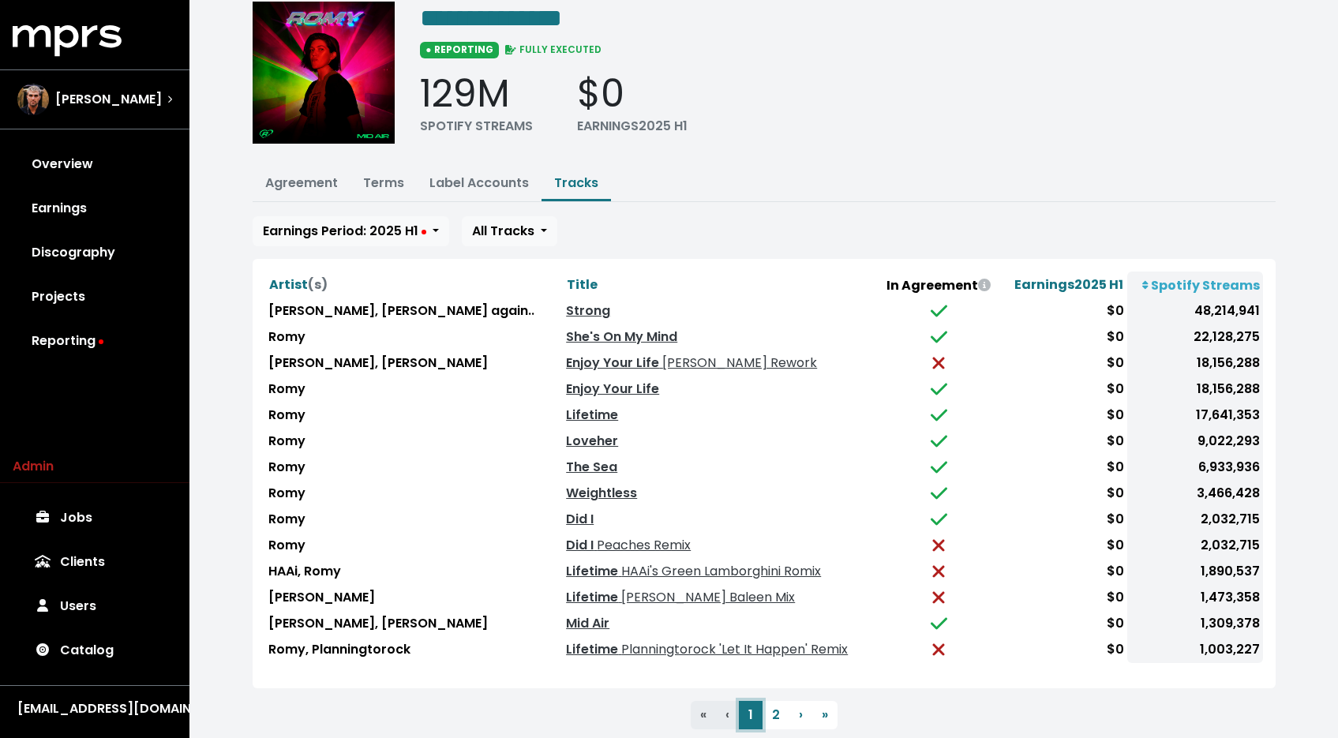
scroll to position [101, 0]
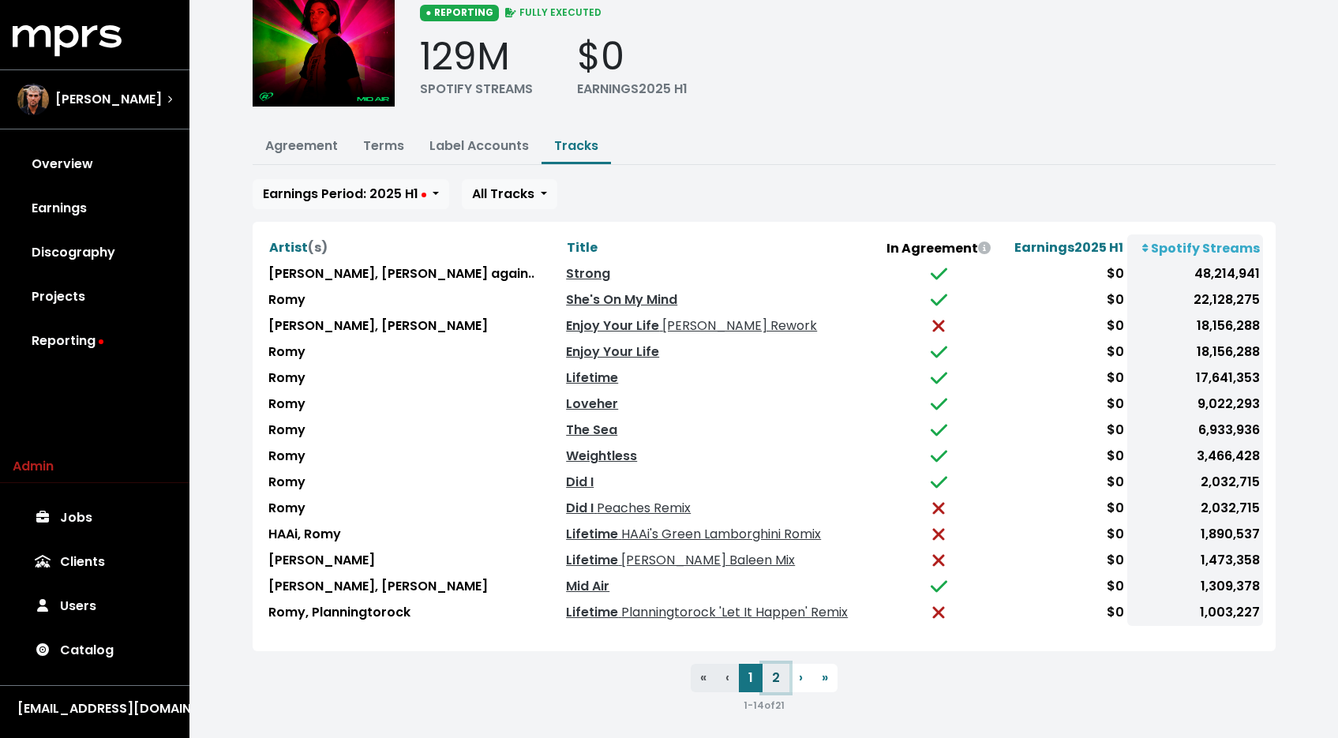
click at [781, 674] on button "2" at bounding box center [775, 678] width 27 height 28
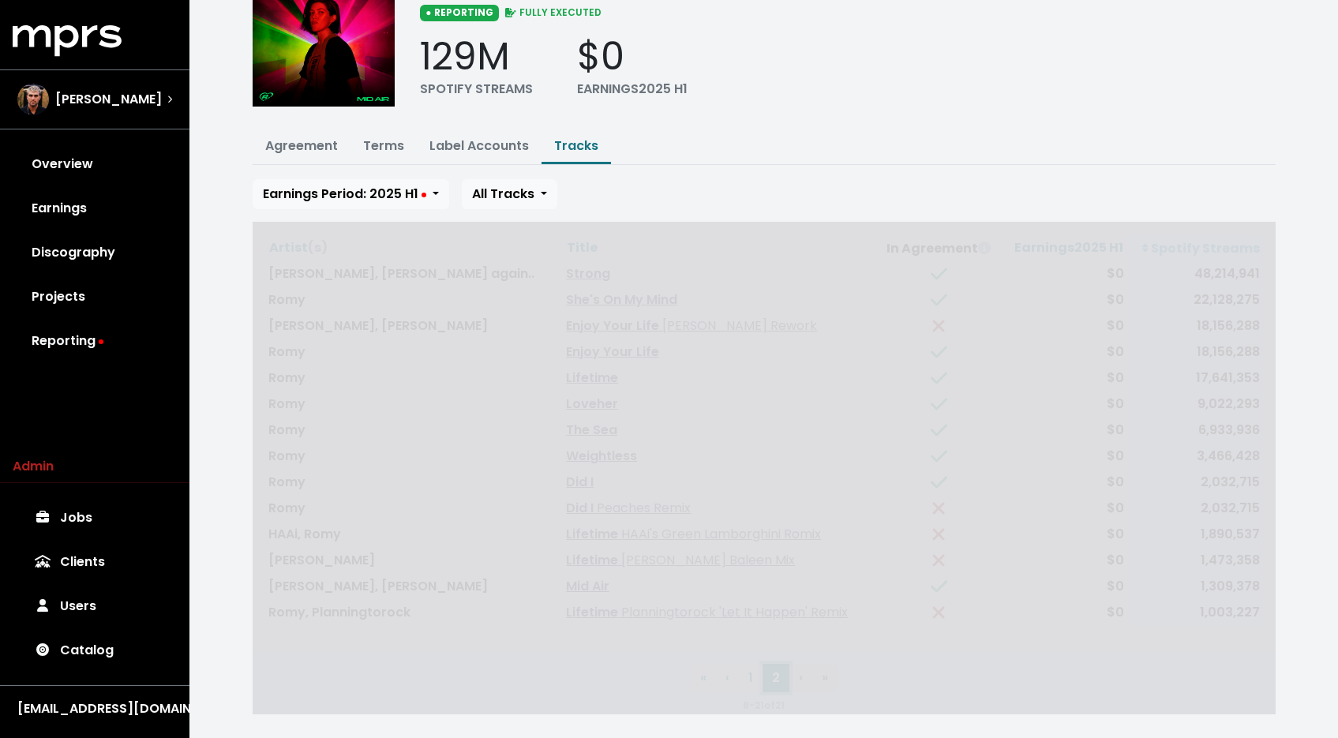
scroll to position [0, 0]
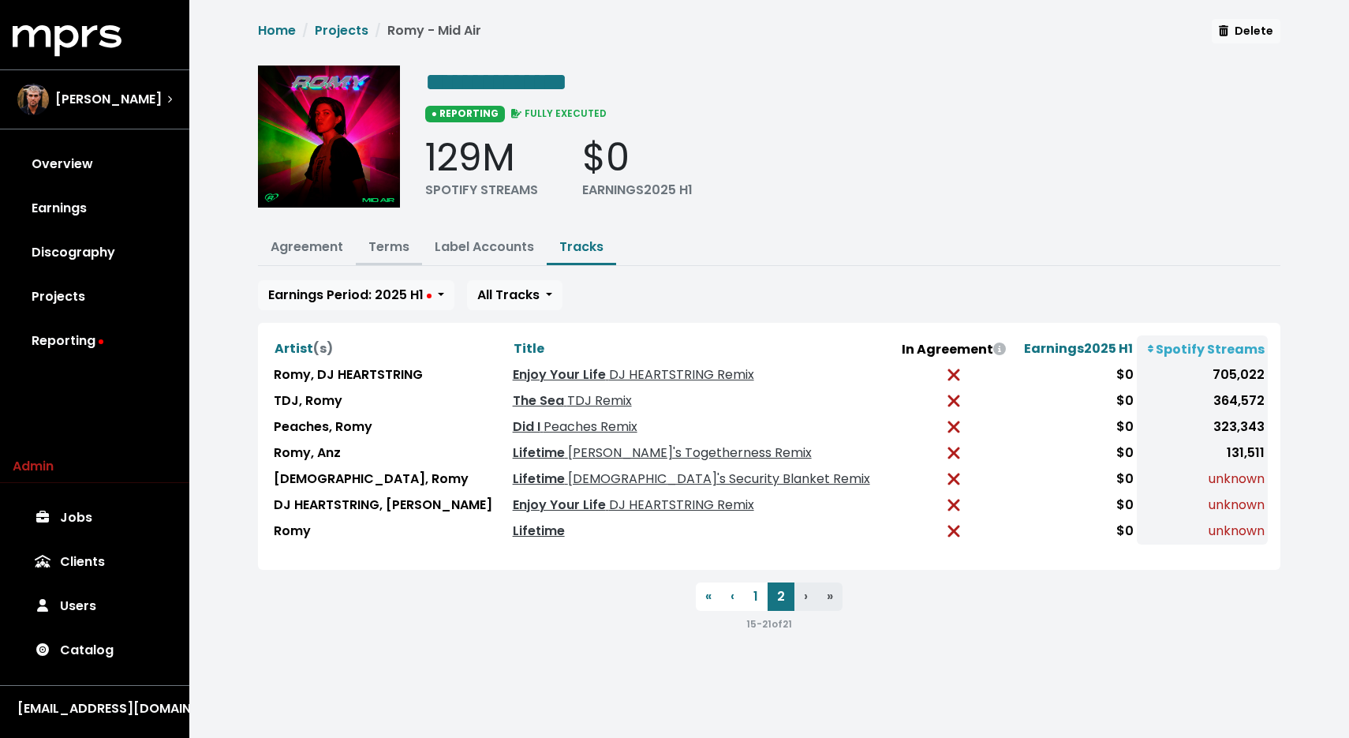
click at [389, 251] on link "Terms" at bounding box center [389, 247] width 41 height 18
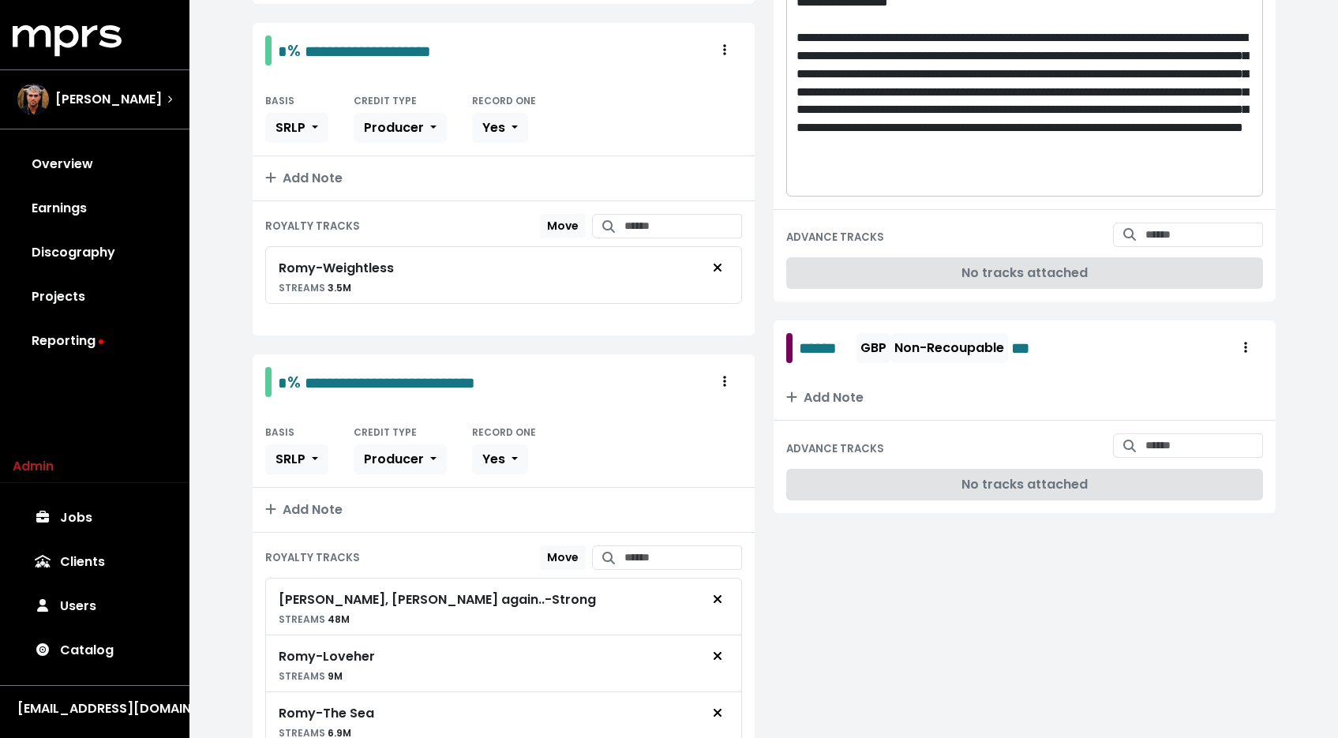
scroll to position [1076, 0]
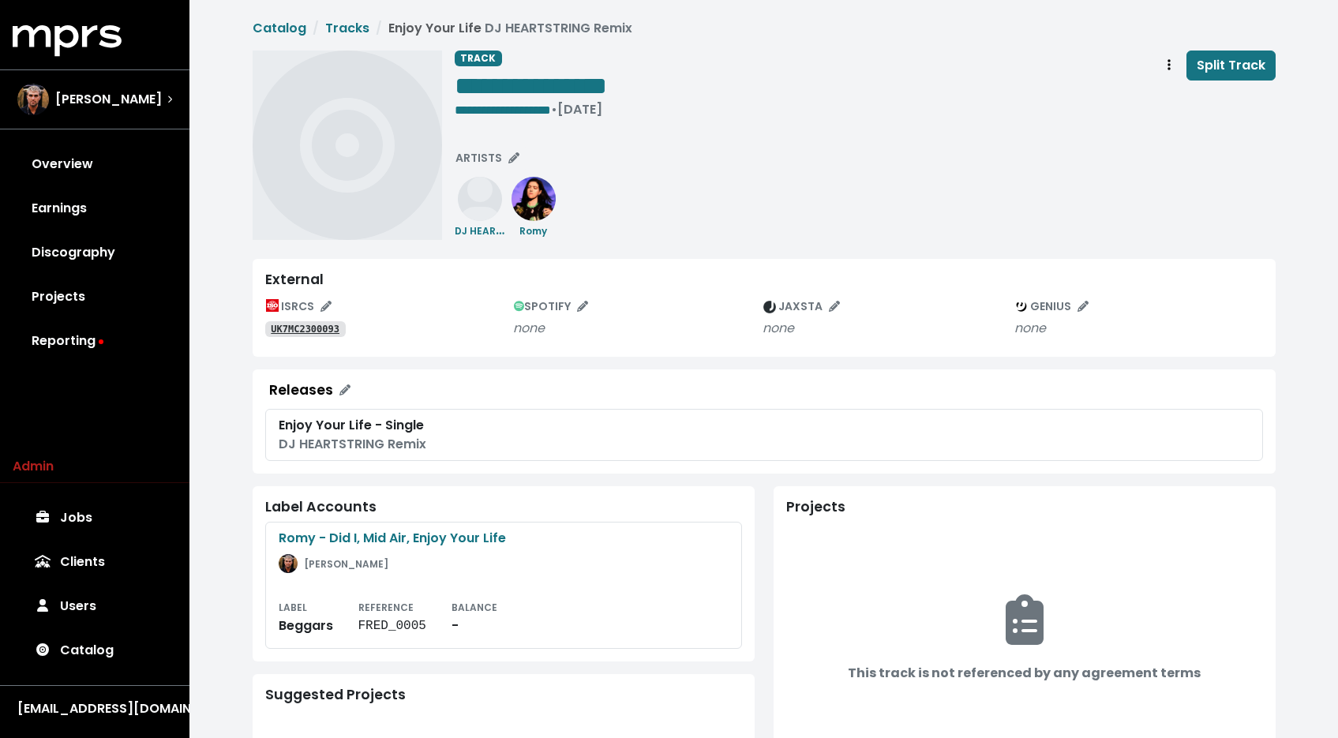
click at [298, 322] on link "UK7MC2300093" at bounding box center [305, 329] width 80 height 16
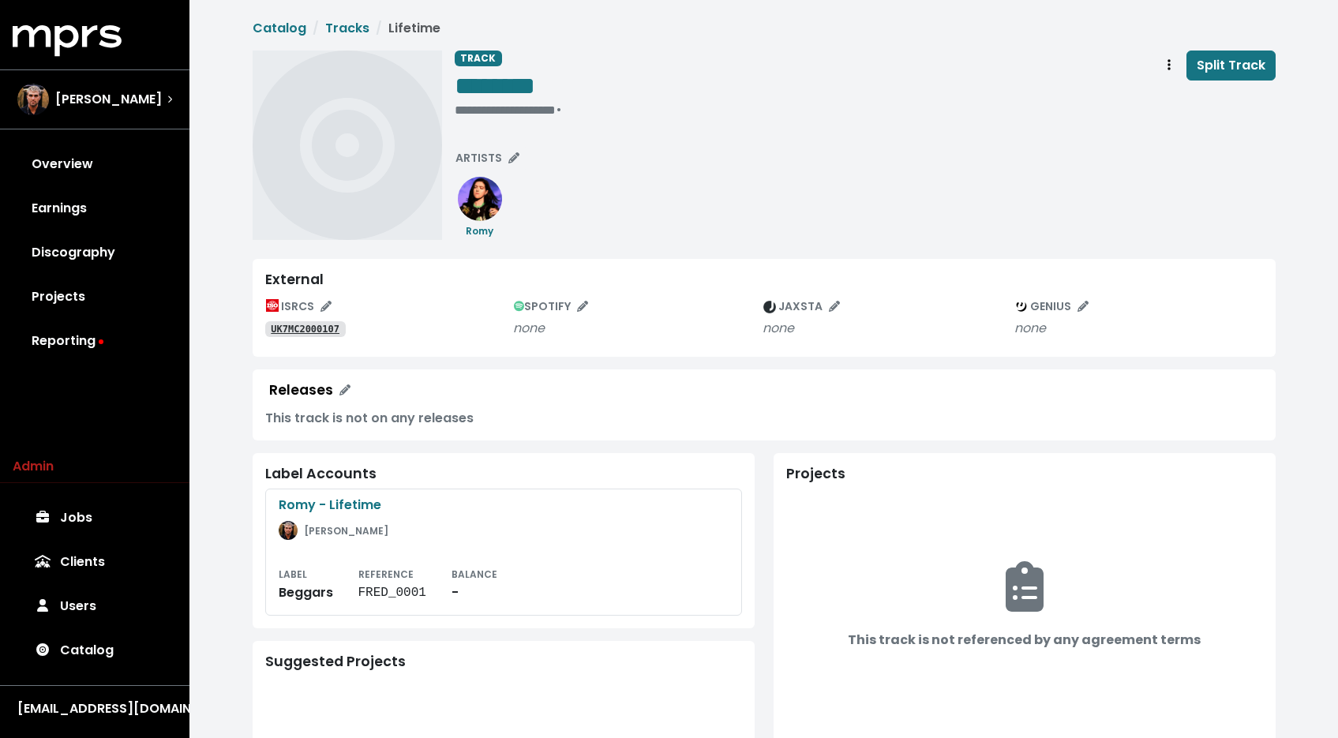
click at [305, 332] on tt "UK7MC2000107" at bounding box center [305, 329] width 69 height 11
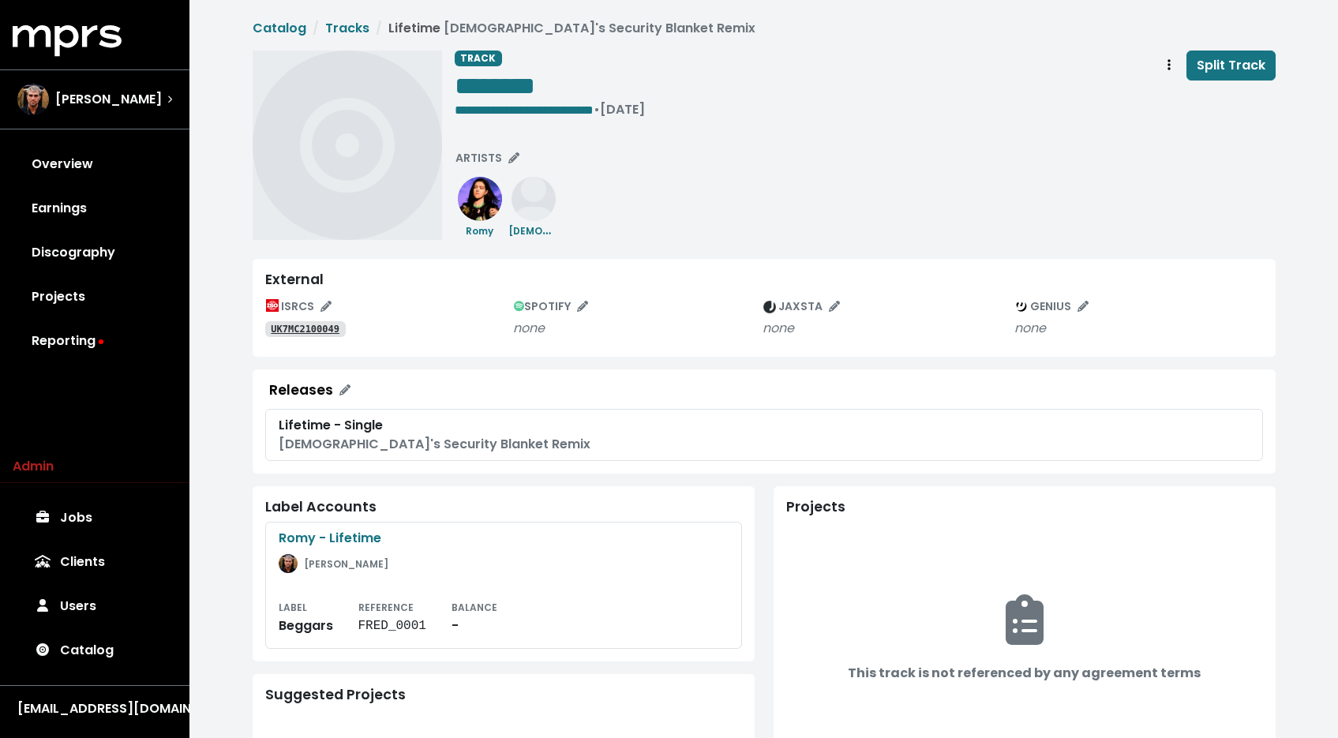
click at [307, 327] on tt "UK7MC2100049" at bounding box center [305, 329] width 69 height 11
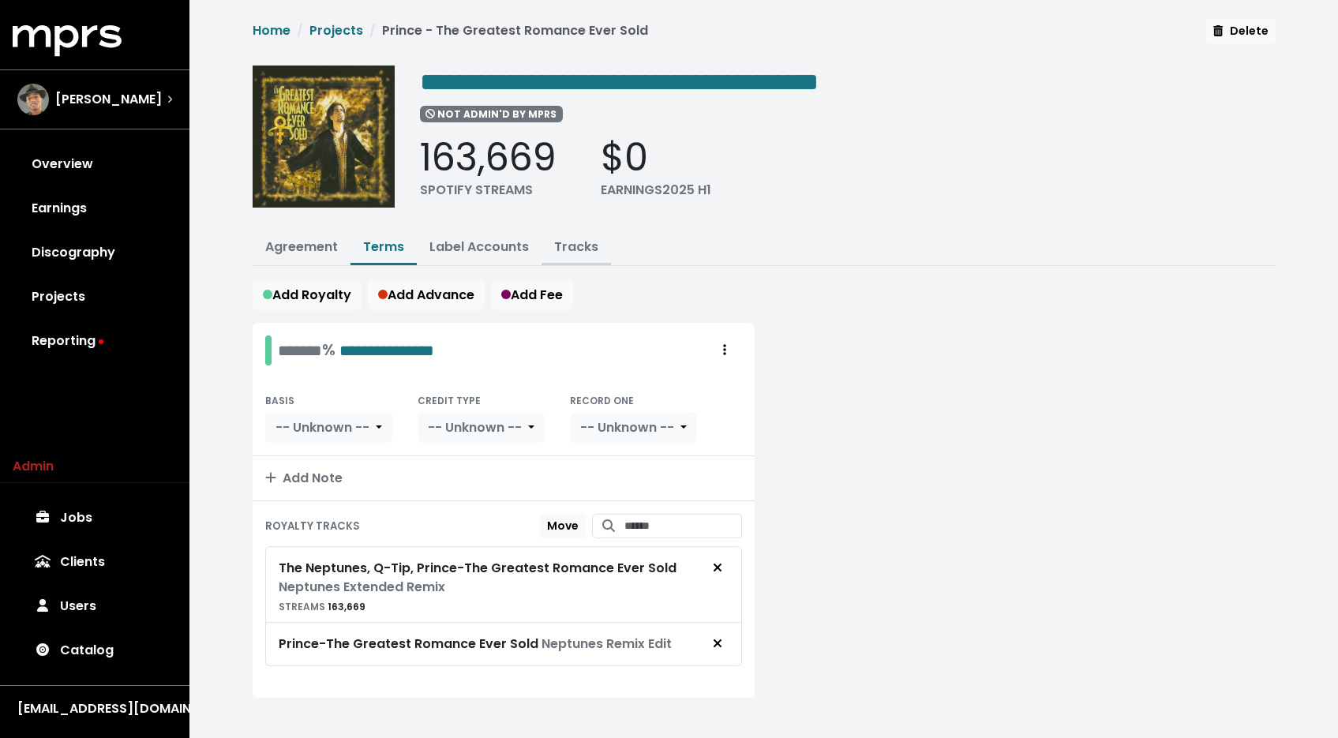
click at [567, 244] on link "Tracks" at bounding box center [576, 247] width 44 height 18
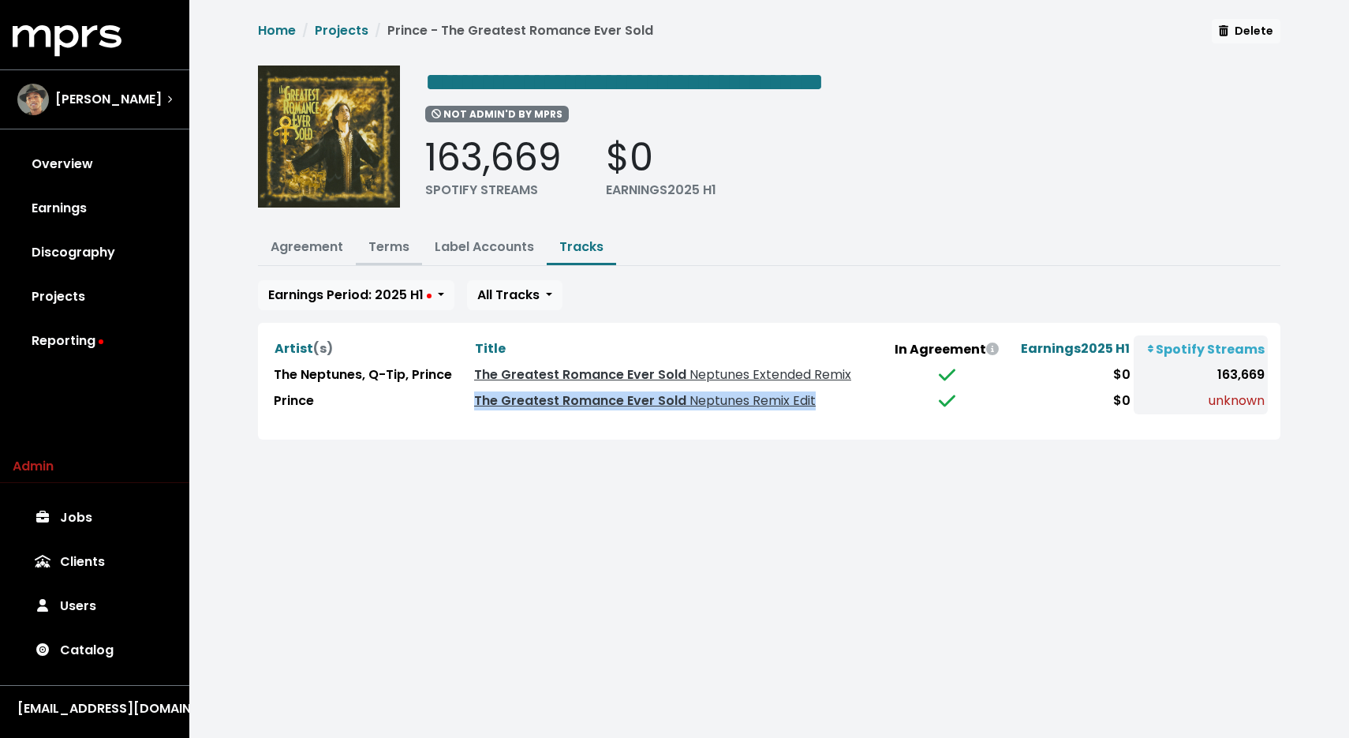
click at [408, 244] on link "Terms" at bounding box center [389, 247] width 41 height 18
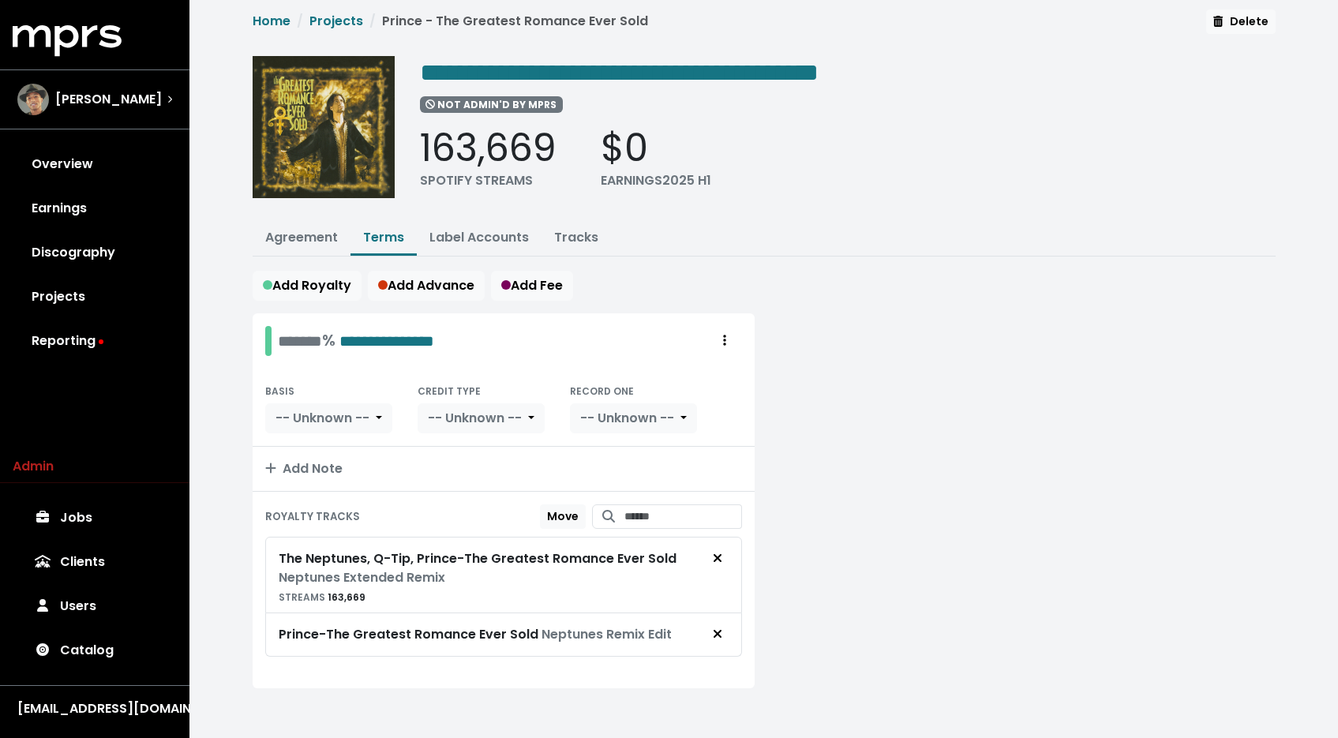
scroll to position [14, 0]
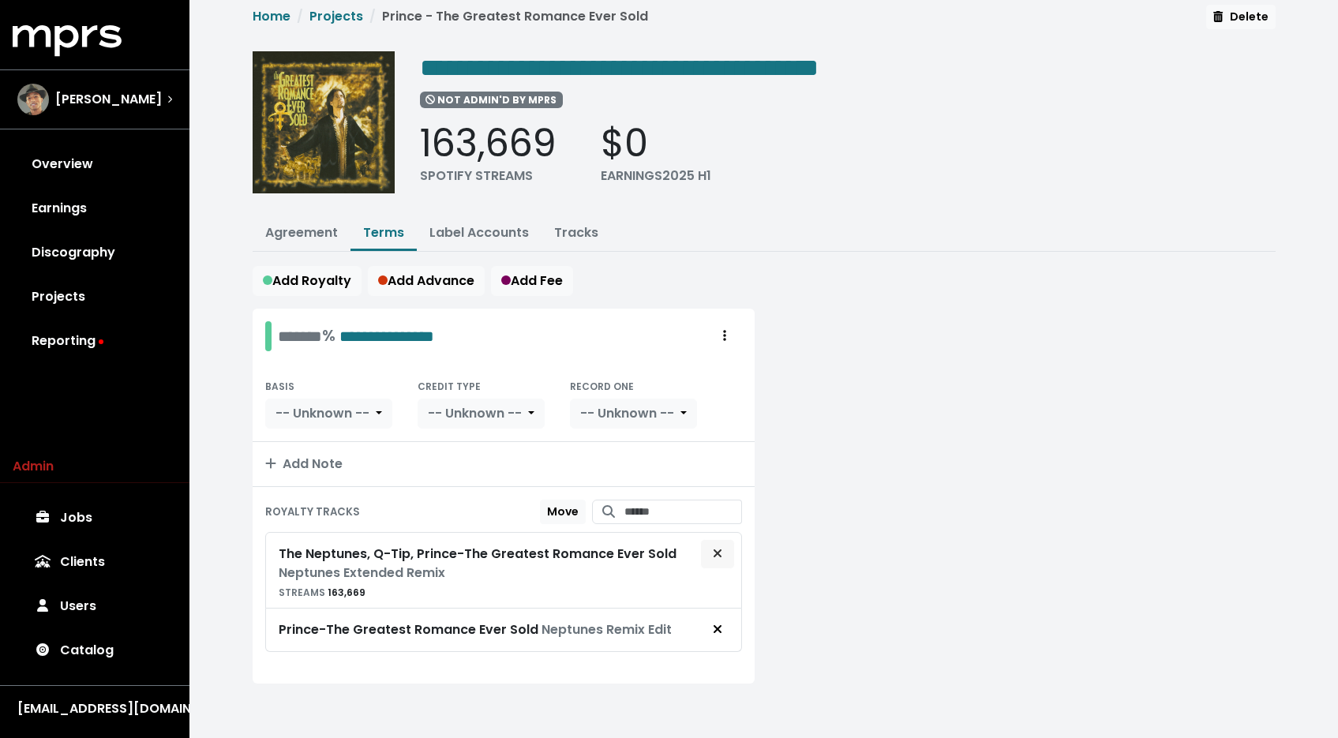
click at [717, 547] on icon "Remove royalty target" at bounding box center [717, 553] width 9 height 13
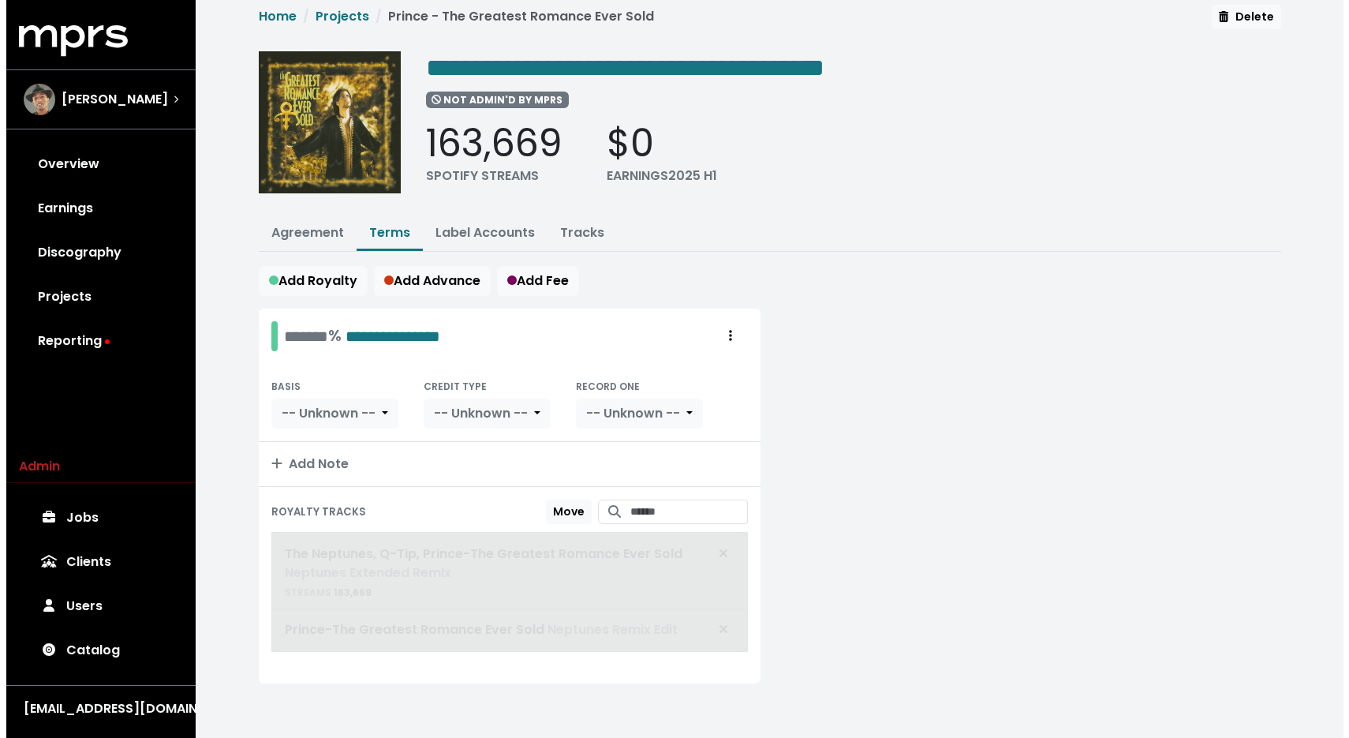
scroll to position [0, 0]
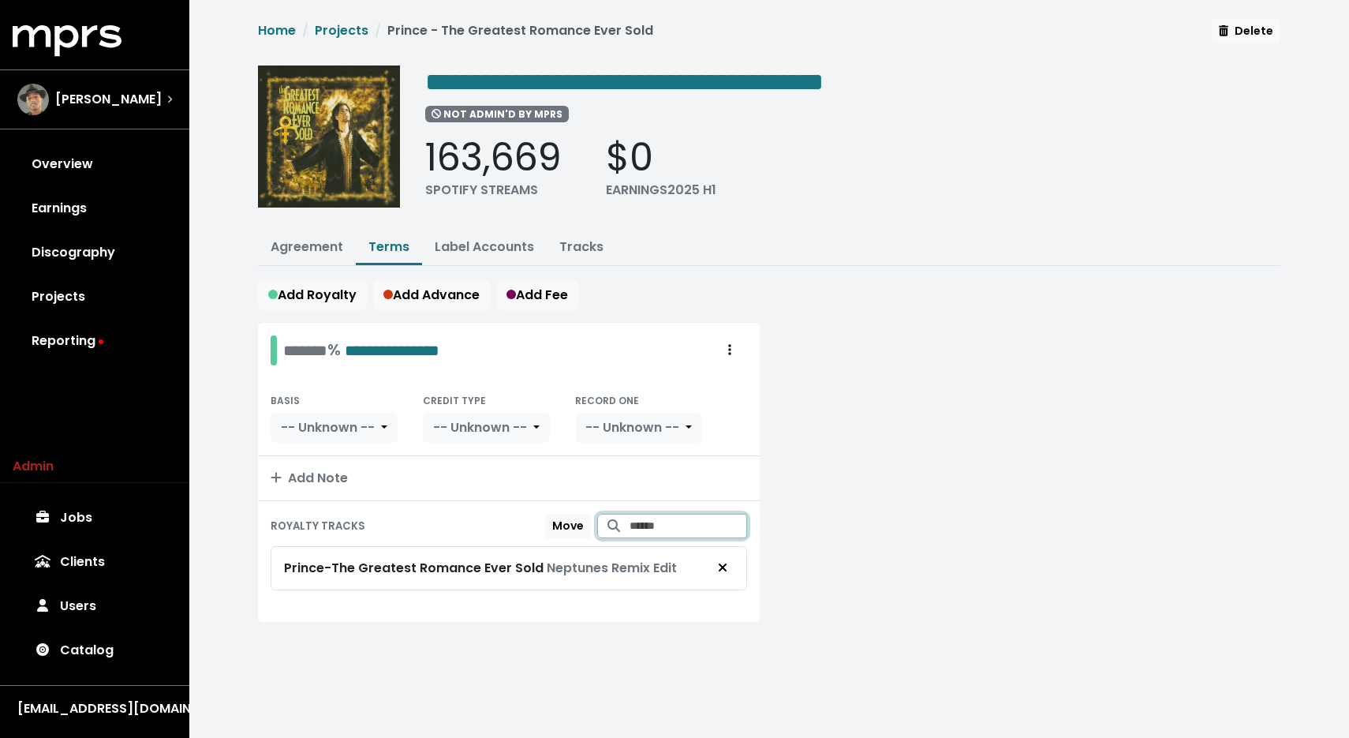
click at [642, 528] on input "Search for tracks by title and link them to this royalty" at bounding box center [689, 526] width 118 height 24
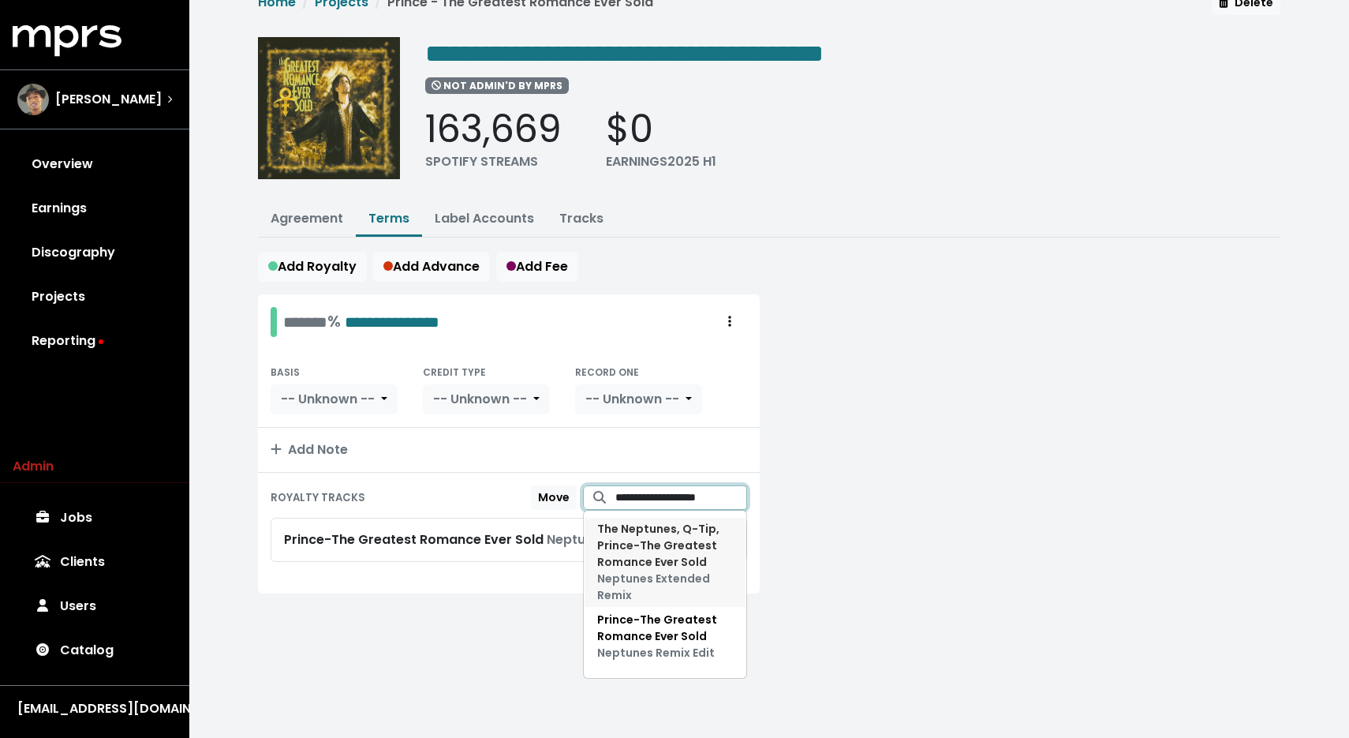
scroll to position [28, 0]
type input "**********"
click at [970, 601] on div at bounding box center [1029, 453] width 521 height 318
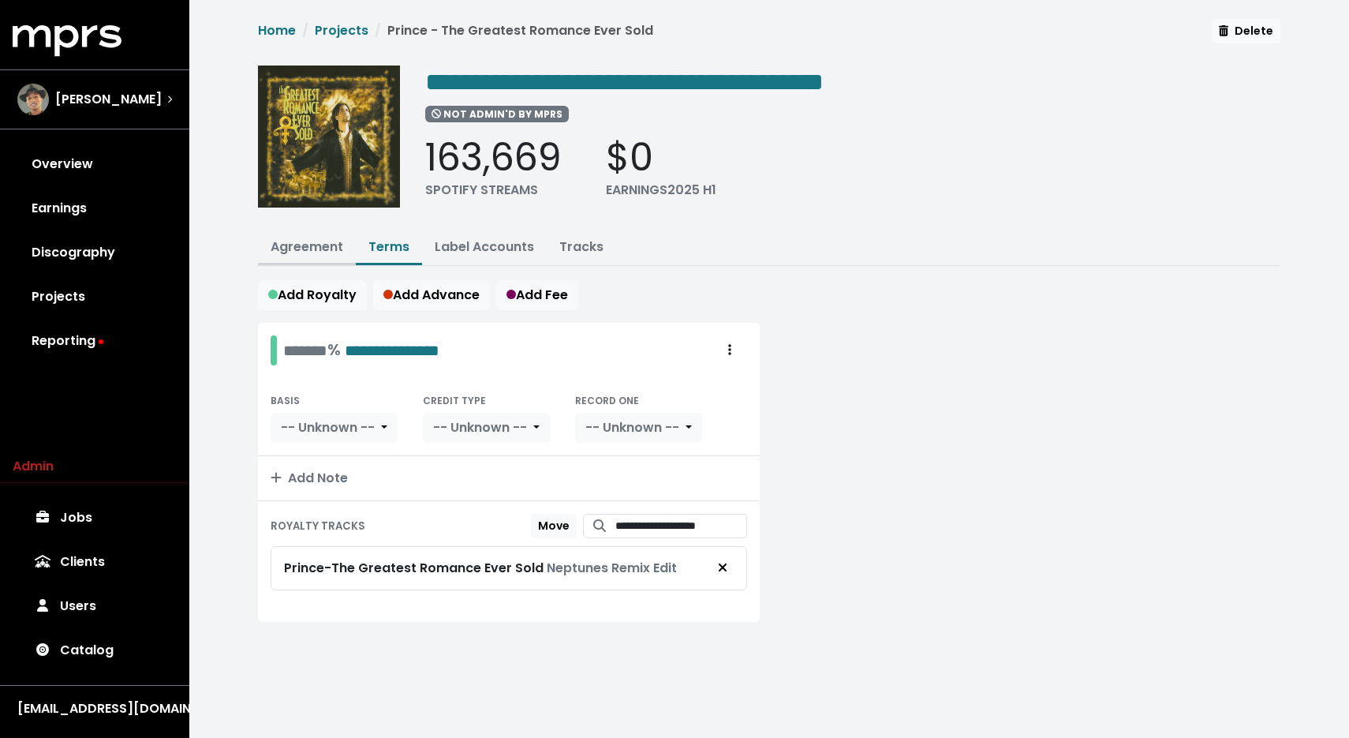
click at [319, 240] on link "Agreement" at bounding box center [307, 247] width 73 height 18
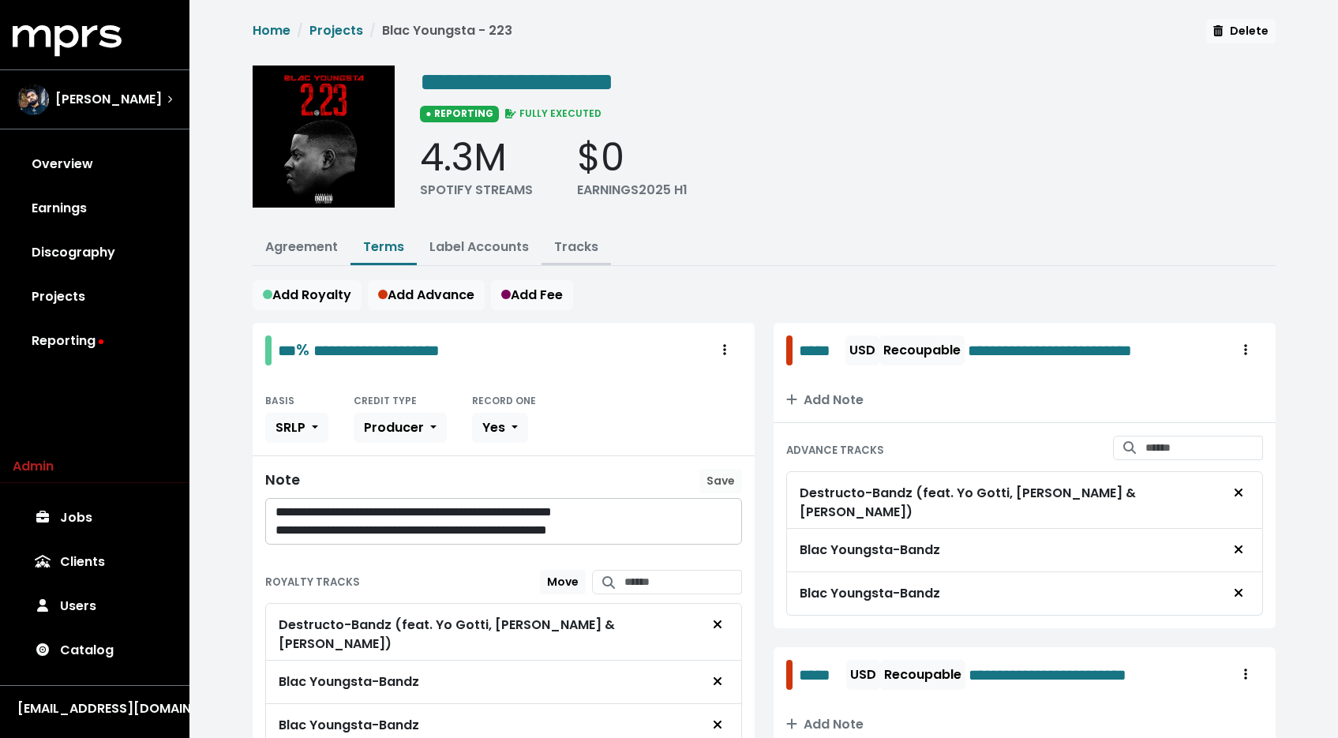
click at [567, 244] on link "Tracks" at bounding box center [576, 247] width 44 height 18
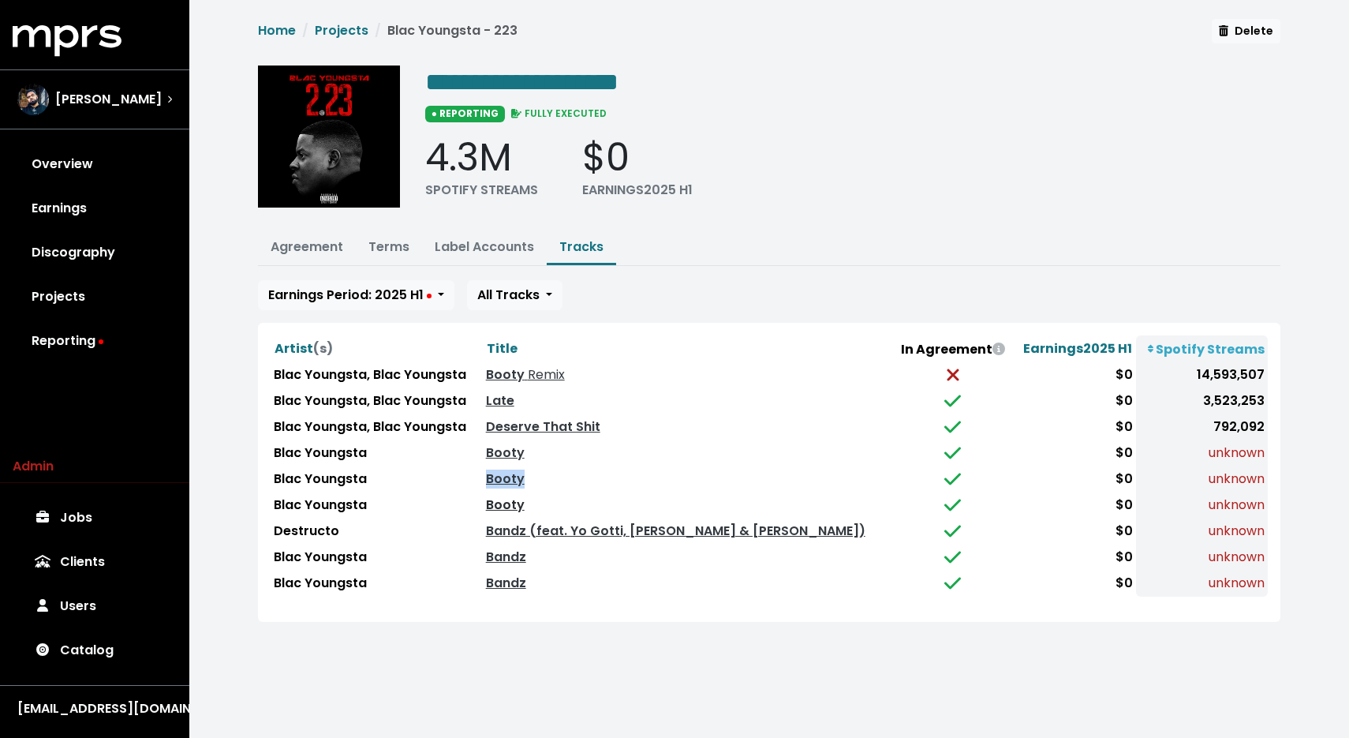
click at [525, 500] on link "Booty" at bounding box center [505, 505] width 39 height 18
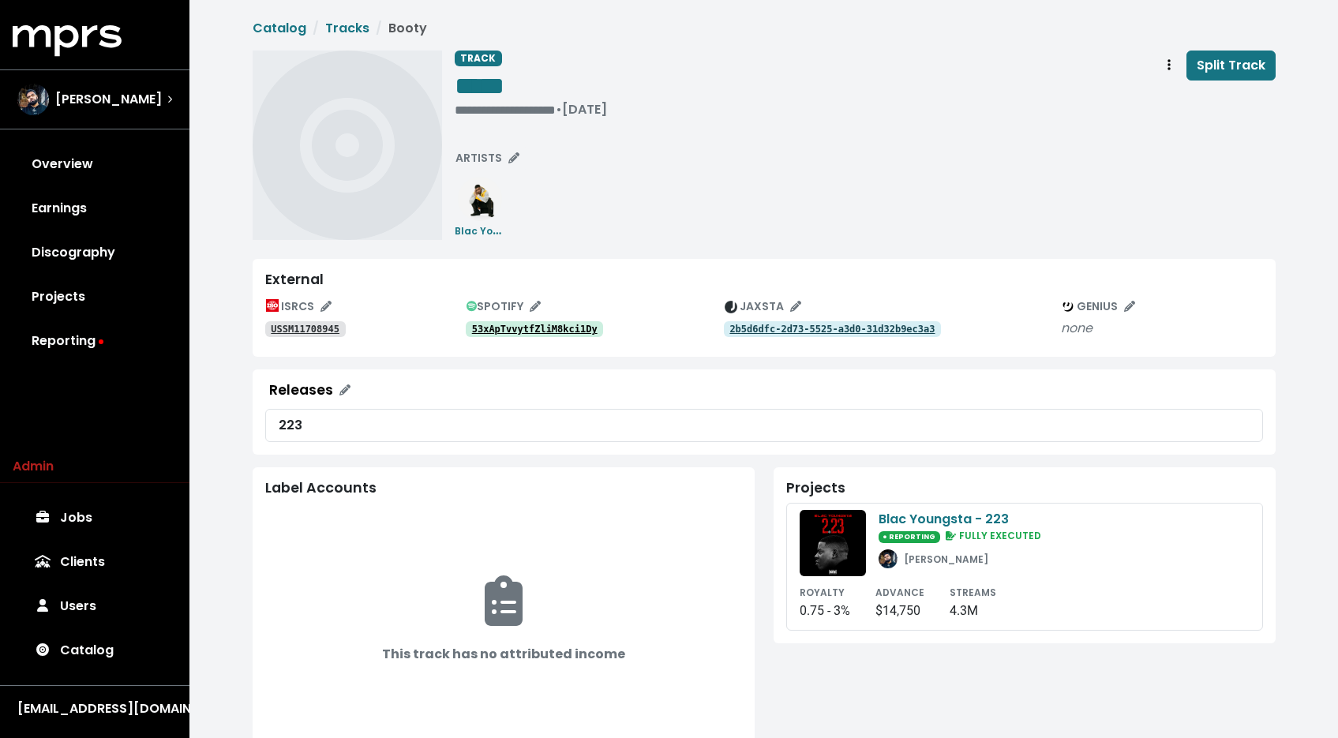
click at [541, 332] on tt "53xApTvvytfZliM8kci1Dy" at bounding box center [534, 329] width 125 height 11
click at [342, 334] on link "USSM11708945" at bounding box center [305, 329] width 80 height 16
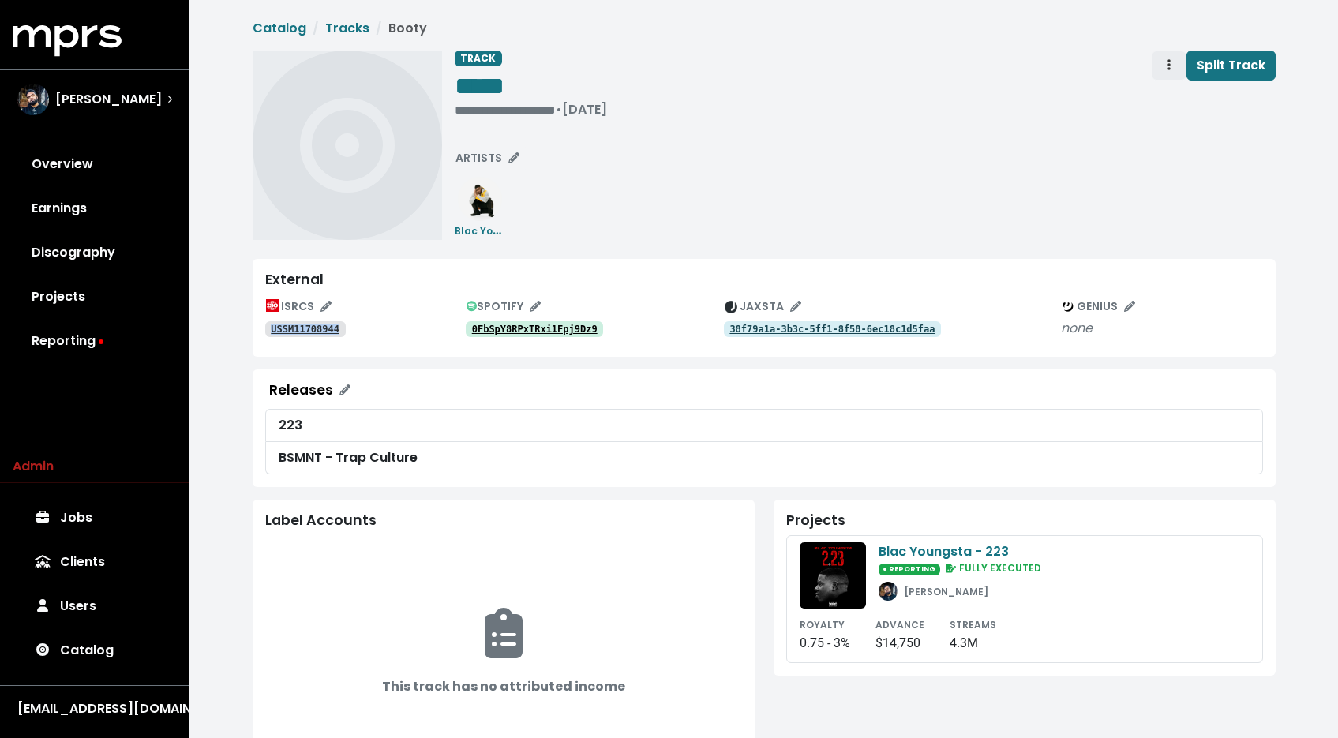
click at [1173, 70] on span "Track actions" at bounding box center [1169, 65] width 14 height 19
click at [1173, 98] on link "Merge" at bounding box center [1214, 100] width 125 height 25
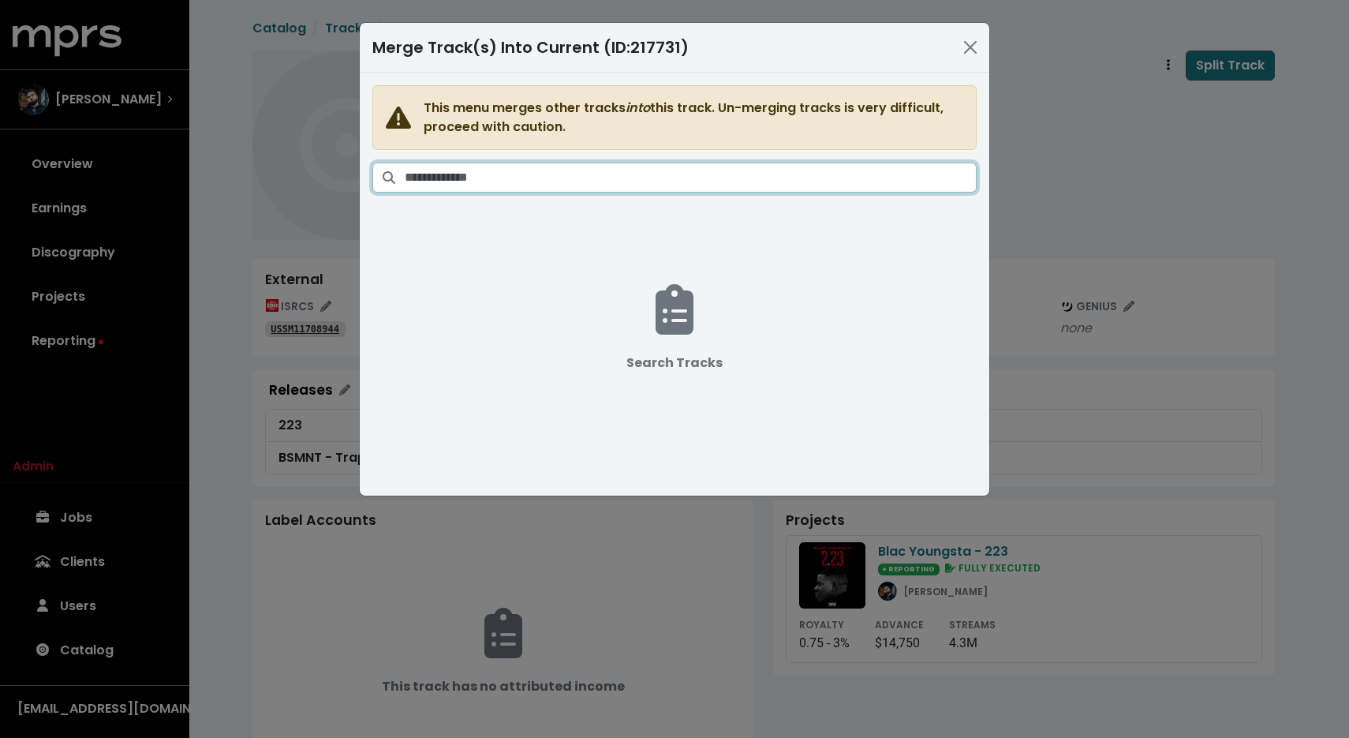
click at [758, 174] on input "Search tracks" at bounding box center [691, 178] width 572 height 30
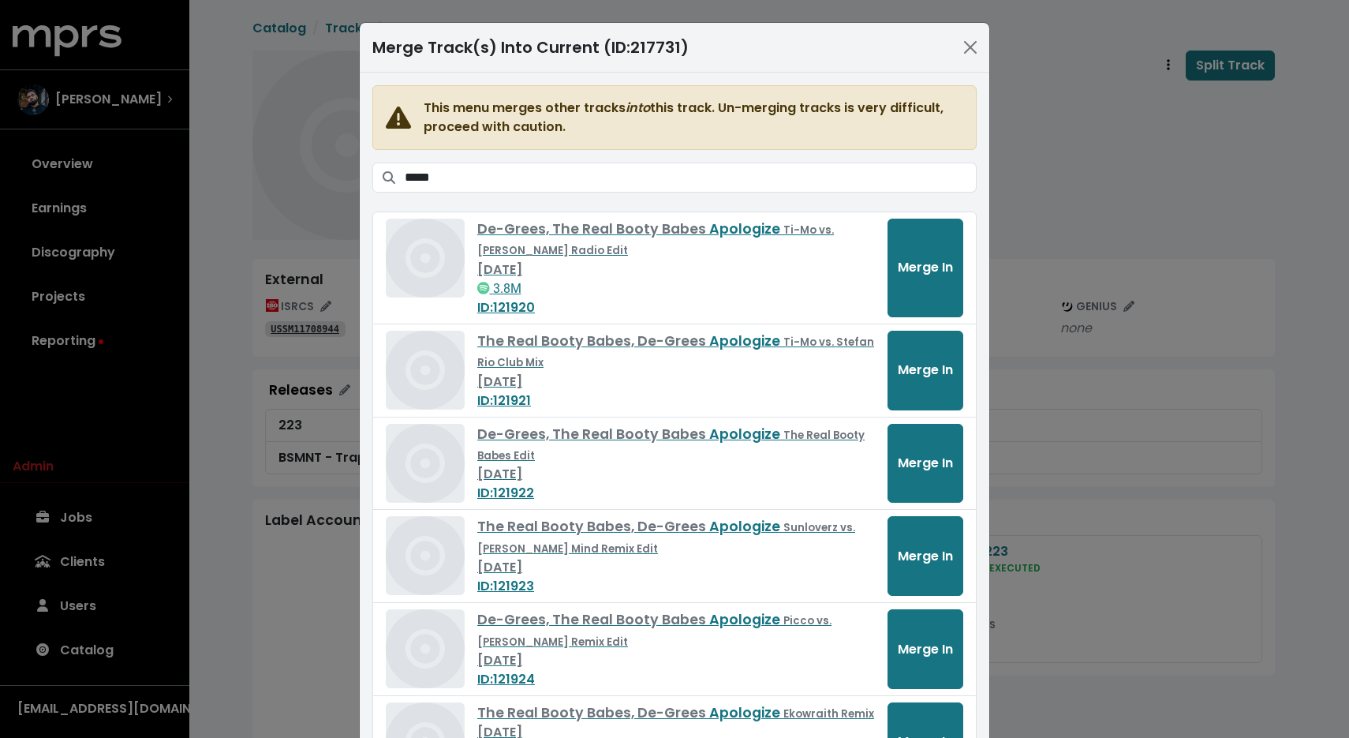
click at [397, 175] on span at bounding box center [388, 178] width 33 height 30
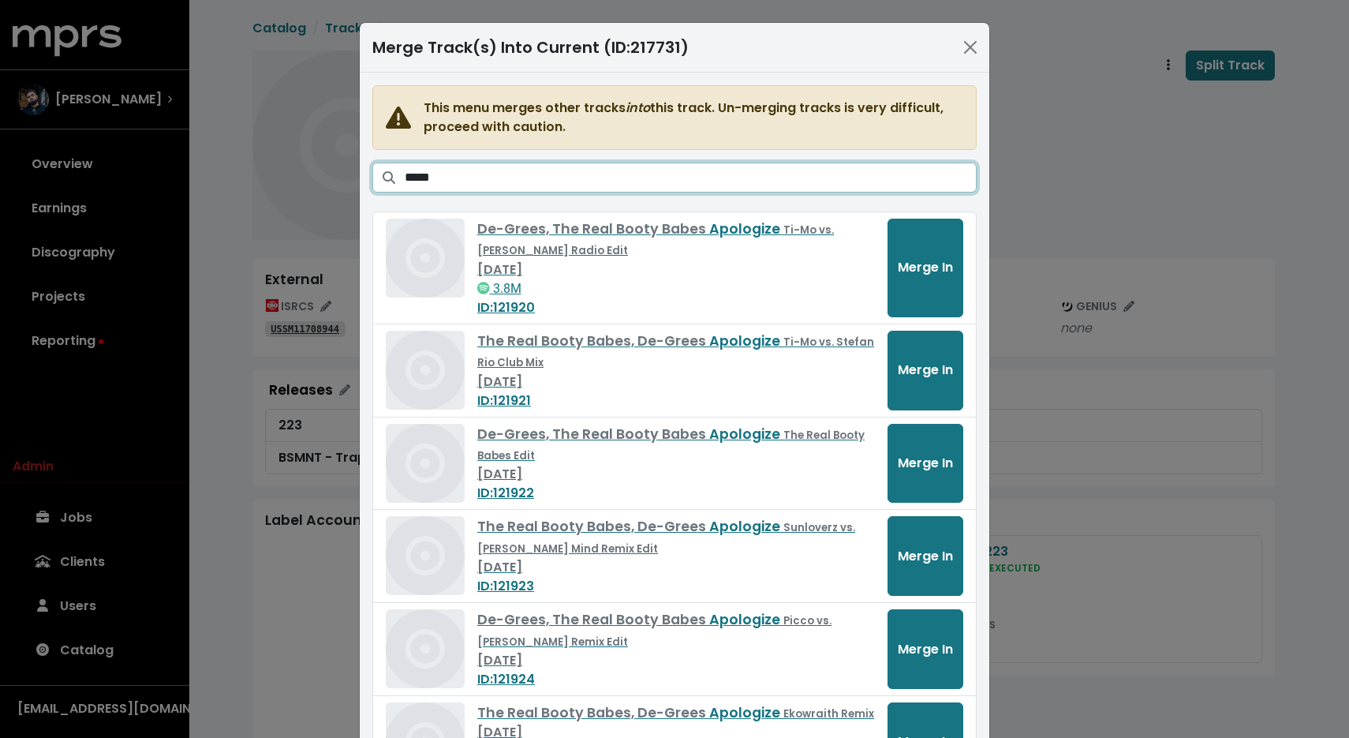
click at [405, 178] on input "*****" at bounding box center [691, 178] width 572 height 30
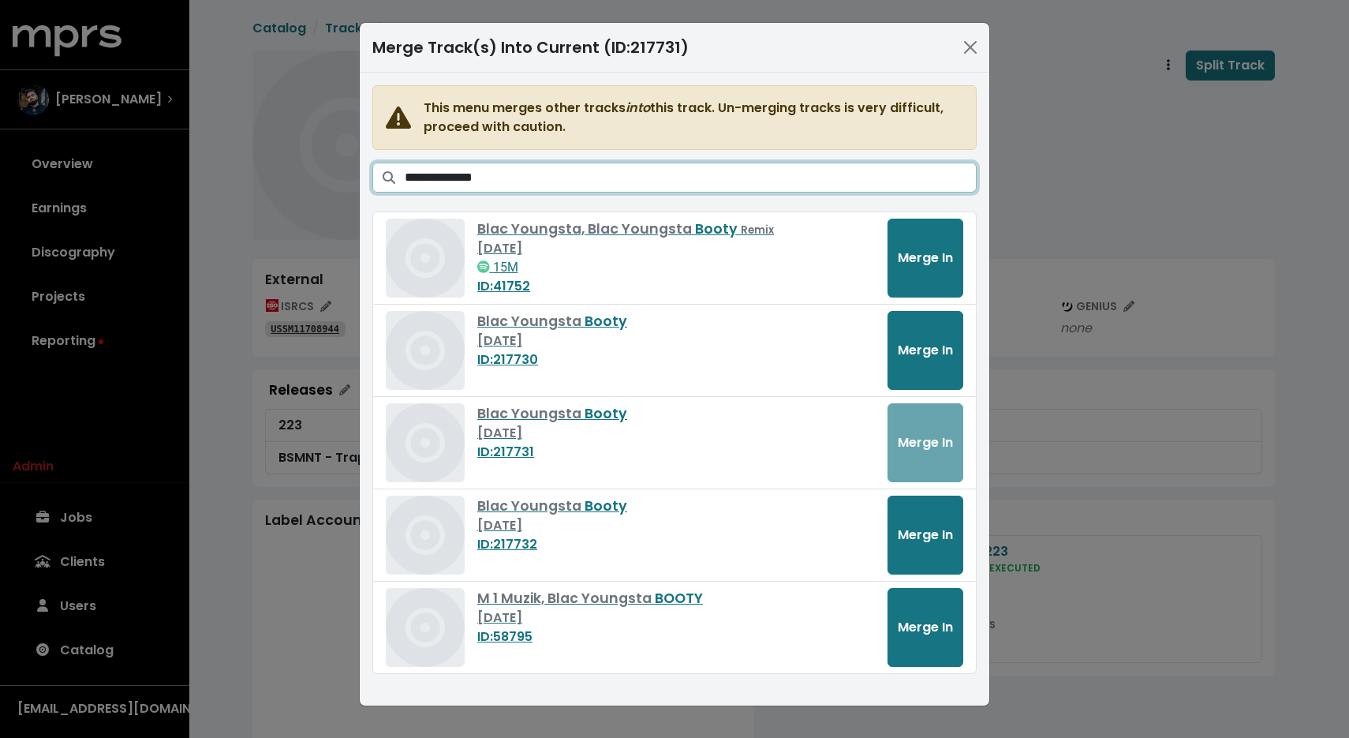
type input "**********"
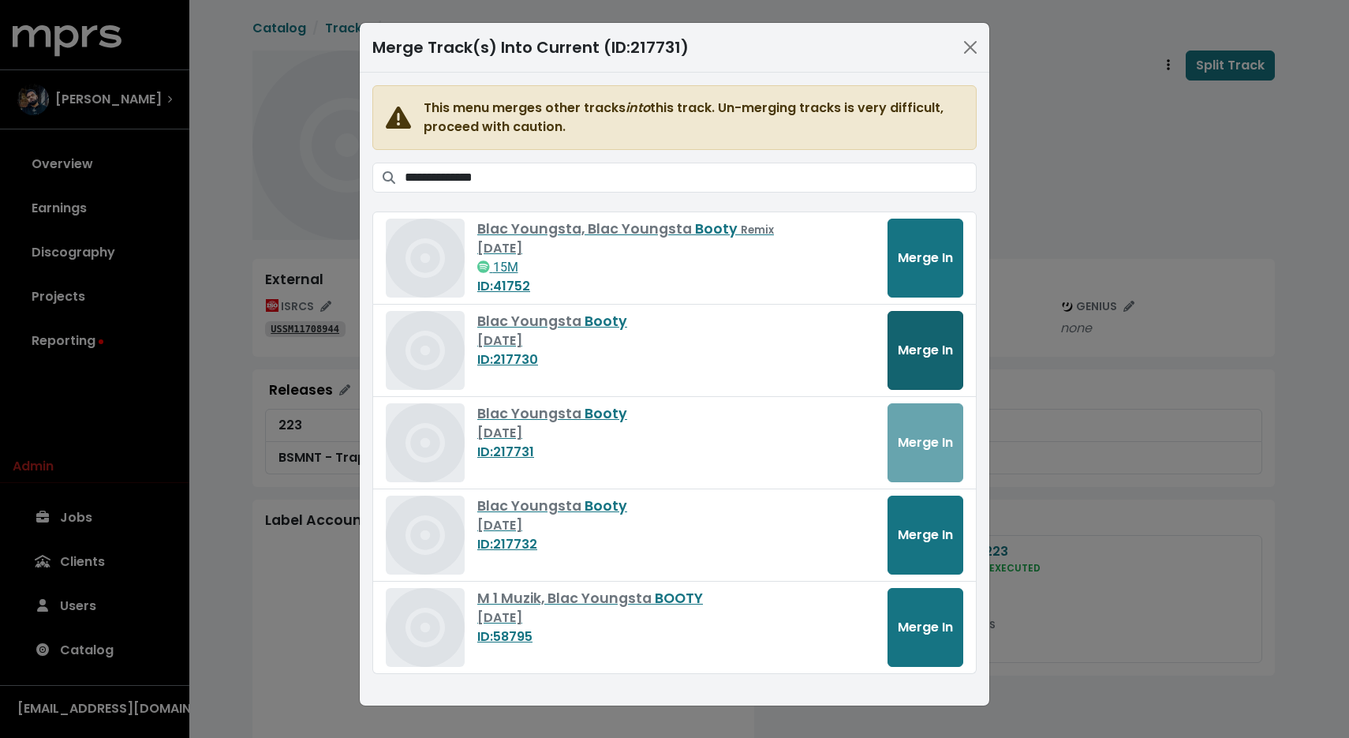
click at [920, 346] on span "Merge In" at bounding box center [925, 350] width 55 height 18
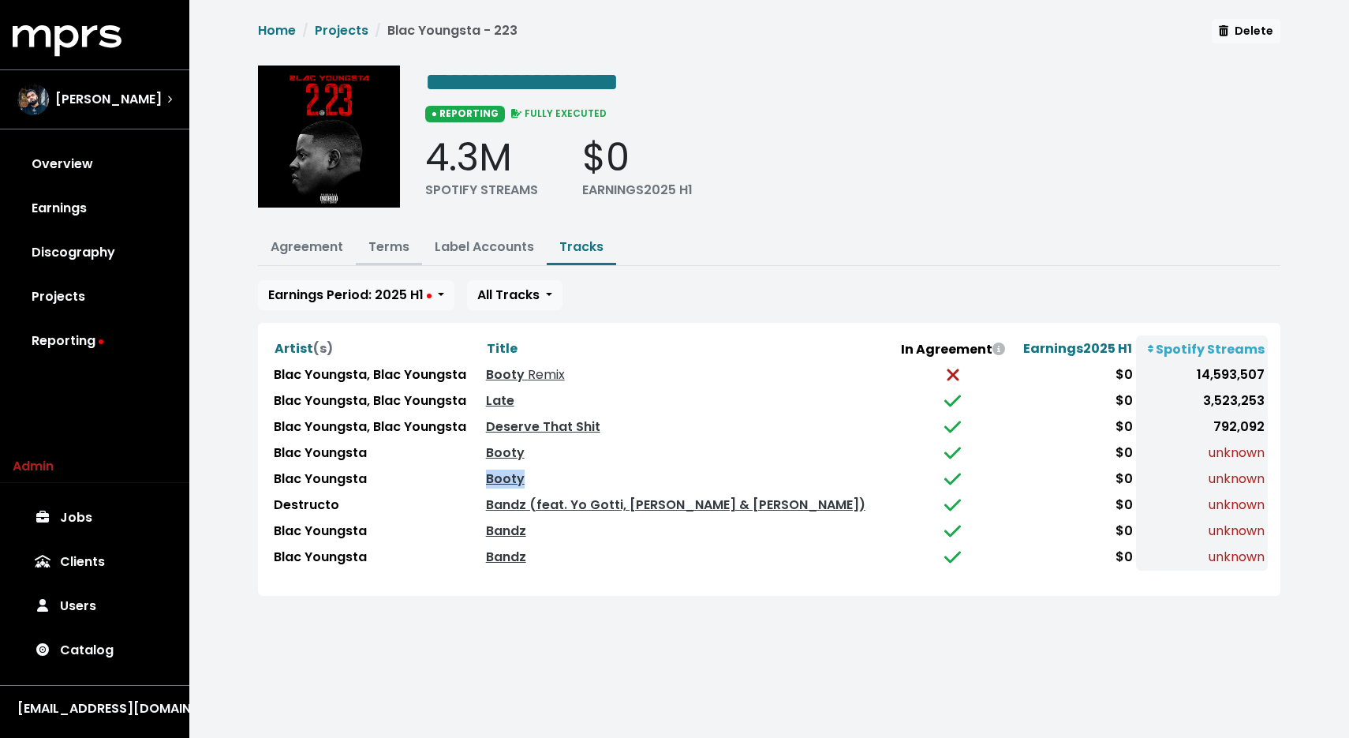
click at [391, 245] on link "Terms" at bounding box center [389, 247] width 41 height 18
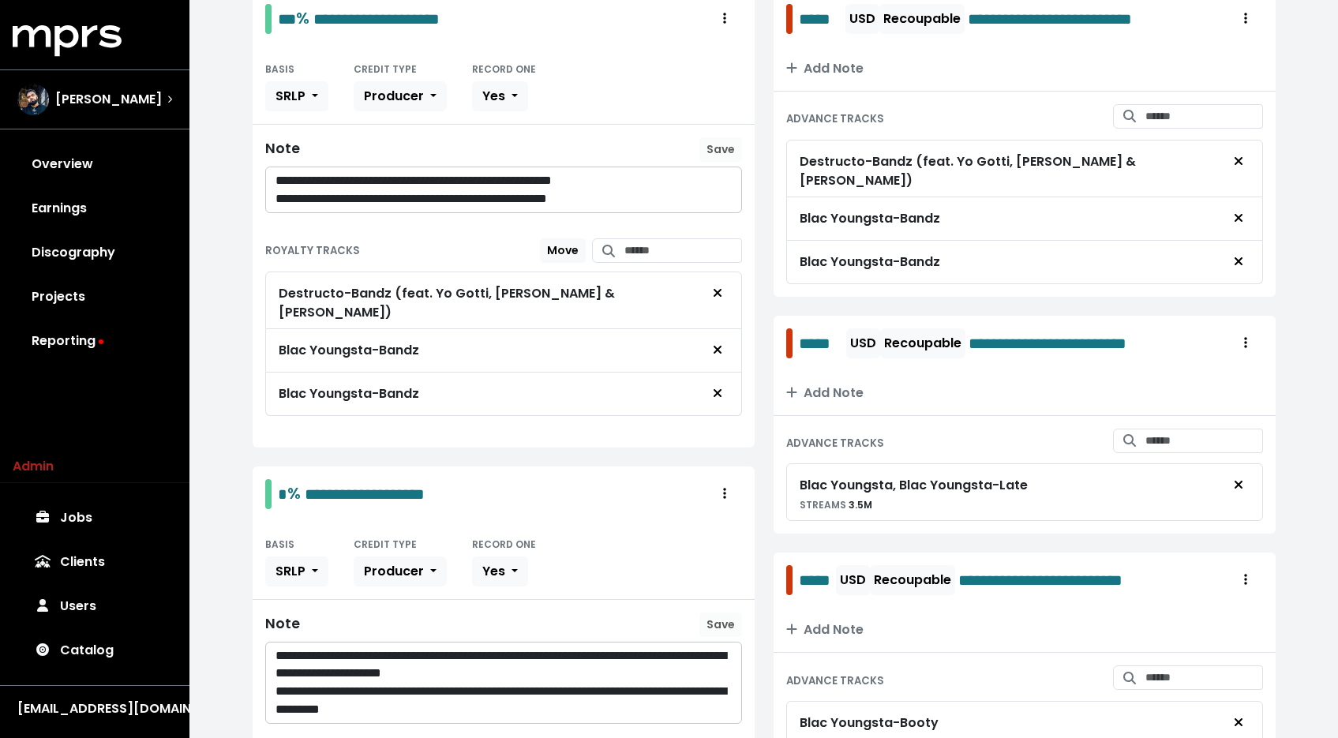
scroll to position [186, 0]
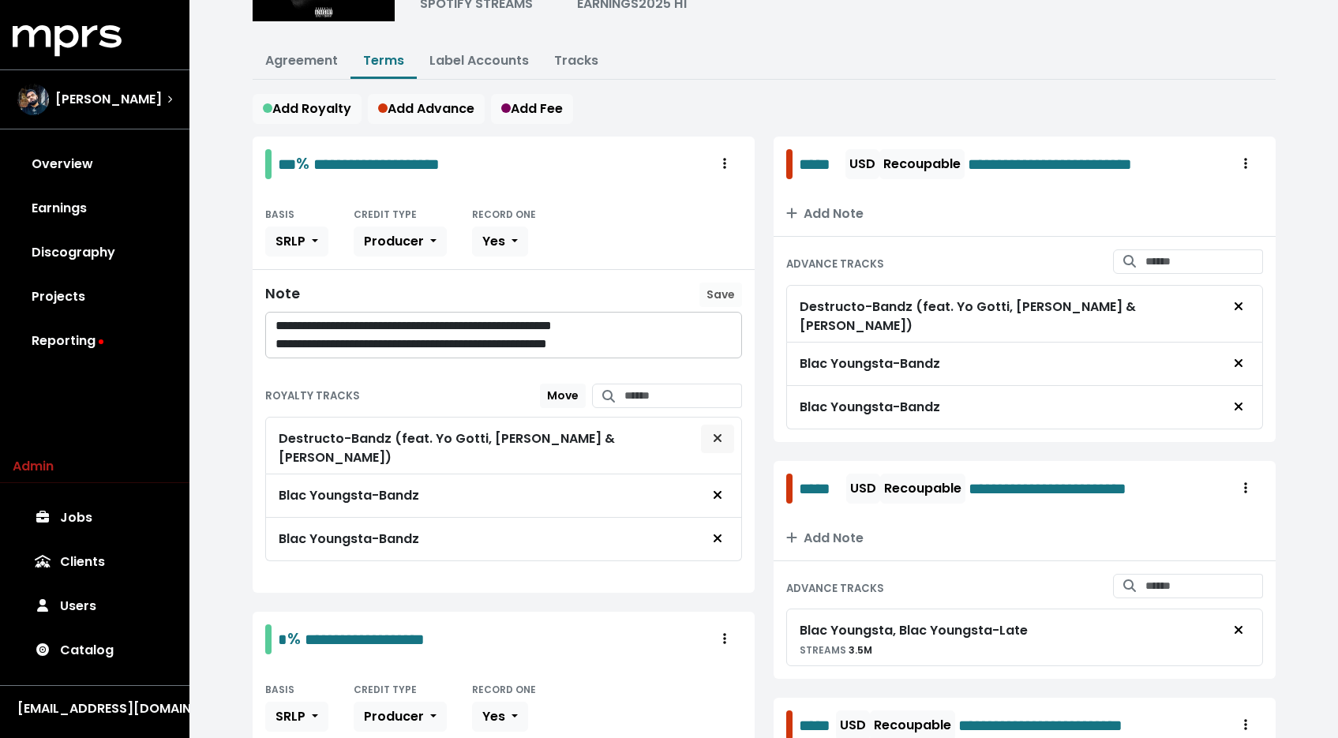
click at [717, 435] on icon "Remove royalty target" at bounding box center [717, 438] width 8 height 8
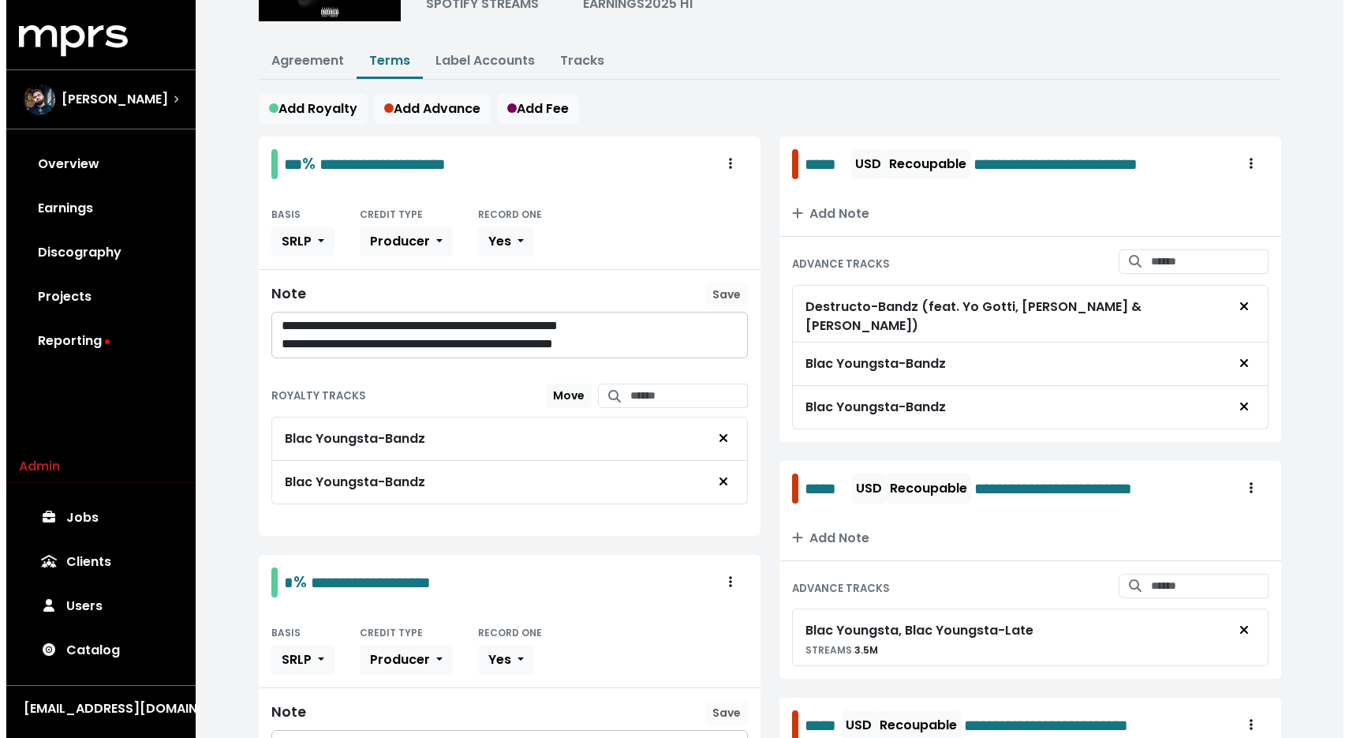
scroll to position [0, 0]
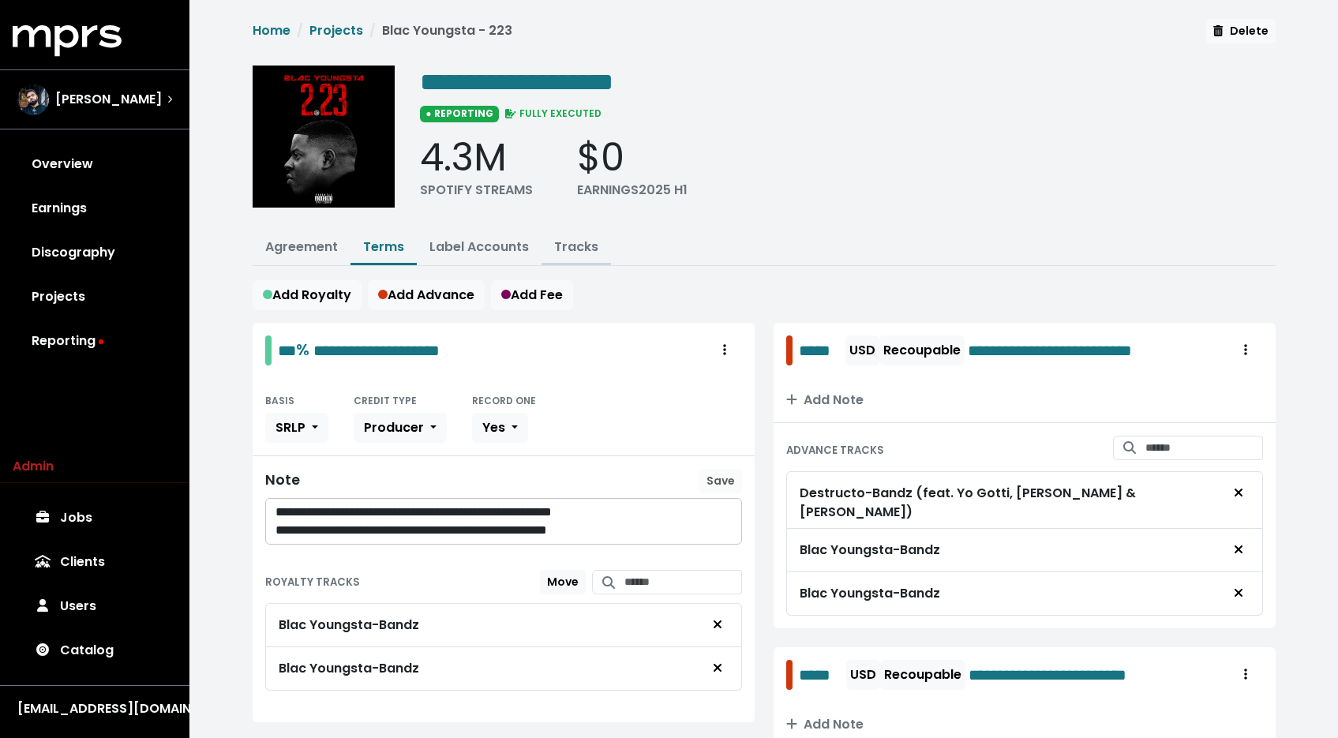
click at [562, 243] on link "Tracks" at bounding box center [576, 247] width 44 height 18
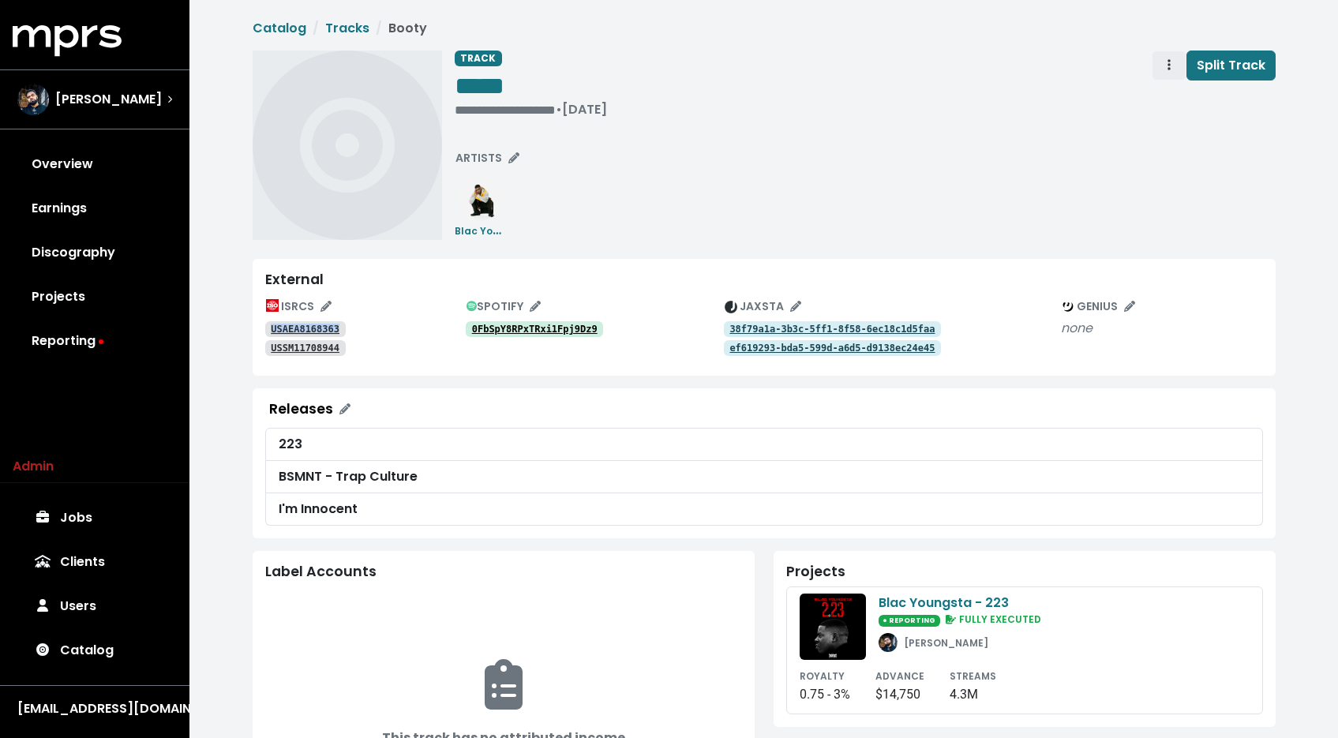
click at [1170, 73] on span "Track actions" at bounding box center [1168, 65] width 3 height 18
click at [1177, 98] on link "Merge" at bounding box center [1214, 100] width 125 height 25
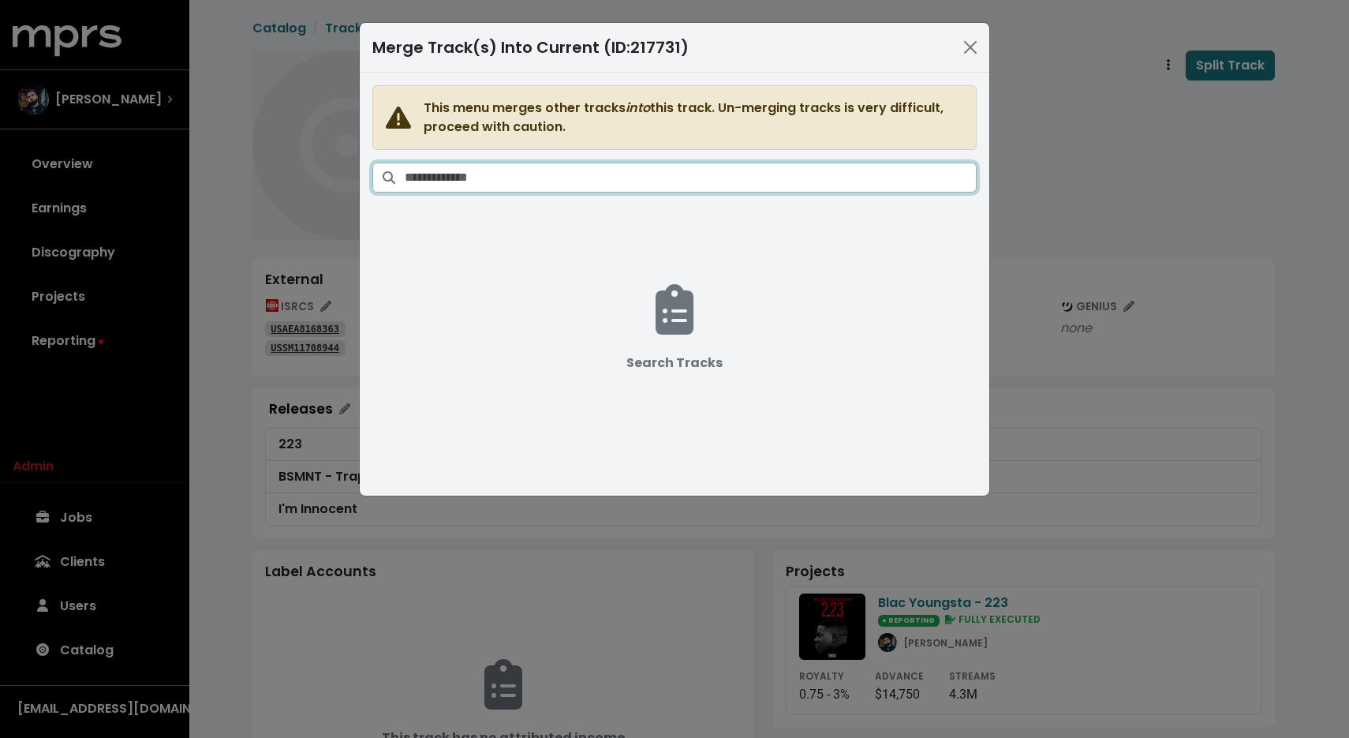
click at [809, 170] on input "Search tracks" at bounding box center [691, 178] width 572 height 30
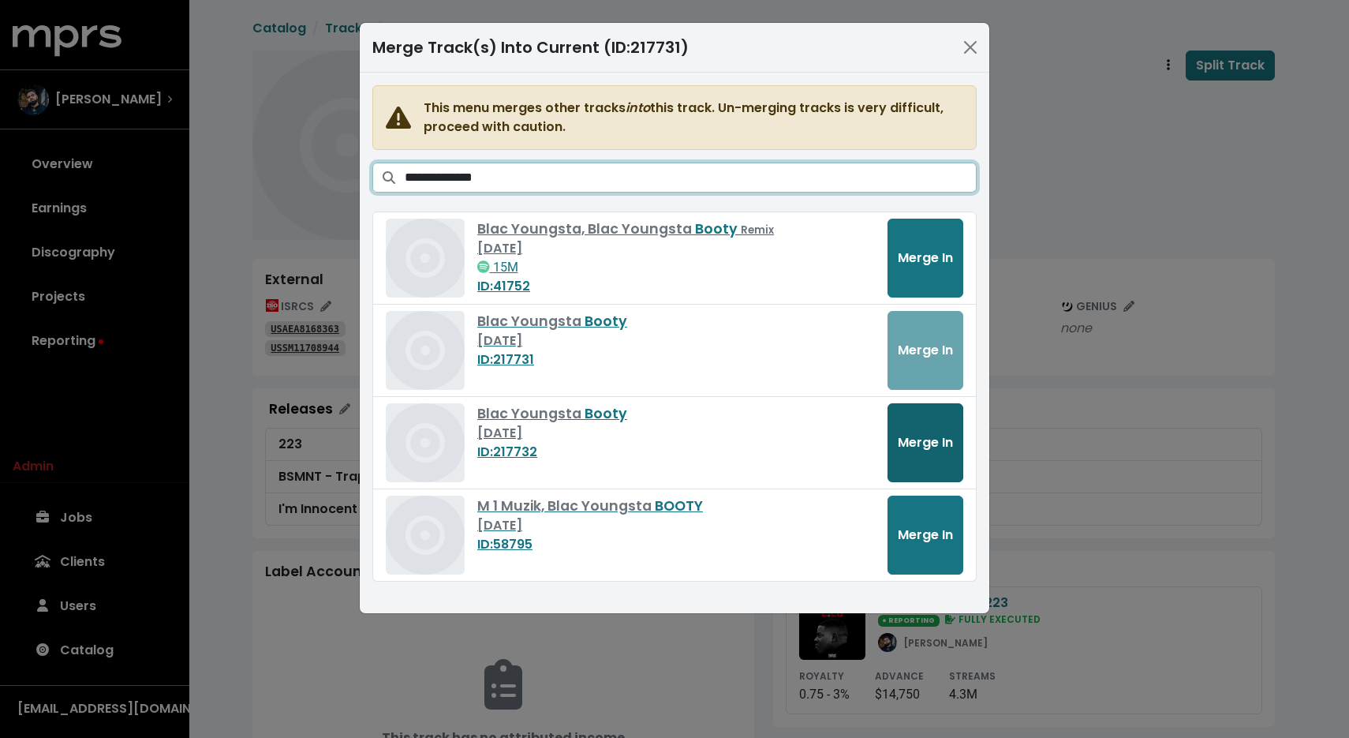
type input "**********"
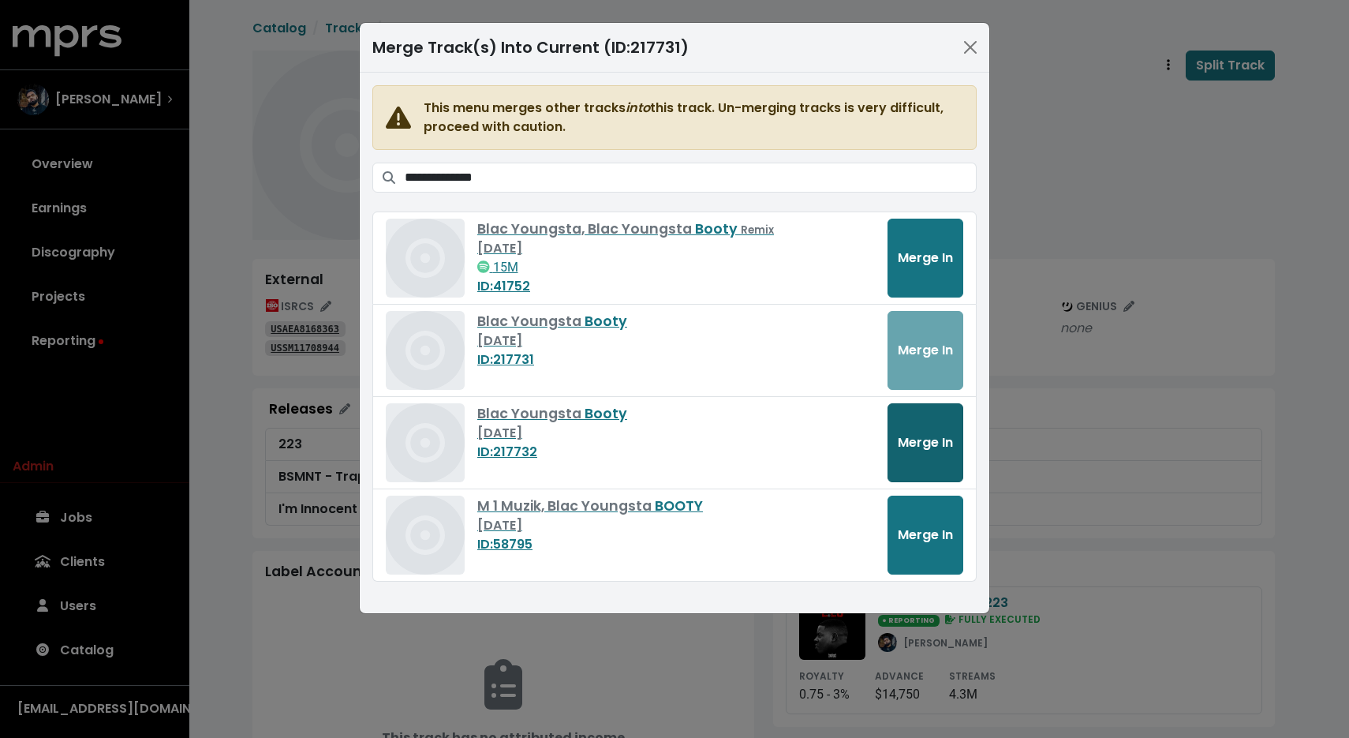
click at [919, 453] on button "Merge In" at bounding box center [926, 442] width 76 height 79
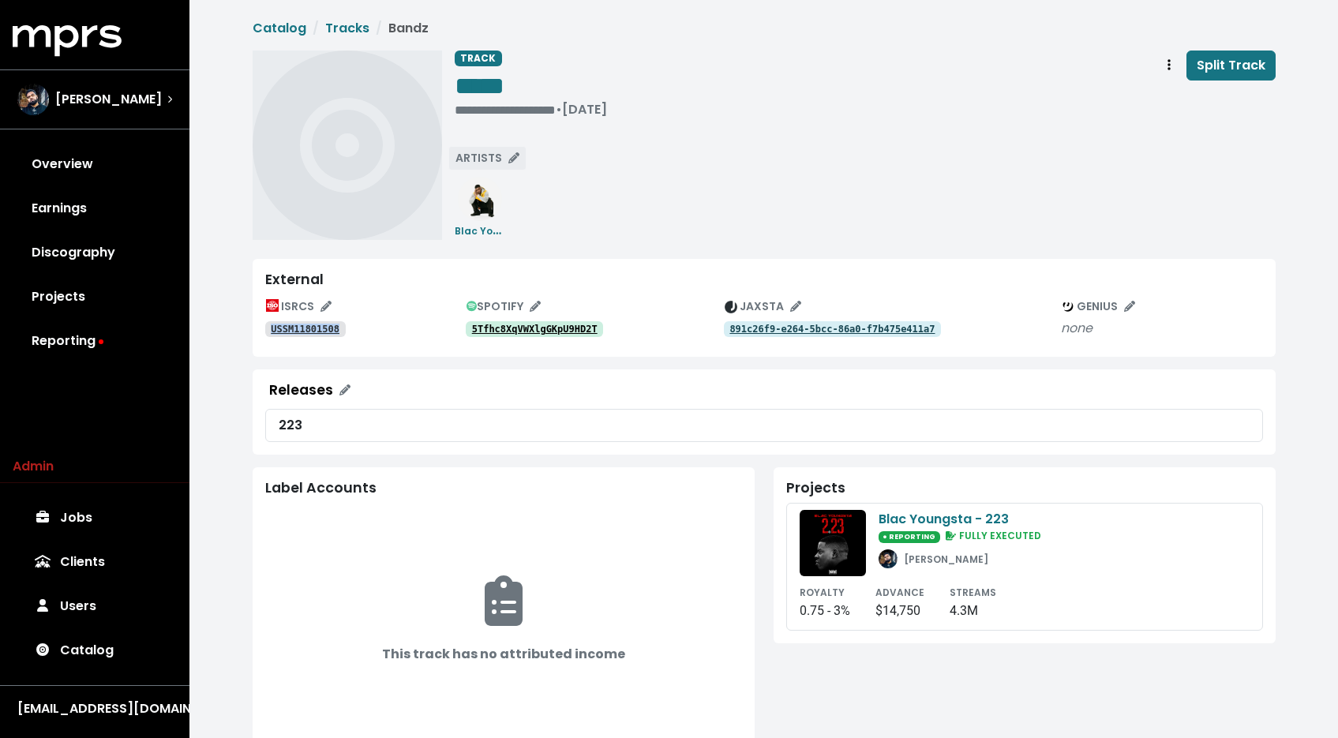
click at [479, 164] on span "ARTISTS" at bounding box center [487, 158] width 64 height 16
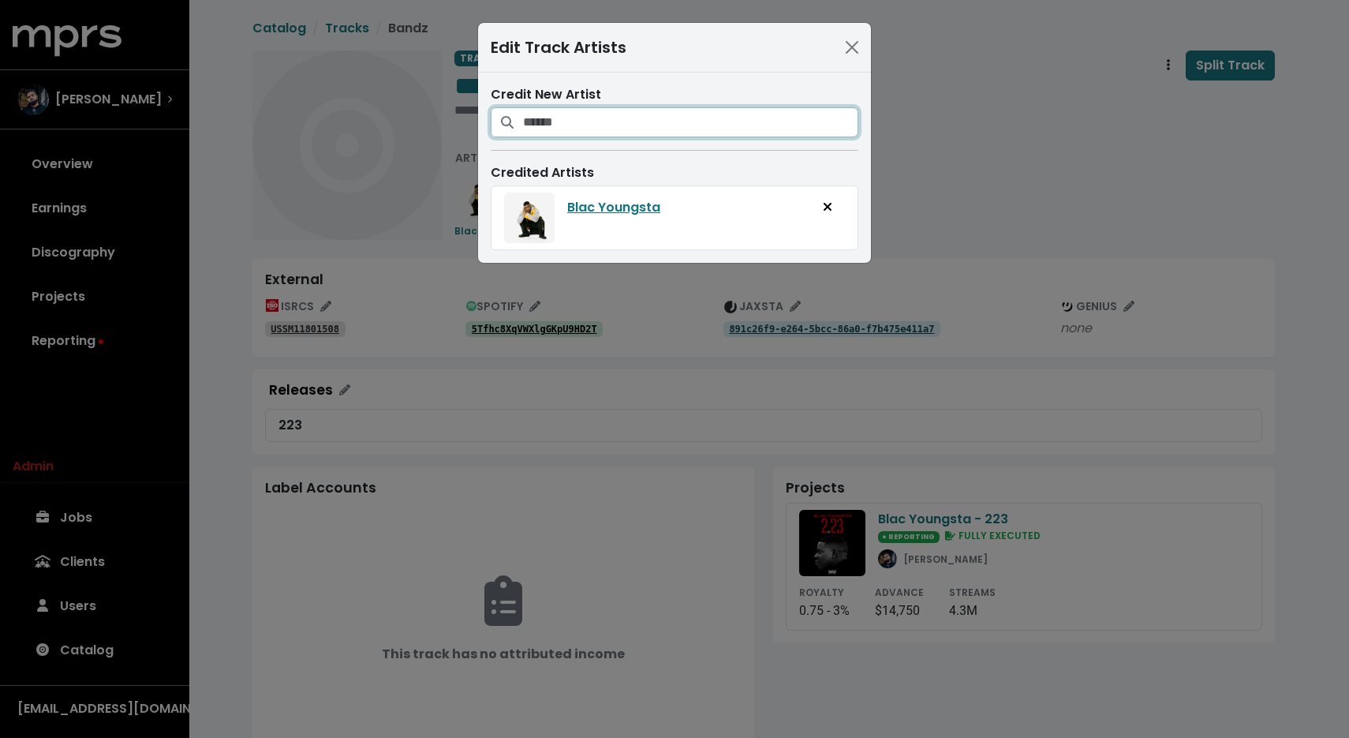
click at [579, 131] on input "Search for artists who should be credited on this track" at bounding box center [690, 122] width 335 height 30
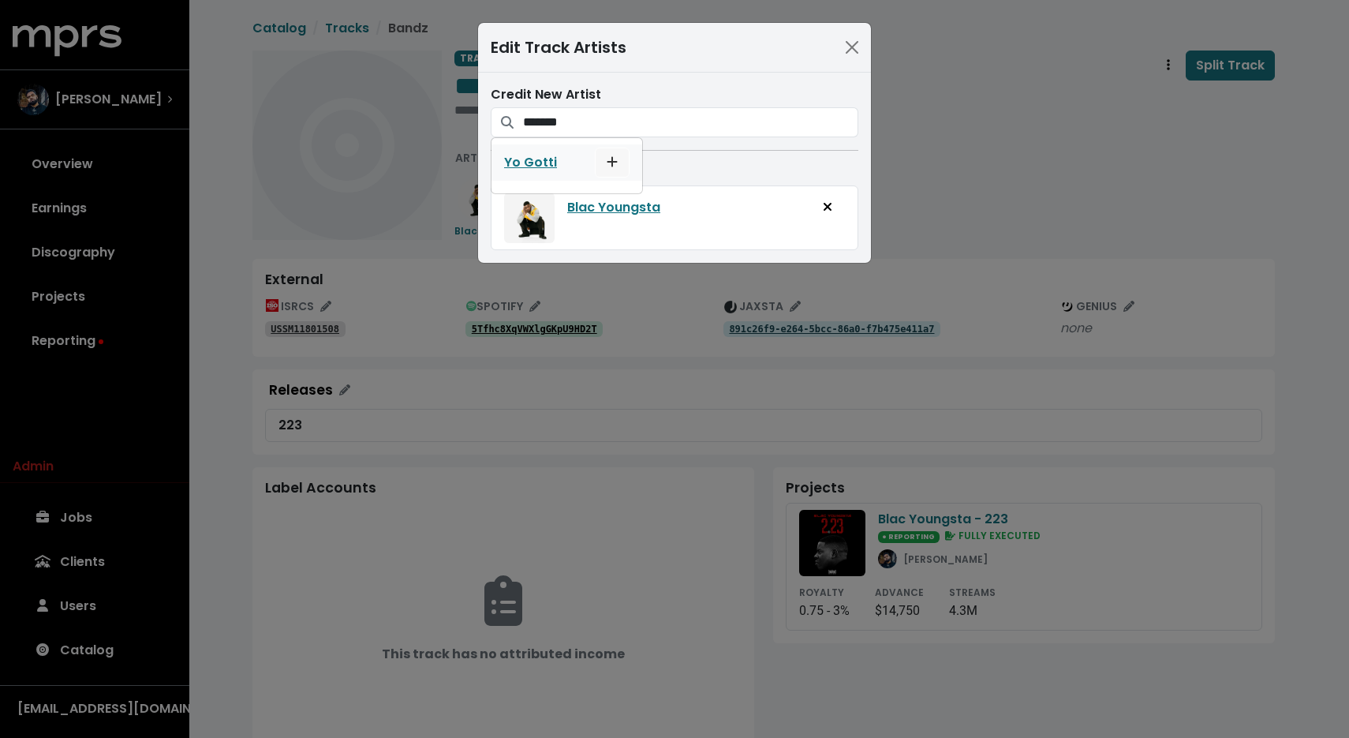
click at [610, 159] on icon "Add artist to this track's credited artists" at bounding box center [612, 161] width 11 height 13
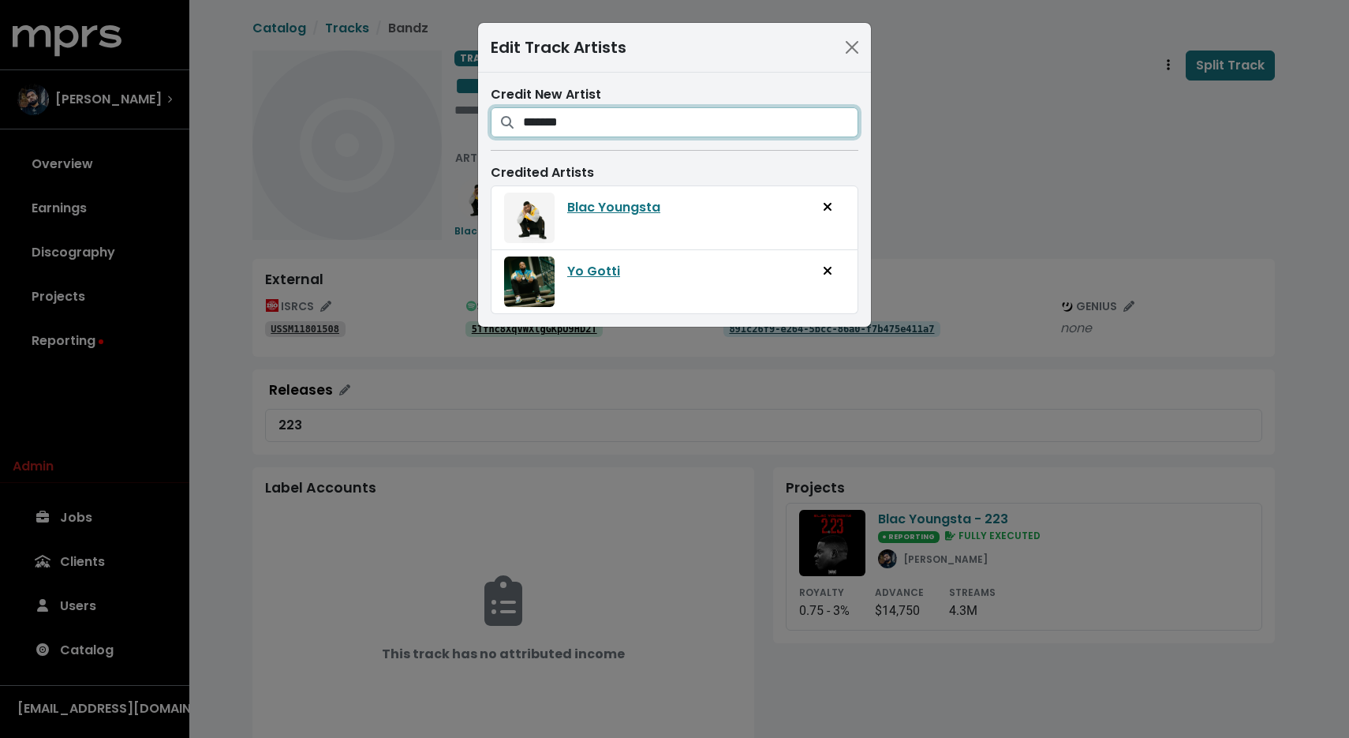
click at [606, 124] on input "*******" at bounding box center [690, 122] width 335 height 30
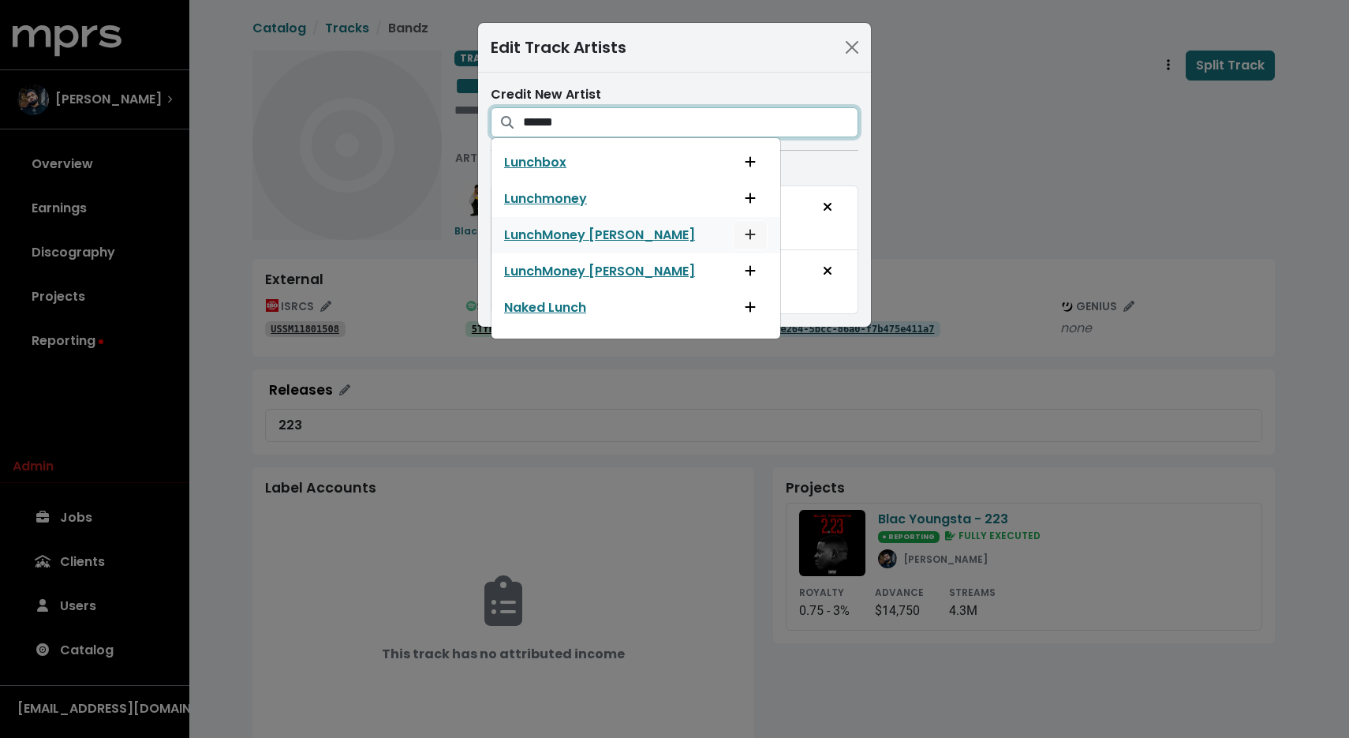
type input "*****"
click at [745, 234] on icon "Add artist to this track's credited artists" at bounding box center [750, 234] width 11 height 13
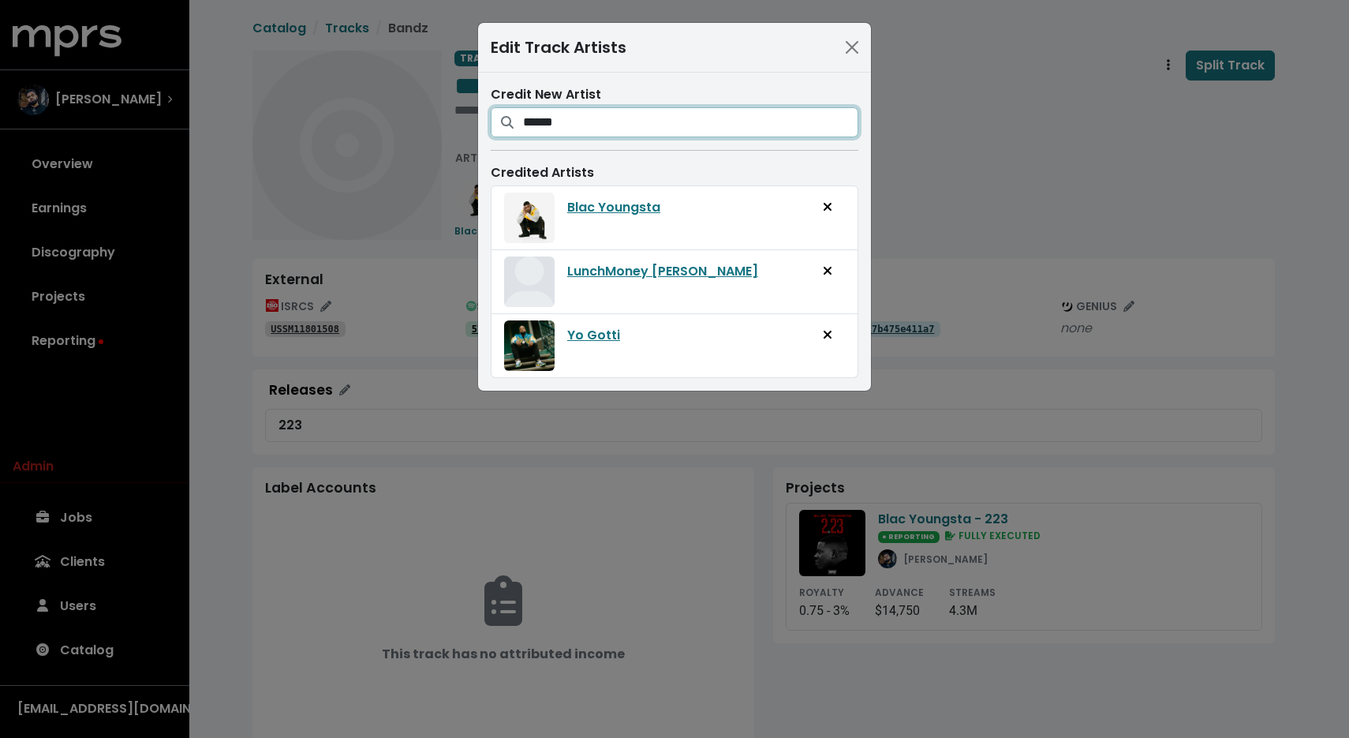
click at [660, 122] on input "*****" at bounding box center [690, 122] width 335 height 30
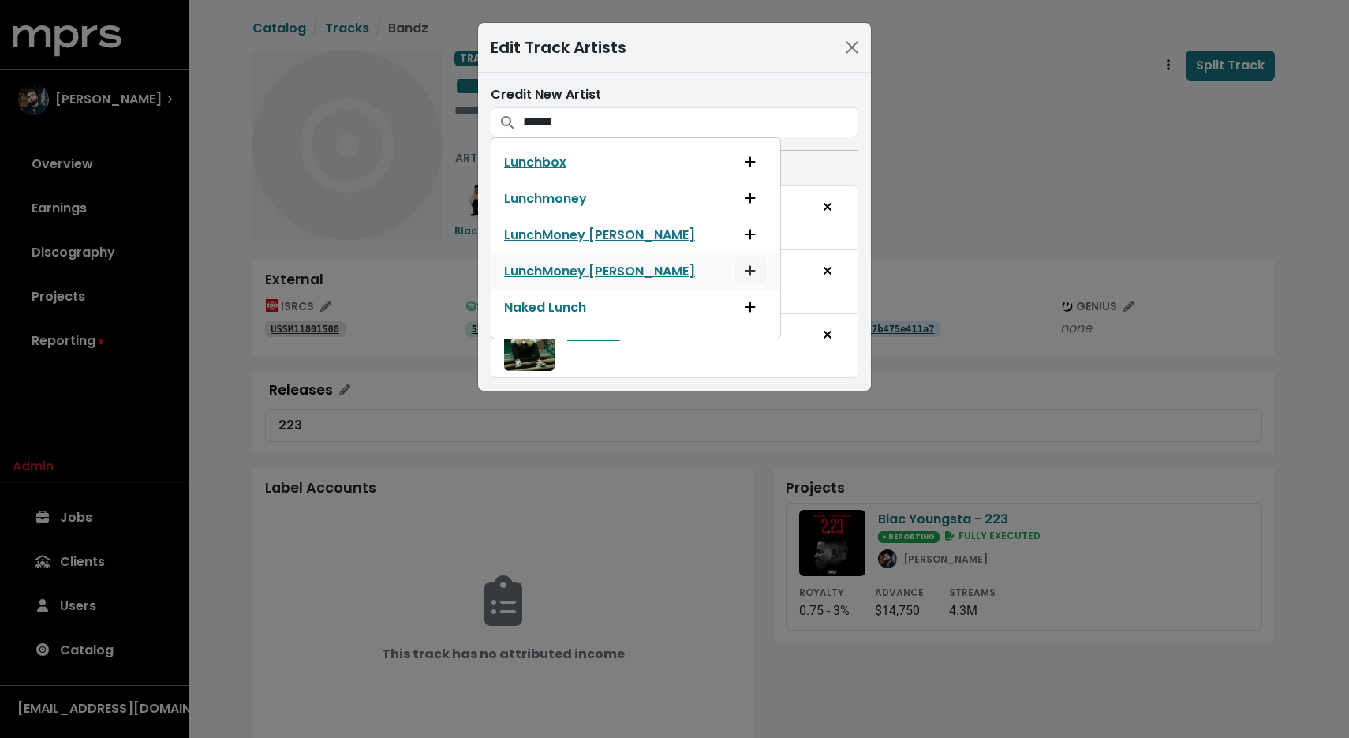
click at [733, 260] on button "Add artist to this track's credited artists" at bounding box center [750, 271] width 35 height 30
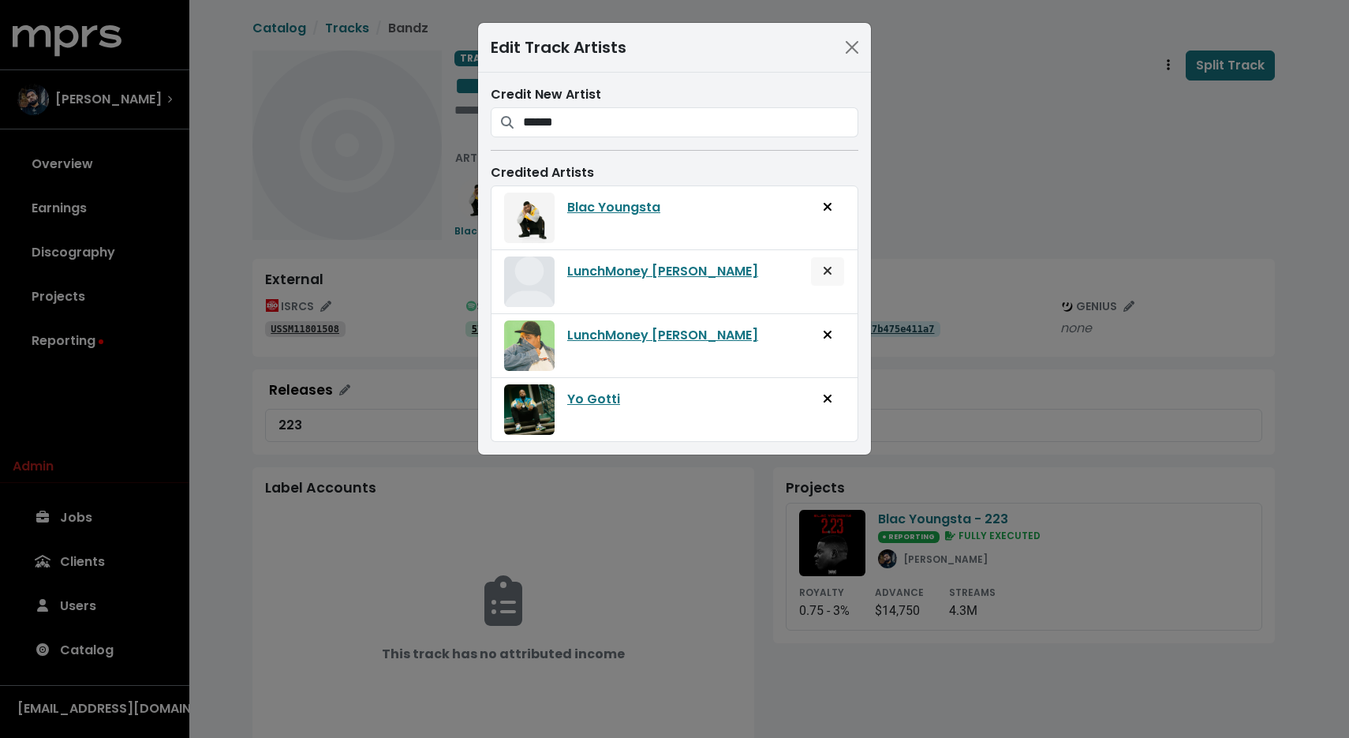
click at [828, 269] on icon "Remove artist from track" at bounding box center [827, 270] width 9 height 13
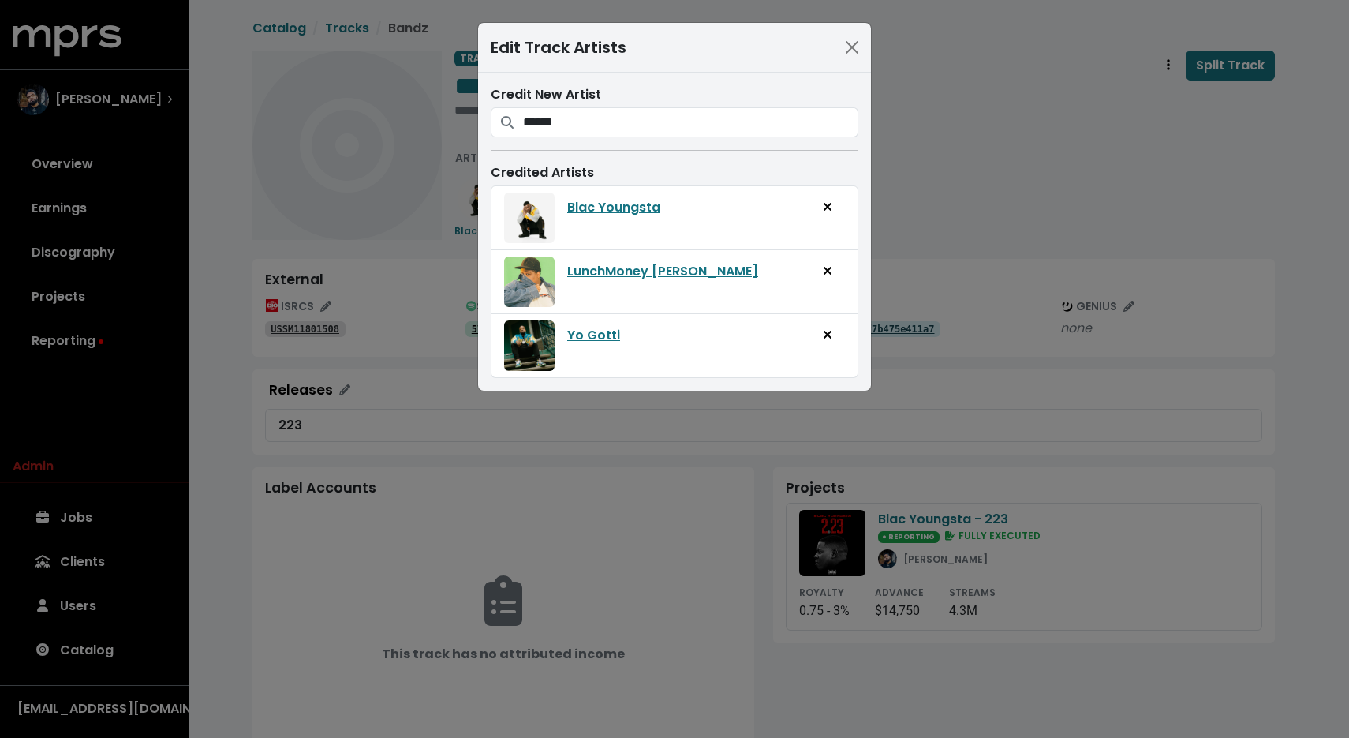
click at [1020, 144] on div "Edit Track Artists Credit New Artist ***** Lunchbox Lunchmoney LunchMoney Lewis…" at bounding box center [674, 369] width 1349 height 738
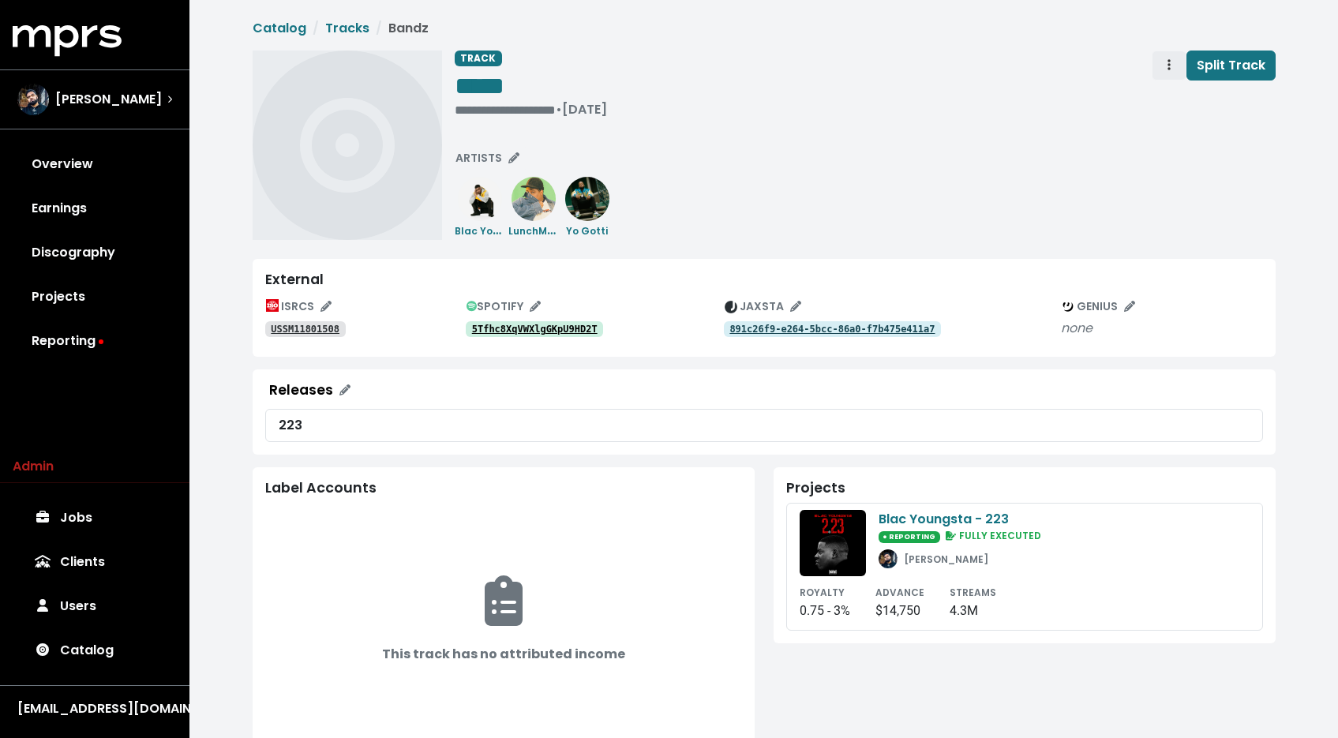
click at [1159, 64] on button "Track actions" at bounding box center [1168, 66] width 35 height 30
click at [1161, 92] on link "Merge" at bounding box center [1214, 100] width 125 height 25
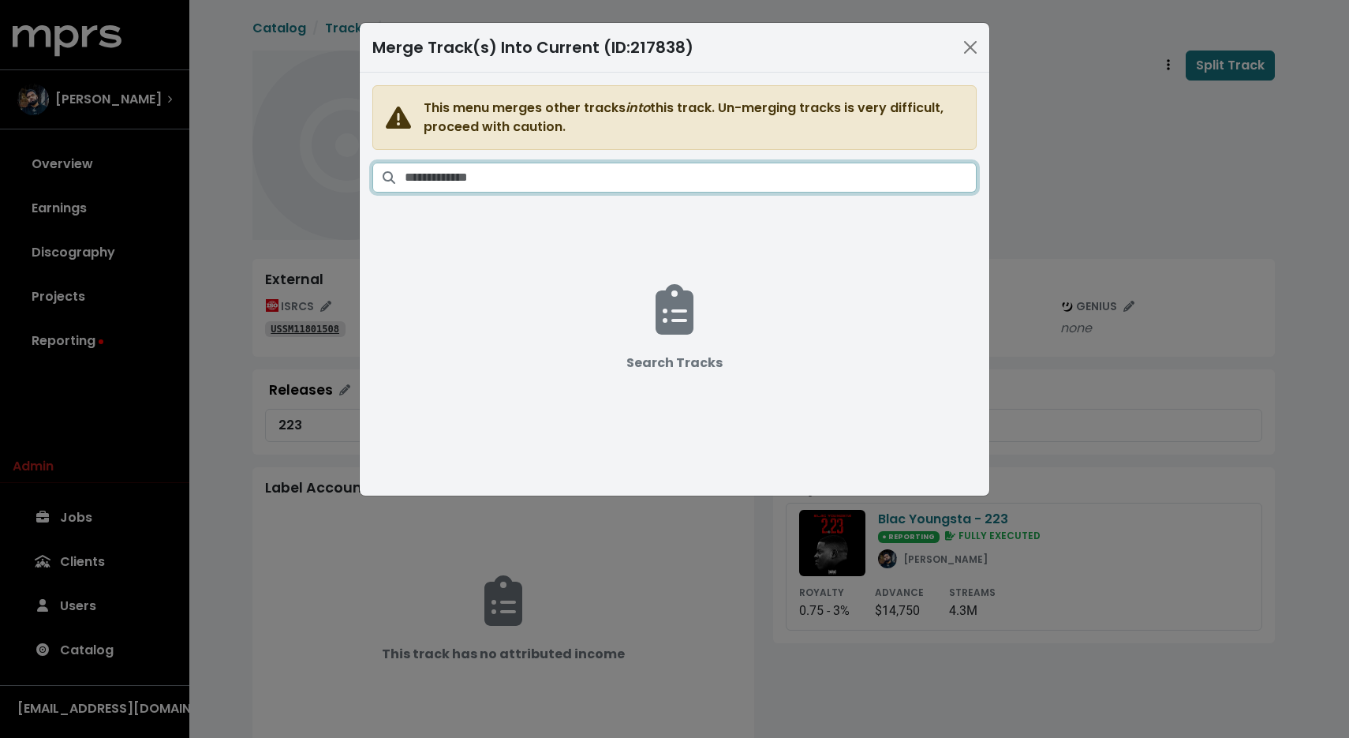
click at [757, 172] on input "Search tracks" at bounding box center [691, 178] width 572 height 30
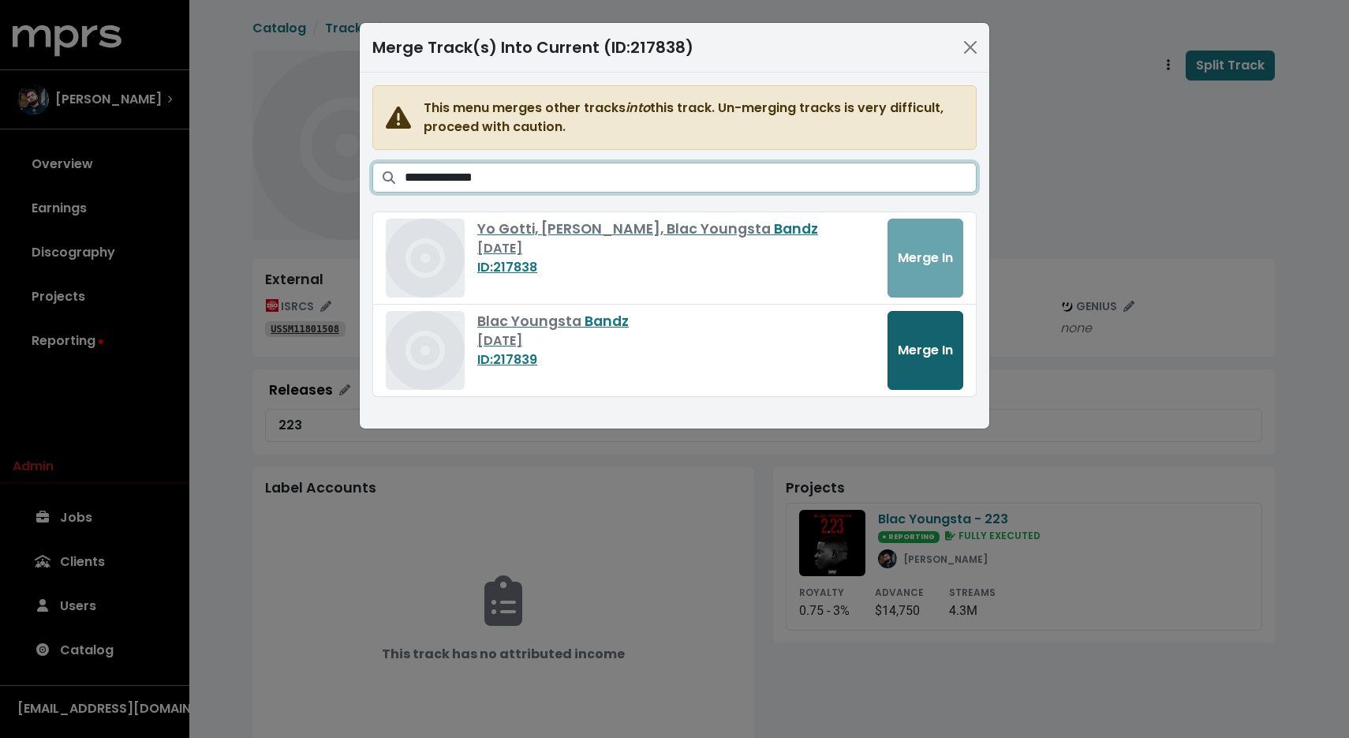
type input "**********"
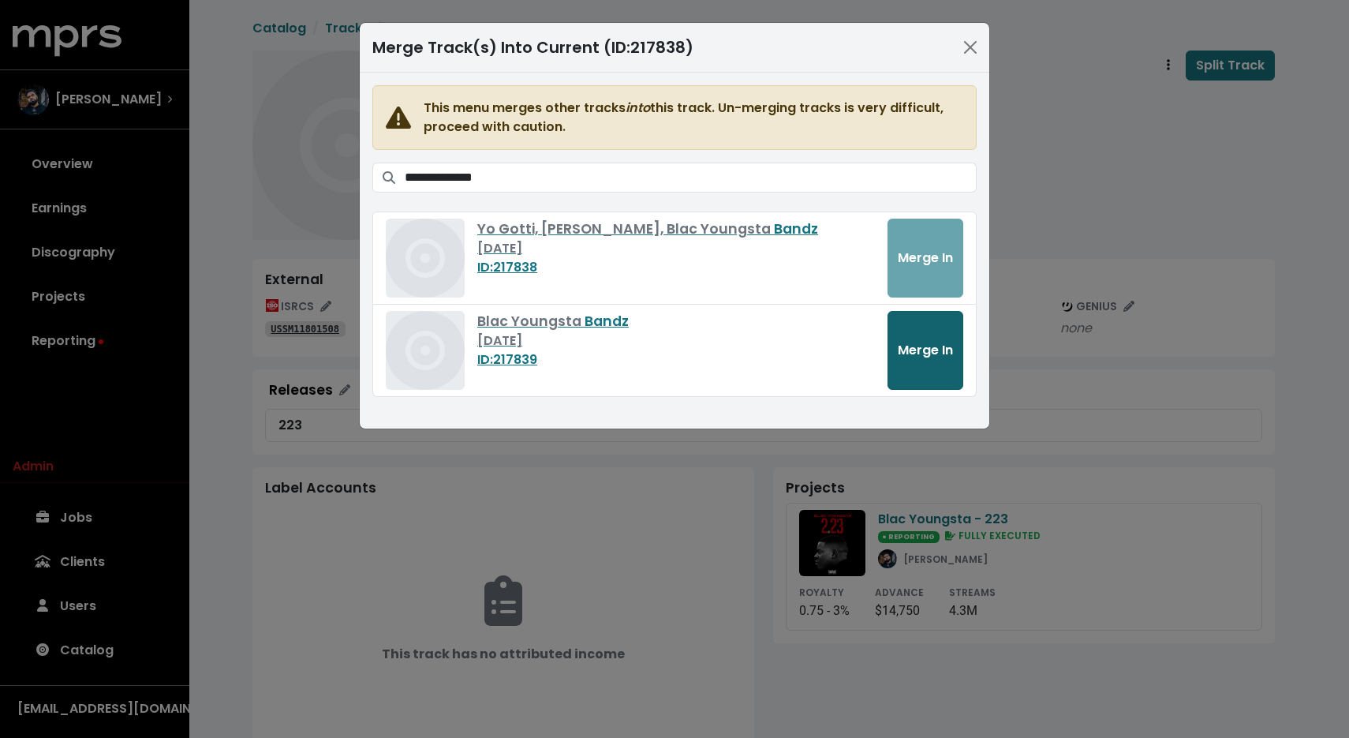
click at [920, 365] on button "Merge In" at bounding box center [926, 350] width 76 height 79
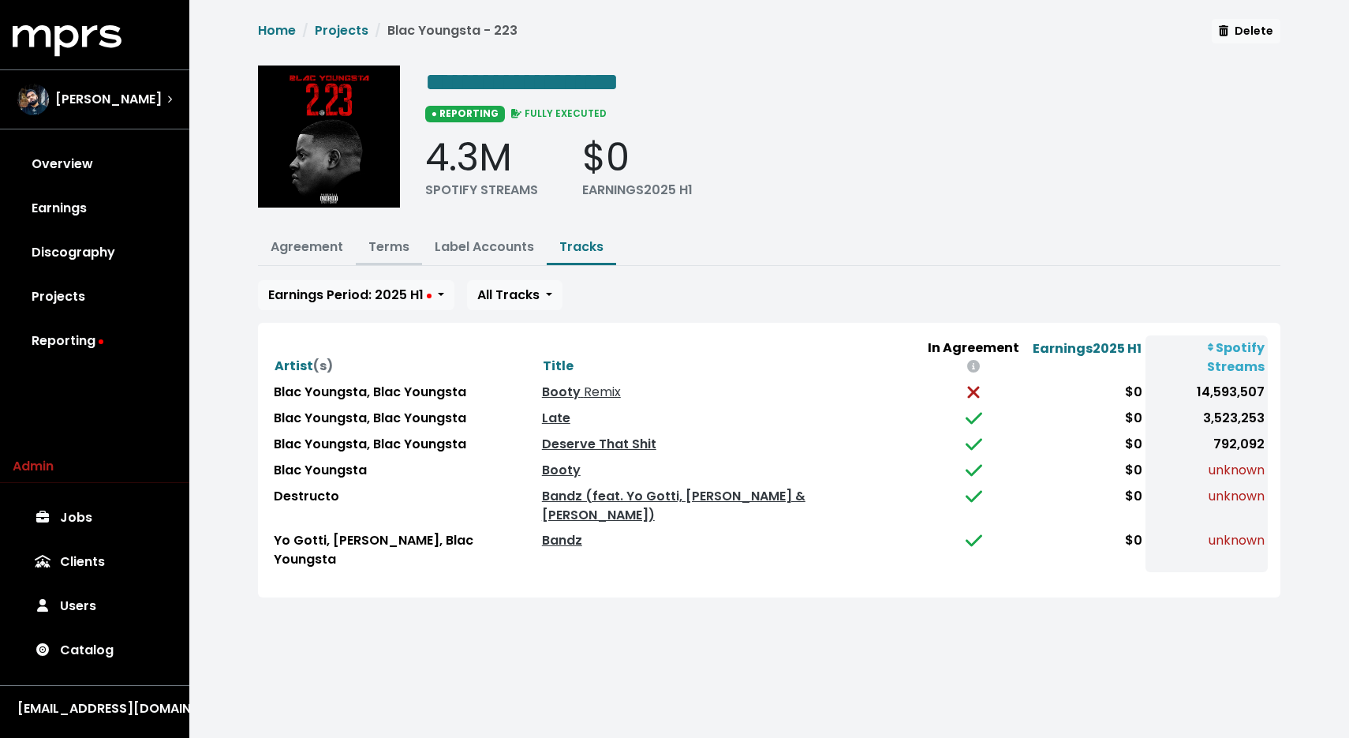
click at [396, 242] on link "Terms" at bounding box center [389, 247] width 41 height 18
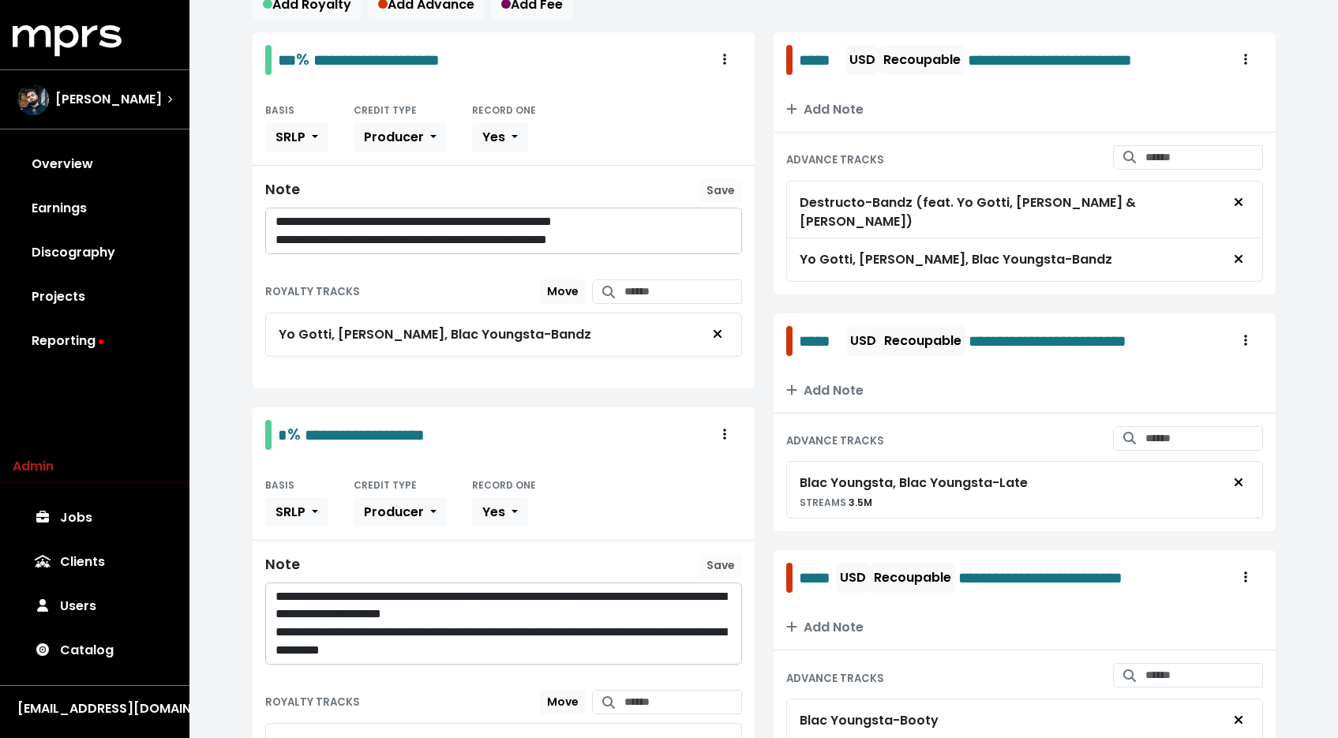
scroll to position [164, 0]
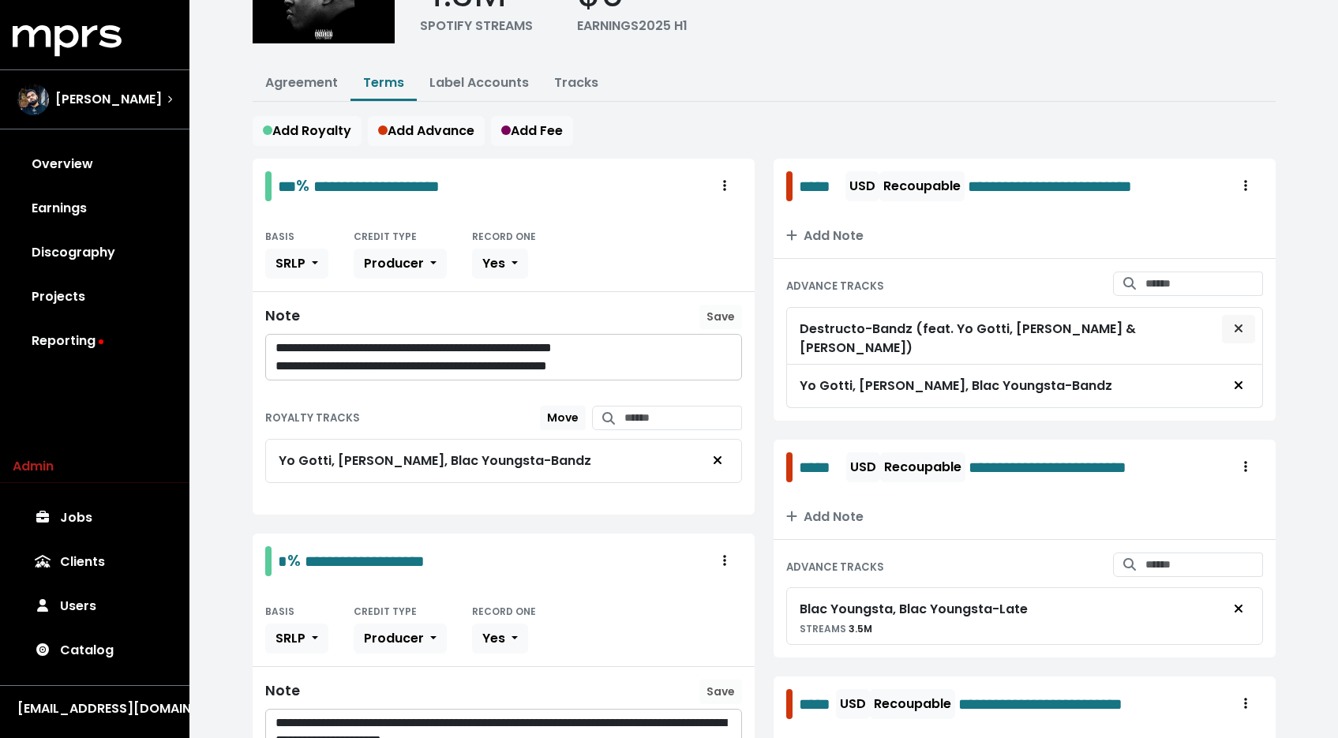
click at [1229, 322] on button "Remove advance target" at bounding box center [1238, 329] width 35 height 30
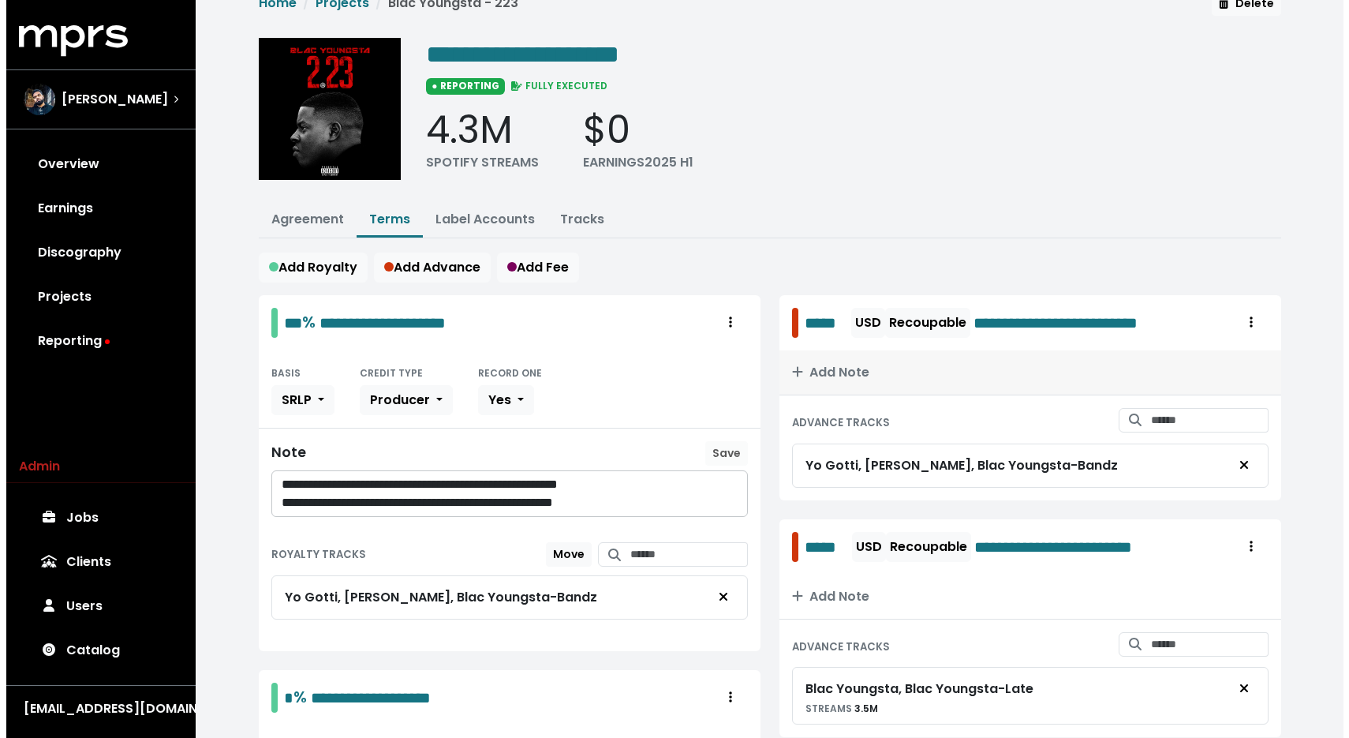
scroll to position [0, 0]
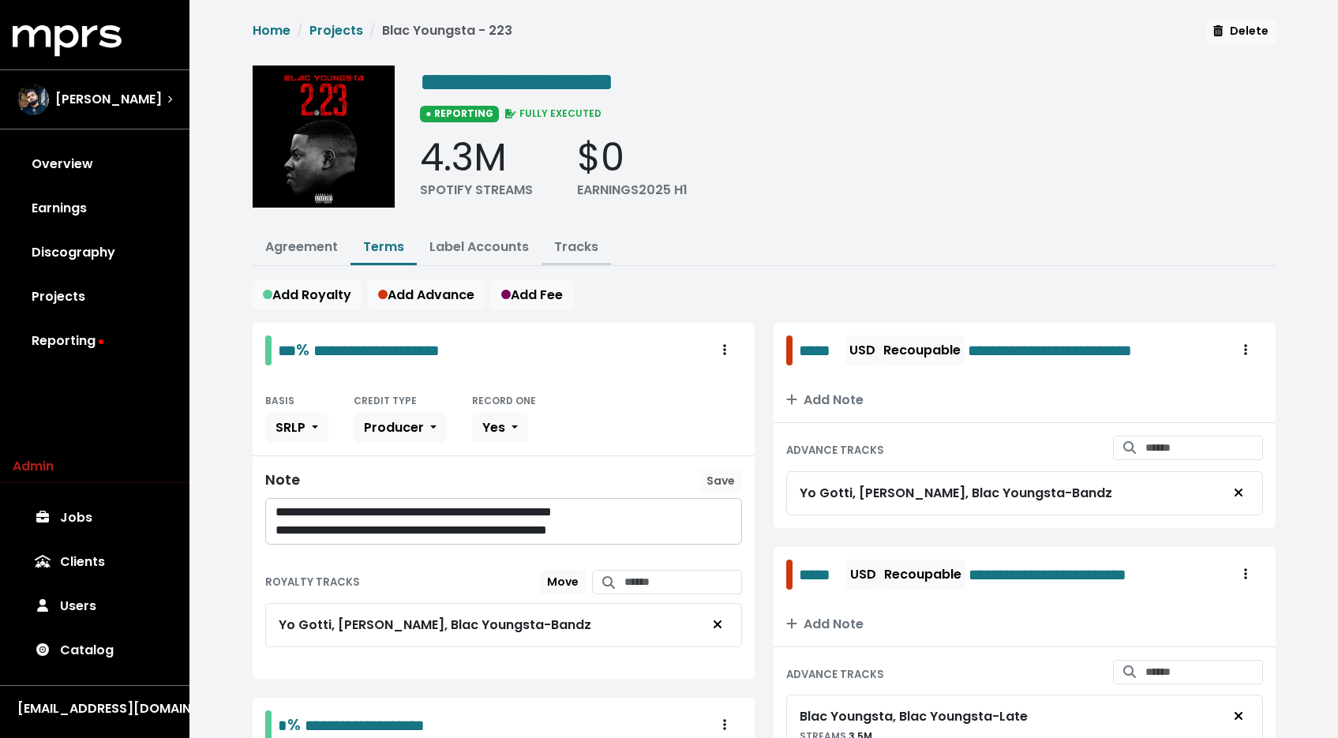
click at [555, 238] on link "Tracks" at bounding box center [576, 247] width 44 height 18
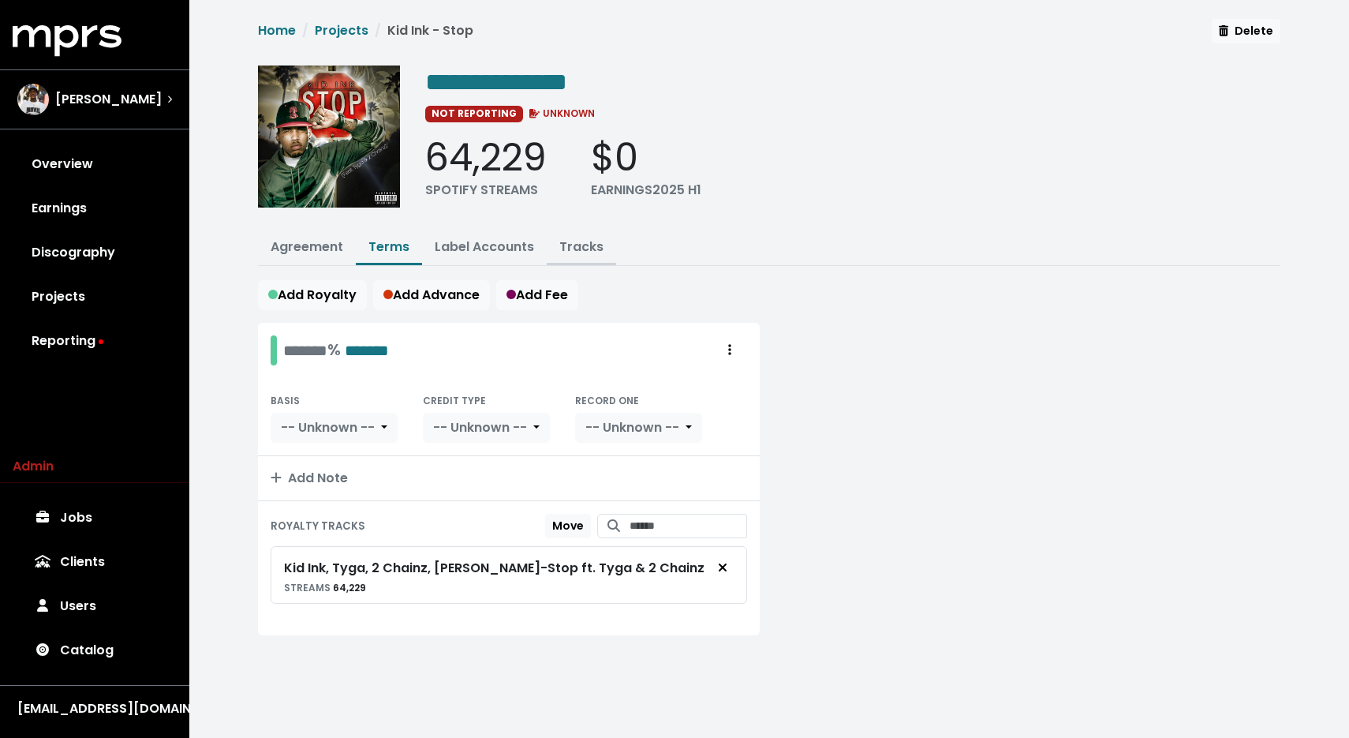
click at [578, 248] on link "Tracks" at bounding box center [581, 247] width 44 height 18
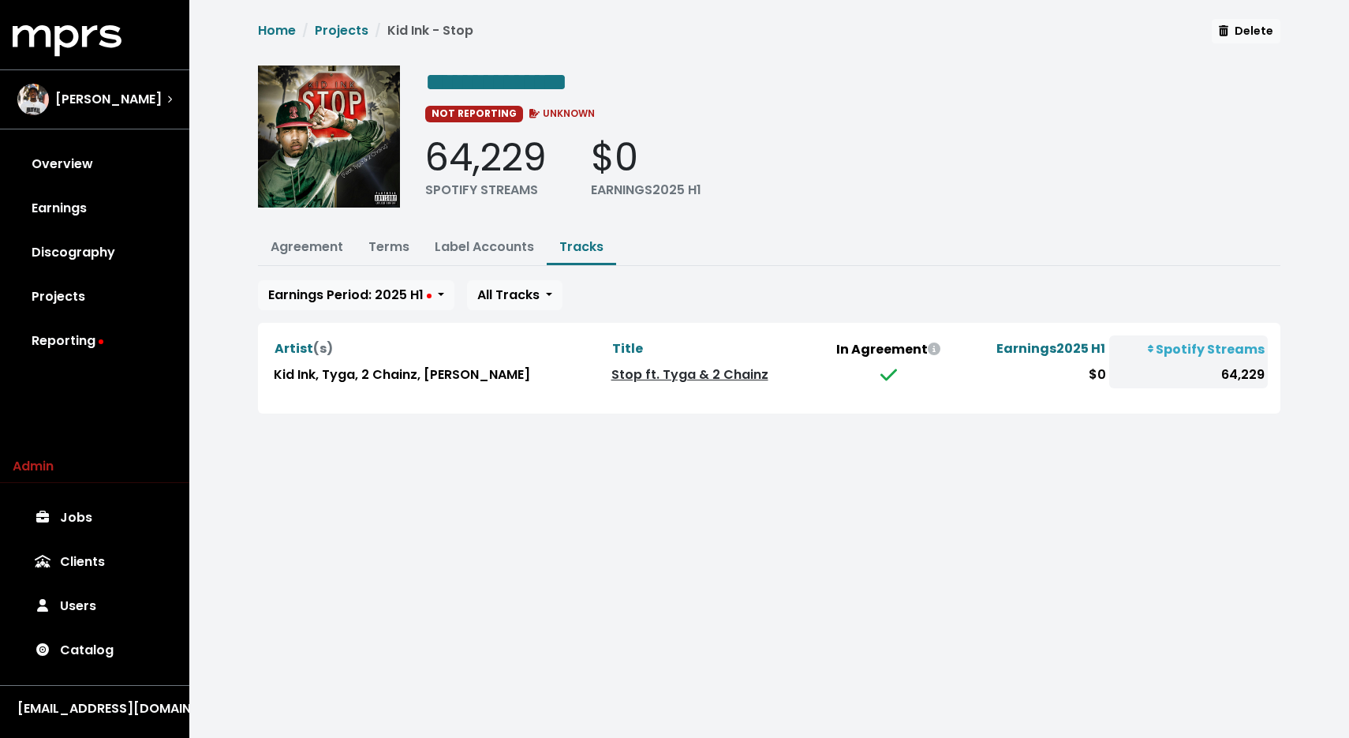
click at [632, 378] on link "Stop ft. Tyga & 2 Chainz" at bounding box center [690, 374] width 157 height 18
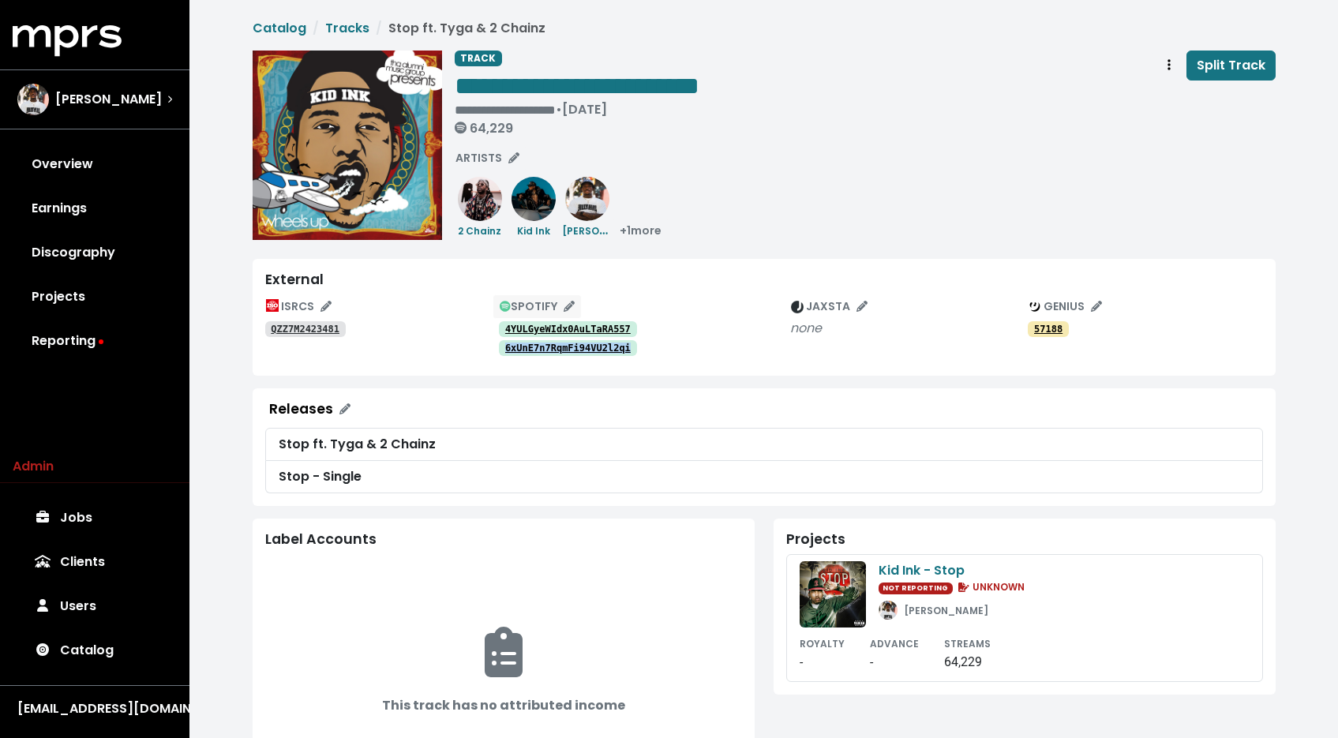
click at [565, 305] on icon "Edit spotify track identifications for this track" at bounding box center [568, 306] width 11 height 11
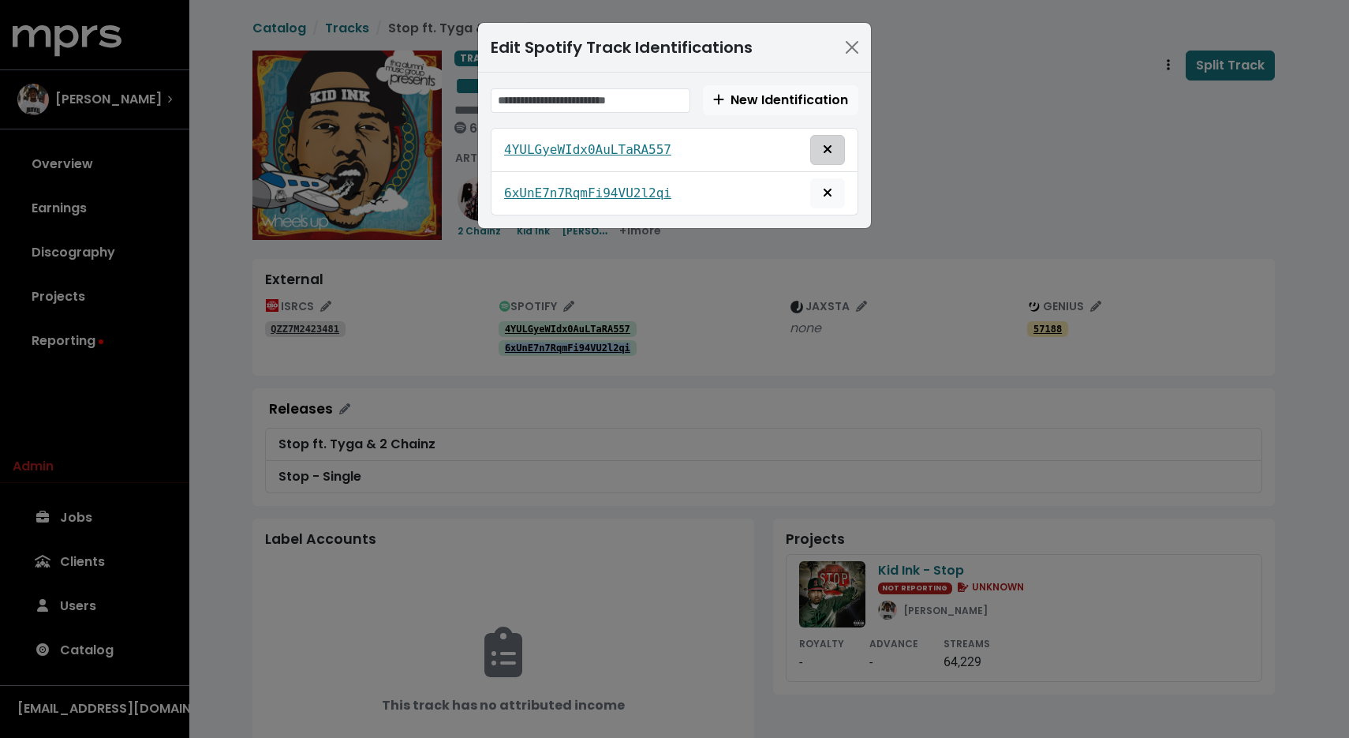
click at [844, 140] on button "Remove this spotify identification" at bounding box center [827, 150] width 35 height 30
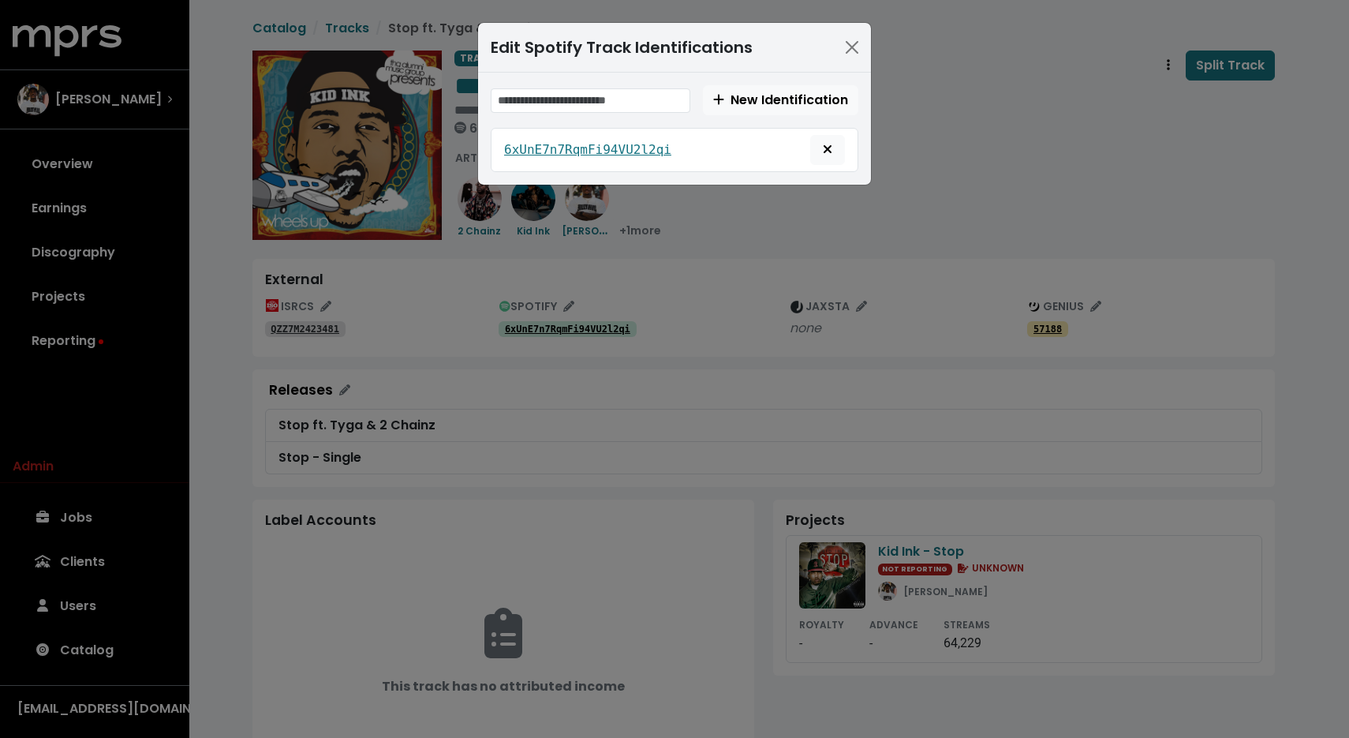
click at [795, 260] on div "Edit Spotify Track Identifications New Identification 6xUnE7n7RqmFi94VU2l2qi" at bounding box center [674, 369] width 1349 height 738
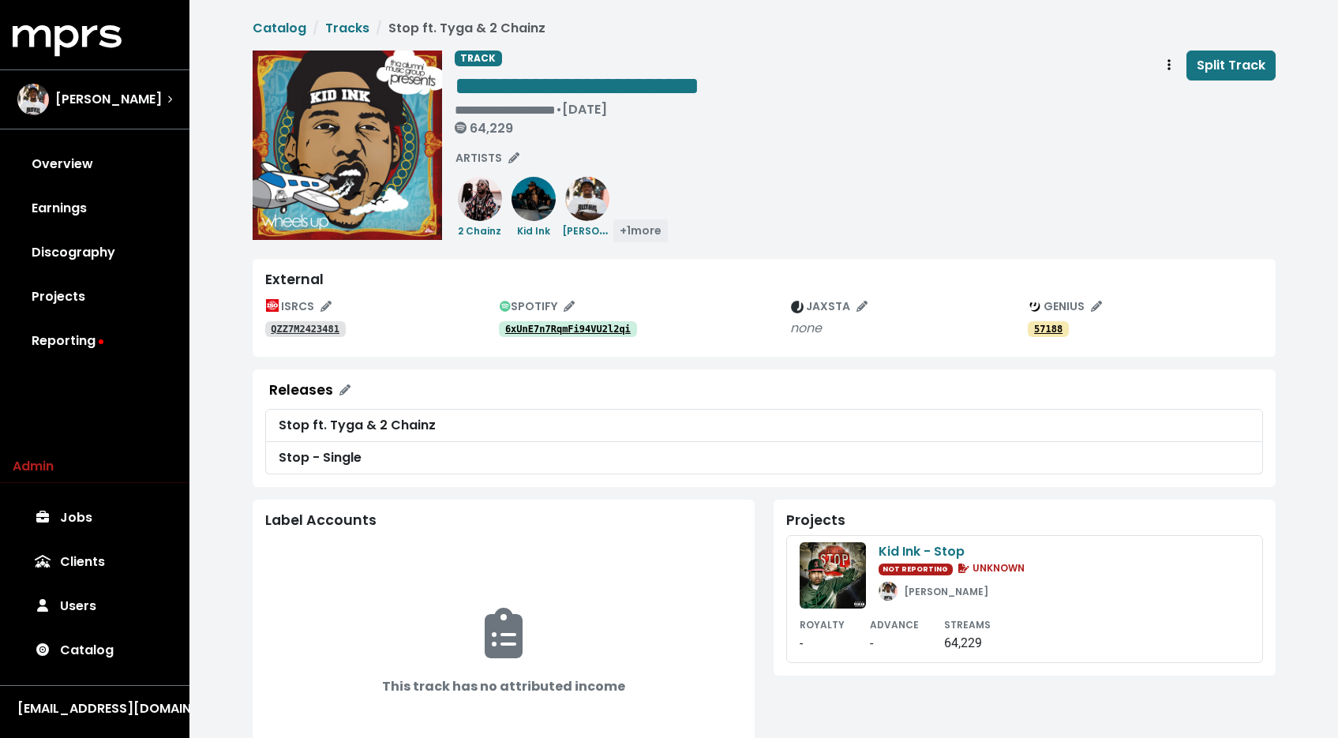
click at [649, 240] on button "+ 1 more" at bounding box center [640, 231] width 56 height 24
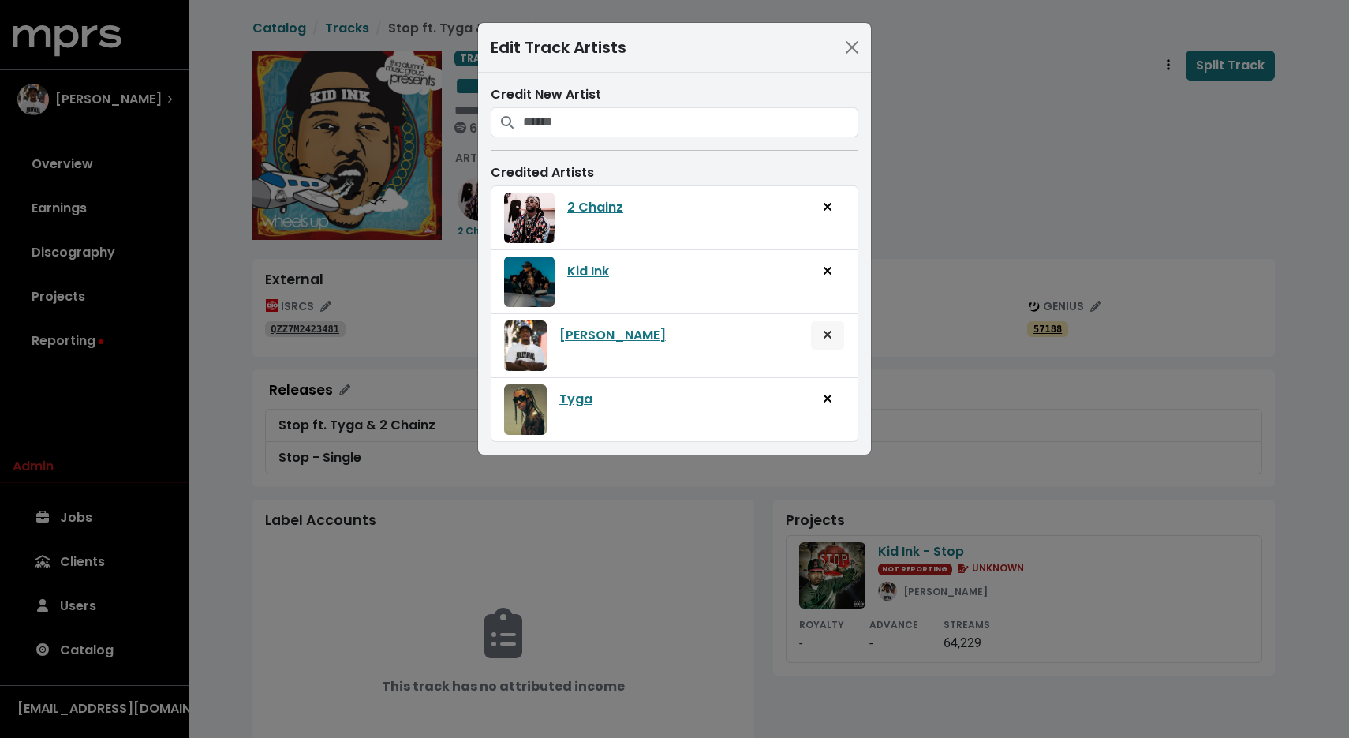
click at [836, 330] on button "Remove artist from track" at bounding box center [827, 335] width 35 height 30
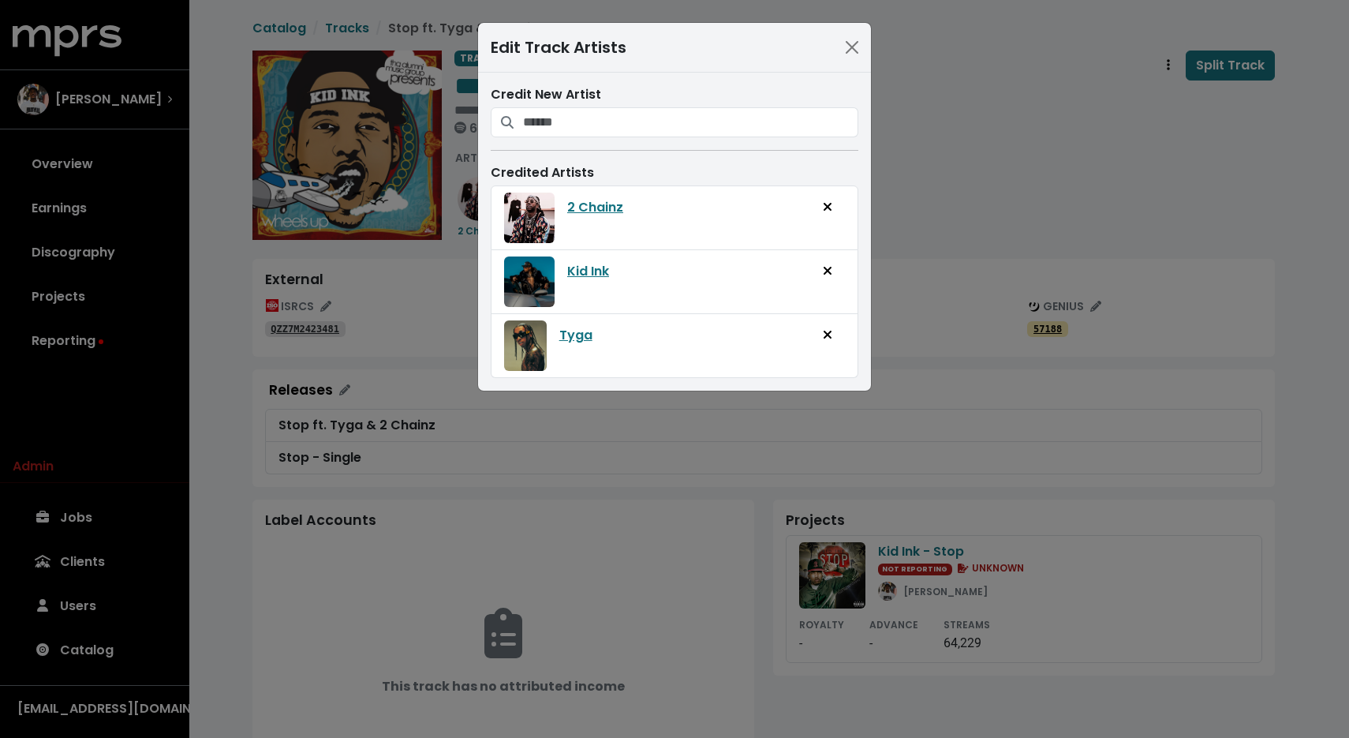
click at [1035, 160] on div "Edit Track Artists Credit New Artist Credited Artists 2 Chainz Kid Ink Tyga" at bounding box center [674, 369] width 1349 height 738
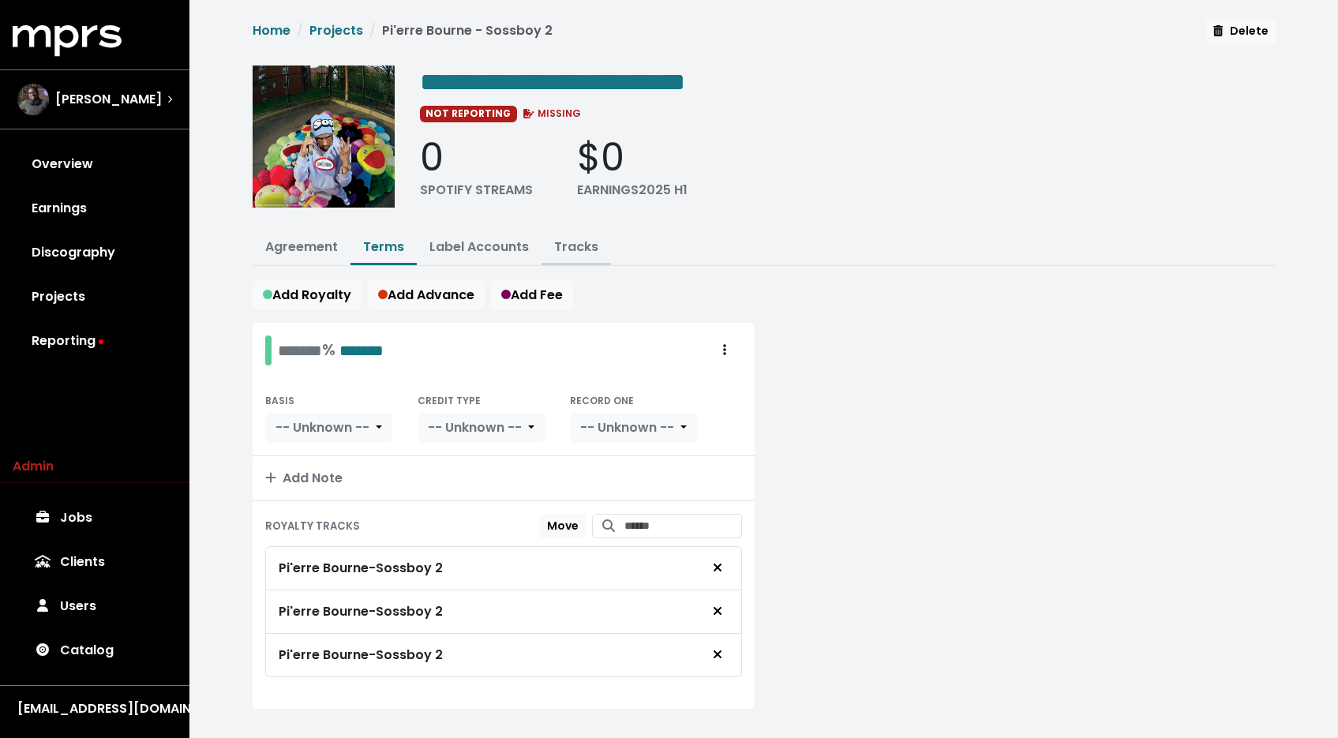
click at [572, 253] on link "Tracks" at bounding box center [576, 247] width 44 height 18
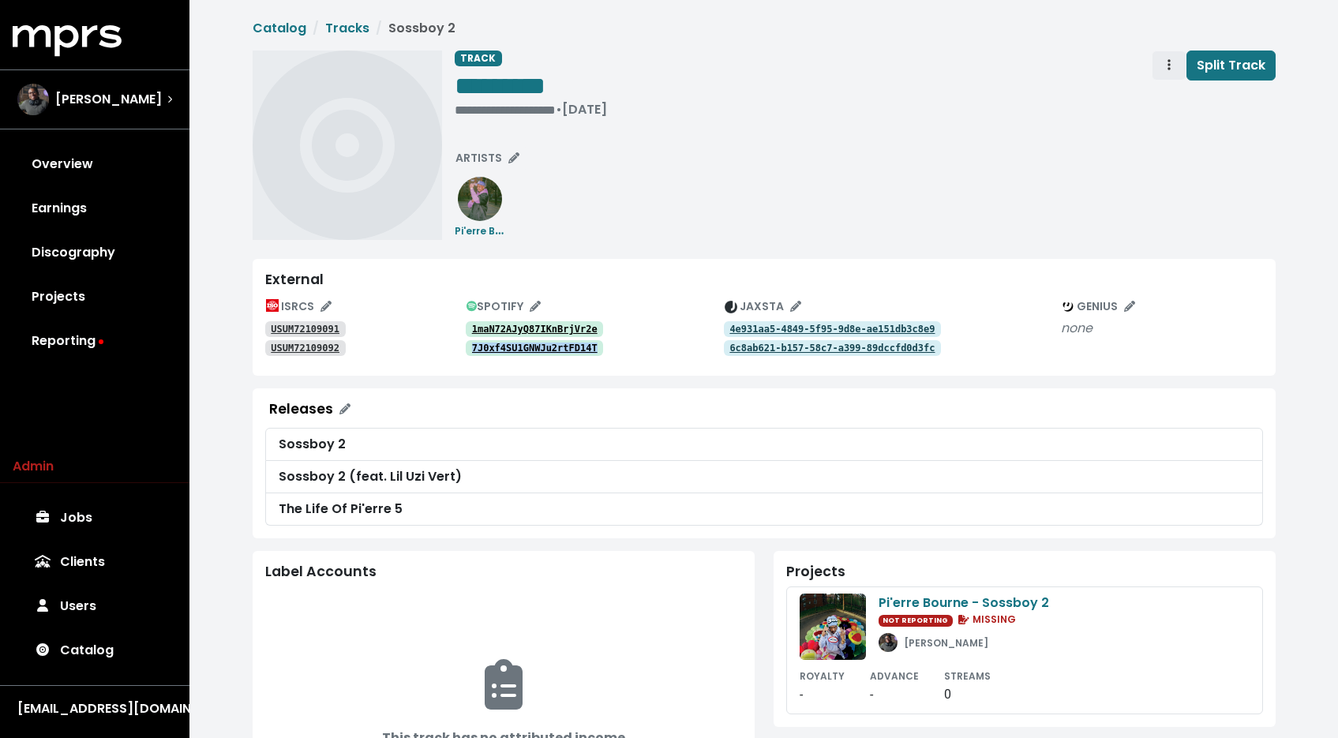
click at [1165, 57] on span "Track actions" at bounding box center [1169, 65] width 14 height 19
click at [1165, 88] on link "Merge" at bounding box center [1214, 100] width 125 height 25
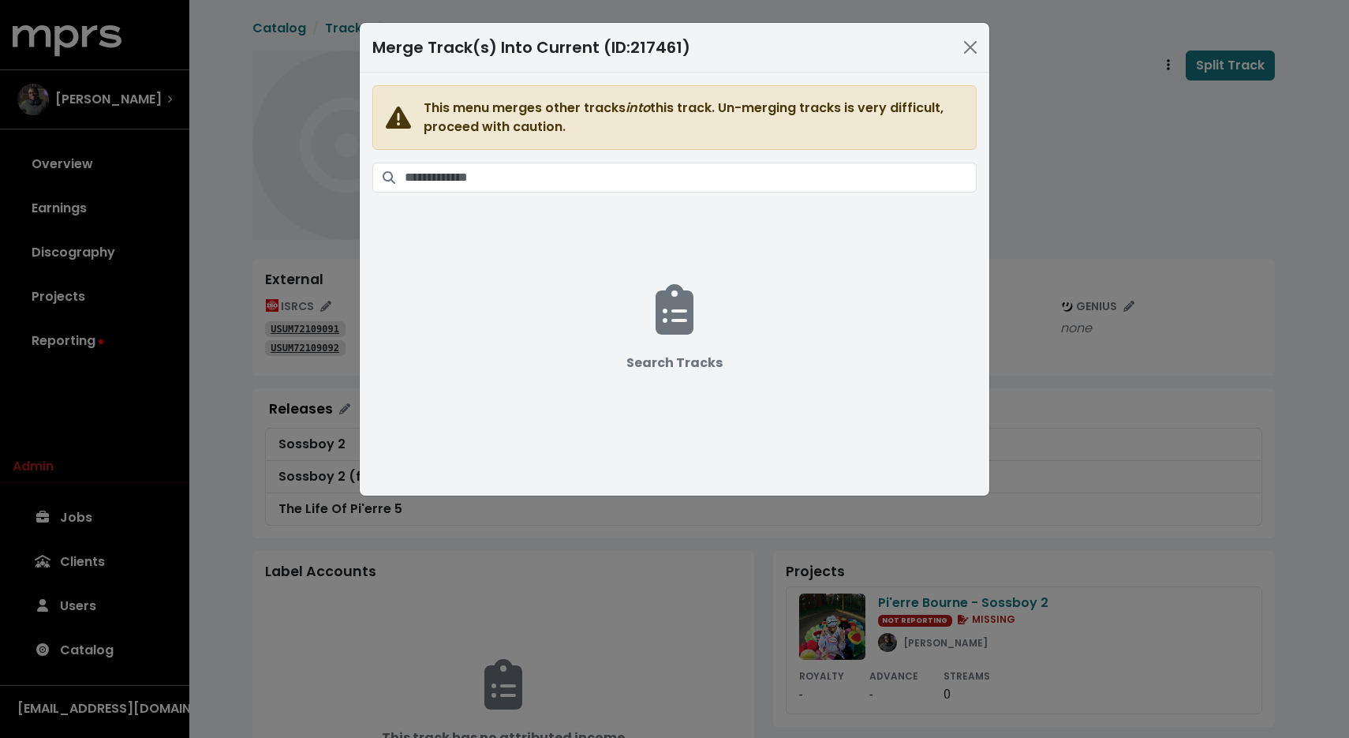
click at [810, 151] on span "This menu merges other tracks into this track. Un-merging tracks is very diffic…" at bounding box center [674, 274] width 604 height 379
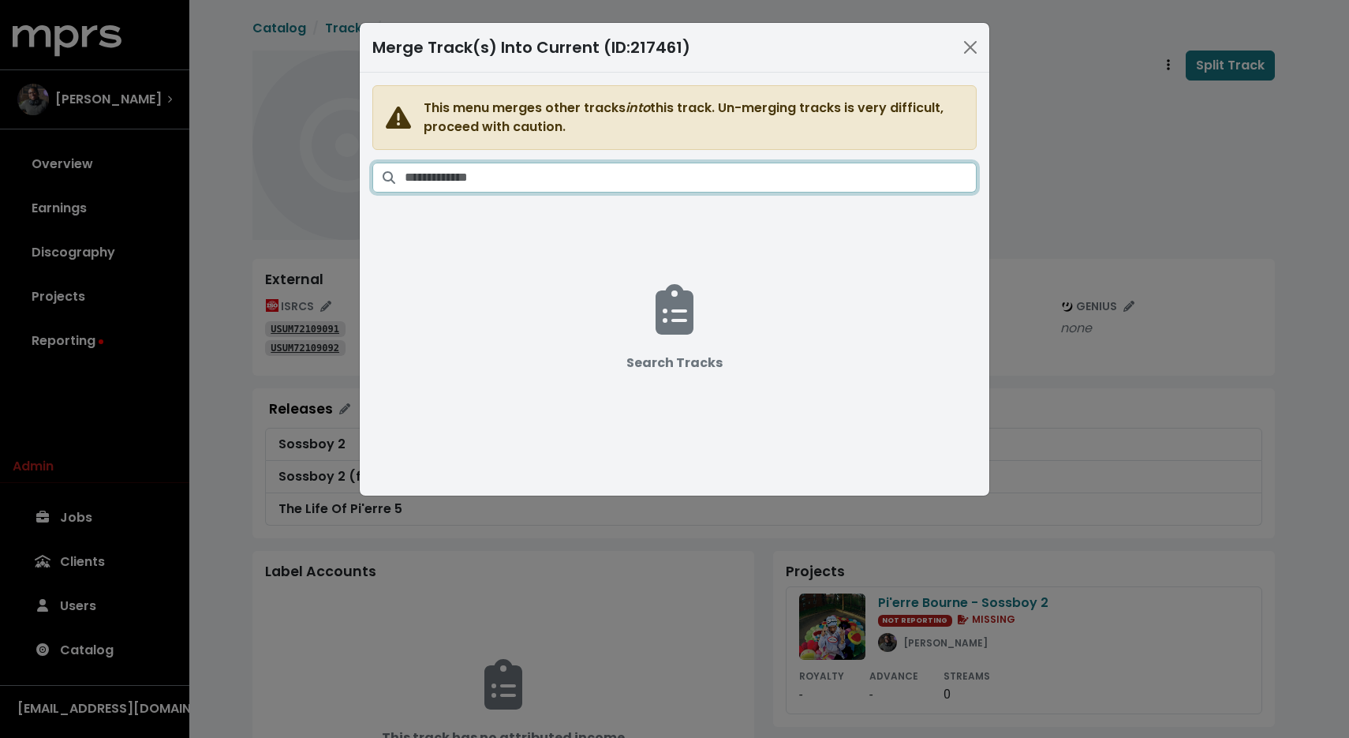
click at [799, 163] on input "Search tracks" at bounding box center [691, 178] width 572 height 30
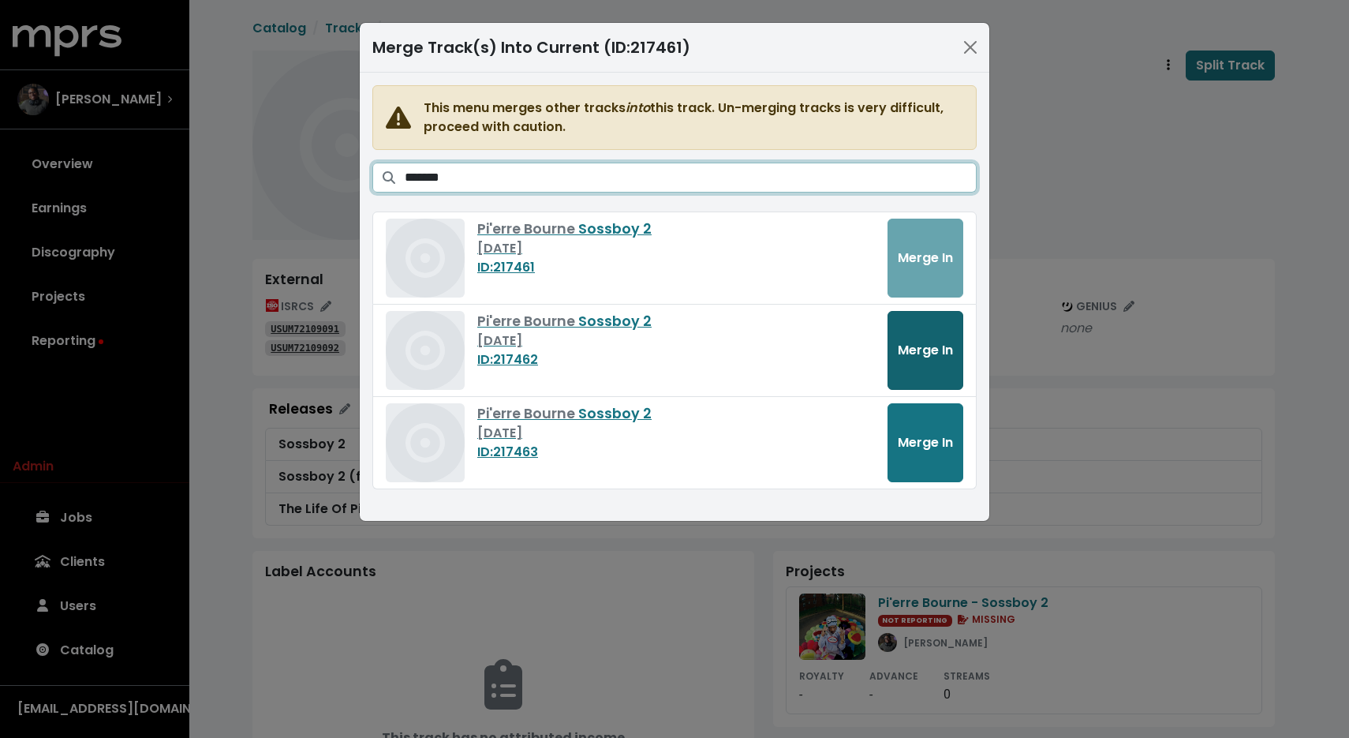
type input "*******"
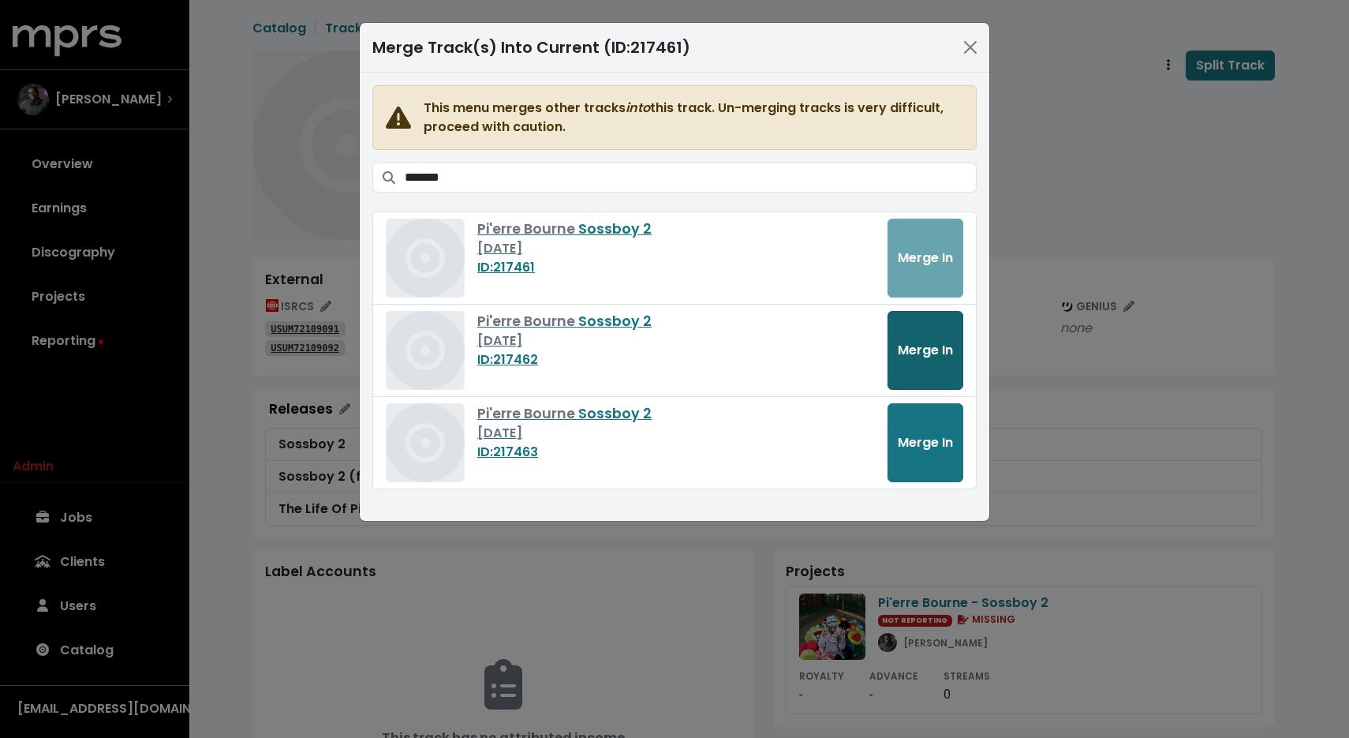
click at [899, 343] on span "Merge In" at bounding box center [925, 350] width 55 height 18
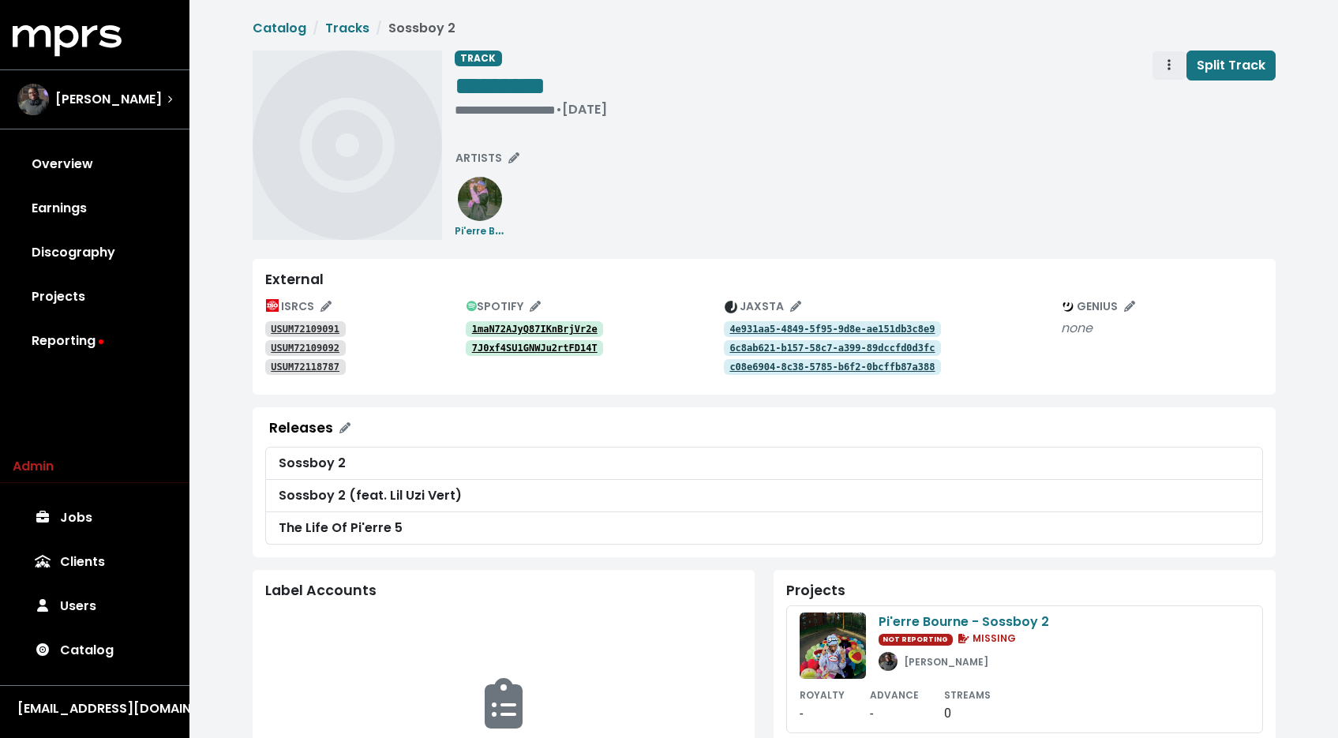
click at [1170, 62] on icon "Track actions" at bounding box center [1168, 64] width 3 height 11
click at [1173, 95] on link "Merge" at bounding box center [1214, 100] width 125 height 25
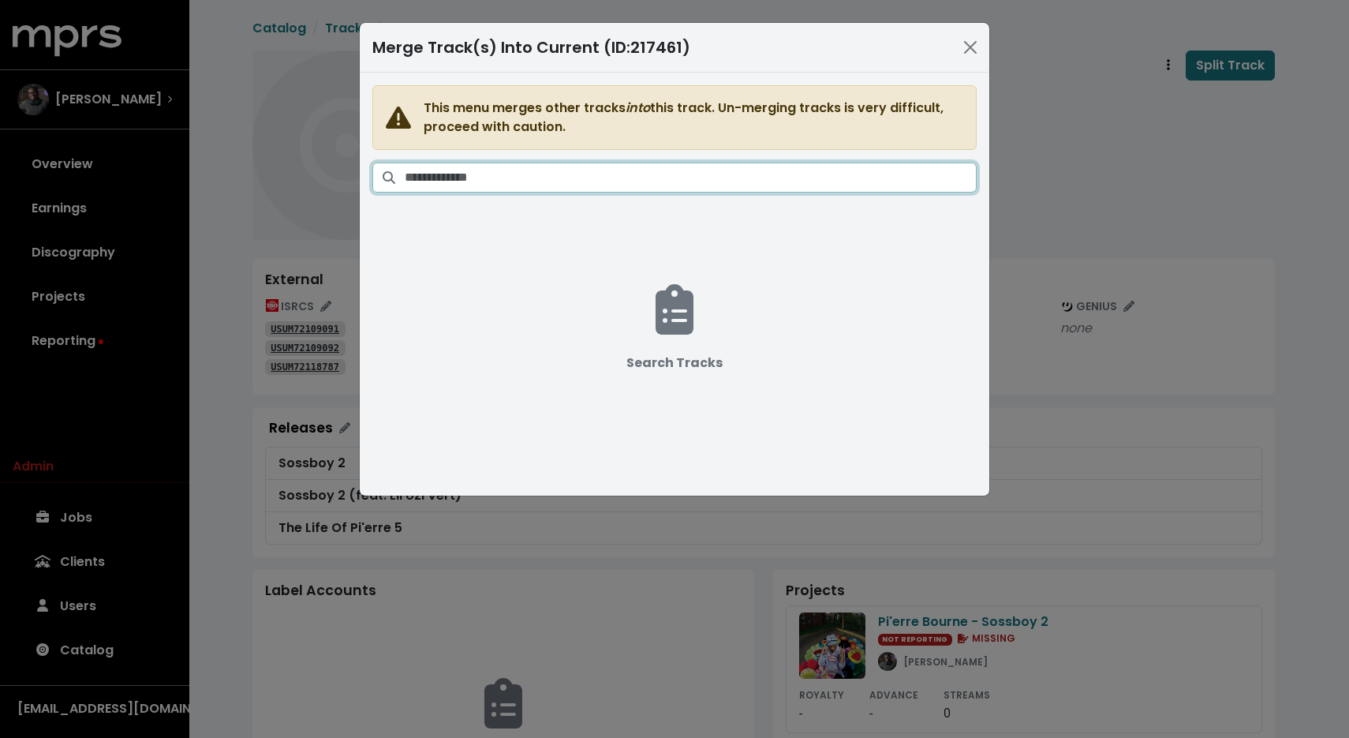
click at [829, 167] on input "Search tracks" at bounding box center [691, 178] width 572 height 30
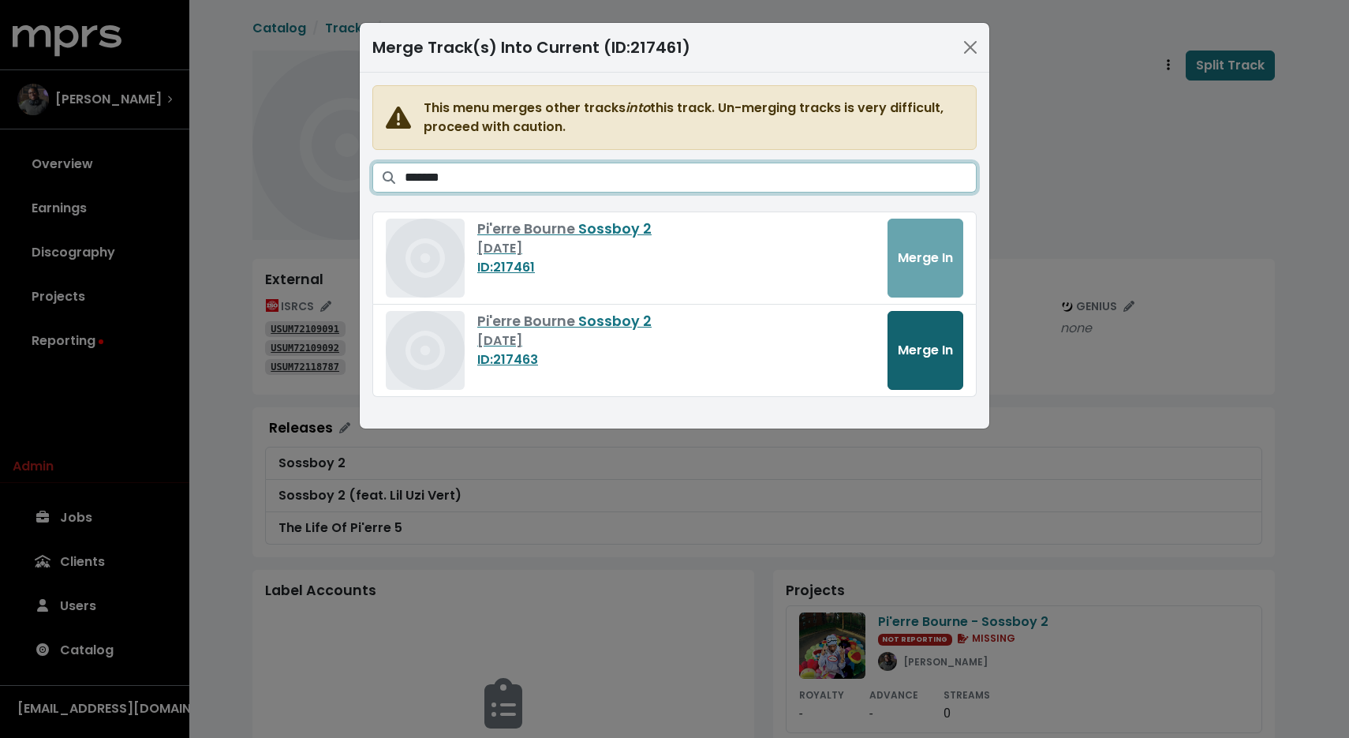
type input "*******"
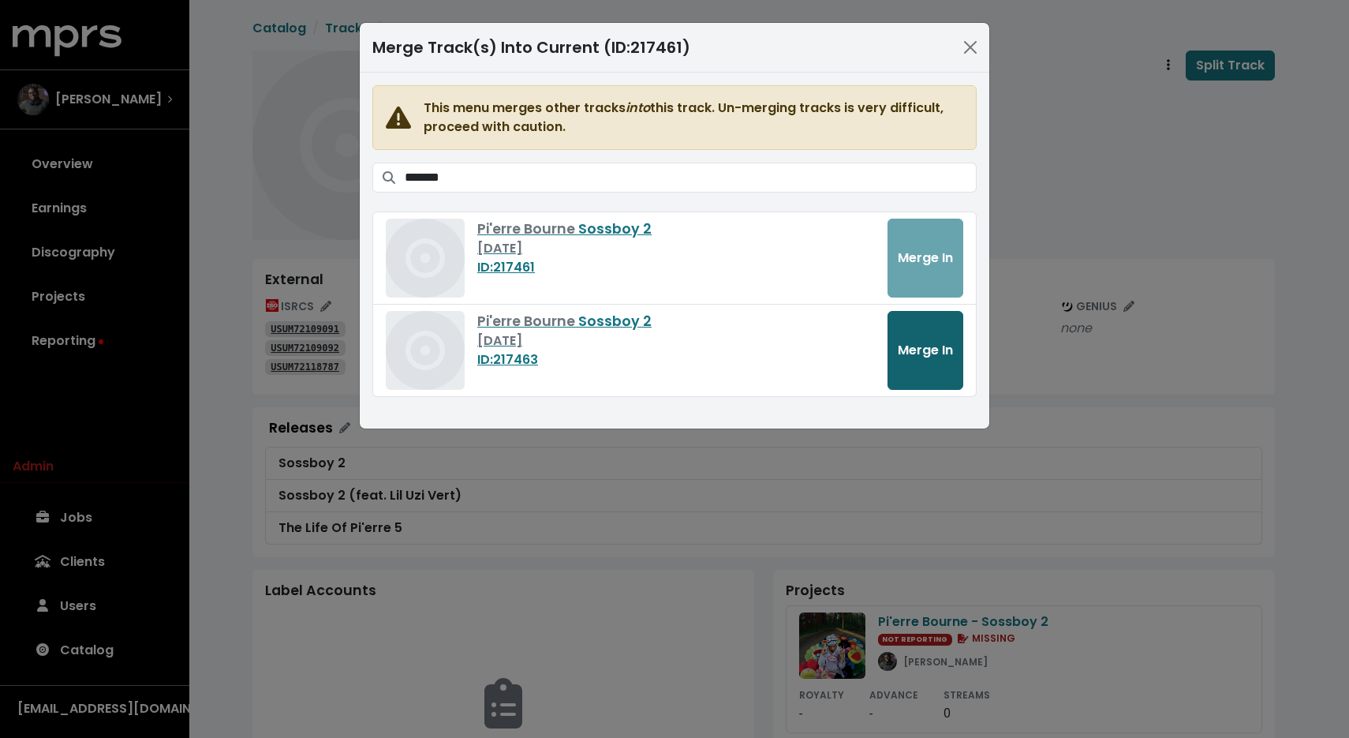
click at [946, 342] on span "Merge In" at bounding box center [925, 350] width 55 height 18
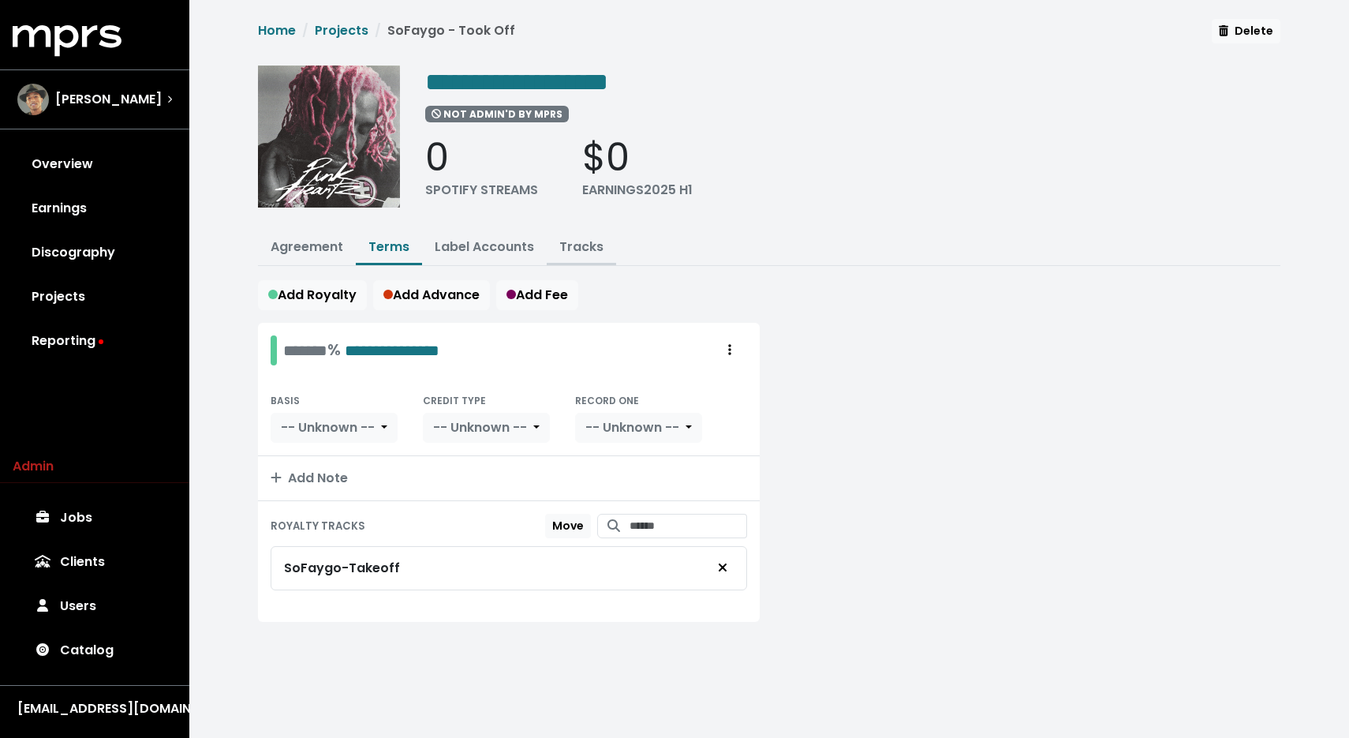
click at [582, 253] on button "Tracks" at bounding box center [581, 248] width 69 height 34
click at [581, 248] on link "Tracks" at bounding box center [581, 247] width 44 height 18
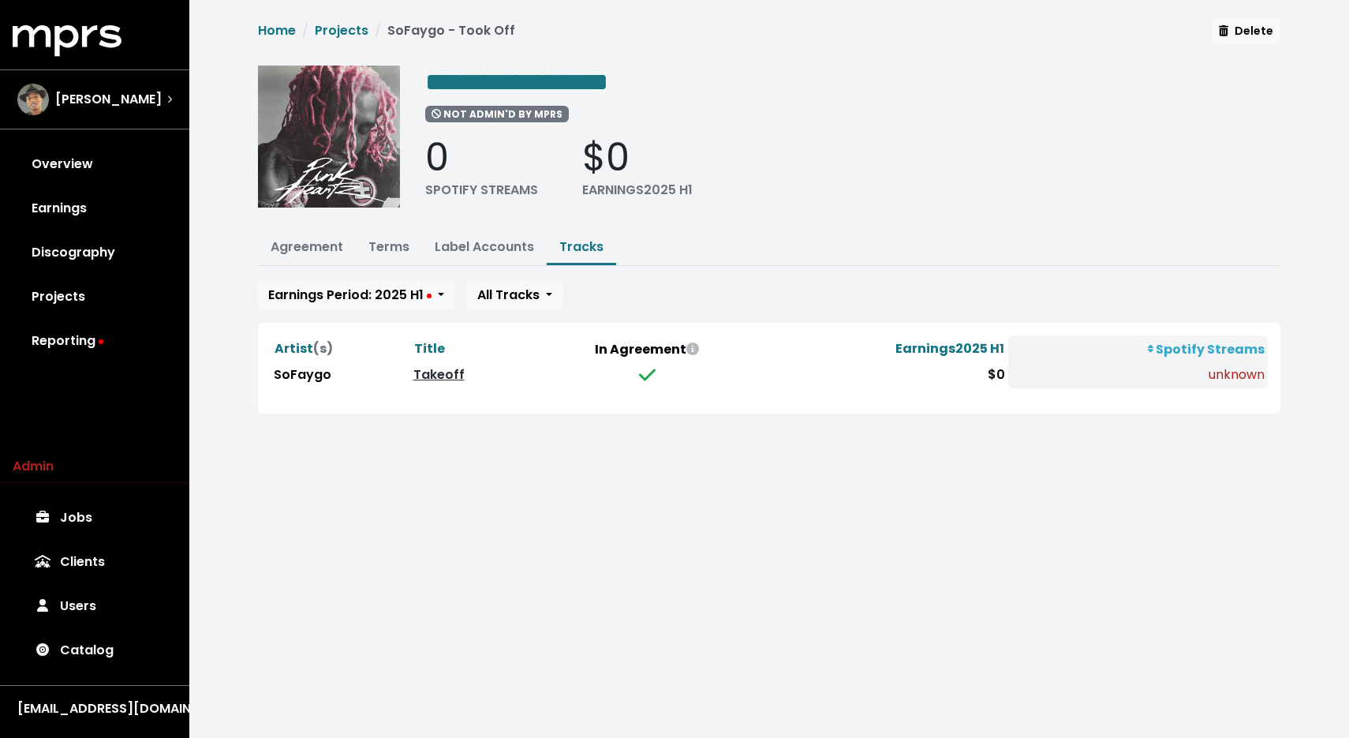
click at [440, 377] on link "Takeoff" at bounding box center [439, 374] width 51 height 18
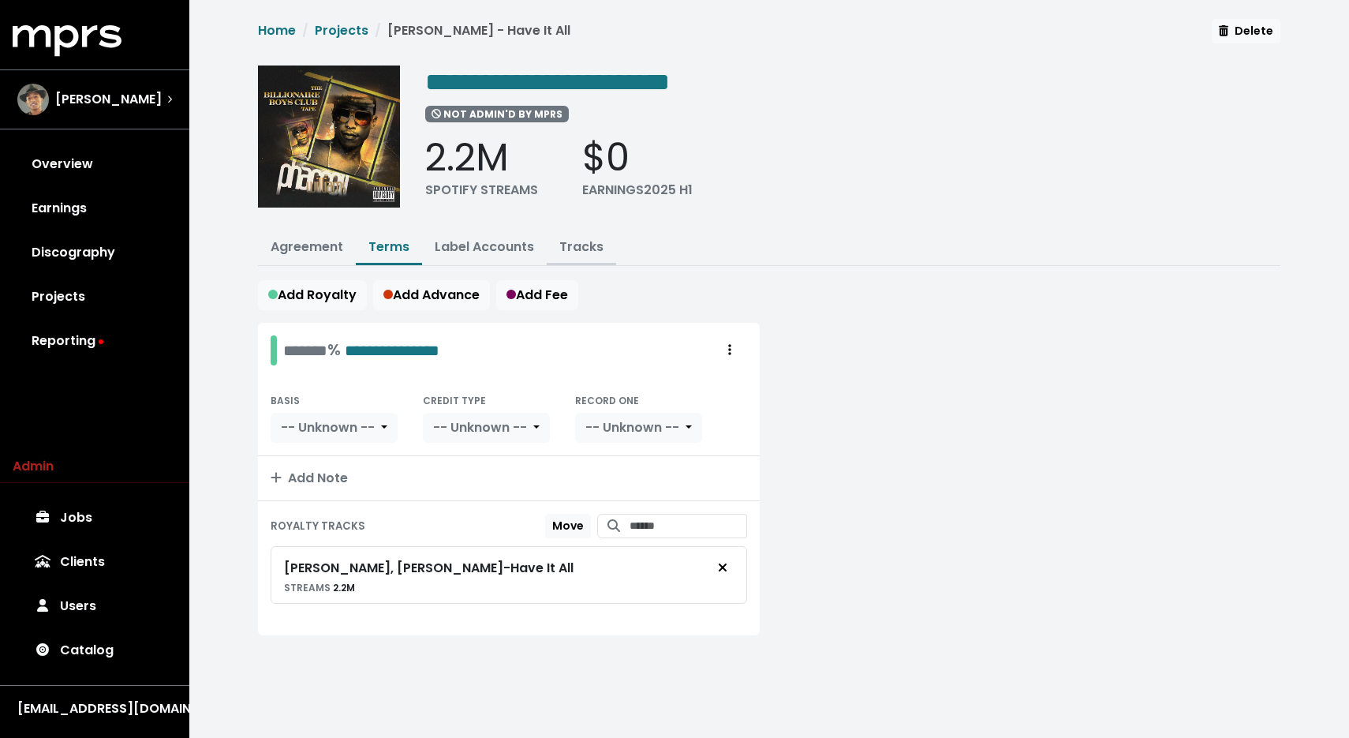
click at [560, 244] on link "Tracks" at bounding box center [581, 247] width 44 height 18
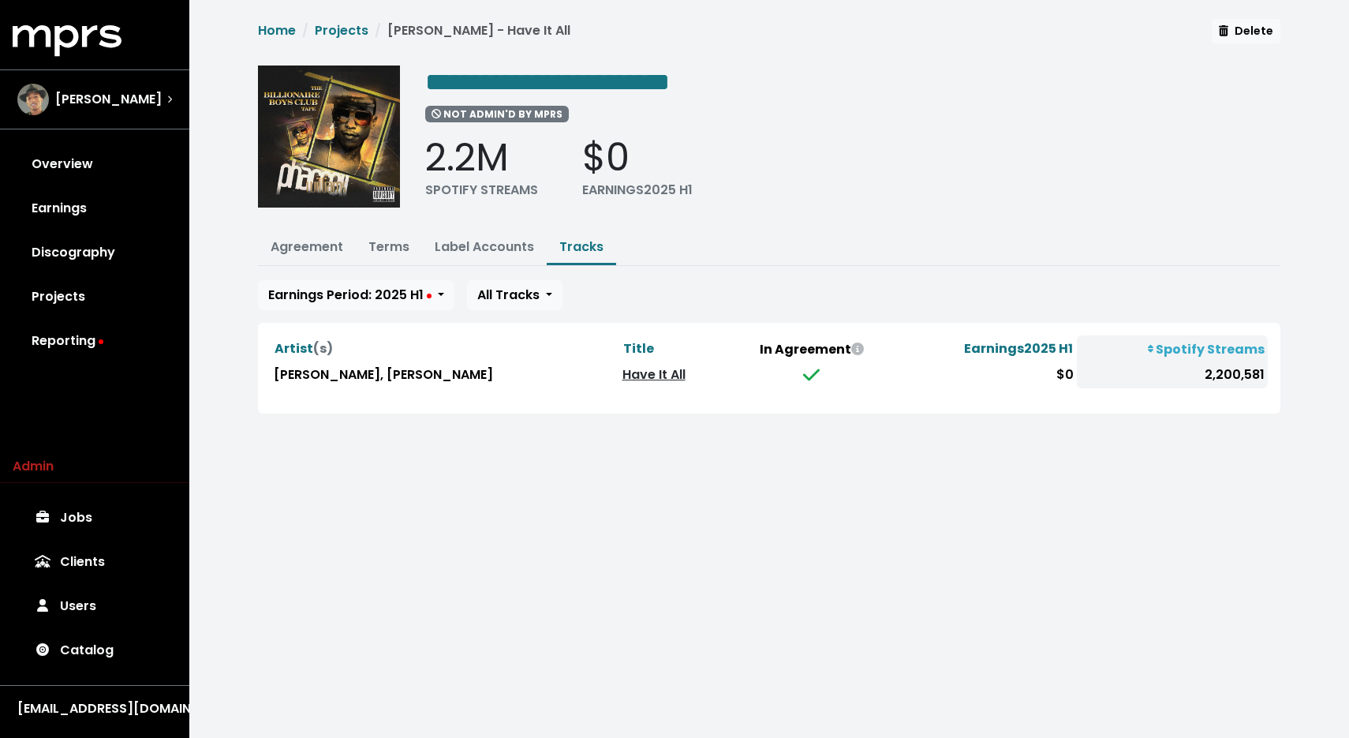
click at [623, 369] on link "Have It All" at bounding box center [654, 374] width 63 height 18
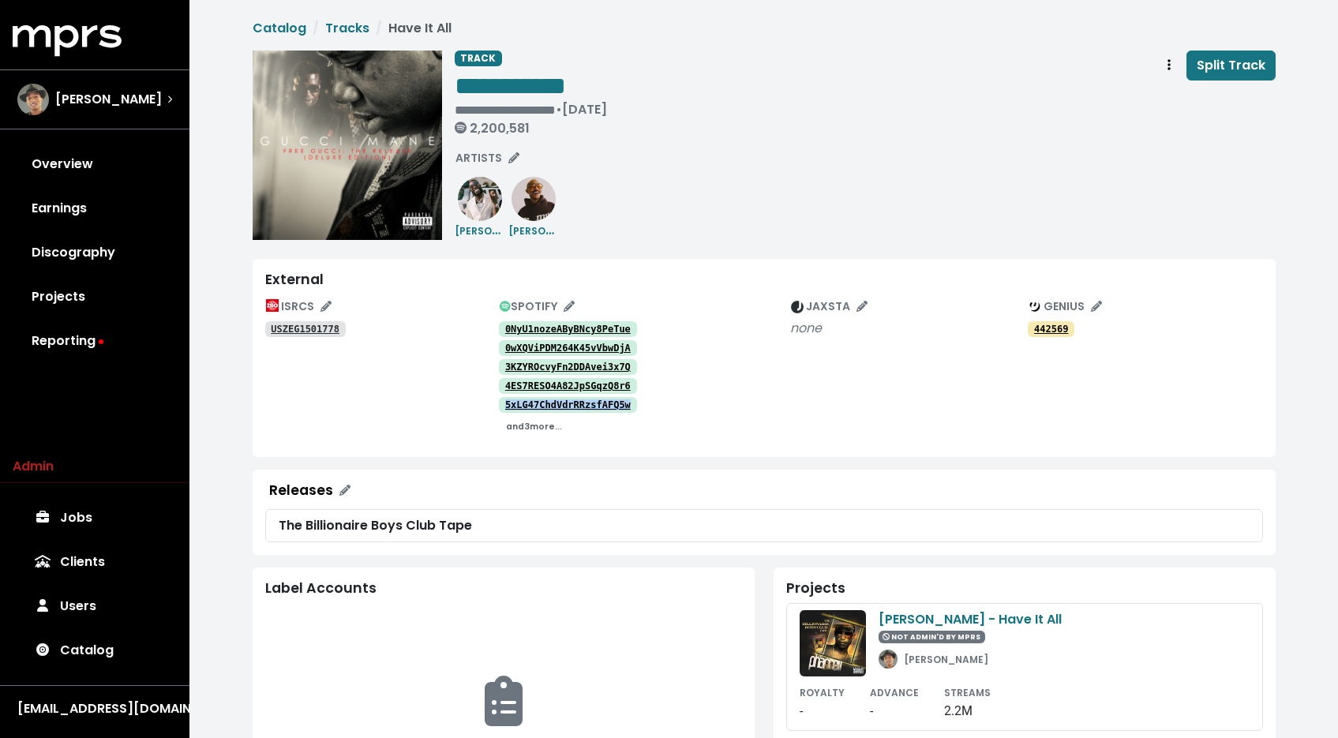
click at [550, 429] on small "and 3 more..." at bounding box center [534, 427] width 56 height 12
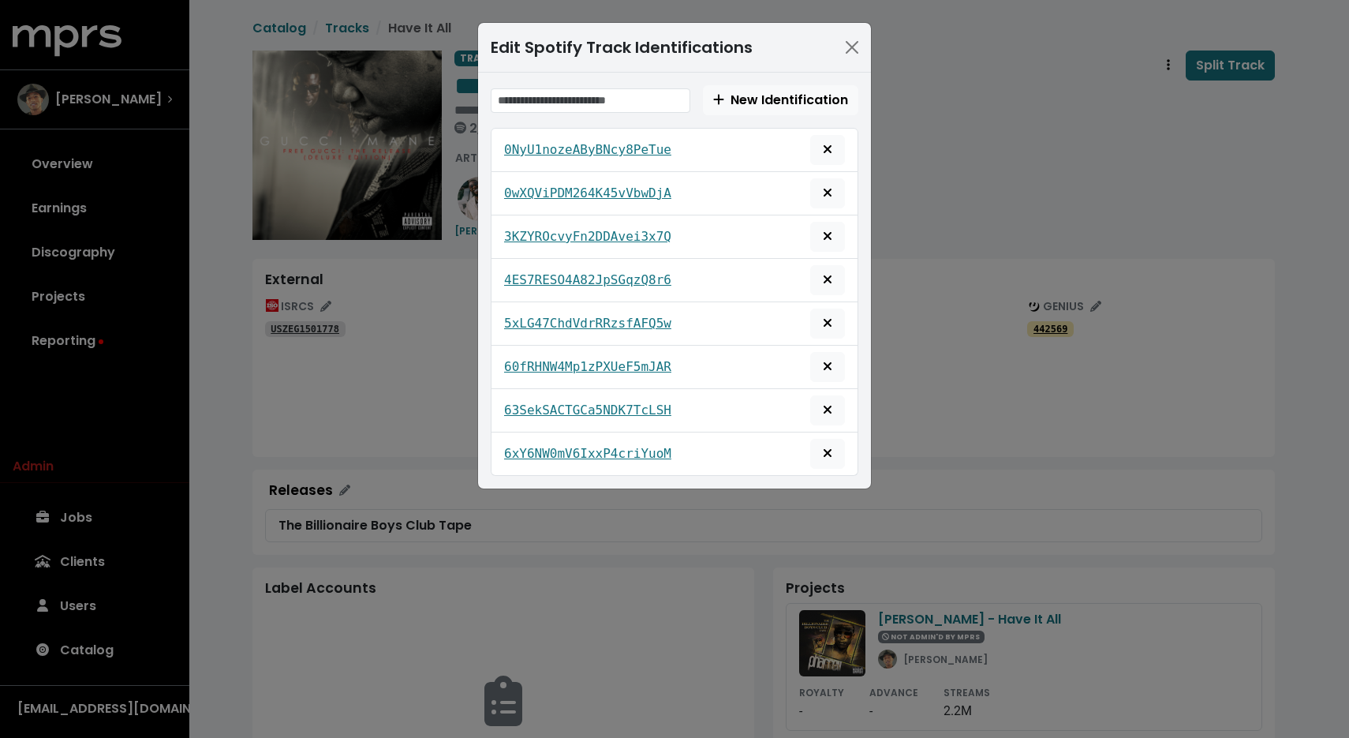
click at [992, 103] on div "Edit Spotify Track Identifications New Identification 0NyU1nozeAByBNcy8PeTue 0w…" at bounding box center [674, 369] width 1349 height 738
click at [840, 38] on button "Close" at bounding box center [852, 47] width 25 height 25
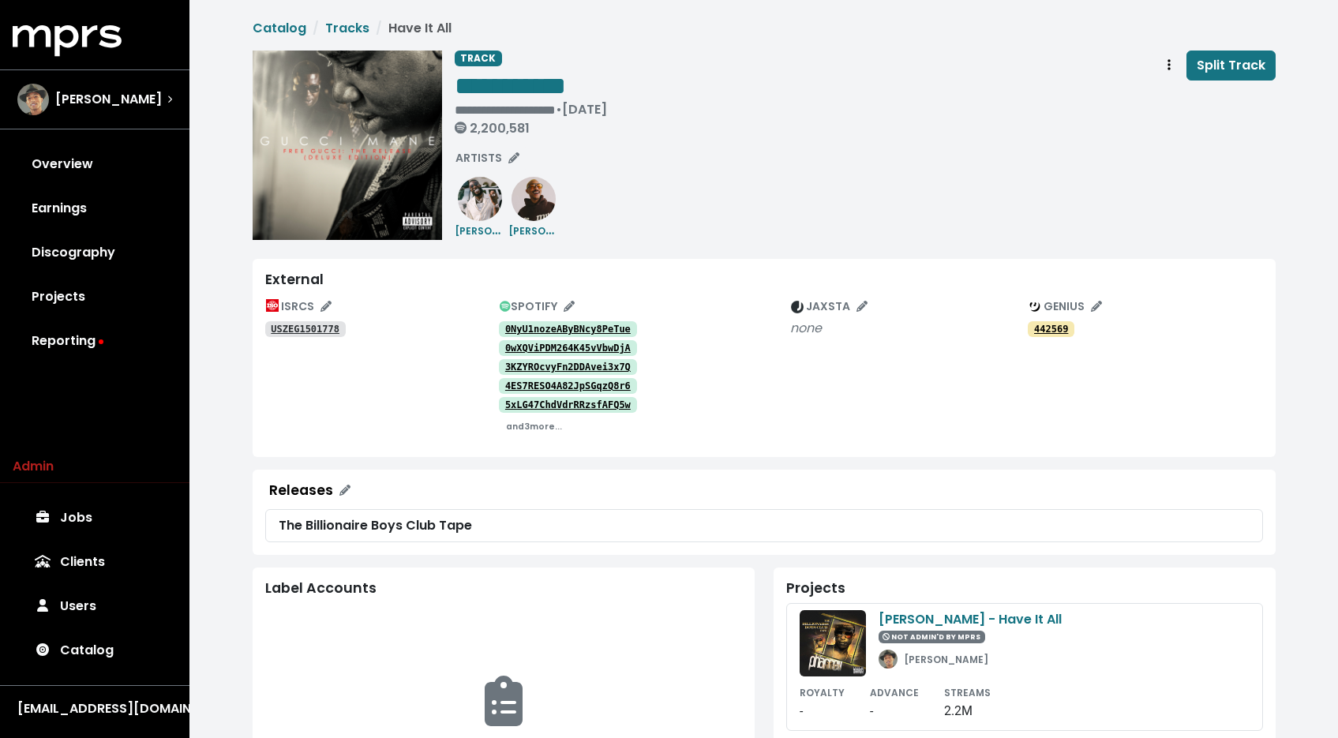
click at [529, 344] on tt "0wXQViPDM264K45vVbwDjA" at bounding box center [567, 347] width 125 height 11
click at [546, 305] on span "SPOTIFY" at bounding box center [537, 306] width 75 height 16
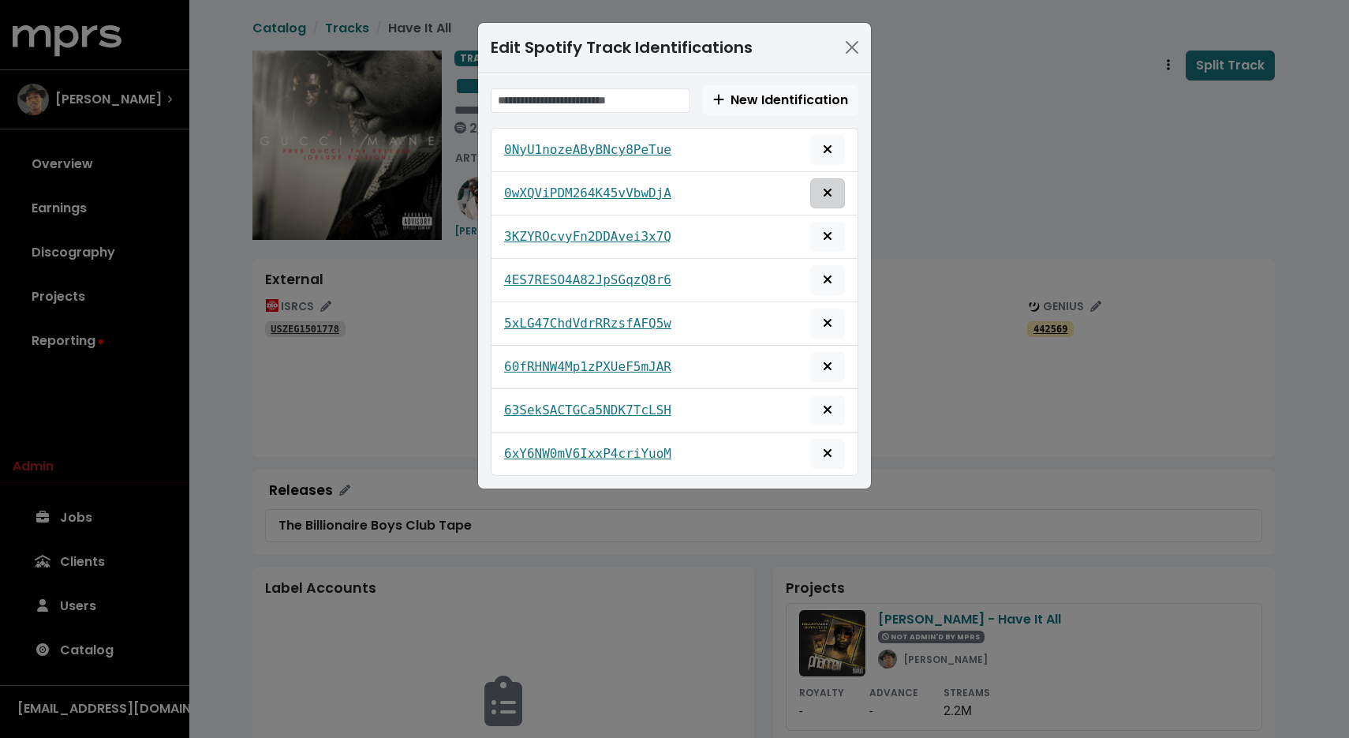
click at [829, 193] on icon "Remove this spotify identification" at bounding box center [827, 192] width 9 height 13
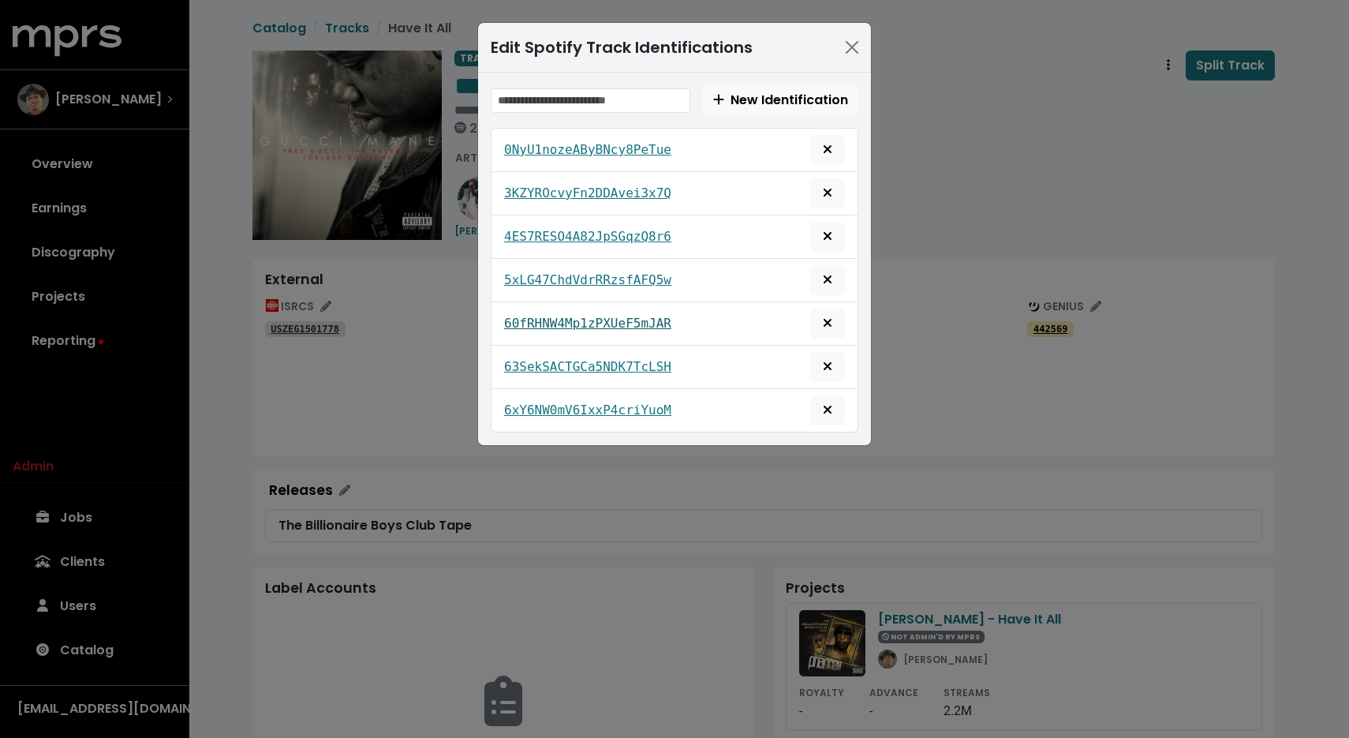
click at [649, 324] on tt "60fRHNW4Mp1zPXUeF5mJAR" at bounding box center [587, 323] width 167 height 15
click at [823, 325] on icon "Remove this spotify identification" at bounding box center [827, 322] width 9 height 13
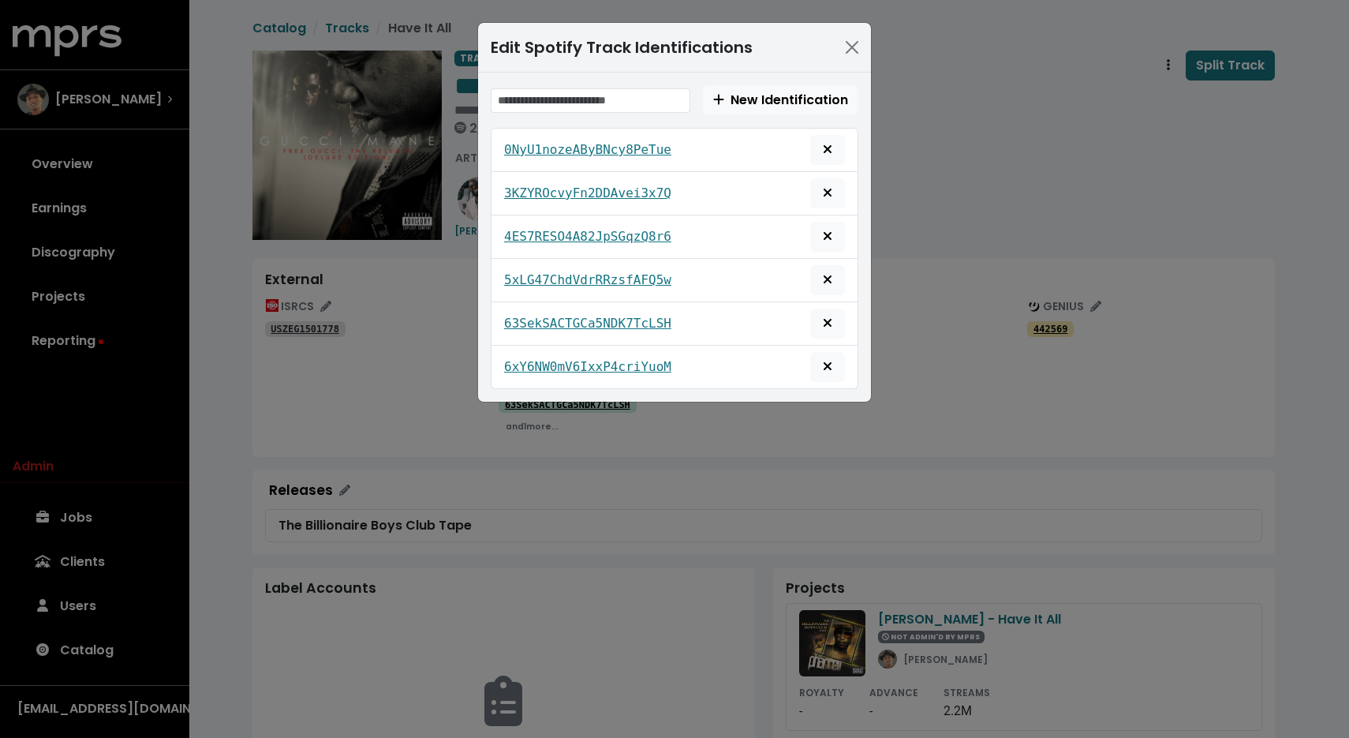
click at [728, 447] on div "Edit Spotify Track Identifications New Identification 0NyU1nozeAByBNcy8PeTue 3K…" at bounding box center [674, 369] width 1349 height 738
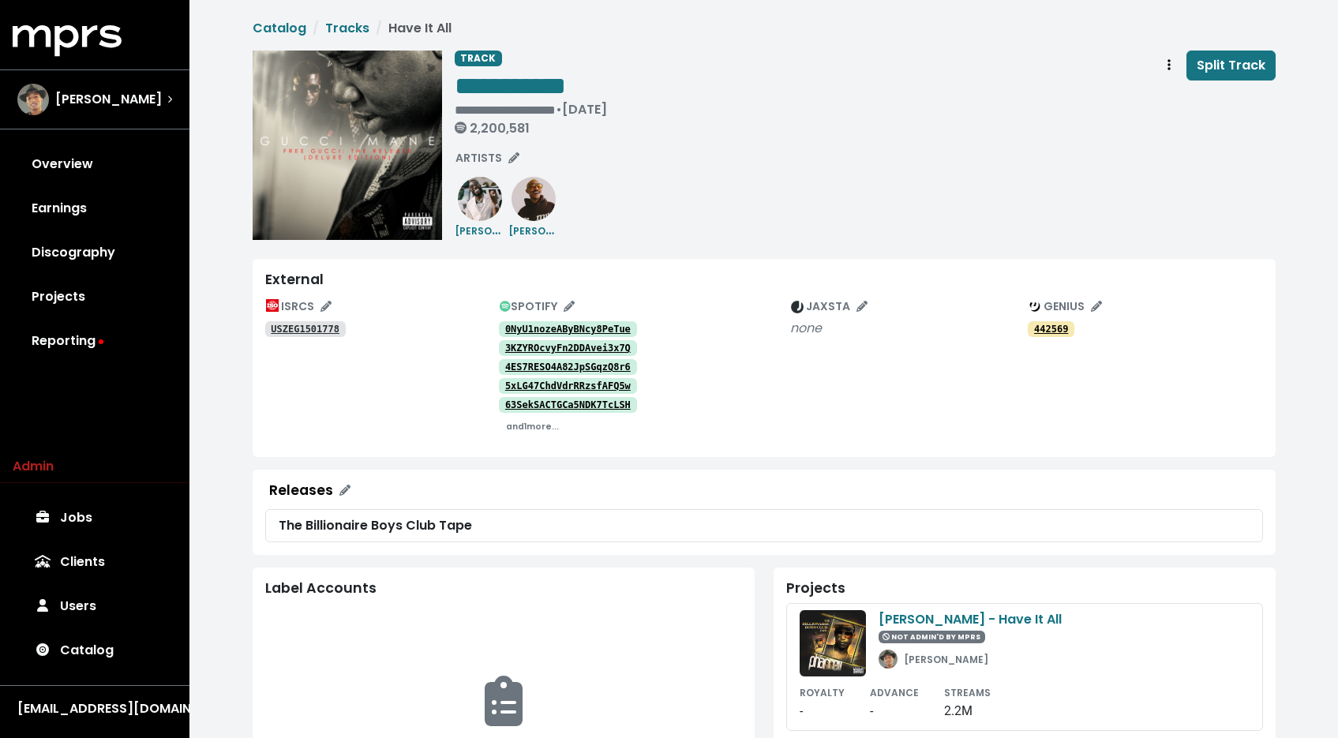
click at [320, 328] on tt "USZEG1501778" at bounding box center [305, 329] width 69 height 11
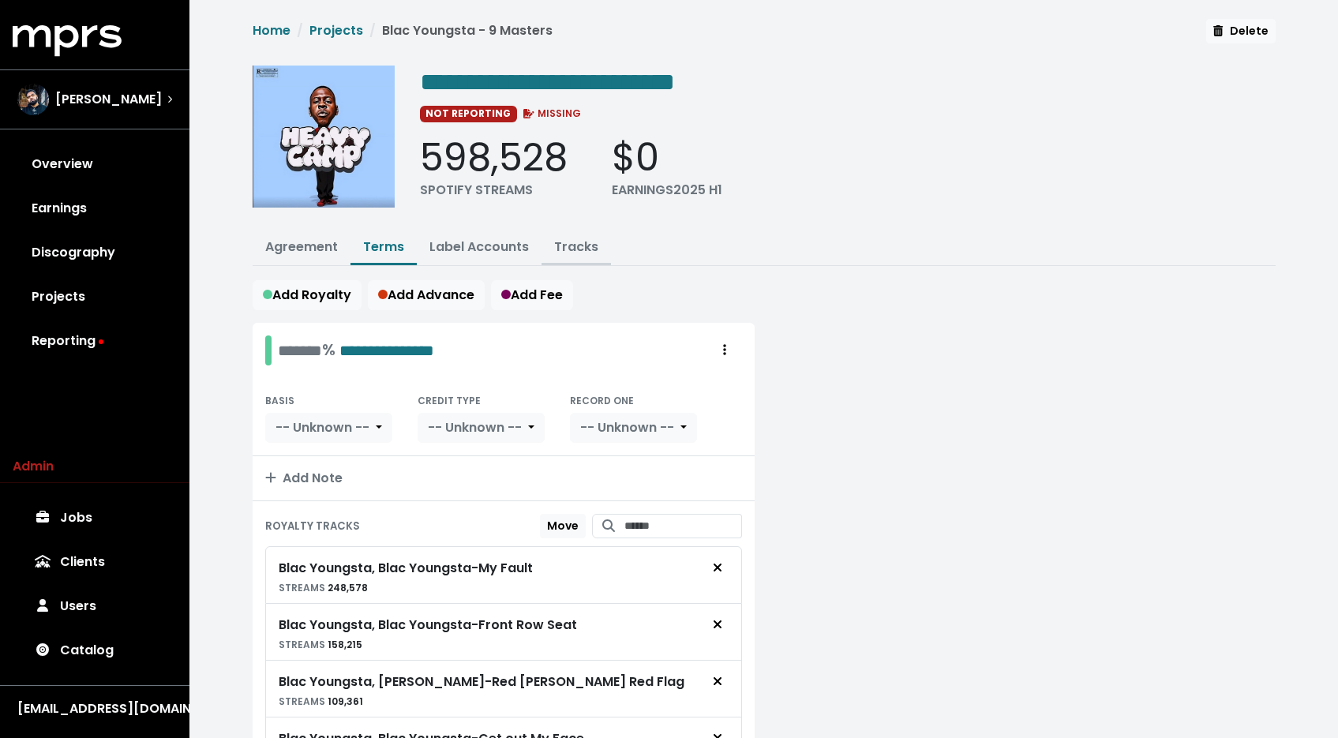
click at [564, 243] on link "Tracks" at bounding box center [576, 247] width 44 height 18
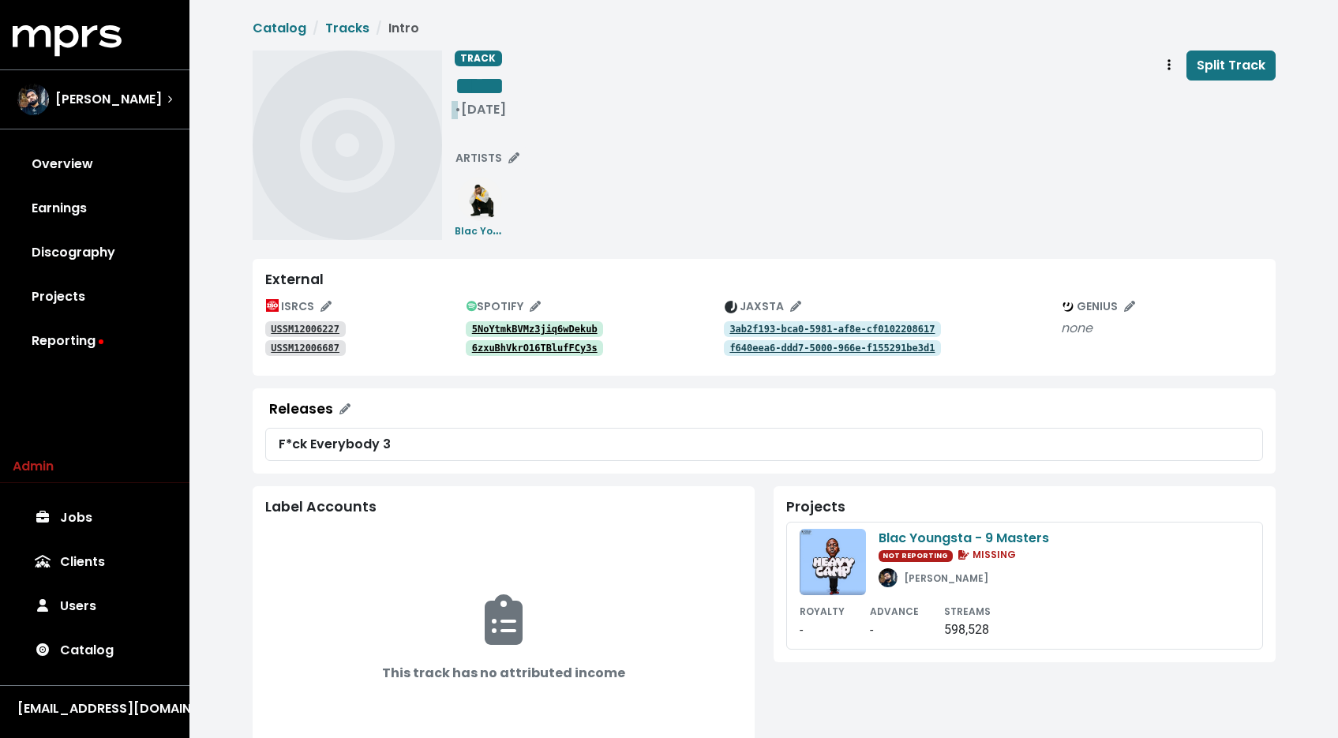
click at [506, 111] on div "• Nov 12th, 2020" at bounding box center [480, 110] width 51 height 16
click at [463, 108] on span "• Nov 12th, 2020" at bounding box center [480, 109] width 51 height 18
click at [527, 106] on span "**********" at bounding box center [491, 110] width 73 height 12
click at [470, 109] on span "**********" at bounding box center [493, 110] width 77 height 12
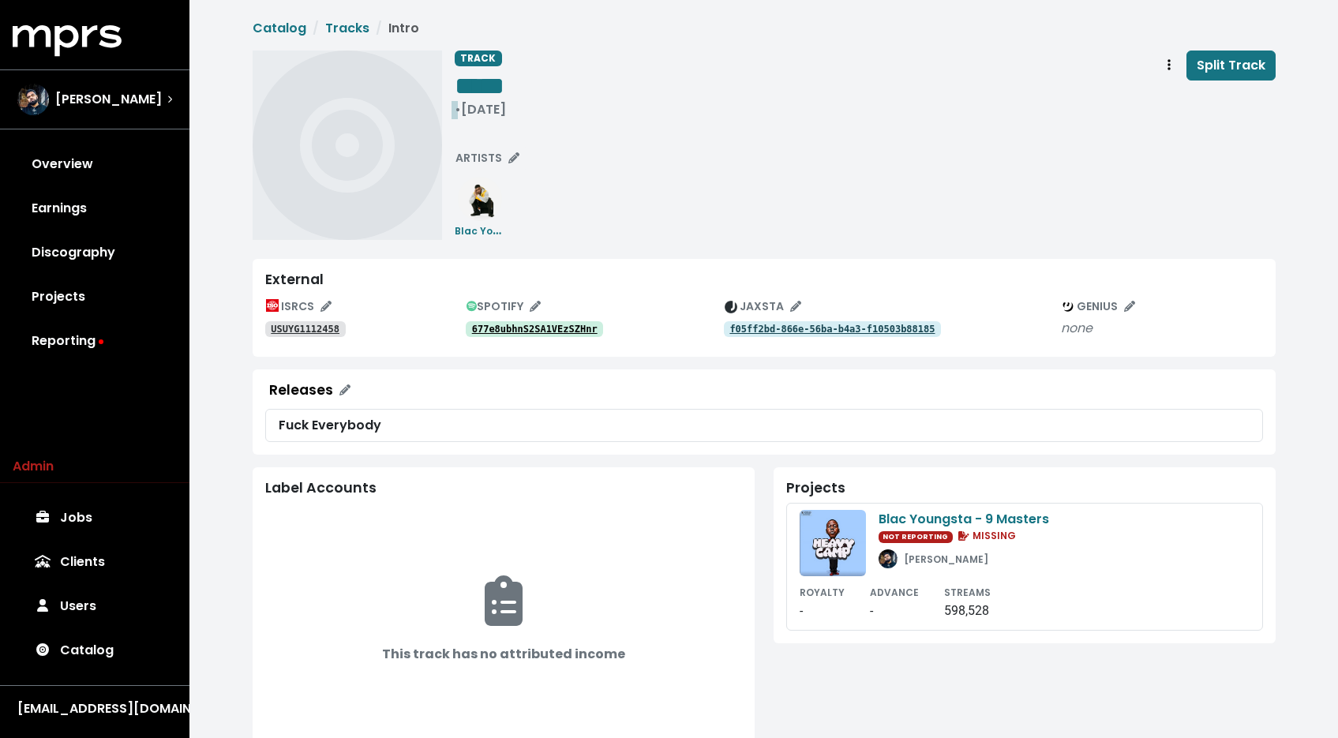
click at [475, 110] on div "• [DATE]" at bounding box center [480, 110] width 51 height 16
click at [455, 112] on span "• [DATE]" at bounding box center [480, 109] width 51 height 18
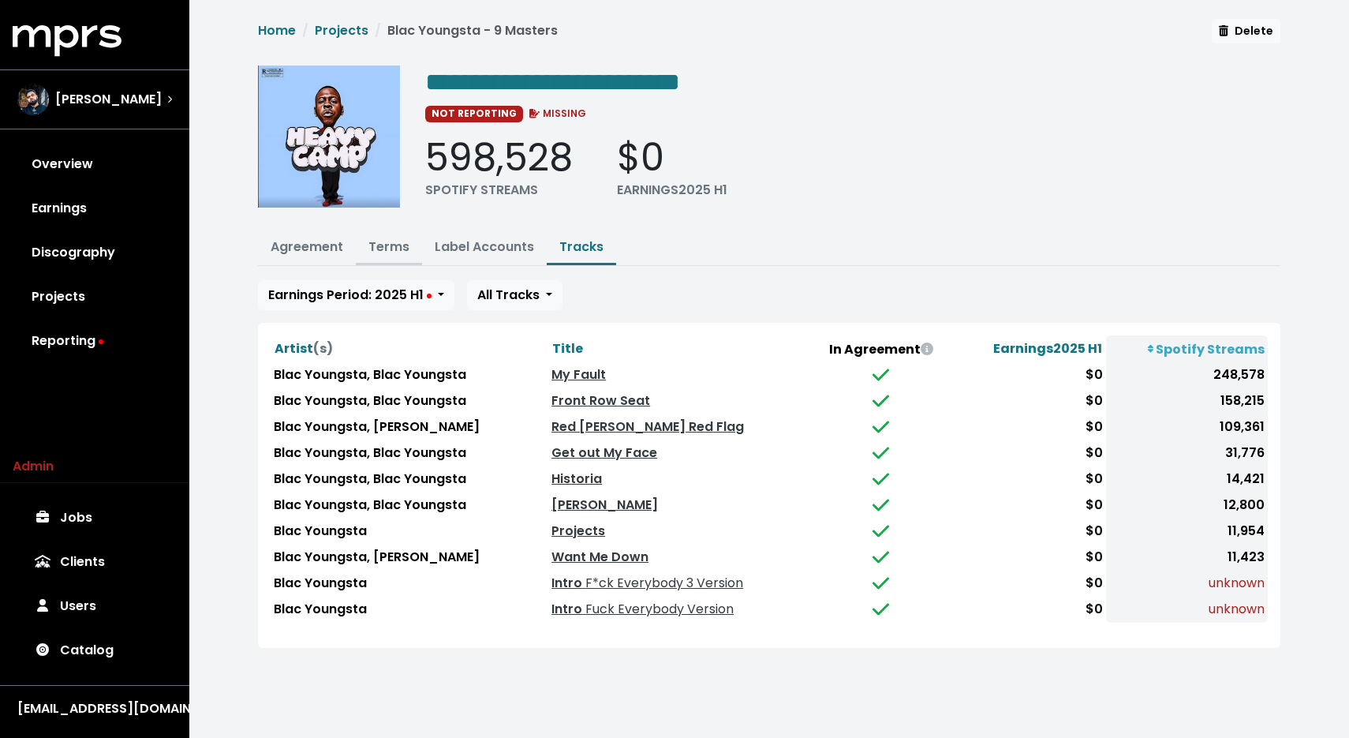
click at [405, 245] on link "Terms" at bounding box center [389, 247] width 41 height 18
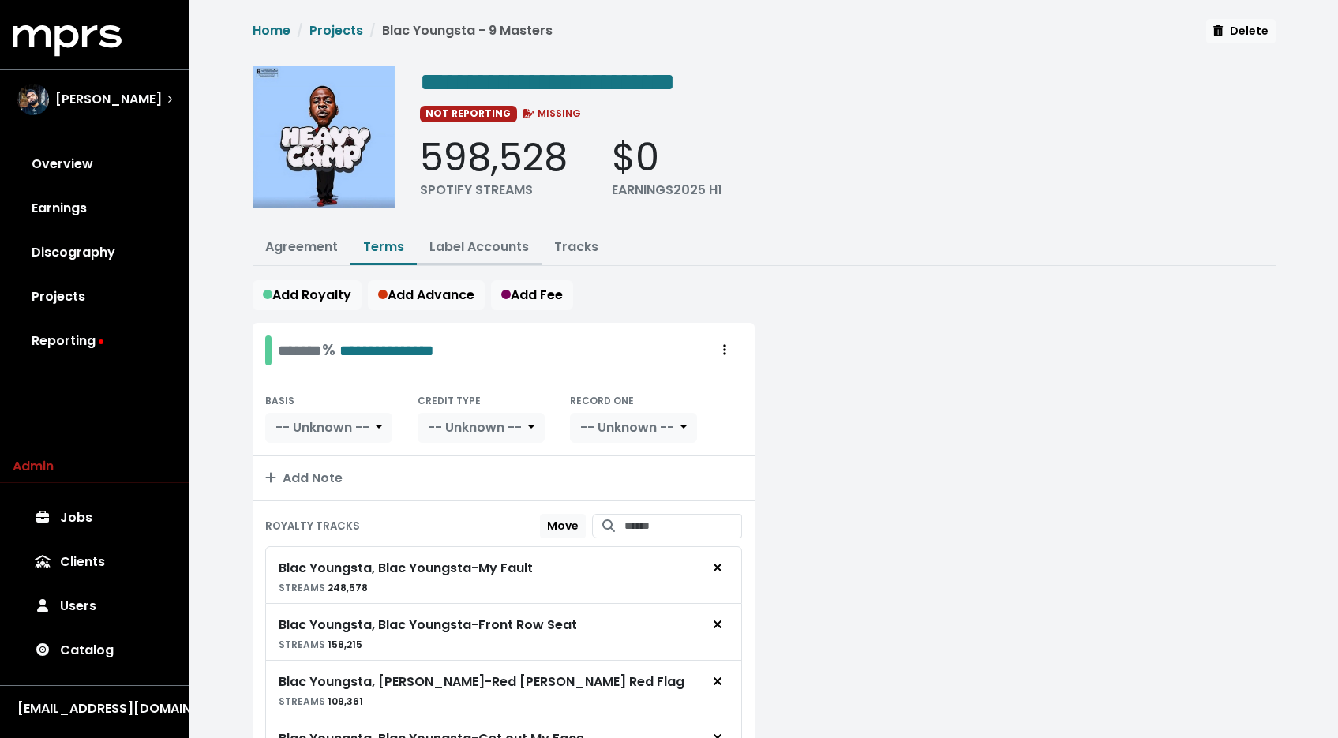
click at [490, 242] on link "Label Accounts" at bounding box center [478, 247] width 99 height 18
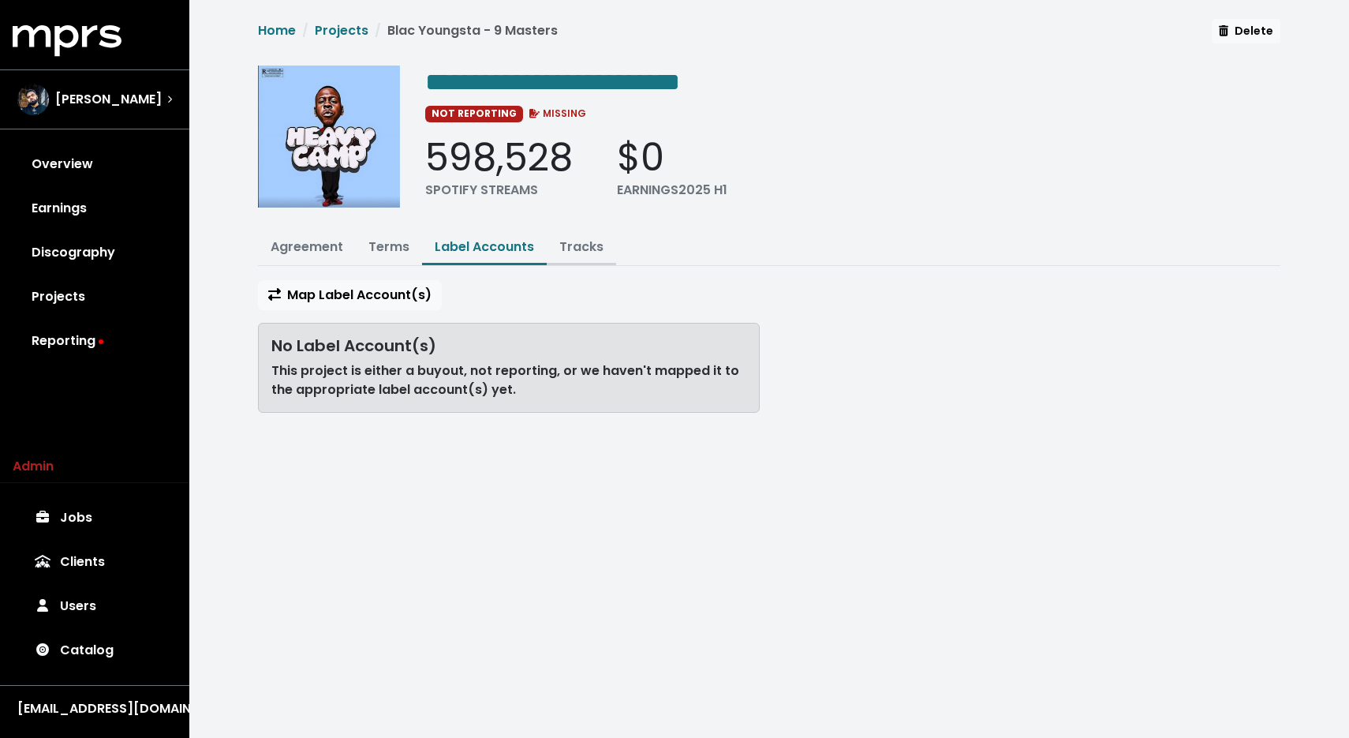
click at [593, 241] on link "Tracks" at bounding box center [581, 247] width 44 height 18
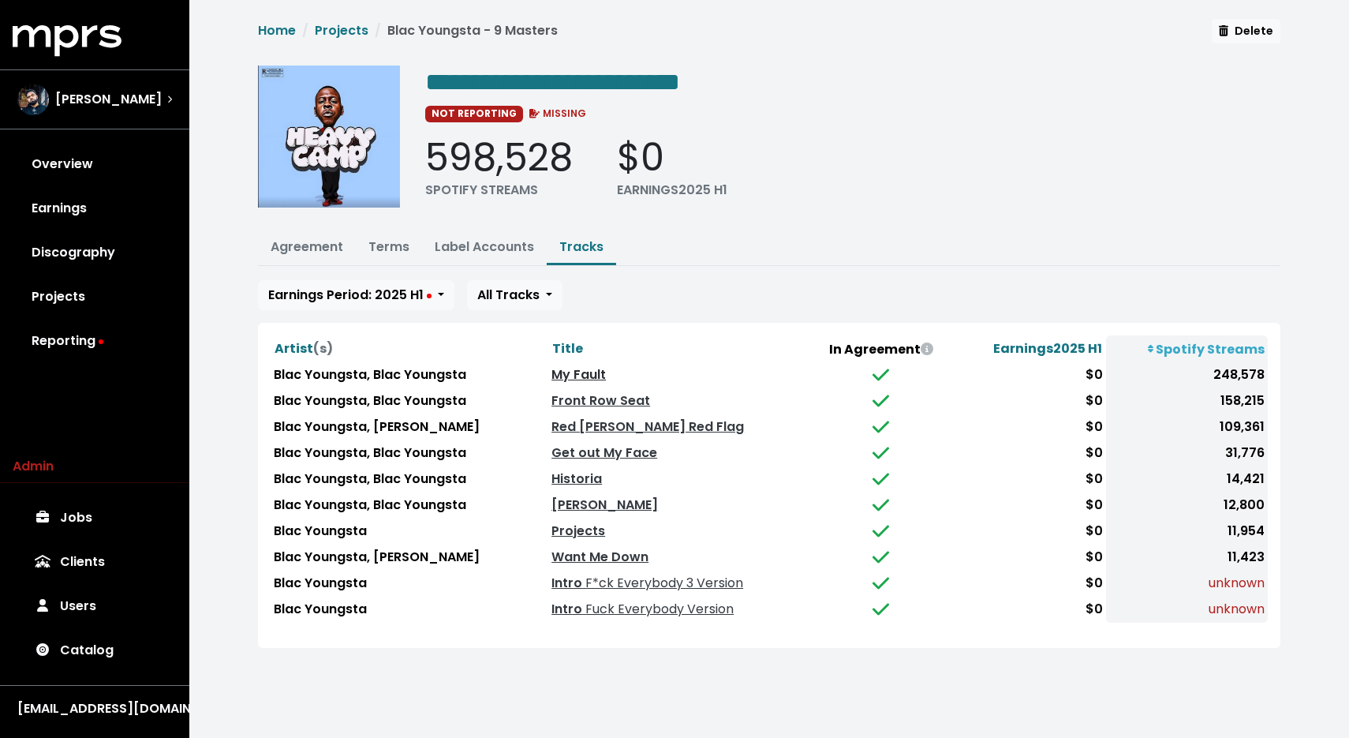
click at [563, 376] on link "My Fault" at bounding box center [579, 374] width 54 height 18
click at [557, 398] on link "Front Row Seat" at bounding box center [601, 400] width 99 height 18
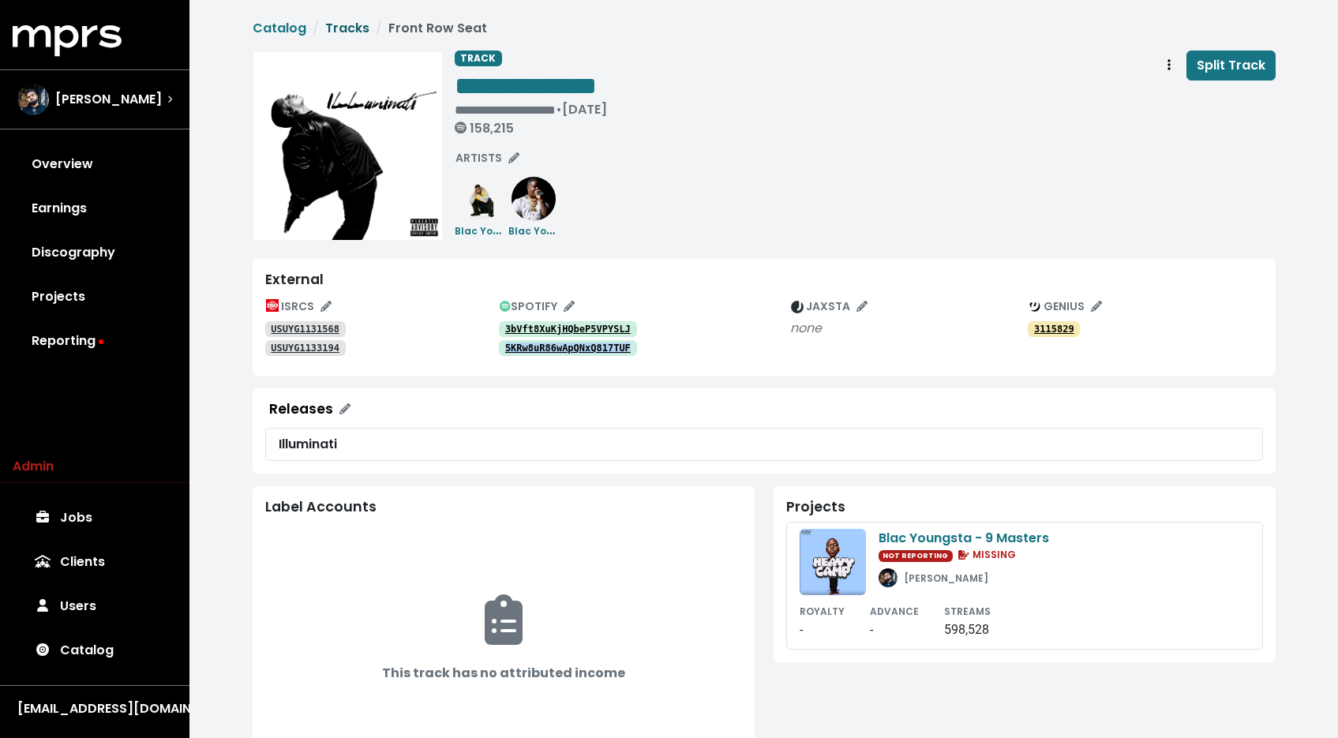
click at [328, 20] on link "Tracks" at bounding box center [347, 28] width 44 height 18
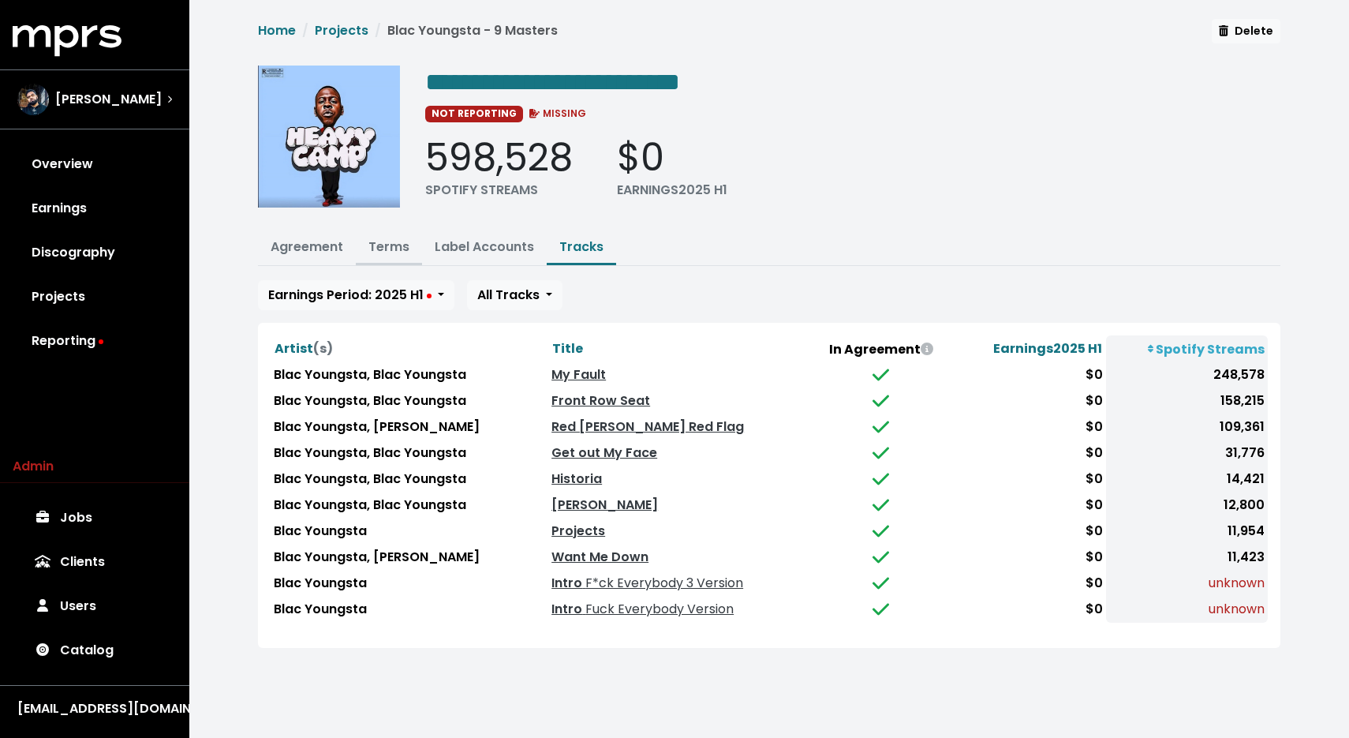
click at [385, 244] on link "Terms" at bounding box center [389, 247] width 41 height 18
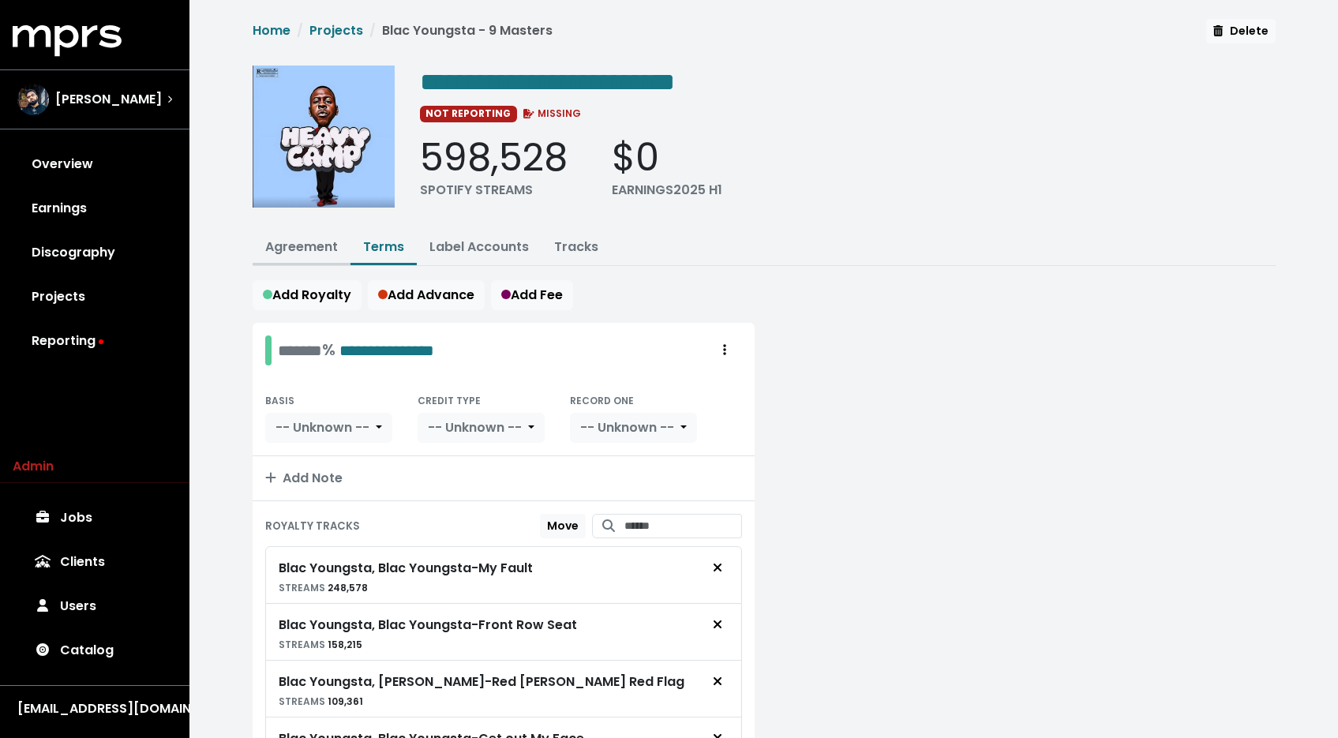
click at [308, 245] on link "Agreement" at bounding box center [301, 247] width 73 height 18
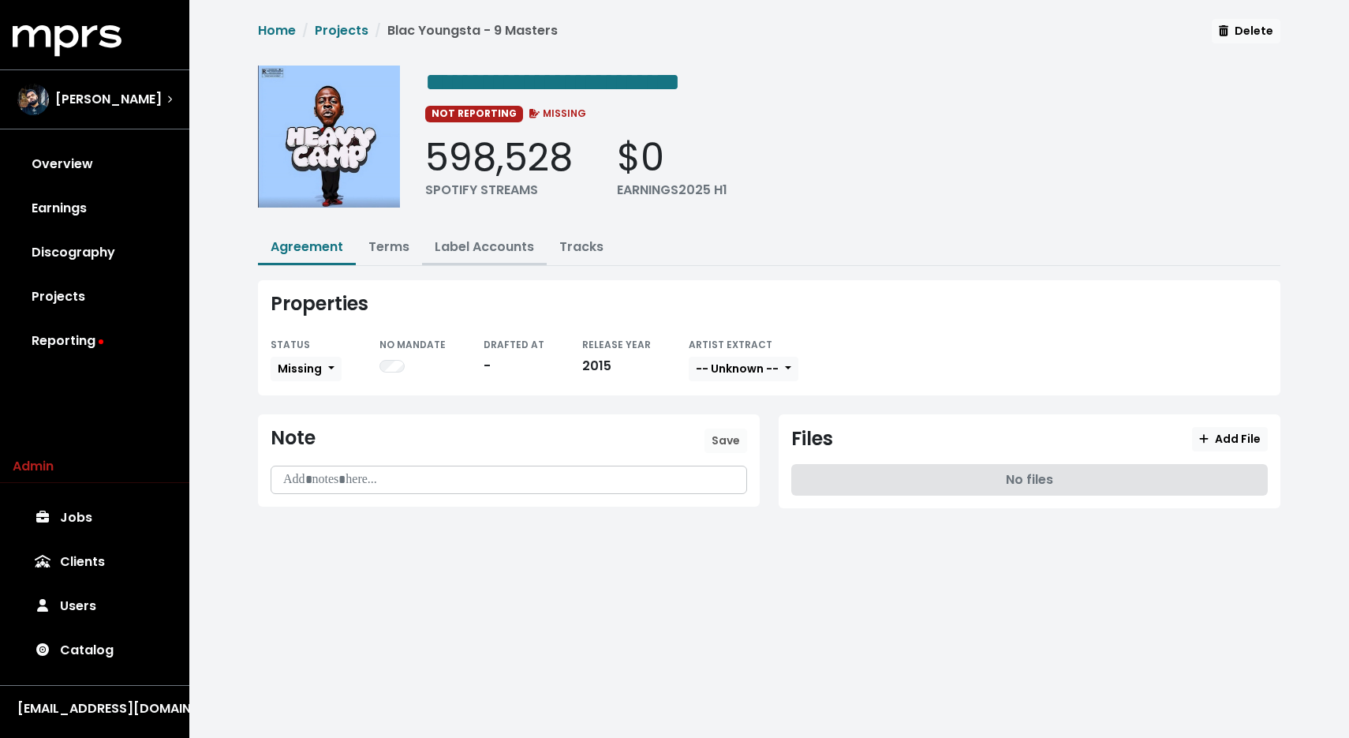
click at [447, 254] on button "Label Accounts" at bounding box center [484, 248] width 125 height 34
click at [410, 251] on button "Terms" at bounding box center [389, 248] width 66 height 34
click at [458, 252] on link "Label Accounts" at bounding box center [484, 247] width 99 height 18
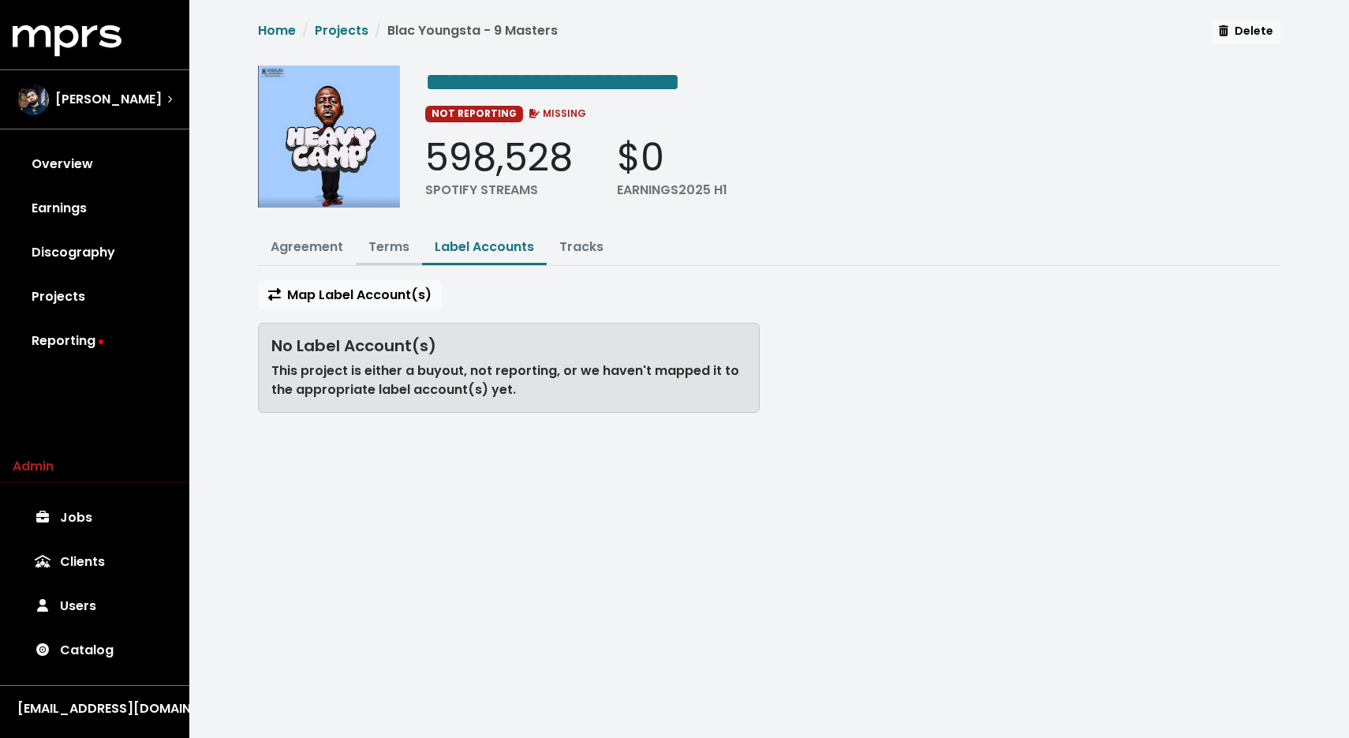
click at [390, 245] on link "Terms" at bounding box center [389, 247] width 41 height 18
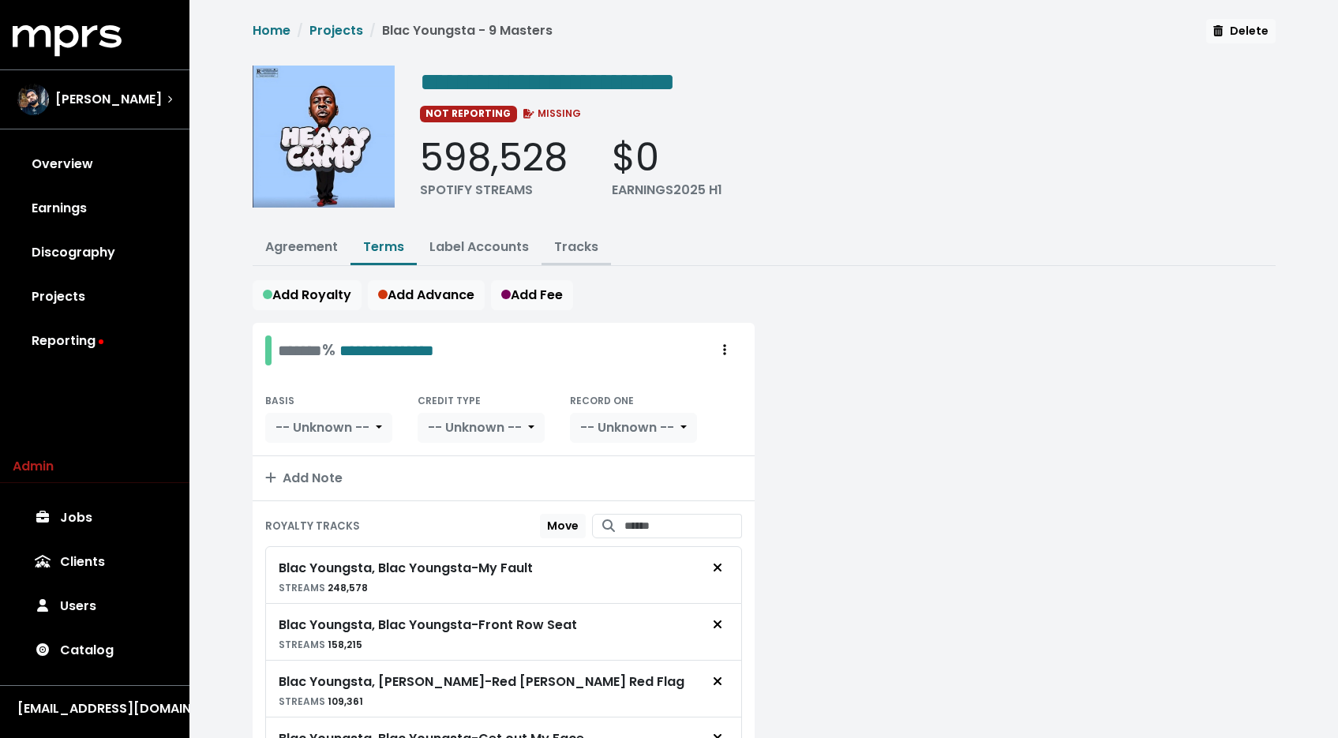
click at [571, 243] on link "Tracks" at bounding box center [576, 247] width 44 height 18
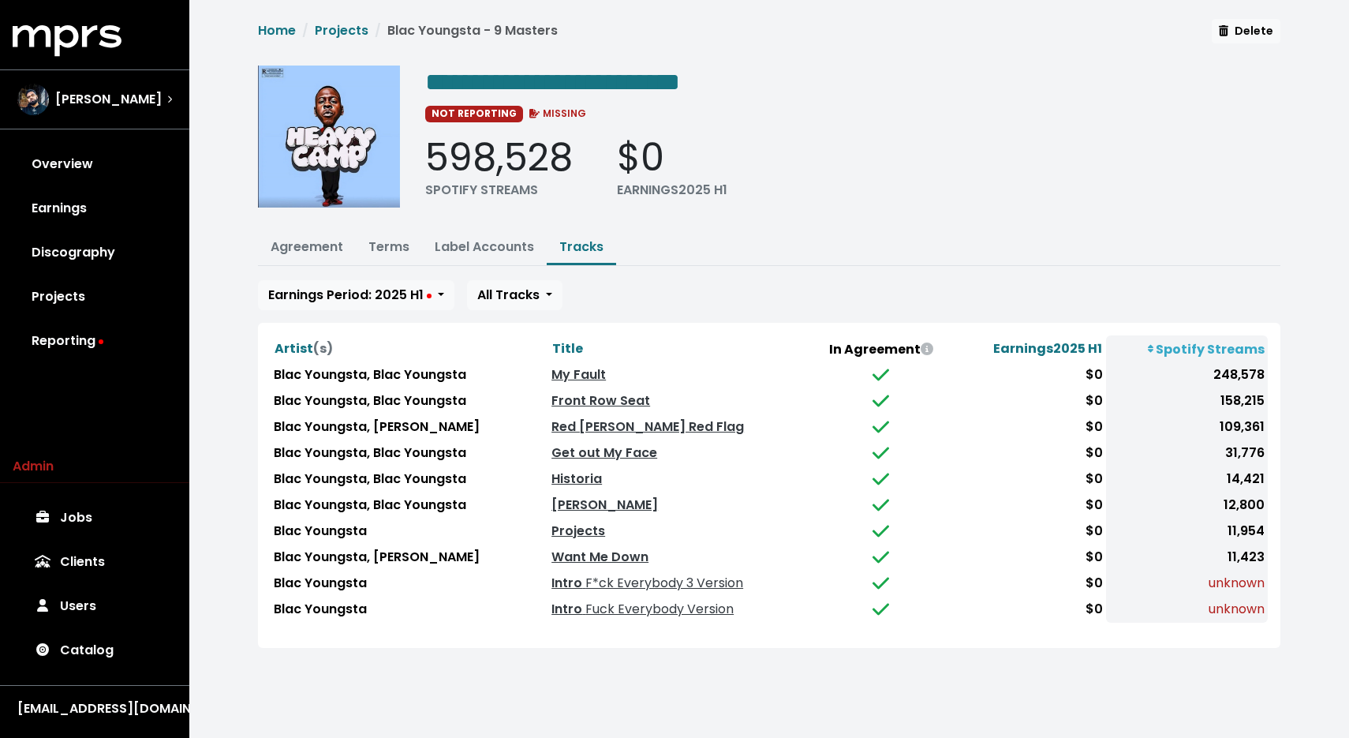
click at [680, 271] on div "**********" at bounding box center [770, 333] width 1042 height 629
click at [487, 253] on link "Label Accounts" at bounding box center [484, 247] width 99 height 18
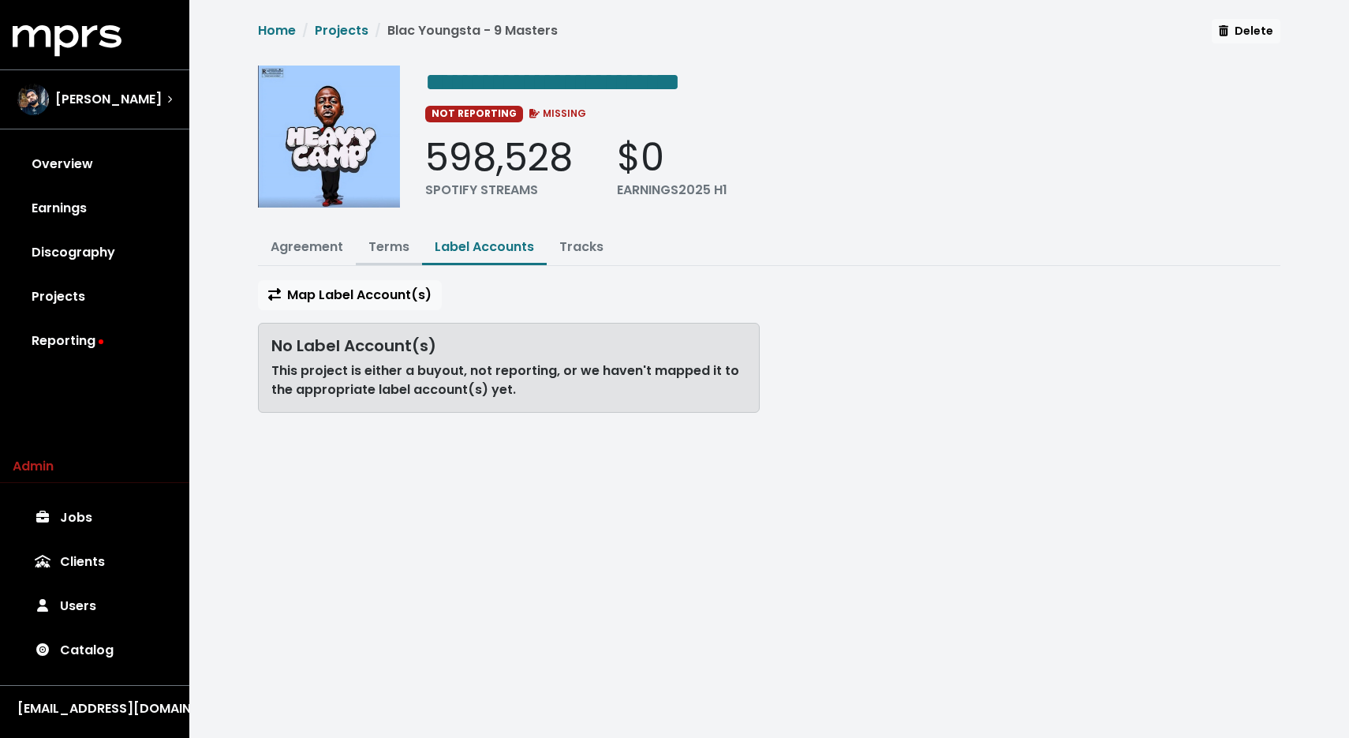
click at [370, 238] on link "Terms" at bounding box center [389, 247] width 41 height 18
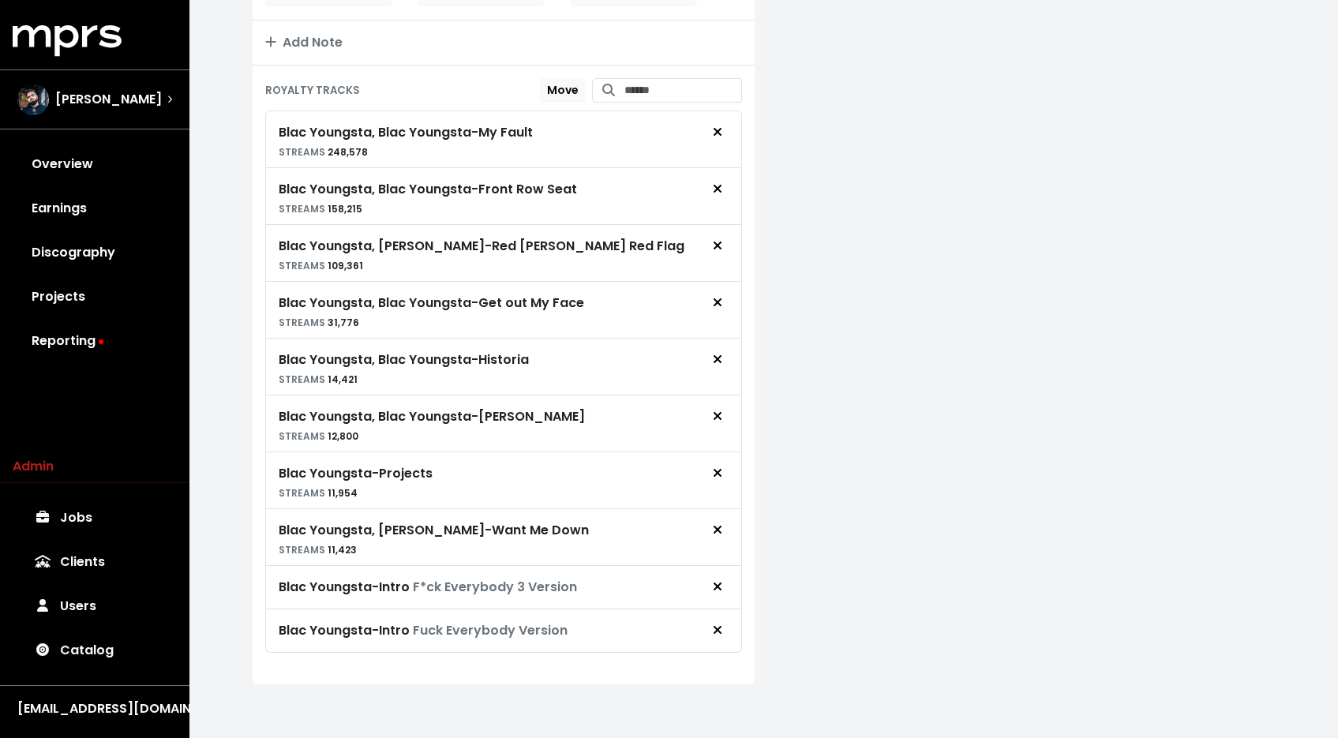
scroll to position [436, 0]
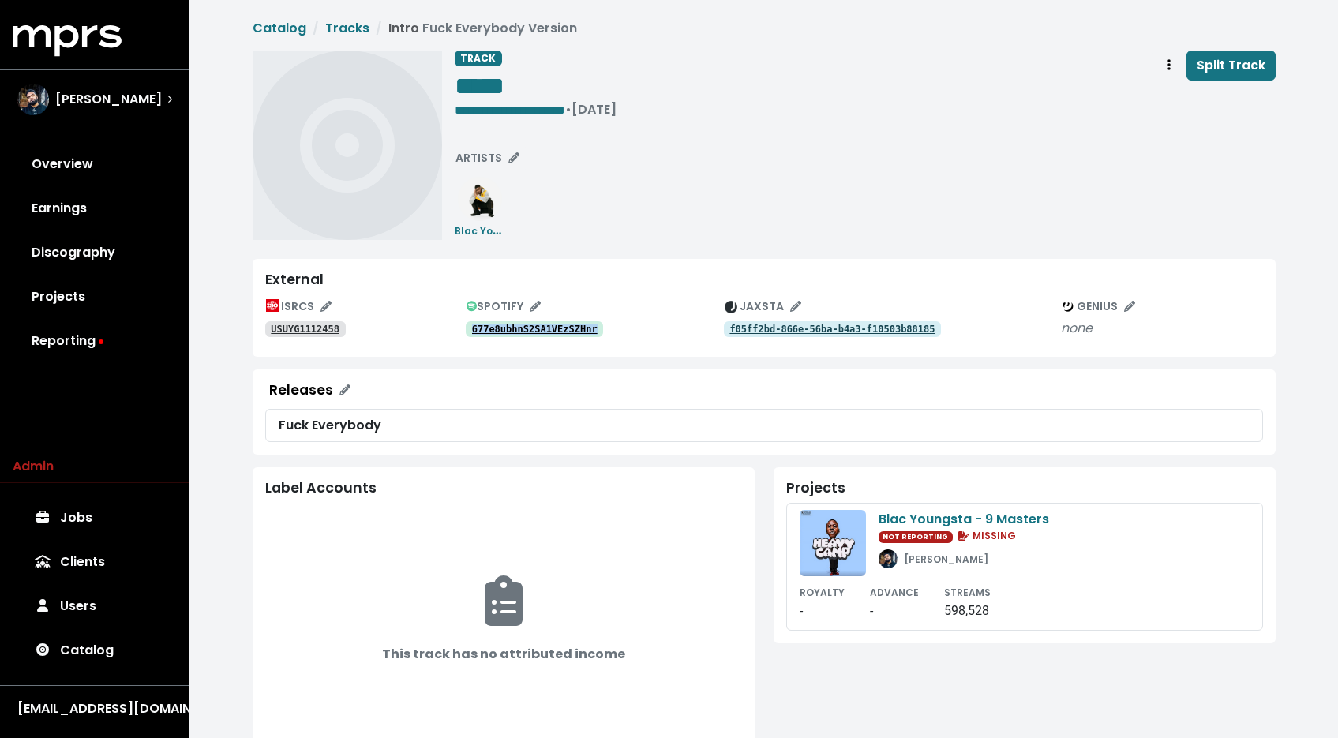
click at [773, 337] on link "f05ff2bd-866e-56ba-b4a3-f10503b88185" at bounding box center [833, 329] width 218 height 16
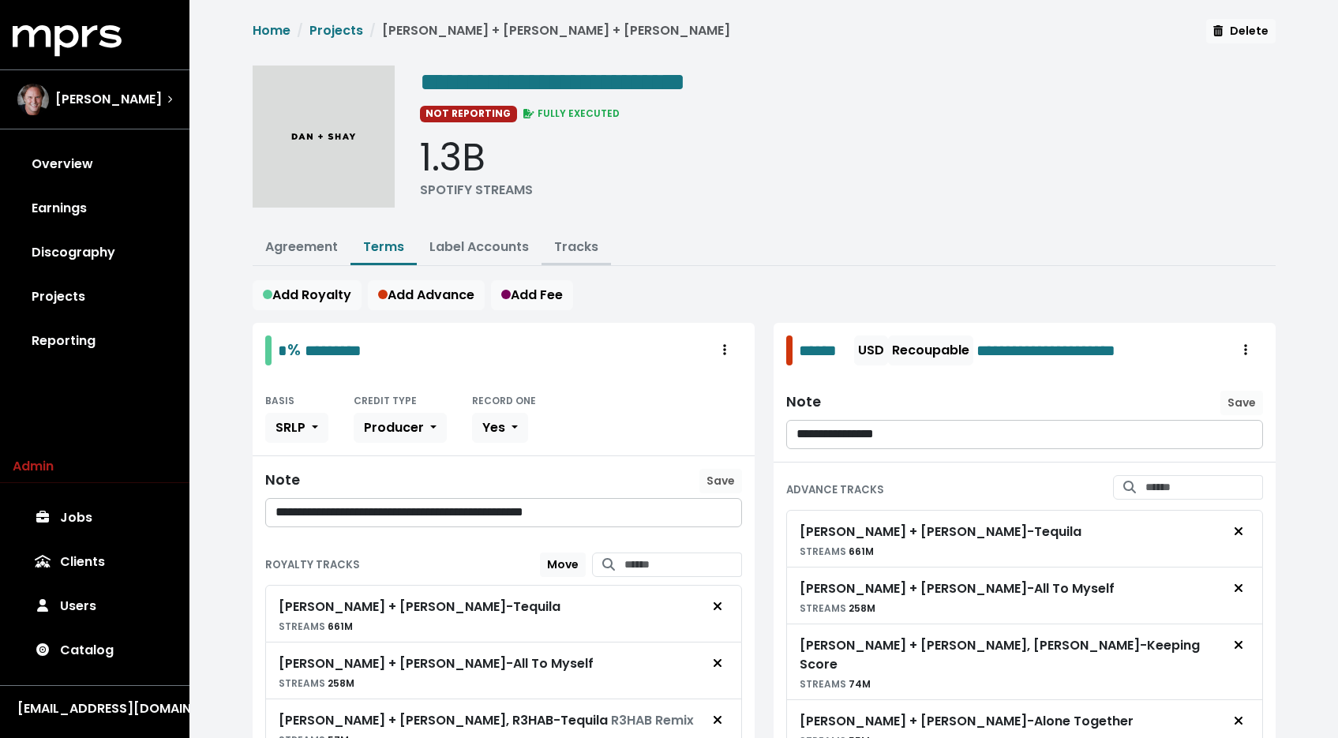
click at [571, 253] on link "Tracks" at bounding box center [576, 247] width 44 height 18
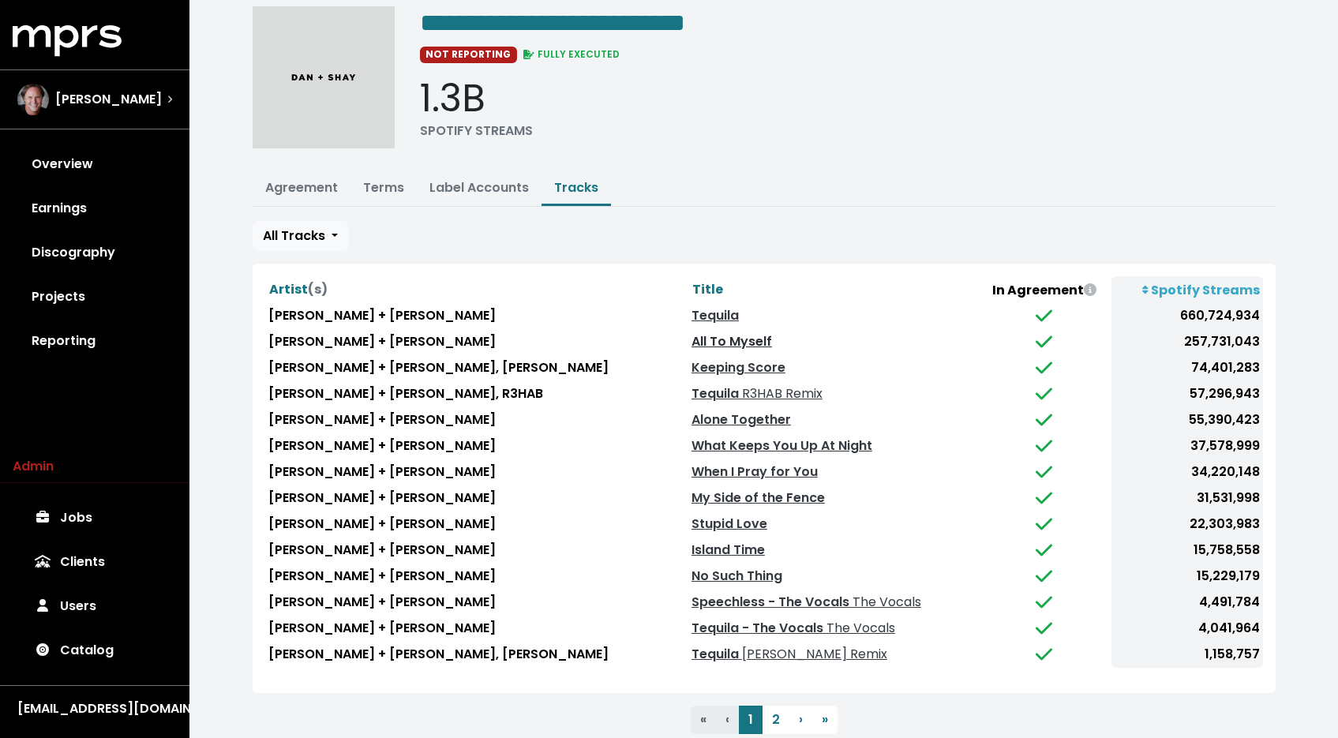
scroll to position [101, 0]
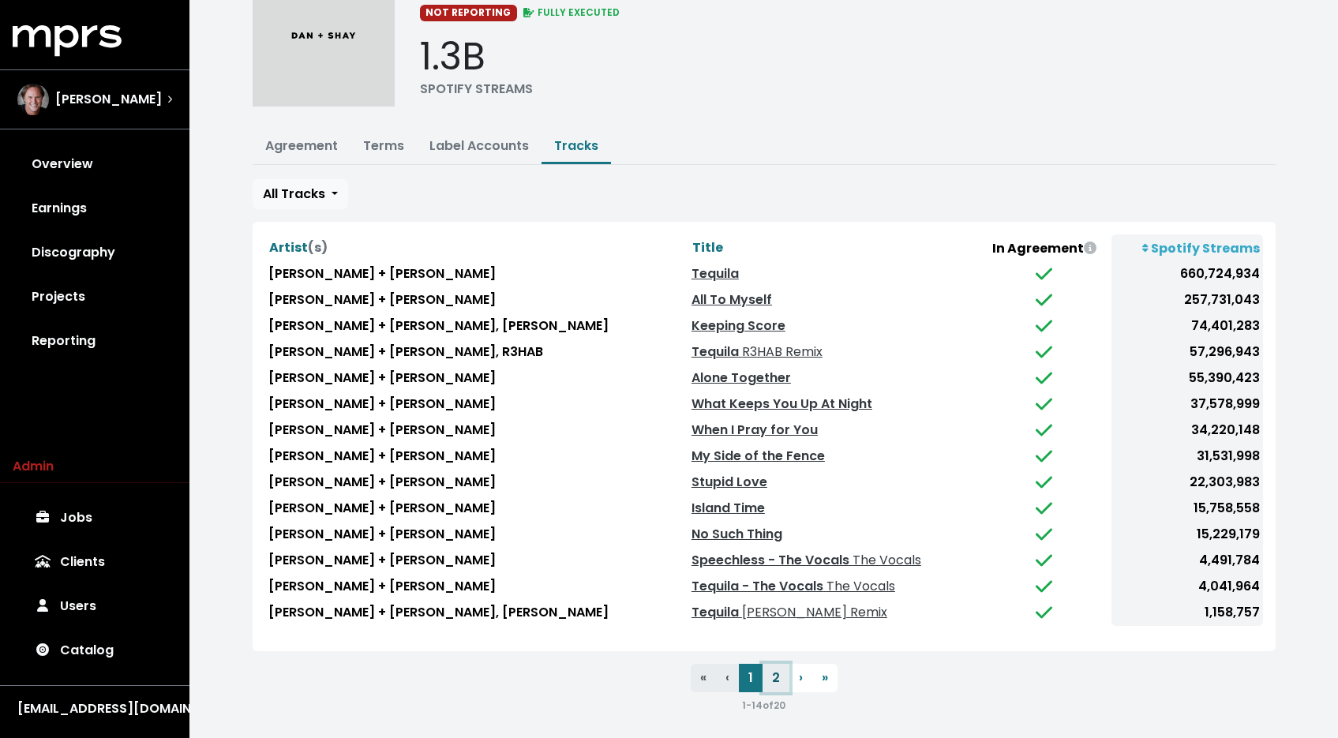
click at [769, 668] on button "2" at bounding box center [775, 678] width 27 height 28
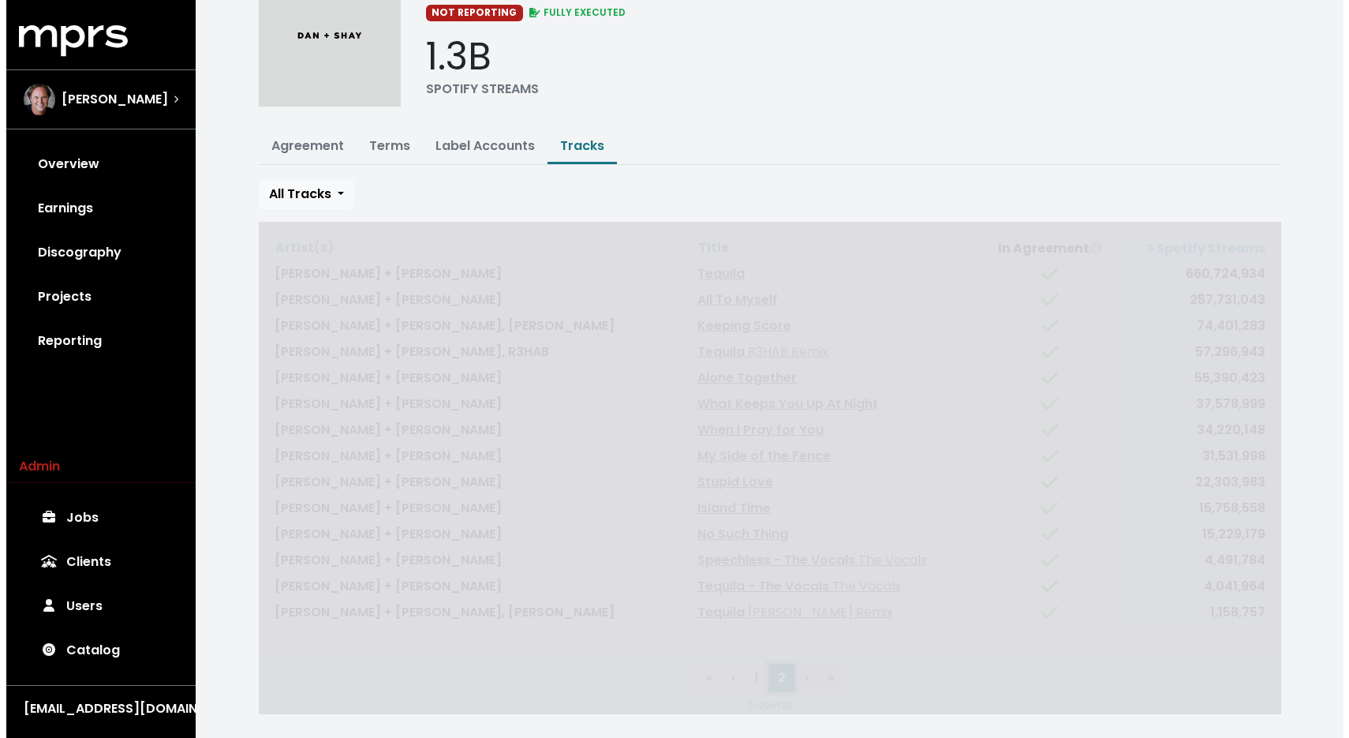
scroll to position [0, 0]
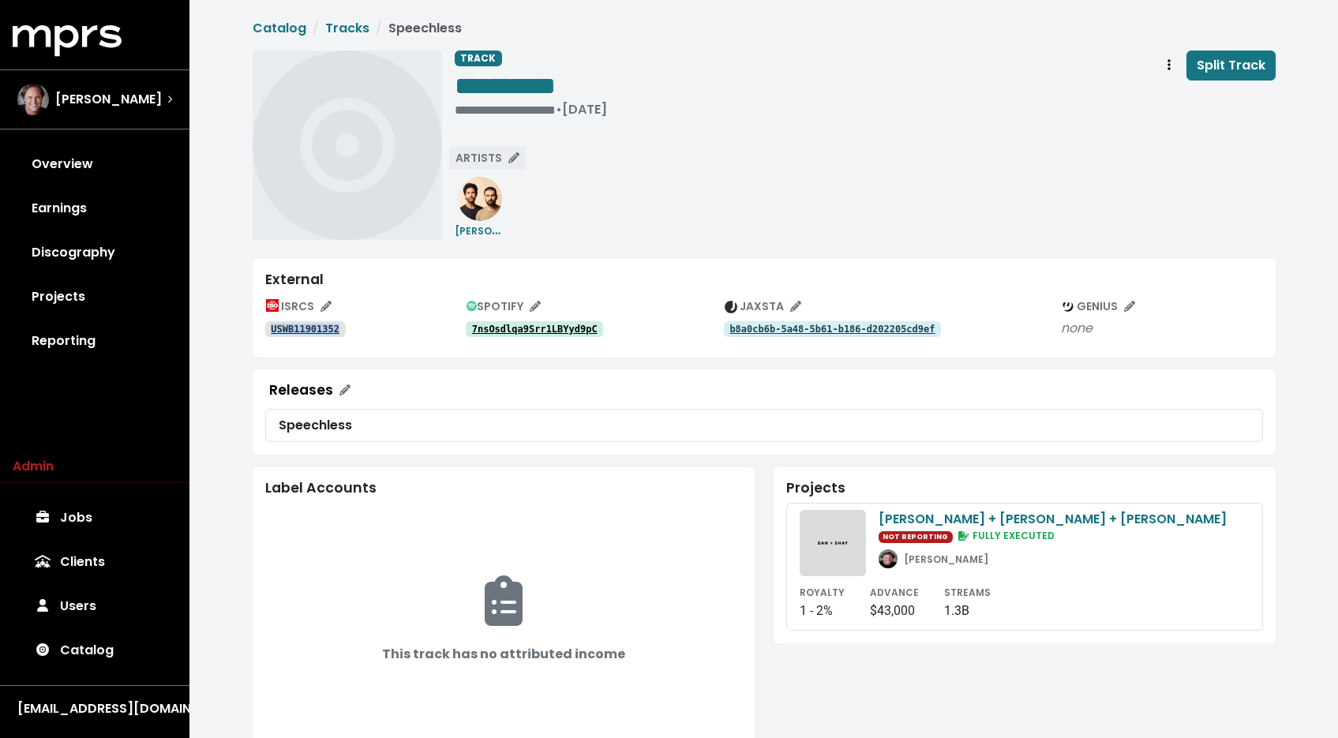
click at [470, 154] on span "ARTISTS" at bounding box center [487, 158] width 64 height 16
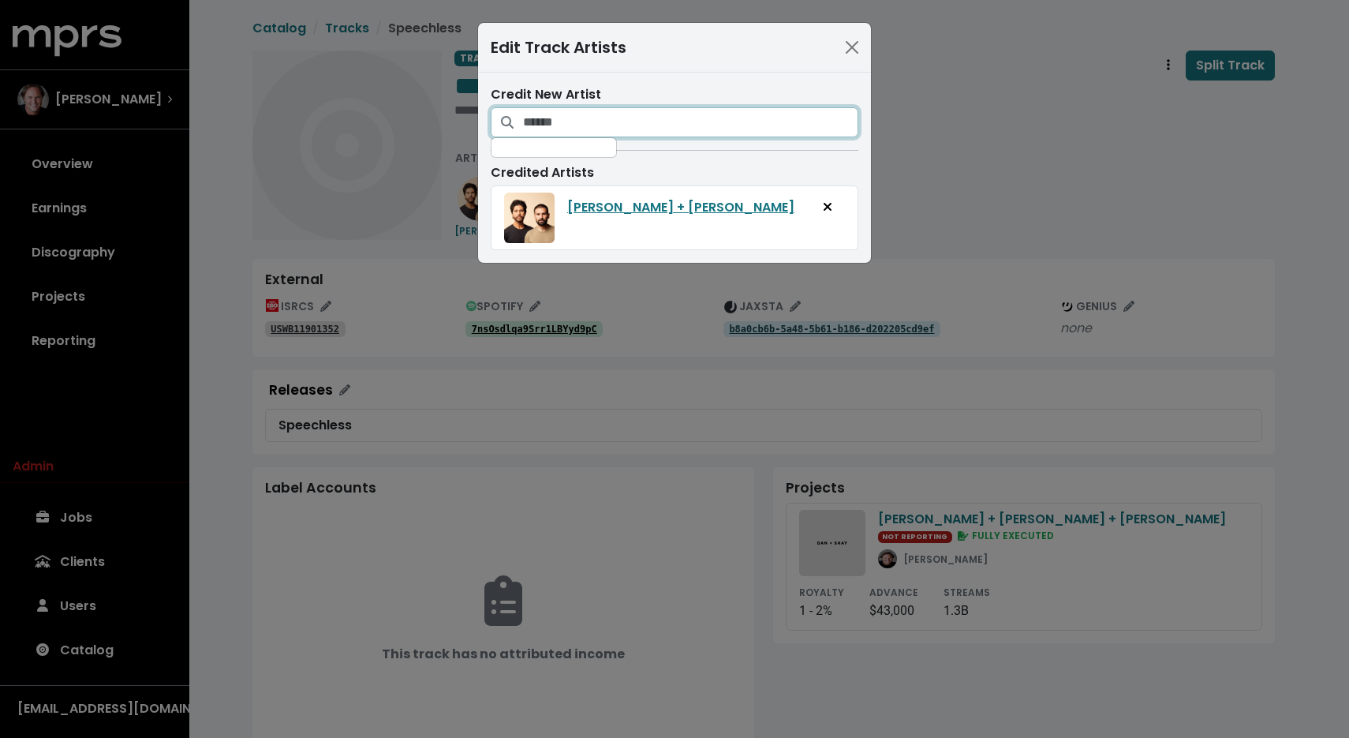
click at [564, 125] on input "Search for artists who should be credited on this track" at bounding box center [690, 122] width 335 height 30
type input "******"
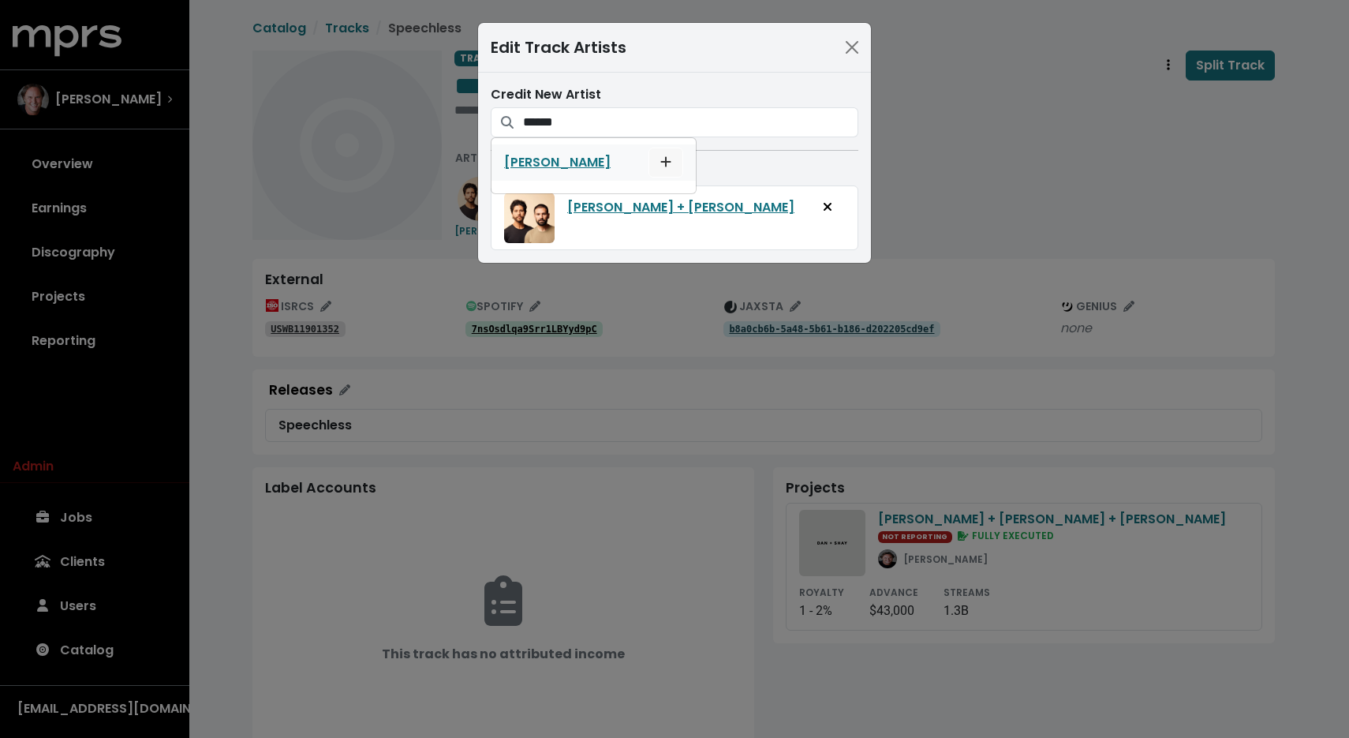
click at [659, 170] on span "Add artist to this track's credited artists" at bounding box center [666, 162] width 14 height 19
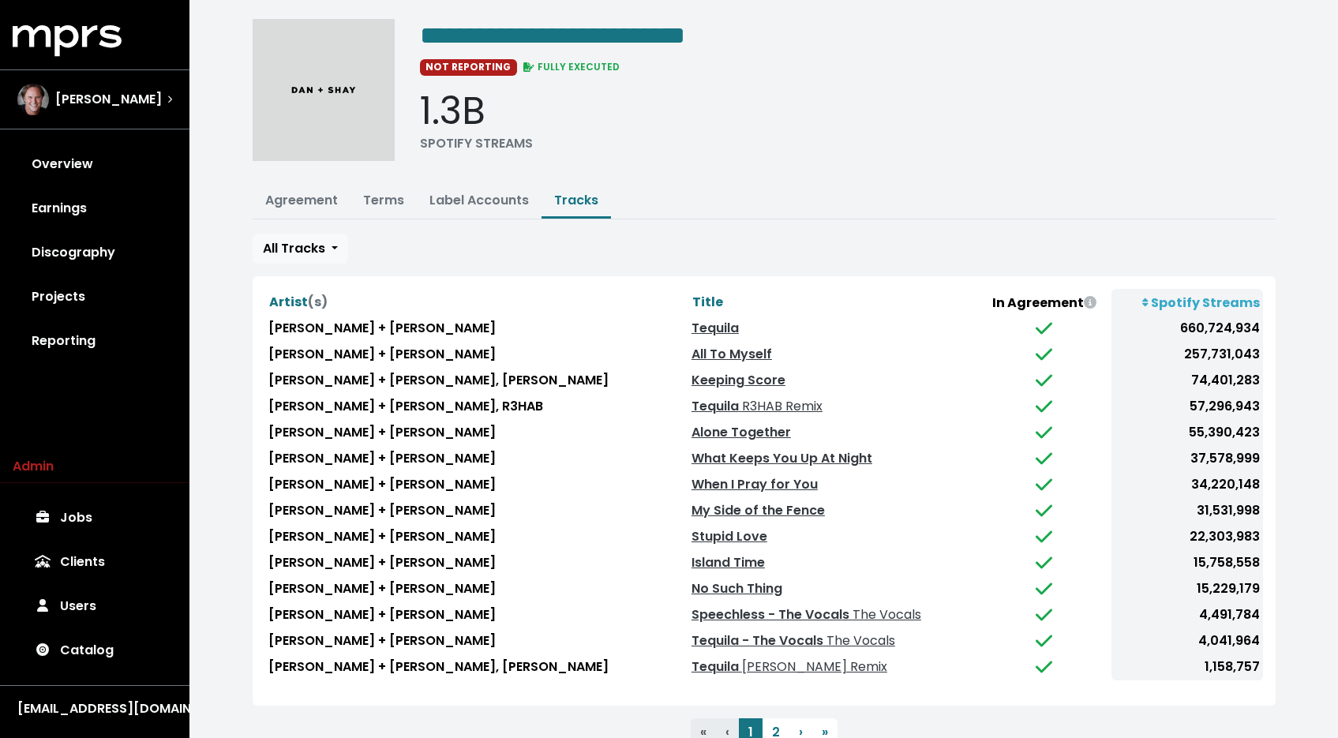
scroll to position [101, 0]
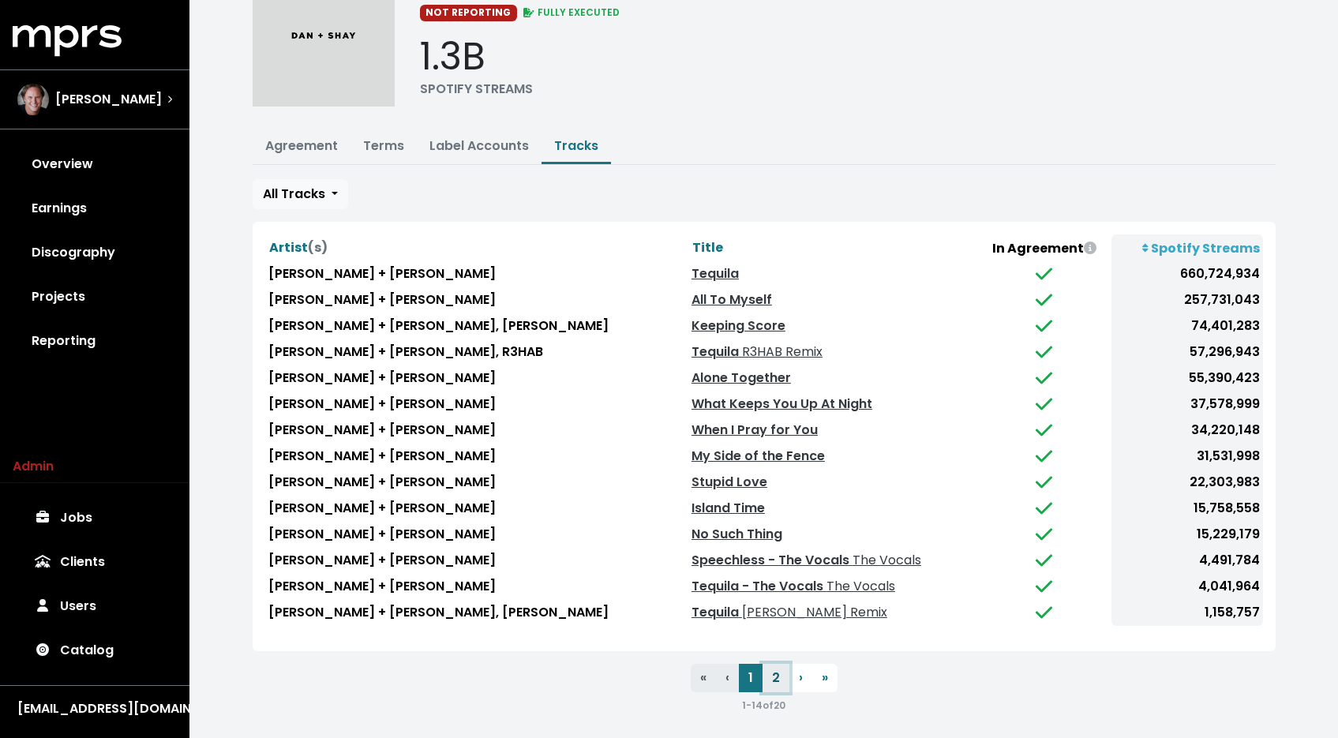
click at [772, 672] on button "2" at bounding box center [775, 678] width 27 height 28
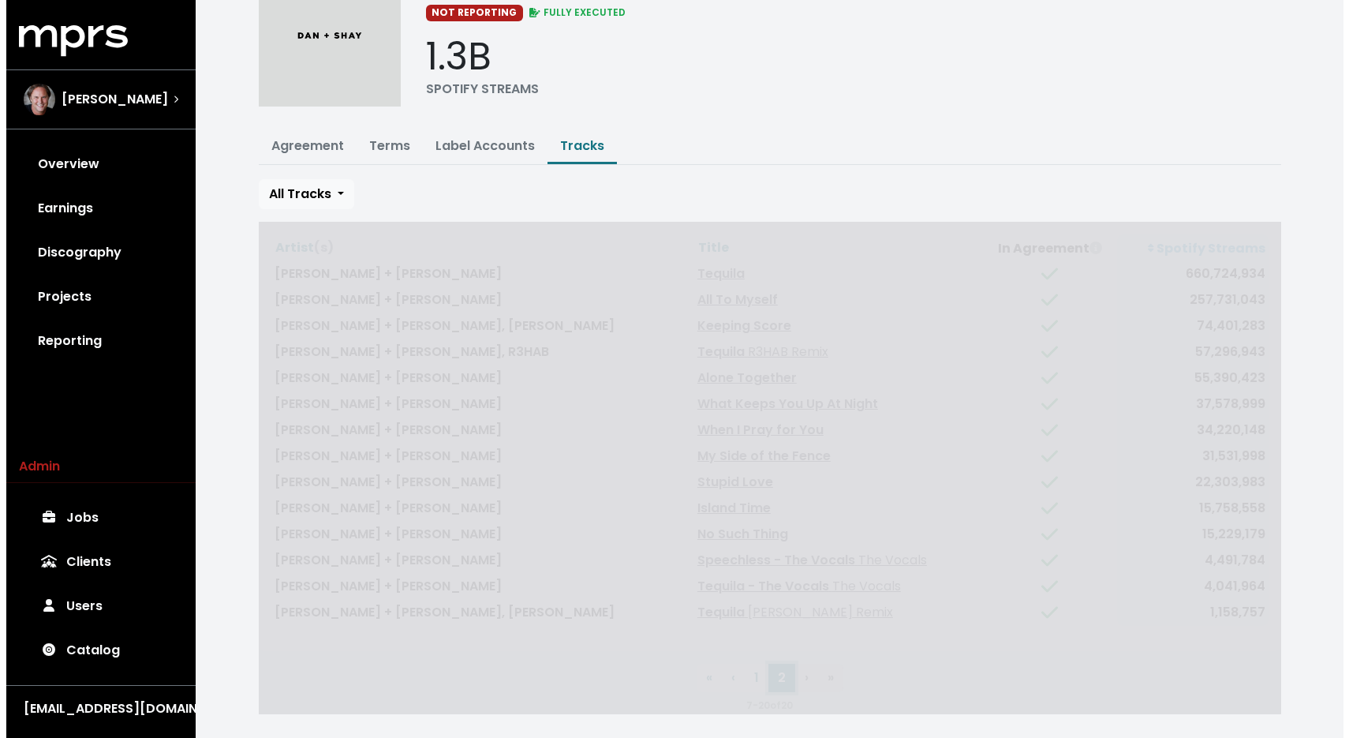
scroll to position [0, 0]
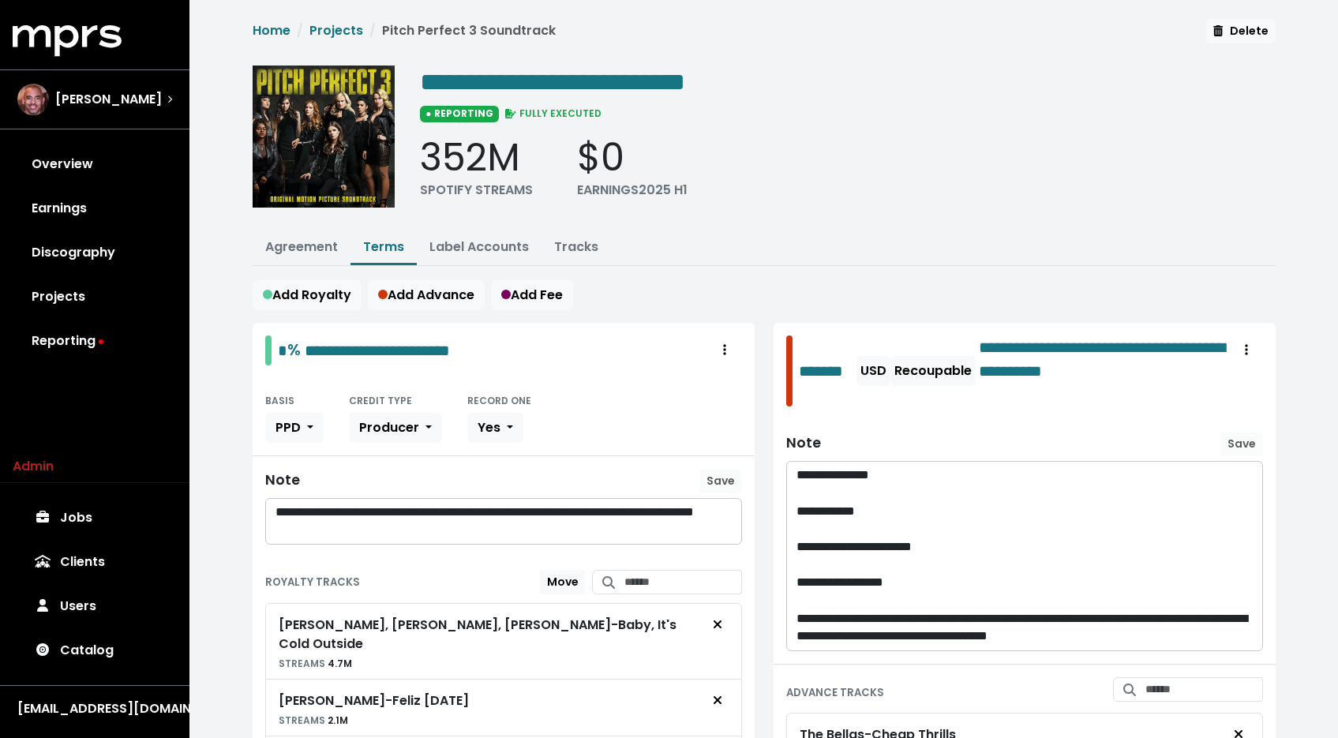
click at [563, 262] on li "Tracks" at bounding box center [575, 248] width 69 height 34
click at [567, 256] on button "Tracks" at bounding box center [575, 248] width 69 height 34
click at [570, 252] on link "Tracks" at bounding box center [576, 247] width 44 height 18
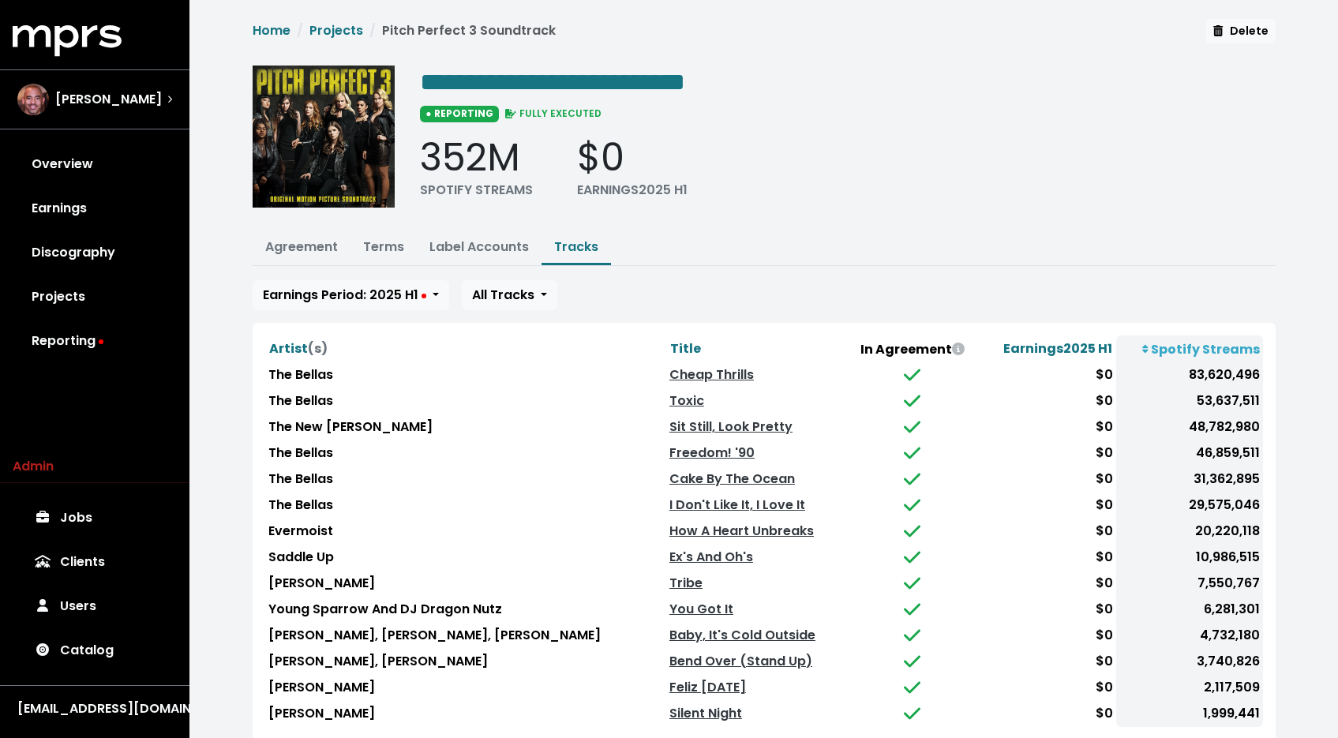
scroll to position [101, 0]
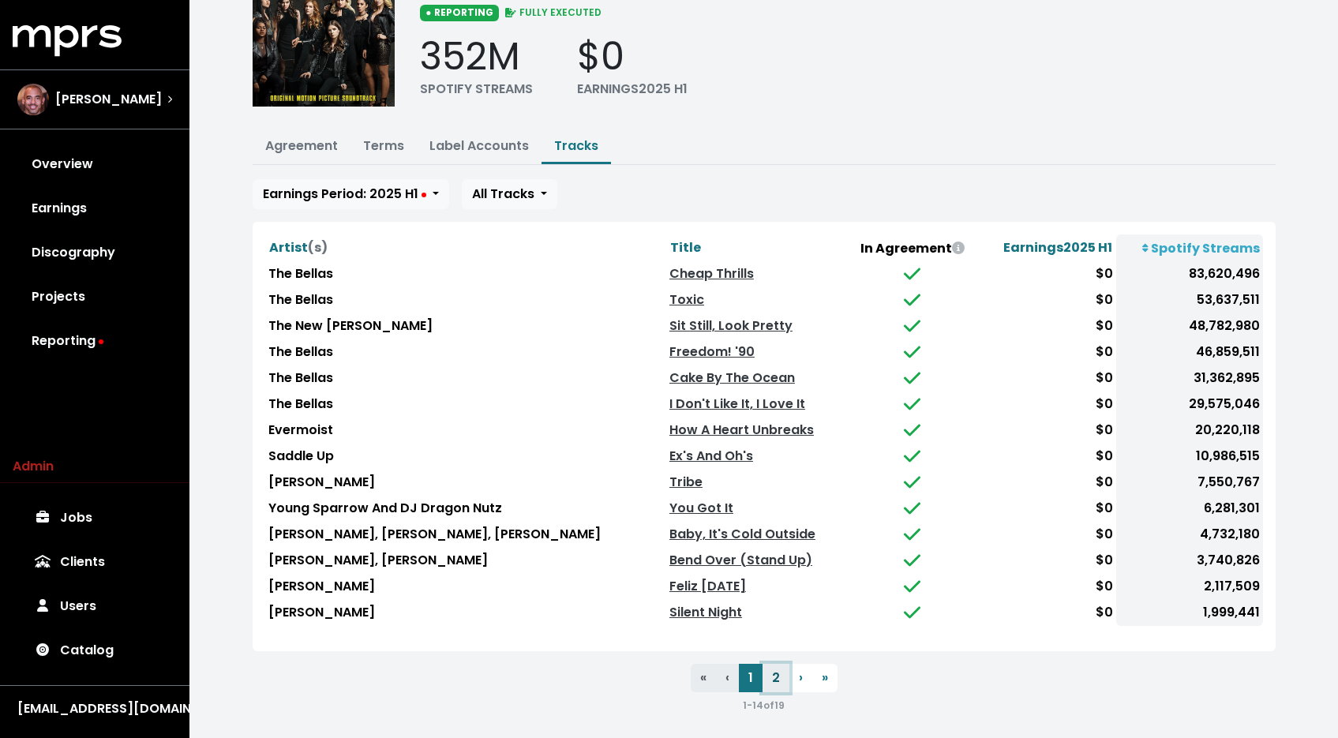
click at [773, 675] on button "2" at bounding box center [775, 678] width 27 height 28
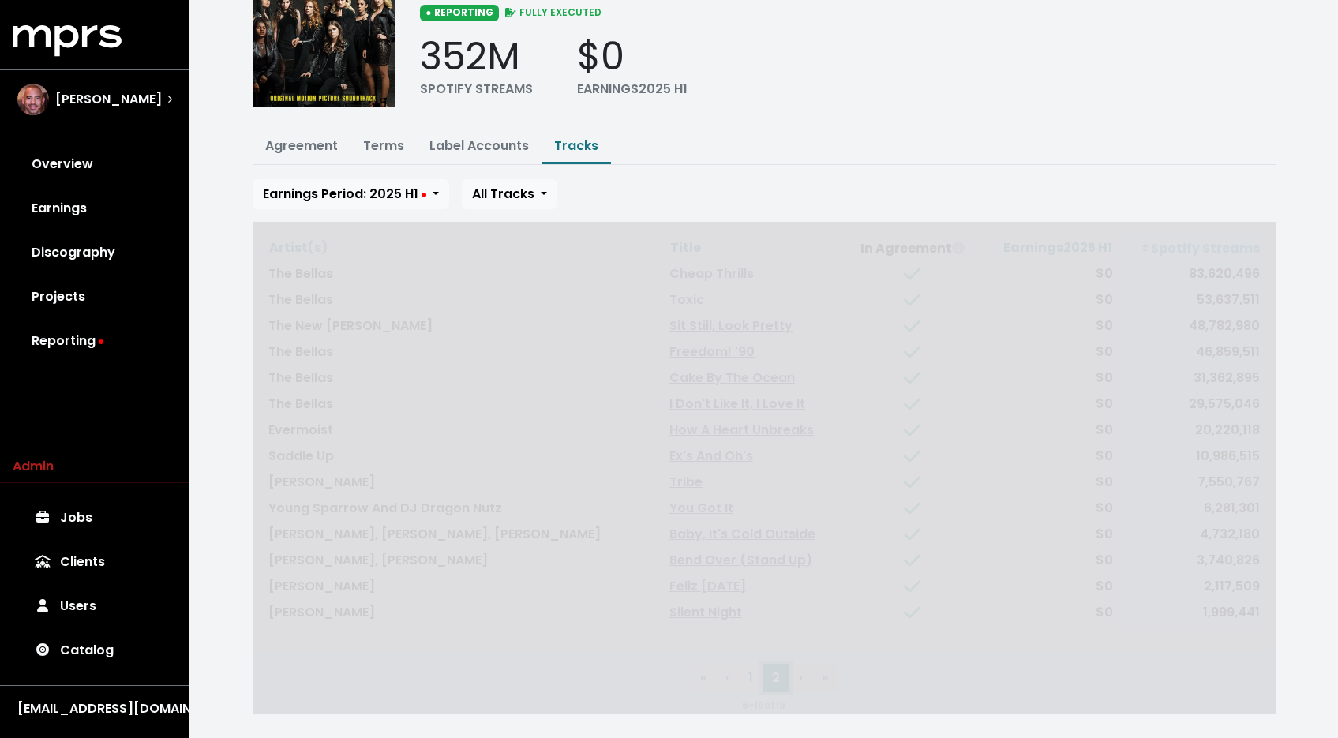
scroll to position [0, 0]
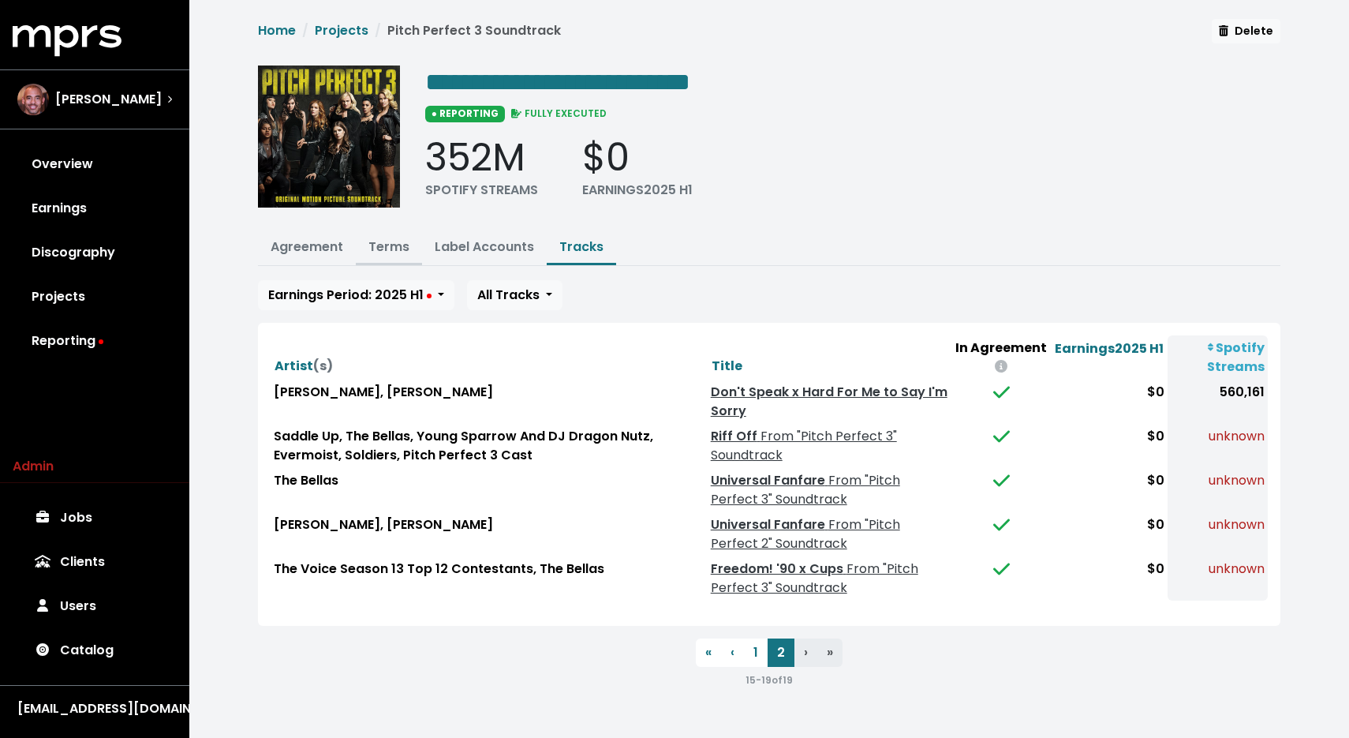
click at [372, 250] on link "Terms" at bounding box center [389, 247] width 41 height 18
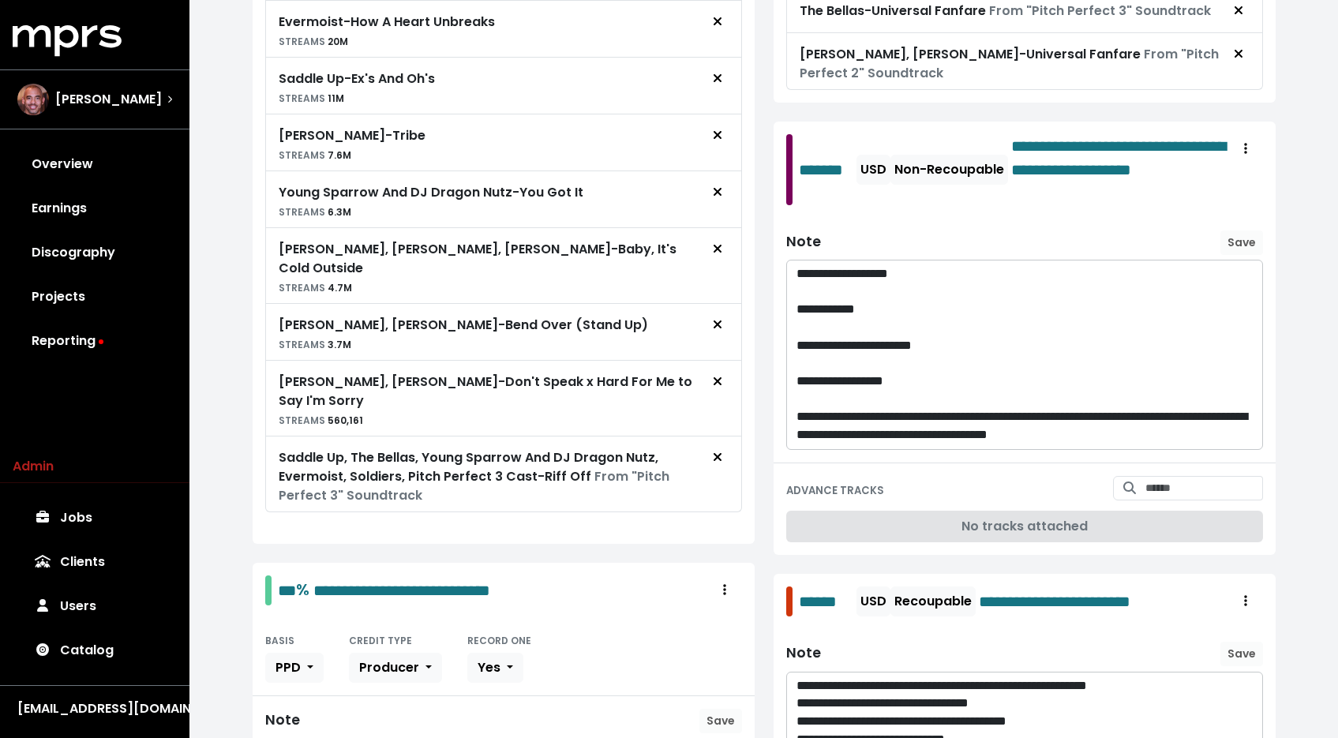
scroll to position [1501, 0]
click at [997, 230] on div "Note Save" at bounding box center [1024, 243] width 477 height 26
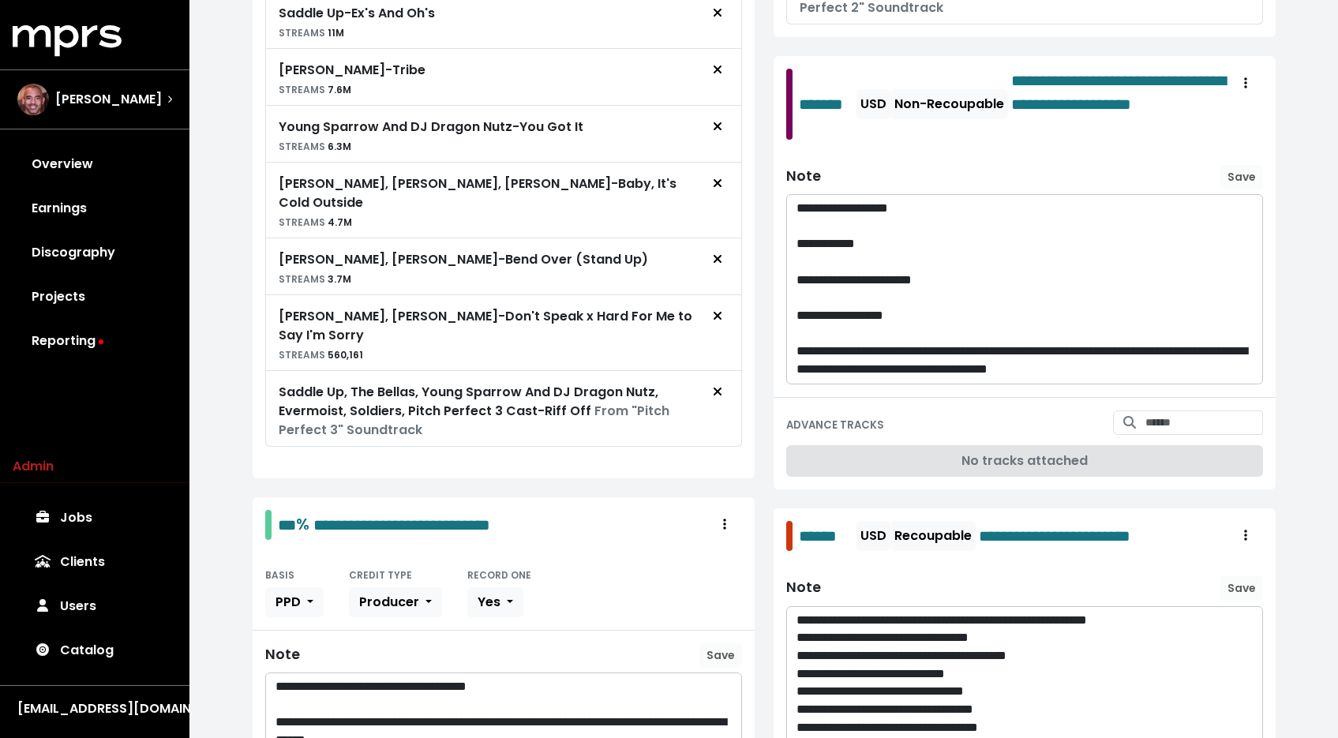
scroll to position [1182, 0]
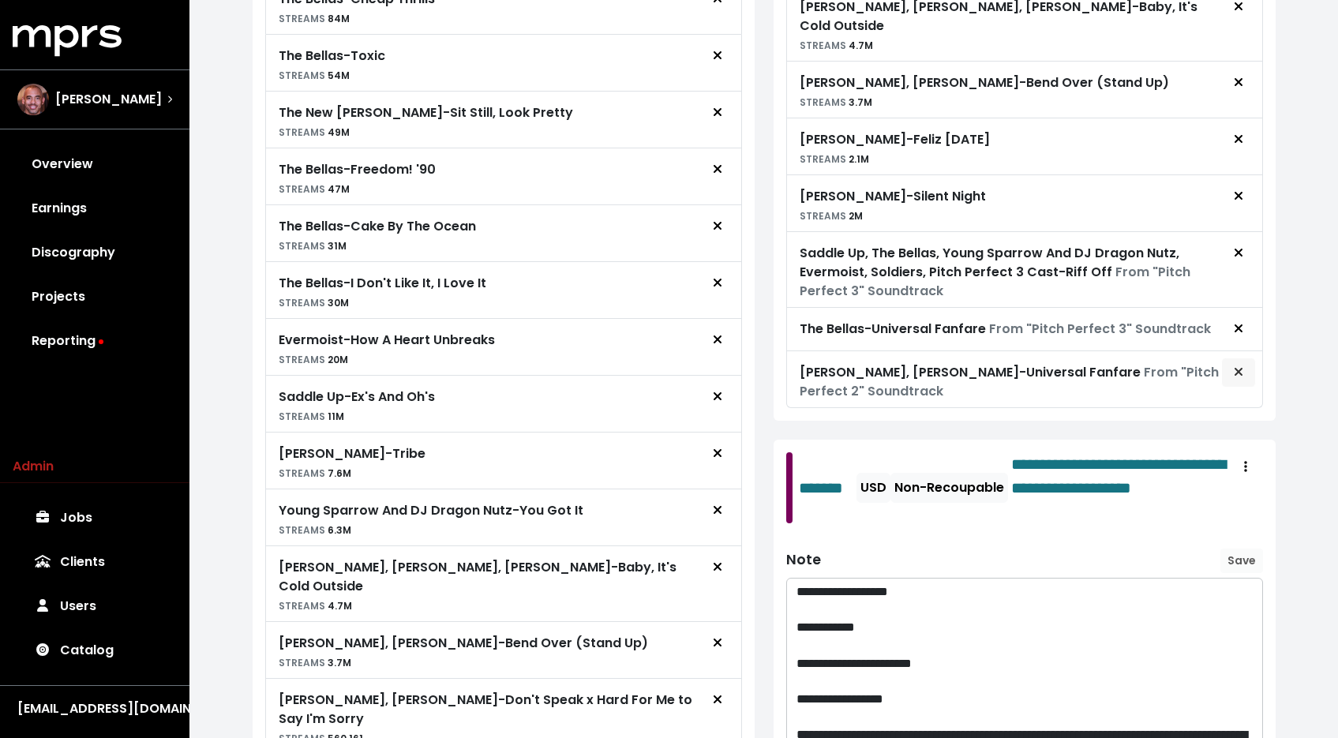
click at [1240, 368] on icon "Remove advance target" at bounding box center [1237, 372] width 8 height 8
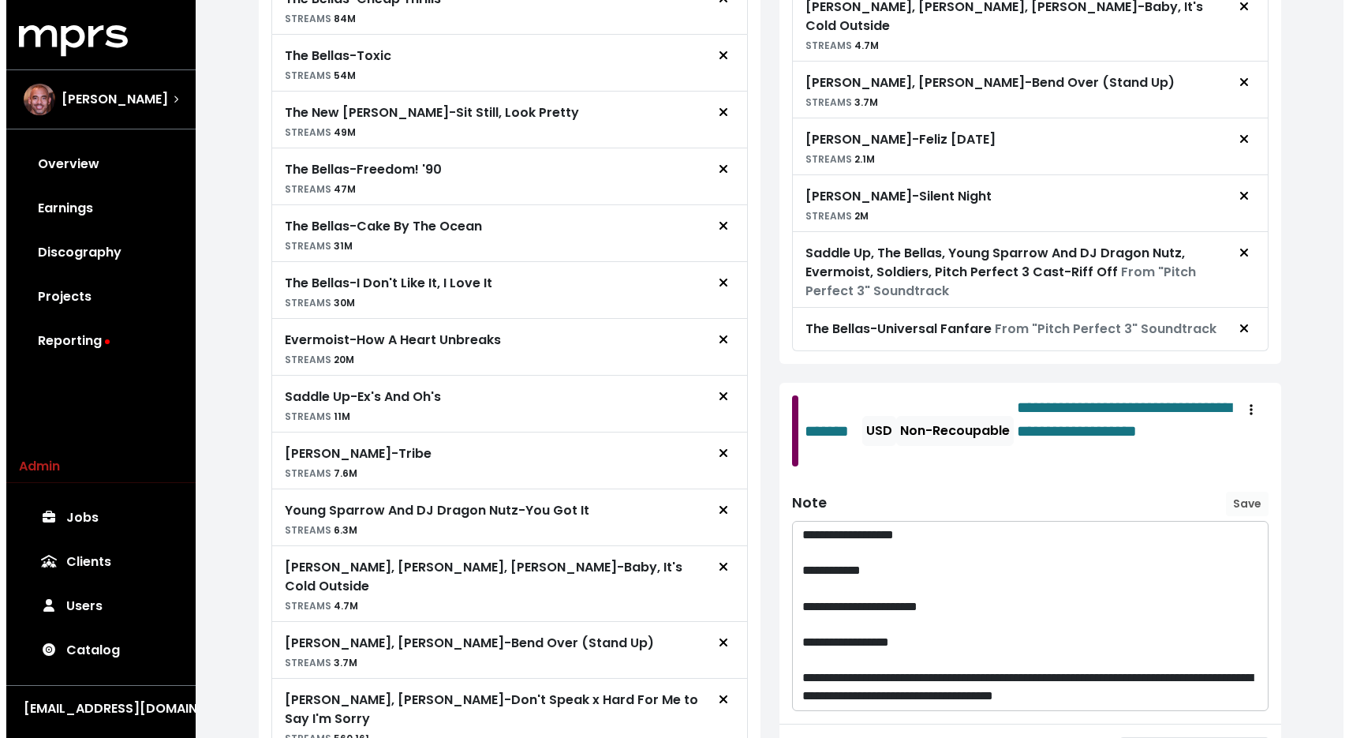
scroll to position [0, 0]
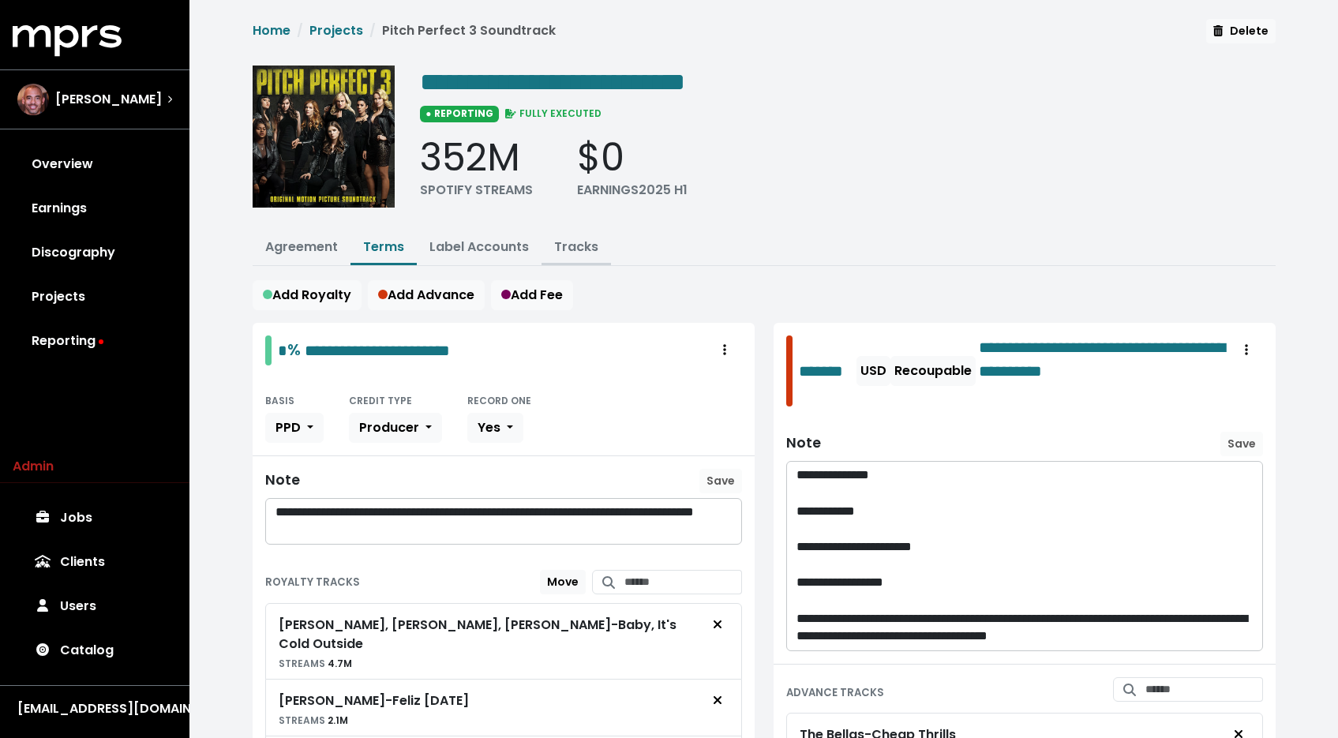
click at [564, 241] on link "Tracks" at bounding box center [576, 247] width 44 height 18
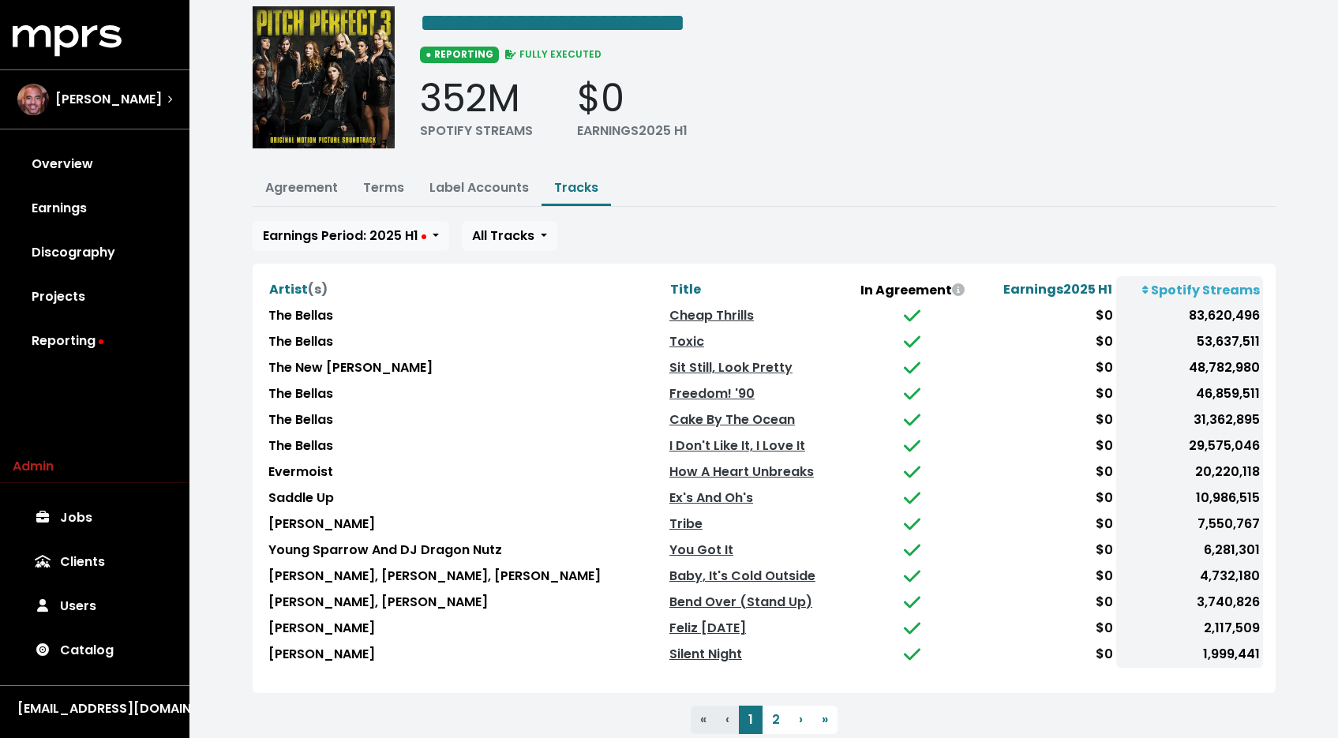
scroll to position [101, 0]
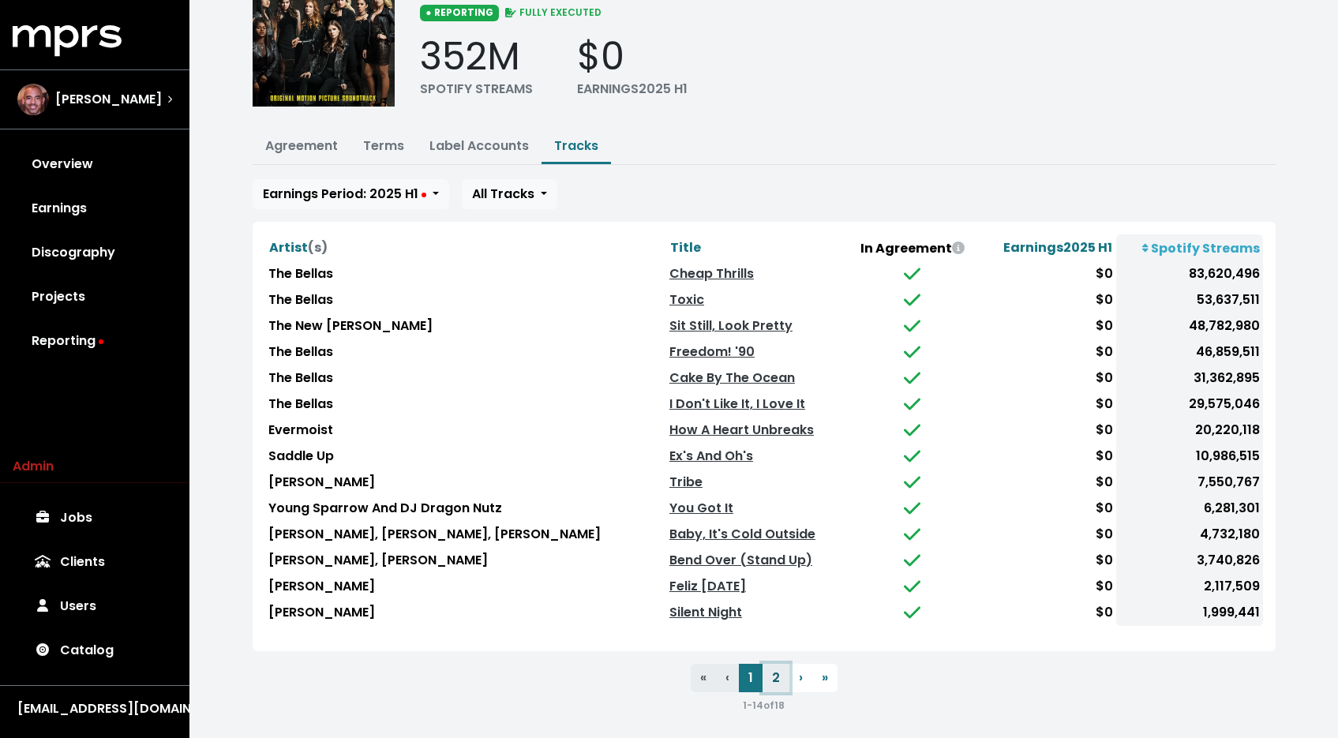
click at [771, 671] on button "2" at bounding box center [775, 678] width 27 height 28
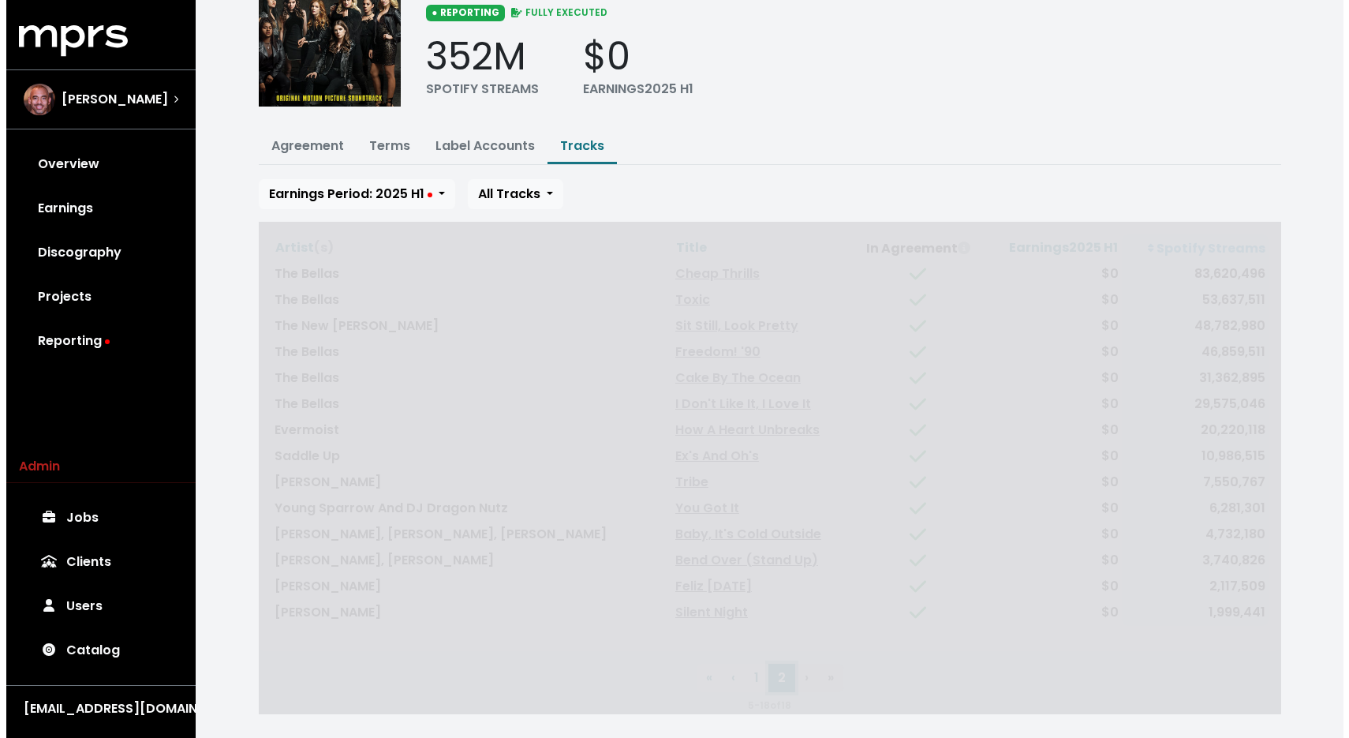
scroll to position [0, 0]
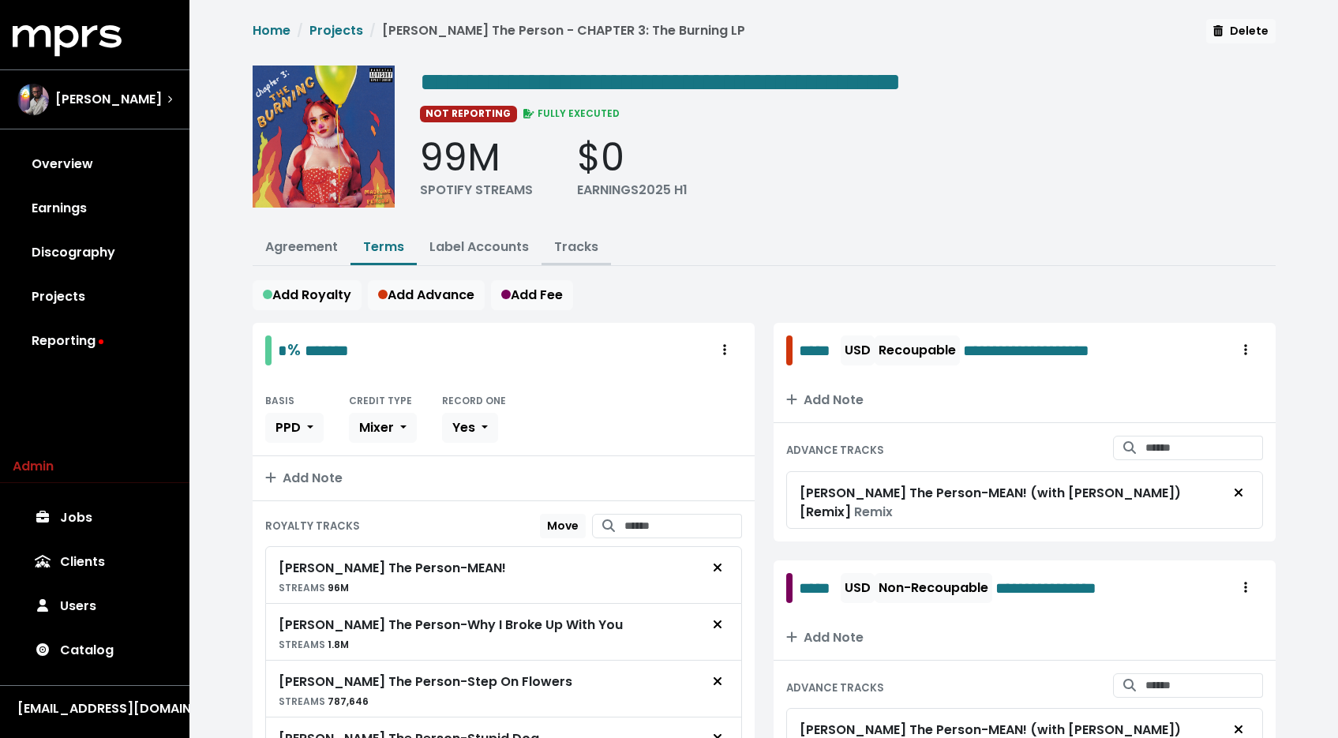
click at [563, 244] on link "Tracks" at bounding box center [576, 247] width 44 height 18
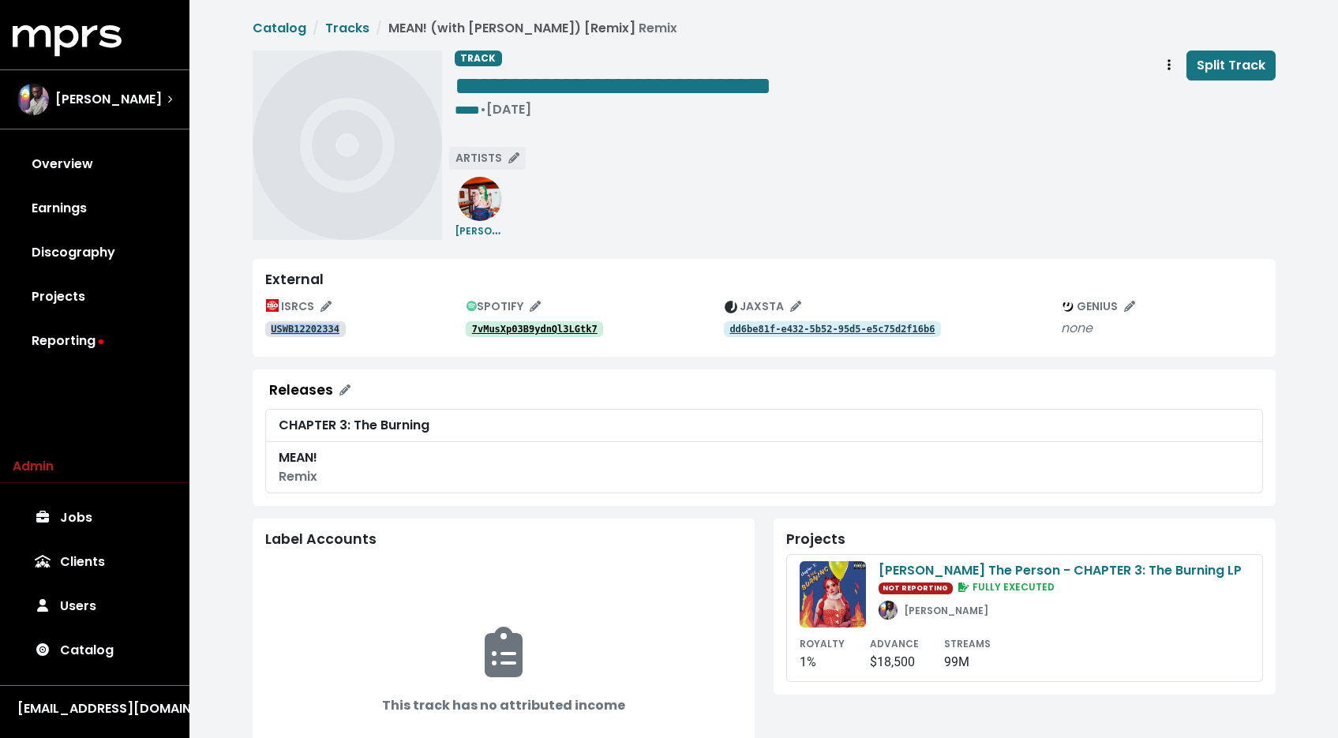
click at [488, 167] on button "ARTISTS" at bounding box center [487, 158] width 78 height 24
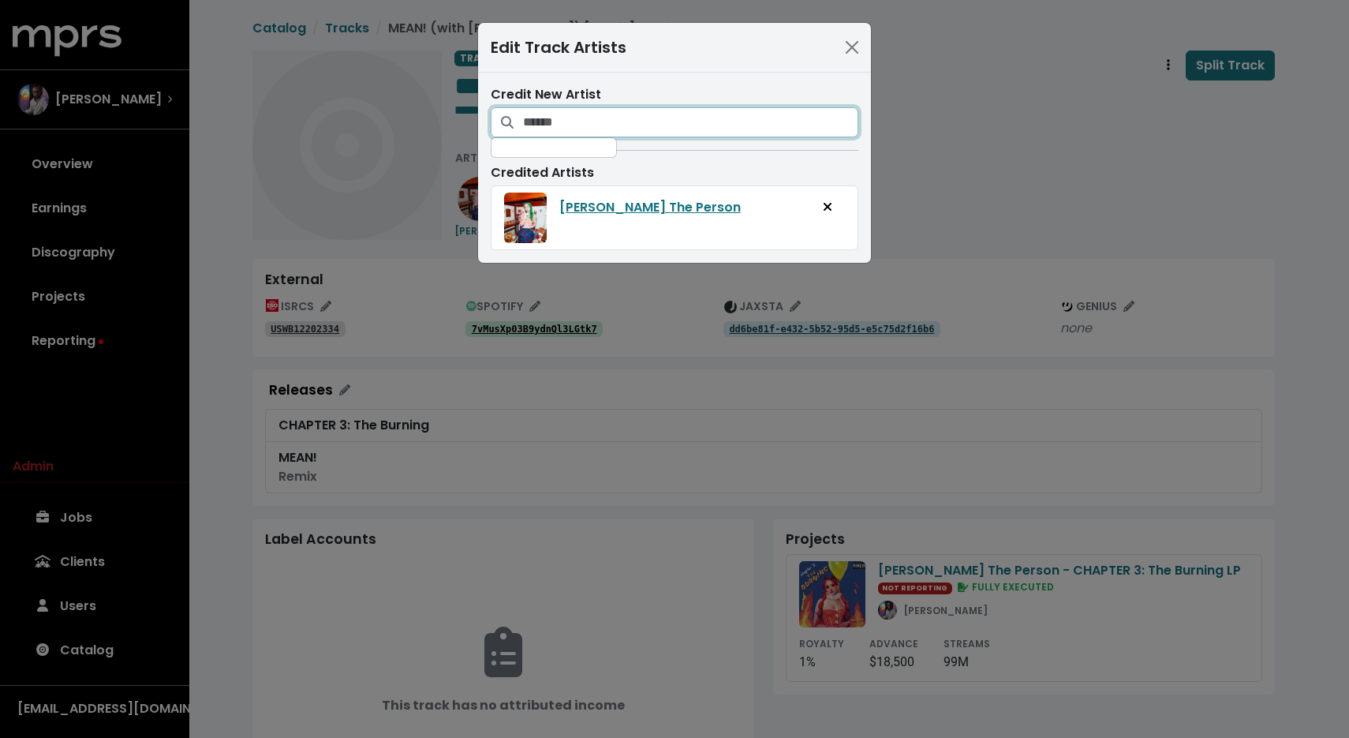
click at [562, 122] on input "Search for artists who should be credited on this track" at bounding box center [690, 122] width 335 height 30
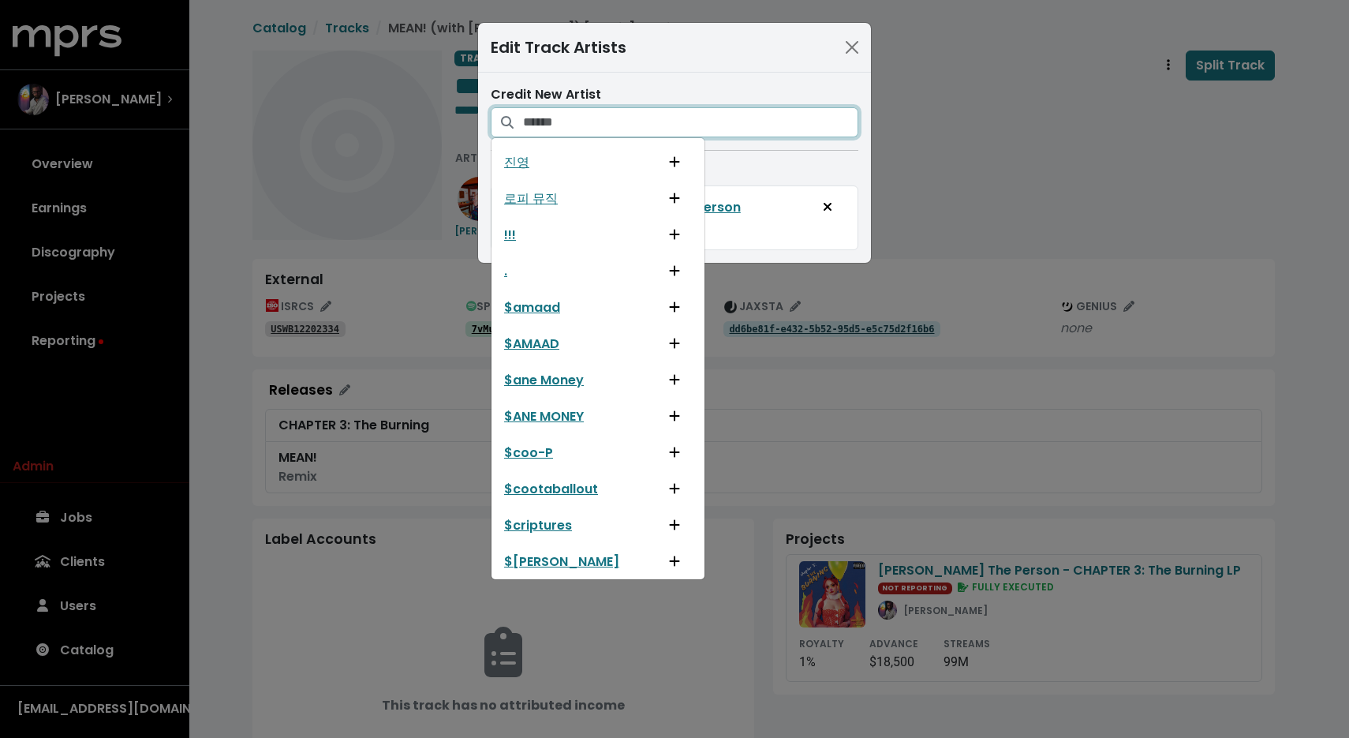
type input "*"
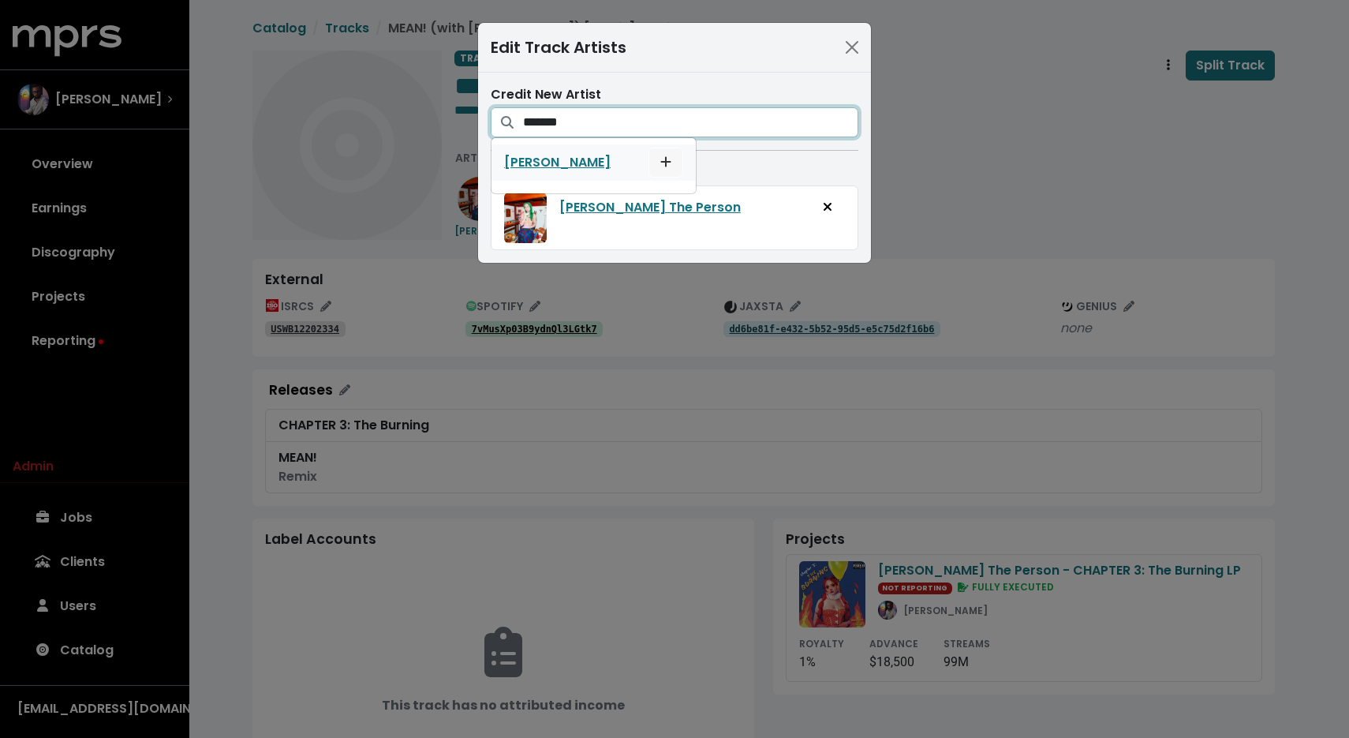
type input "*******"
click at [649, 163] on button "Add artist to this track's credited artists" at bounding box center [666, 163] width 35 height 30
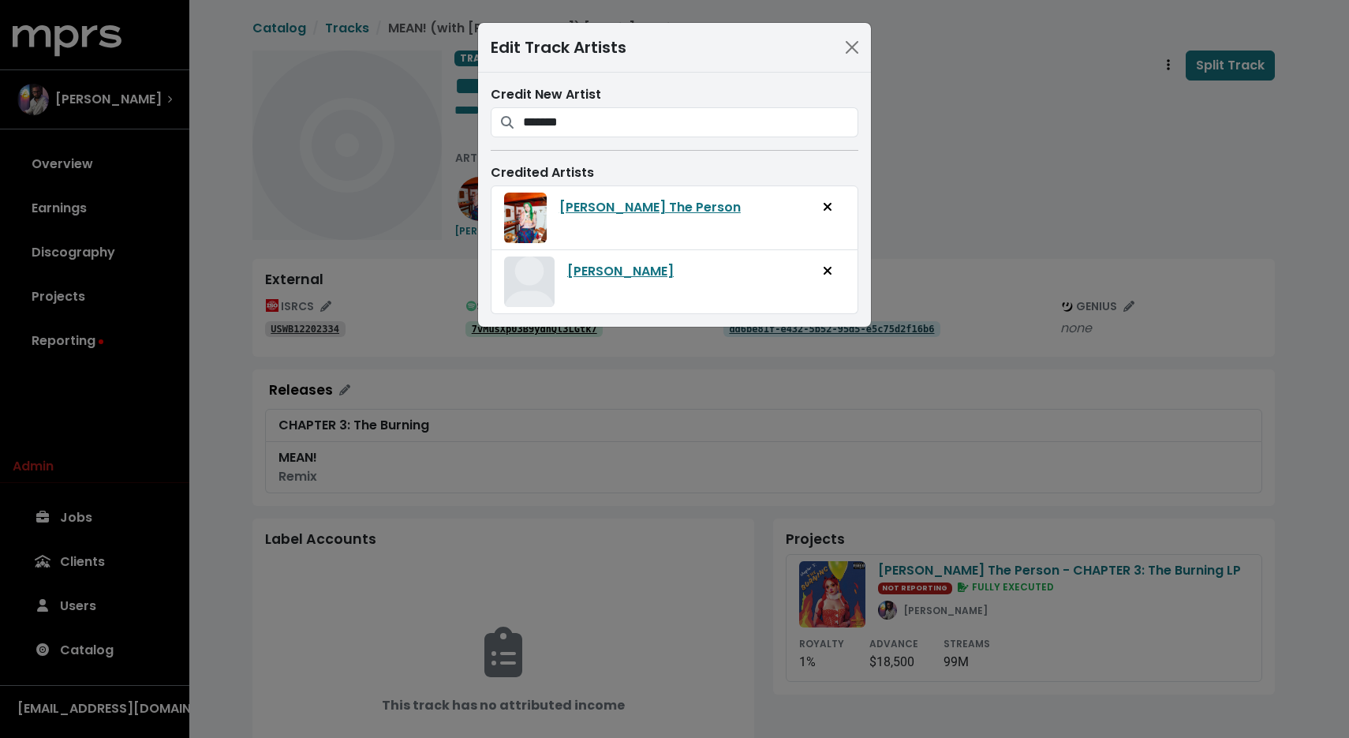
click at [927, 182] on div "Edit Track Artists Credit New Artist ******* Noah Kahan Credited Artists Madeli…" at bounding box center [674, 369] width 1349 height 738
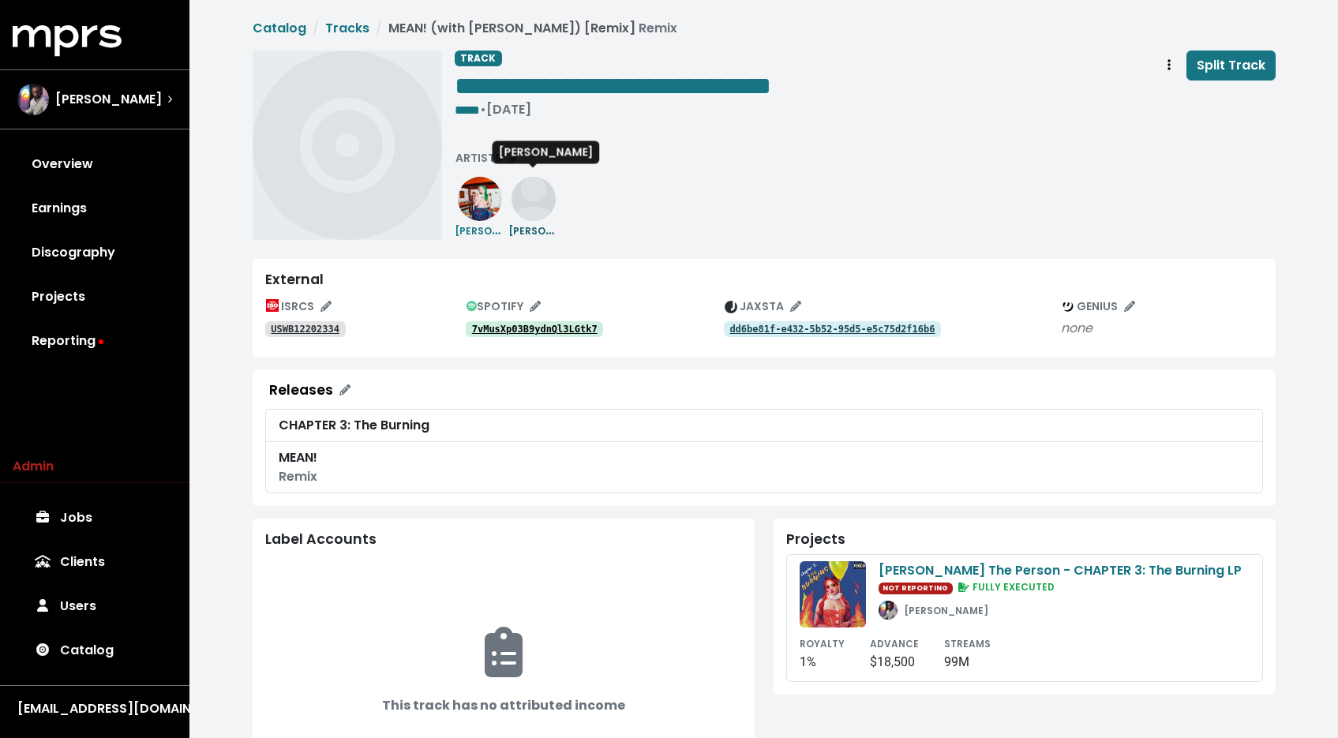
click at [537, 203] on img at bounding box center [533, 199] width 44 height 44
click at [468, 147] on button "ARTISTS" at bounding box center [487, 158] width 78 height 24
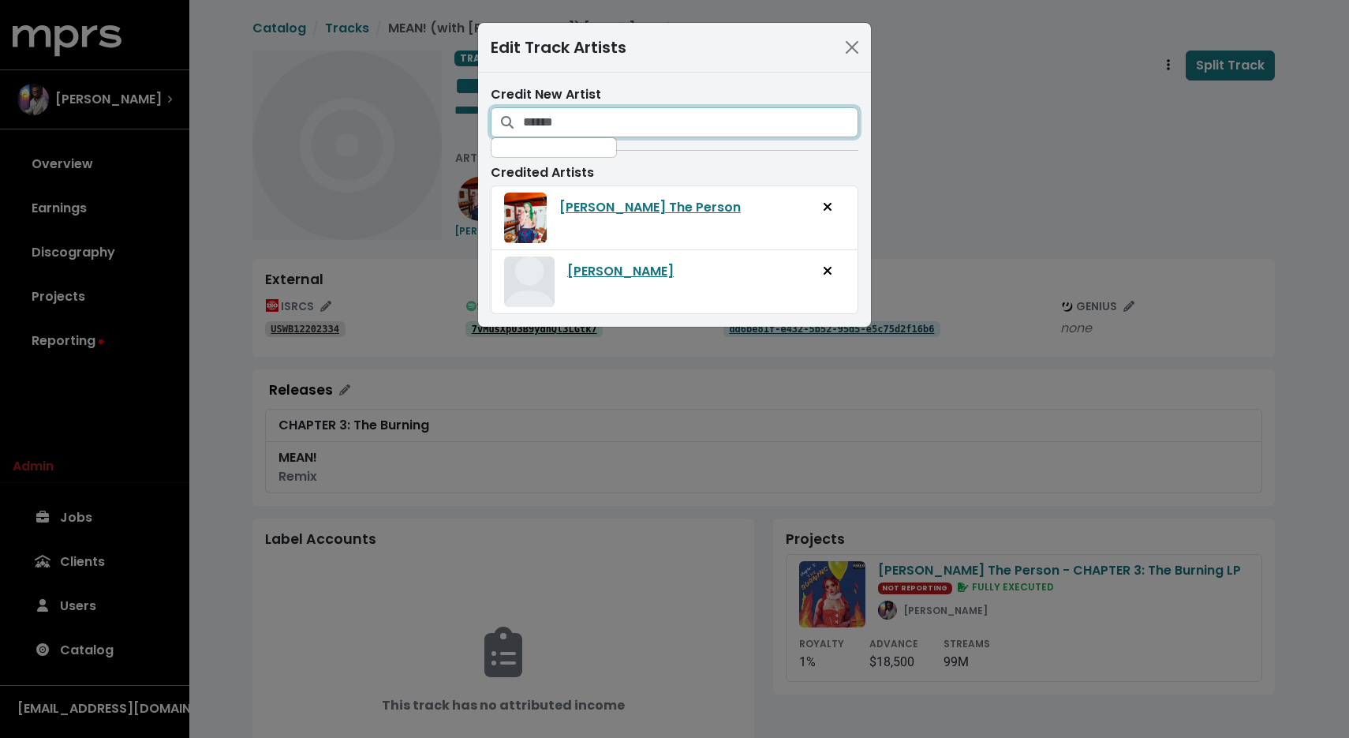
click at [591, 133] on input "Search for artists who should be credited on this track" at bounding box center [690, 122] width 335 height 30
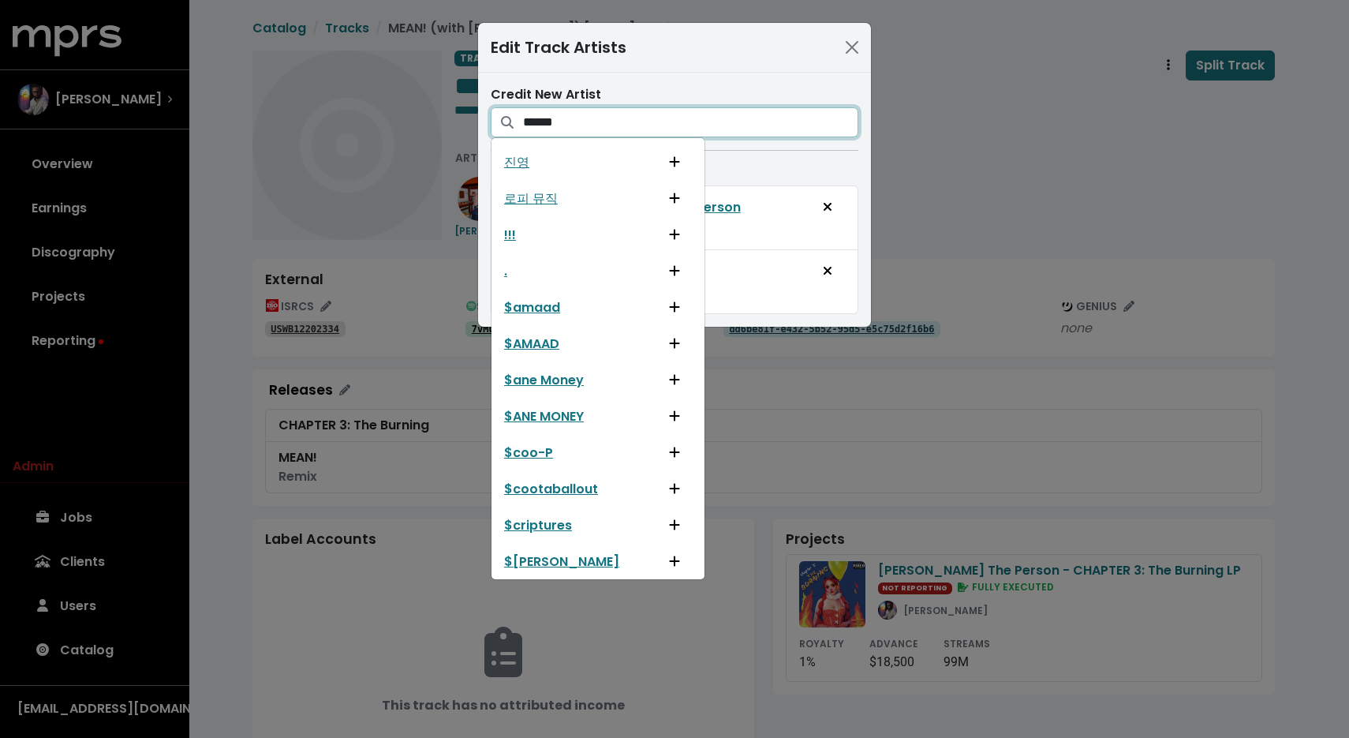
type input "*******"
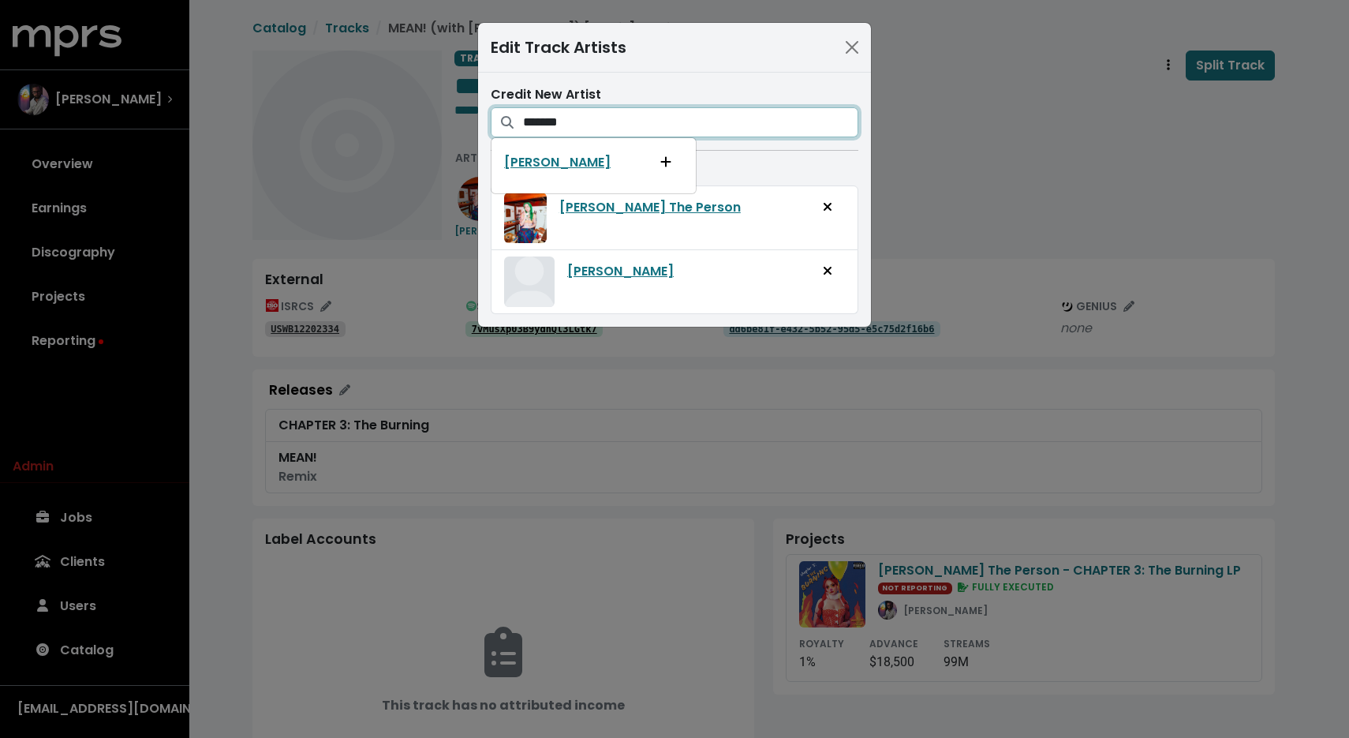
click at [837, 120] on input "*******" at bounding box center [690, 122] width 335 height 30
click at [848, 51] on button "Close" at bounding box center [852, 47] width 25 height 25
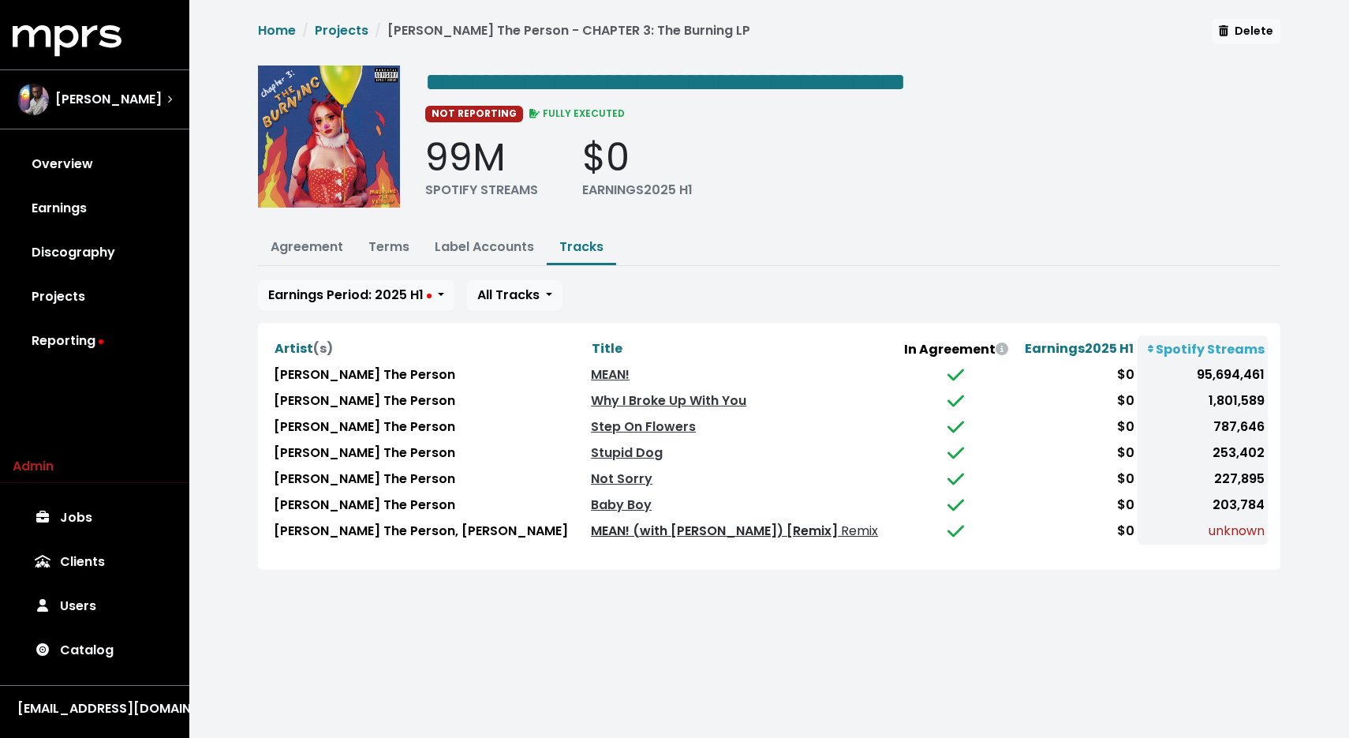
click at [696, 527] on link "MEAN! (with [PERSON_NAME]) [Remix] Remix" at bounding box center [734, 531] width 287 height 18
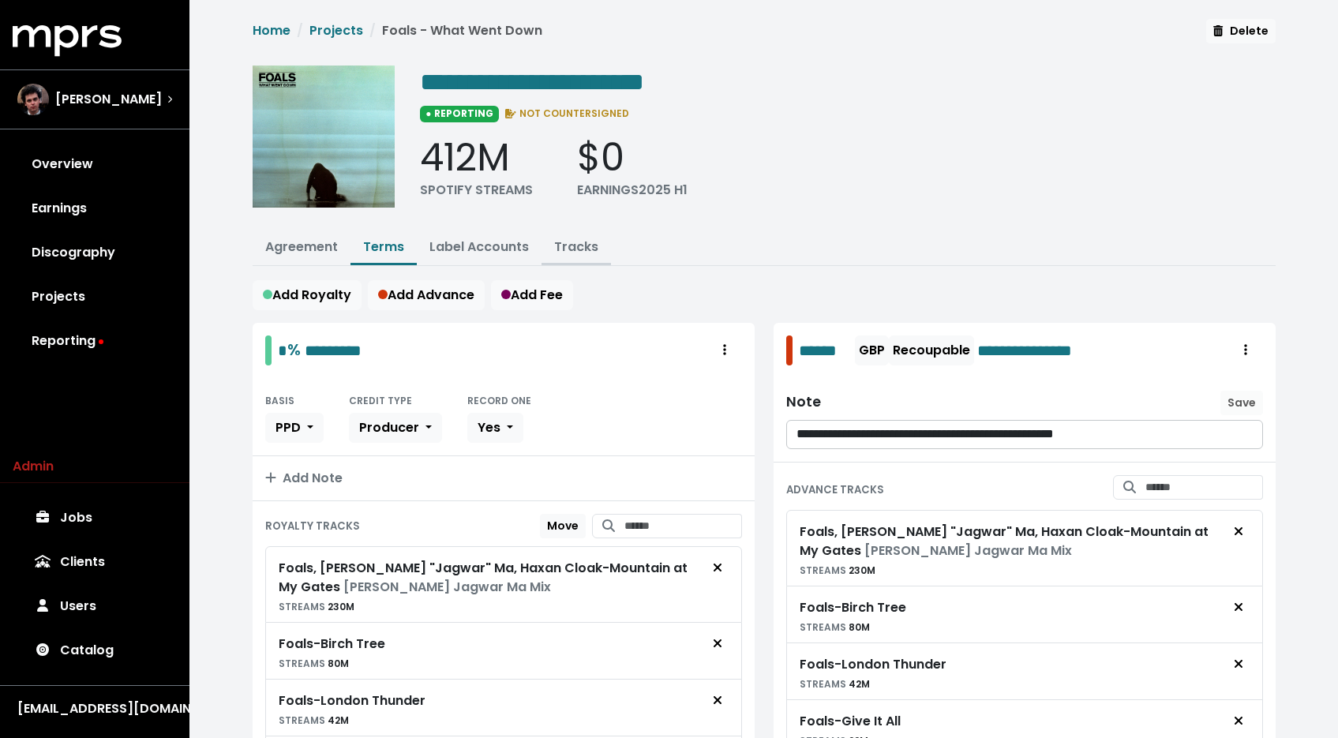
click at [559, 239] on link "Tracks" at bounding box center [576, 247] width 44 height 18
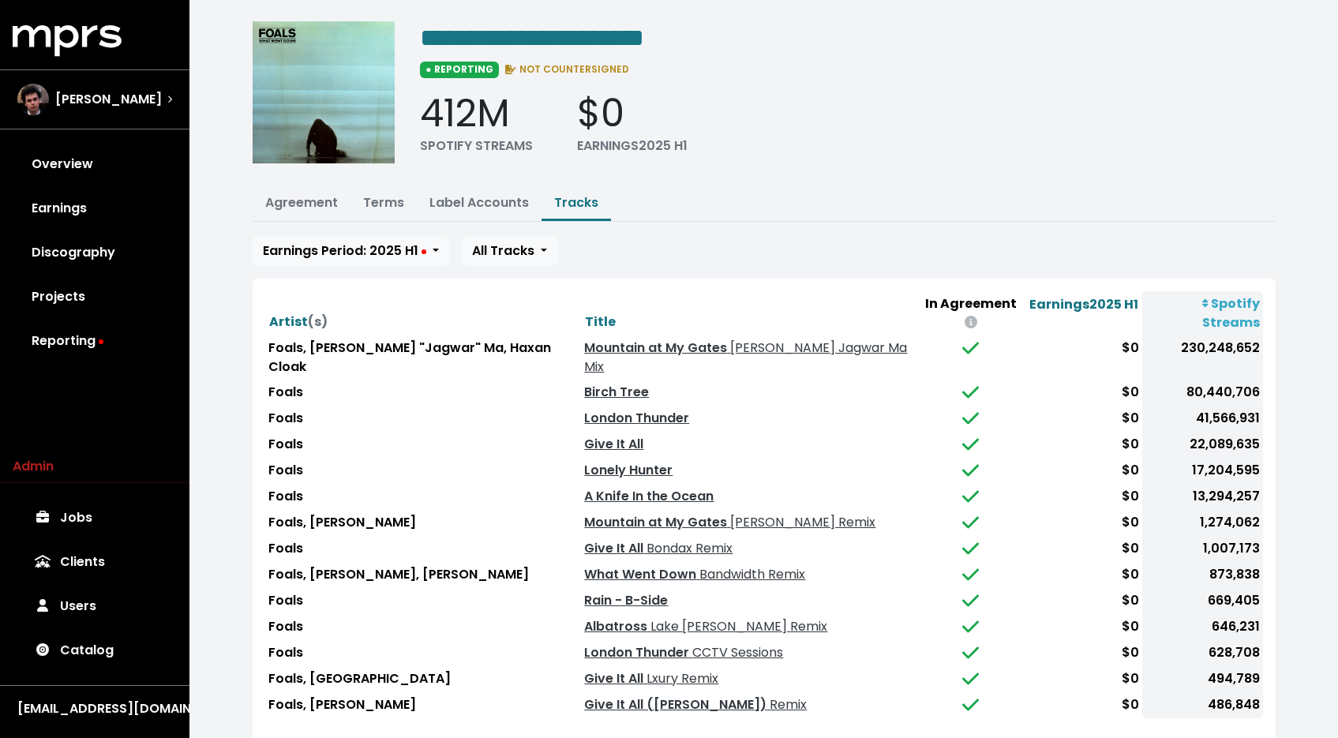
scroll to position [101, 0]
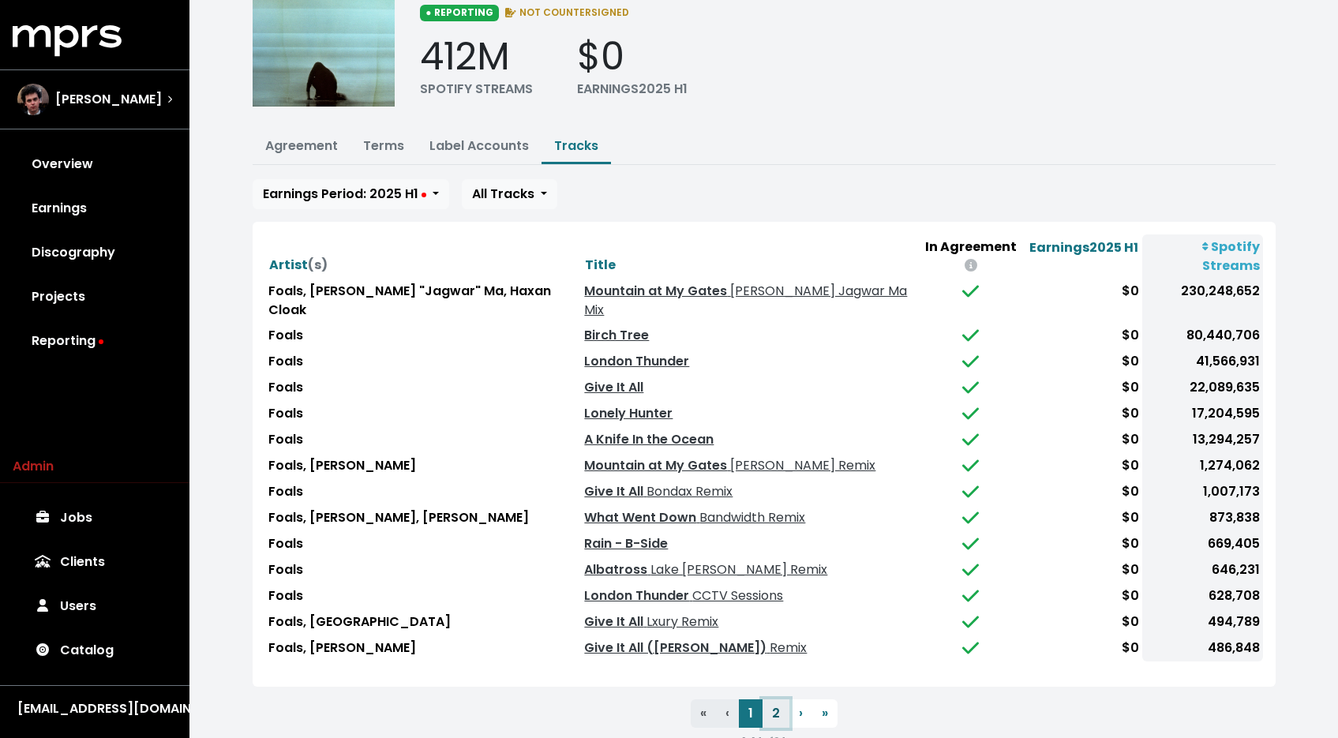
click at [771, 699] on button "2" at bounding box center [775, 713] width 27 height 28
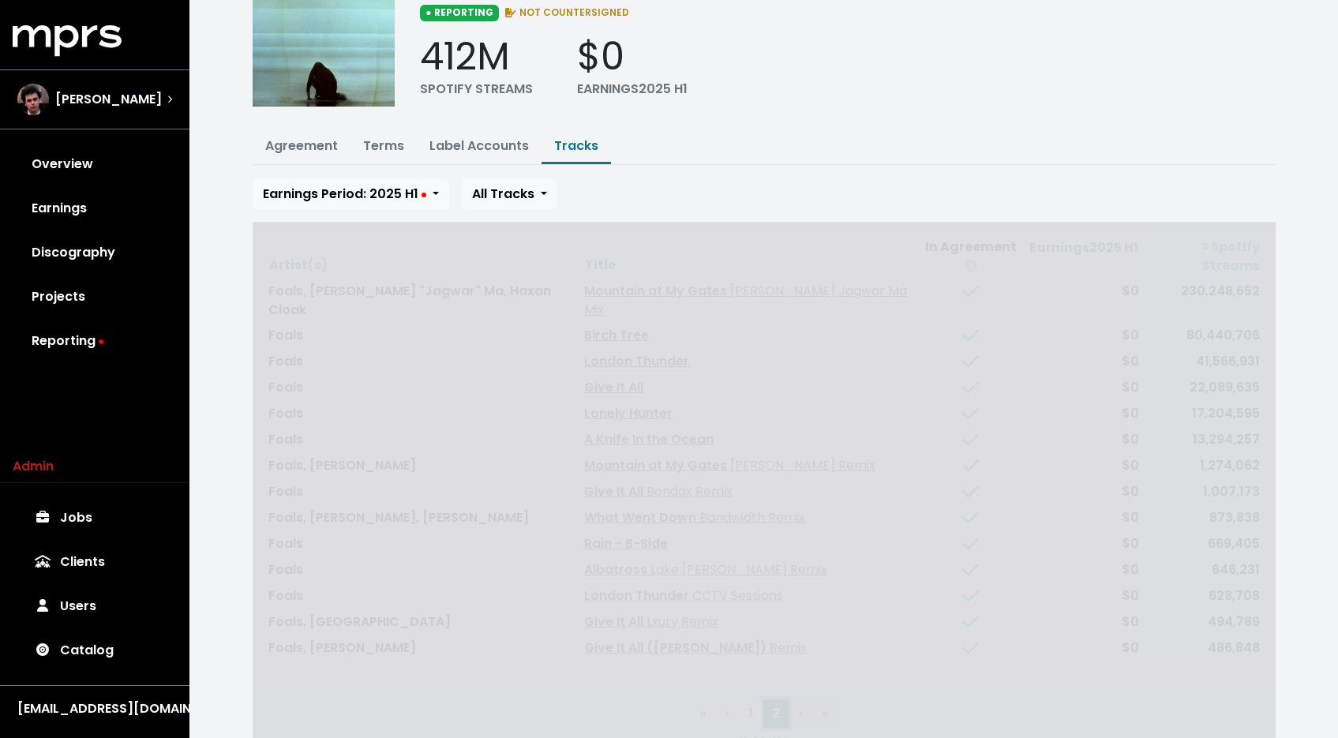
scroll to position [0, 0]
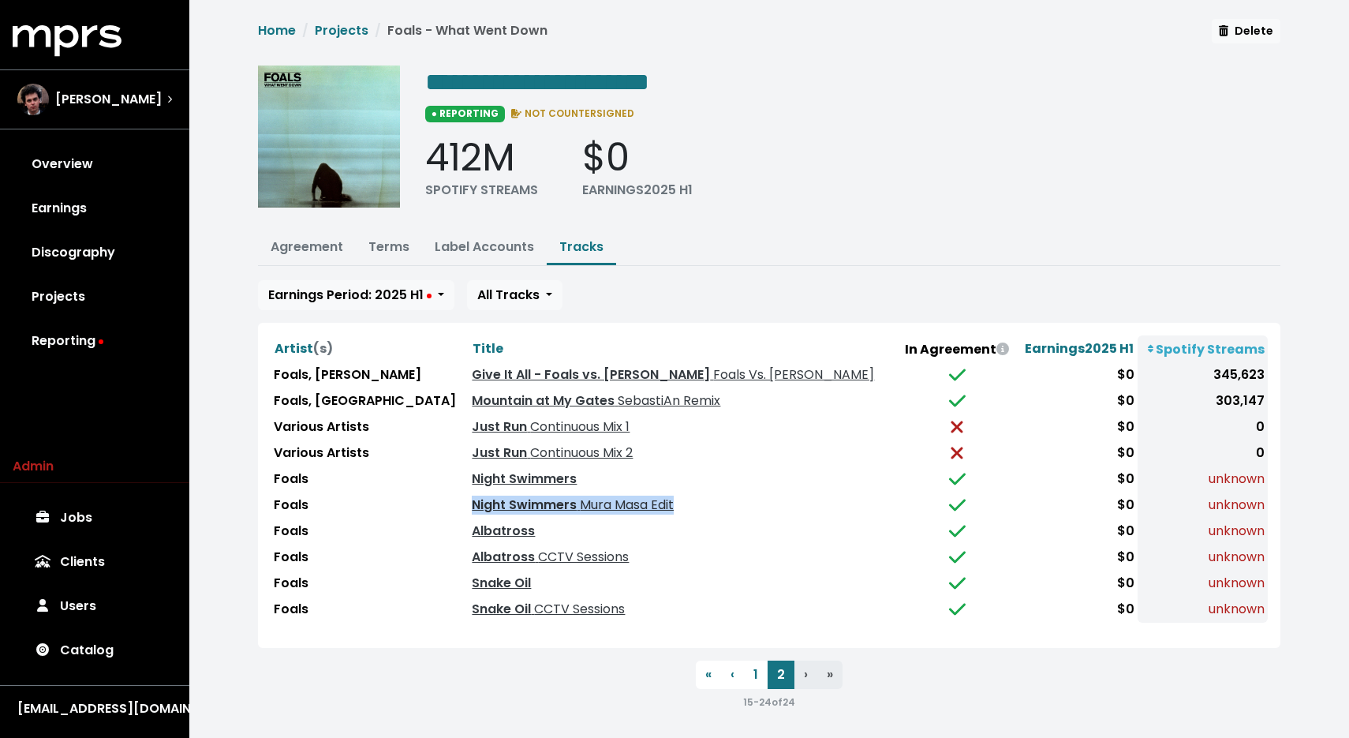
click at [577, 503] on span "Mura Masa Edit" at bounding box center [625, 505] width 97 height 18
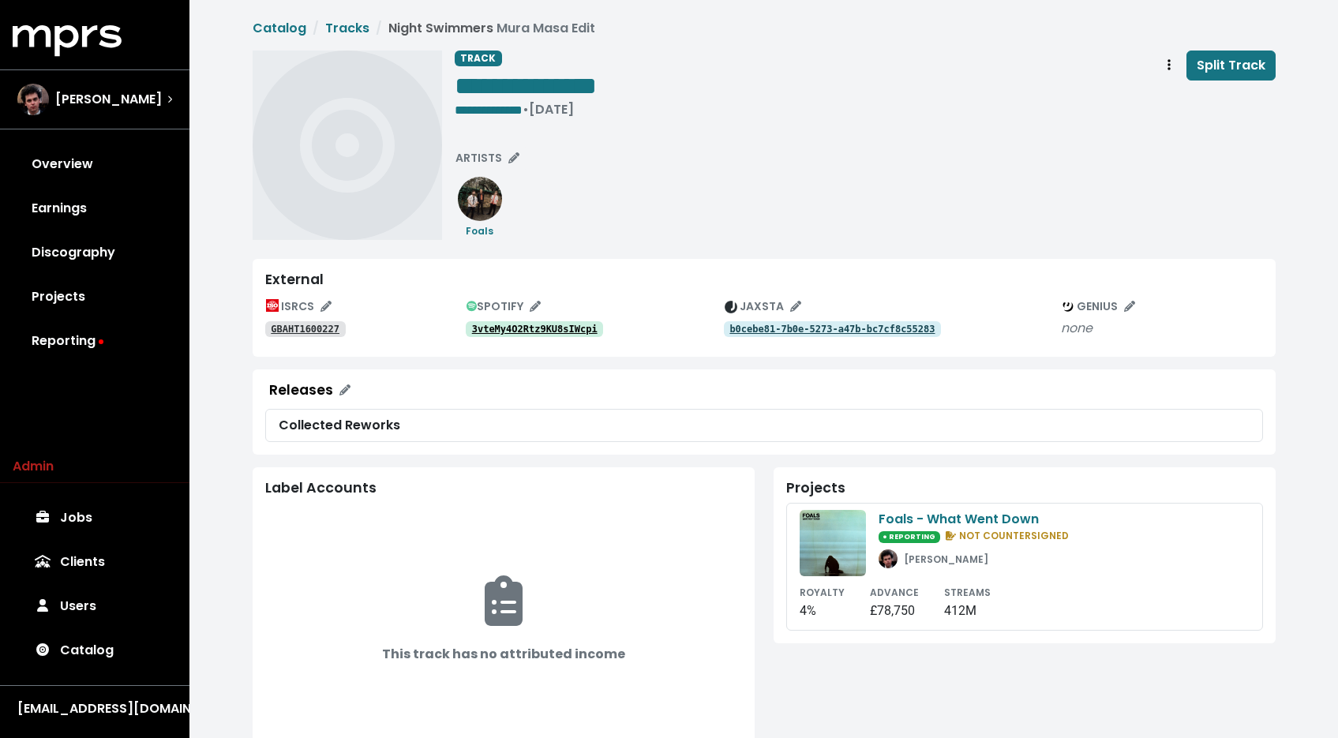
click at [507, 333] on tt "3vteMy4O2Rtz9KU8sIWcpi" at bounding box center [534, 329] width 125 height 11
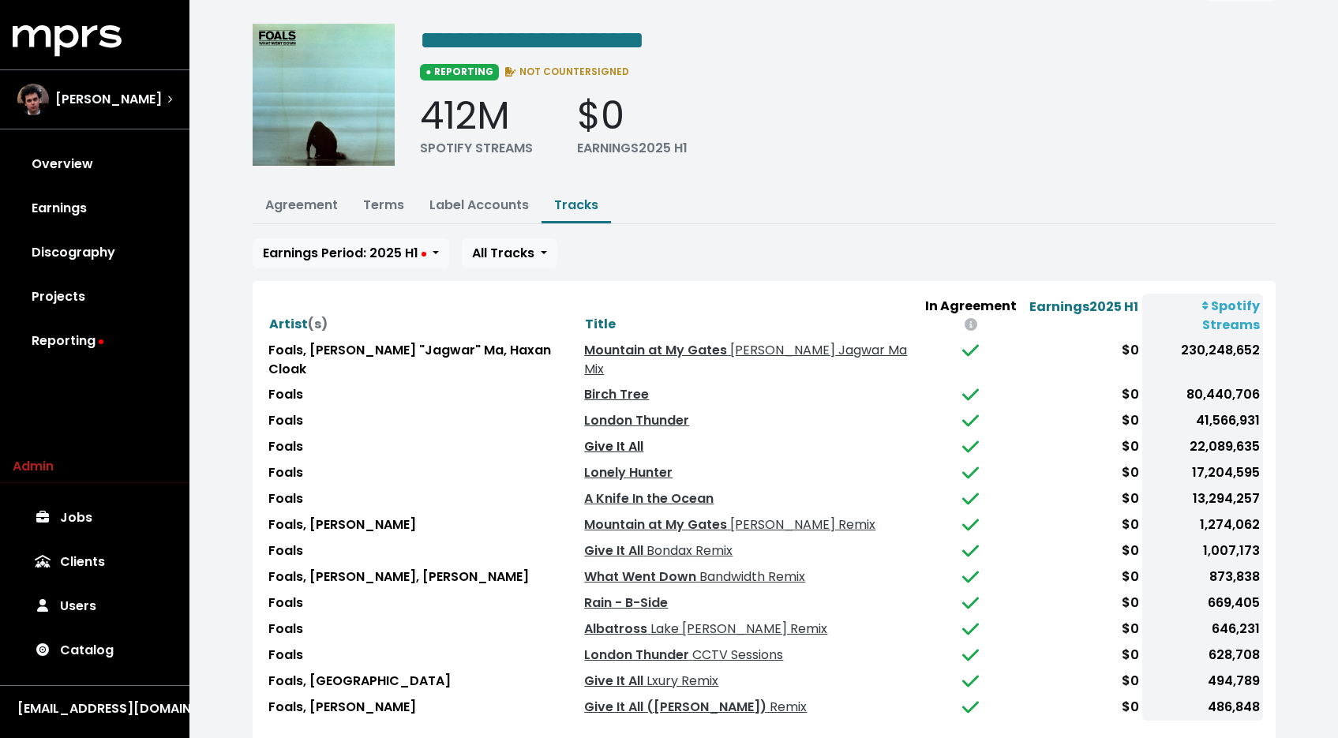
scroll to position [101, 0]
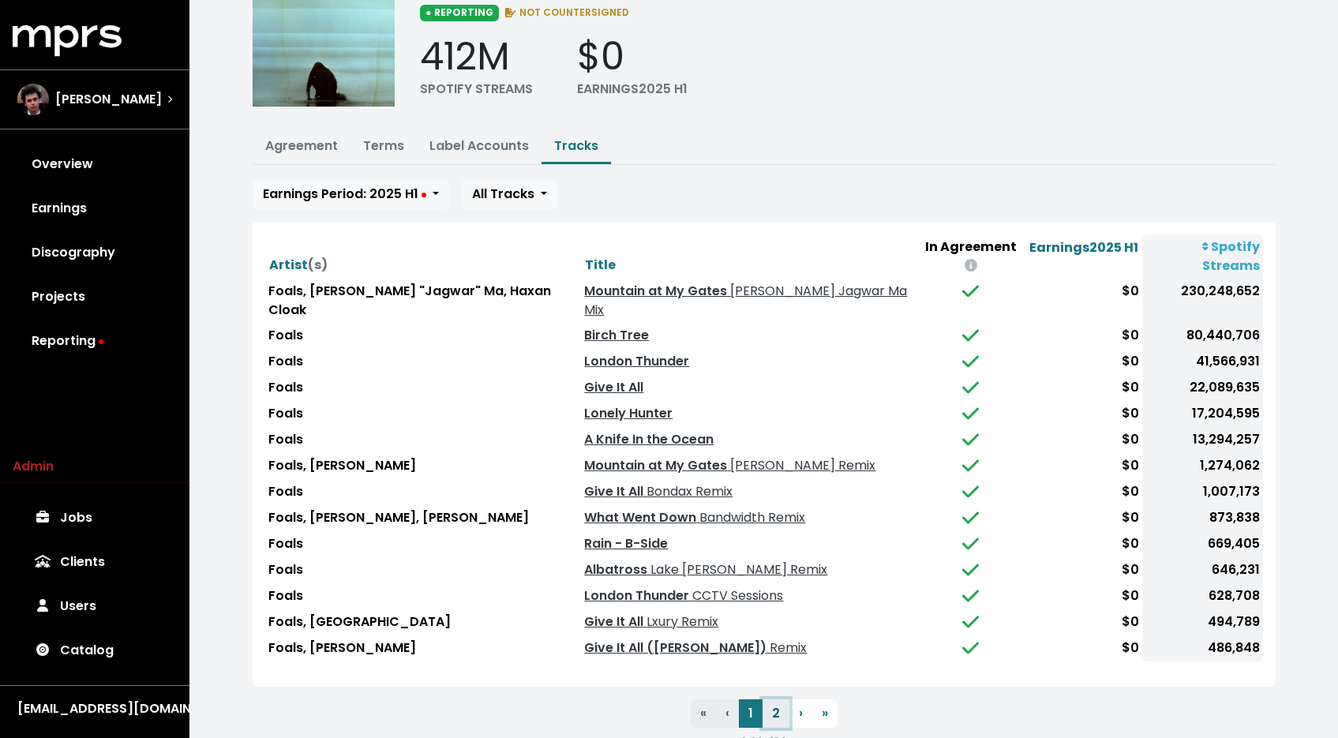
click at [782, 699] on button "2" at bounding box center [775, 713] width 27 height 28
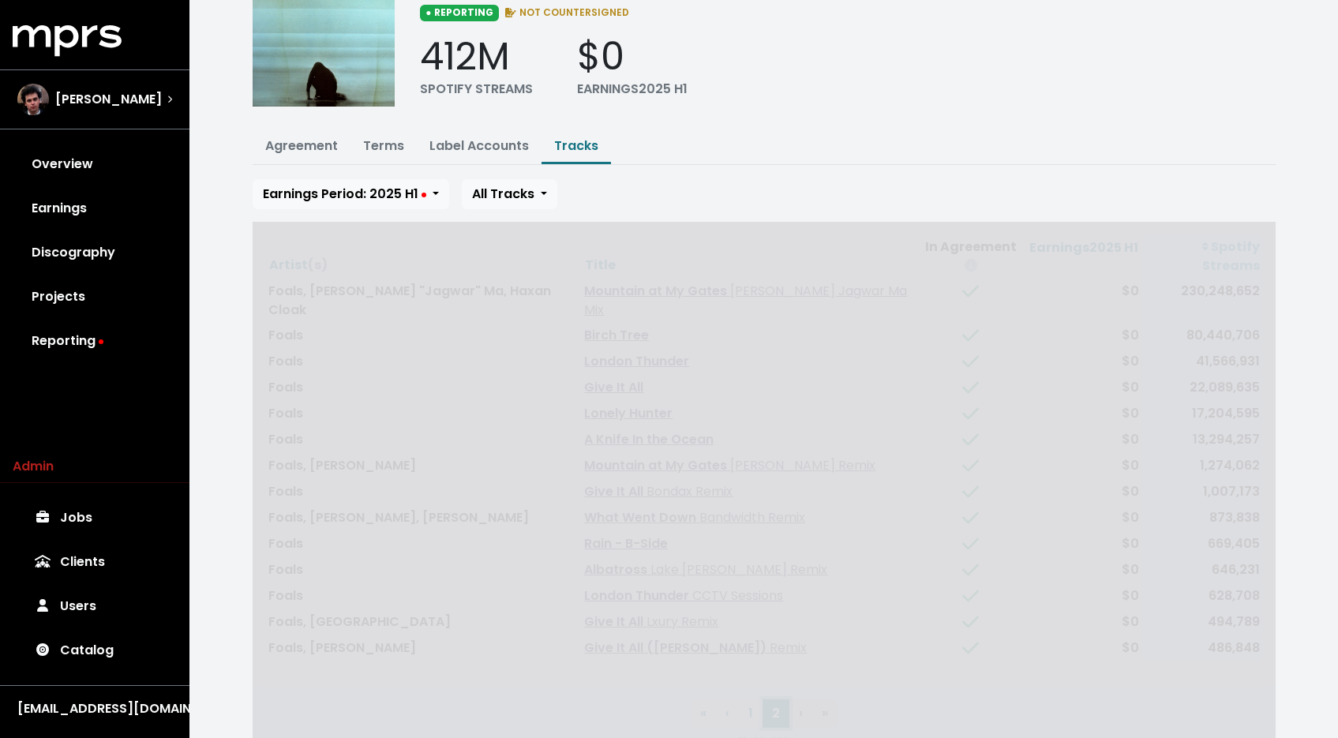
scroll to position [0, 0]
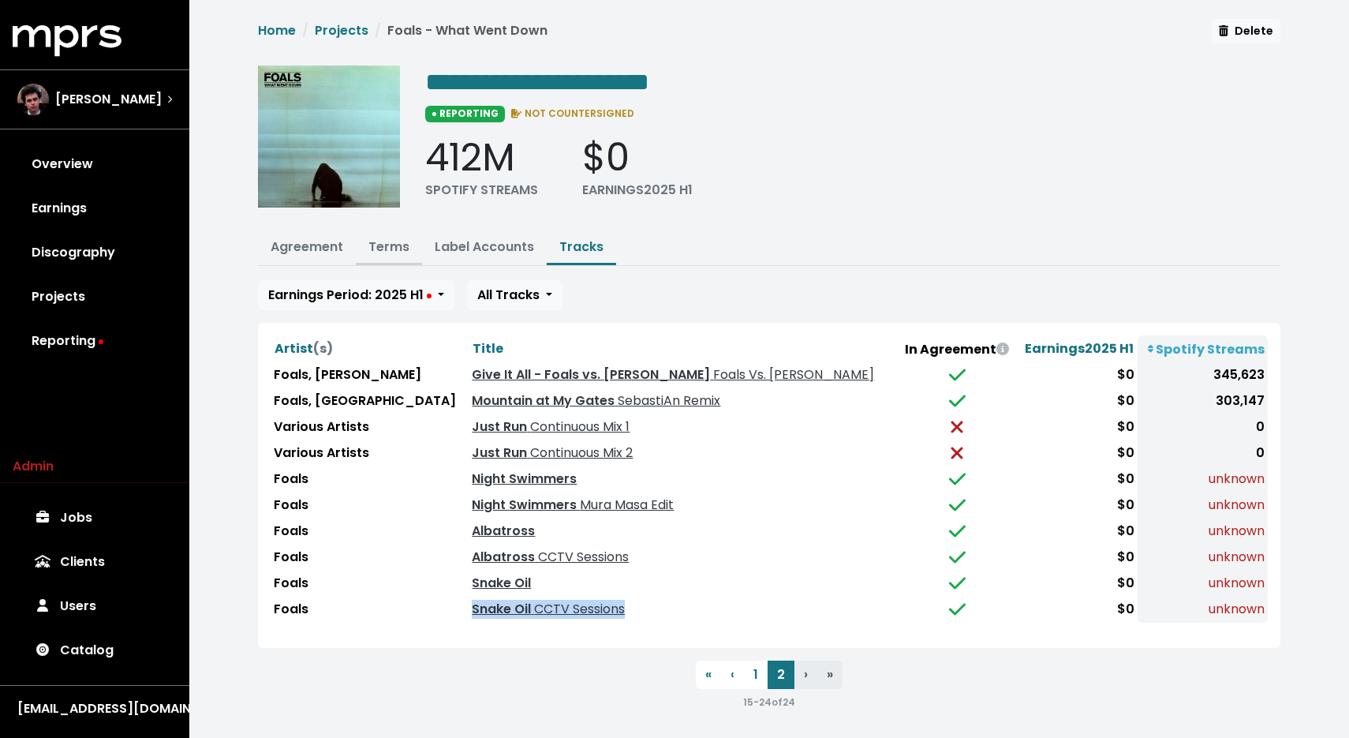
click at [380, 244] on link "Terms" at bounding box center [389, 247] width 41 height 18
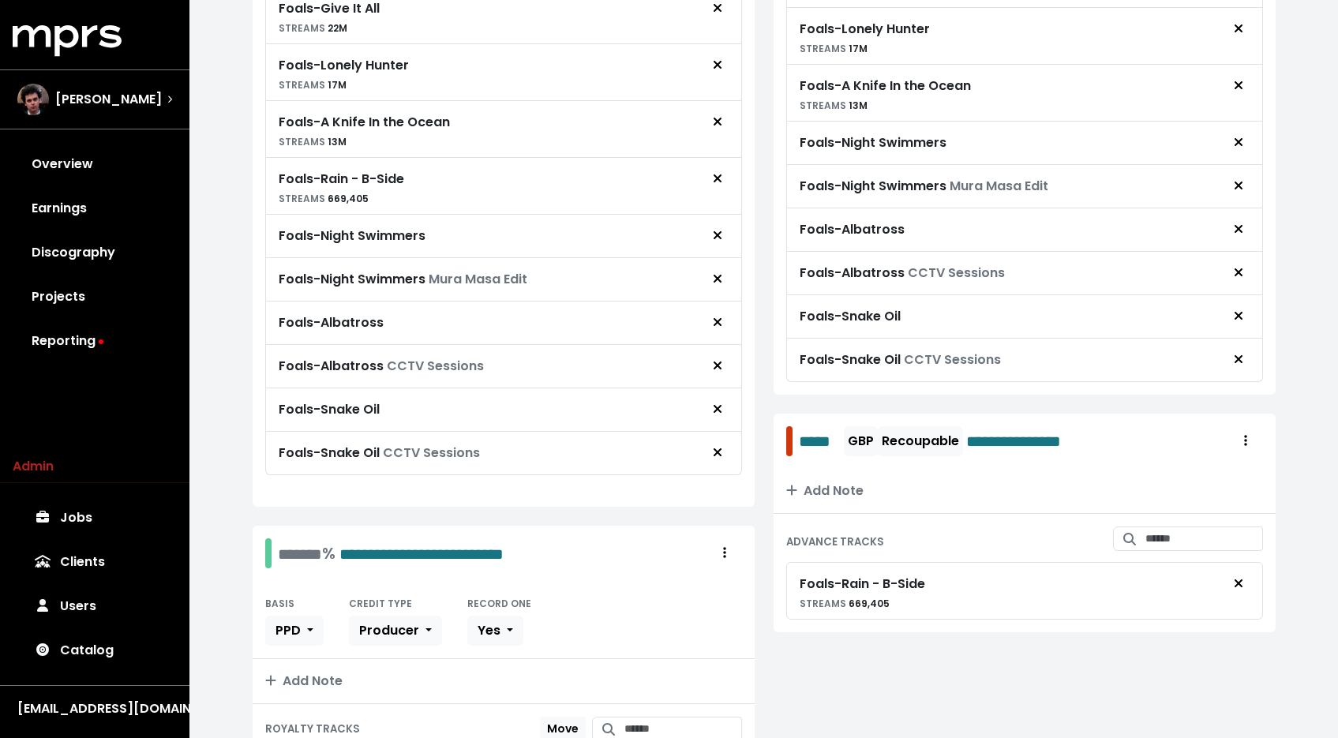
scroll to position [750, 0]
click at [711, 357] on span "Remove royalty target" at bounding box center [717, 365] width 14 height 19
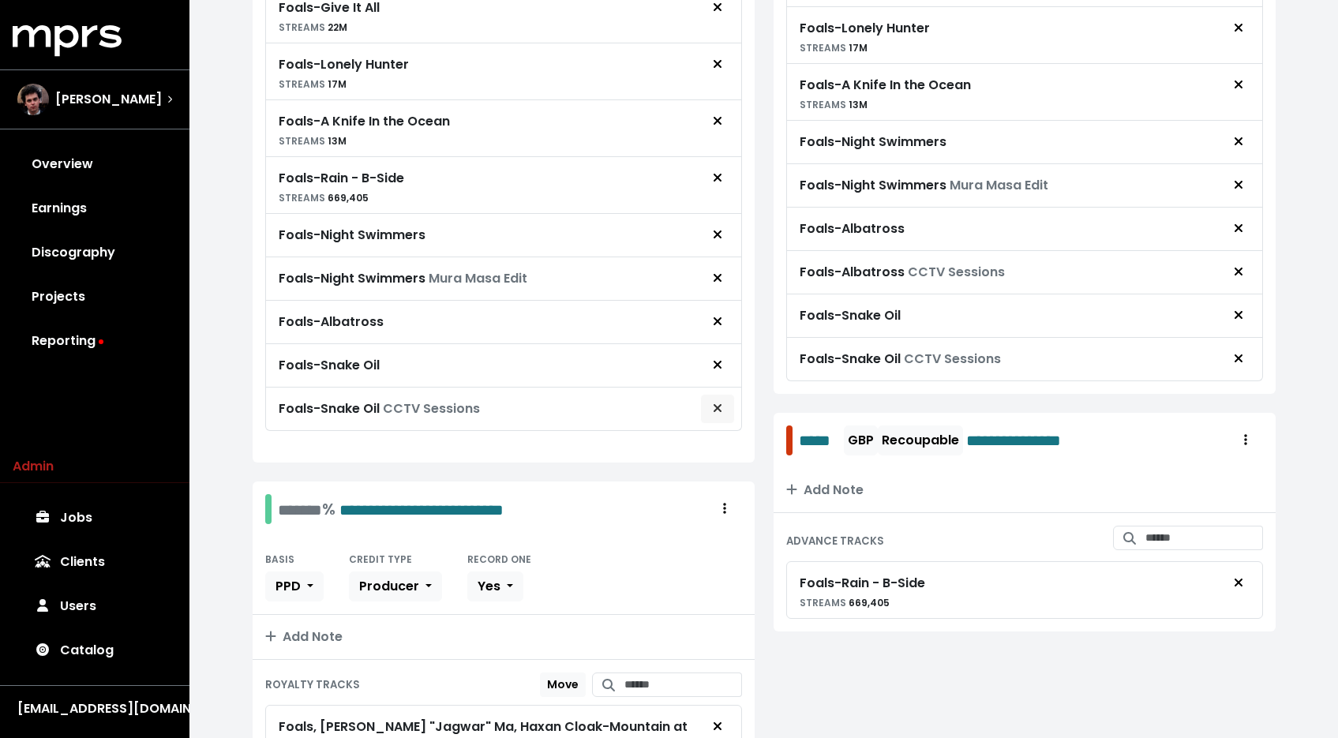
click at [723, 411] on span "Remove royalty target" at bounding box center [717, 408] width 14 height 19
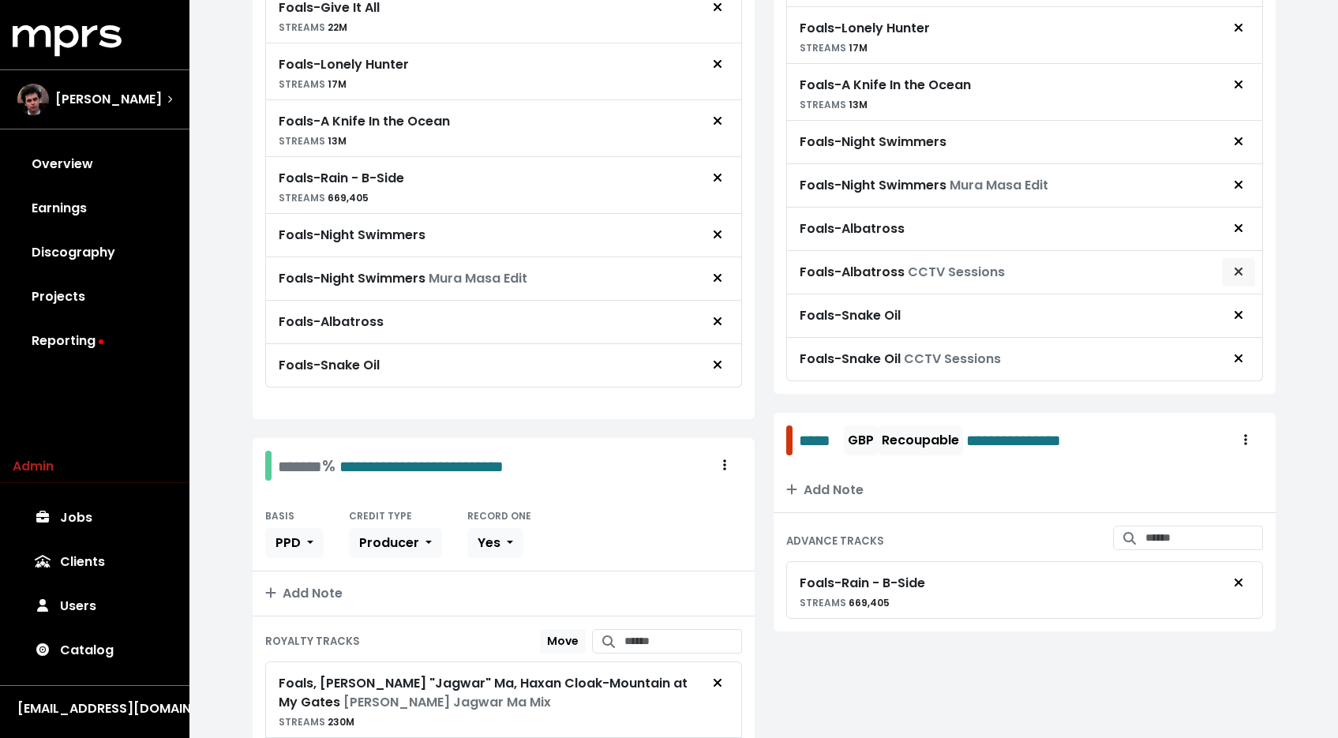
click at [1231, 272] on span "Remove advance target" at bounding box center [1238, 272] width 14 height 19
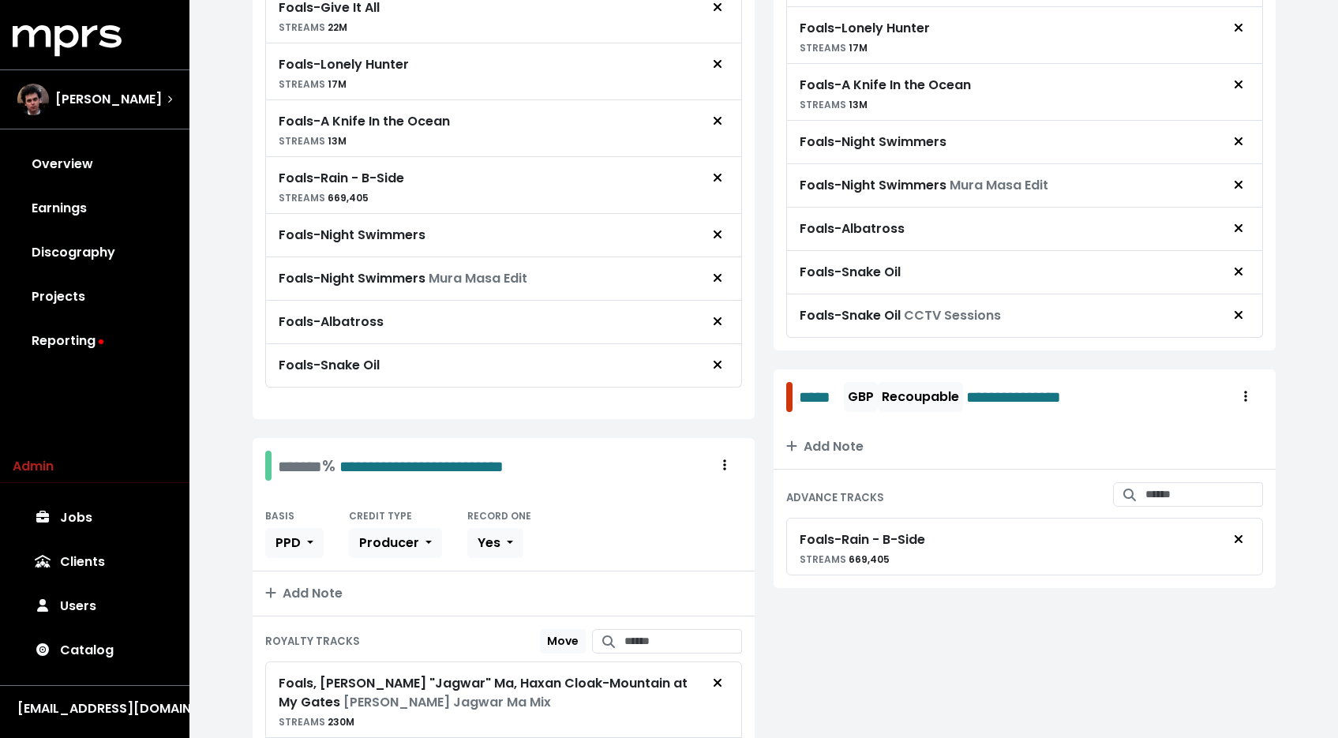
click at [1238, 331] on div "Foals - Snake Oil CCTV Sessions" at bounding box center [1024, 315] width 477 height 43
click at [1242, 321] on span "Remove advance target" at bounding box center [1238, 315] width 14 height 19
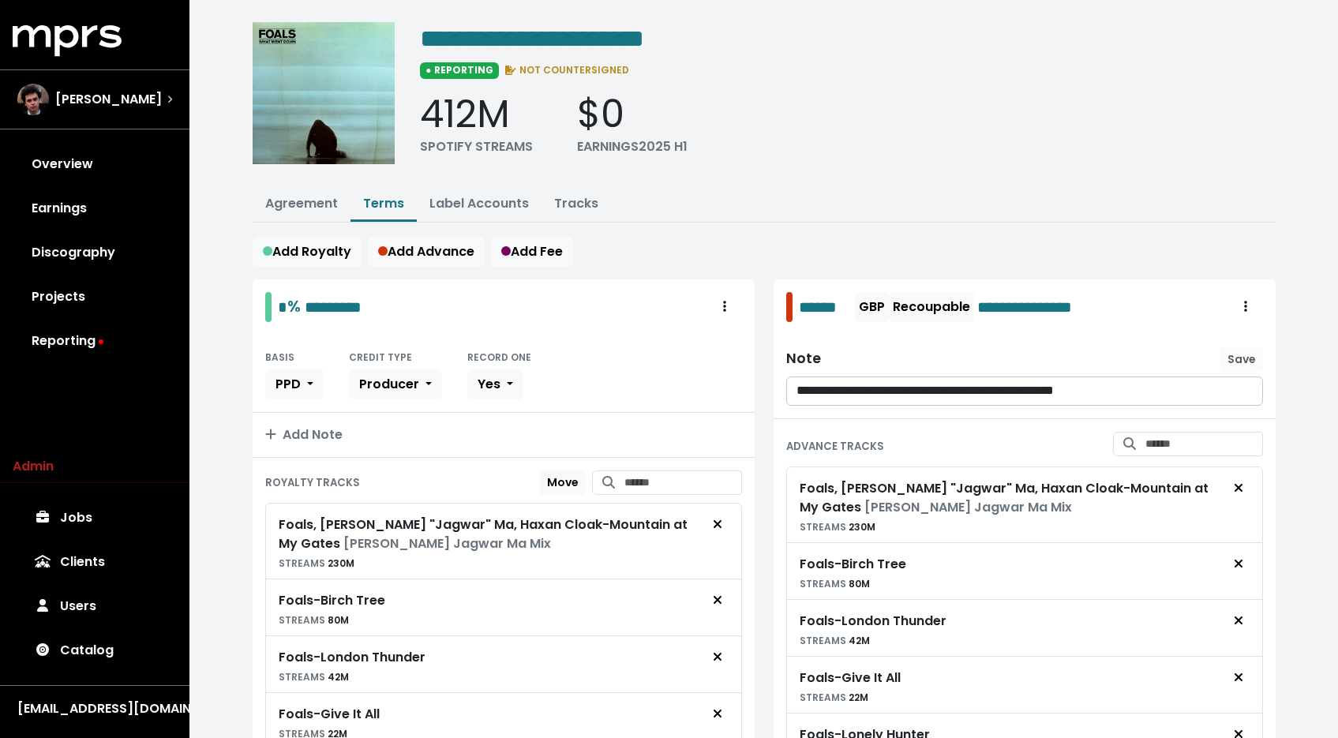
scroll to position [0, 0]
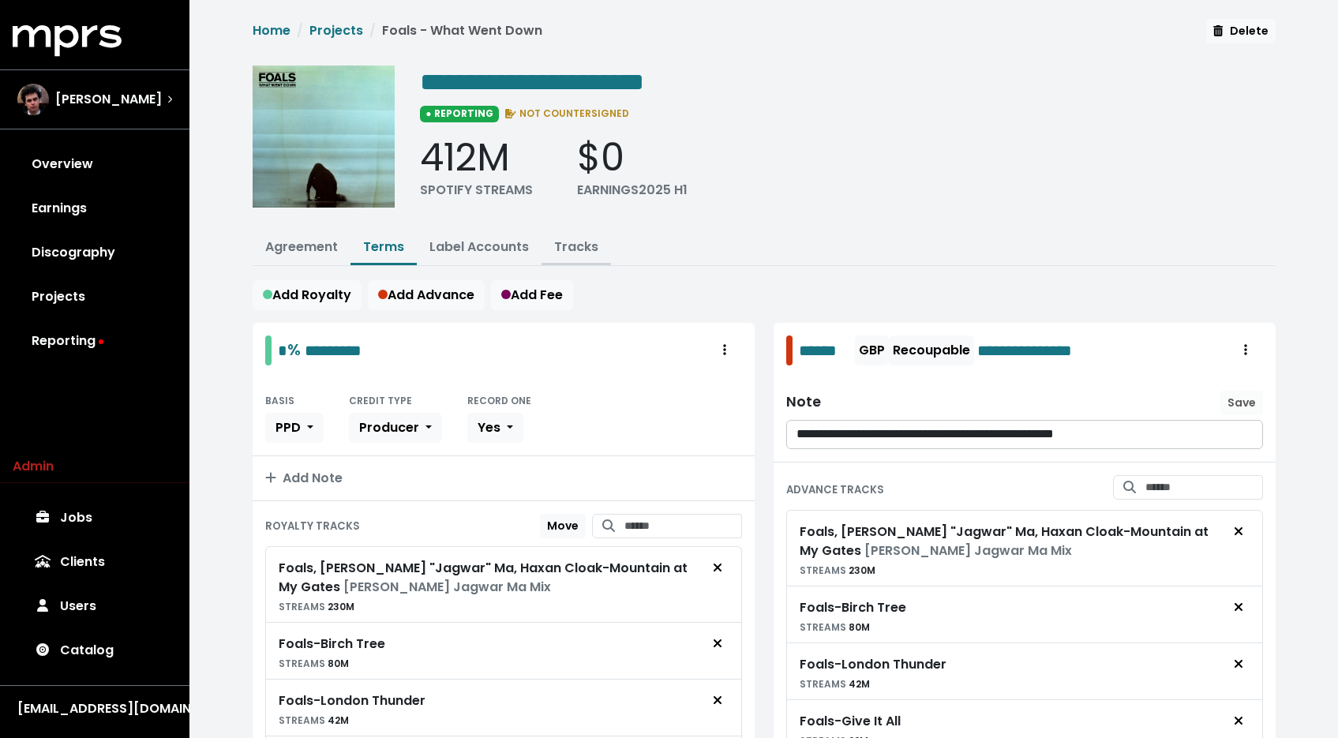
click at [578, 252] on link "Tracks" at bounding box center [576, 247] width 44 height 18
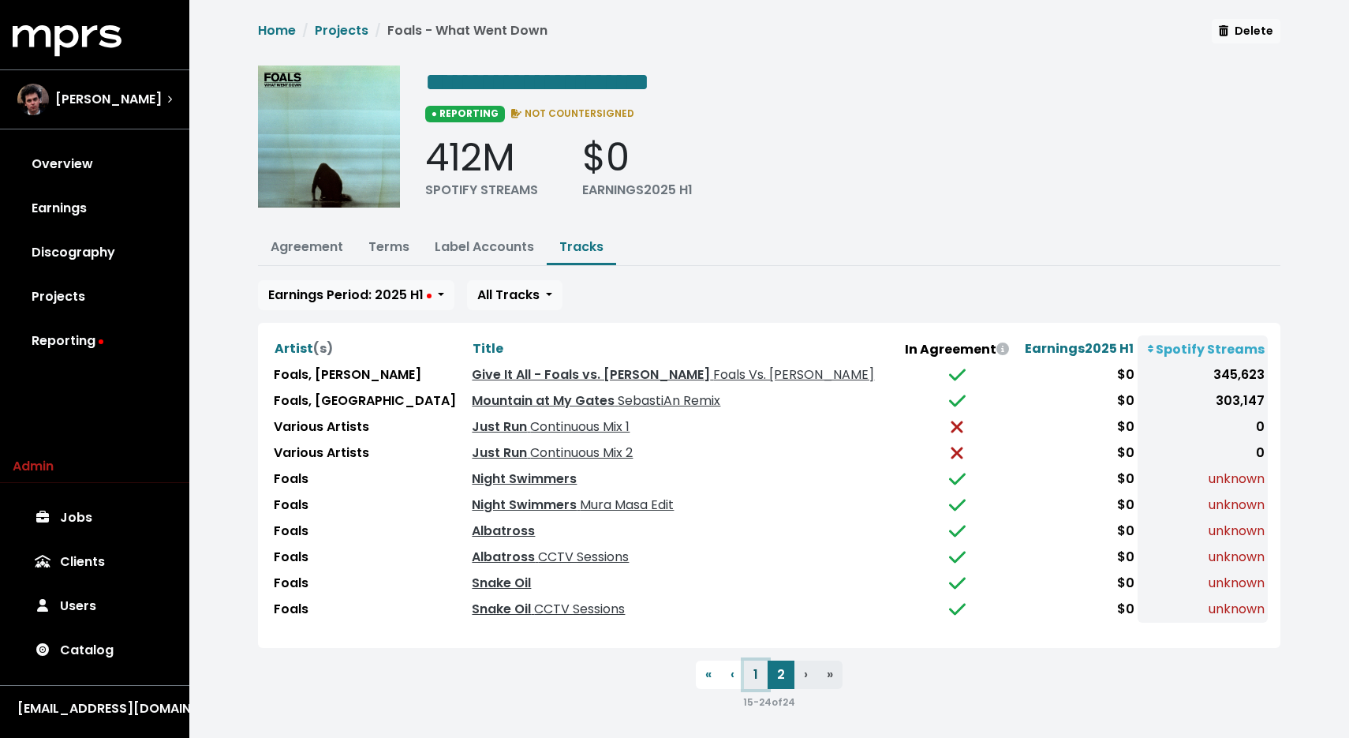
click at [747, 662] on button "1" at bounding box center [756, 675] width 24 height 28
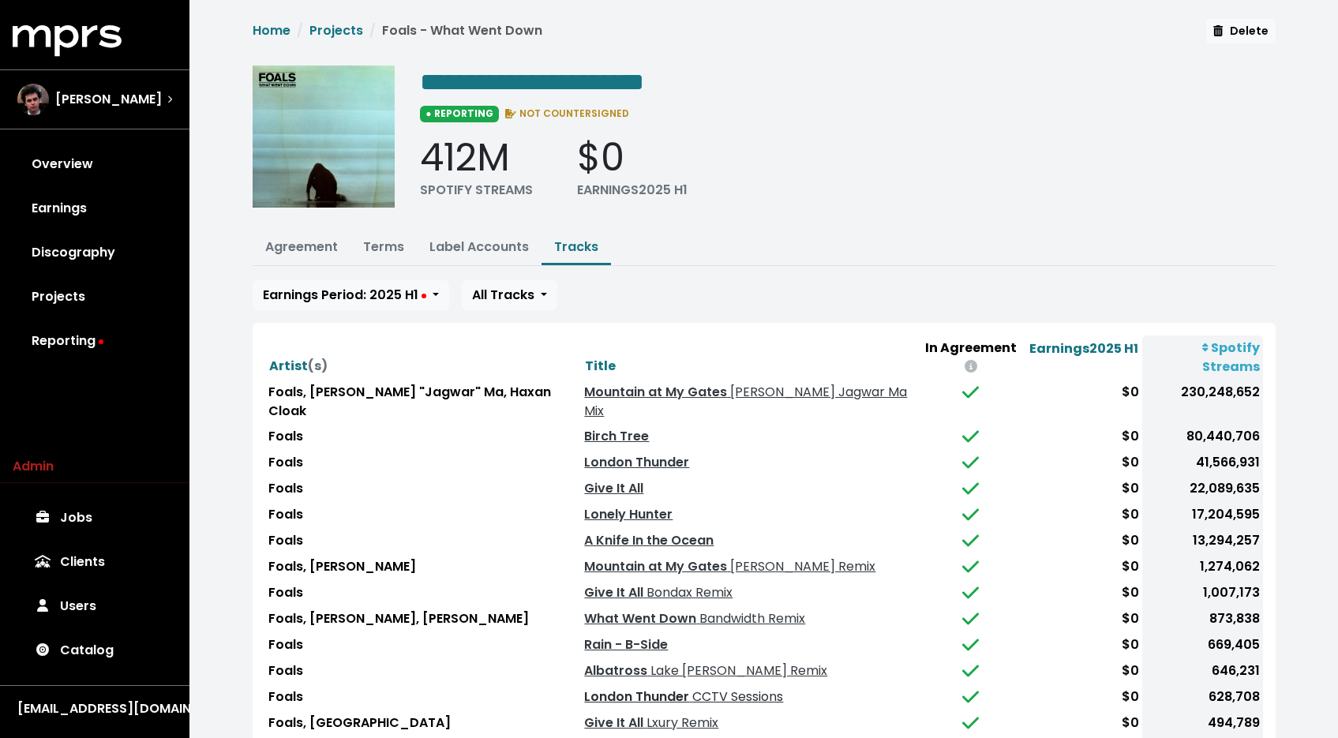
click at [597, 687] on link "London Thunder CCTV Sessions" at bounding box center [683, 696] width 199 height 18
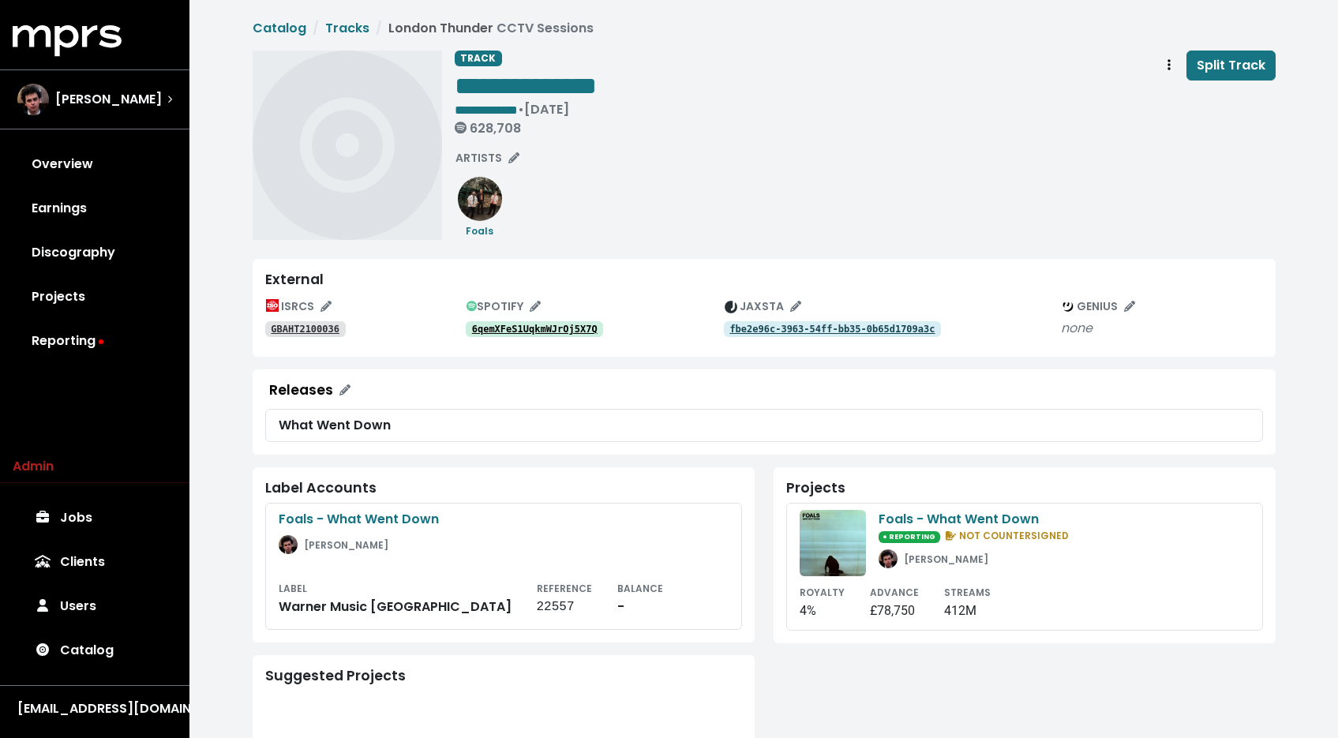
click at [567, 333] on tt "6qemXFeS1UqkmWJrOj5X7Q" at bounding box center [534, 329] width 125 height 11
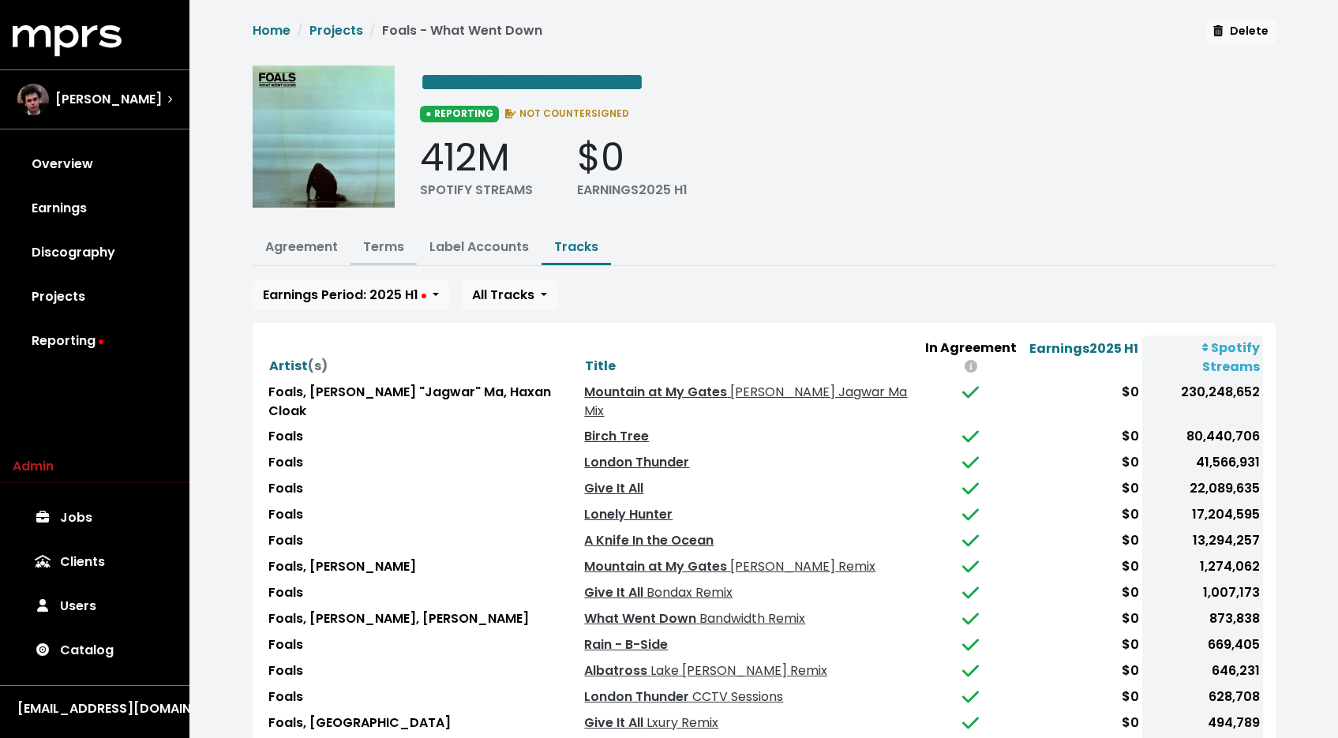
click at [380, 255] on button "Terms" at bounding box center [383, 248] width 66 height 34
click at [382, 241] on link "Terms" at bounding box center [383, 247] width 41 height 18
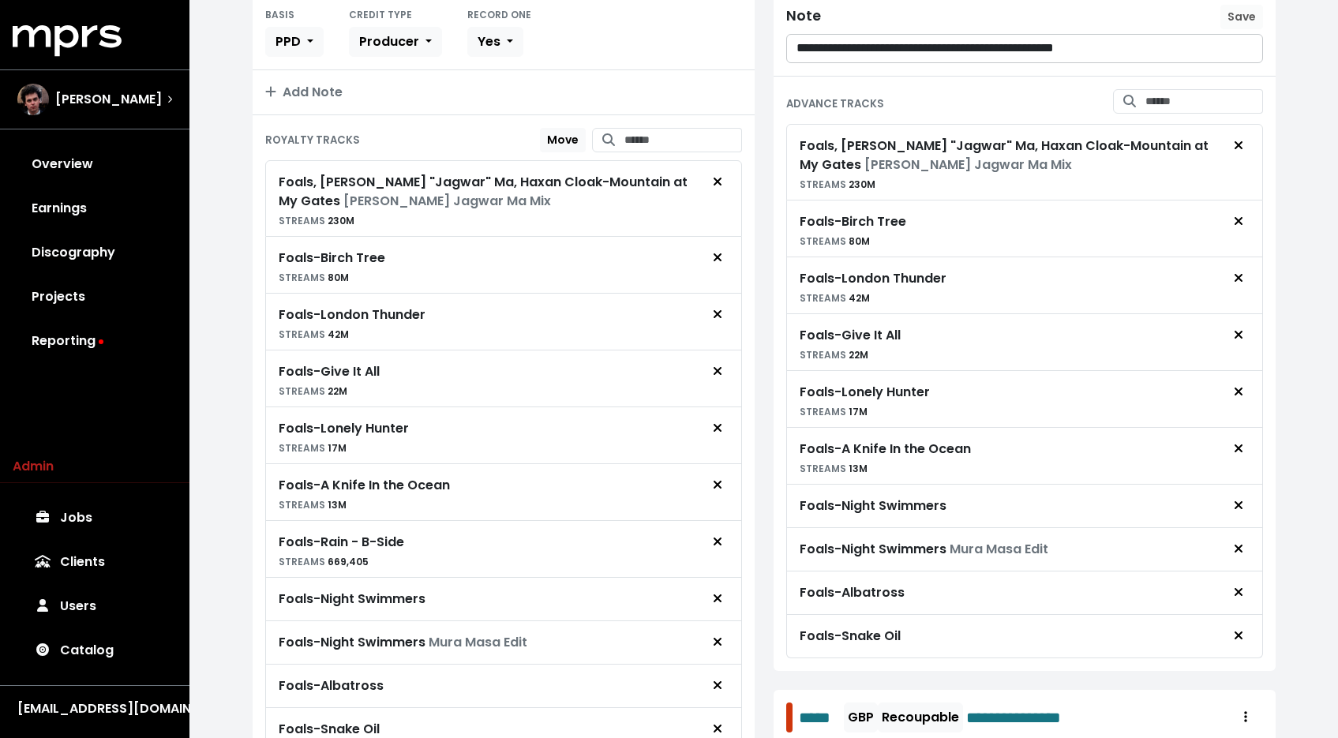
scroll to position [378, 0]
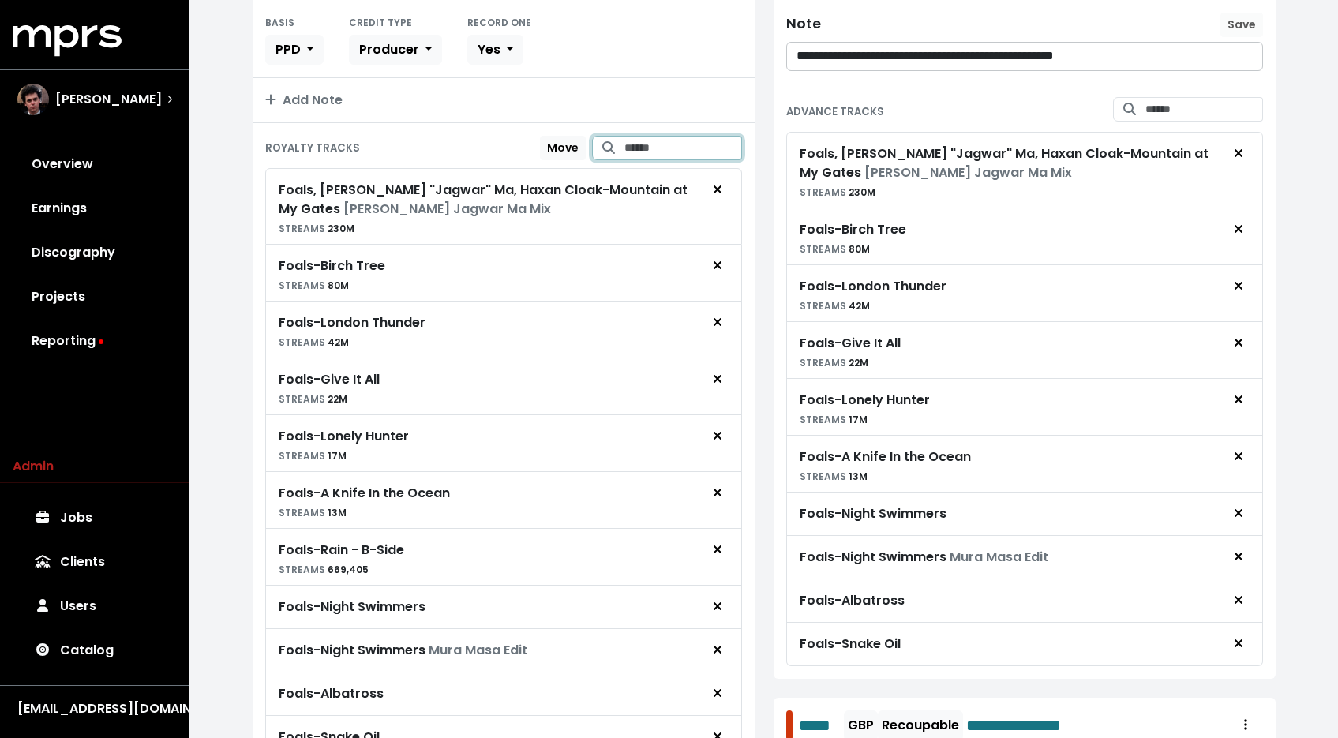
click at [649, 150] on input "Search for tracks by title and link them to this royalty" at bounding box center [683, 148] width 118 height 24
click at [640, 196] on span "CCTV Sessions" at bounding box center [649, 196] width 86 height 16
click at [644, 154] on input "**********" at bounding box center [683, 148] width 118 height 24
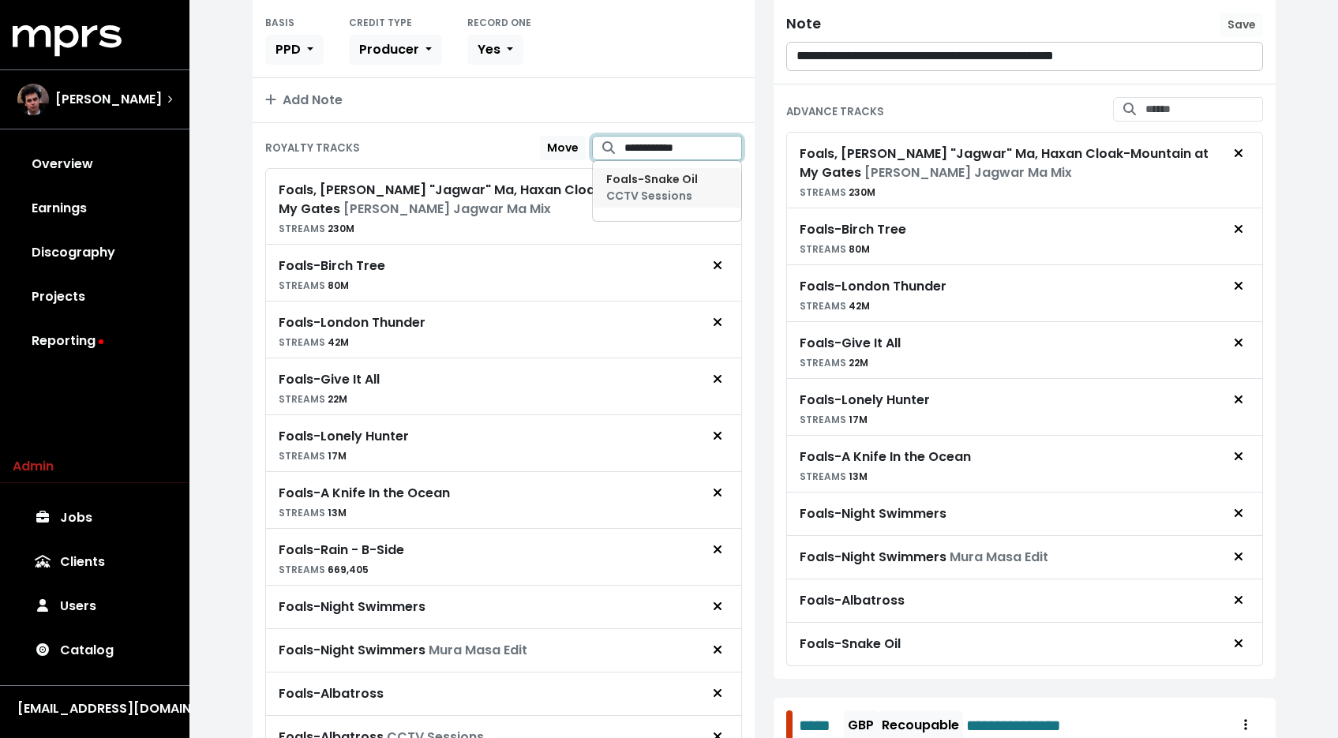
type input "**********"
click at [665, 182] on span "Foals - Snake Oil CCTV Sessions" at bounding box center [652, 187] width 92 height 32
click at [1184, 112] on input "Search for tracks by title and link them to this advance" at bounding box center [1204, 109] width 118 height 24
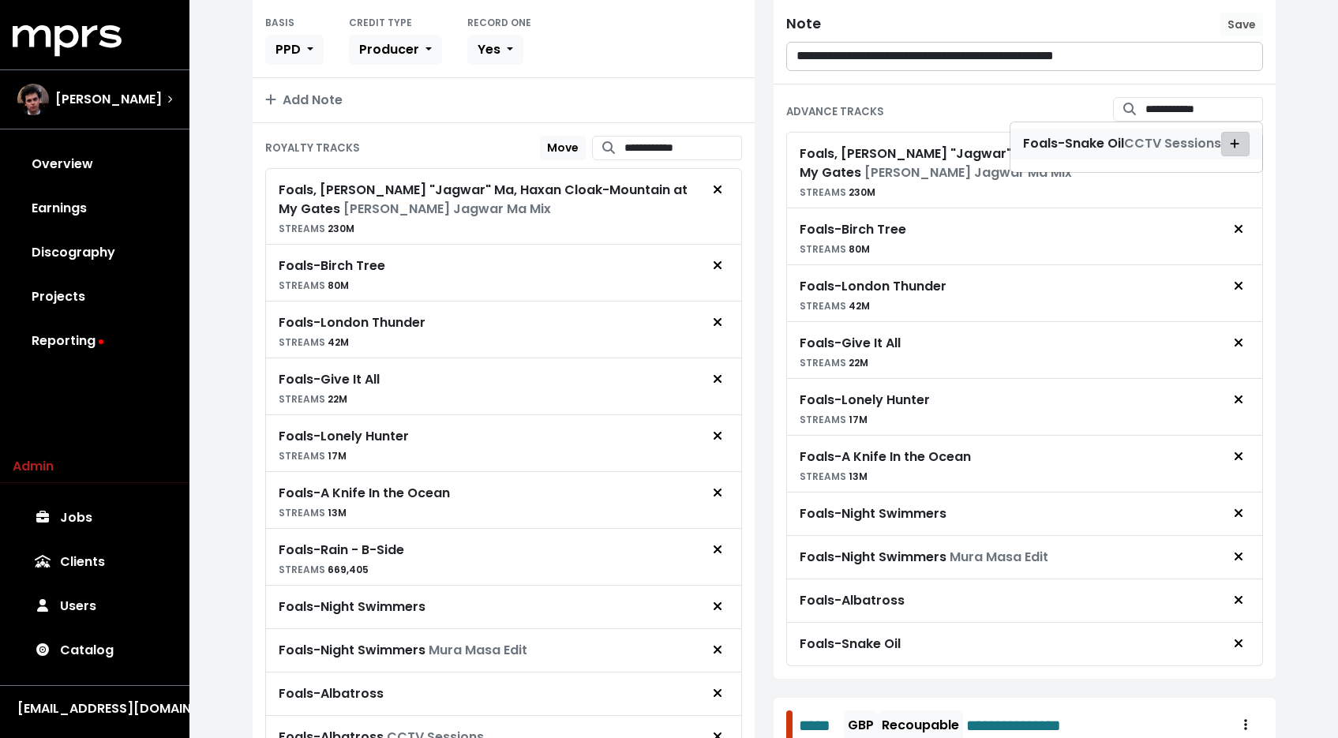
click at [1222, 136] on button "Add advance target" at bounding box center [1235, 144] width 28 height 24
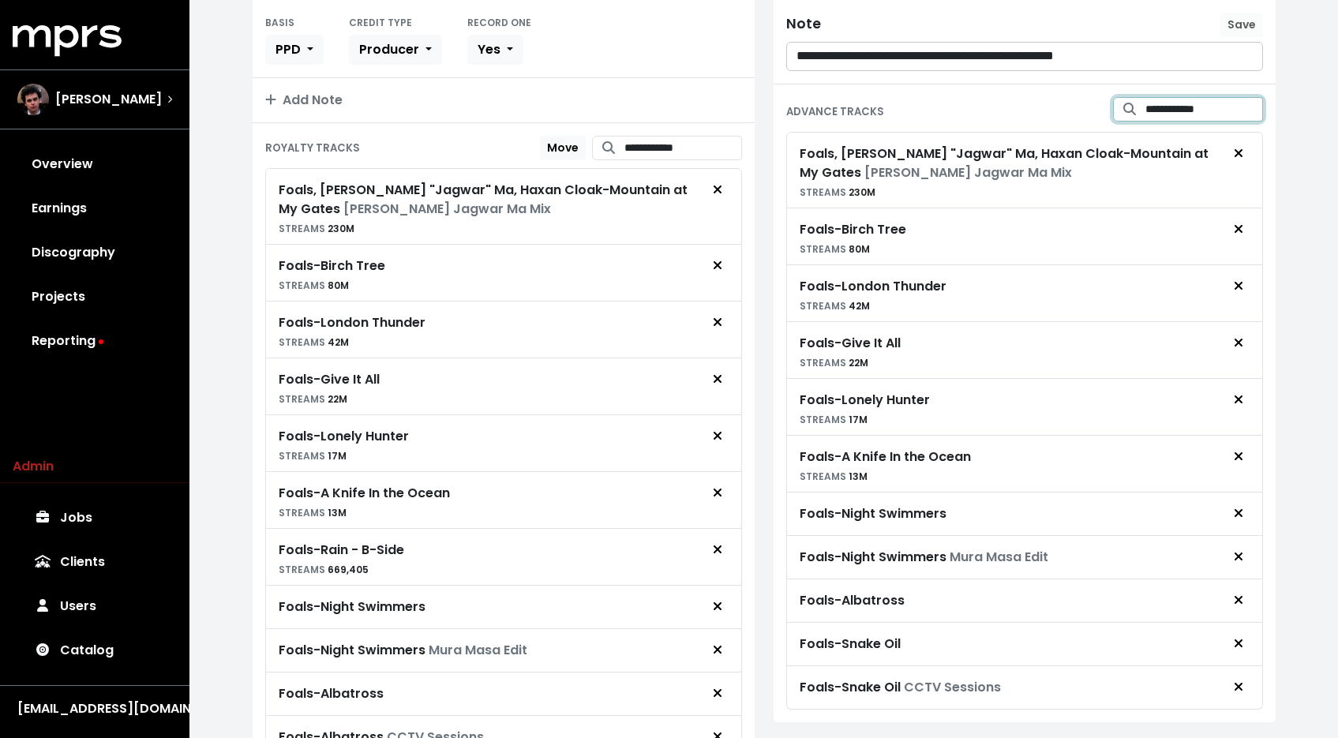
click at [1205, 116] on input "**********" at bounding box center [1204, 109] width 118 height 24
type input "**********"
click at [1244, 140] on button "Add advance target" at bounding box center [1235, 144] width 28 height 24
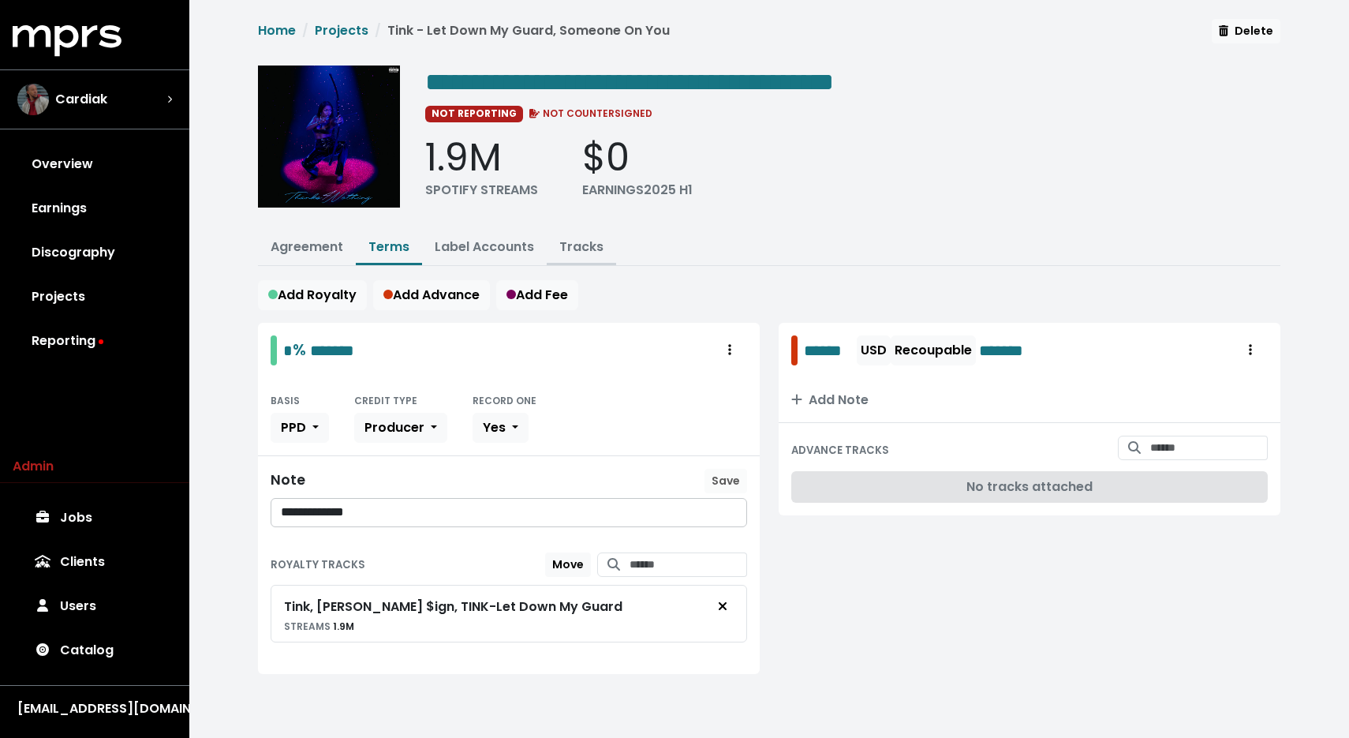
click at [565, 251] on link "Tracks" at bounding box center [581, 247] width 44 height 18
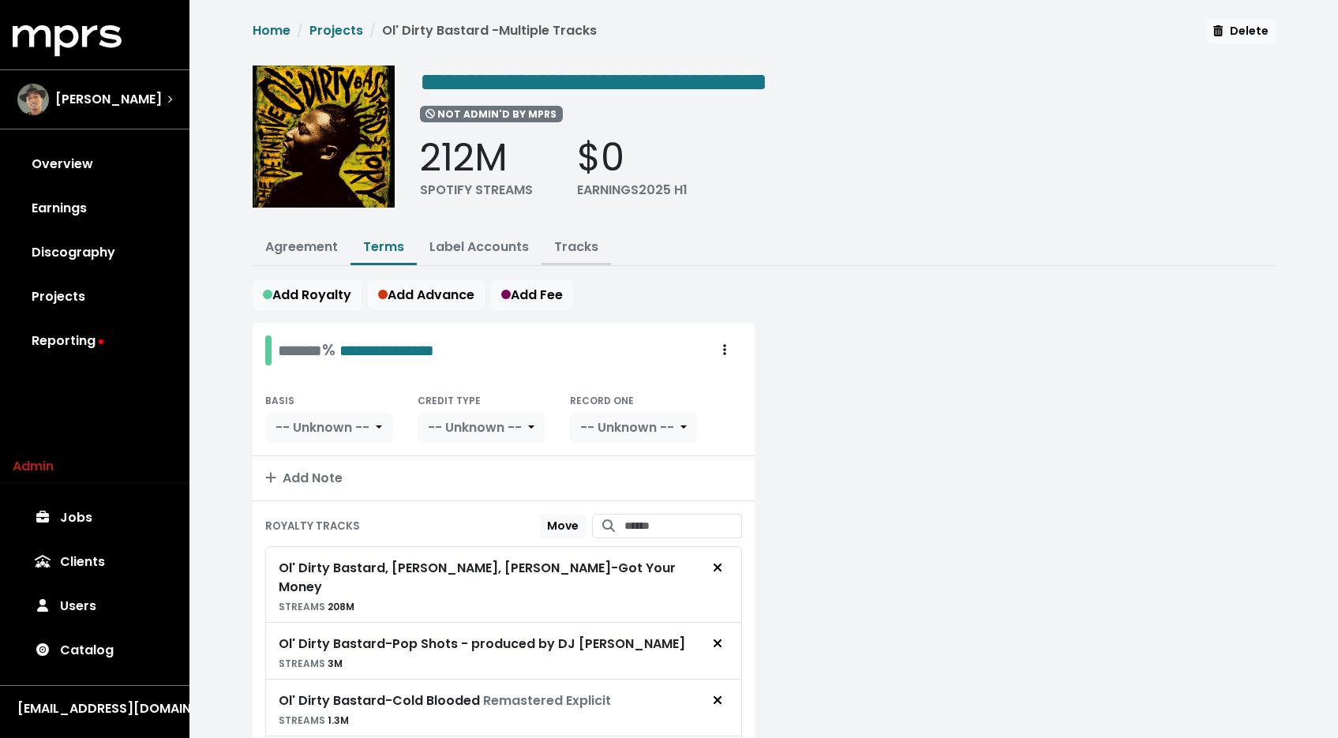
click at [584, 253] on button "Tracks" at bounding box center [575, 248] width 69 height 34
click at [580, 255] on button "Tracks" at bounding box center [575, 248] width 69 height 34
click at [537, 238] on button "Label Accounts" at bounding box center [479, 248] width 125 height 34
click at [560, 241] on link "Tracks" at bounding box center [576, 247] width 44 height 18
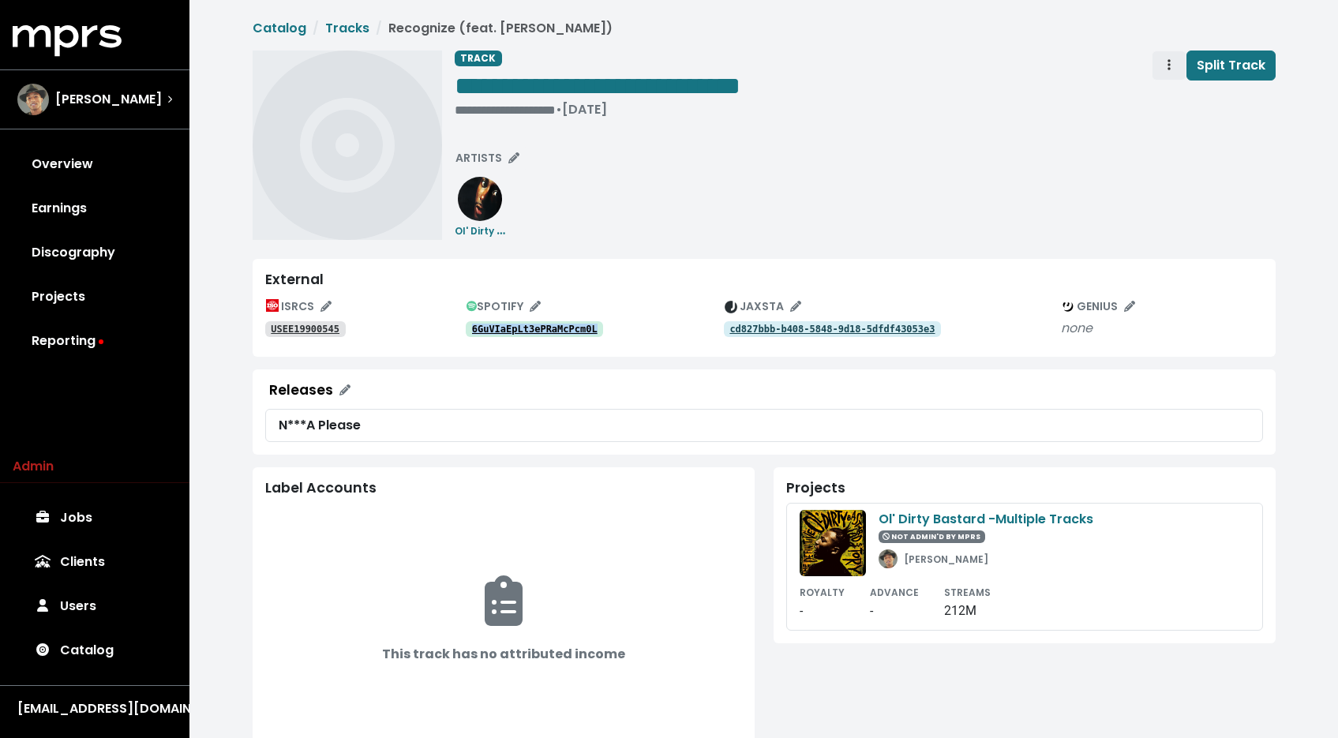
click at [1164, 59] on span "Track actions" at bounding box center [1169, 65] width 14 height 19
click at [1172, 98] on link "Merge" at bounding box center [1214, 100] width 125 height 25
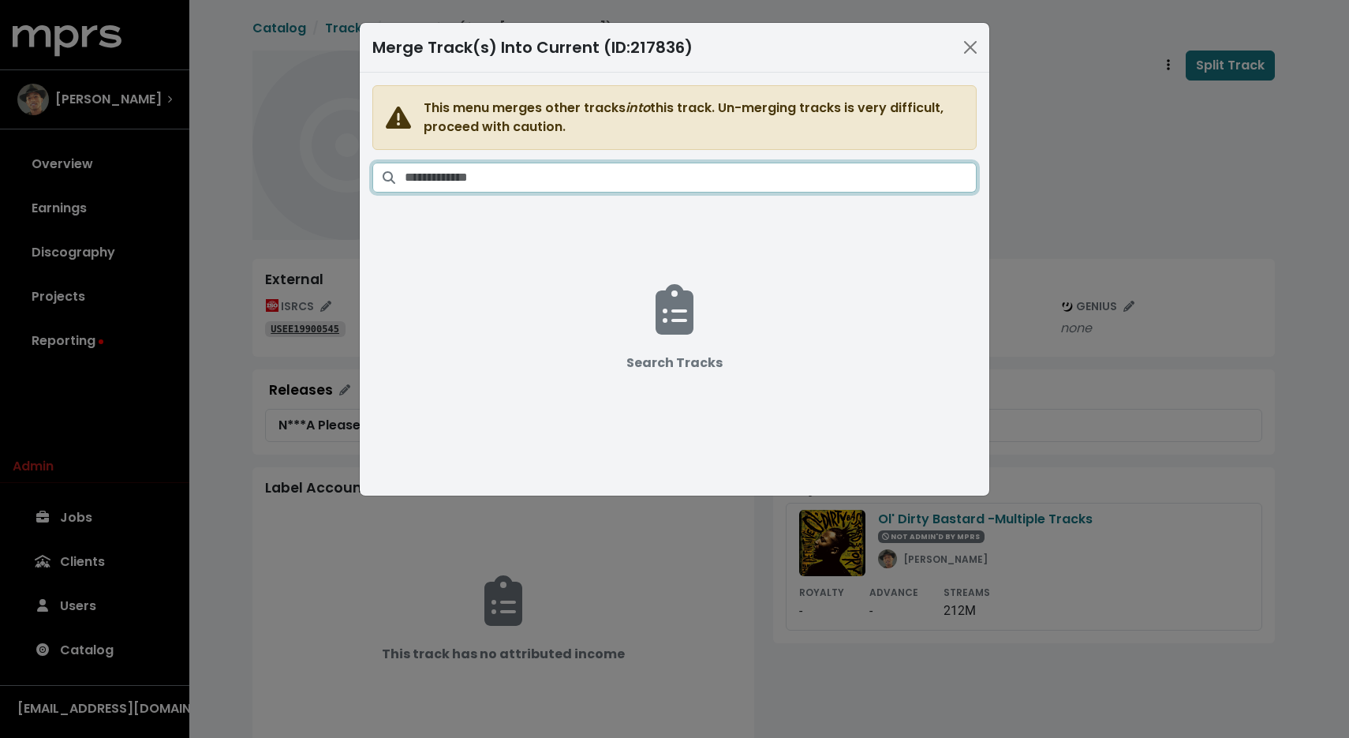
click at [798, 175] on input "Search tracks" at bounding box center [691, 178] width 572 height 30
type input "*"
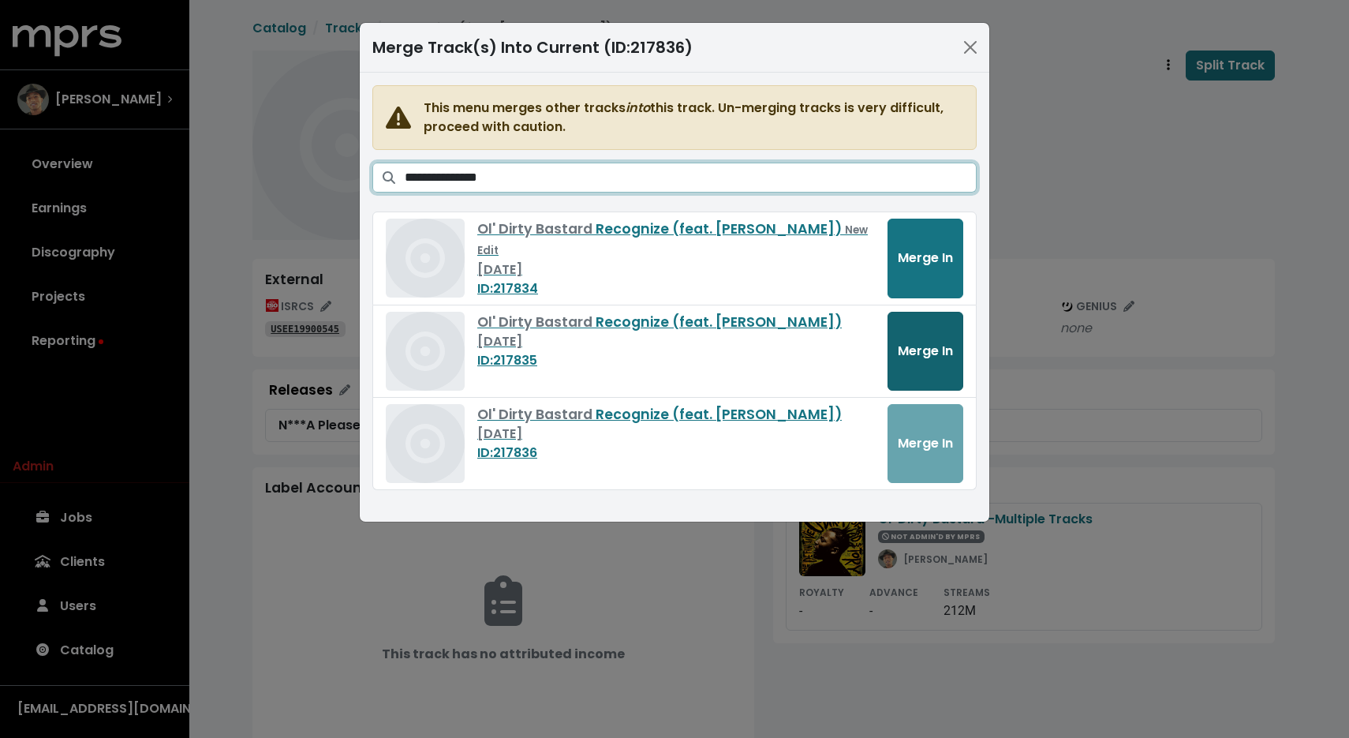
type input "**********"
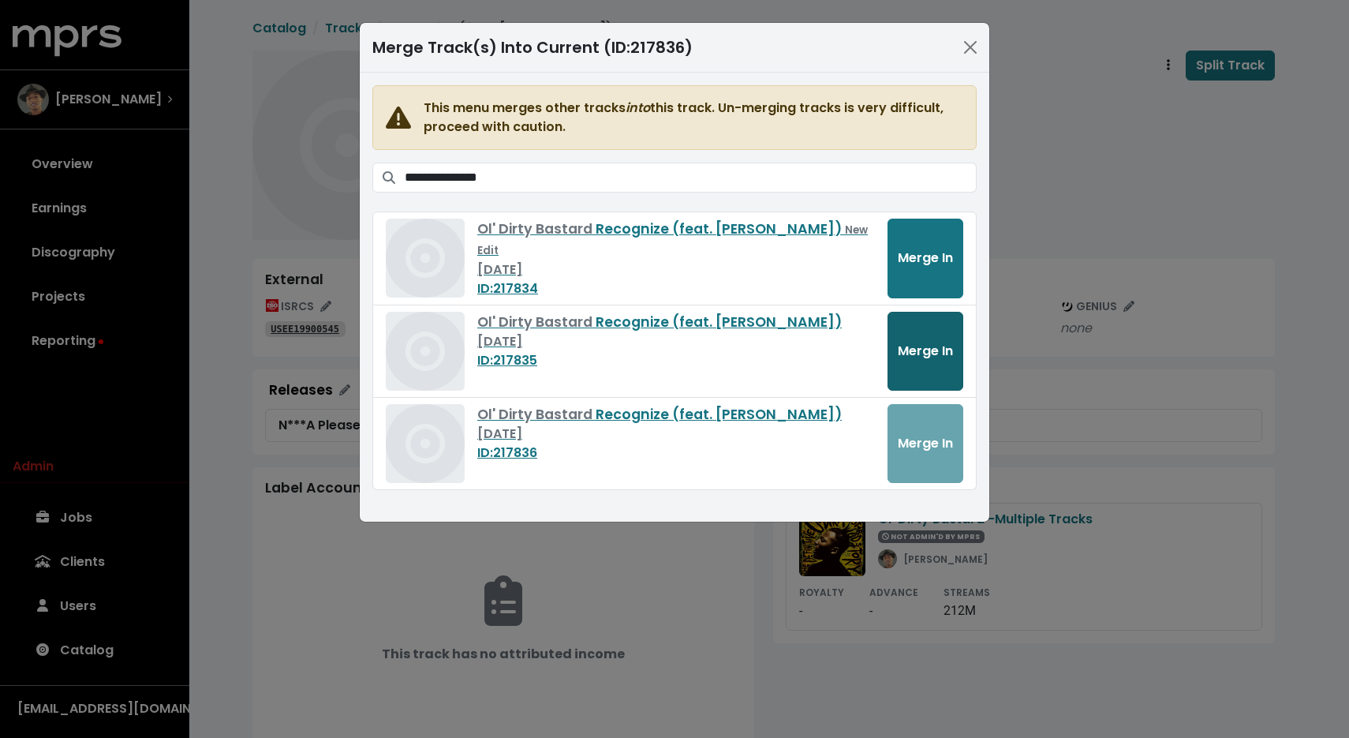
click at [923, 345] on span "Merge In" at bounding box center [925, 351] width 55 height 18
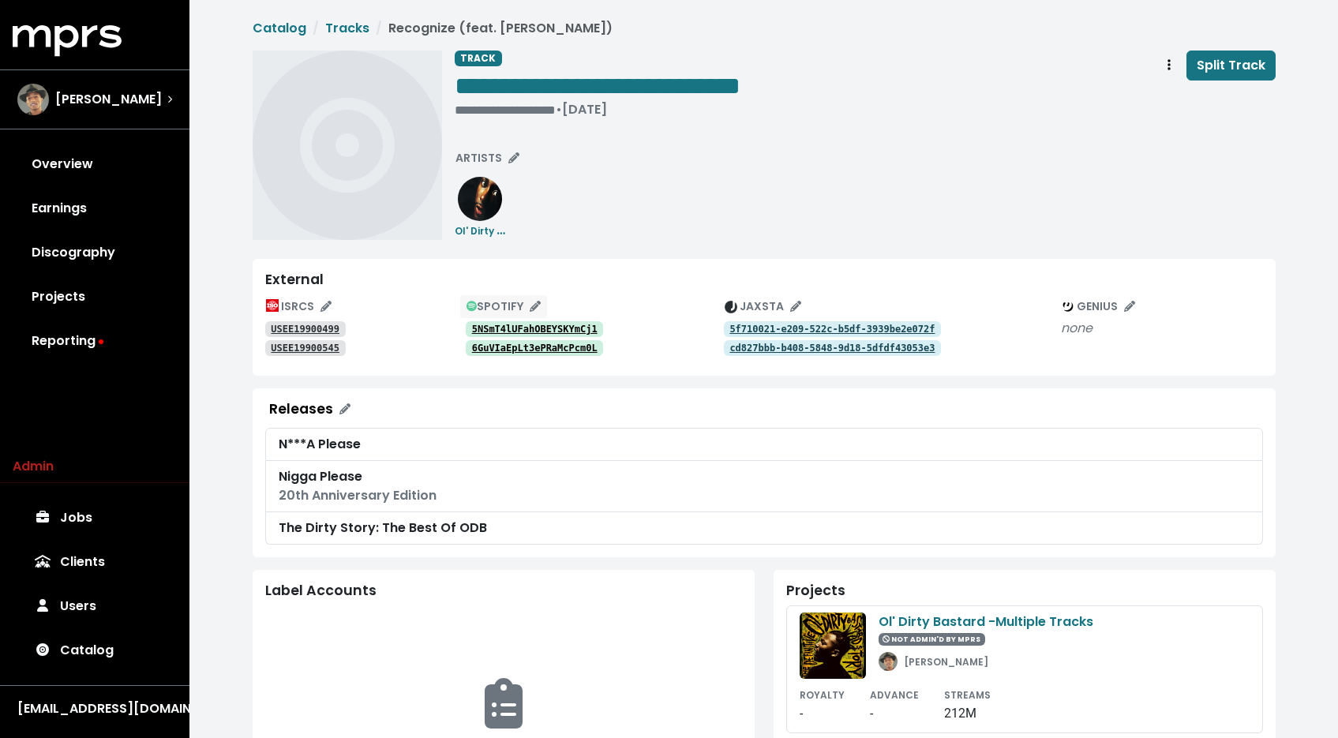
click at [530, 313] on span "SPOTIFY" at bounding box center [503, 306] width 75 height 16
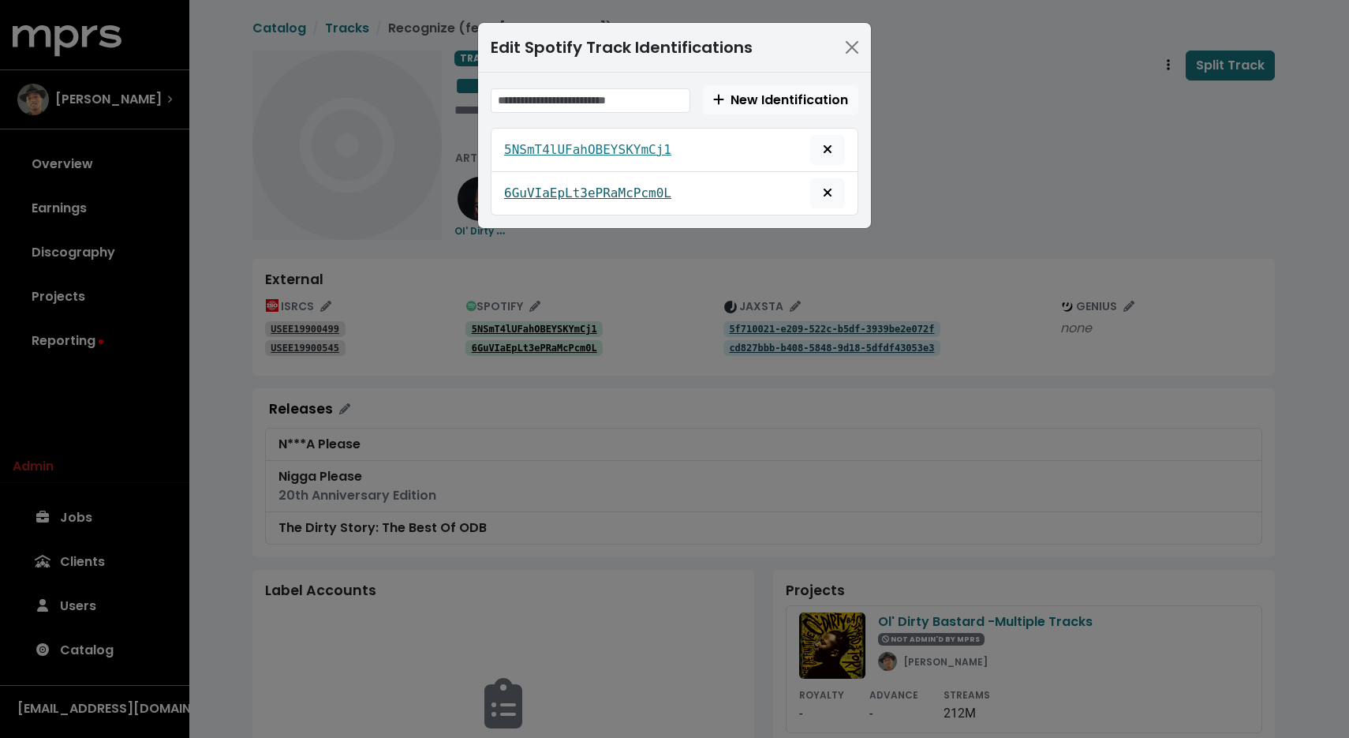
click at [627, 192] on tt "6GuVIaEpLt3ePRaMcPcm0L" at bounding box center [587, 192] width 167 height 15
click at [832, 199] on icon "Remove this spotify identification" at bounding box center [827, 192] width 9 height 13
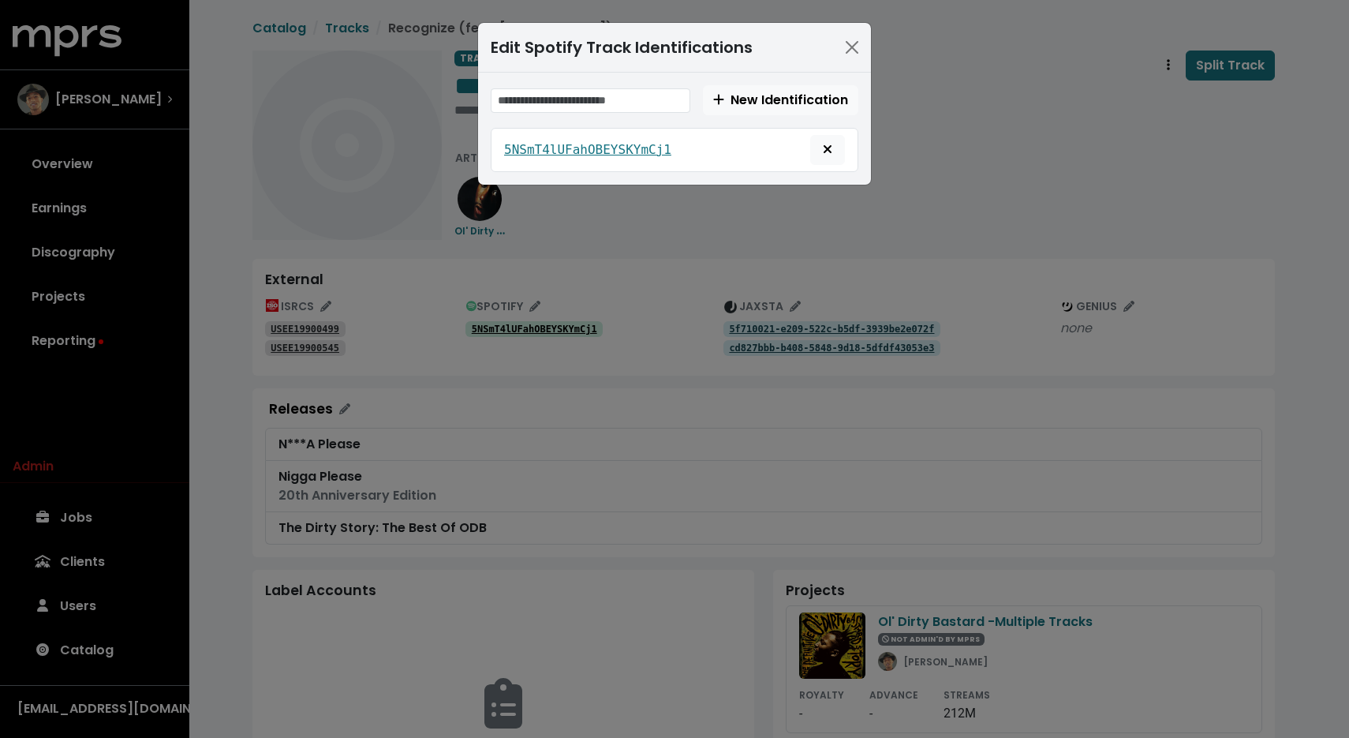
click at [379, 342] on div "Edit Spotify Track Identifications New Identification 5NSmT4lUFahOBEYSKYmCj1" at bounding box center [674, 369] width 1349 height 738
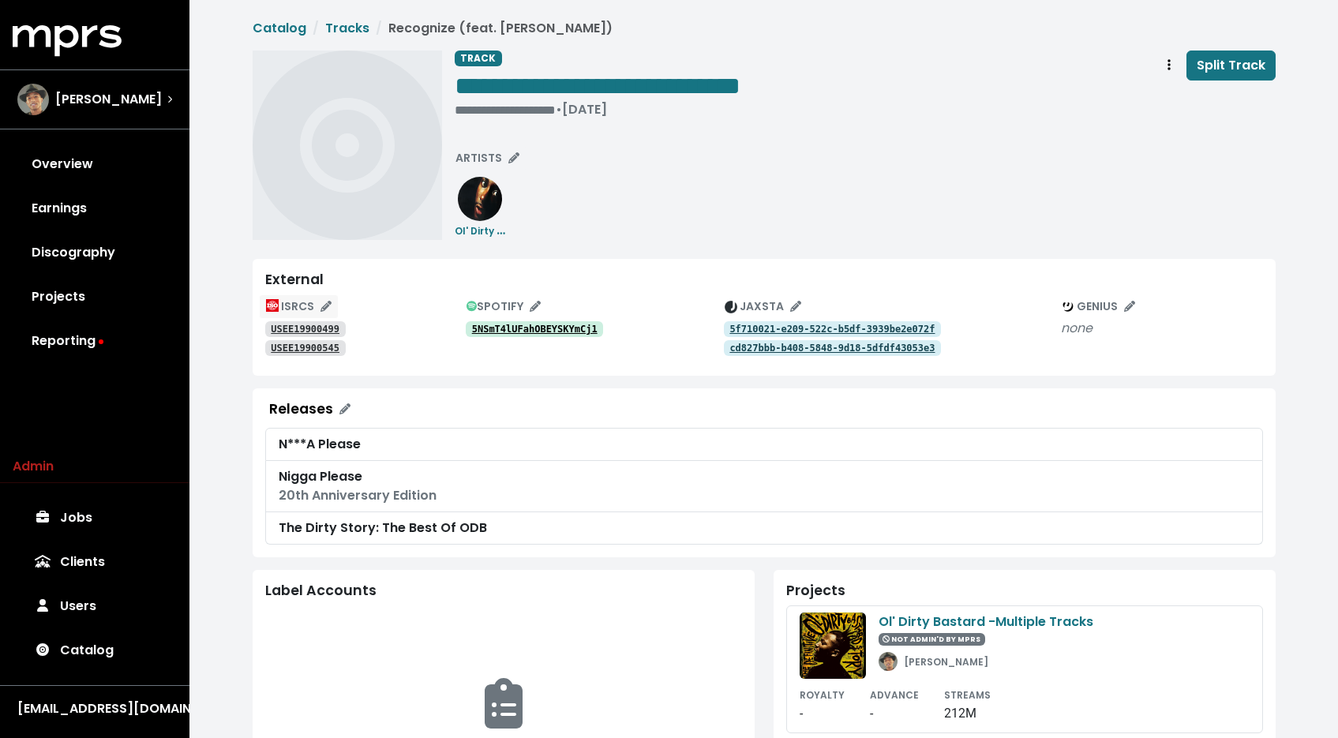
click at [324, 310] on icon "Edit ISRC mappings for this track" at bounding box center [325, 306] width 11 height 11
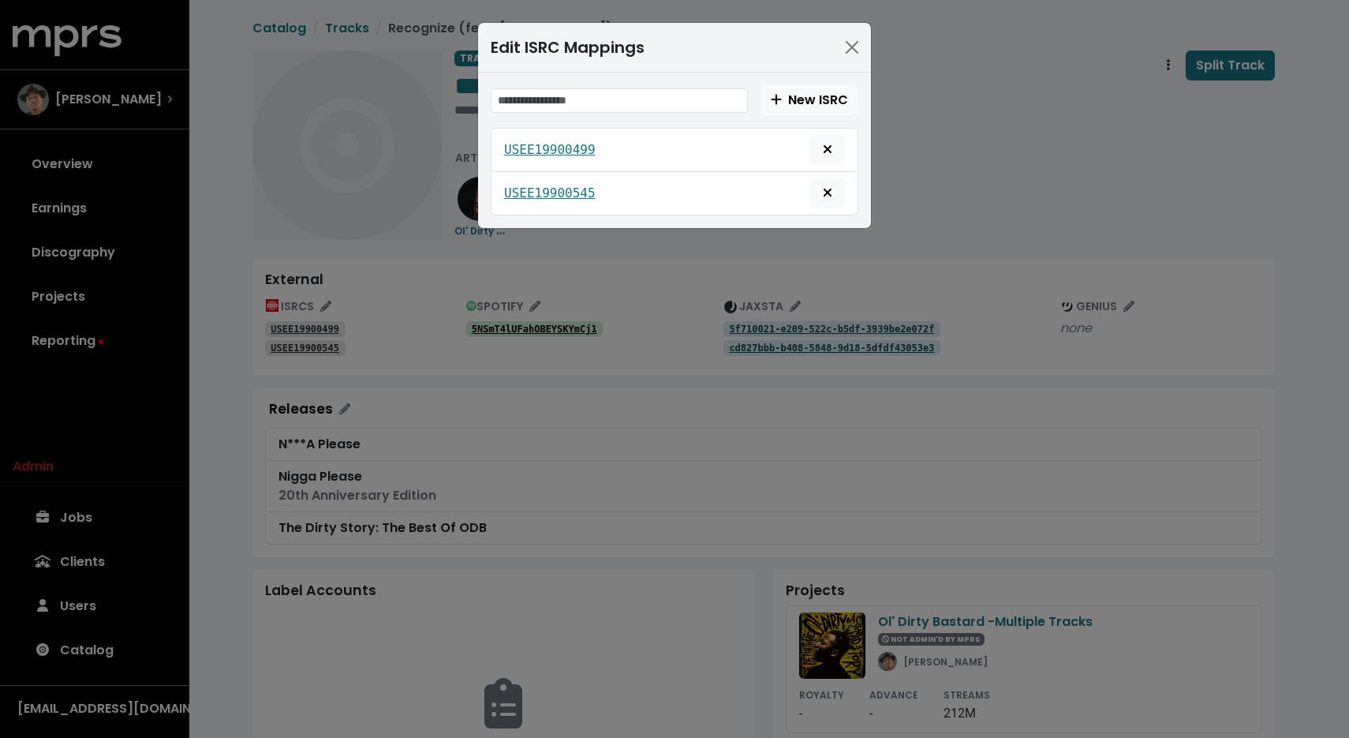
click at [554, 204] on div "USEE19900545" at bounding box center [674, 193] width 341 height 30
click at [553, 189] on tt "USEE19900545" at bounding box center [550, 192] width 92 height 15
click at [567, 140] on link "USEE19900499" at bounding box center [550, 149] width 92 height 19
click at [852, 44] on button "Close" at bounding box center [852, 47] width 25 height 25
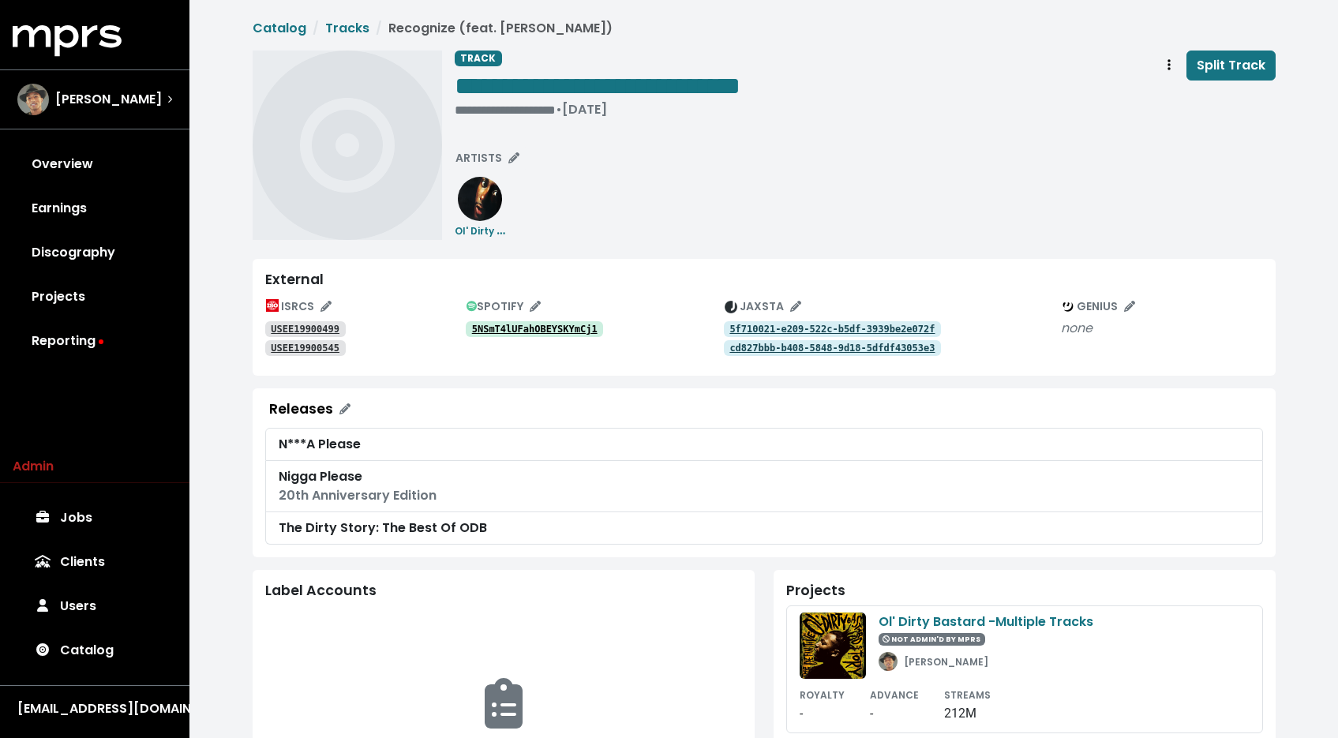
click at [298, 332] on tt "USEE19900499" at bounding box center [305, 329] width 69 height 11
click at [305, 309] on span "ISRCS" at bounding box center [298, 306] width 65 height 16
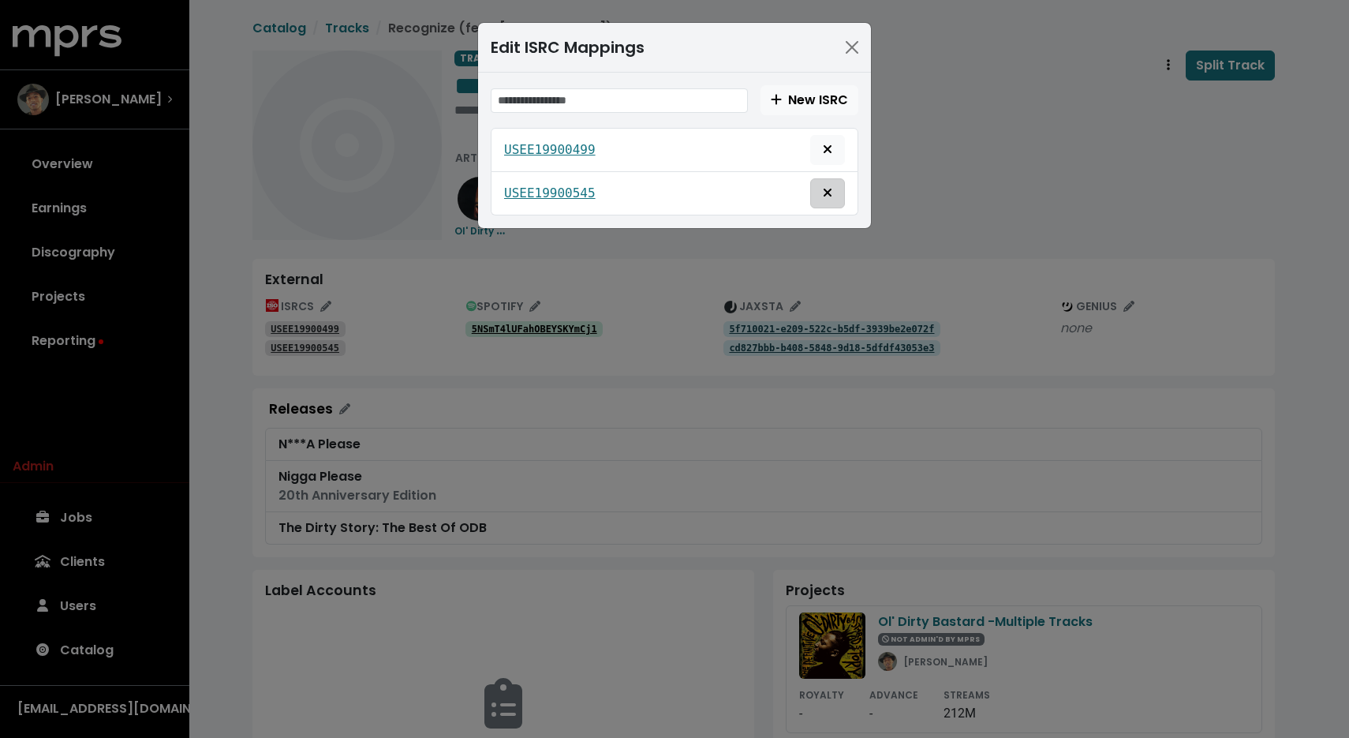
click at [825, 186] on icon "Delete mapping for this ISRC" at bounding box center [827, 192] width 9 height 13
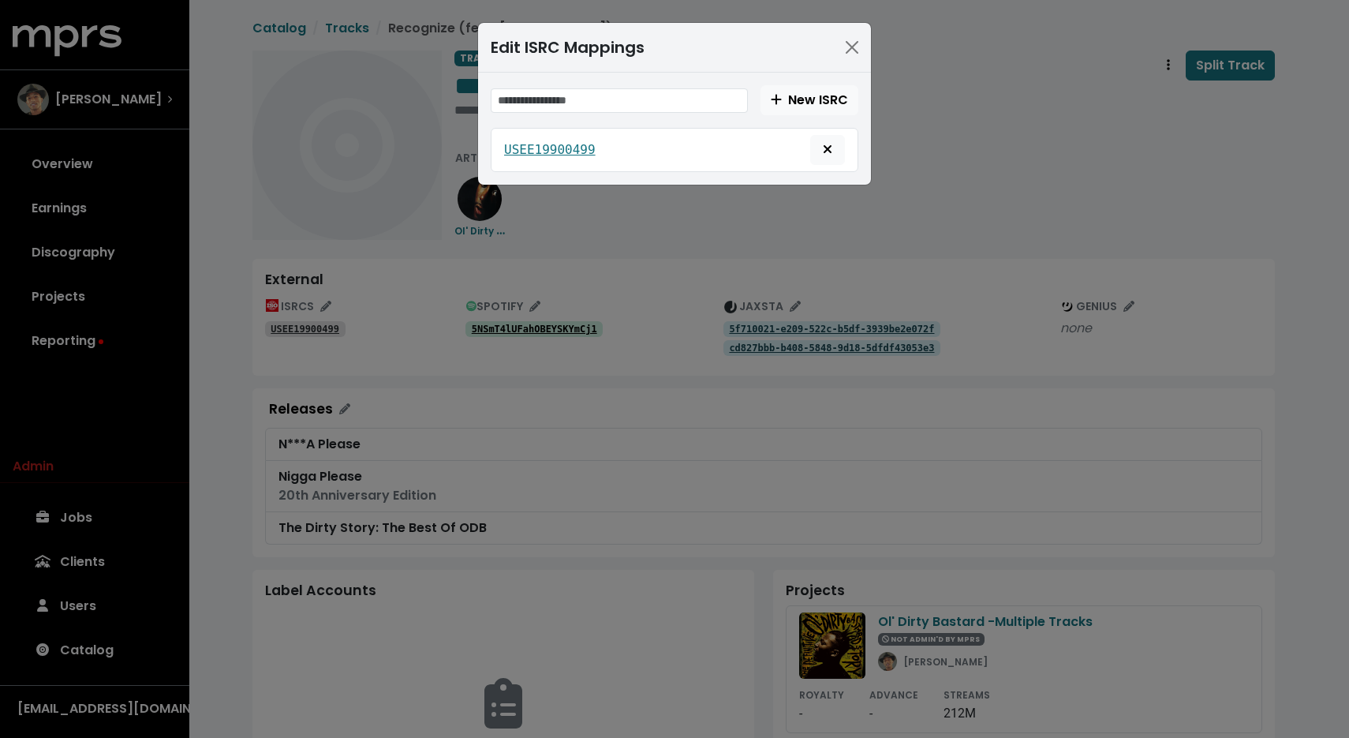
click at [930, 191] on div "Edit ISRC Mappings New ISRC USEE19900499" at bounding box center [674, 369] width 1349 height 738
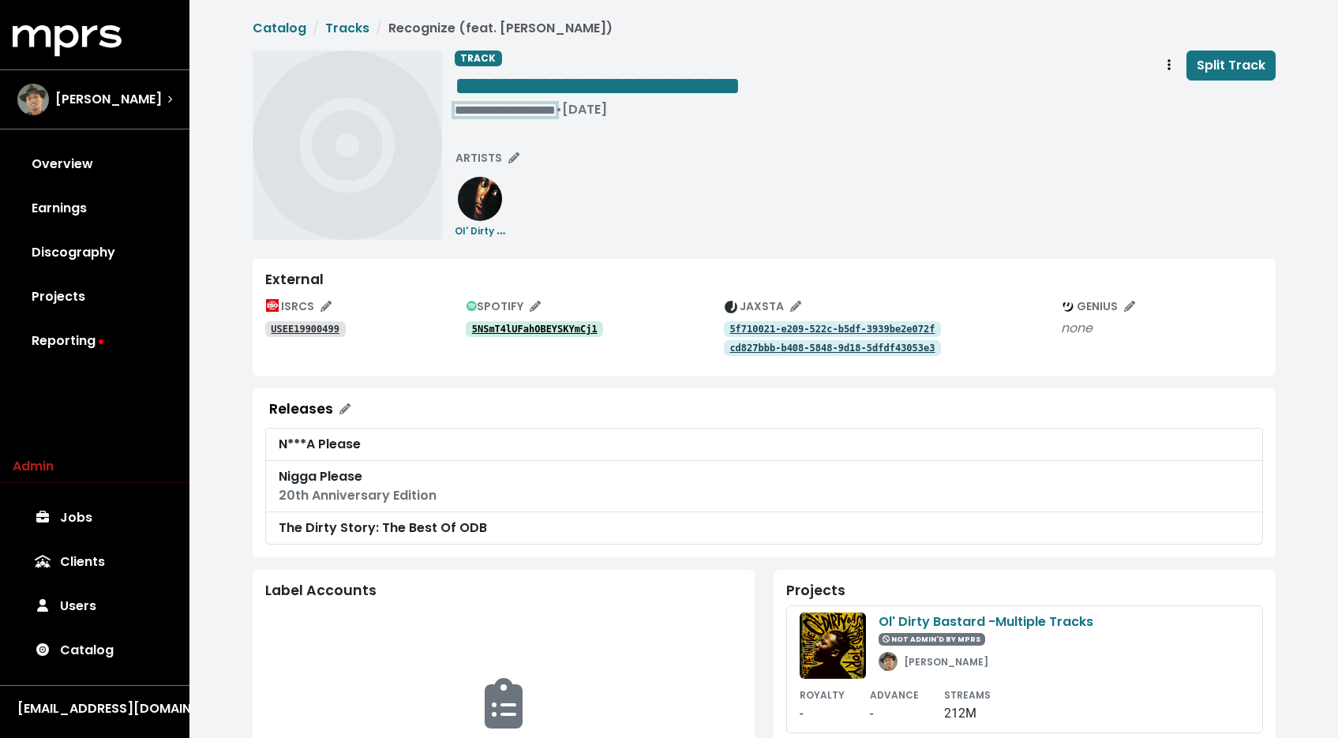
click at [530, 110] on div "**********" at bounding box center [598, 110] width 286 height 16
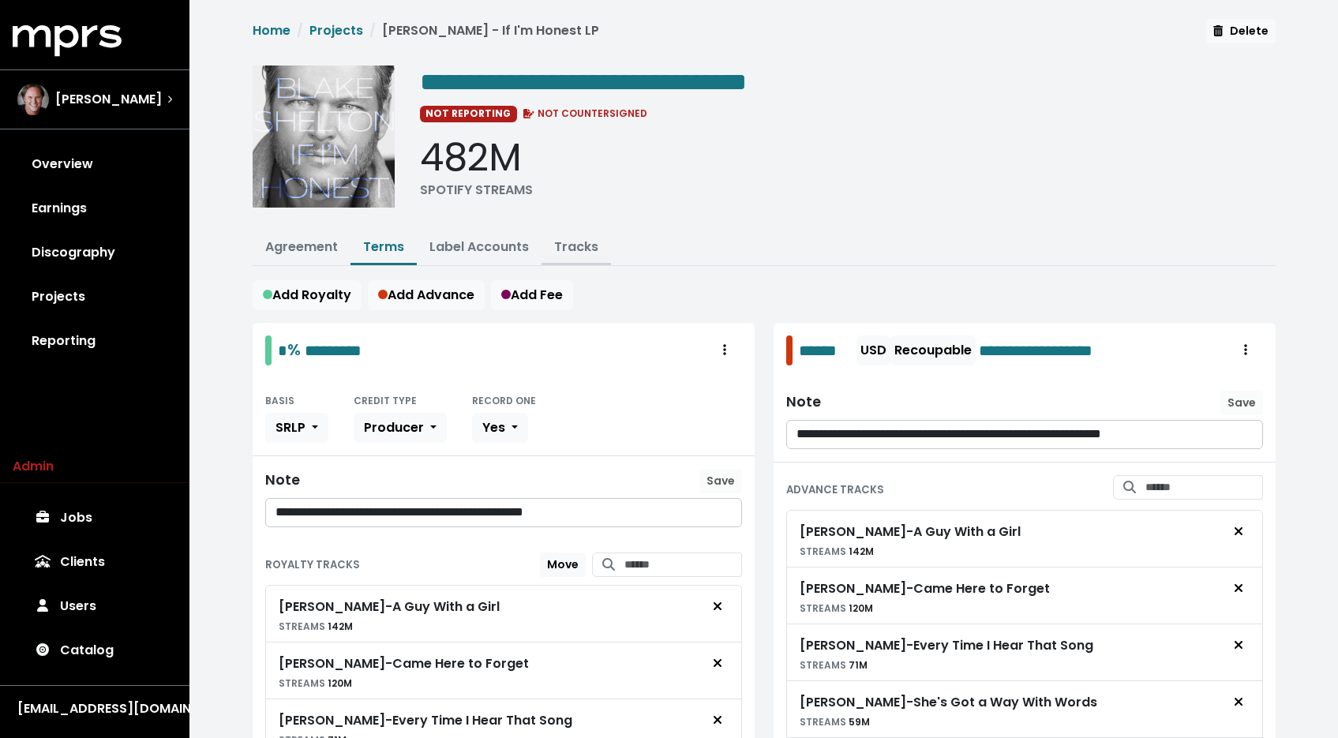
click at [564, 253] on link "Tracks" at bounding box center [576, 247] width 44 height 18
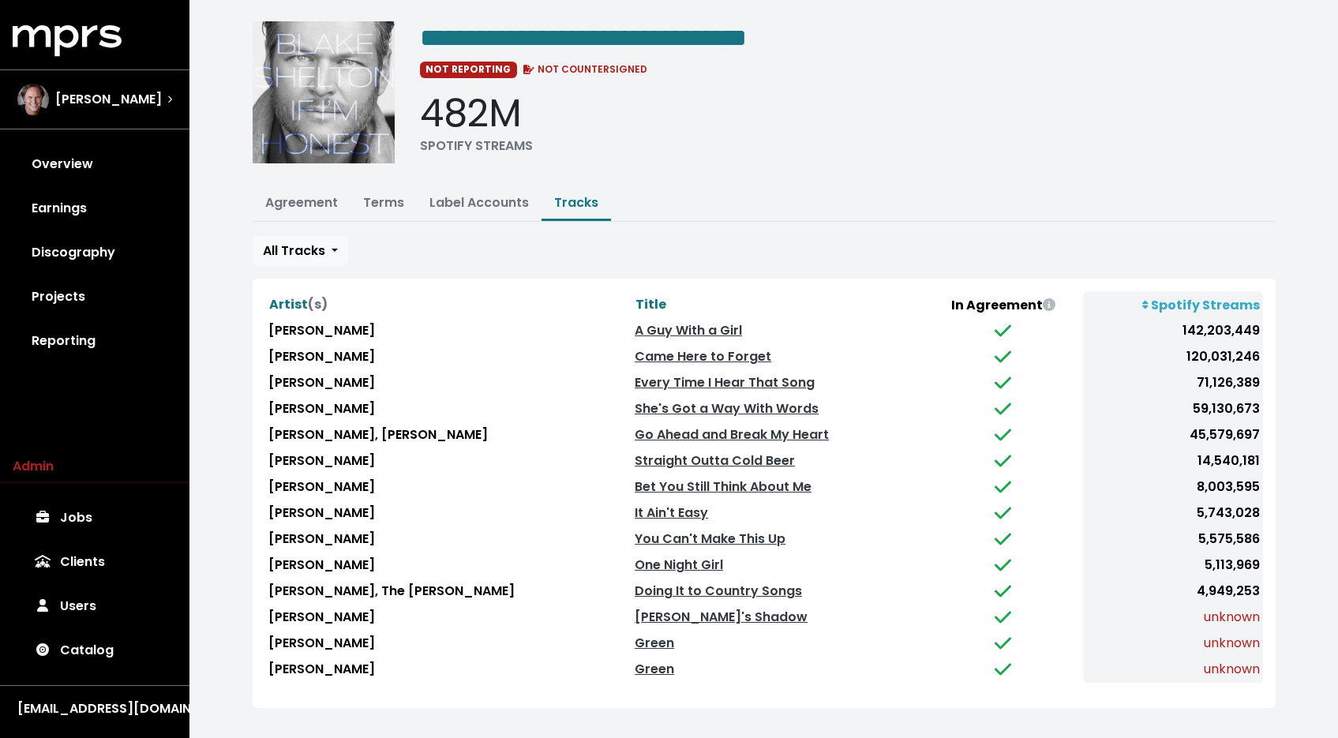
scroll to position [44, 0]
click at [391, 207] on link "Terms" at bounding box center [383, 202] width 41 height 18
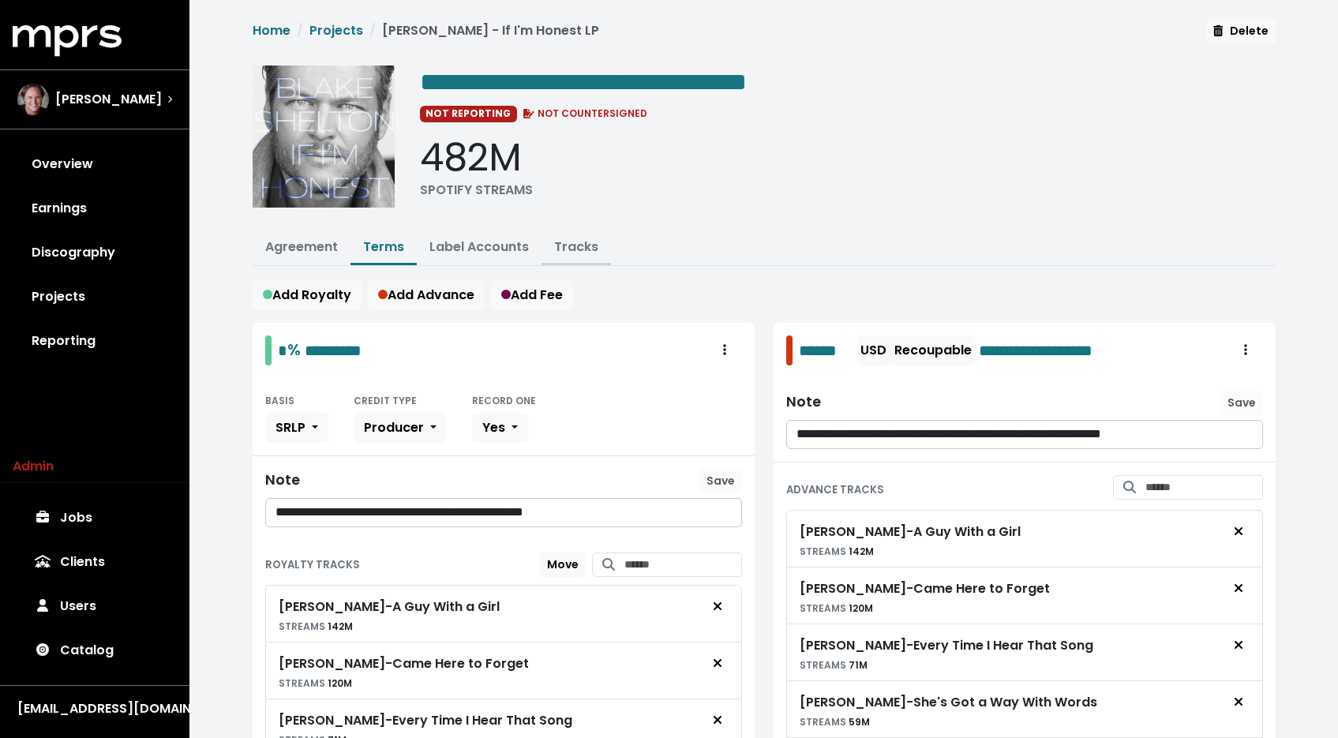
click at [560, 238] on link "Tracks" at bounding box center [576, 247] width 44 height 18
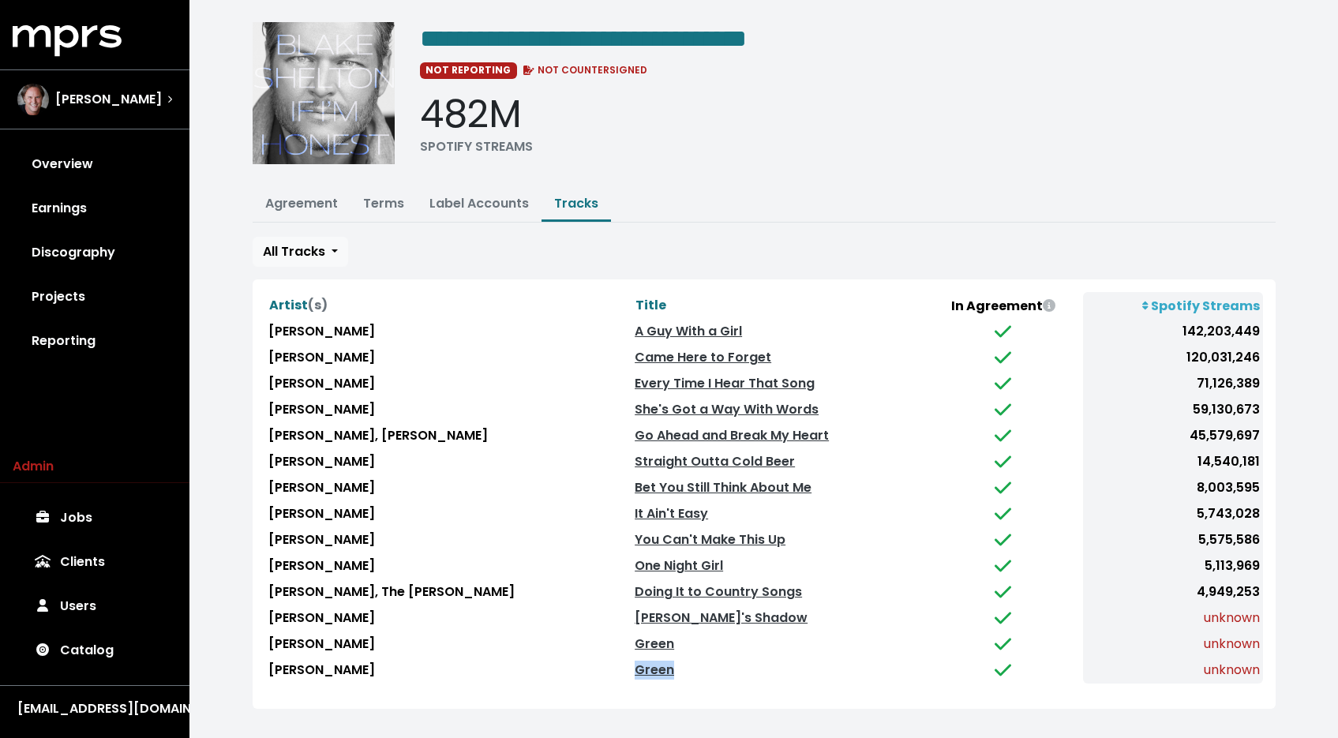
scroll to position [44, 0]
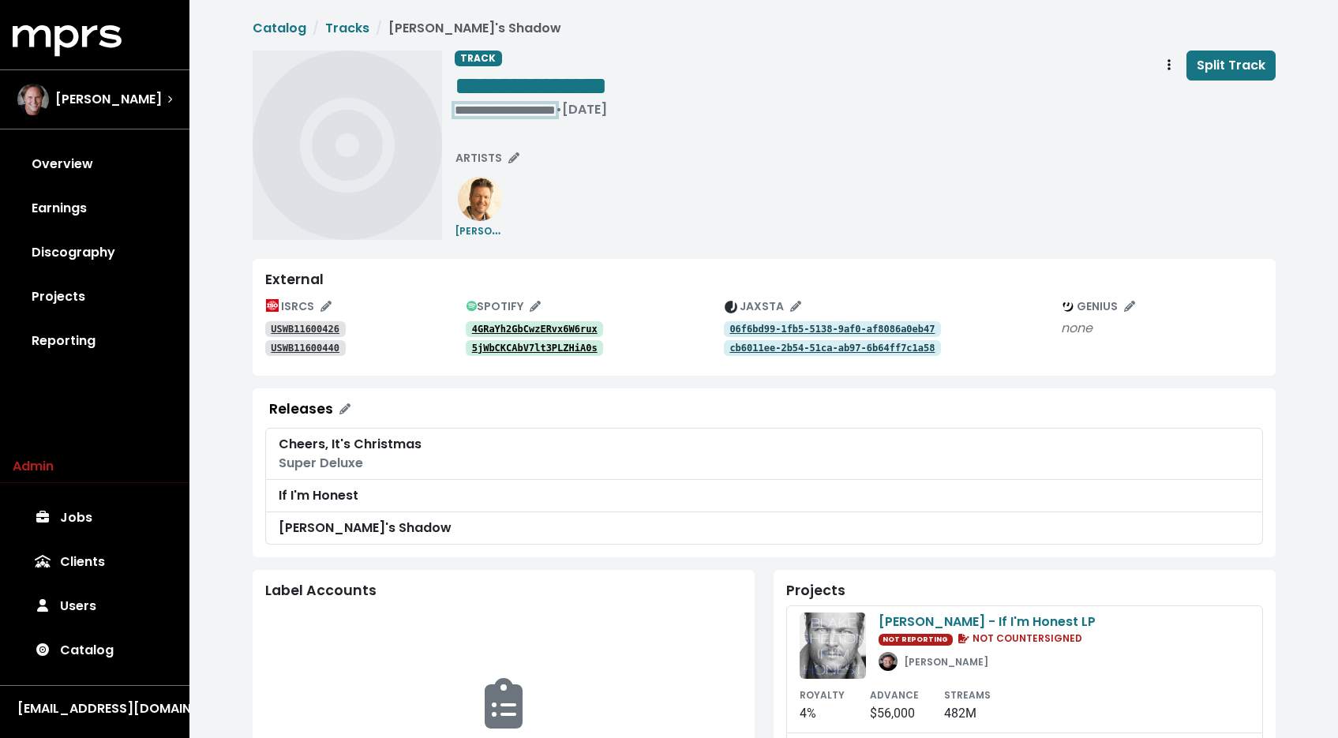
click at [503, 102] on div "**********" at bounding box center [531, 110] width 152 height 16
click at [457, 105] on span "• Apr 8th, 2016" at bounding box center [480, 109] width 51 height 18
click at [1238, 71] on span "Split Track" at bounding box center [1230, 65] width 69 height 18
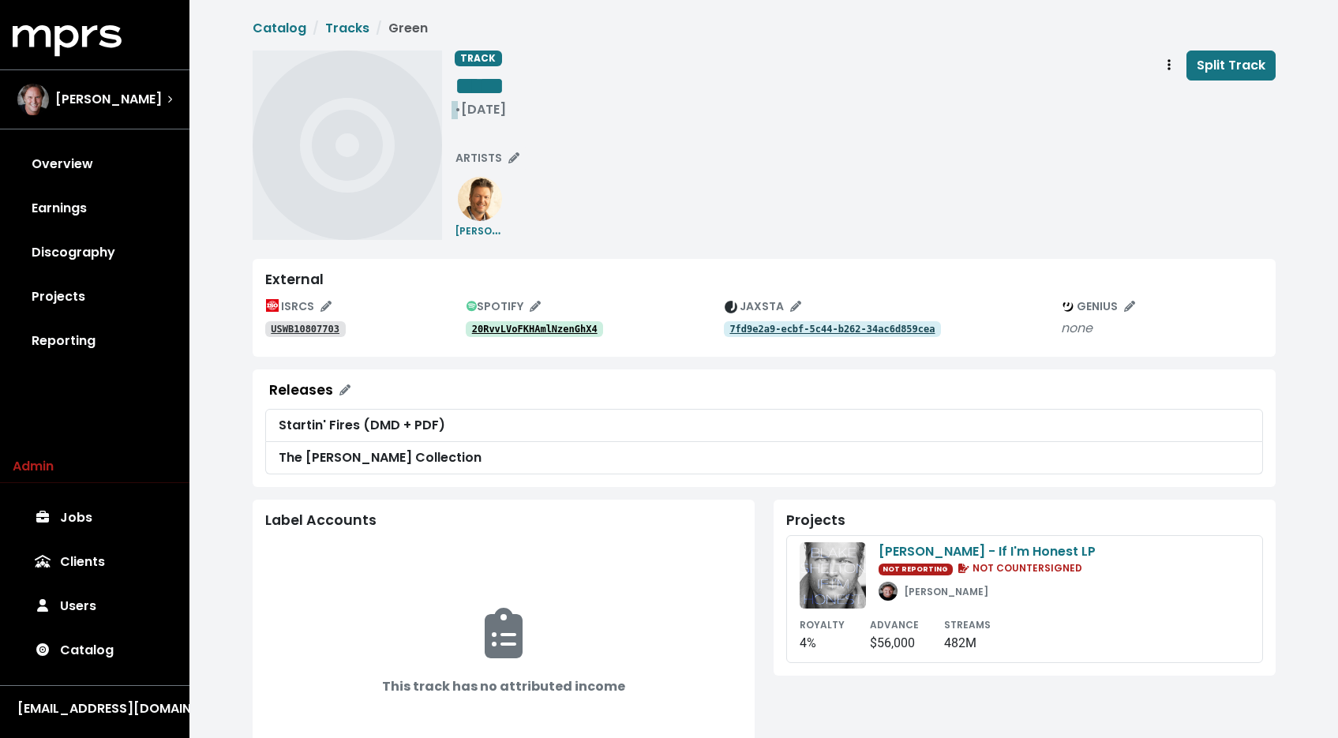
click at [481, 113] on div "• [DATE]" at bounding box center [480, 110] width 51 height 16
click at [771, 167] on div "**********" at bounding box center [865, 145] width 821 height 189
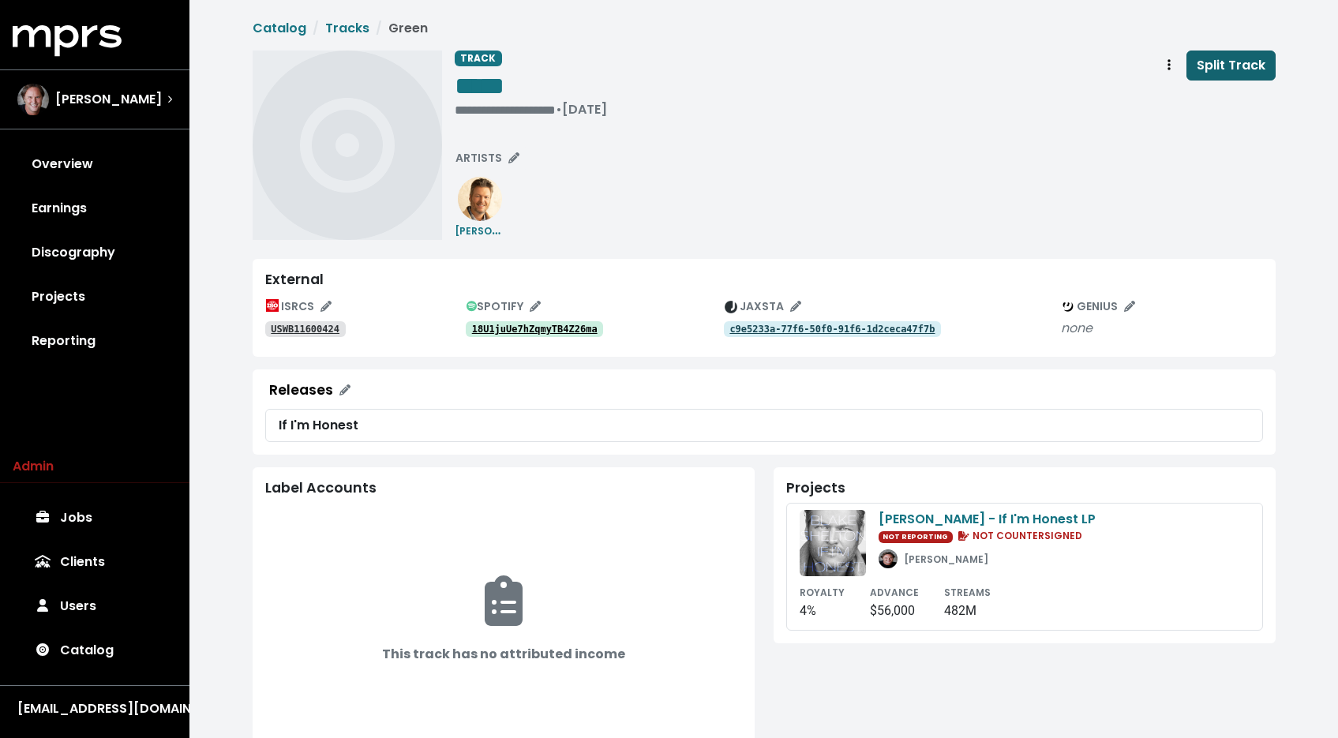
click at [1196, 57] on button "Split Track" at bounding box center [1230, 66] width 89 height 30
click at [788, 29] on button "Close" at bounding box center [793, 28] width 17 height 17
click at [1174, 58] on span "Track actions" at bounding box center [1169, 65] width 14 height 19
click at [1025, 191] on div "**********" at bounding box center [865, 145] width 821 height 189
click at [458, 106] on div "**********" at bounding box center [531, 110] width 152 height 16
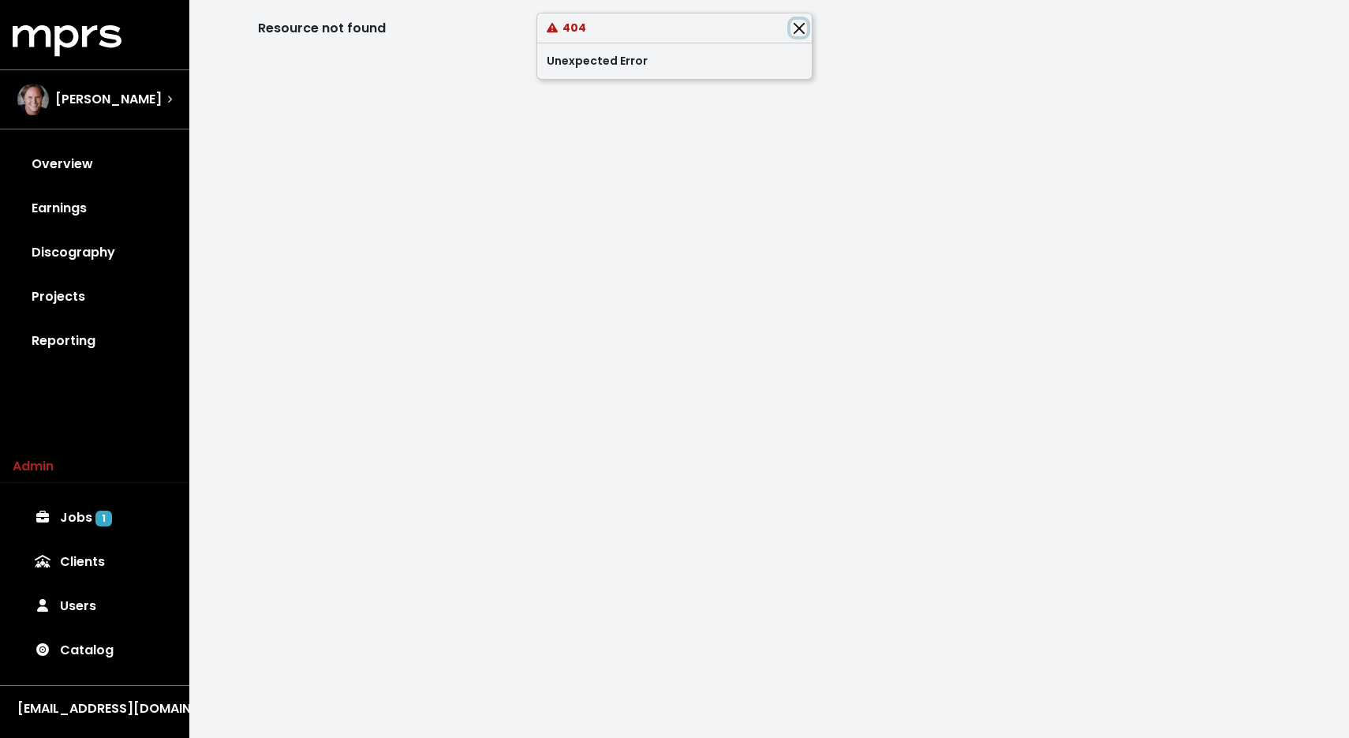
click at [795, 31] on button "Close" at bounding box center [799, 28] width 17 height 17
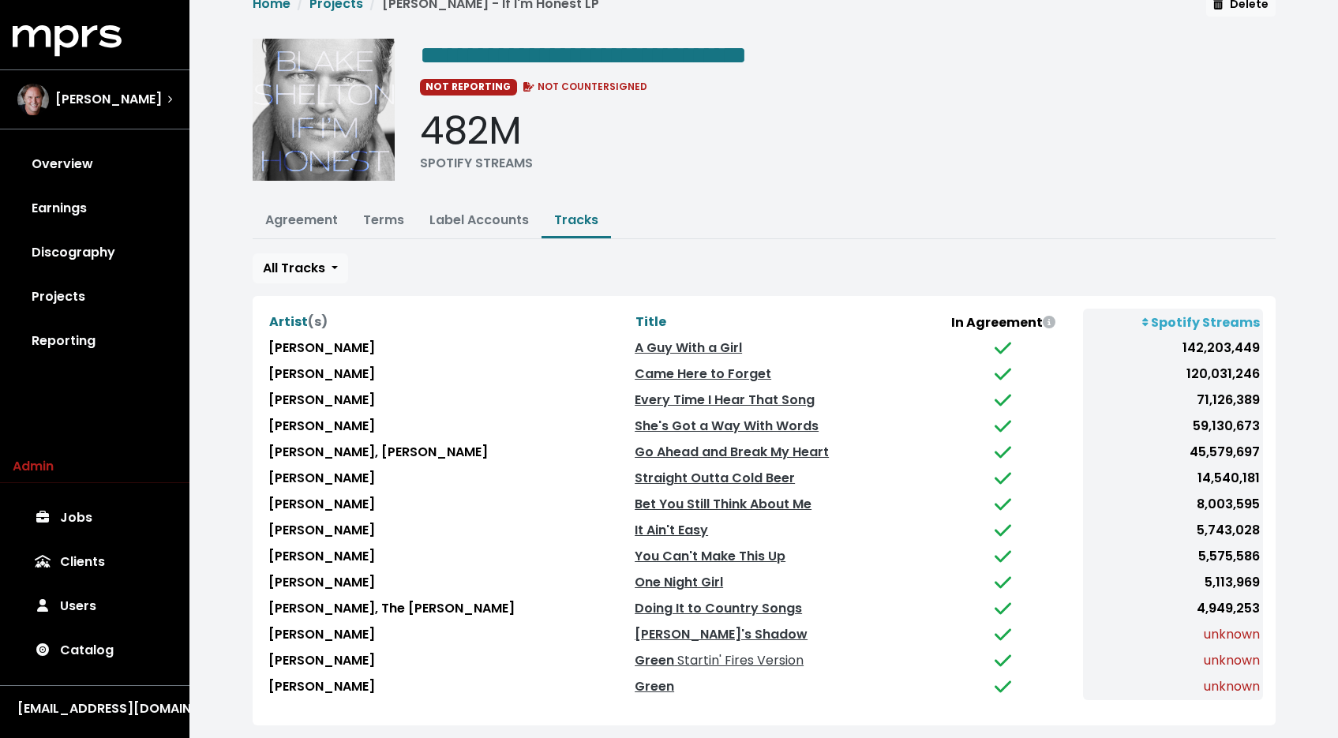
scroll to position [44, 0]
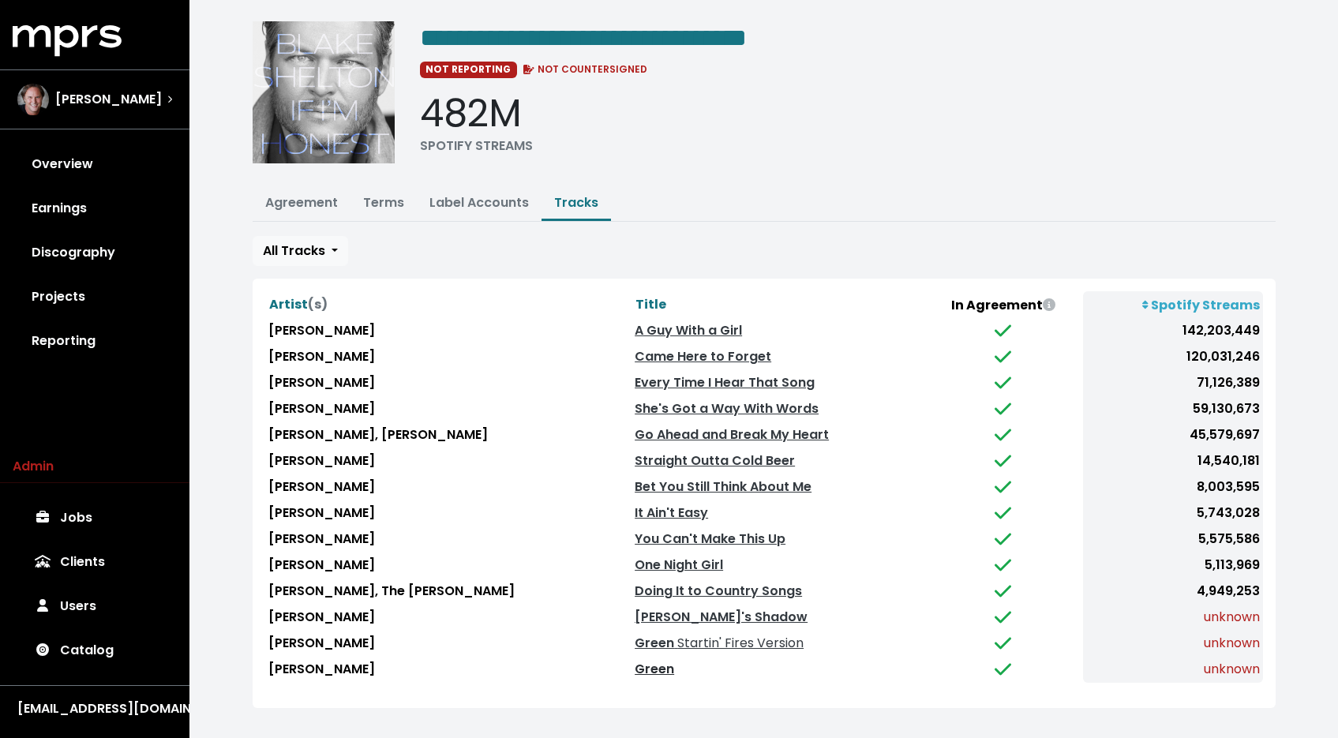
click at [634, 664] on link "Green" at bounding box center [653, 669] width 39 height 18
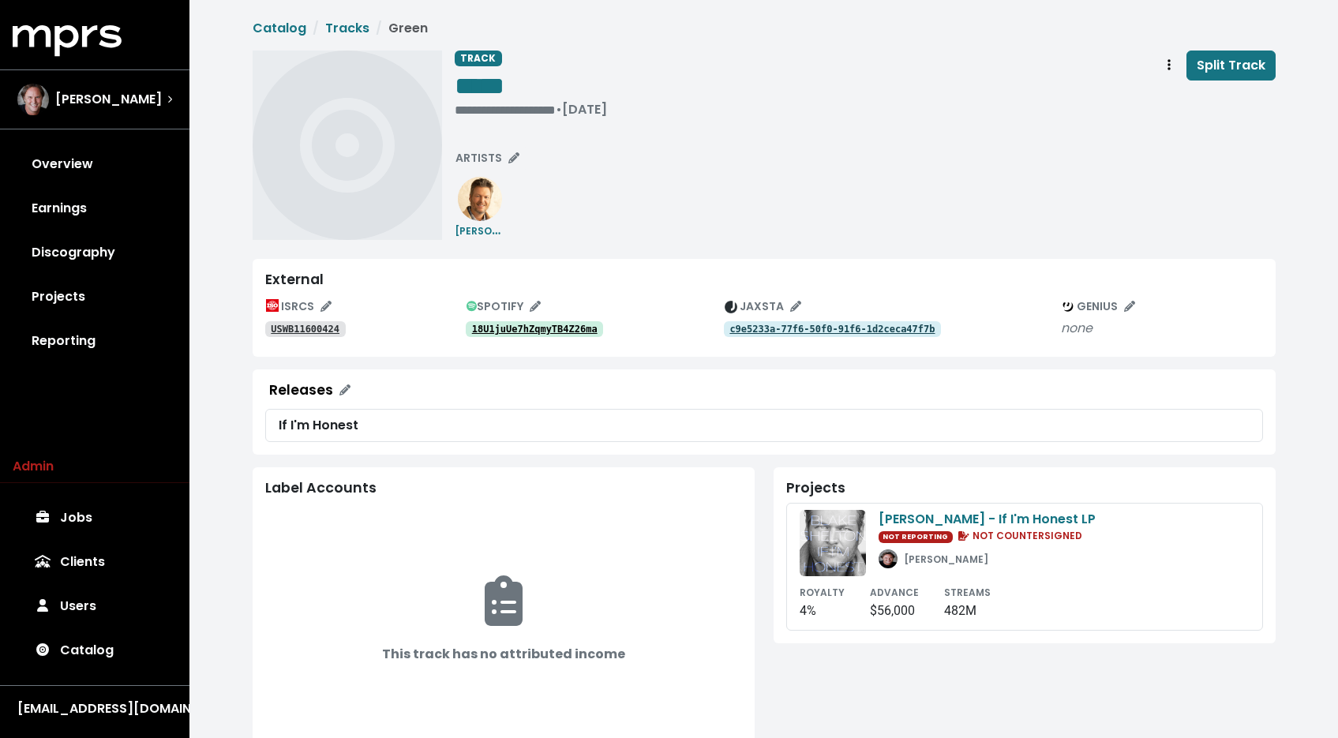
click at [498, 117] on div "**********" at bounding box center [531, 87] width 152 height 73
click at [483, 109] on div "**********" at bounding box center [531, 110] width 152 height 16
click at [796, 130] on div "**********" at bounding box center [865, 145] width 821 height 189
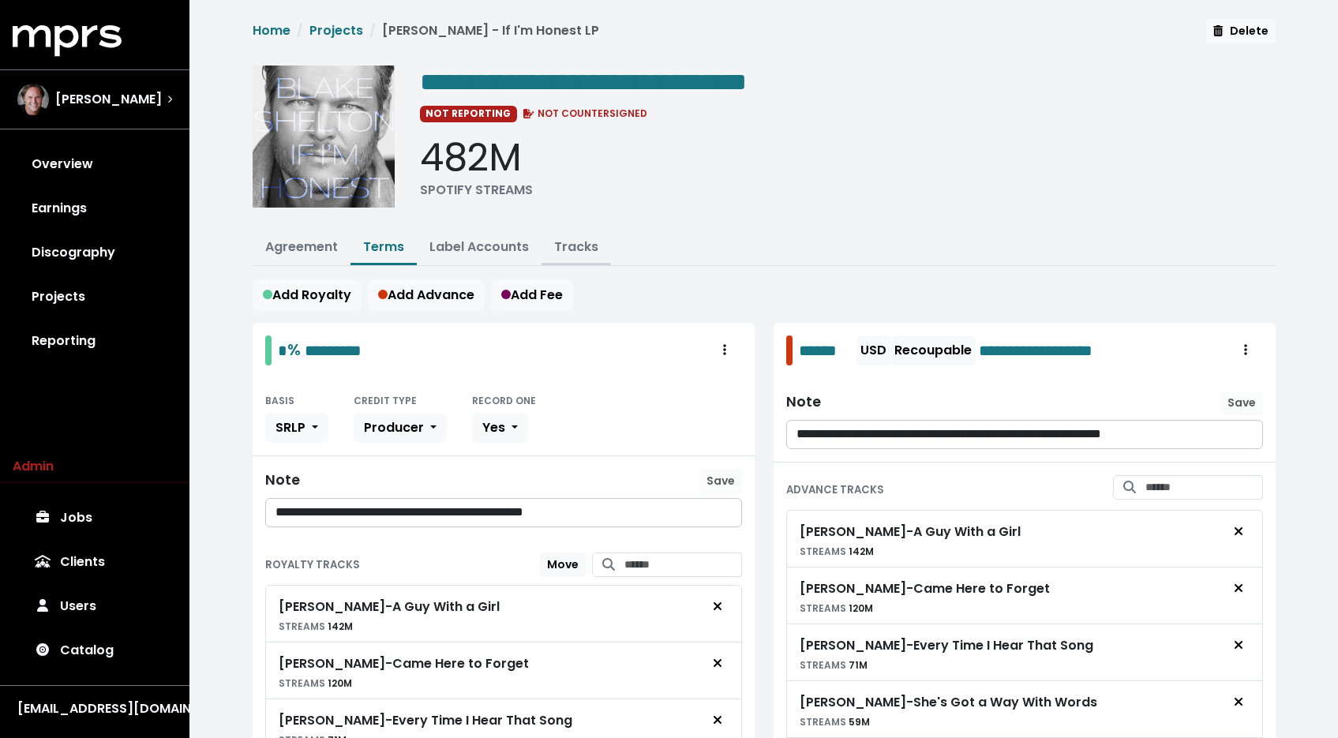
click at [563, 256] on button "Tracks" at bounding box center [575, 248] width 69 height 34
click at [573, 246] on link "Tracks" at bounding box center [576, 247] width 44 height 18
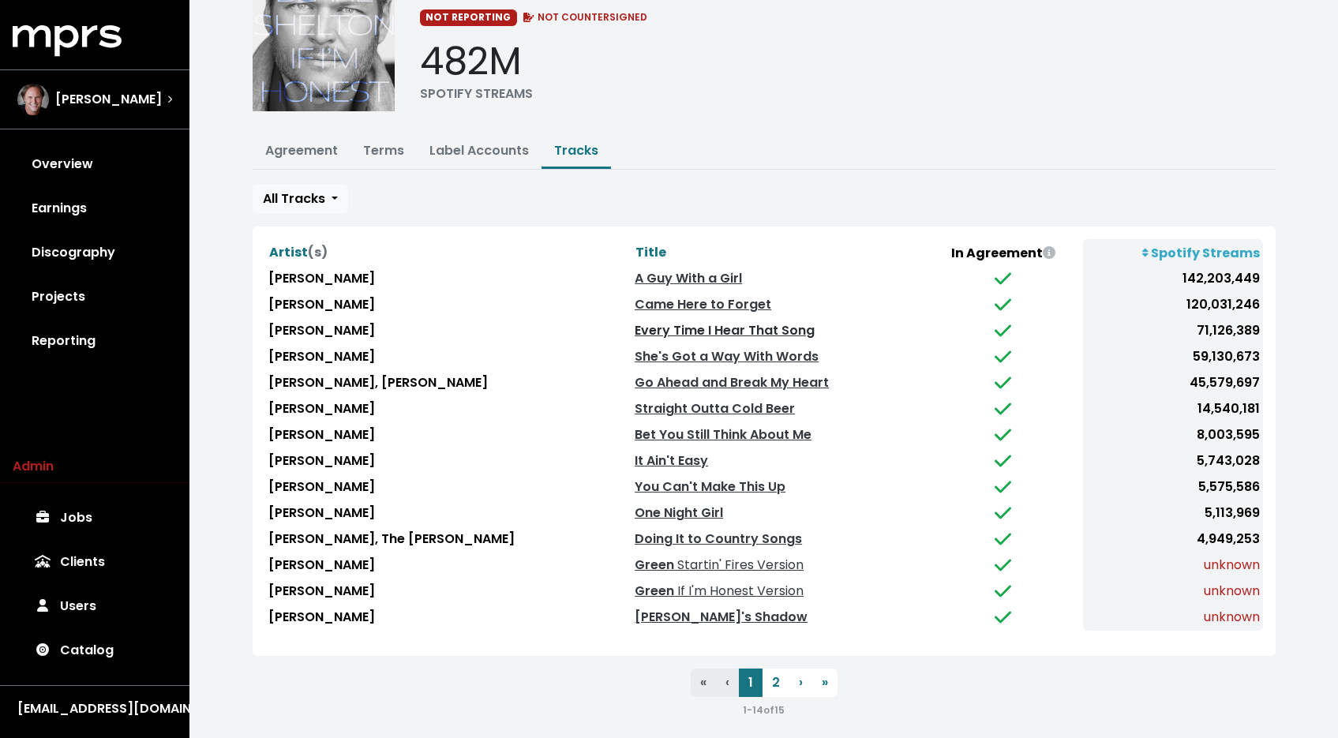
scroll to position [101, 0]
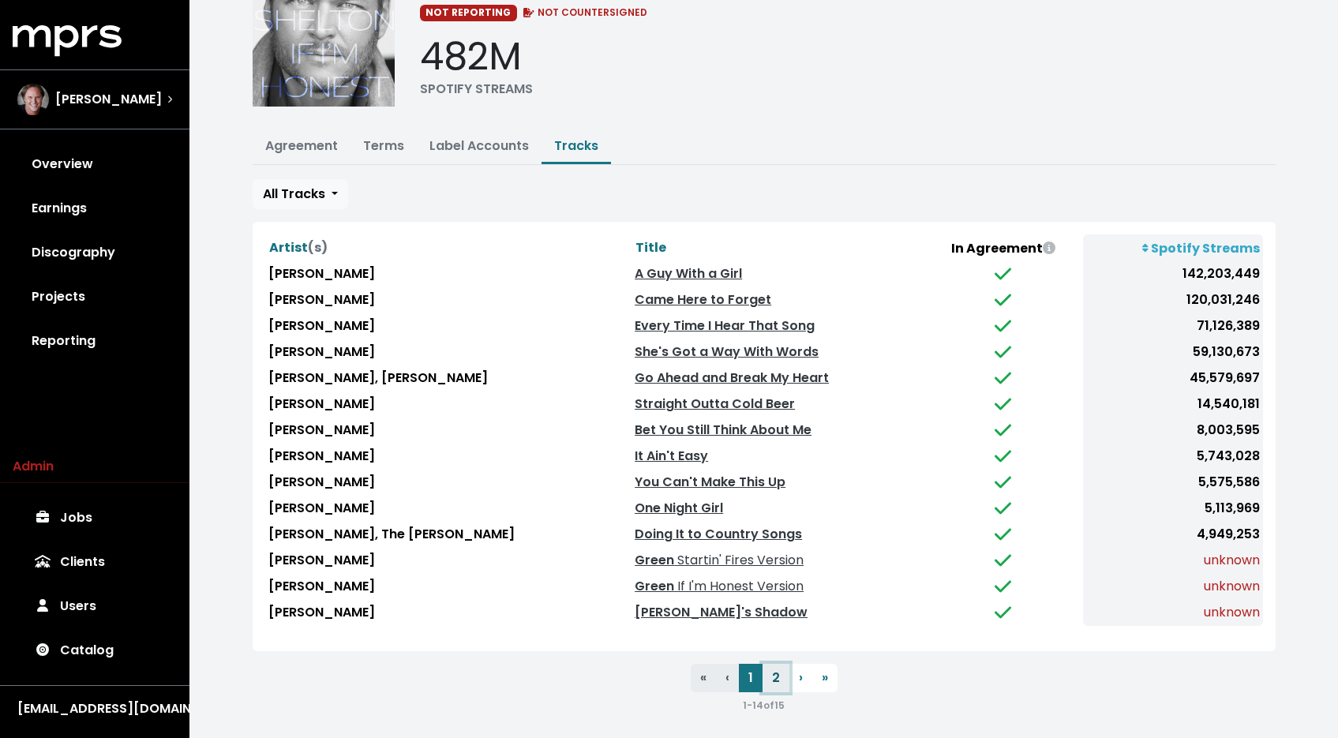
click at [777, 664] on button "2" at bounding box center [775, 678] width 27 height 28
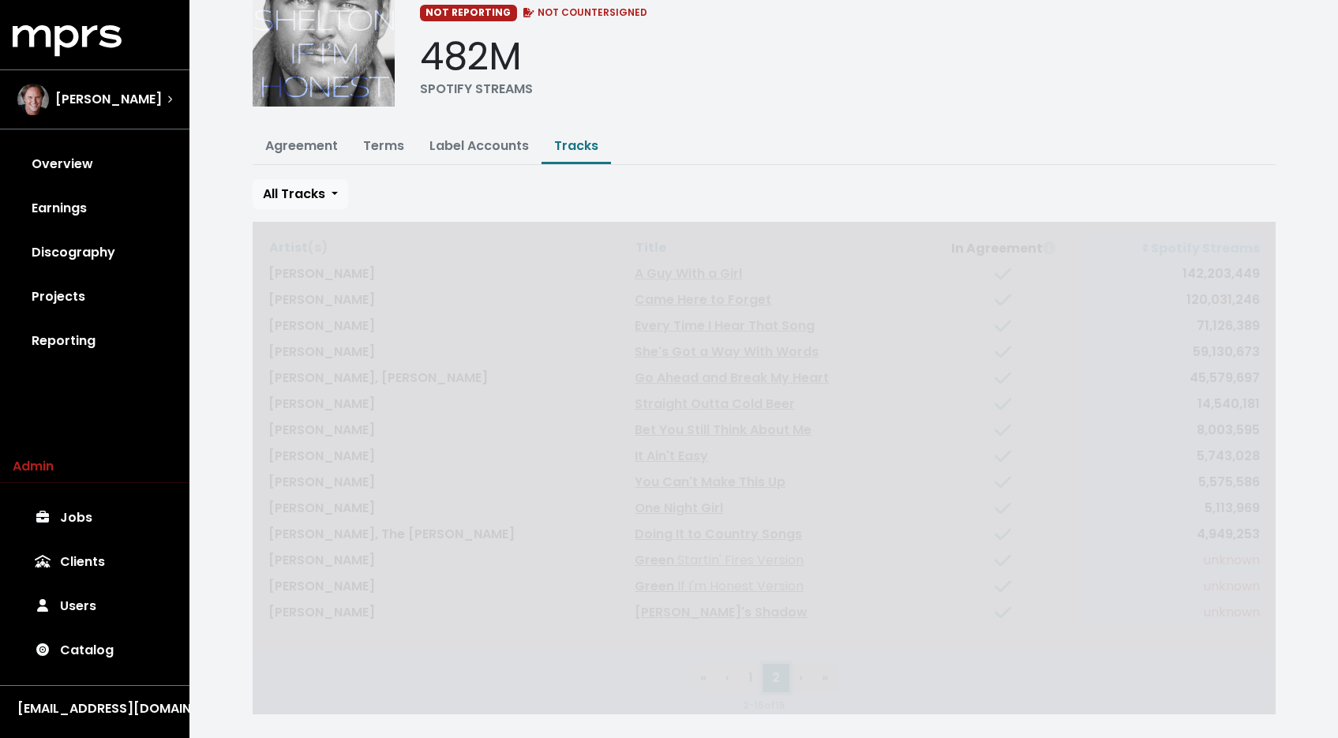
scroll to position [0, 0]
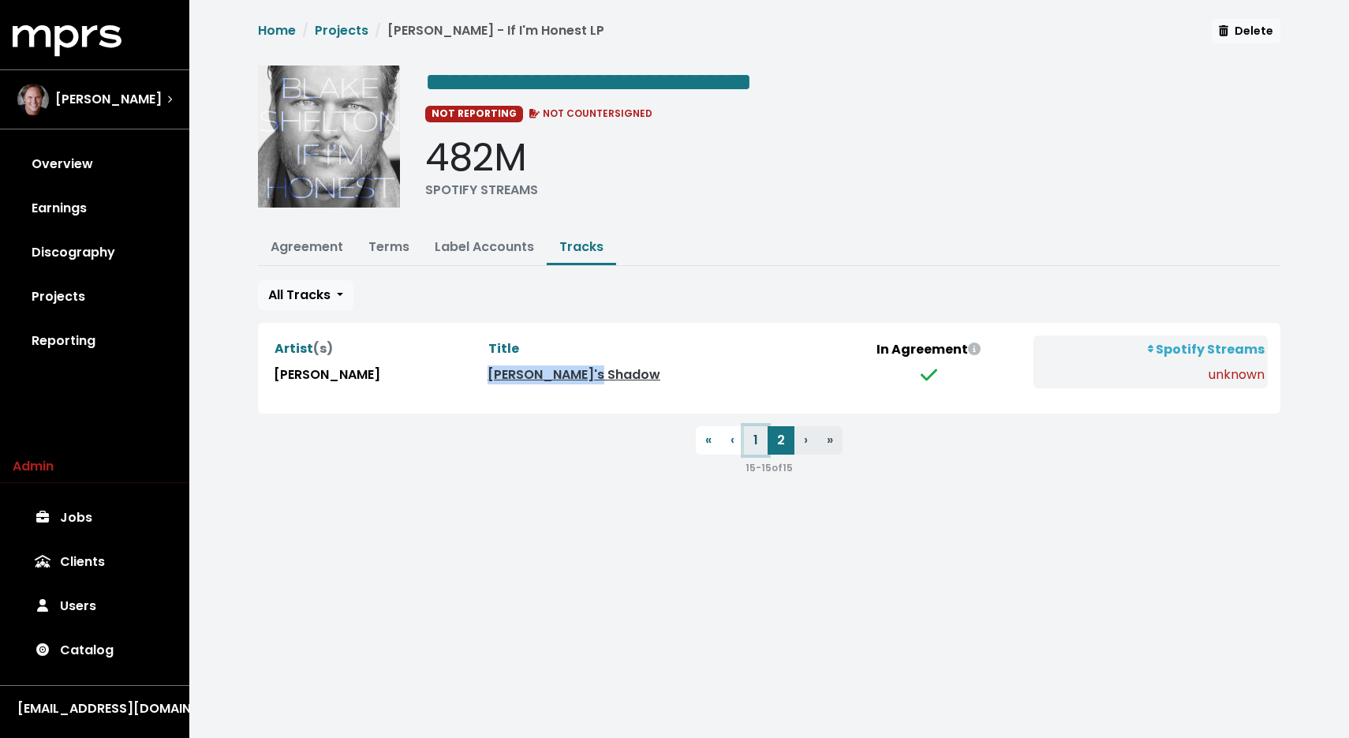
click at [762, 441] on button "1" at bounding box center [756, 440] width 24 height 28
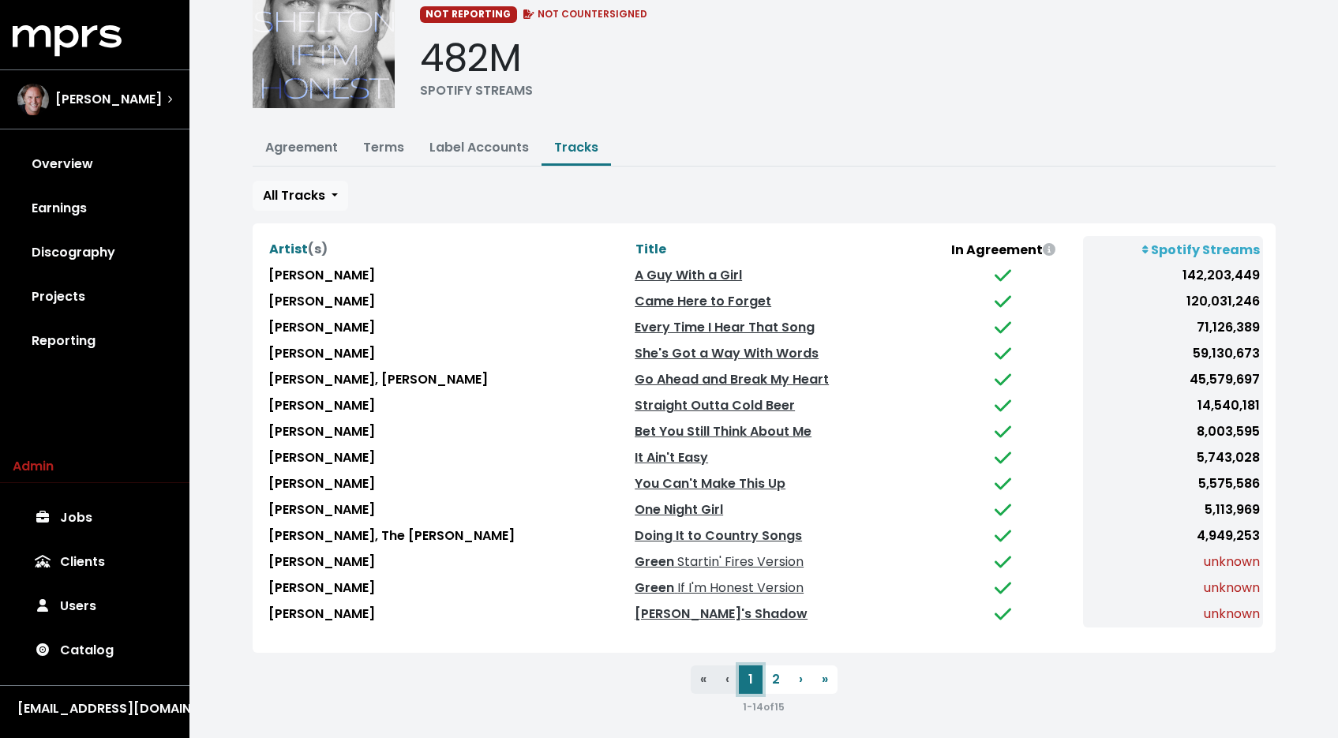
scroll to position [101, 0]
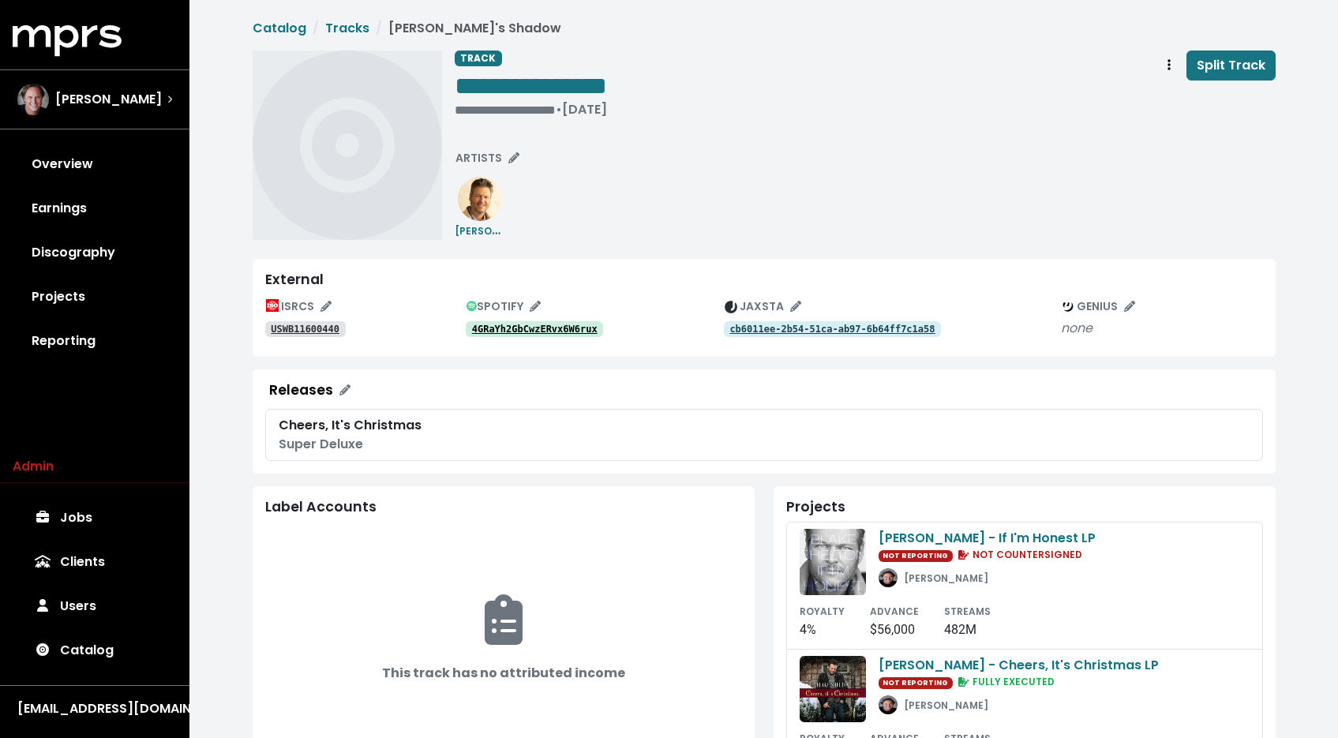
click at [491, 346] on div "External ISRCS USWB11600440 SPOTIFY 4GRaYh2GbCwzERvx6W6rux JAXSTA cb6011ee-2b54…" at bounding box center [764, 308] width 1023 height 98
click at [496, 333] on tt "4GRaYh2GbCwzERvx6W6rux" at bounding box center [534, 329] width 125 height 11
click at [470, 110] on div "• [DATE]" at bounding box center [531, 110] width 152 height 16
click at [453, 107] on div "**********" at bounding box center [764, 145] width 1023 height 189
click at [455, 107] on span "• [DATE]" at bounding box center [480, 109] width 51 height 18
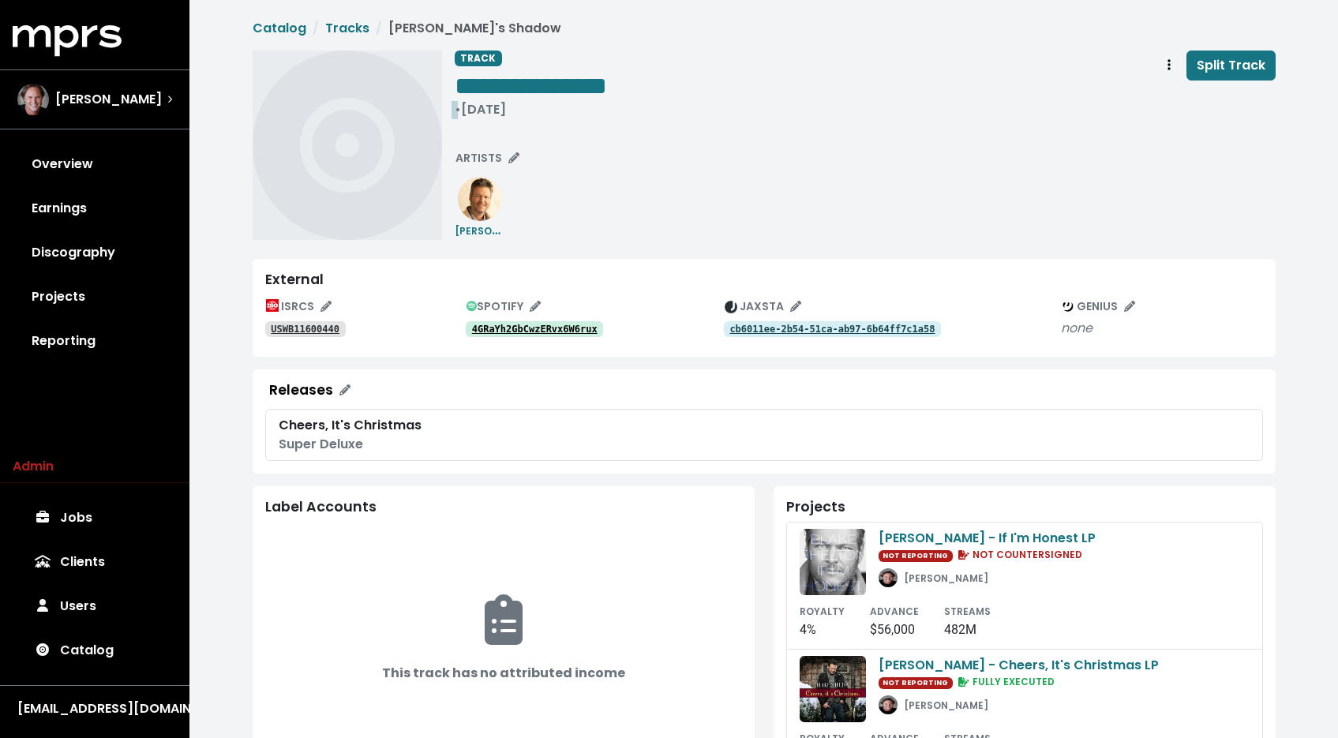
click at [453, 107] on div "**********" at bounding box center [764, 145] width 1023 height 189
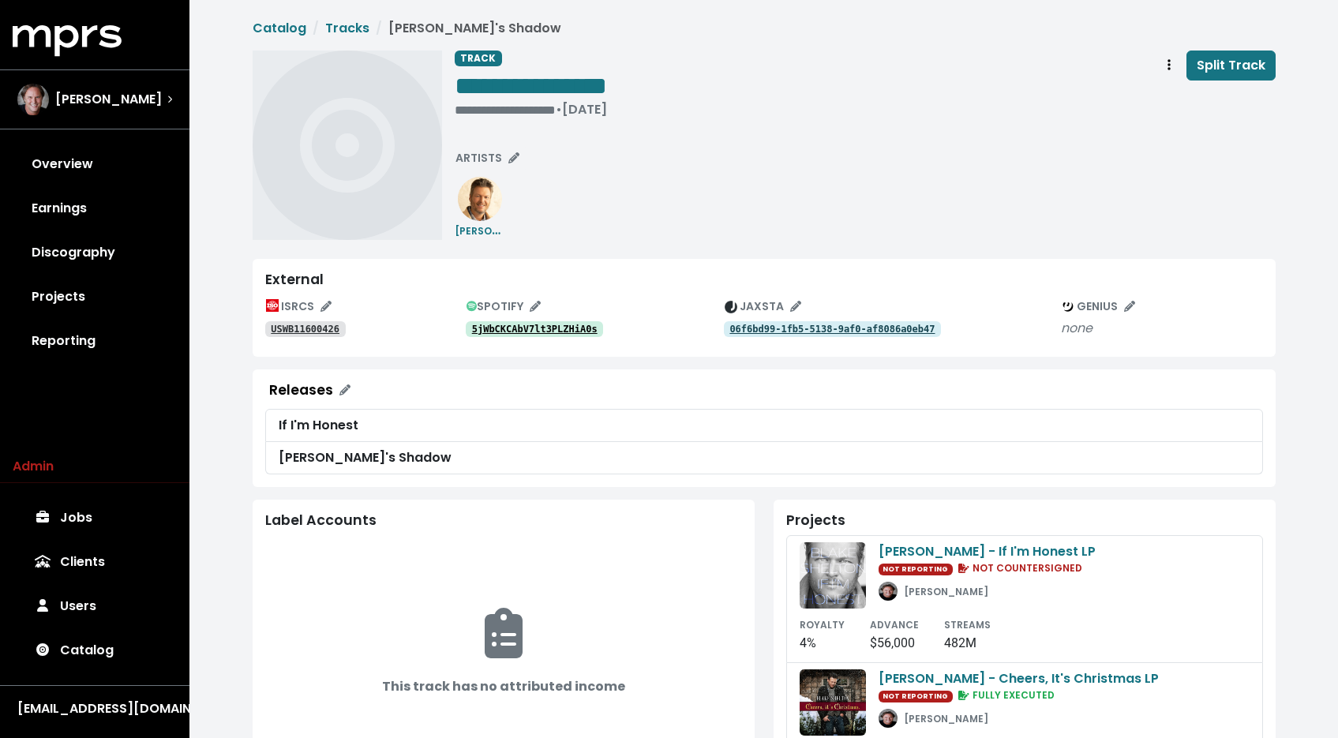
click at [536, 330] on tt "5jWbCKCAbV7lt3PLZHiA0s" at bounding box center [534, 329] width 125 height 11
click at [500, 97] on span "**********" at bounding box center [531, 85] width 152 height 25
click at [489, 110] on div "**********" at bounding box center [531, 110] width 152 height 16
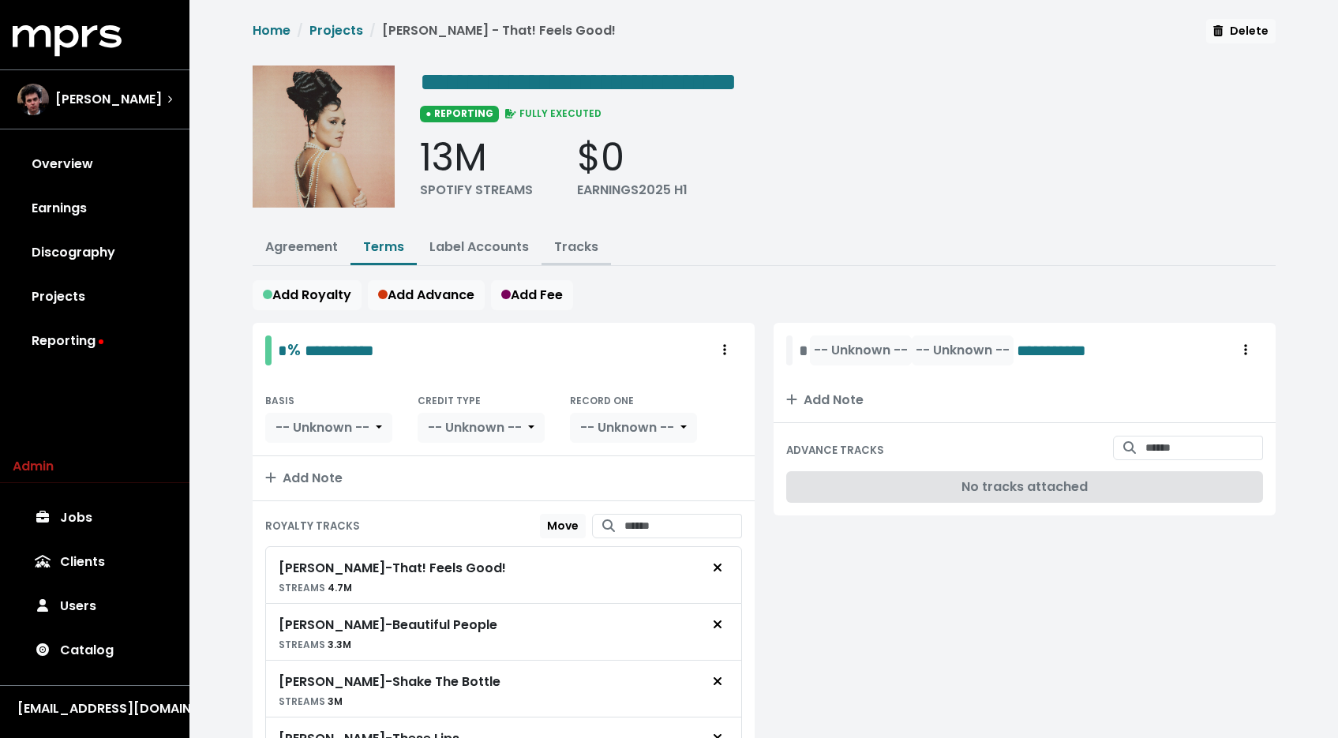
click at [582, 238] on link "Tracks" at bounding box center [576, 247] width 44 height 18
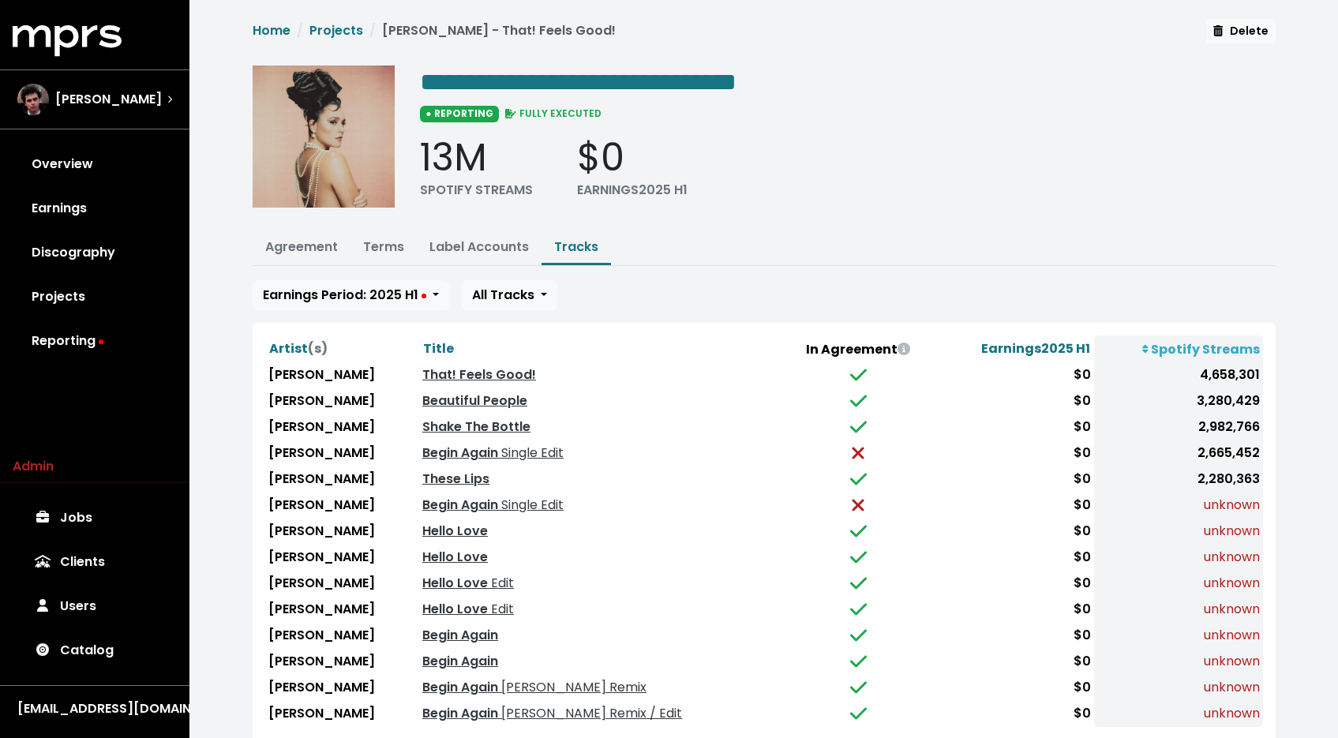
scroll to position [44, 0]
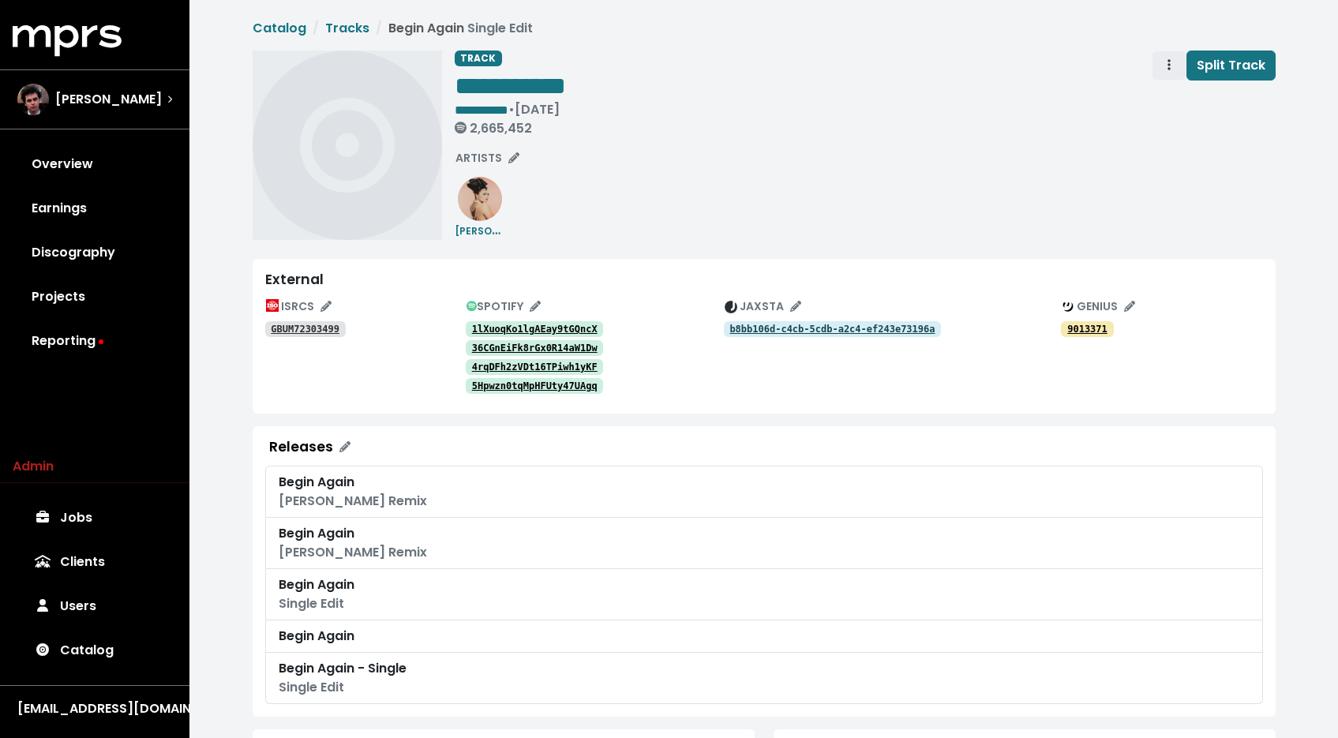
click at [1161, 61] on button "Track actions" at bounding box center [1168, 66] width 35 height 30
click at [1169, 95] on link "Merge" at bounding box center [1214, 100] width 125 height 25
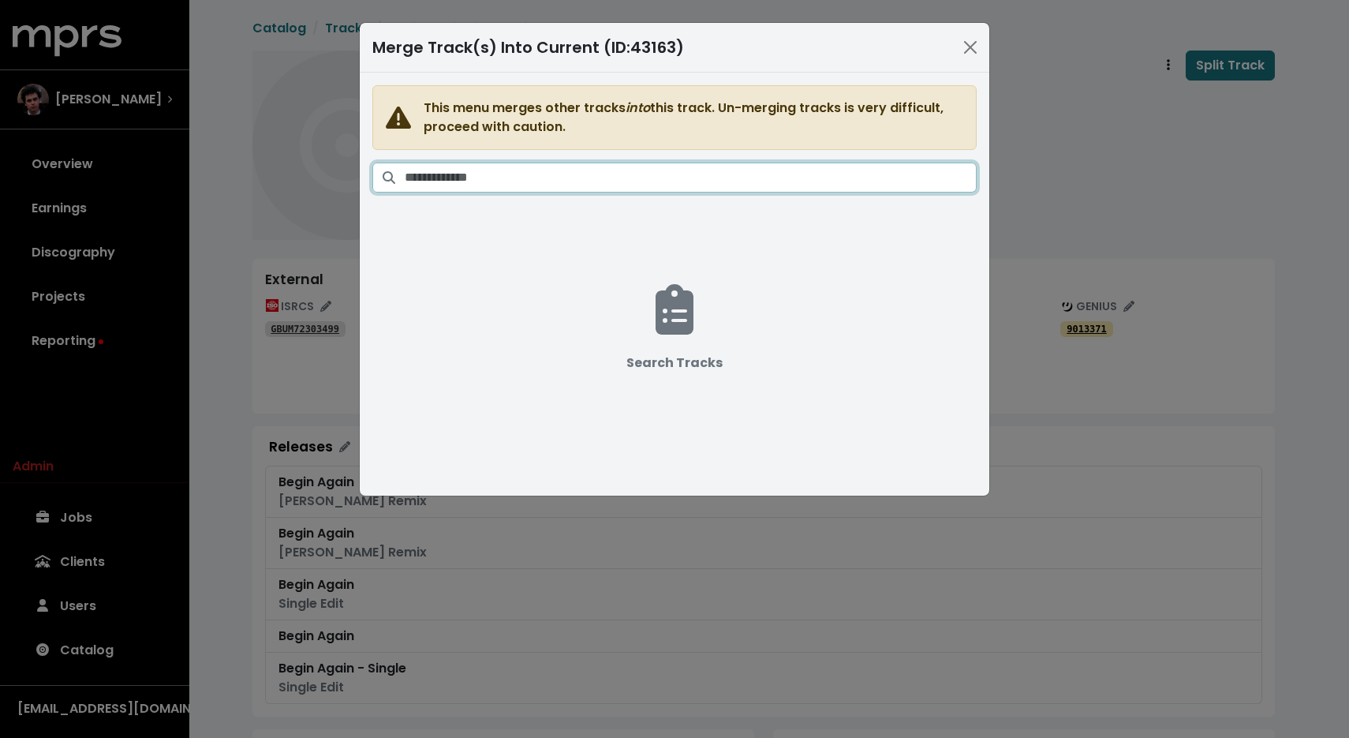
click at [657, 188] on input "Search tracks" at bounding box center [691, 178] width 572 height 30
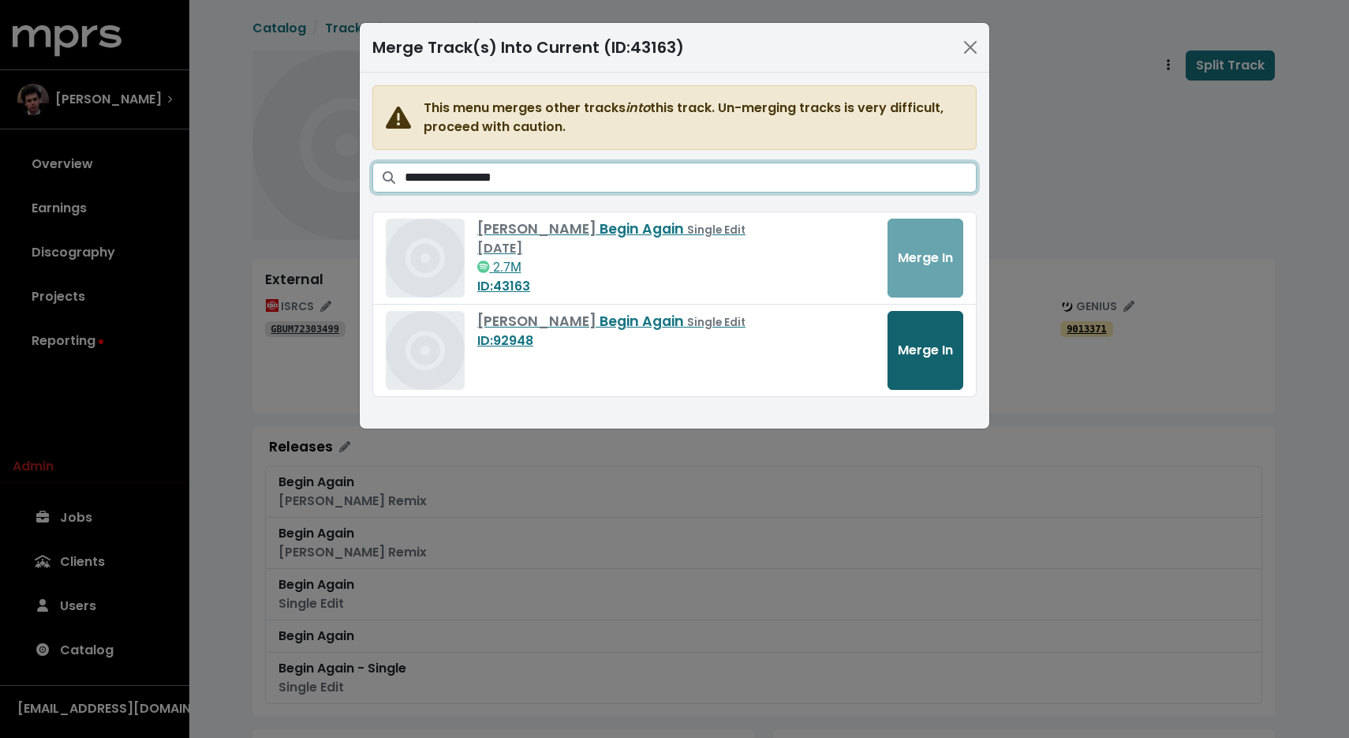
type input "**********"
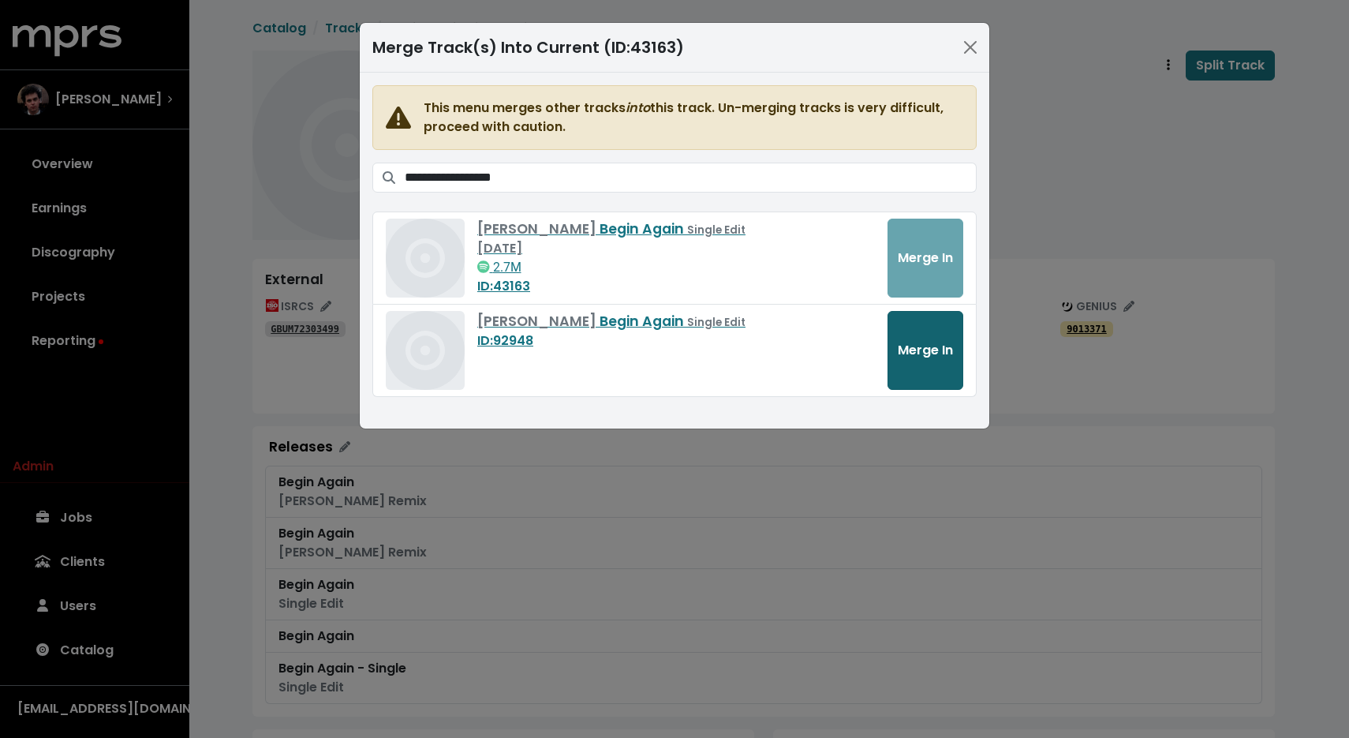
click at [915, 369] on button "Merge In" at bounding box center [926, 350] width 76 height 79
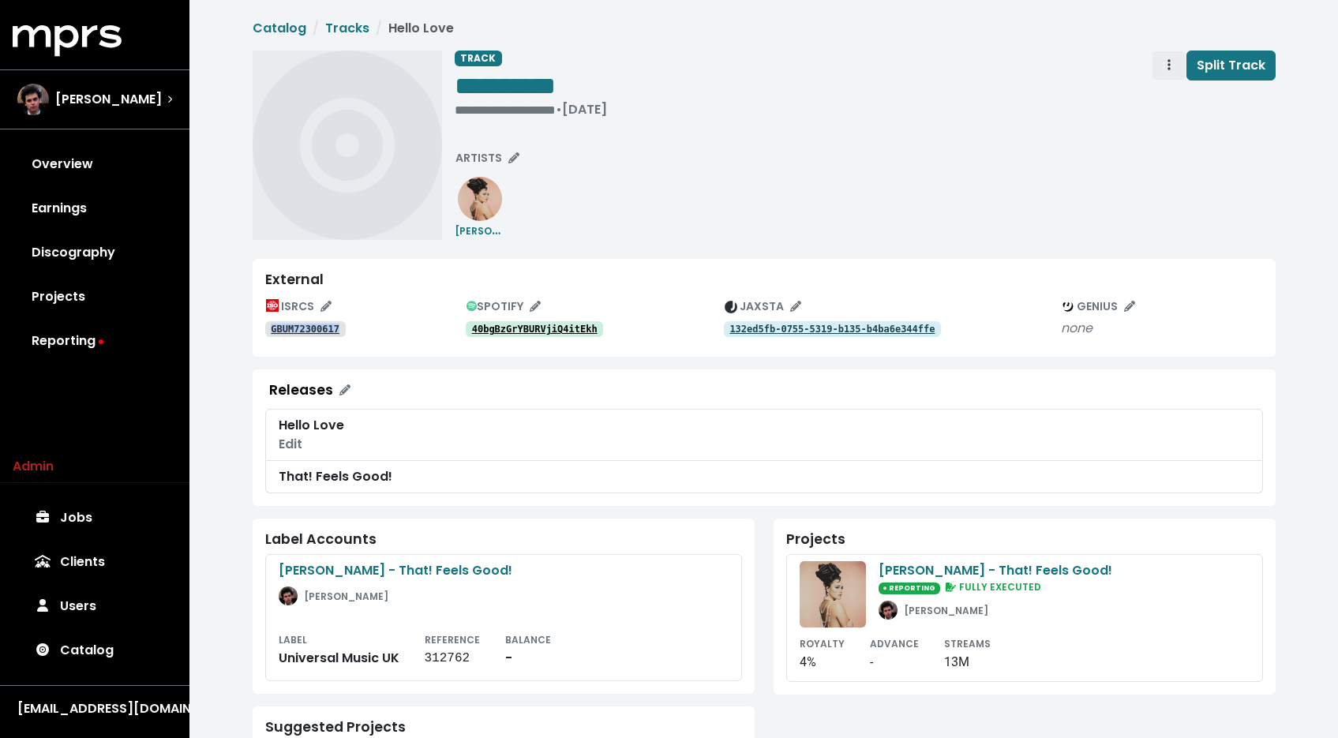
click at [1161, 65] on button "Track actions" at bounding box center [1168, 66] width 35 height 30
click at [1173, 92] on link "Merge" at bounding box center [1214, 100] width 125 height 25
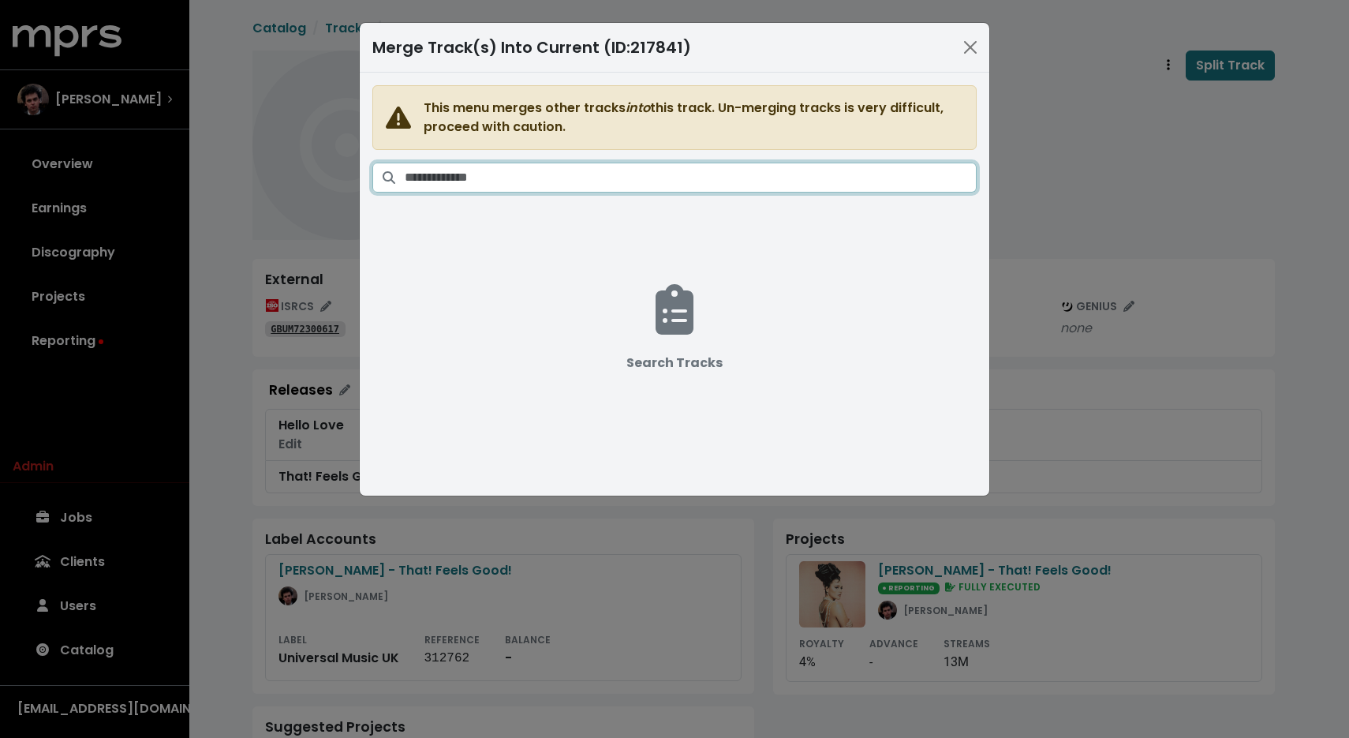
click at [701, 163] on input "Search tracks" at bounding box center [691, 178] width 572 height 30
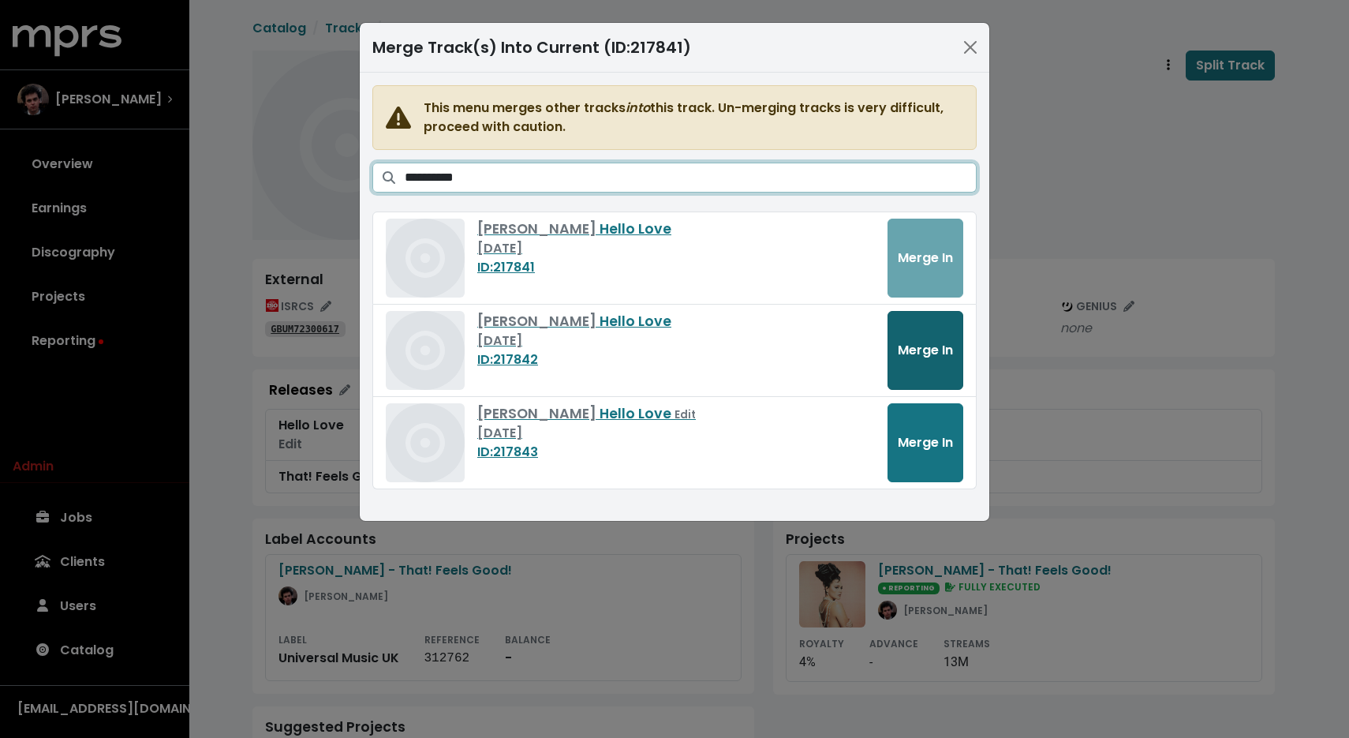
type input "**********"
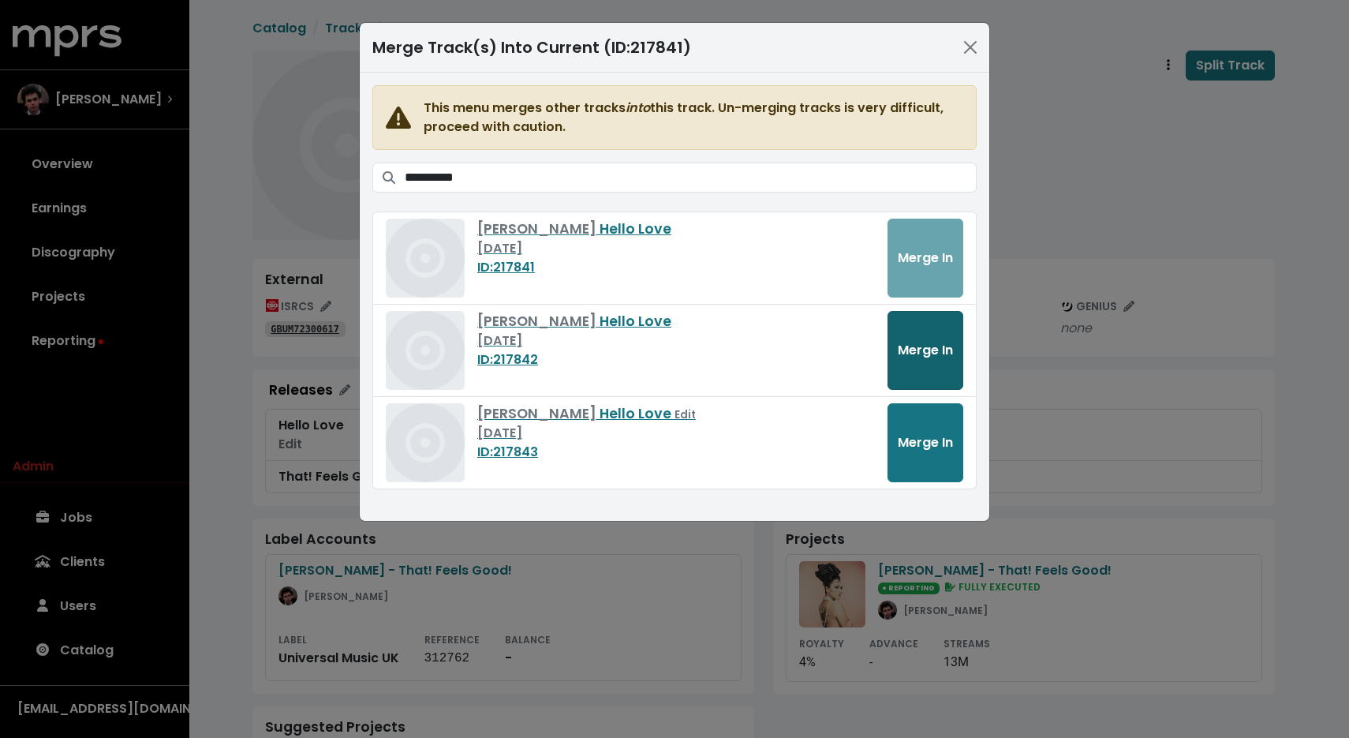
click at [941, 360] on button "Merge In" at bounding box center [926, 350] width 76 height 79
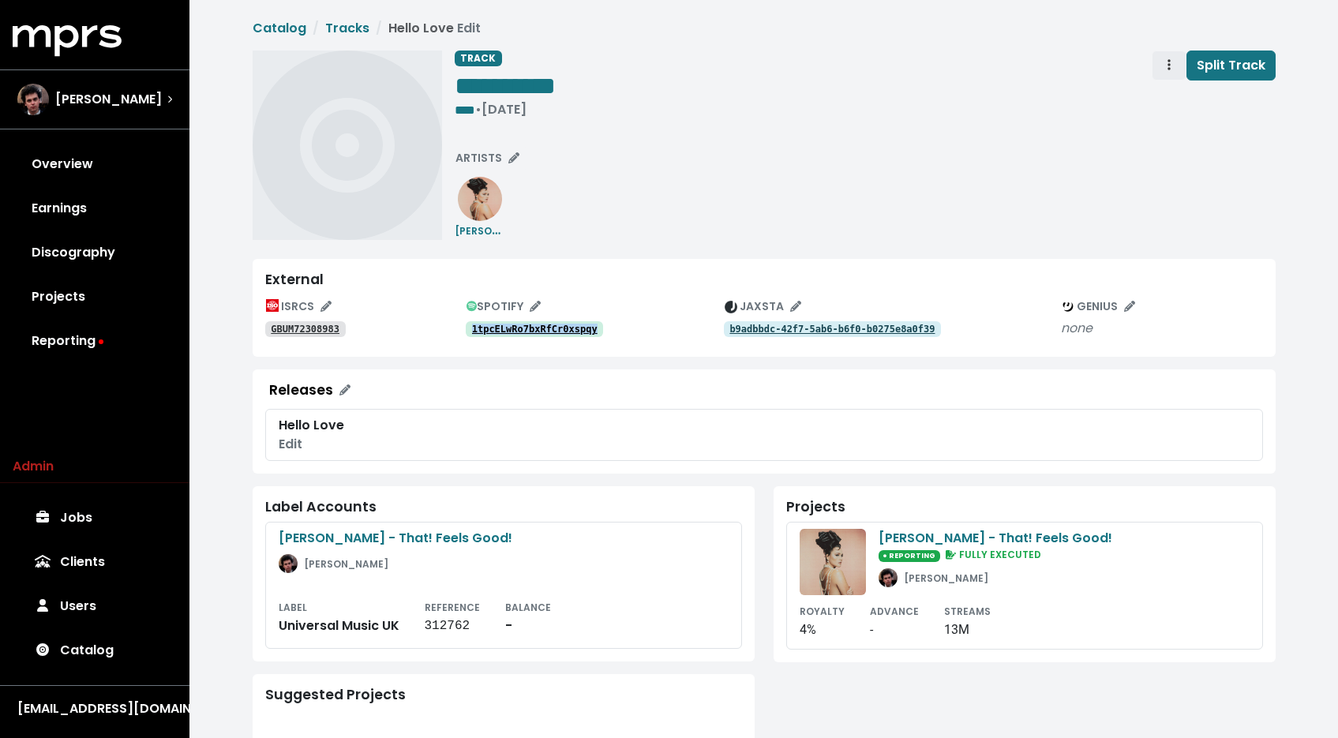
click at [1162, 65] on button "Track actions" at bounding box center [1168, 66] width 35 height 30
click at [1169, 88] on link "Merge" at bounding box center [1214, 100] width 125 height 25
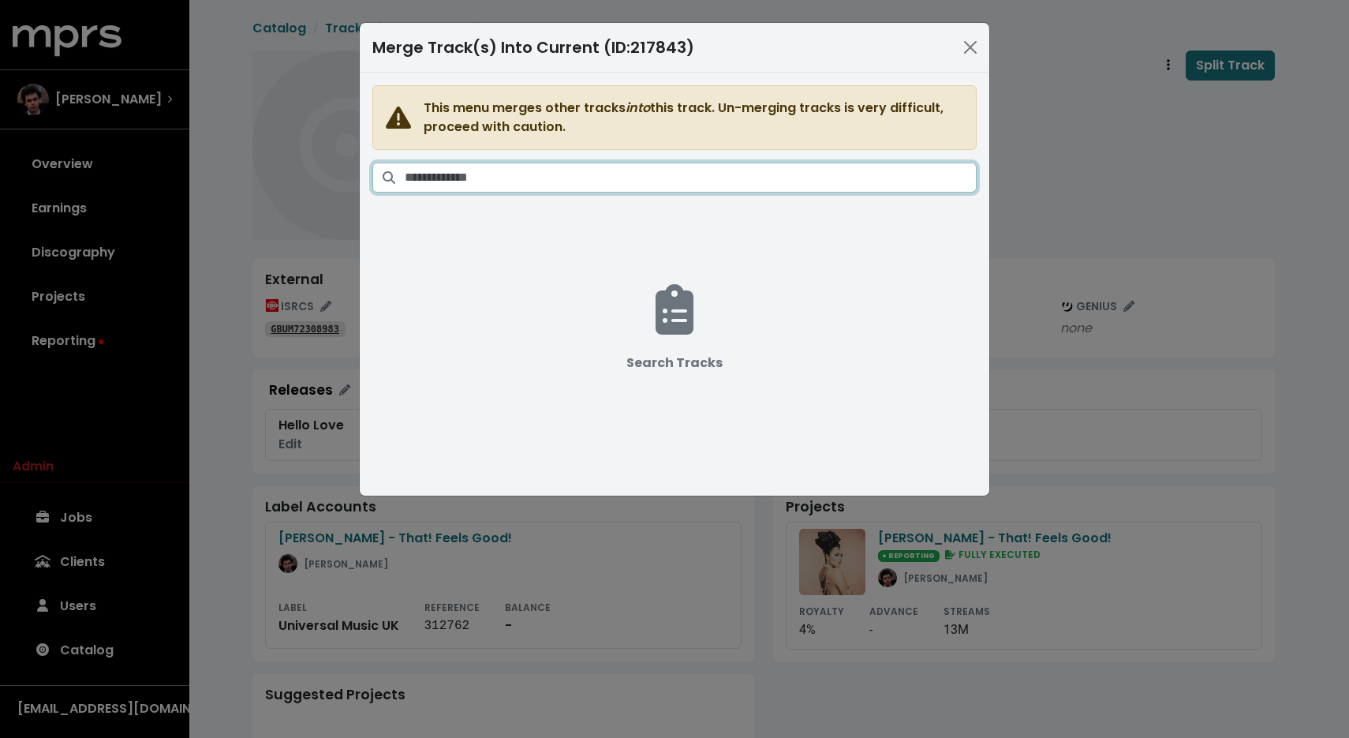
click at [788, 164] on input "Search tracks" at bounding box center [691, 178] width 572 height 30
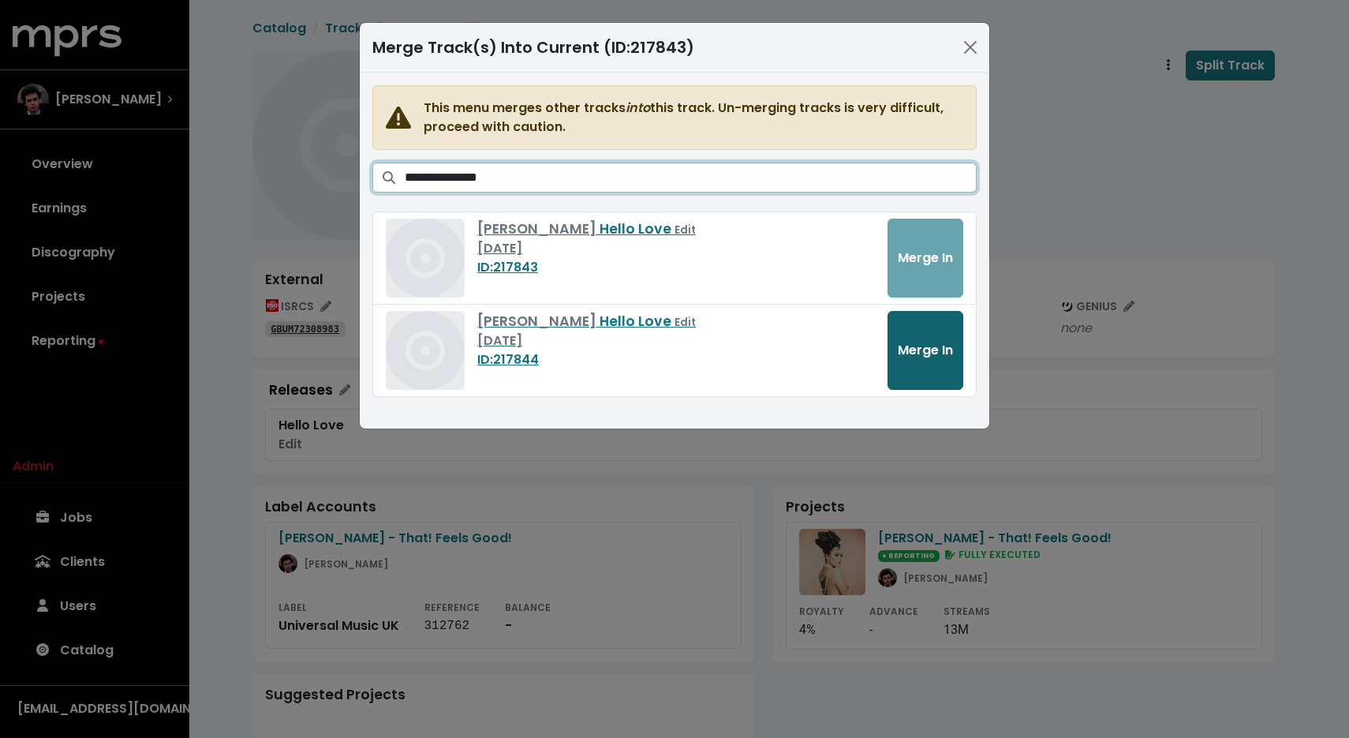
type input "**********"
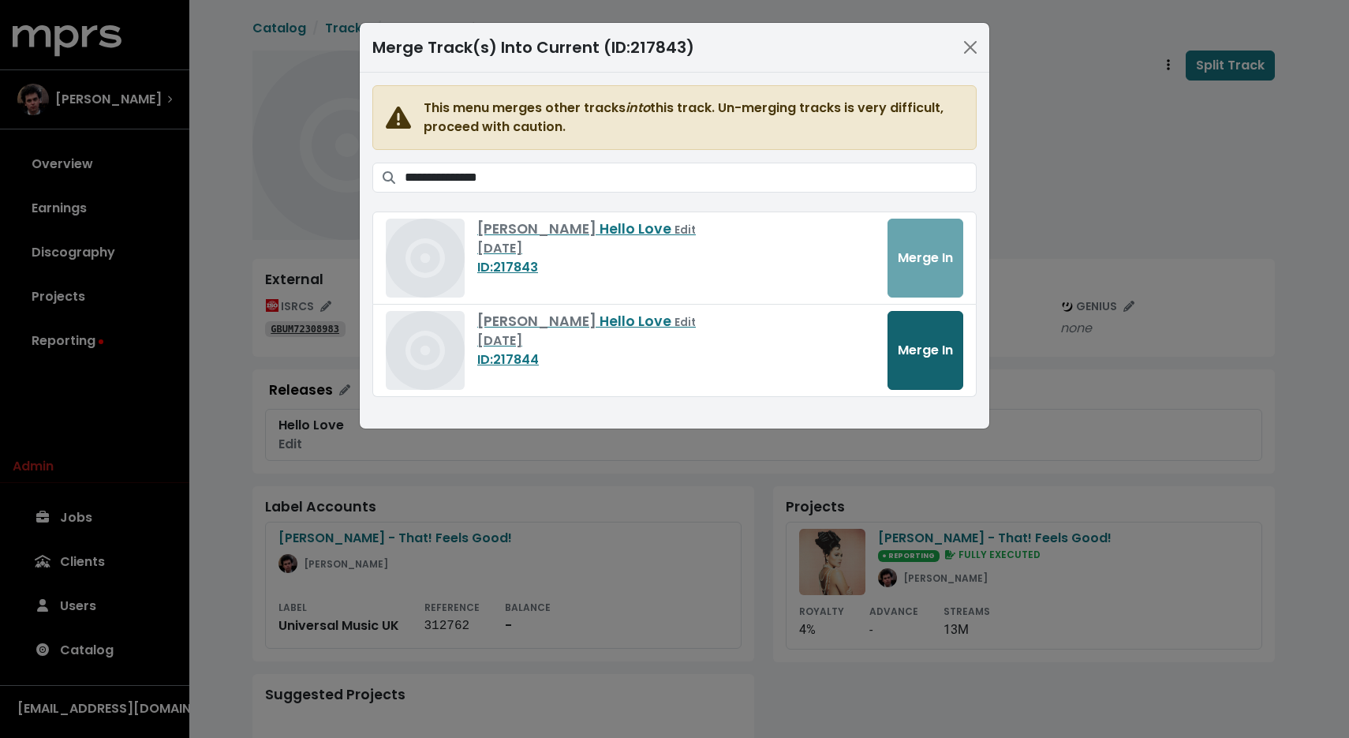
click at [916, 344] on span "Merge In" at bounding box center [925, 350] width 55 height 18
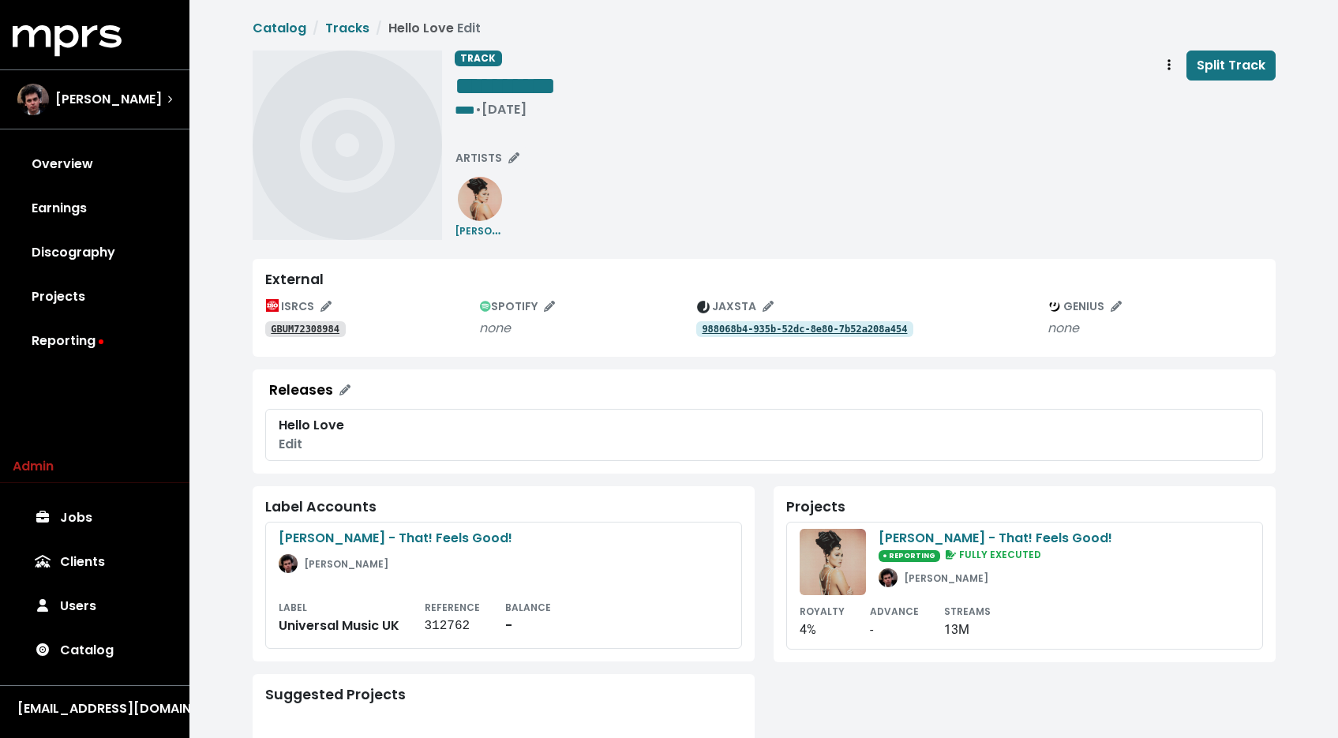
click at [308, 331] on tt "GBUM72308984" at bounding box center [305, 329] width 69 height 11
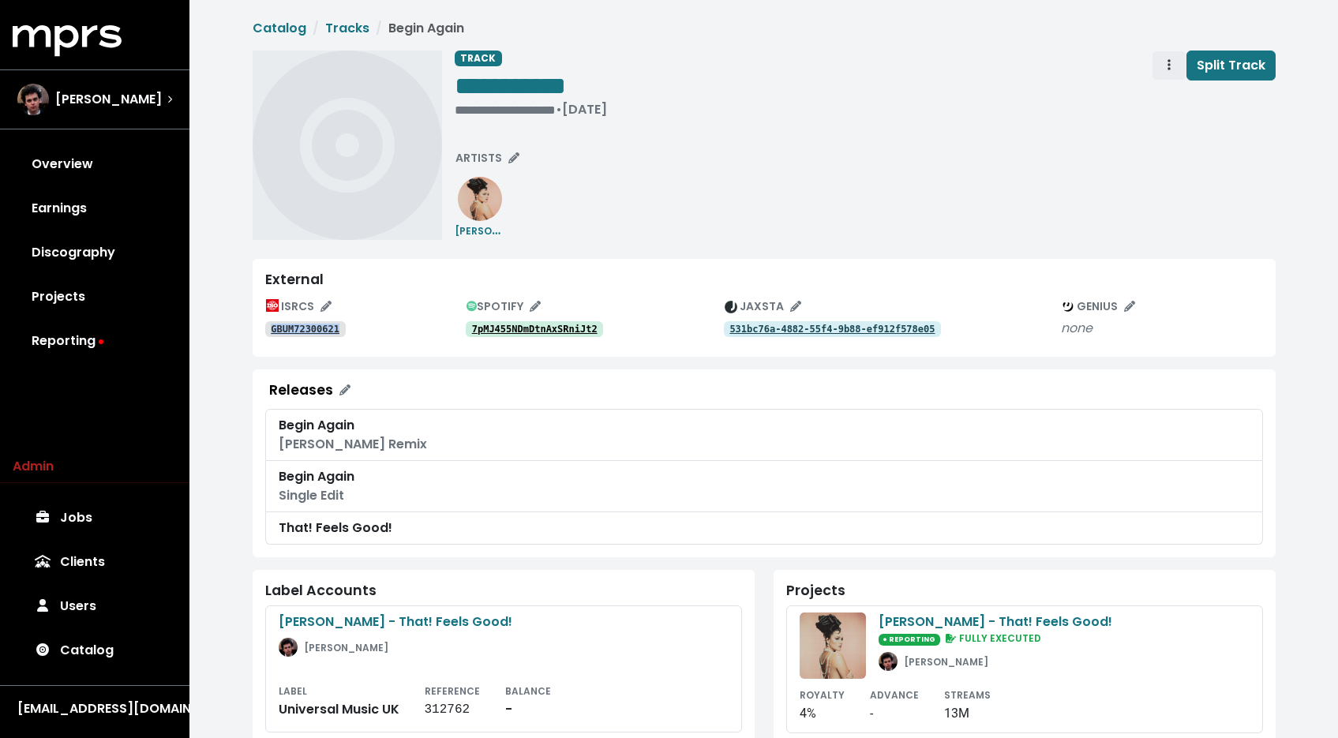
click at [1175, 61] on span "Track actions" at bounding box center [1169, 65] width 14 height 19
click at [1165, 98] on link "Merge" at bounding box center [1214, 100] width 125 height 25
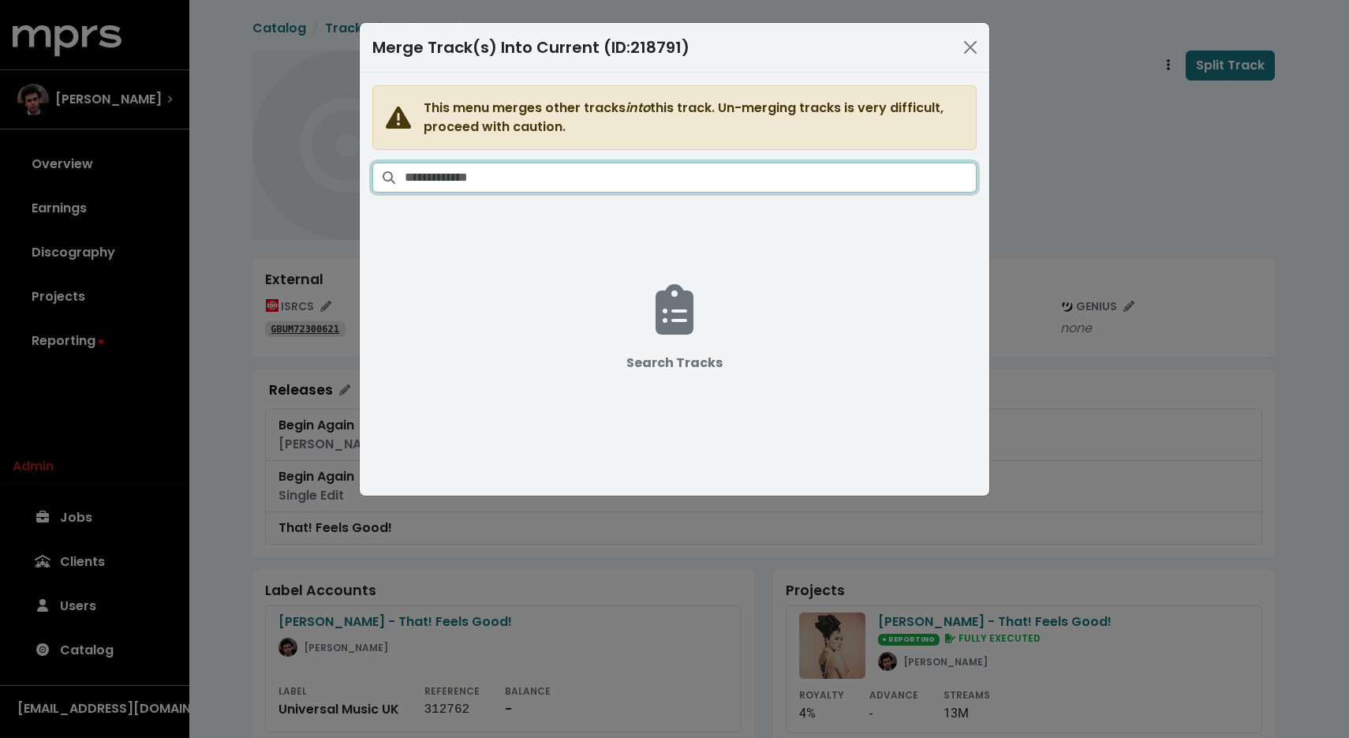
click at [731, 176] on input "Search tracks" at bounding box center [691, 178] width 572 height 30
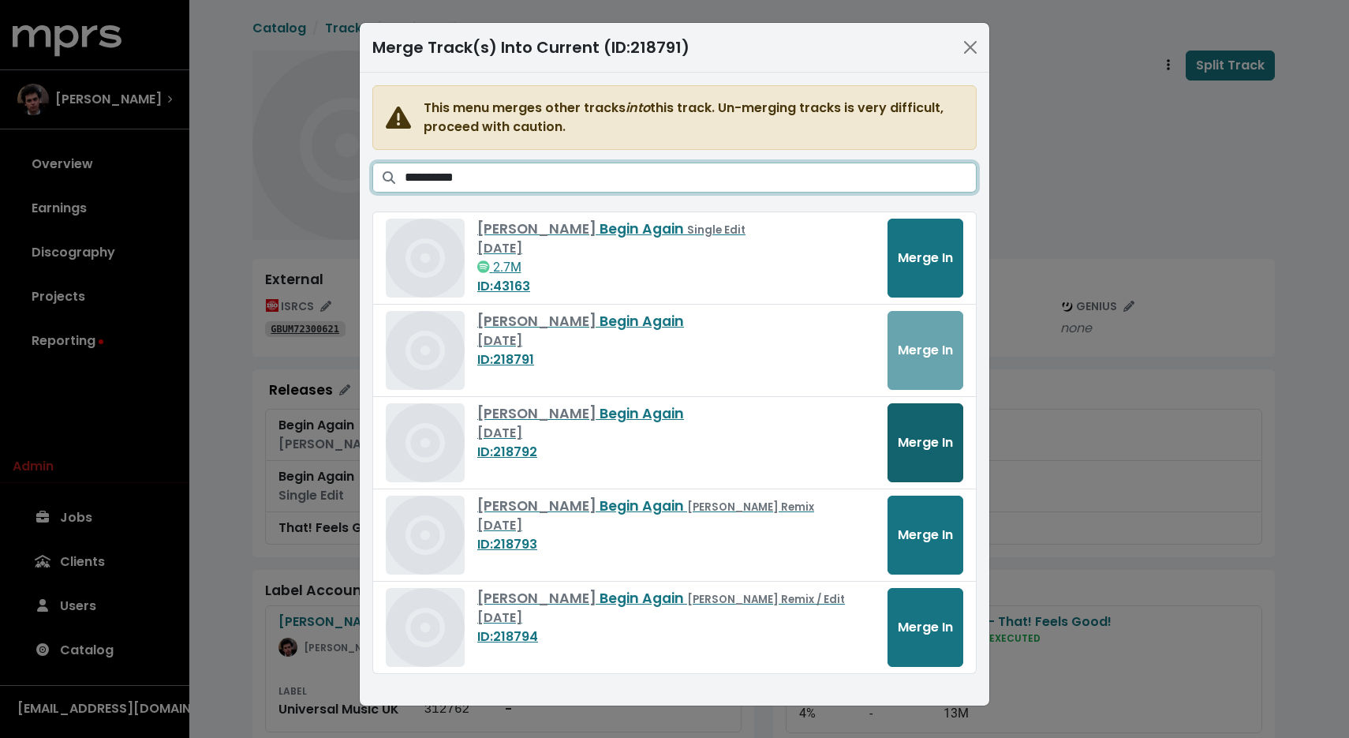
type input "**********"
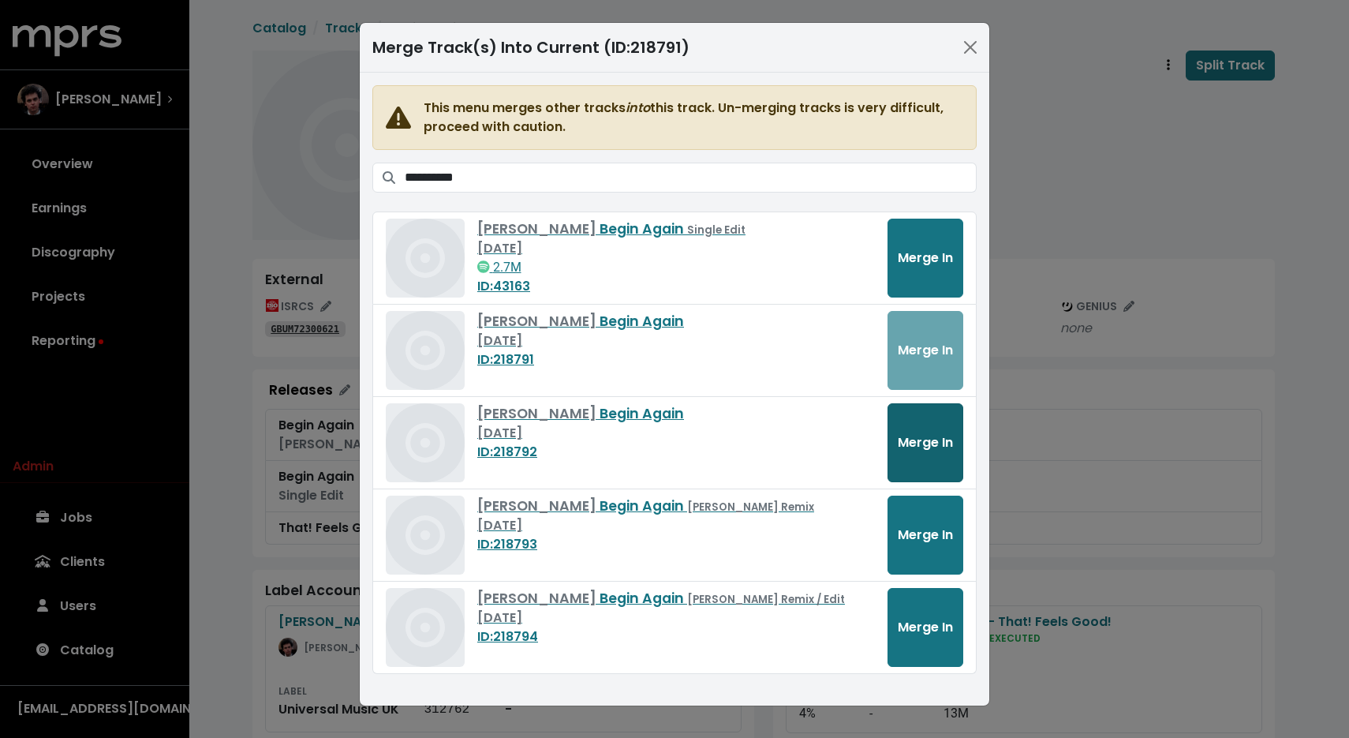
click at [940, 438] on span "Merge In" at bounding box center [925, 442] width 55 height 18
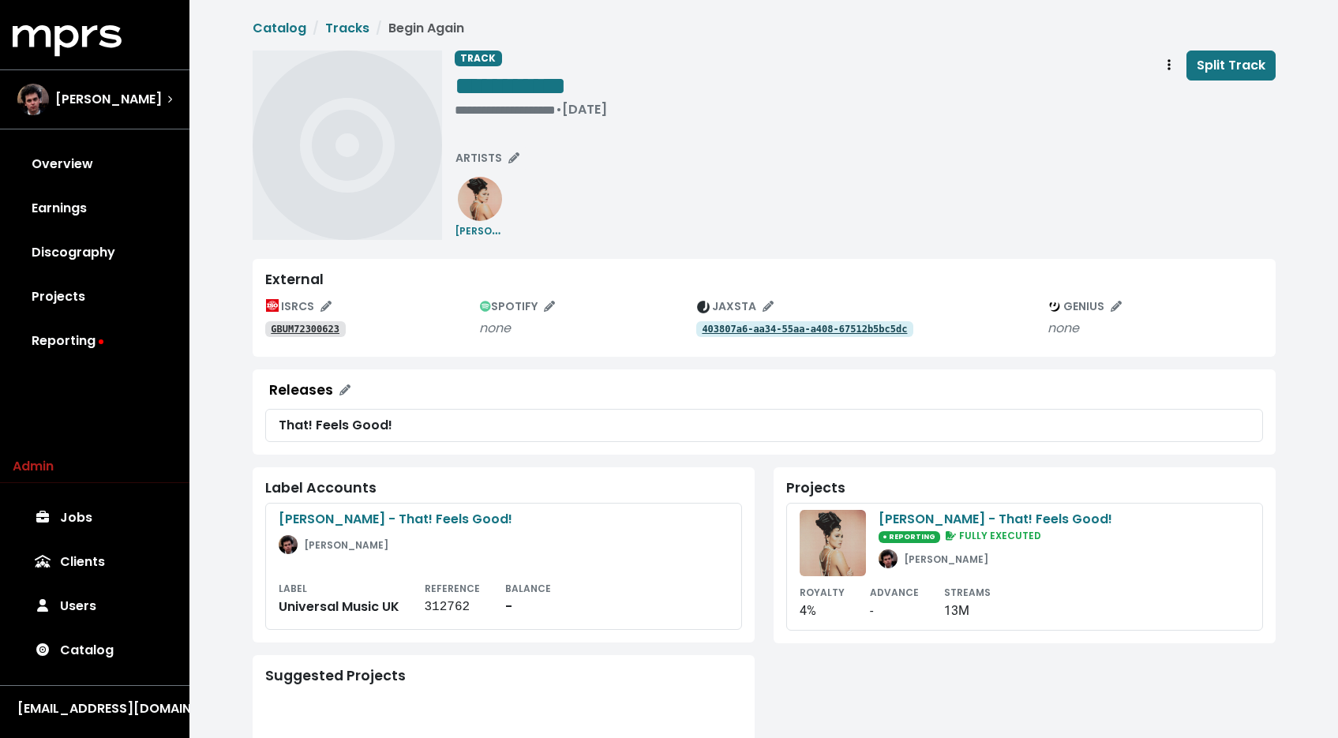
click at [301, 327] on tt "GBUM72300623" at bounding box center [305, 329] width 69 height 11
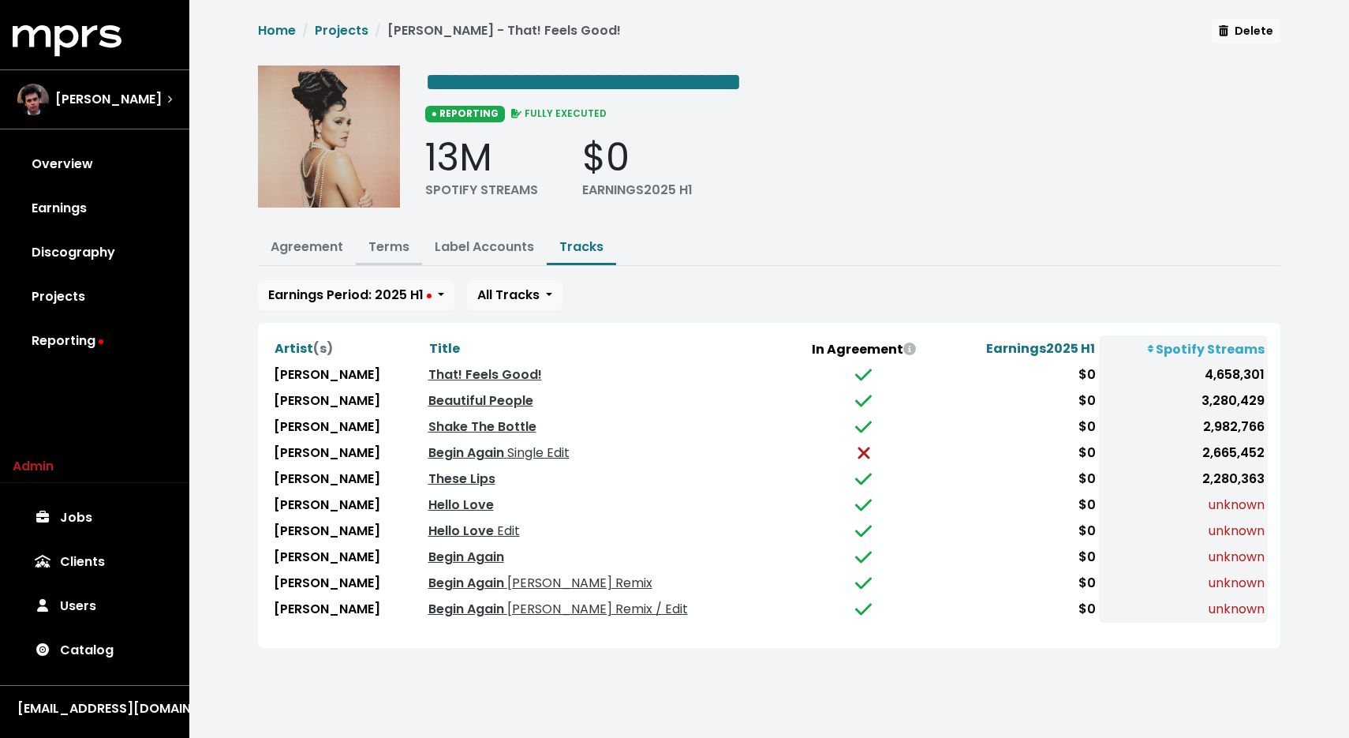
click at [371, 241] on link "Terms" at bounding box center [389, 247] width 41 height 18
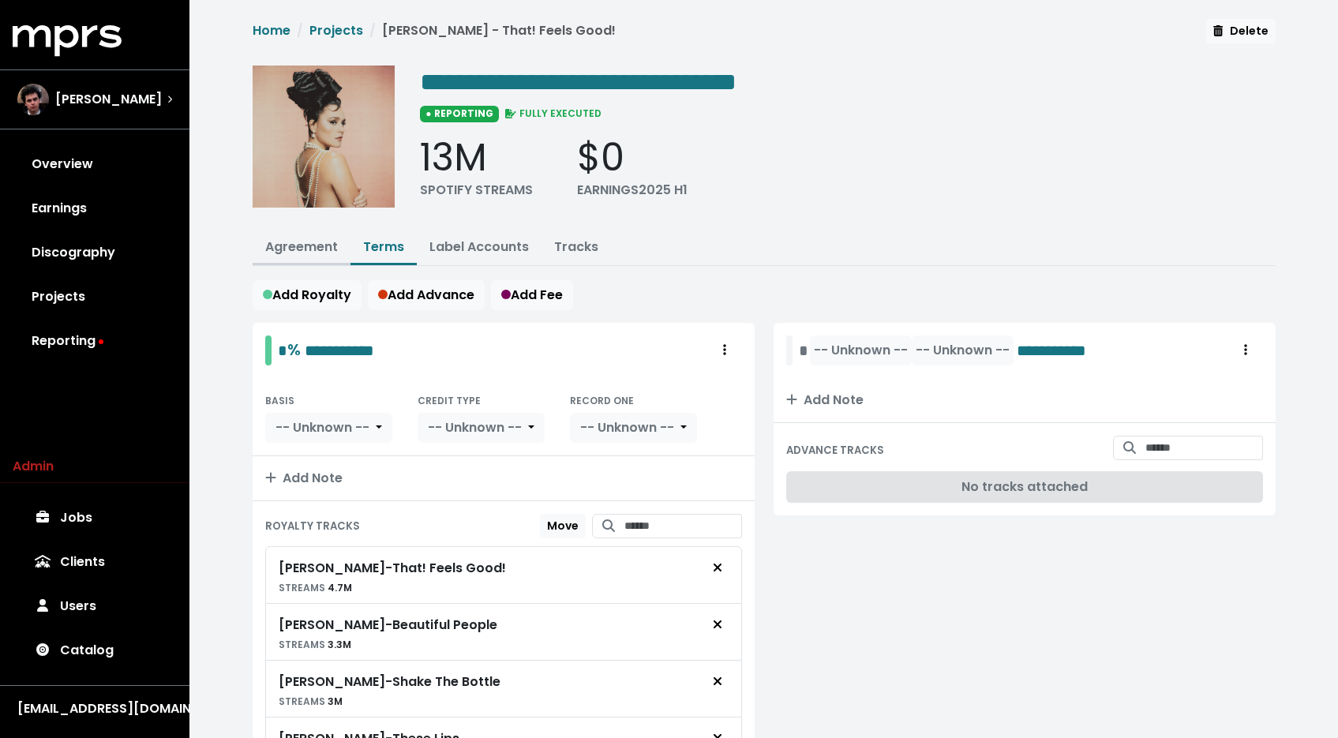
click at [317, 247] on link "Agreement" at bounding box center [301, 247] width 73 height 18
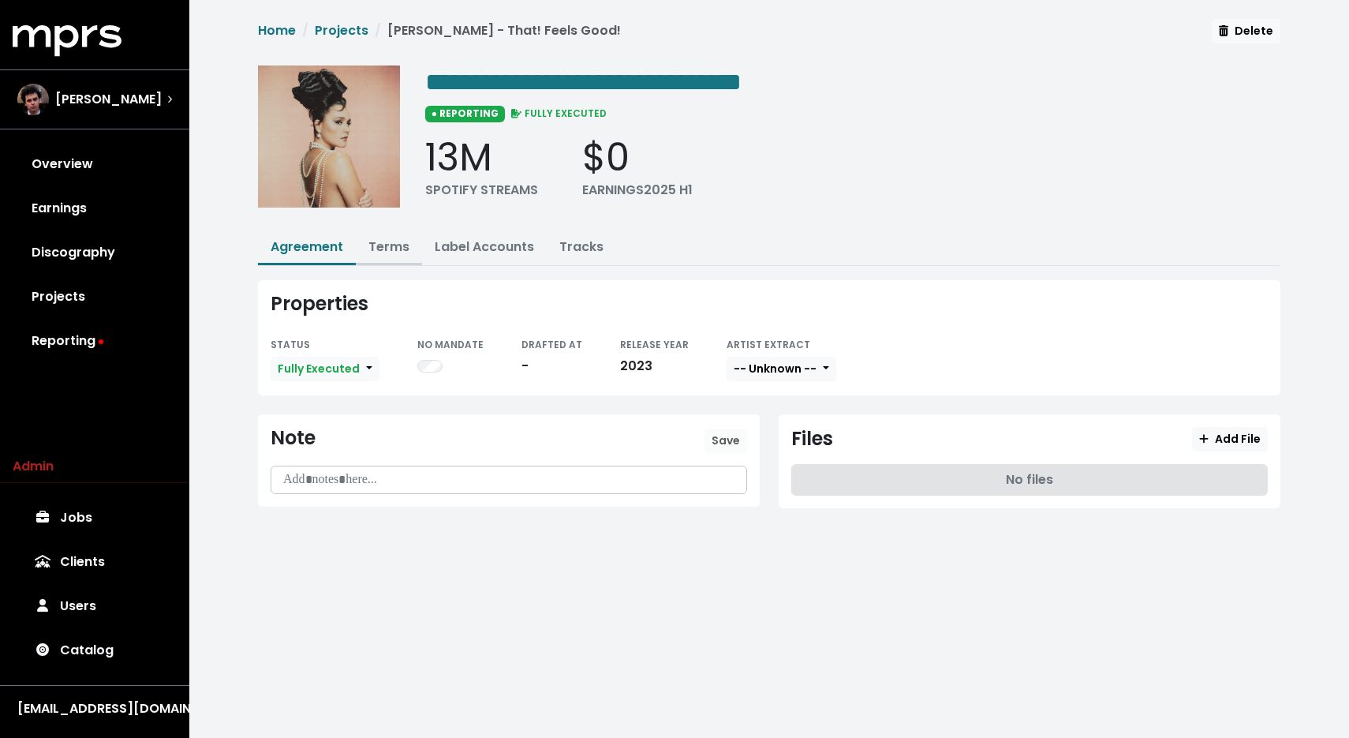
click at [387, 238] on link "Terms" at bounding box center [389, 247] width 41 height 18
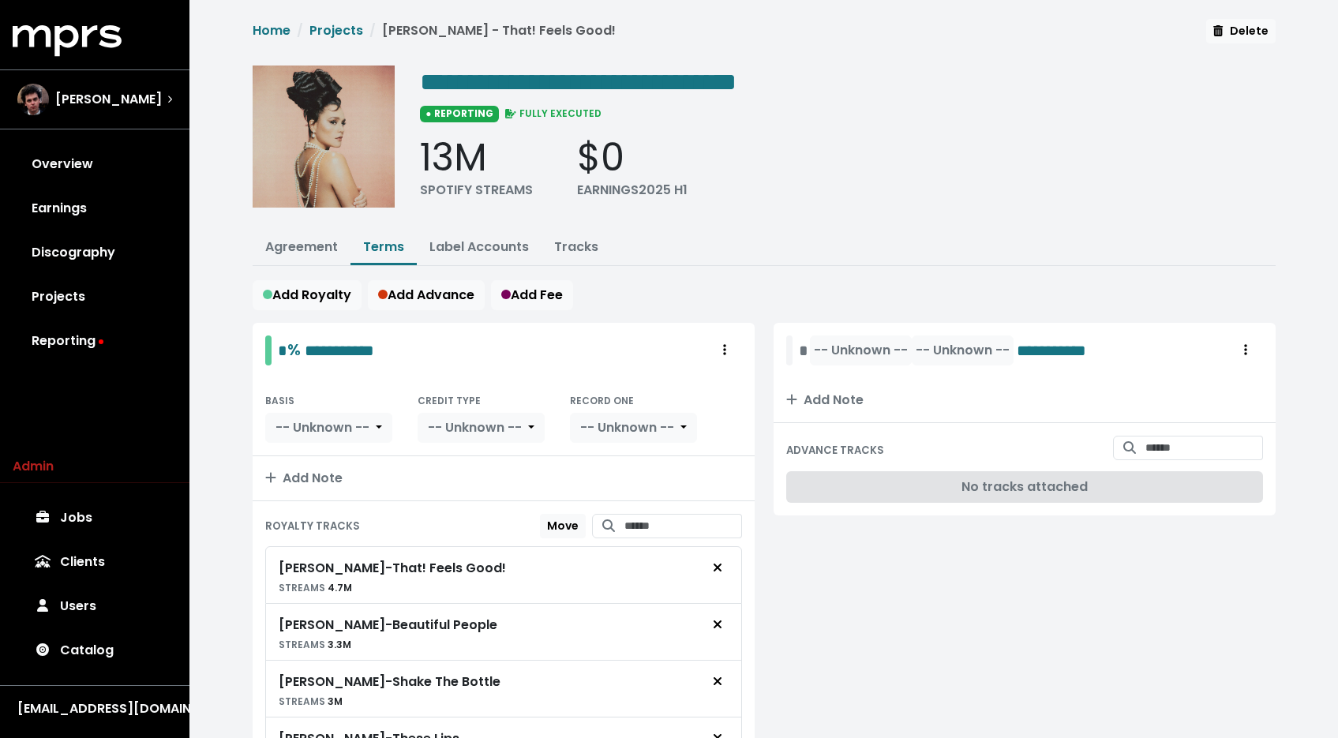
scroll to position [339, 0]
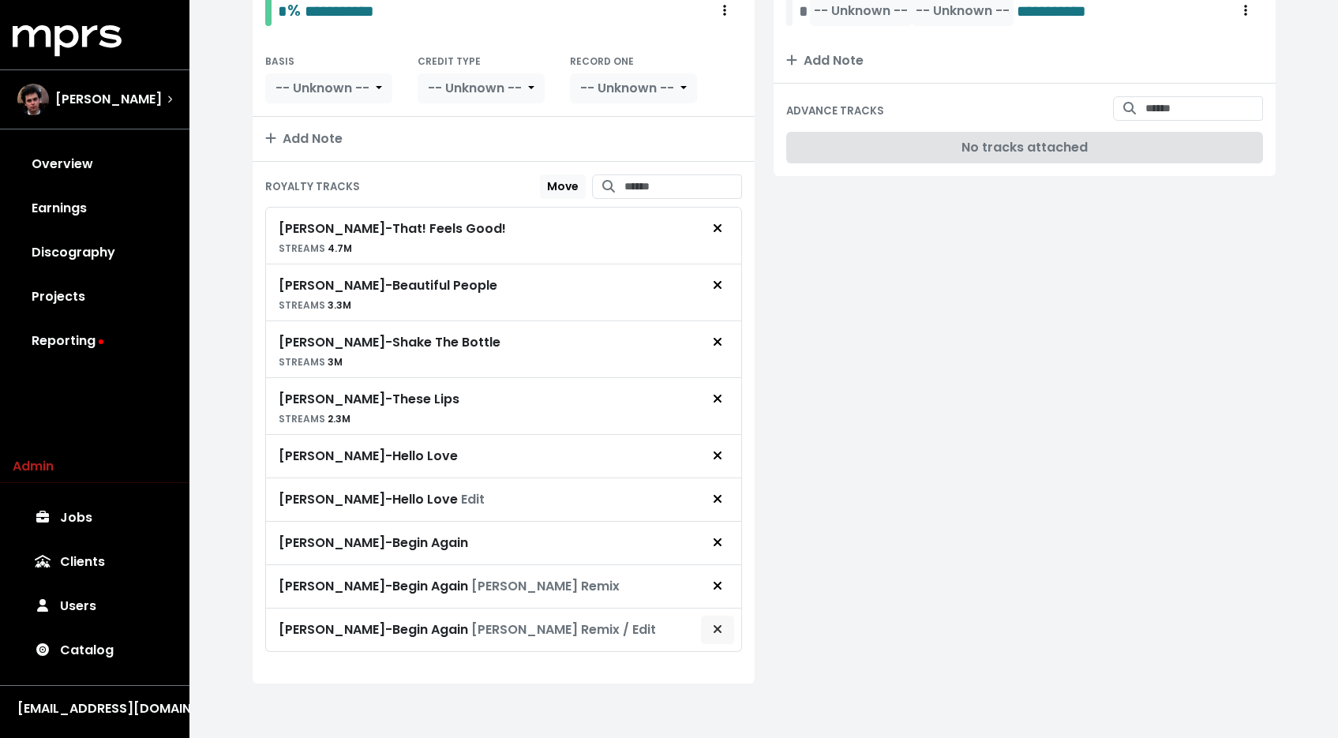
click at [724, 626] on span "Remove royalty target" at bounding box center [717, 629] width 14 height 19
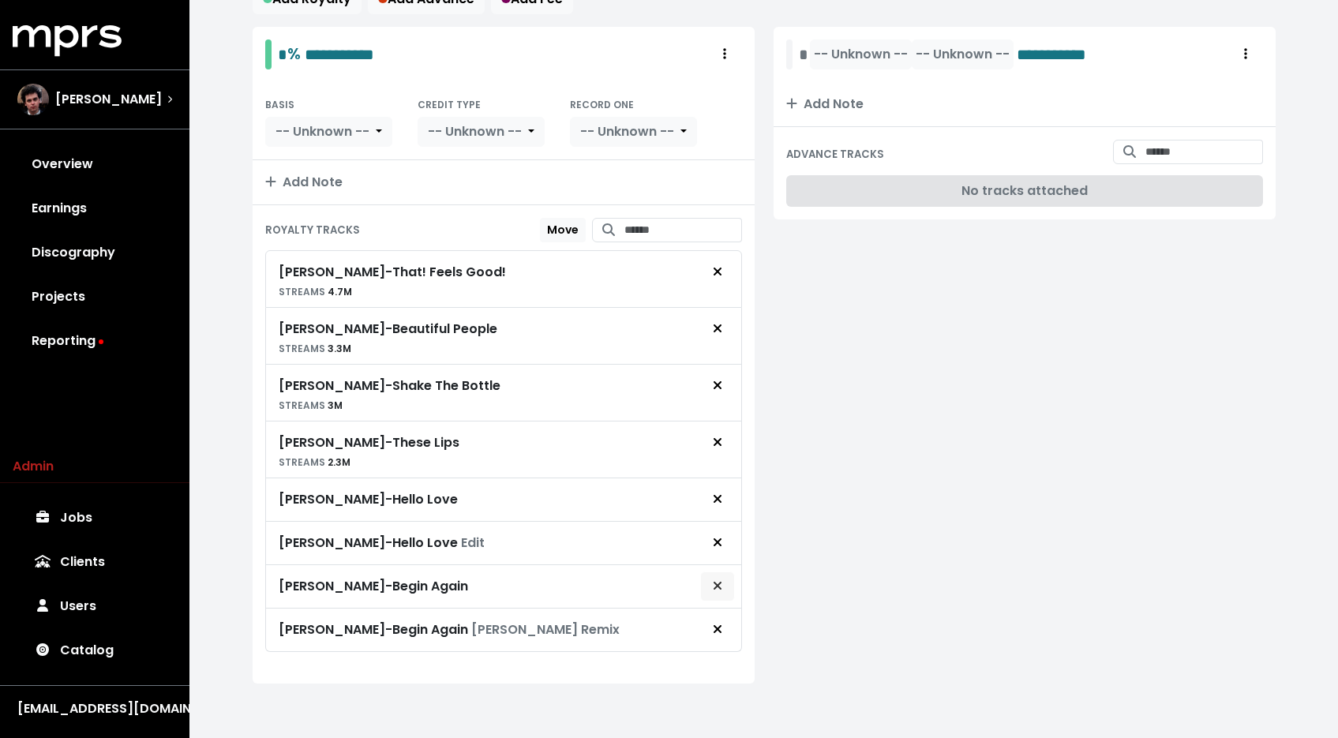
click at [722, 589] on span "Remove royalty target" at bounding box center [717, 586] width 14 height 19
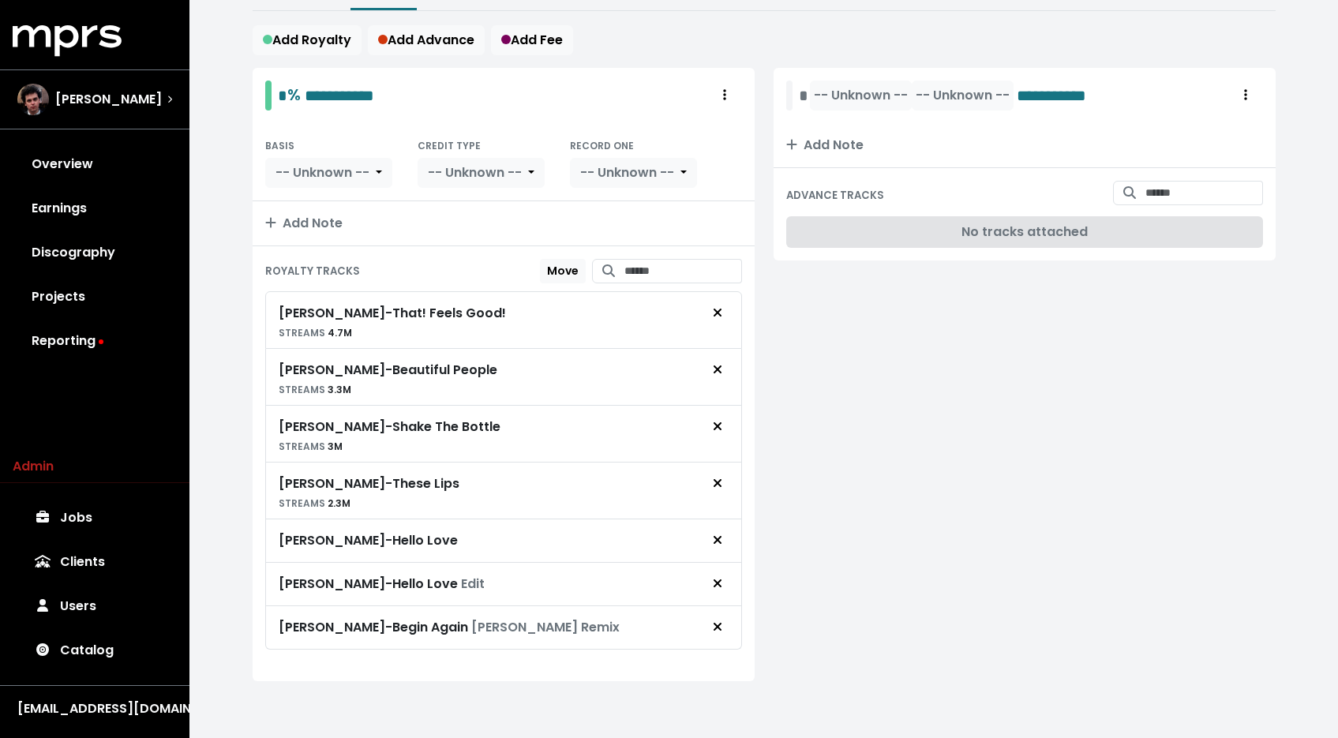
scroll to position [253, 0]
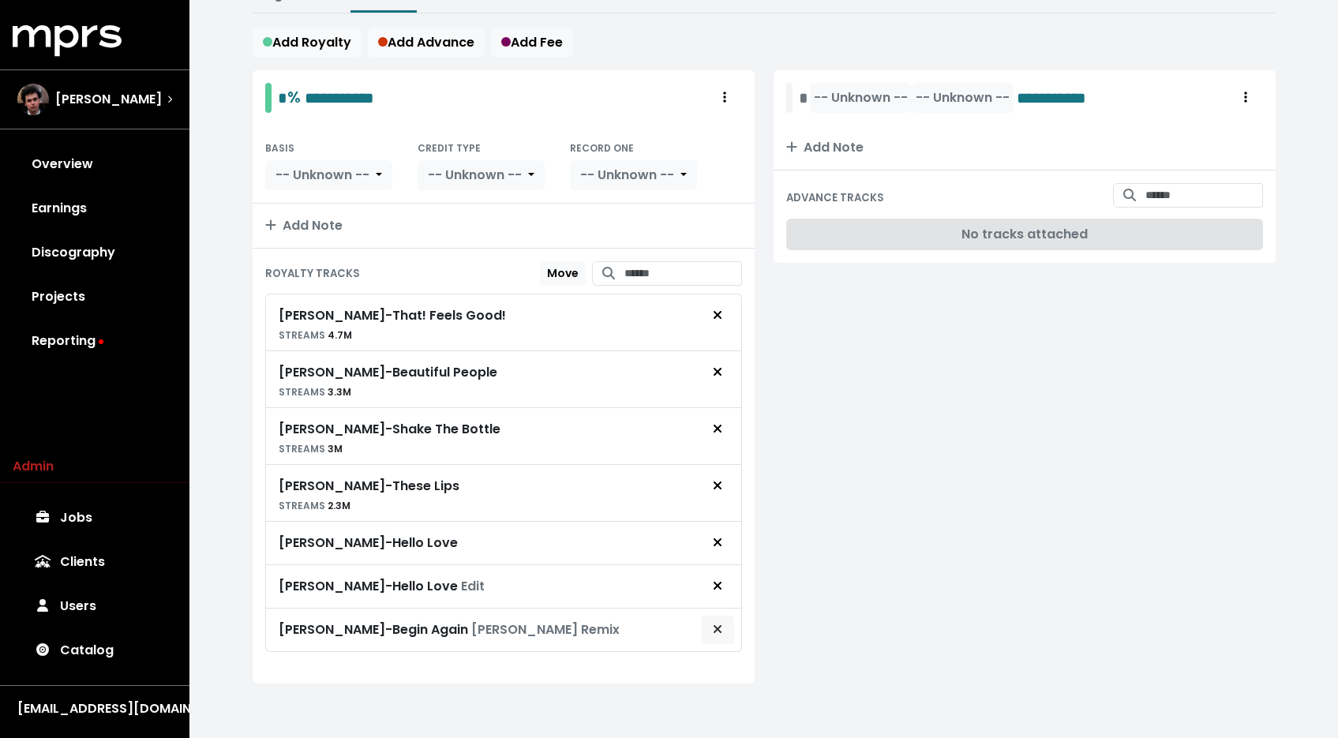
click at [720, 625] on icon "Remove royalty target" at bounding box center [717, 629] width 8 height 8
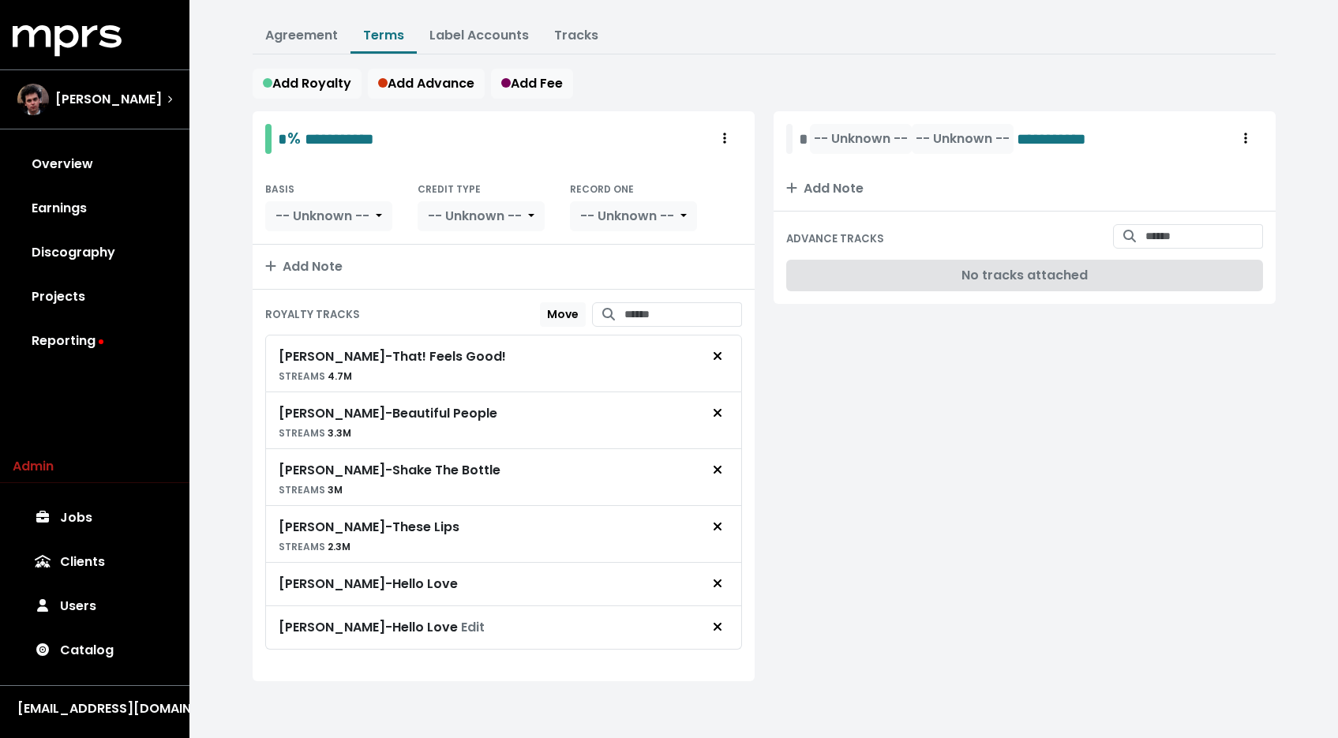
scroll to position [209, 0]
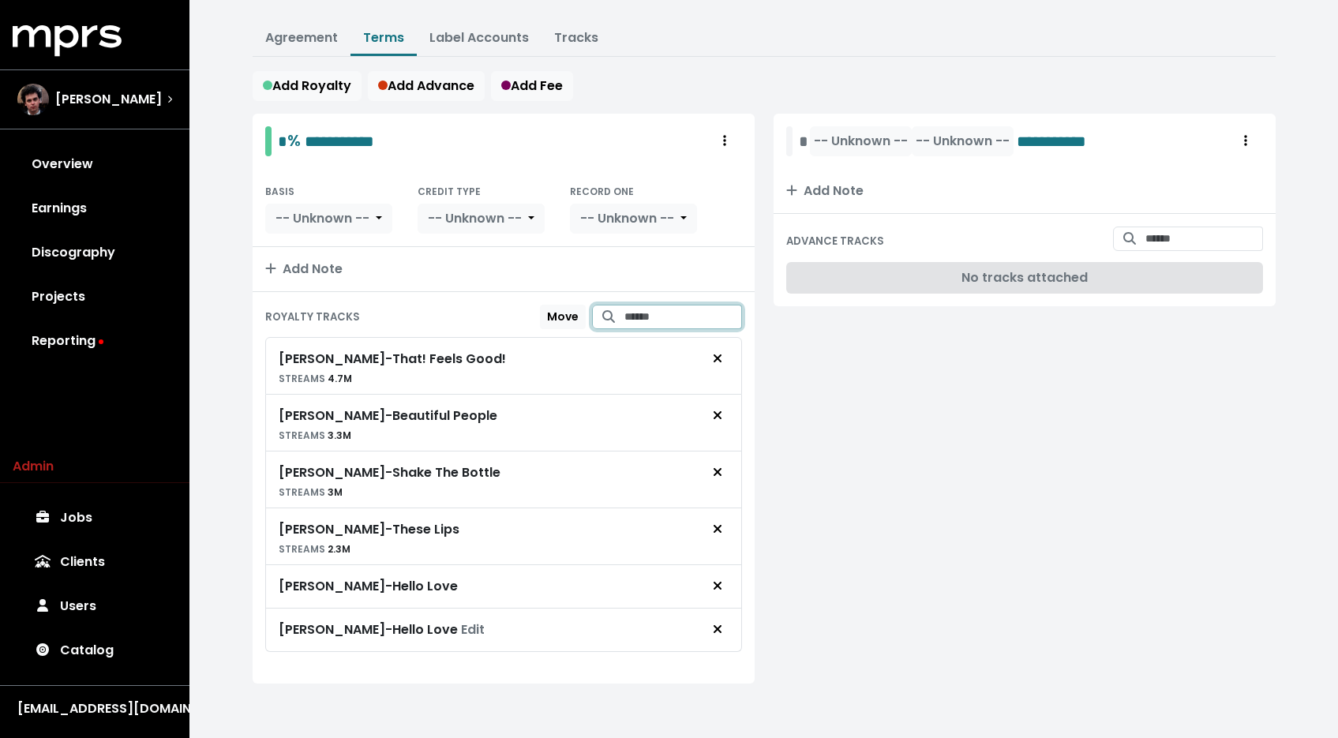
click at [692, 324] on input "Search for tracks by title and link them to this royalty" at bounding box center [683, 317] width 118 height 24
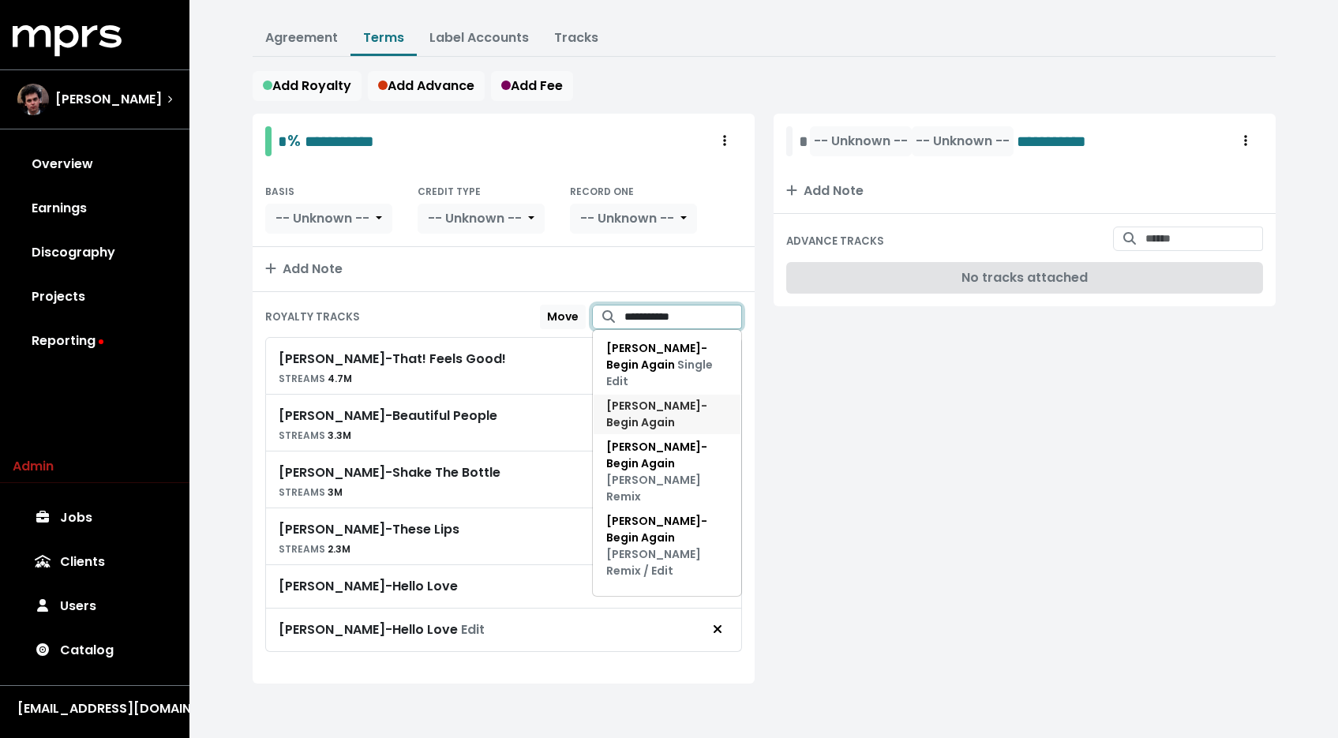
type input "**********"
click at [686, 399] on span "Jessie Ware - Begin Again" at bounding box center [667, 414] width 122 height 33
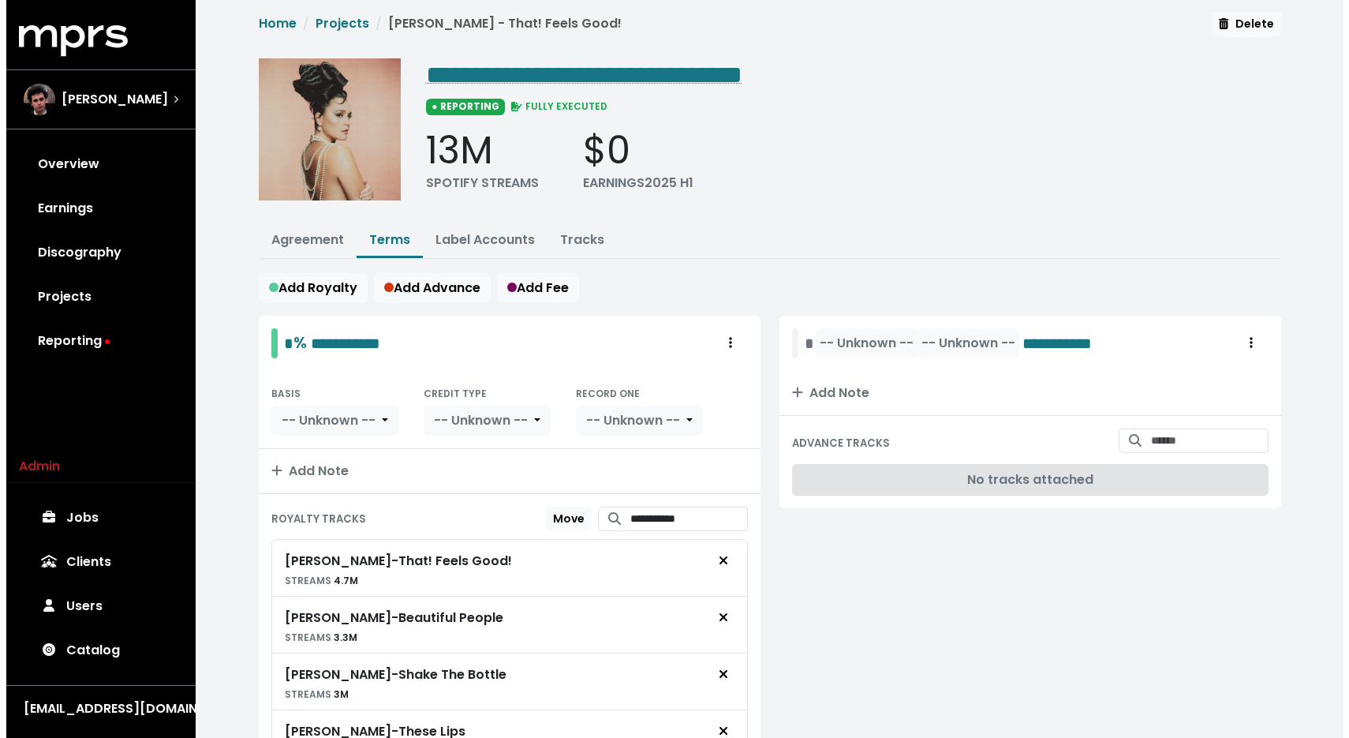
scroll to position [0, 0]
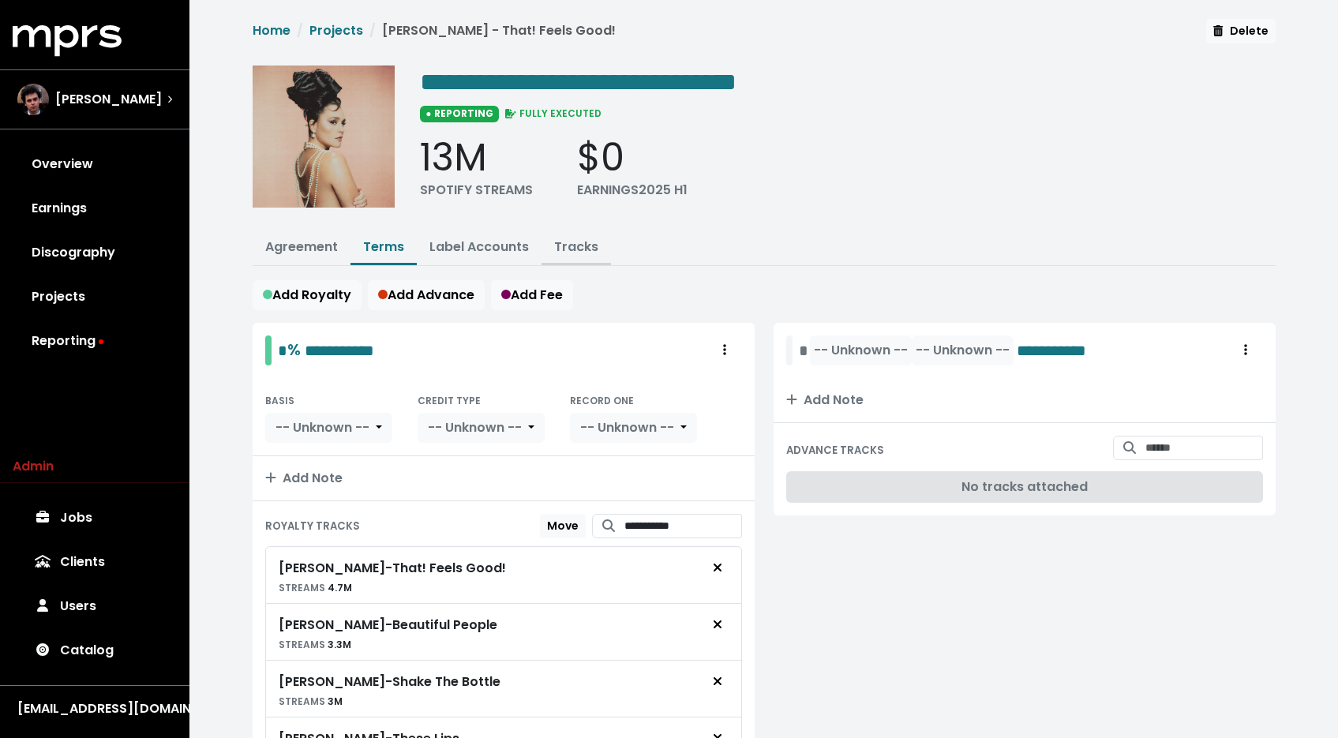
click at [561, 249] on link "Tracks" at bounding box center [576, 247] width 44 height 18
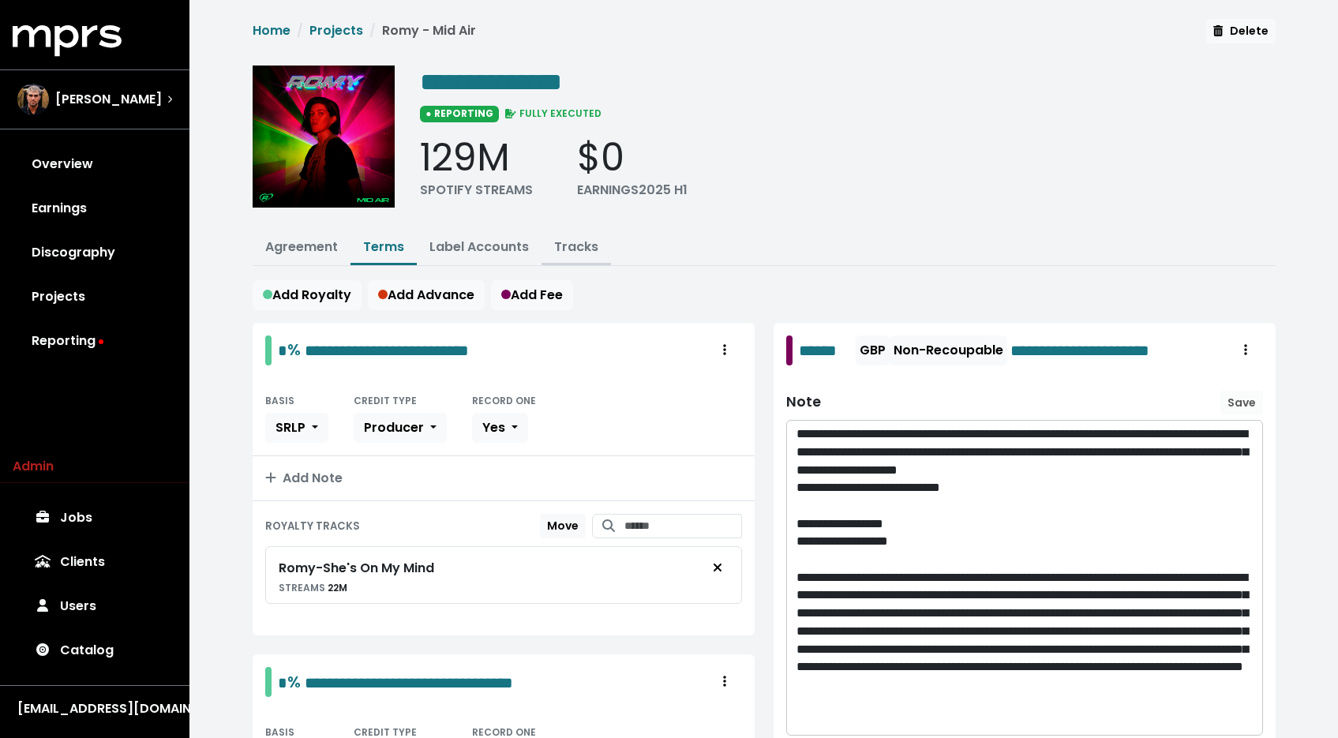
click at [577, 249] on link "Tracks" at bounding box center [576, 247] width 44 height 18
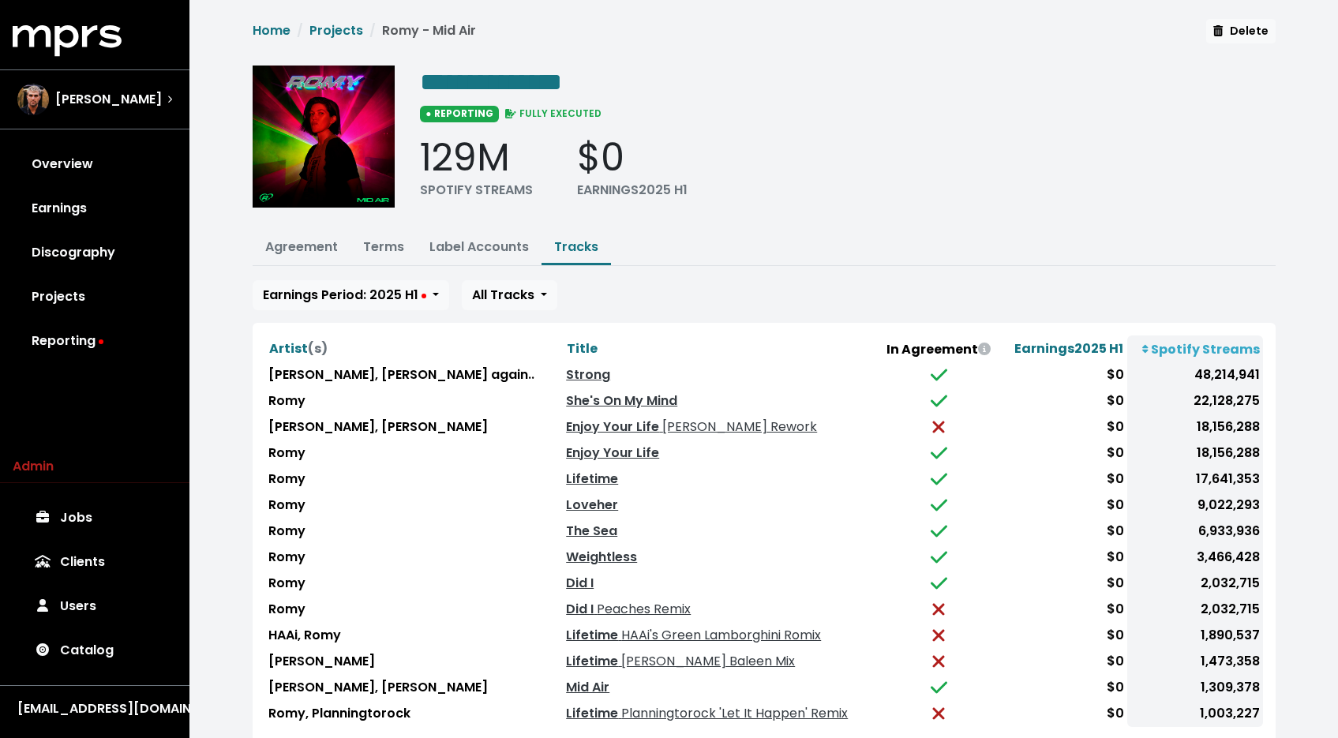
scroll to position [101, 0]
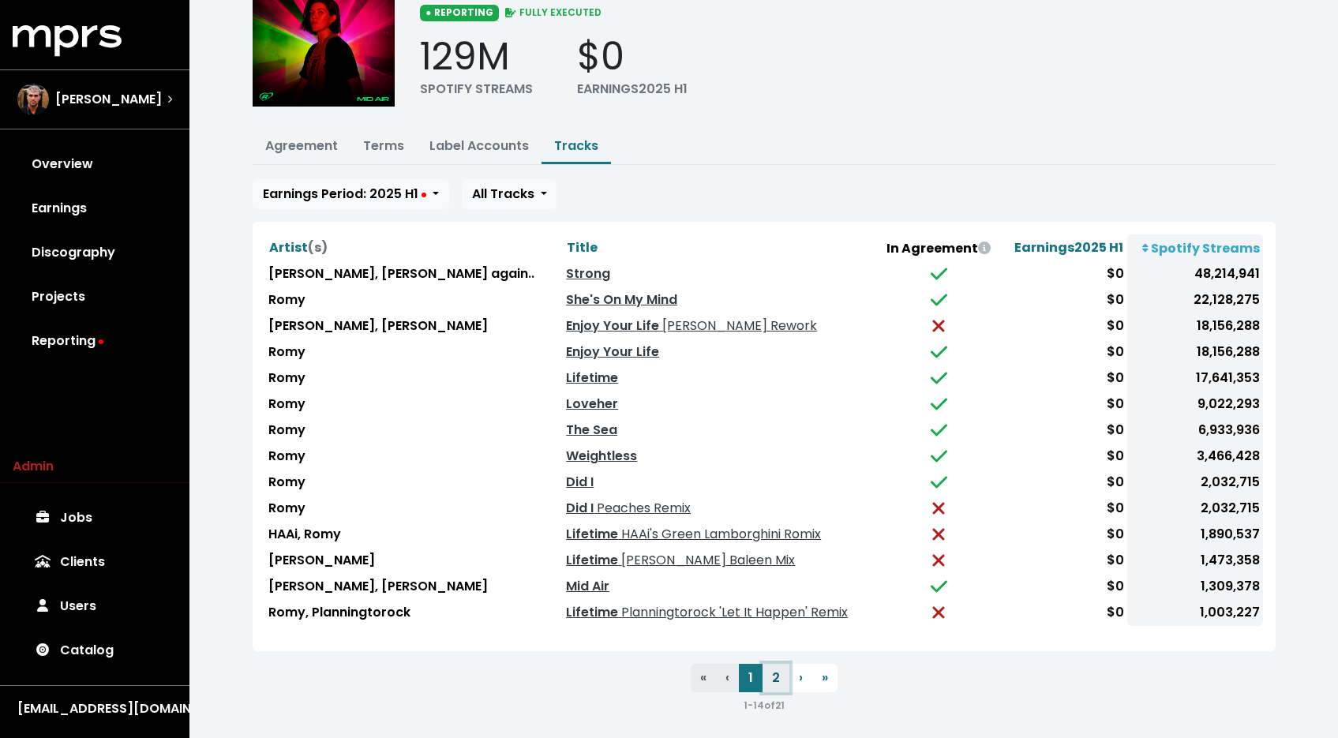
click at [771, 672] on button "2" at bounding box center [775, 678] width 27 height 28
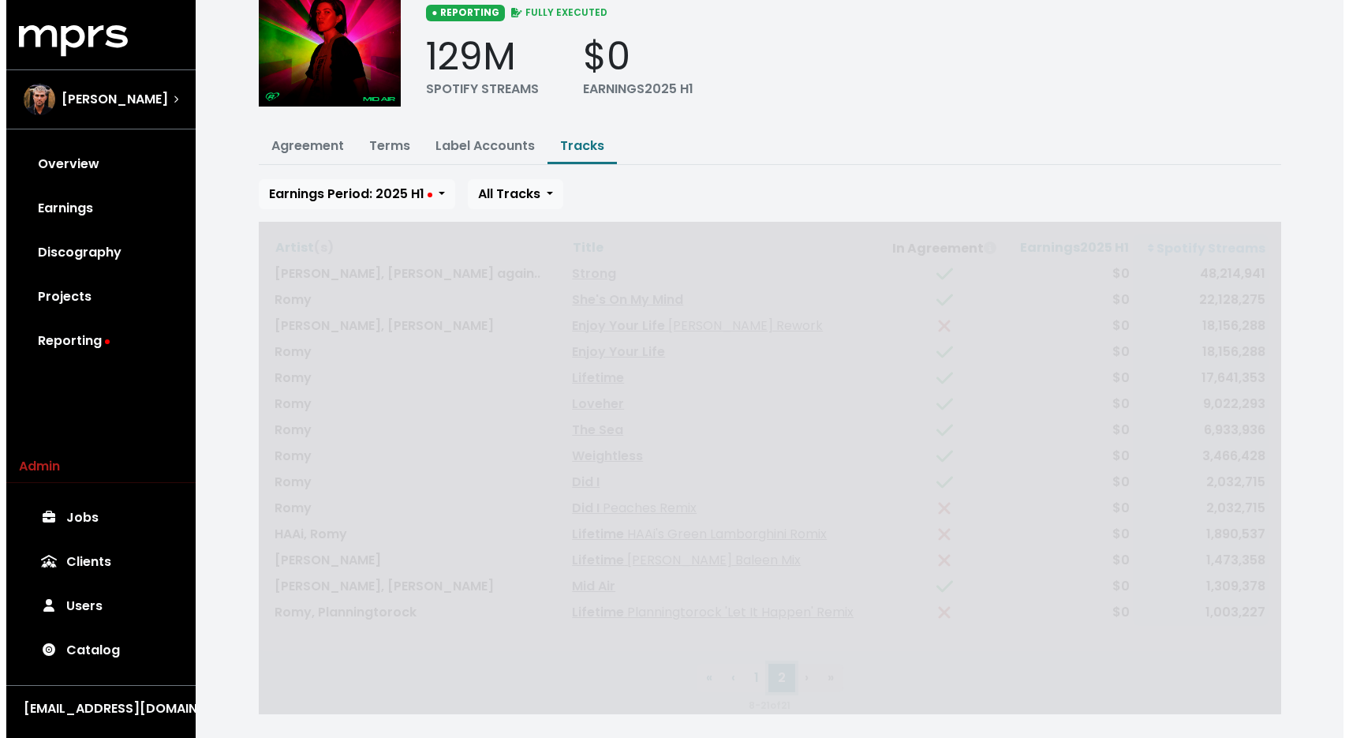
scroll to position [0, 0]
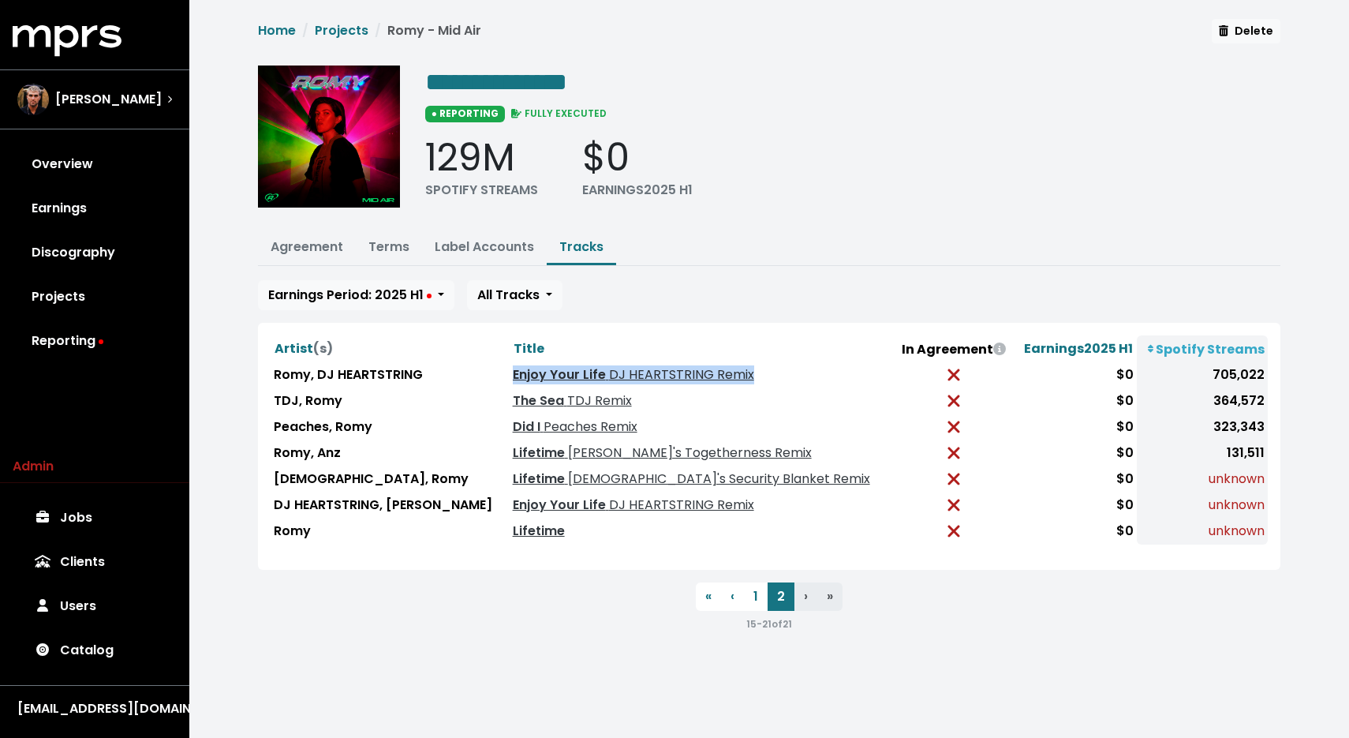
click at [606, 371] on span "DJ HEARTSTRING Remix" at bounding box center [680, 374] width 148 height 18
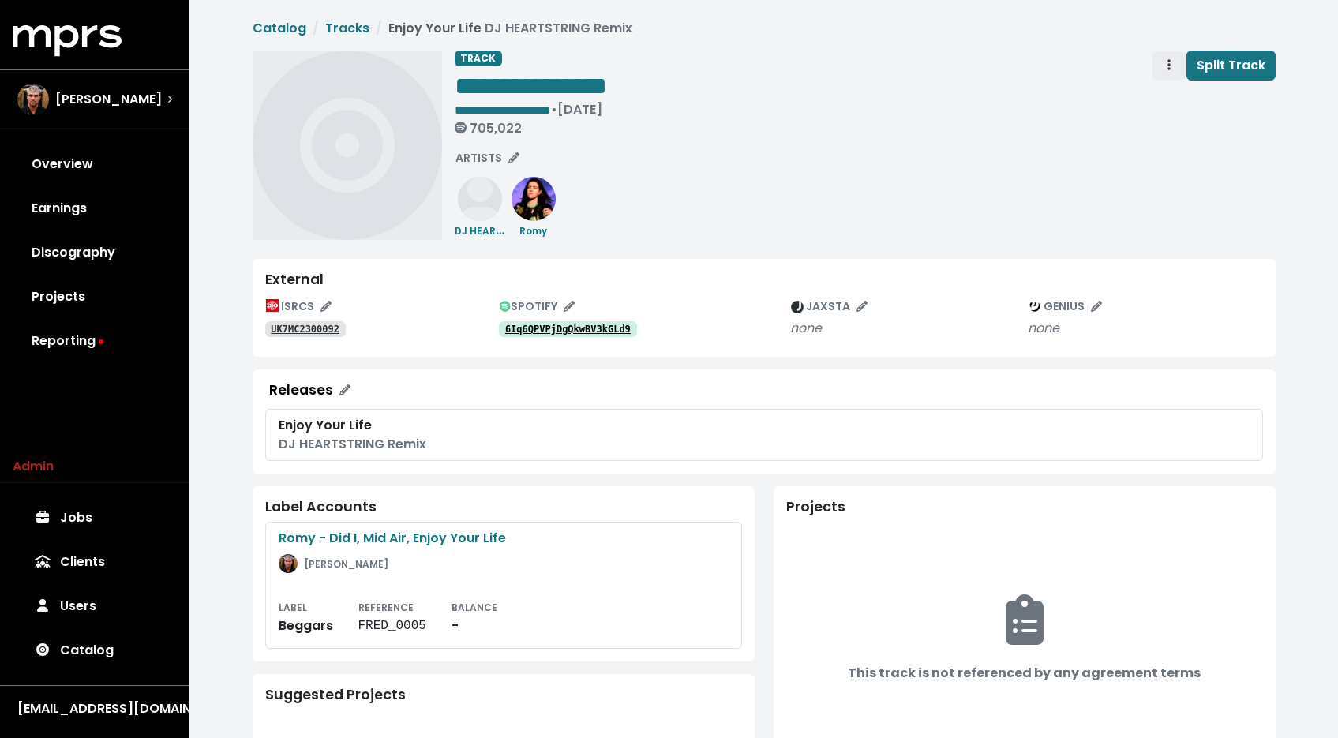
click at [1165, 65] on span "Track actions" at bounding box center [1169, 65] width 14 height 19
click at [1177, 100] on link "Merge" at bounding box center [1214, 100] width 125 height 25
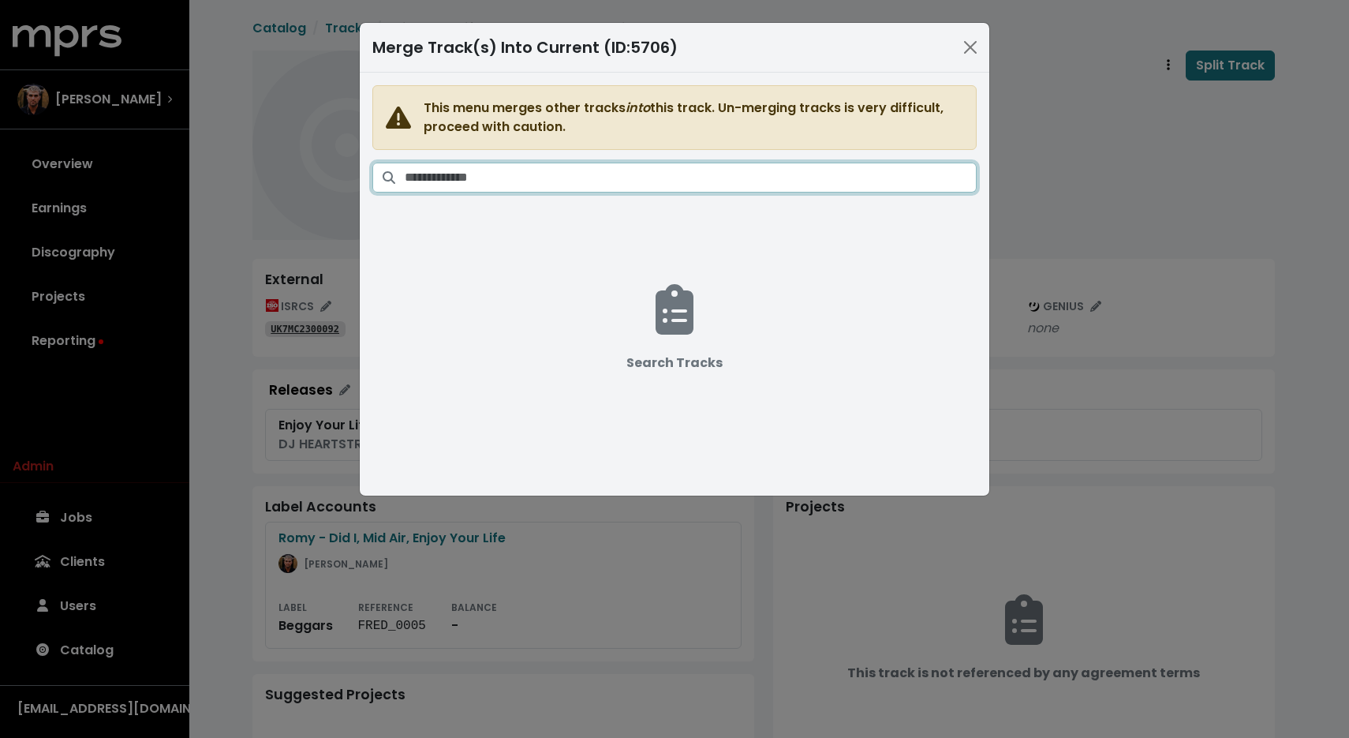
click at [754, 174] on input "Search tracks" at bounding box center [691, 178] width 572 height 30
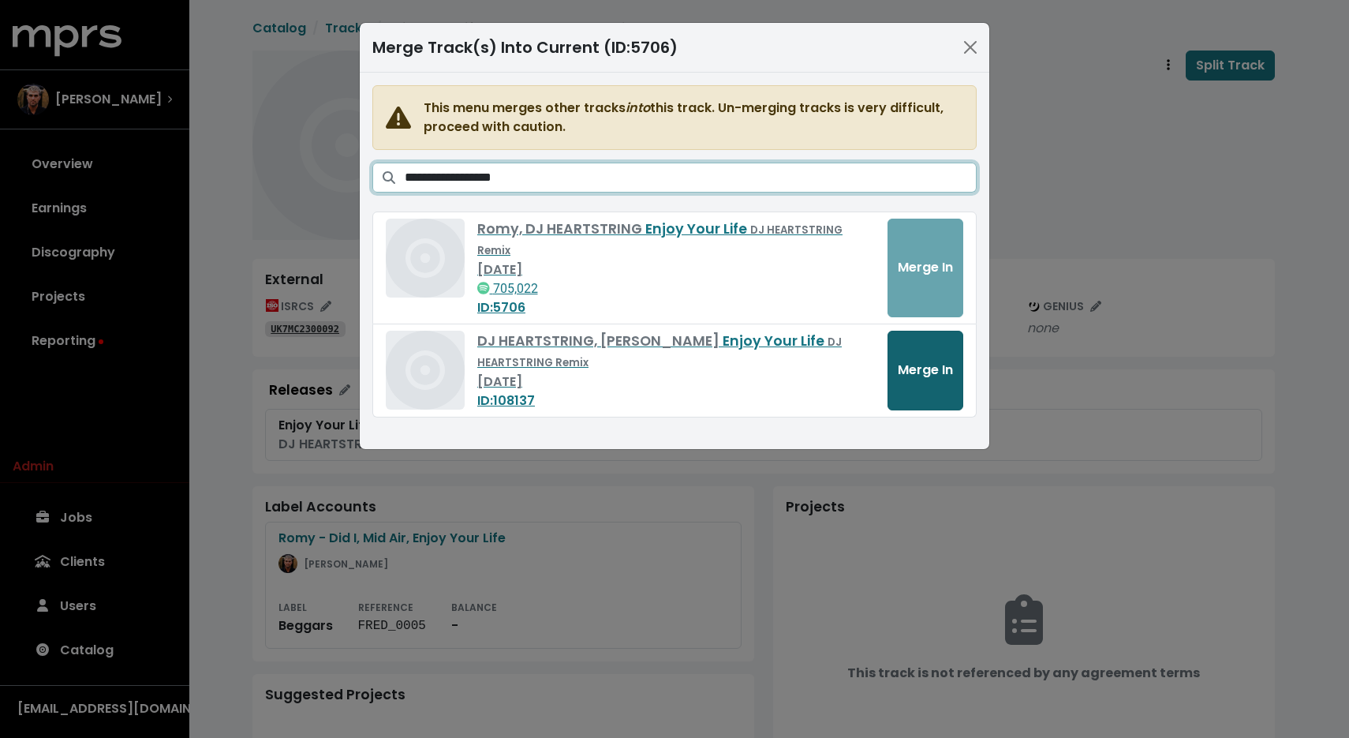
type input "**********"
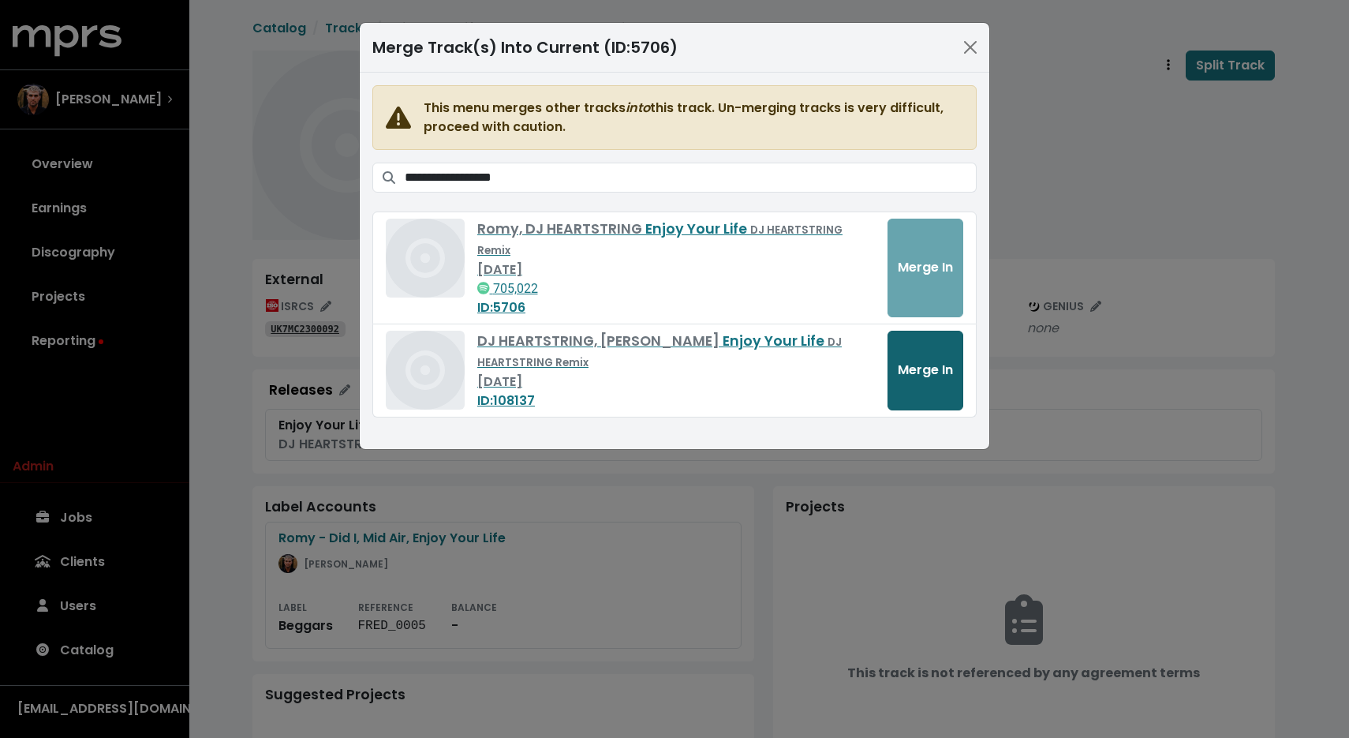
click at [919, 361] on span "Merge In" at bounding box center [925, 370] width 55 height 18
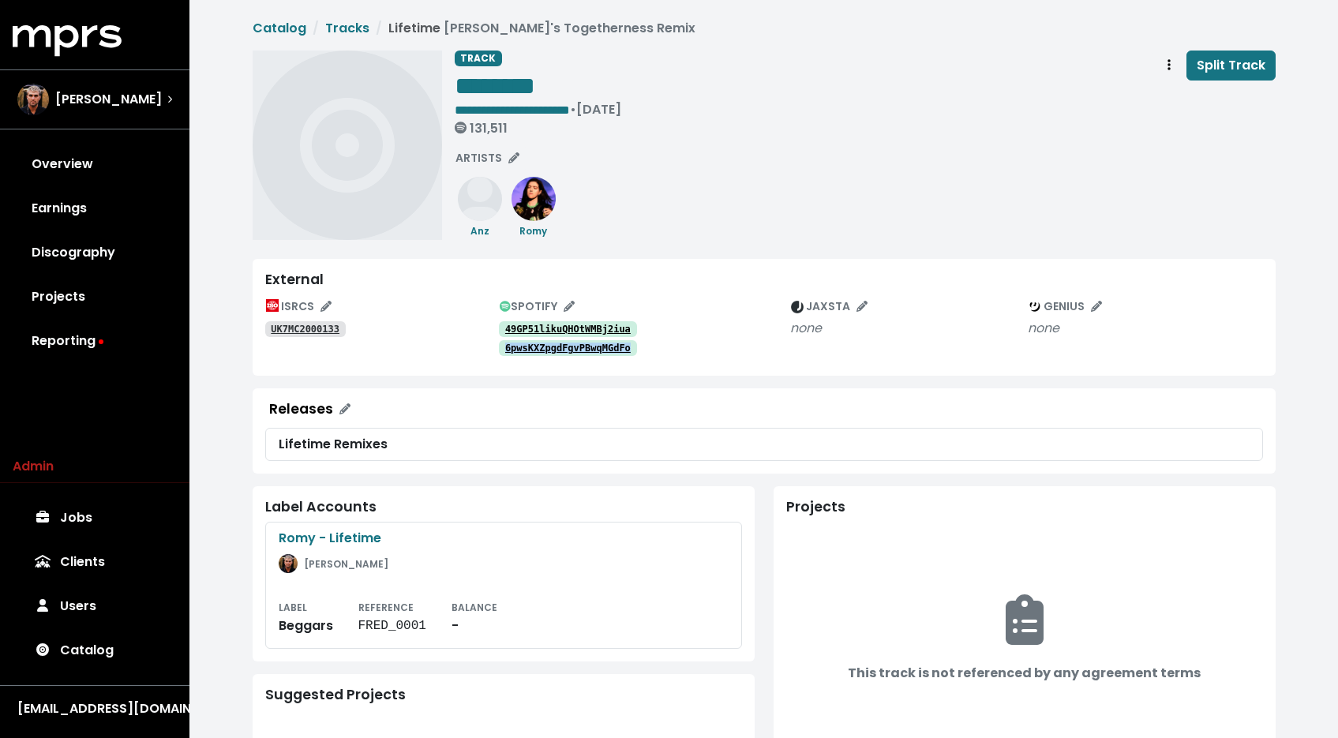
click at [273, 331] on tt "UK7MC2000133" at bounding box center [305, 329] width 69 height 11
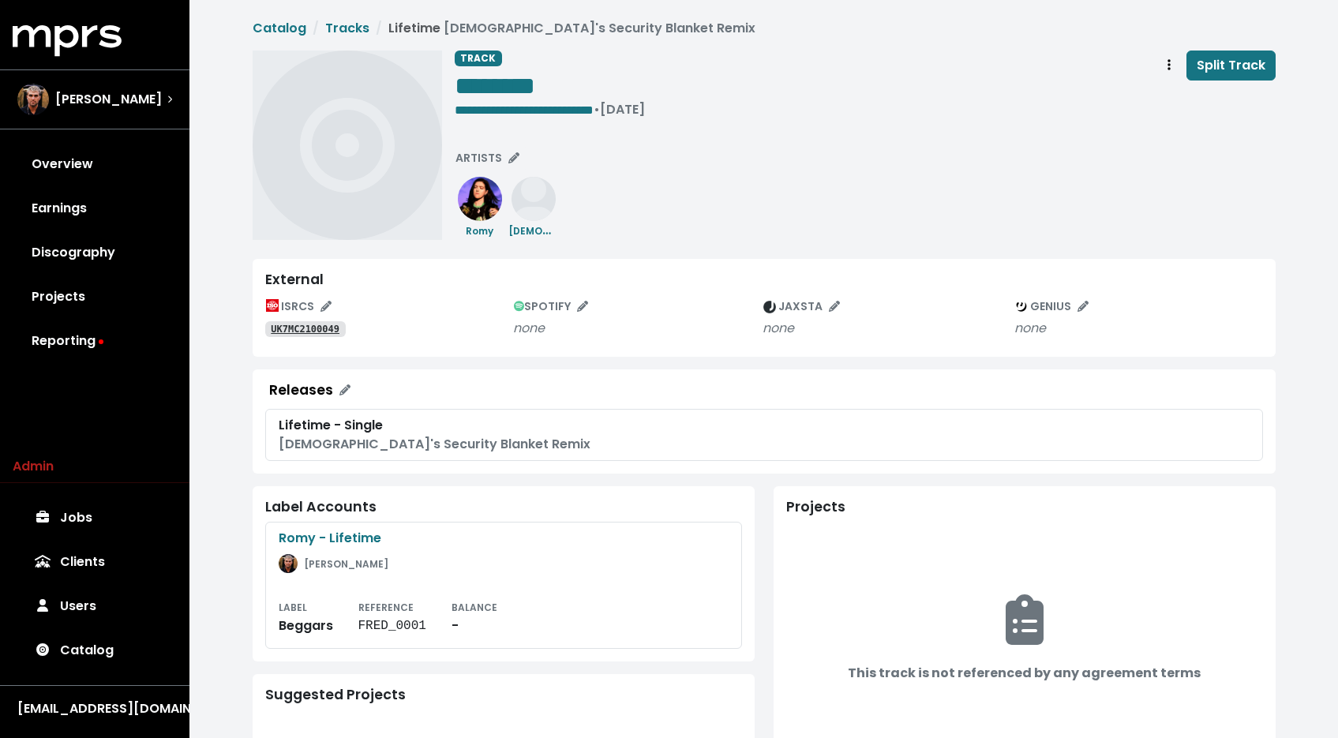
click at [308, 325] on tt "UK7MC2100049" at bounding box center [305, 329] width 69 height 11
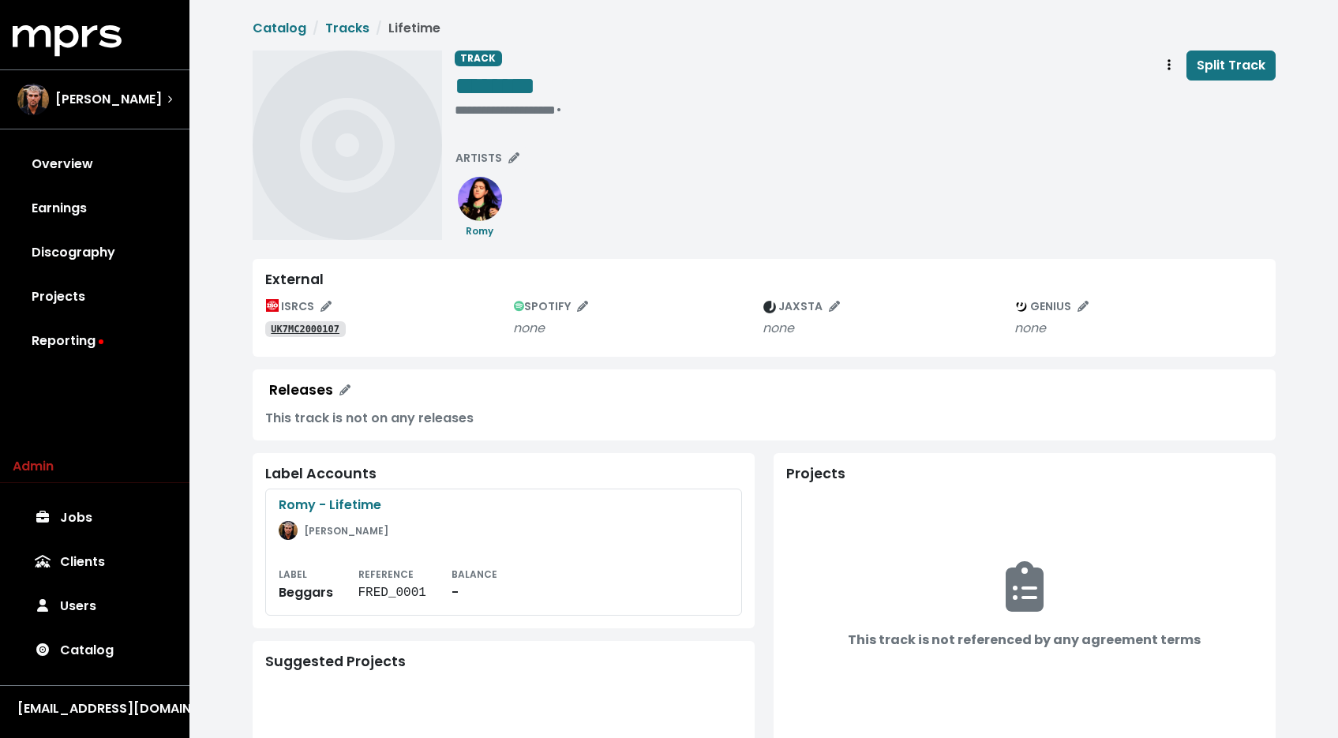
click at [341, 325] on link "UK7MC2000107" at bounding box center [305, 329] width 80 height 16
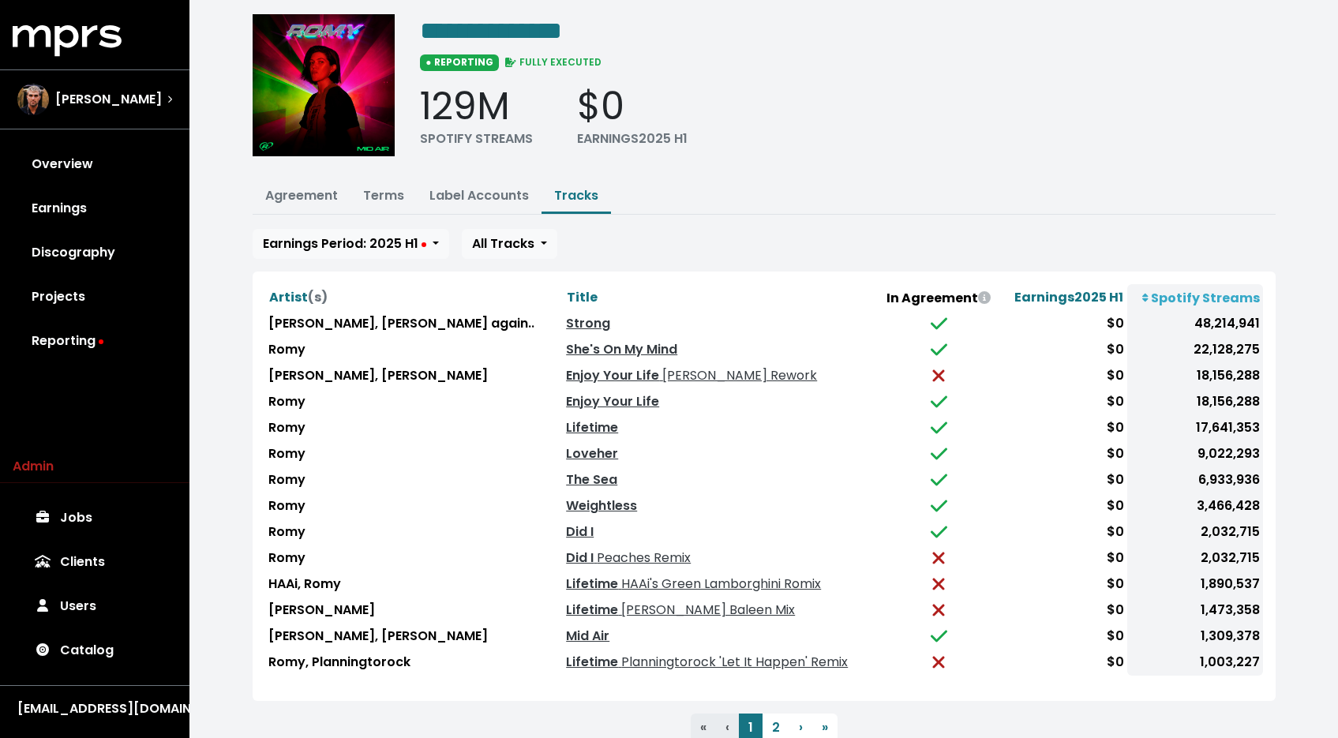
scroll to position [101, 0]
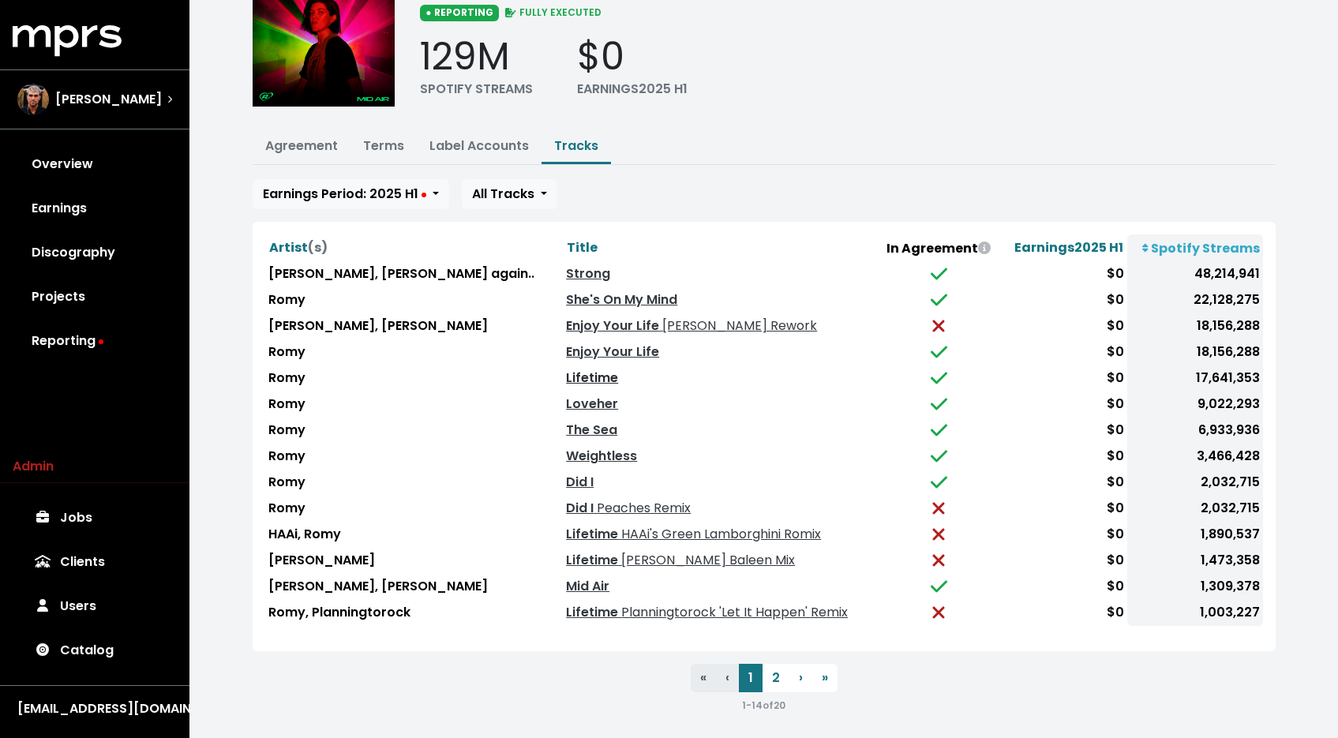
click at [566, 371] on link "Lifetime" at bounding box center [592, 378] width 52 height 18
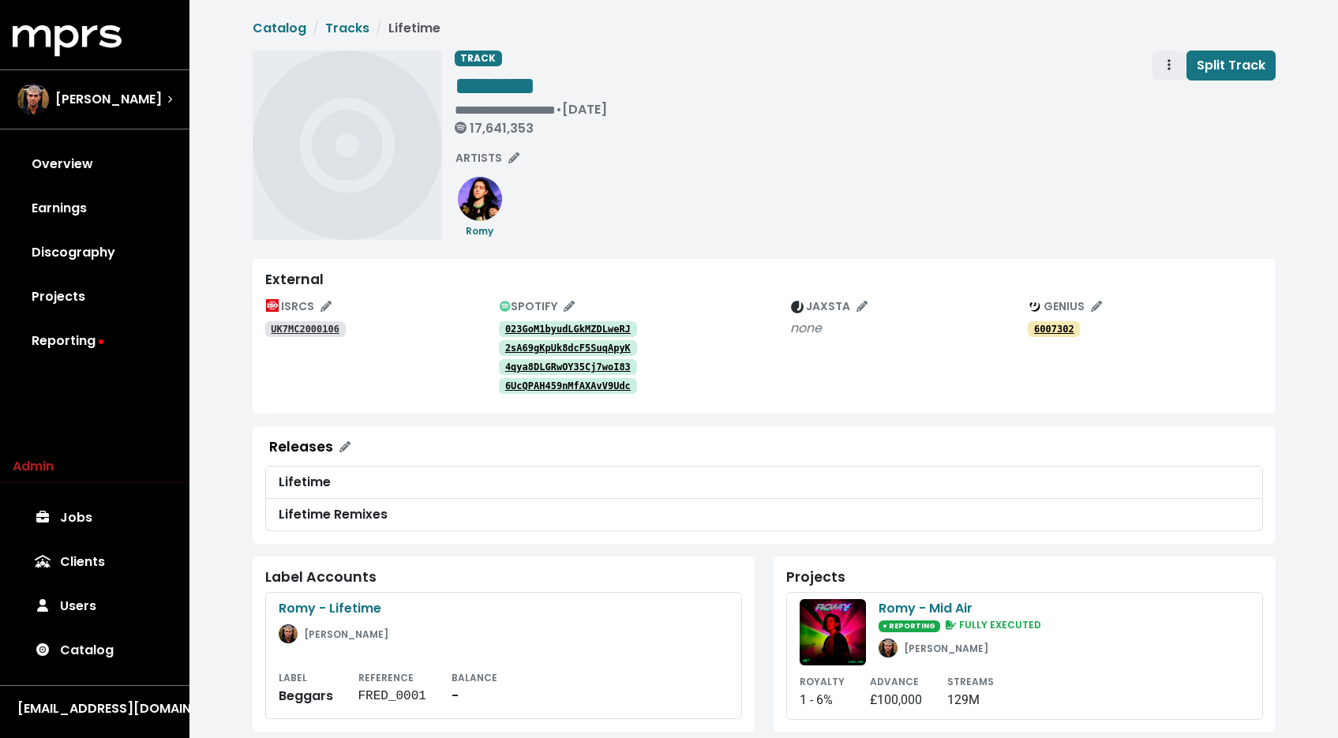
click at [1172, 67] on span "Track actions" at bounding box center [1169, 65] width 14 height 19
click at [1177, 100] on link "Merge" at bounding box center [1214, 100] width 125 height 25
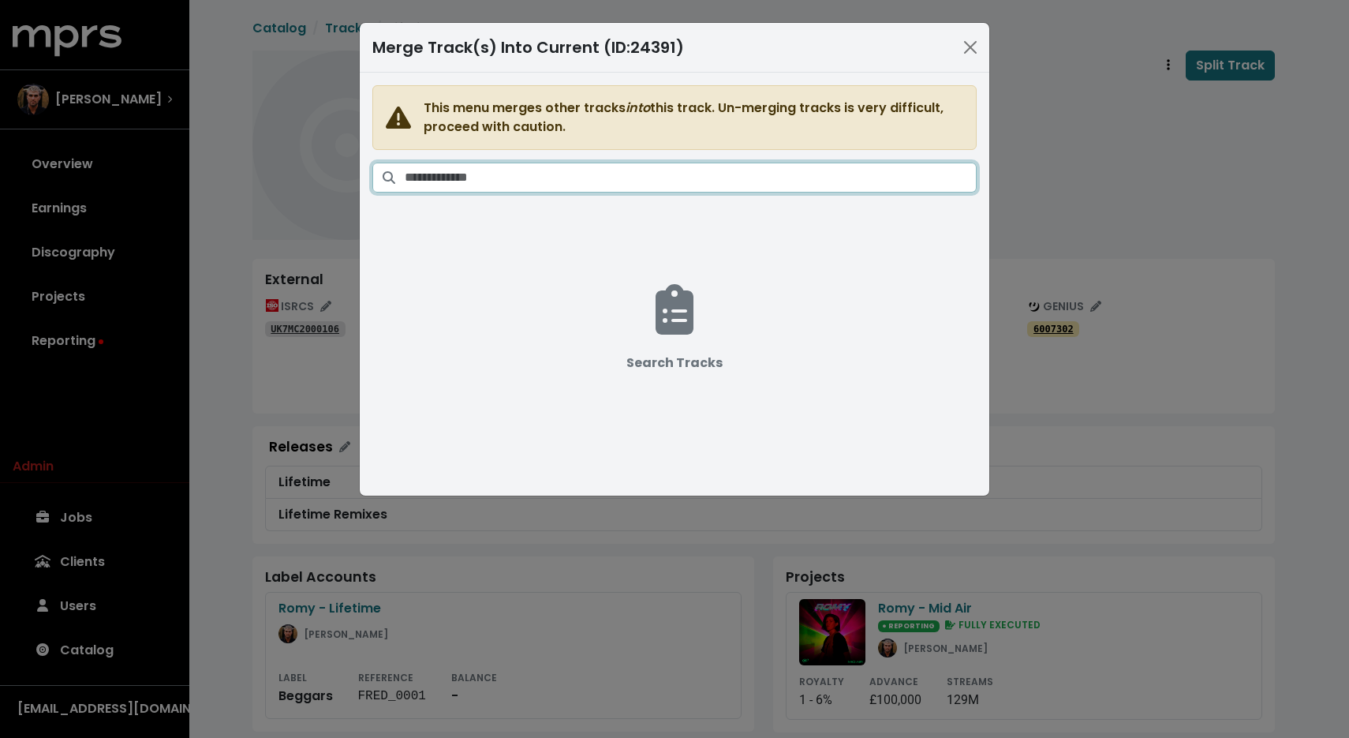
click at [716, 171] on input "Search tracks" at bounding box center [691, 178] width 572 height 30
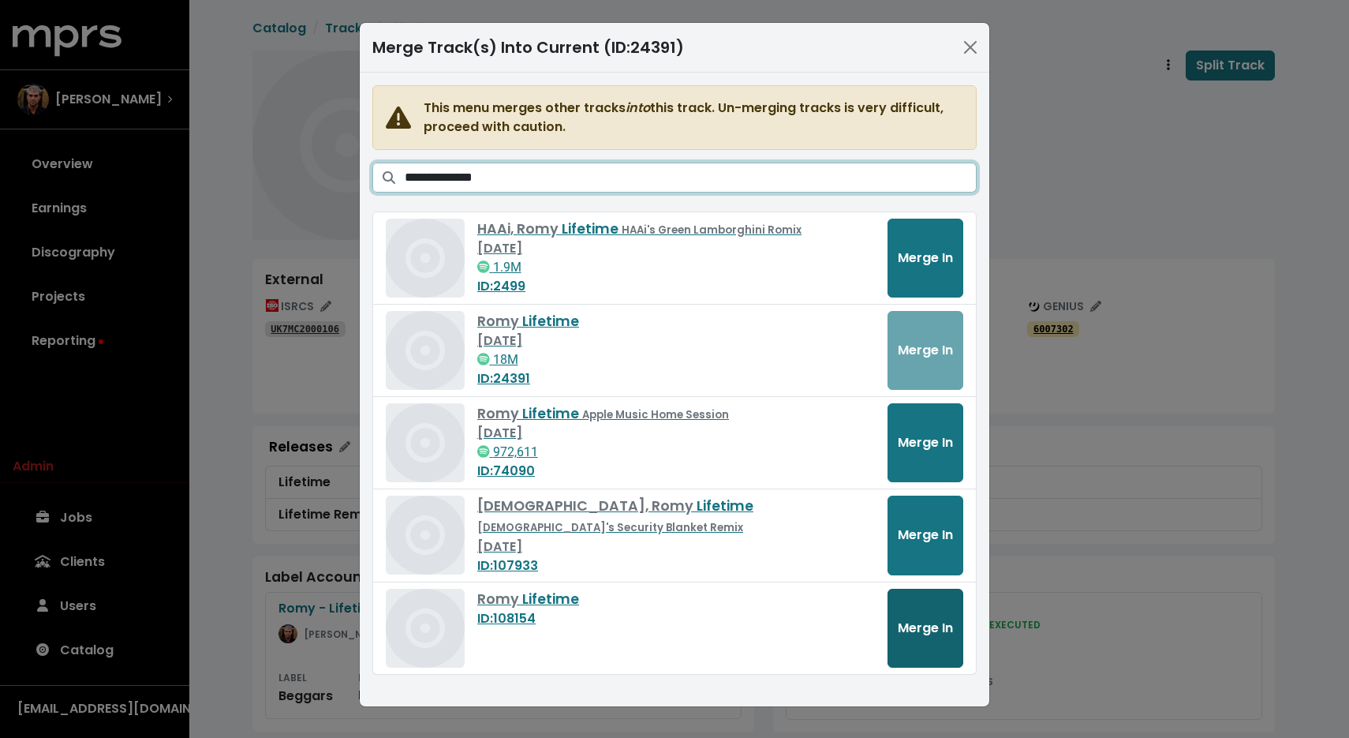
type input "**********"
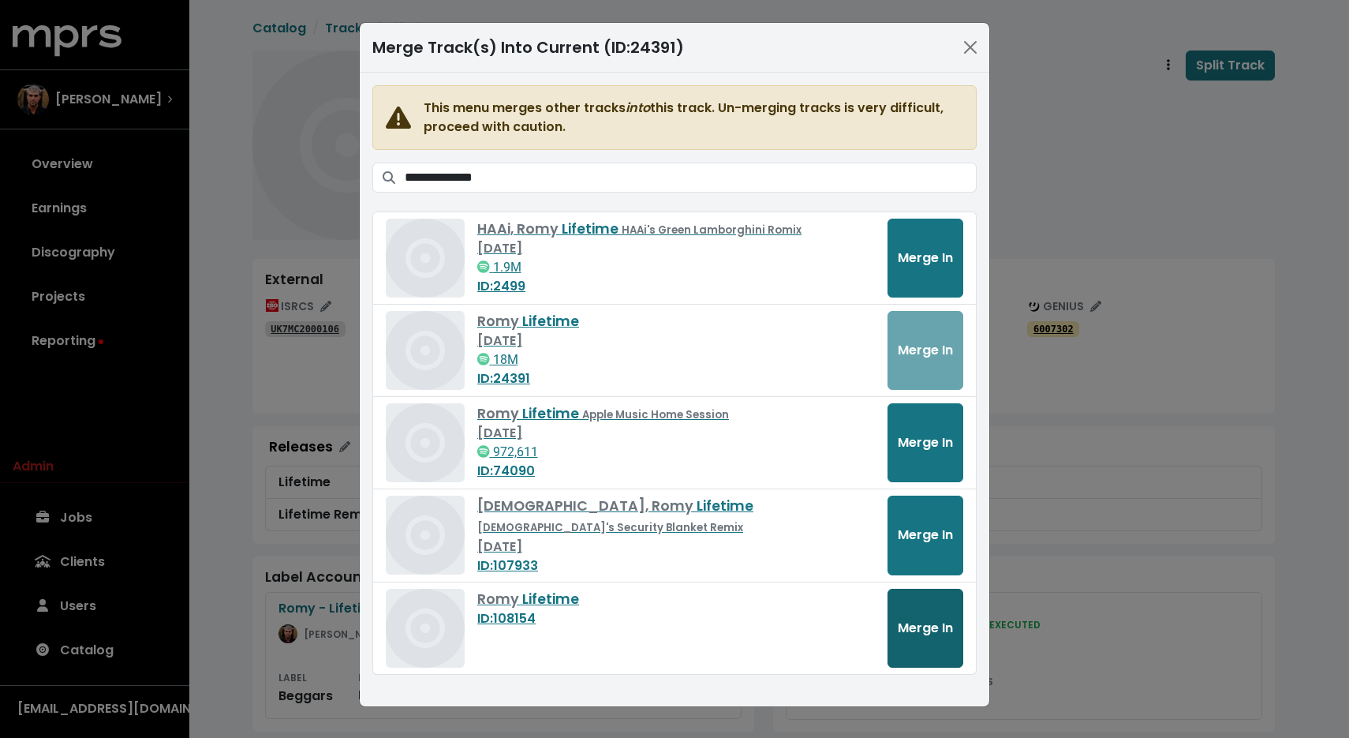
click at [934, 615] on button "Merge In" at bounding box center [926, 628] width 76 height 79
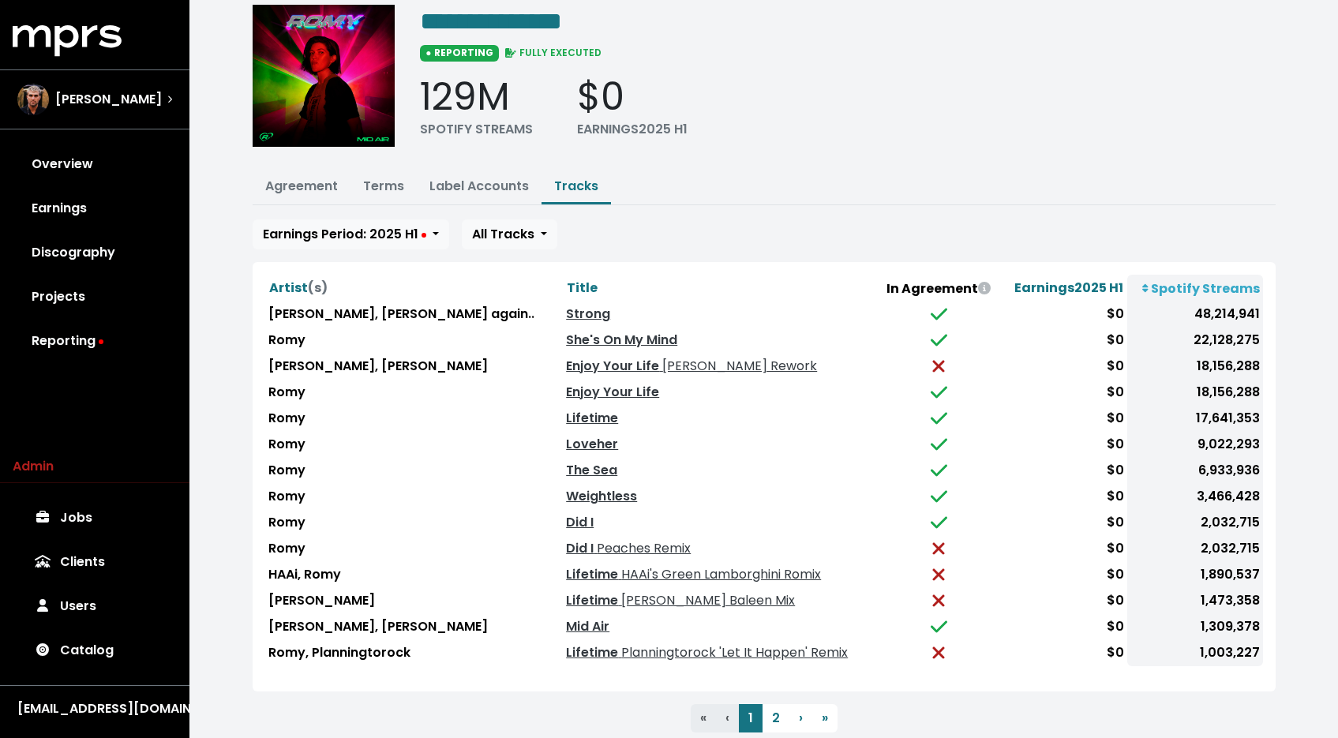
scroll to position [101, 0]
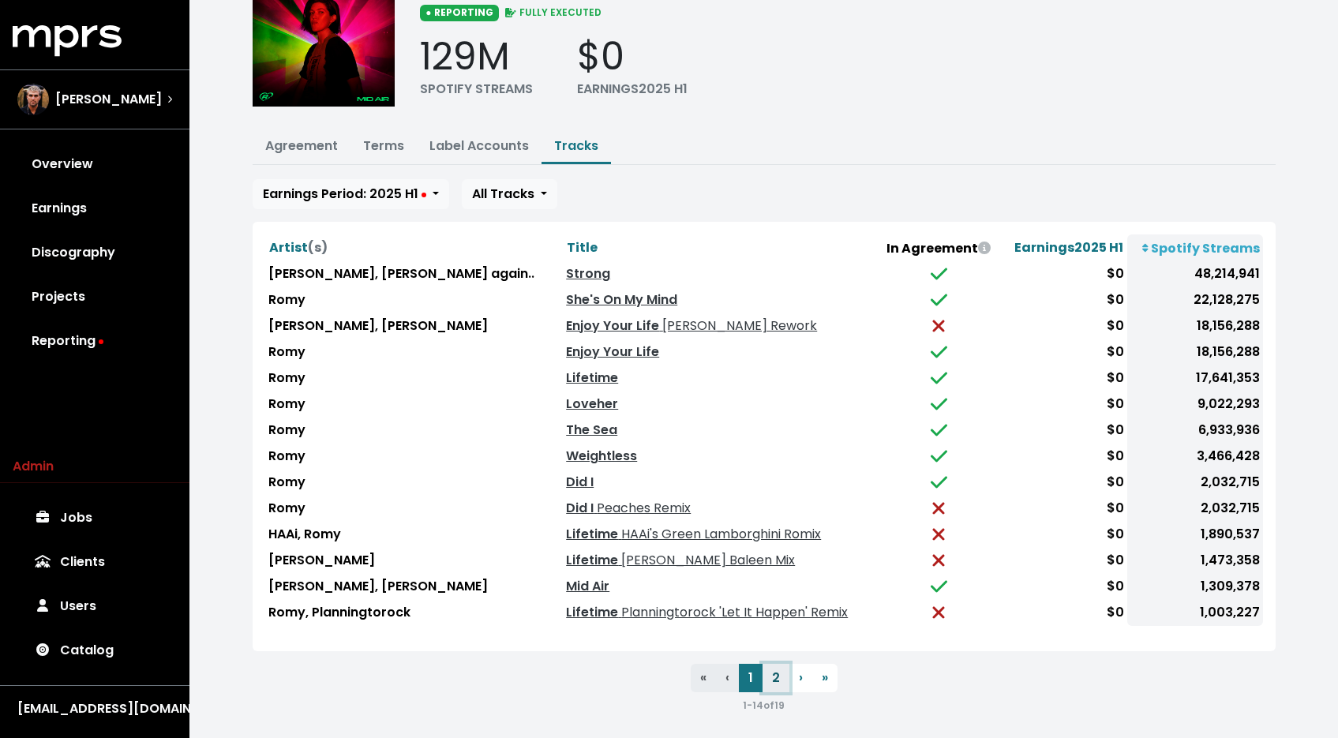
click at [777, 664] on button "2" at bounding box center [775, 678] width 27 height 28
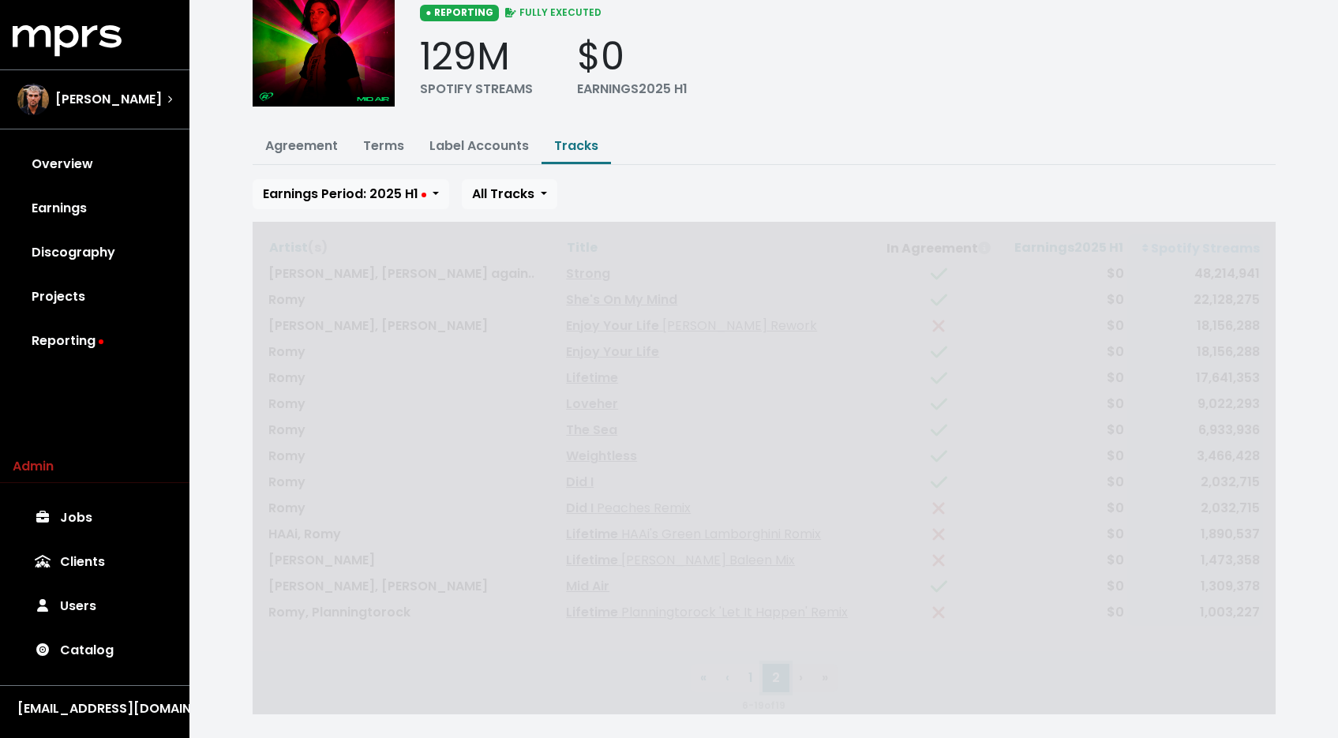
scroll to position [0, 0]
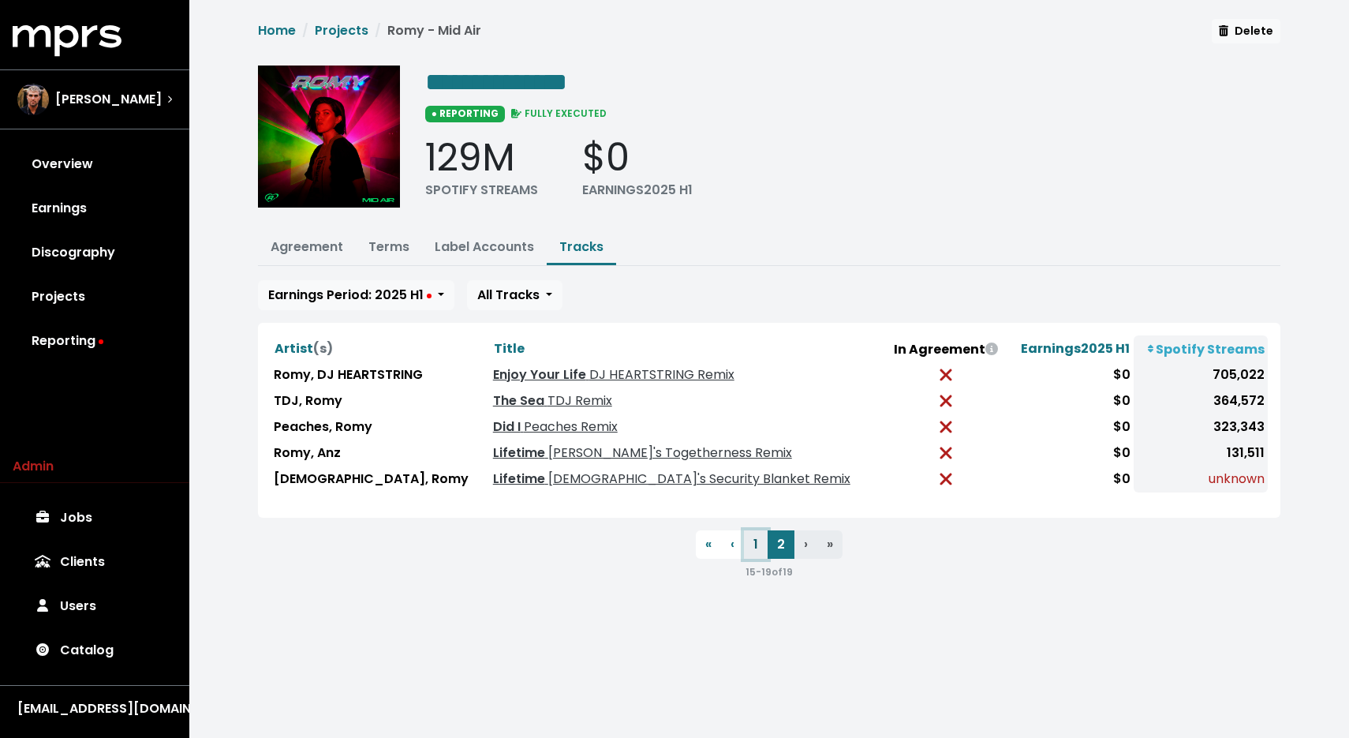
click at [750, 541] on button "1" at bounding box center [756, 544] width 24 height 28
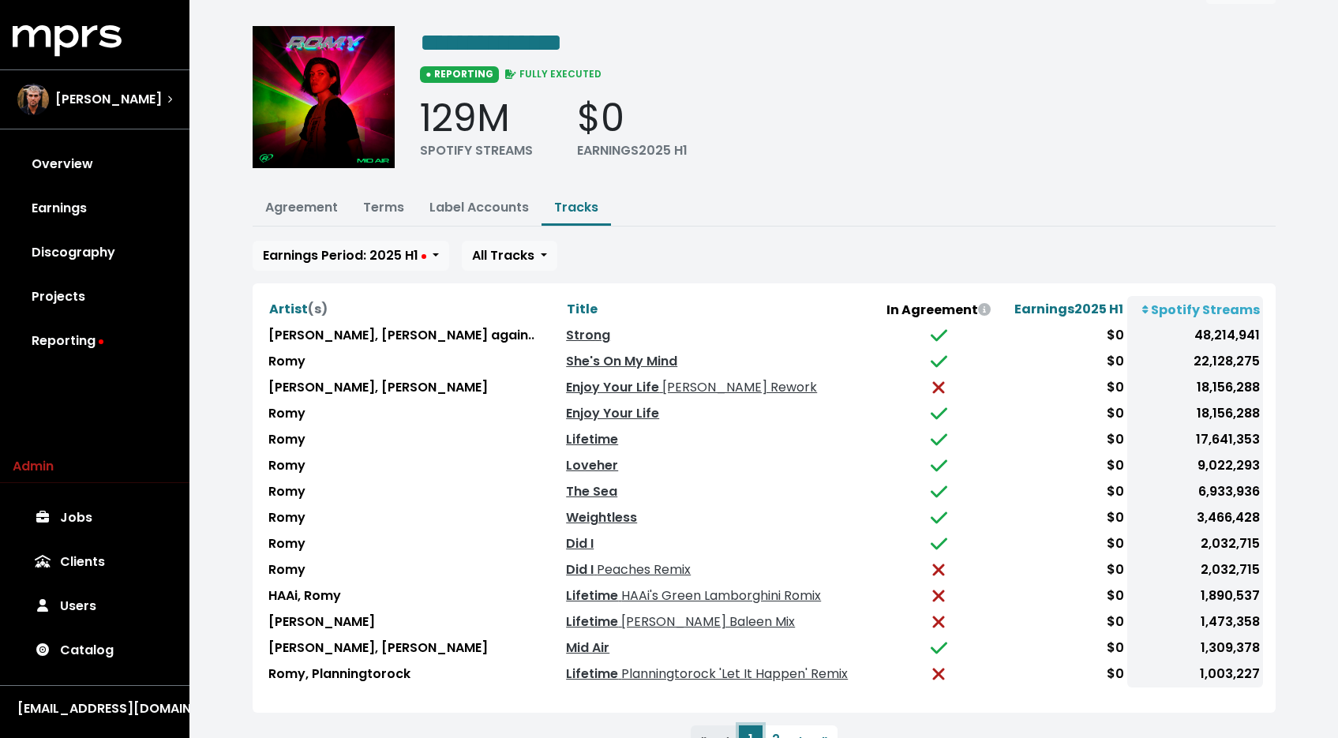
scroll to position [101, 0]
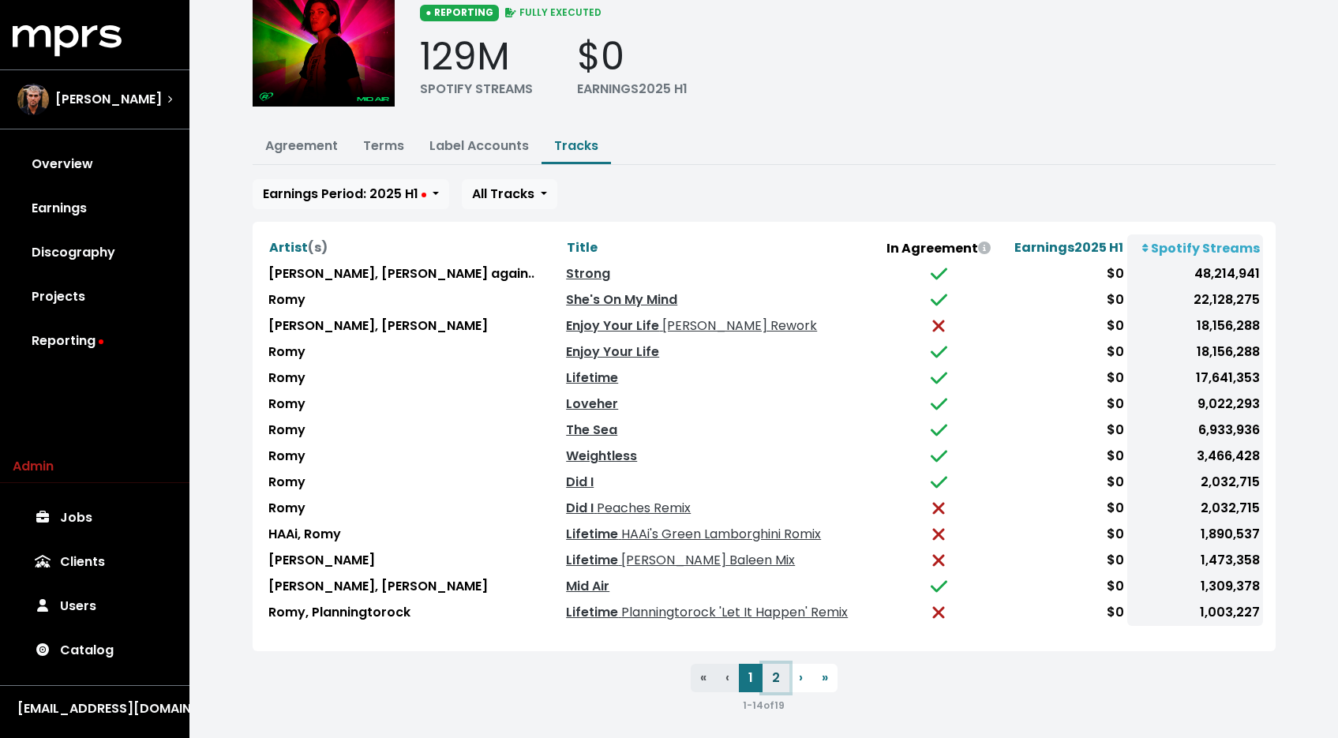
click at [776, 673] on button "2" at bounding box center [775, 678] width 27 height 28
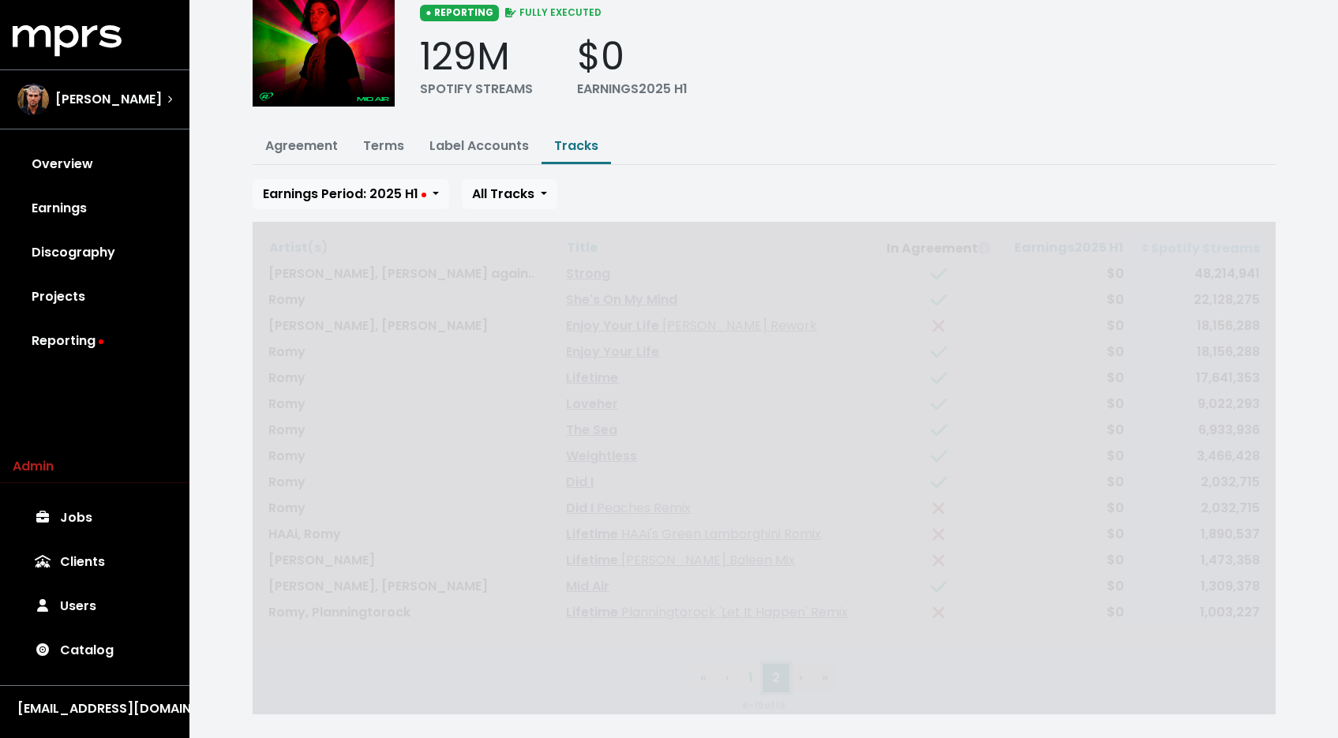
scroll to position [0, 0]
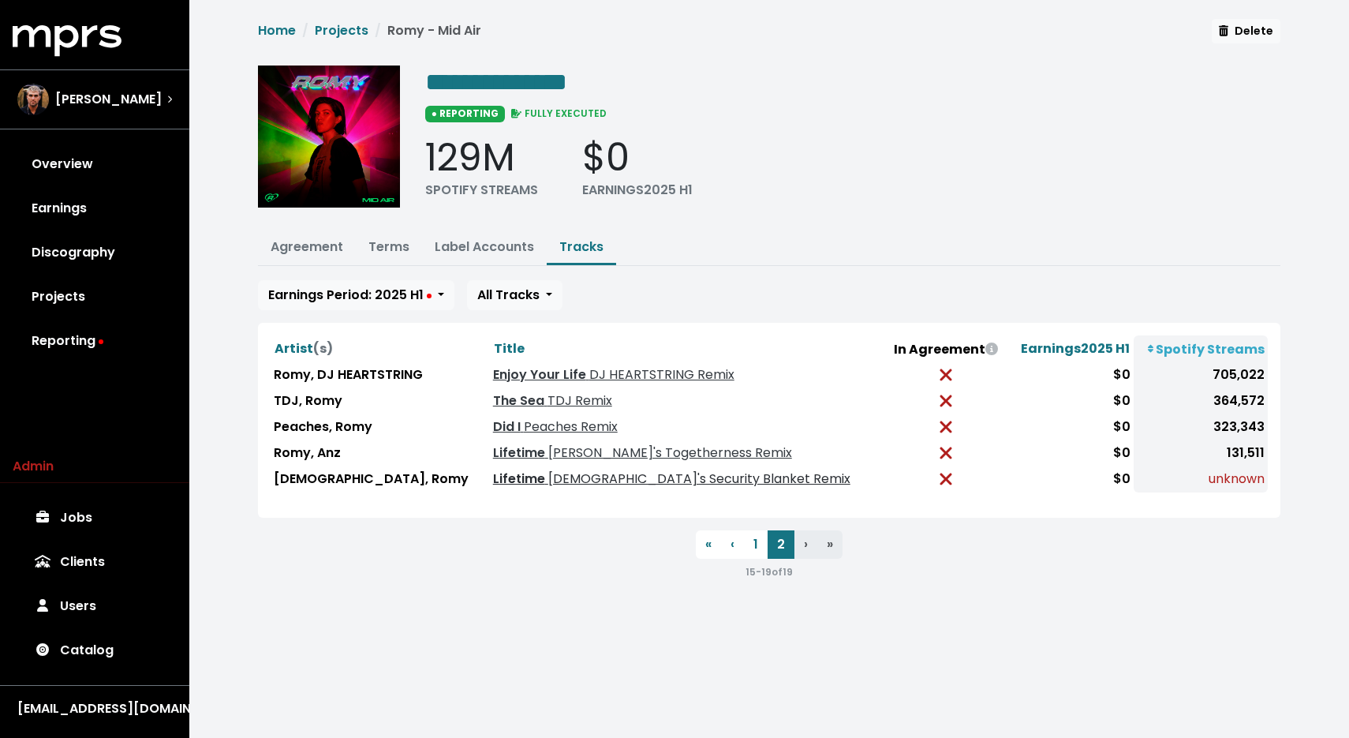
click at [578, 473] on span "Shii's Security Blanket Remix" at bounding box center [697, 479] width 305 height 18
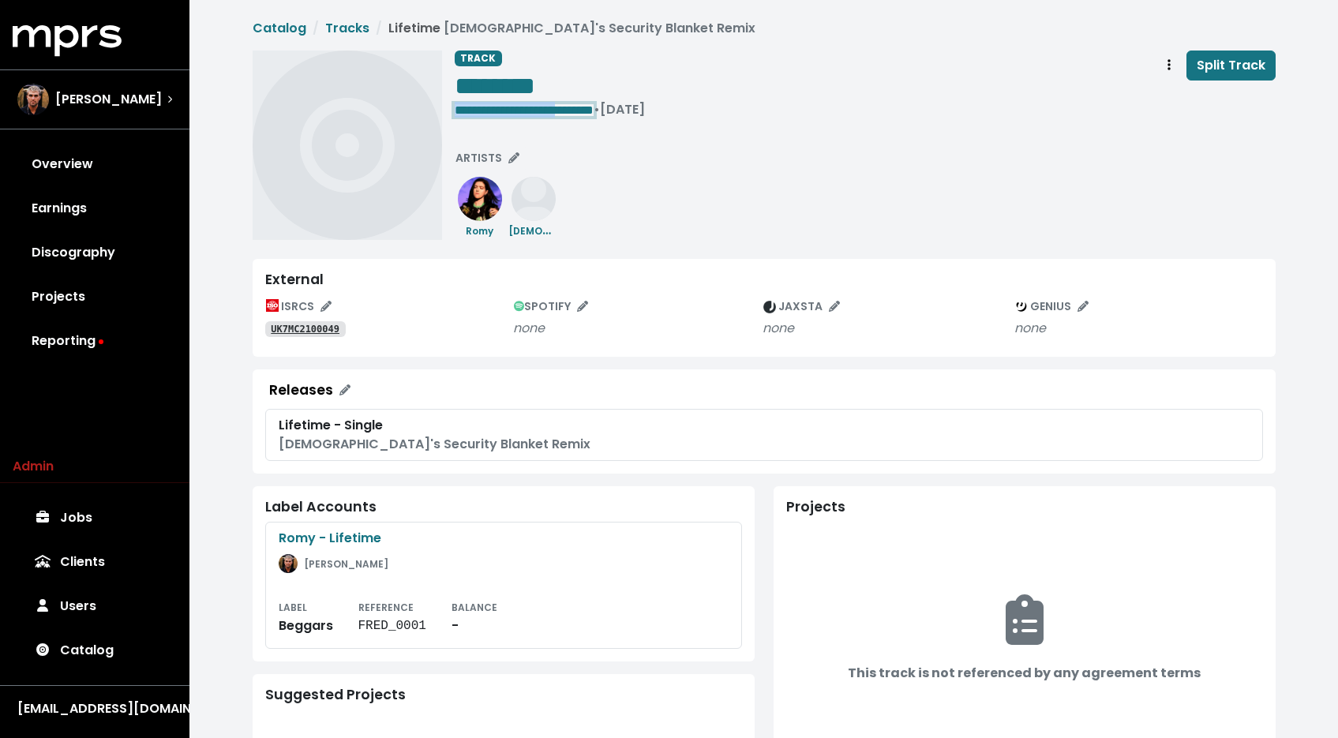
click at [578, 111] on span "**********" at bounding box center [524, 110] width 139 height 12
click at [559, 303] on span "SPOTIFY" at bounding box center [551, 306] width 75 height 16
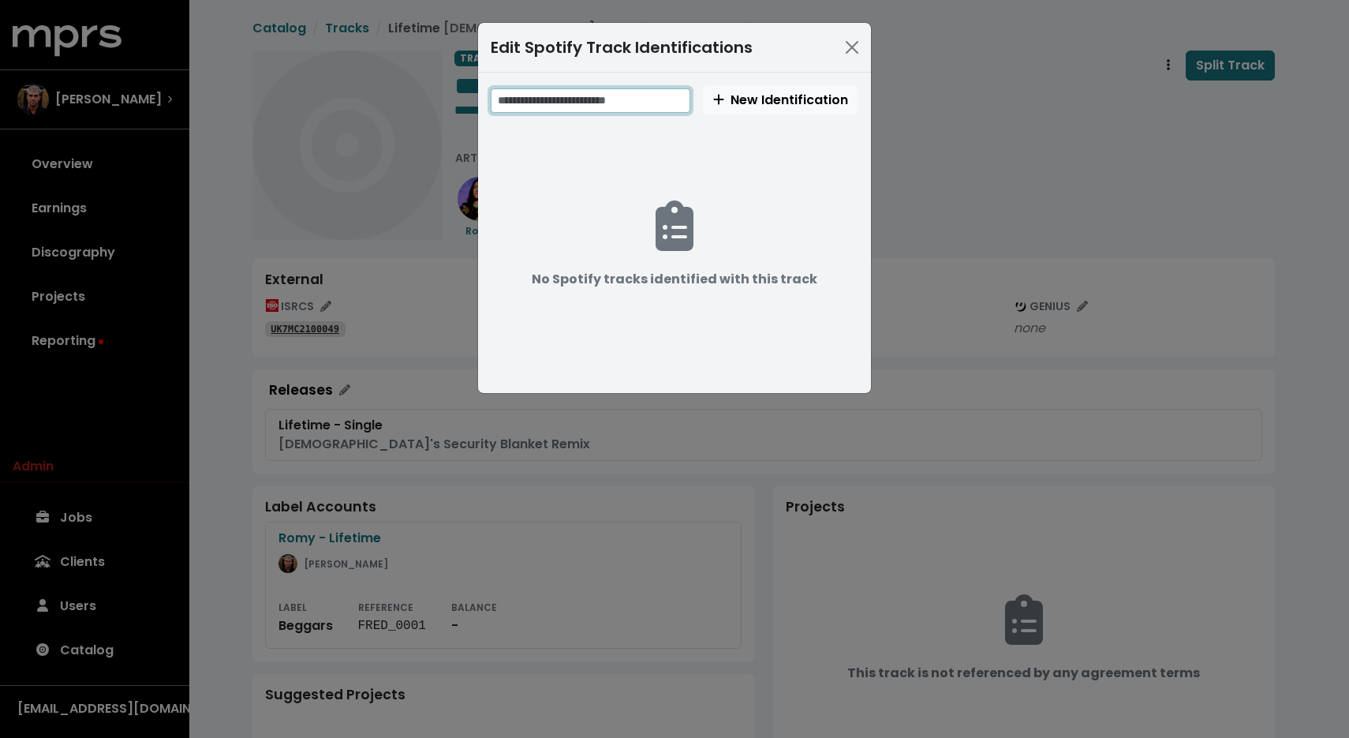
click at [589, 103] on input "text" at bounding box center [591, 100] width 200 height 24
paste input "**********"
type input "**********"
click at [767, 105] on span "New Identification" at bounding box center [780, 100] width 135 height 18
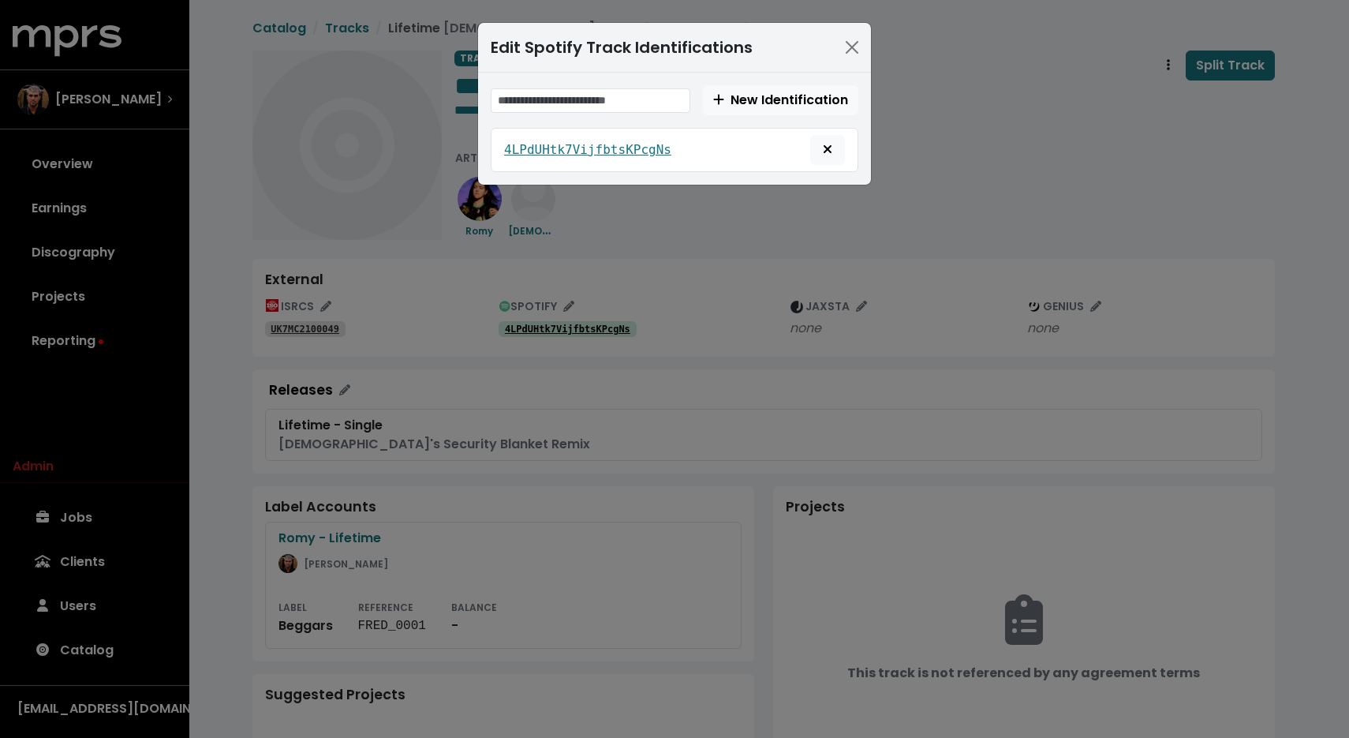
click at [791, 204] on div "Edit Spotify Track Identifications New Identification 4LPdUHtk7VijfbtsKPcgNs" at bounding box center [674, 369] width 1349 height 738
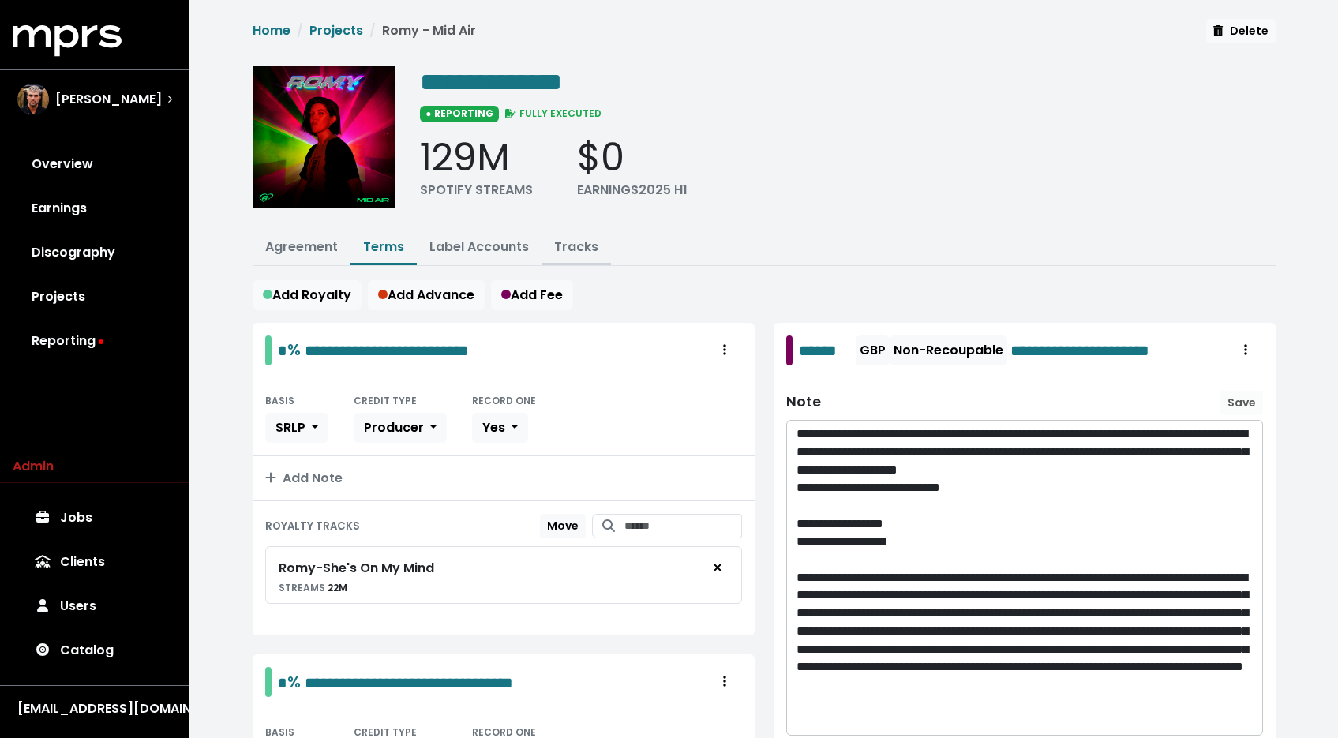
click at [597, 245] on button "Tracks" at bounding box center [575, 248] width 69 height 34
click at [561, 250] on link "Tracks" at bounding box center [576, 247] width 44 height 18
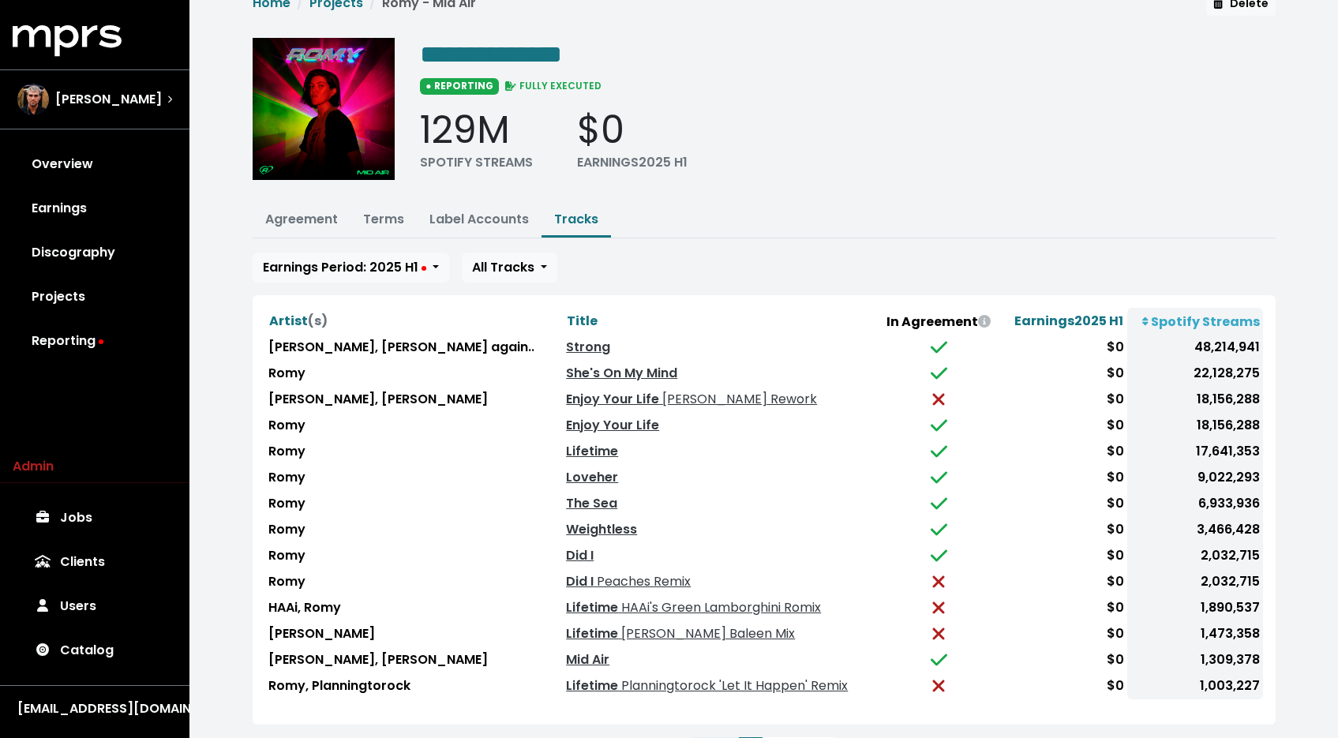
scroll to position [101, 0]
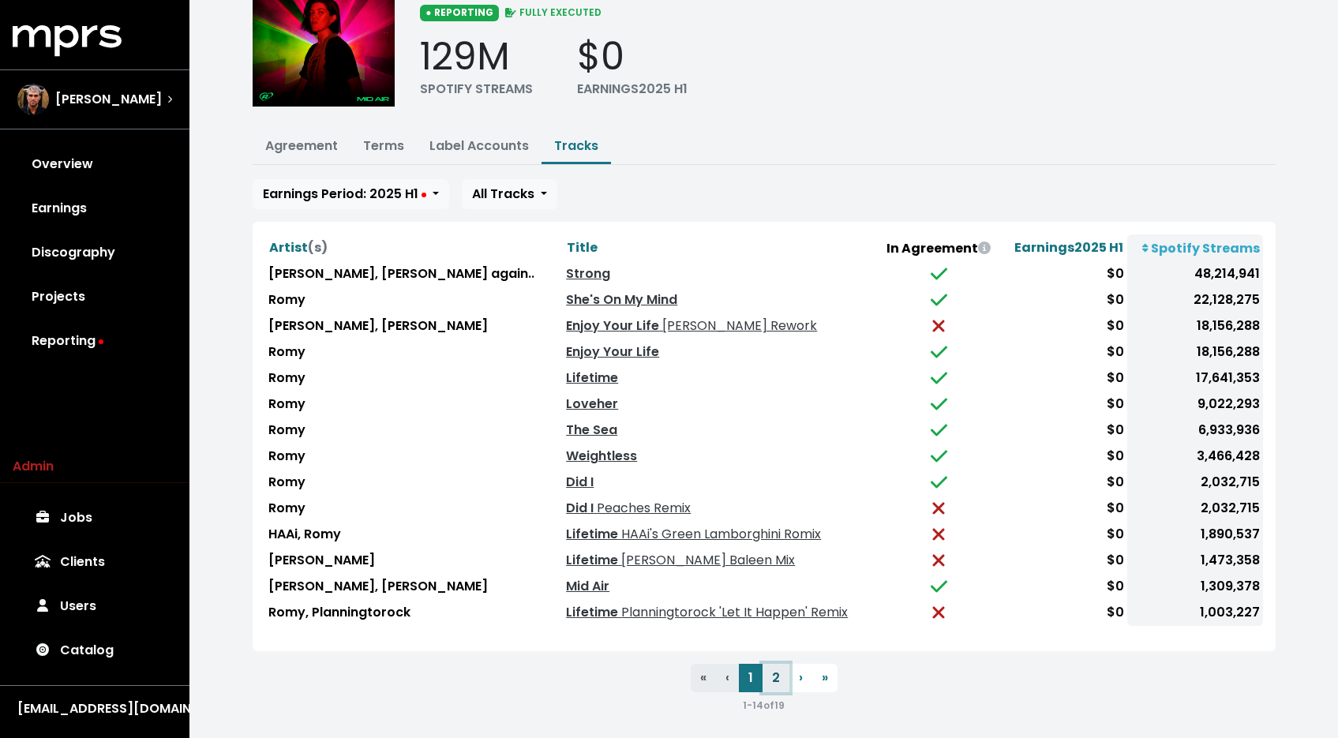
click at [771, 678] on button "2" at bounding box center [775, 678] width 27 height 28
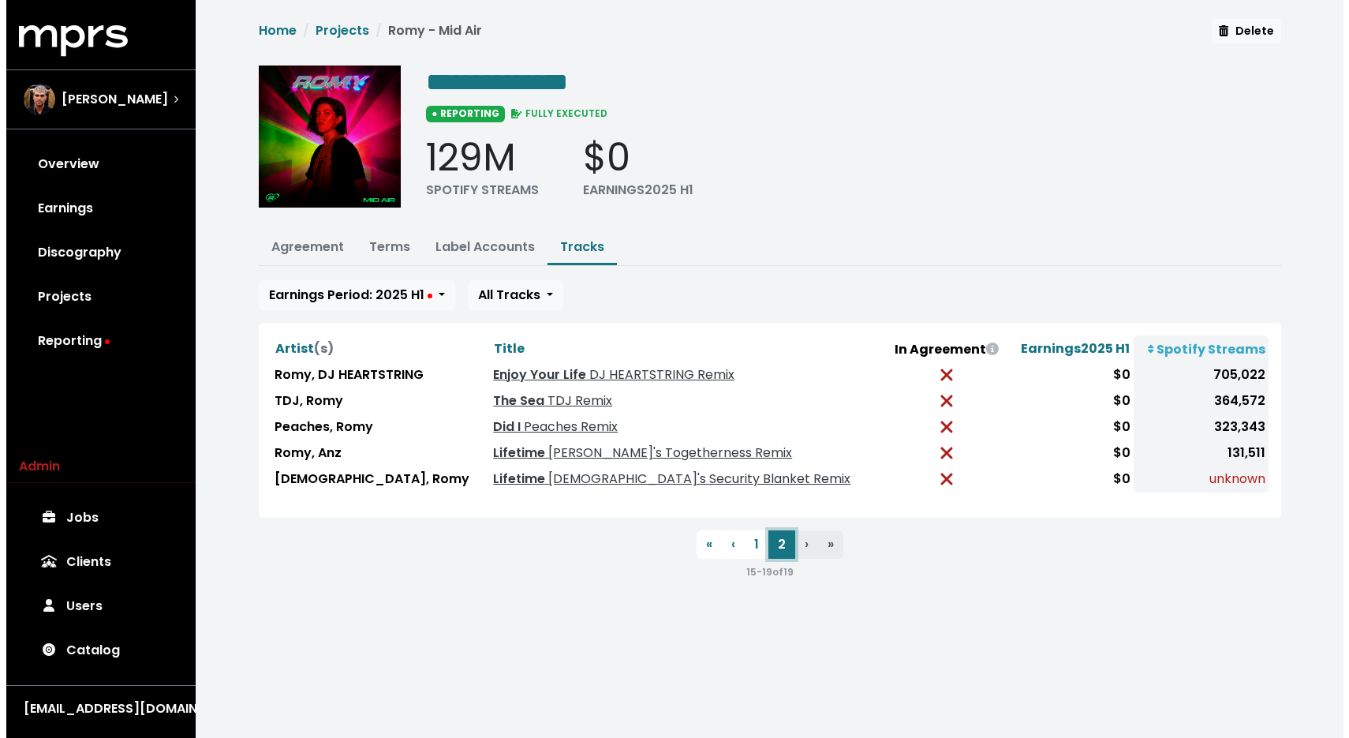
scroll to position [0, 0]
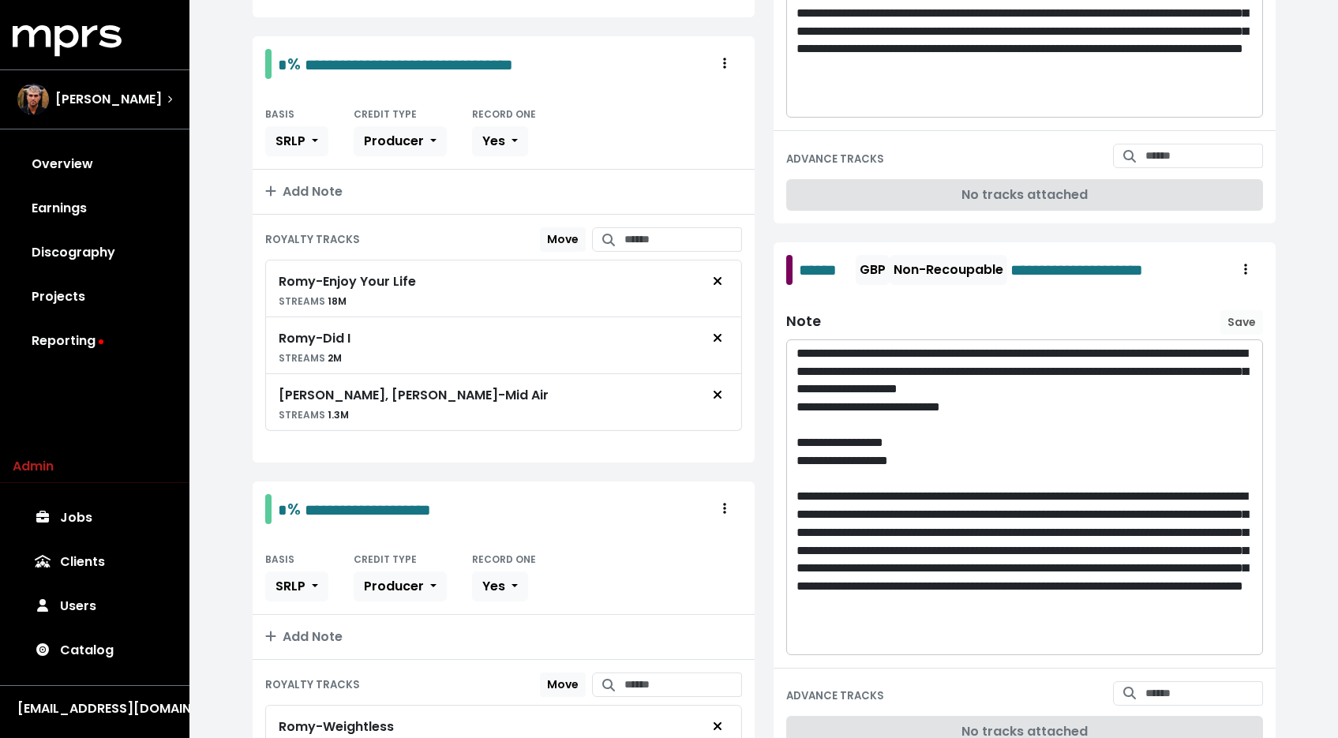
scroll to position [616, 0]
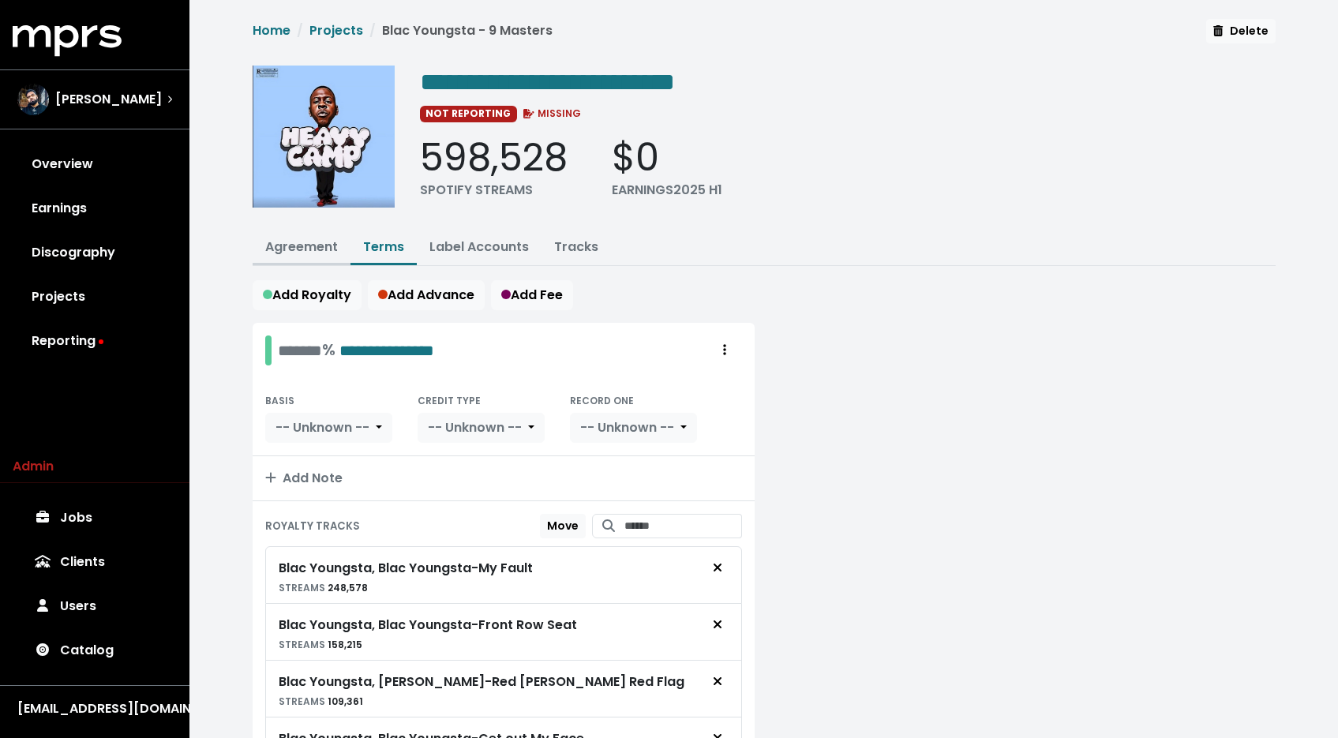
click at [334, 255] on button "Agreement" at bounding box center [302, 248] width 98 height 34
click at [305, 231] on button "Agreement" at bounding box center [302, 248] width 98 height 34
click at [306, 234] on button "Agreement" at bounding box center [302, 248] width 98 height 34
click at [309, 259] on button "Agreement" at bounding box center [302, 248] width 98 height 34
click at [309, 253] on link "Agreement" at bounding box center [301, 247] width 73 height 18
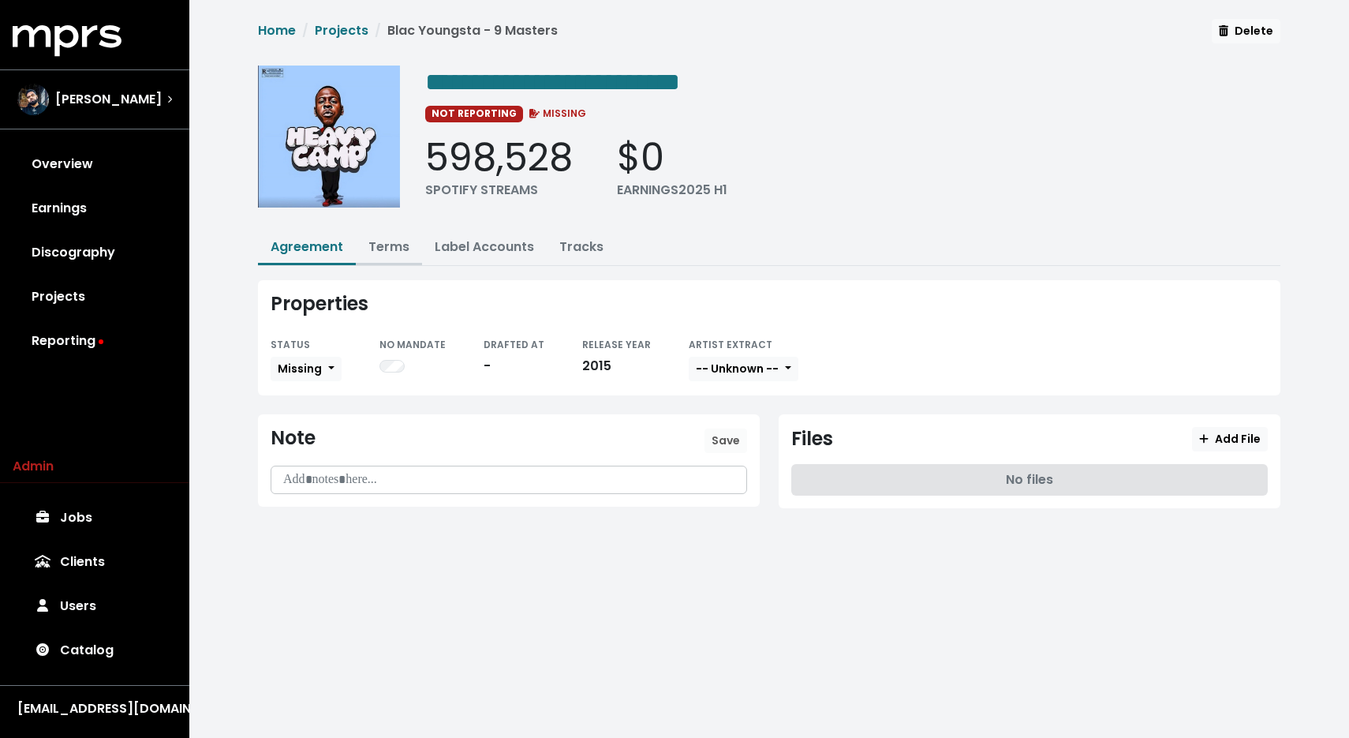
click at [369, 251] on link "Terms" at bounding box center [389, 247] width 41 height 18
